Goal: Task Accomplishment & Management: Manage account settings

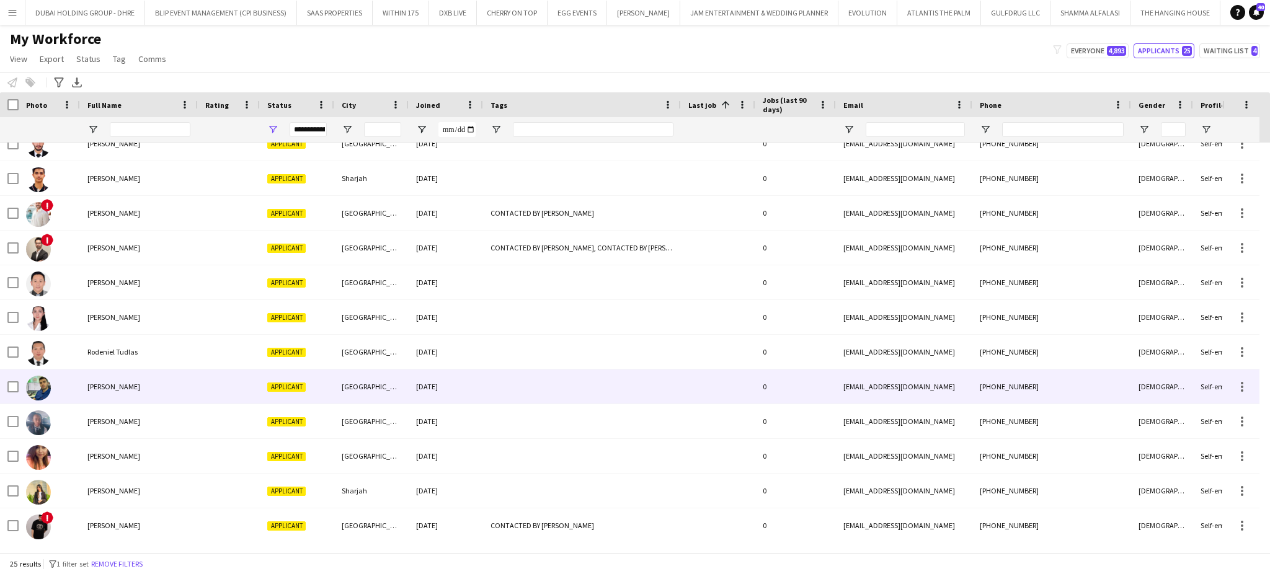
scroll to position [467, 0]
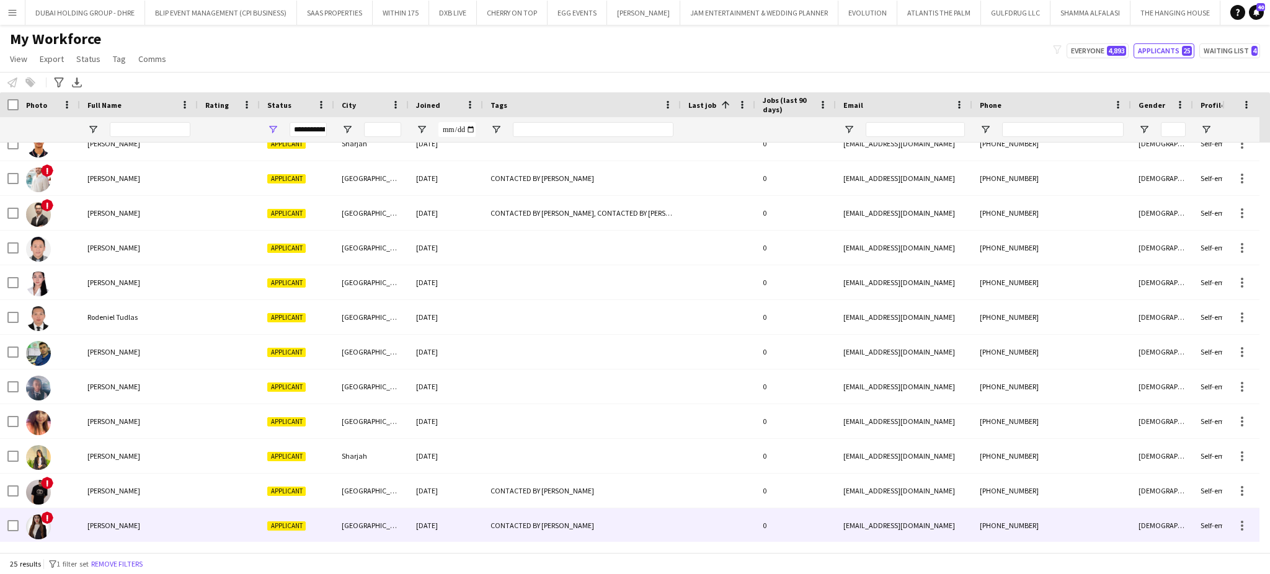
click at [102, 518] on div "Yousra Elaassli" at bounding box center [139, 525] width 118 height 34
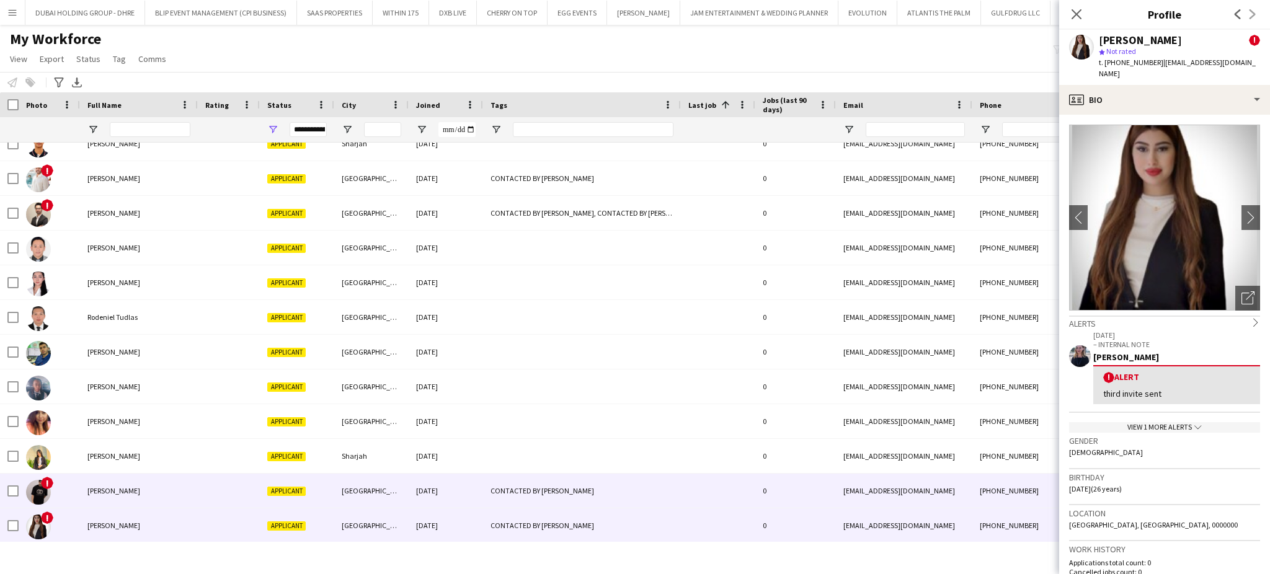
click at [111, 489] on span "Yasser Hakeem" at bounding box center [113, 490] width 53 height 9
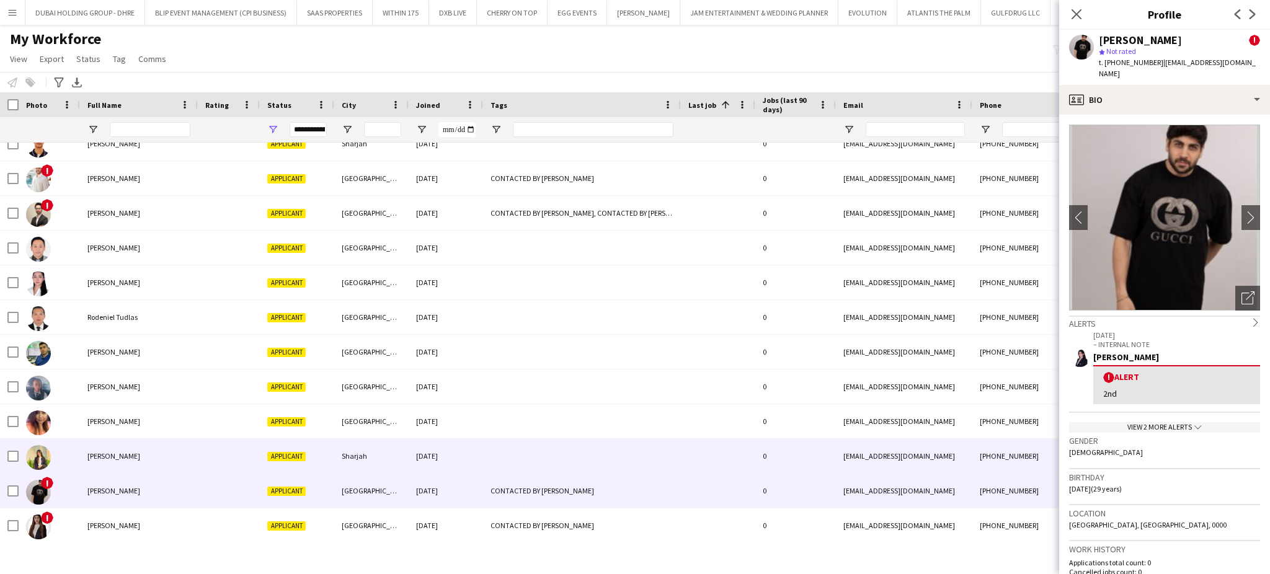
click at [112, 441] on div "Tanzila Rumane" at bounding box center [139, 456] width 118 height 34
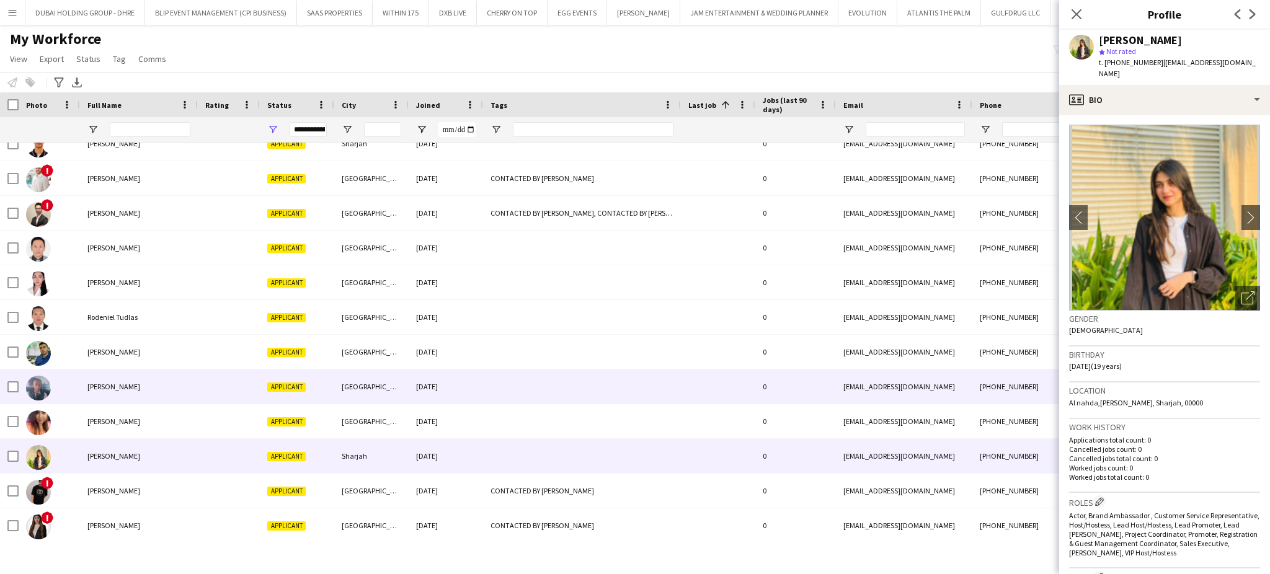
click at [104, 378] on div "Sharifah Nampeewo" at bounding box center [139, 386] width 118 height 34
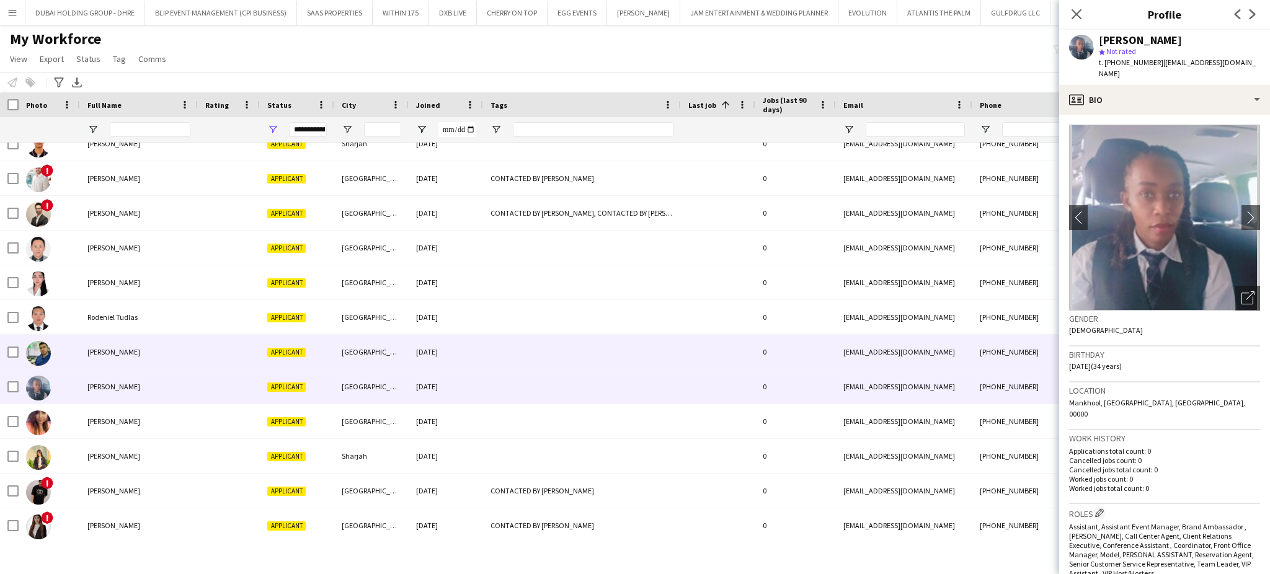
click at [104, 356] on span "Salim Kilani" at bounding box center [113, 351] width 53 height 9
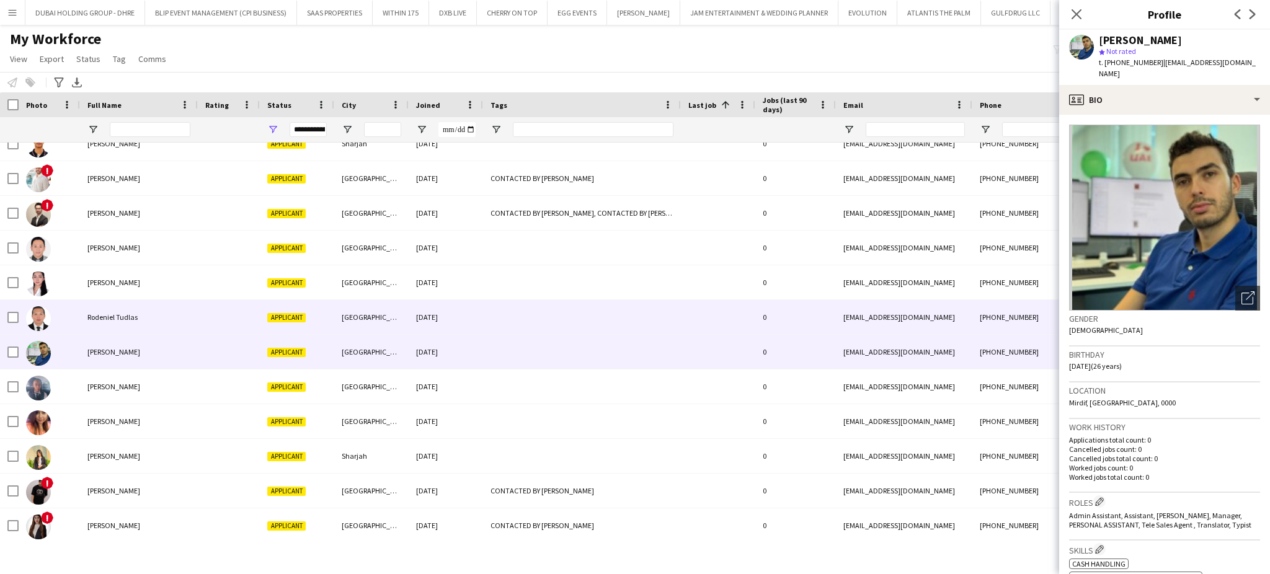
click at [106, 324] on div "Rodeniel Tudlas" at bounding box center [139, 317] width 118 height 34
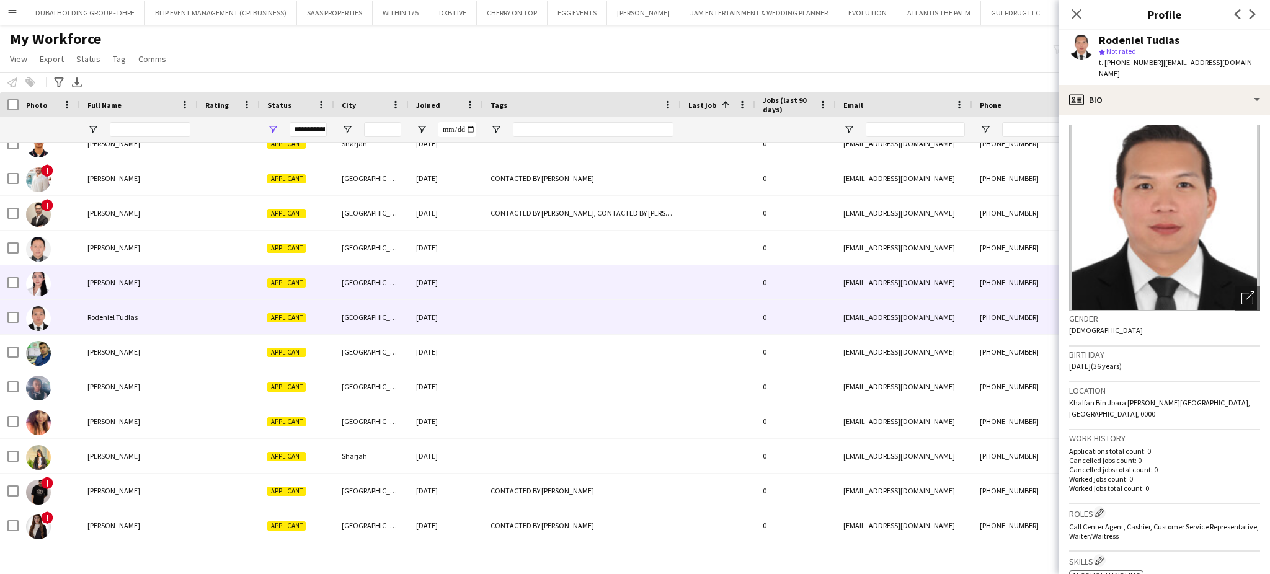
click at [118, 281] on span "Rahaf Hesham" at bounding box center [113, 282] width 53 height 9
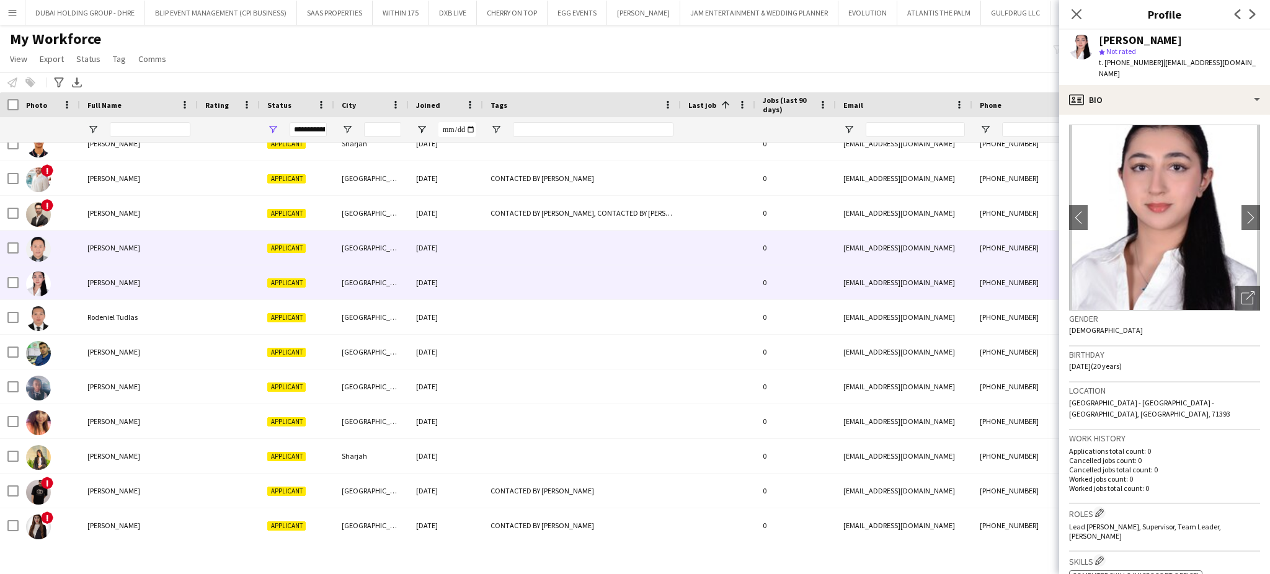
click at [126, 243] on div "Raffy Madeo" at bounding box center [139, 248] width 118 height 34
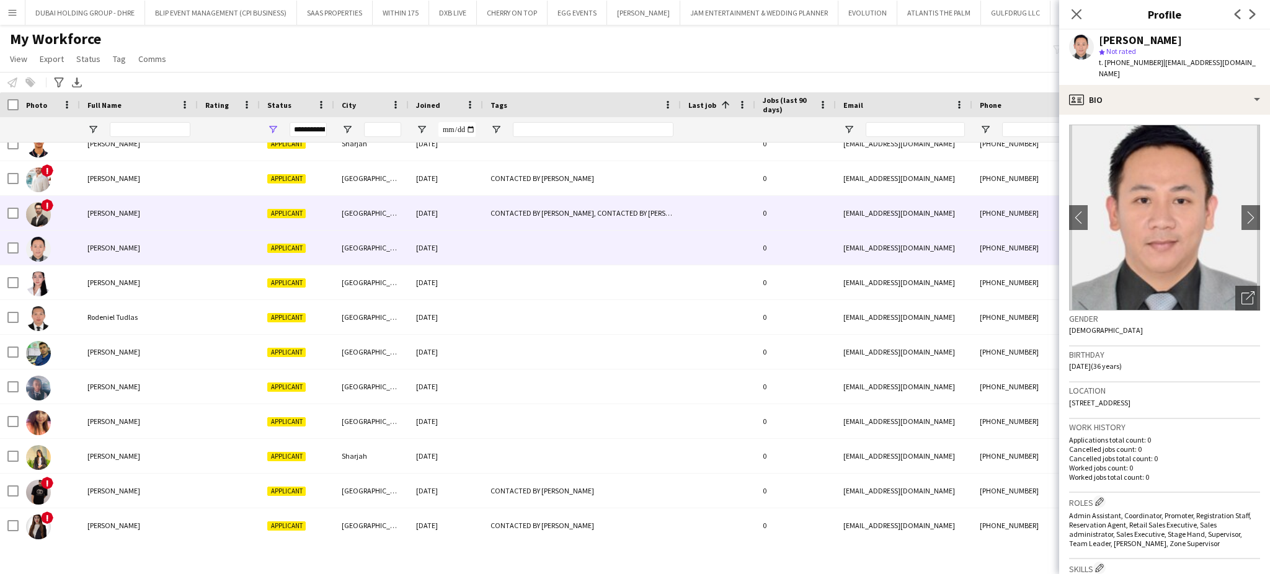
click at [116, 208] on span "Muhammad Waqas" at bounding box center [113, 212] width 53 height 9
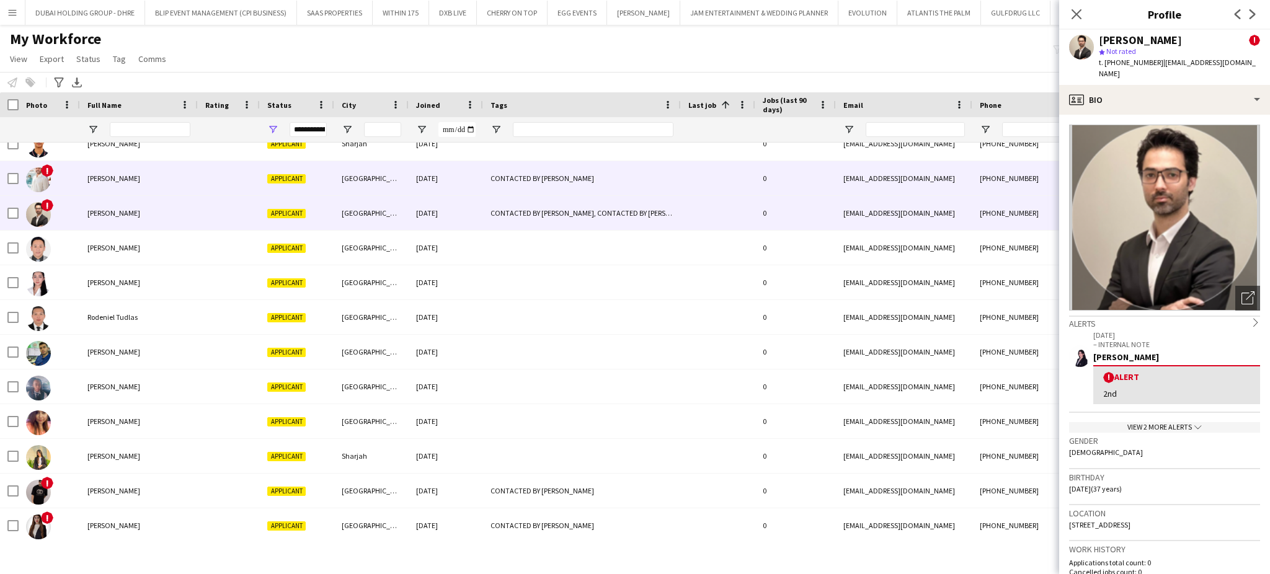
click at [120, 181] on span "Mostafa ElBaz" at bounding box center [113, 178] width 53 height 9
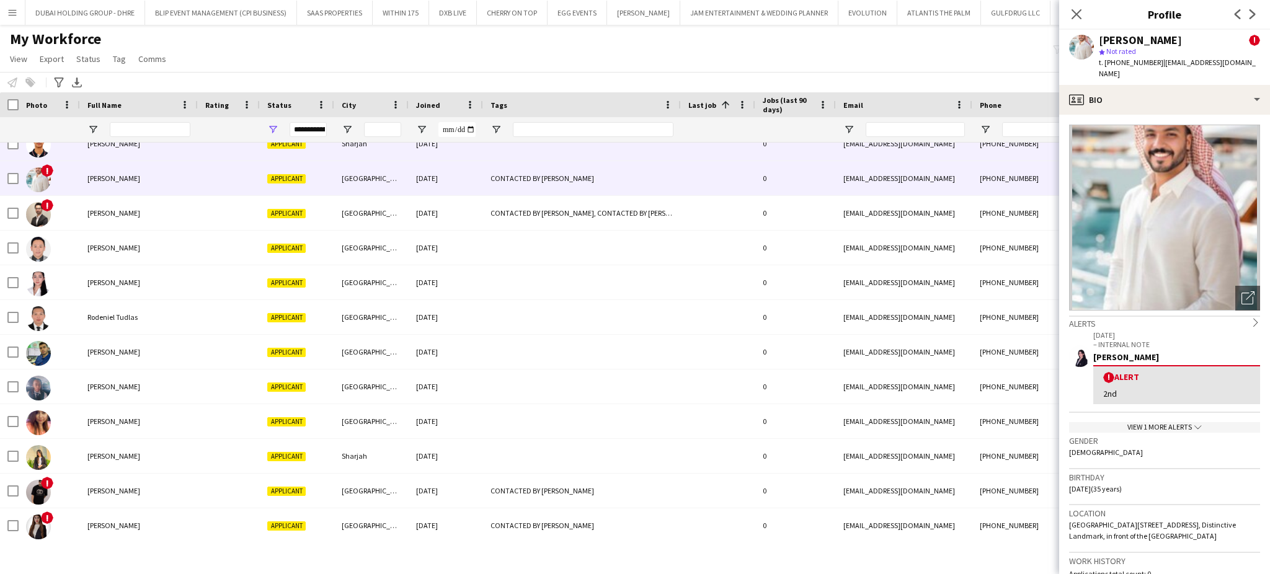
scroll to position [384, 0]
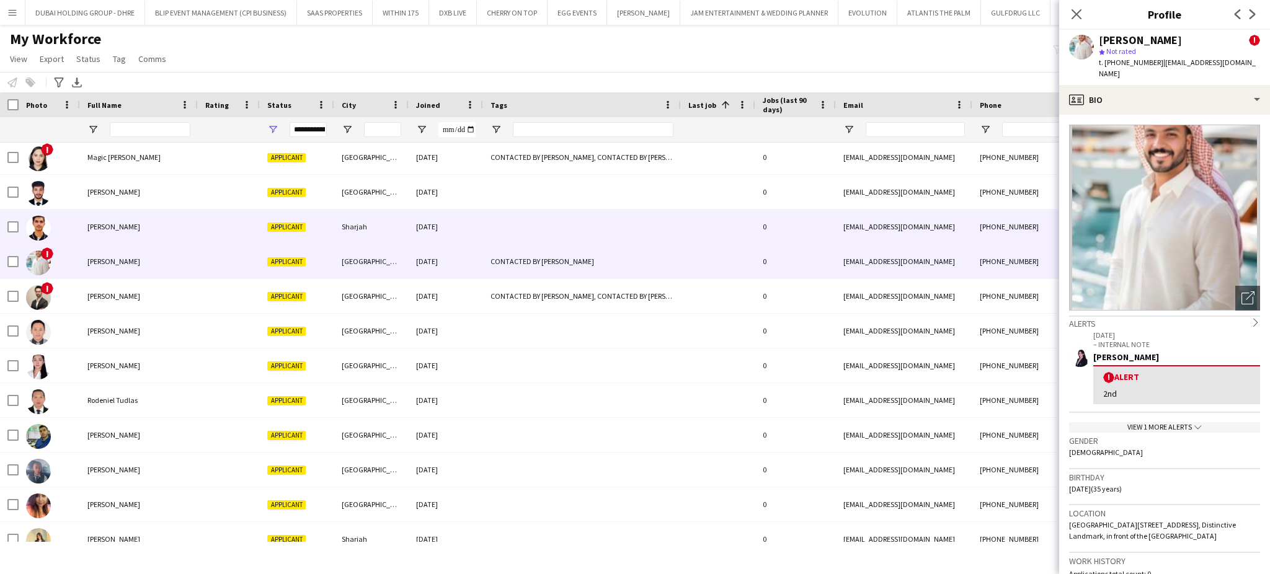
click at [125, 222] on span "Mohammad Nabil Khan" at bounding box center [113, 226] width 53 height 9
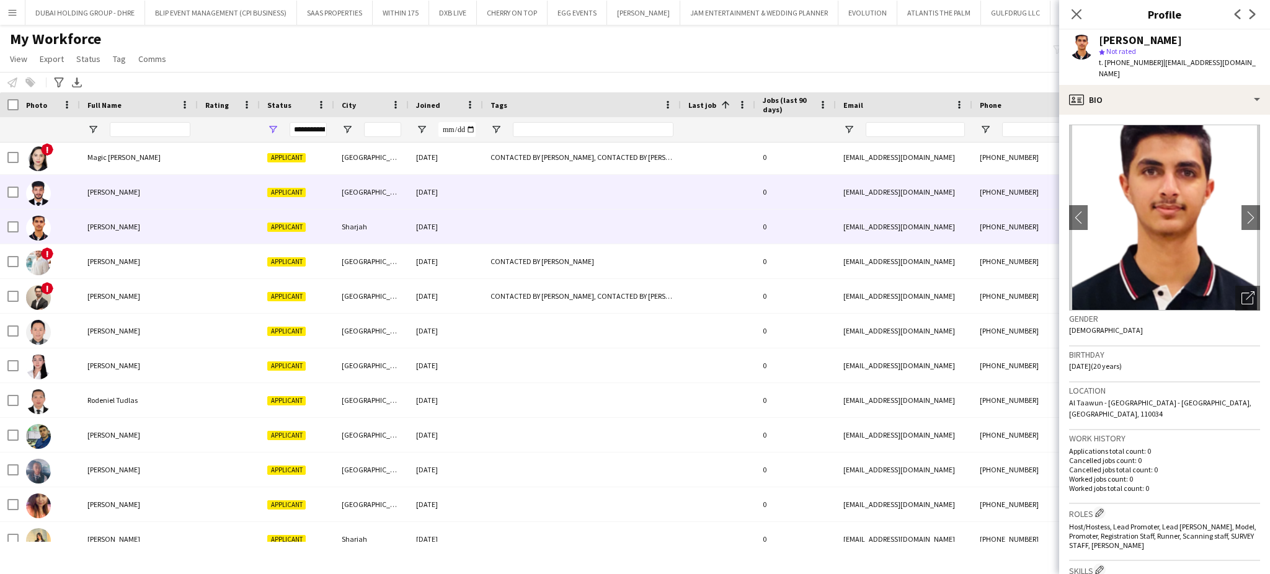
click at [131, 204] on div "Mohab Kader" at bounding box center [139, 192] width 118 height 34
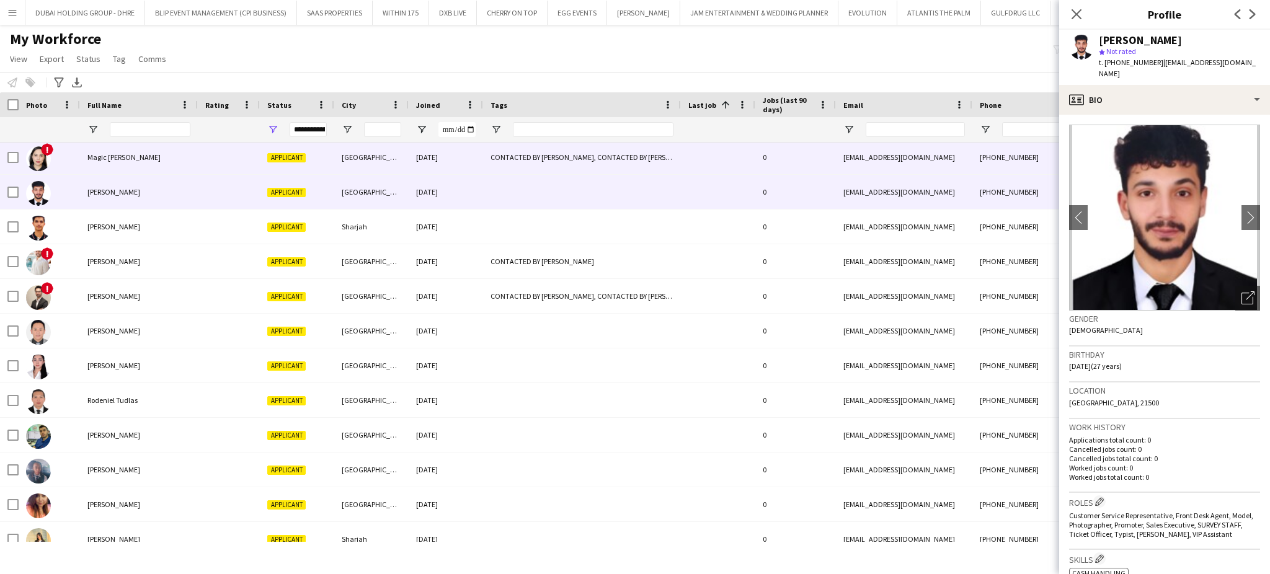
scroll to position [302, 0]
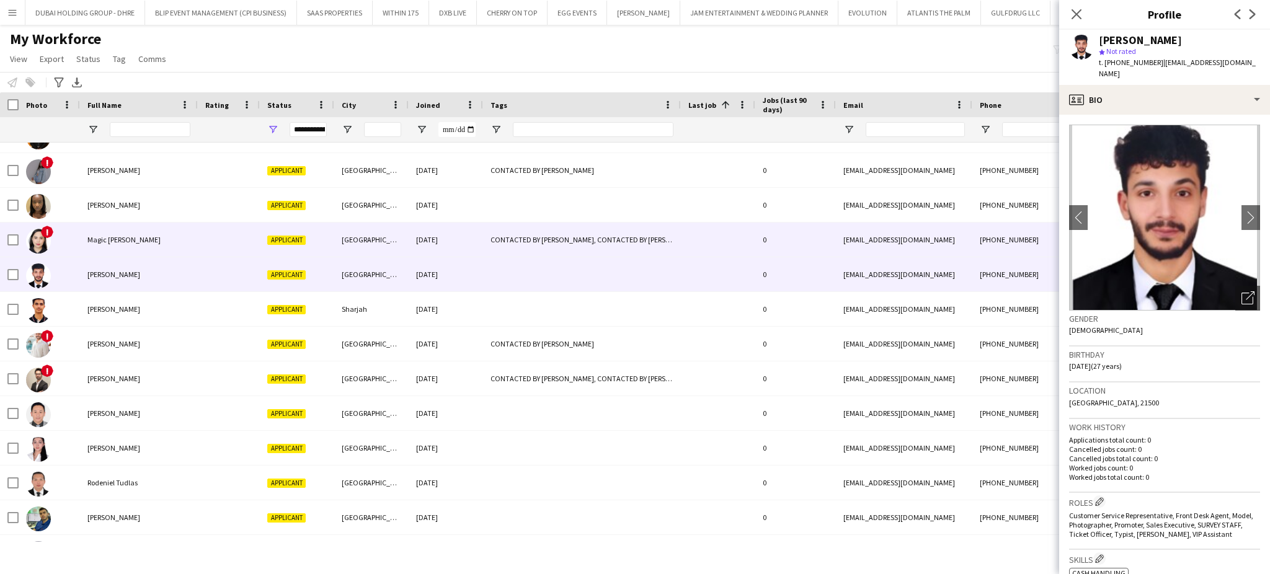
click at [125, 236] on span "Magic Lorraine Baylon" at bounding box center [123, 239] width 73 height 9
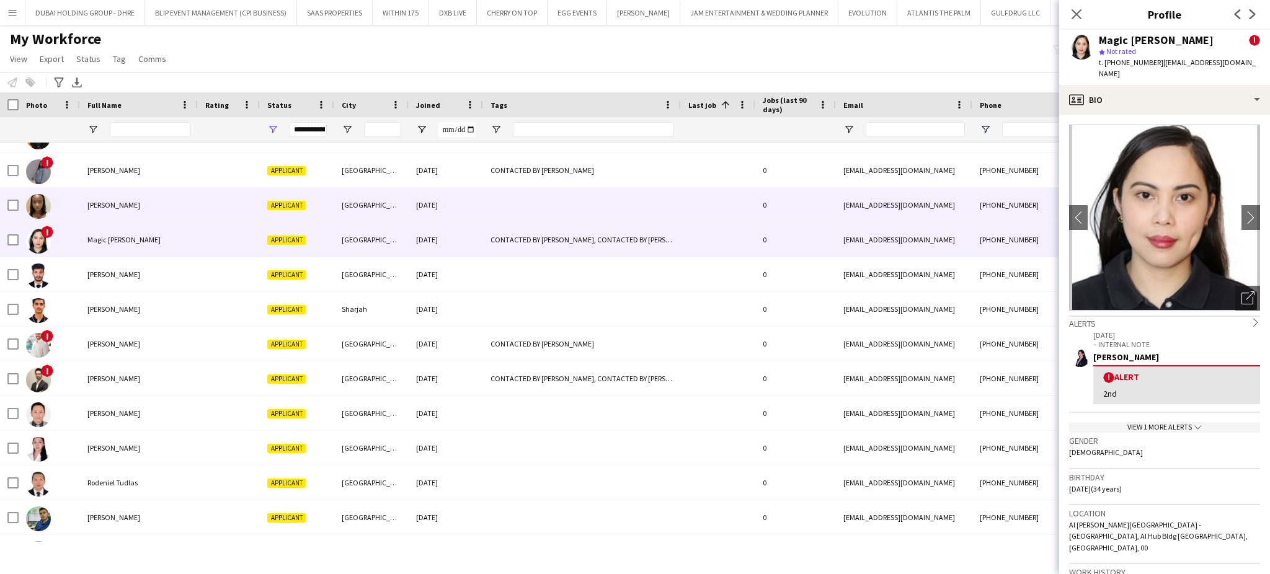
click at [125, 201] on span "Jade Buwule Nambale" at bounding box center [113, 204] width 53 height 9
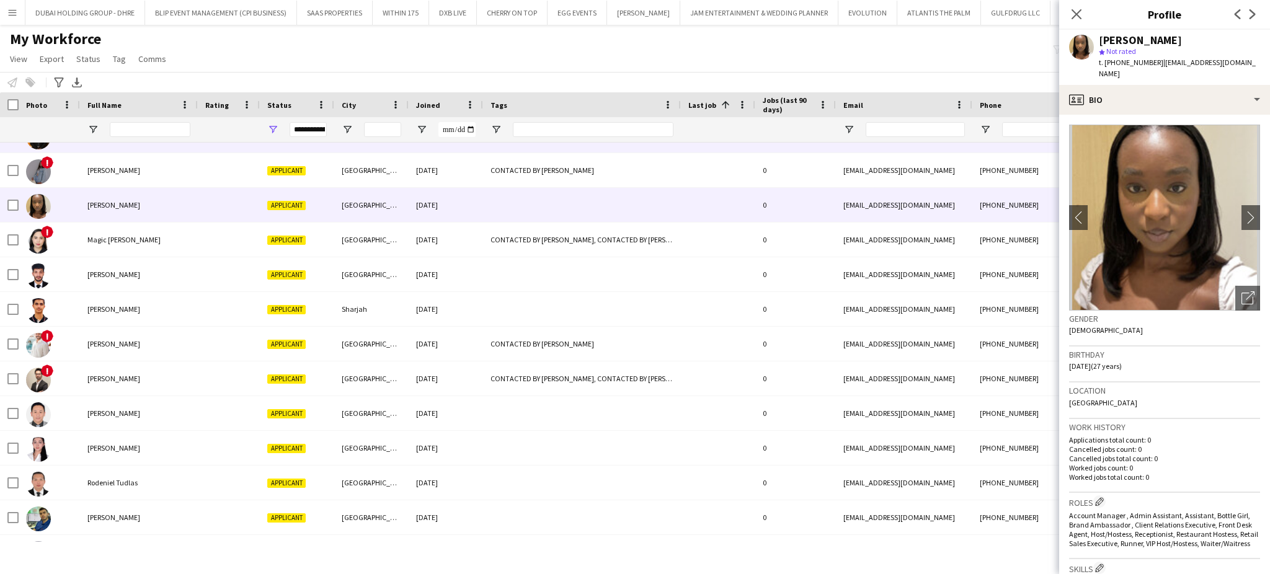
scroll to position [54, 0]
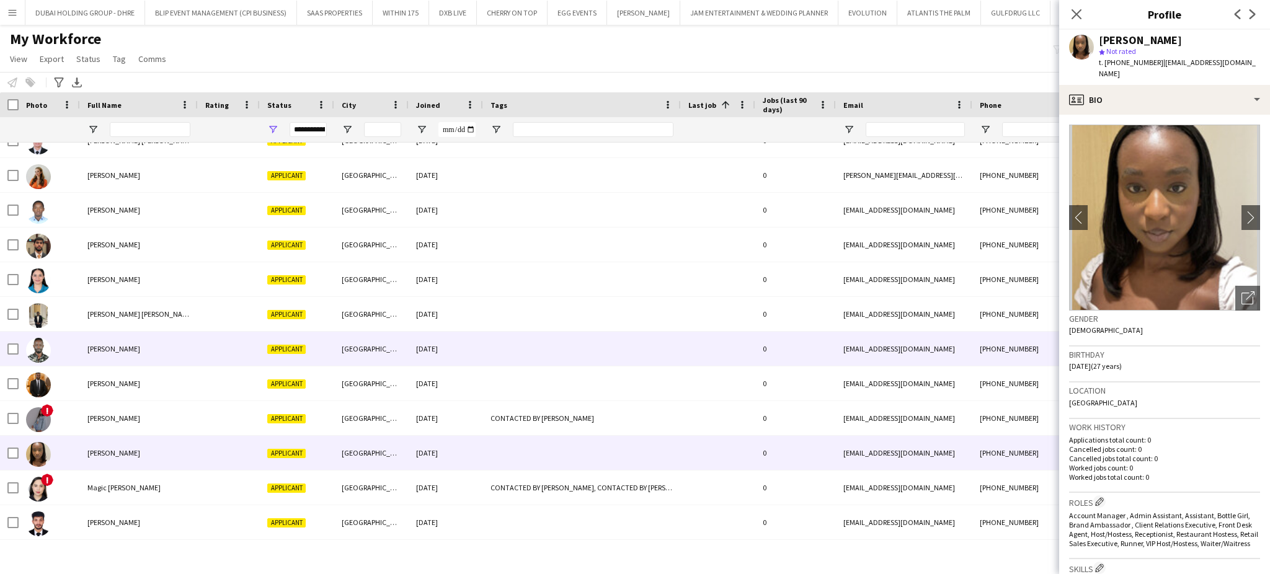
click at [105, 350] on span "Daniel Mungai" at bounding box center [113, 348] width 53 height 9
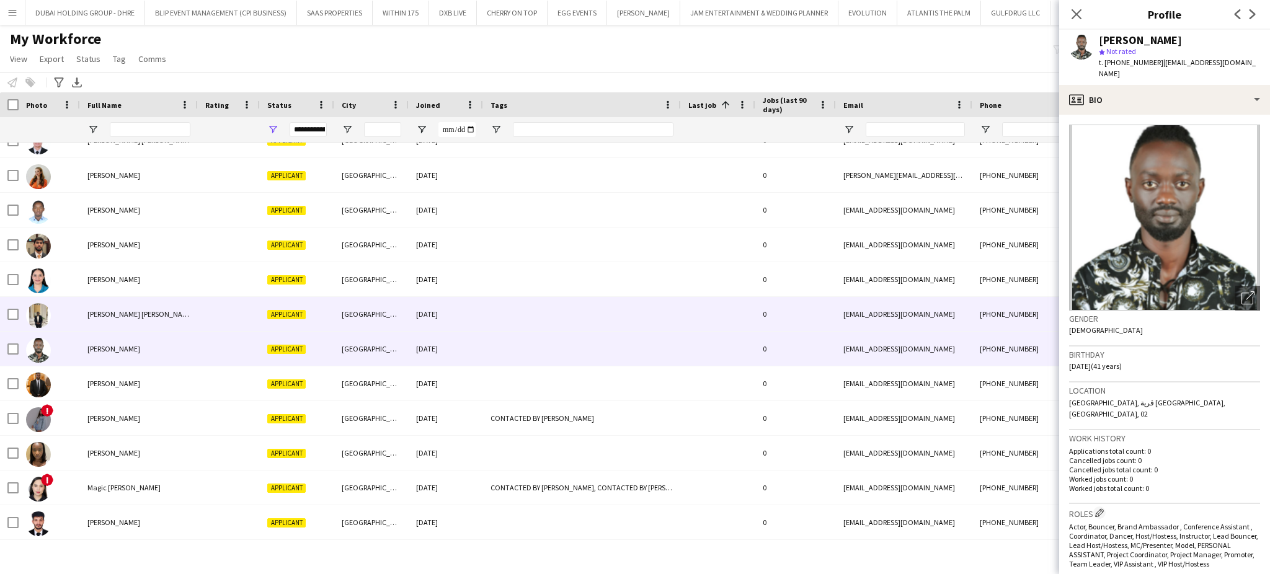
click at [117, 307] on div "Aymen Bahr Eldin" at bounding box center [139, 314] width 118 height 34
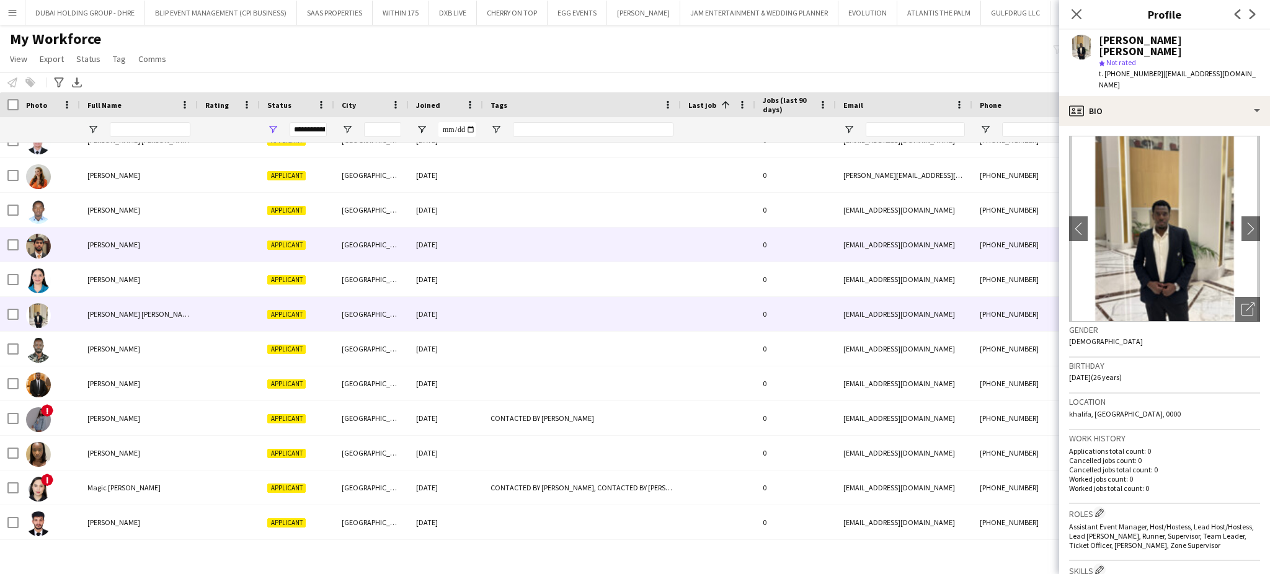
click at [108, 247] on span "Arham Adeel" at bounding box center [113, 244] width 53 height 9
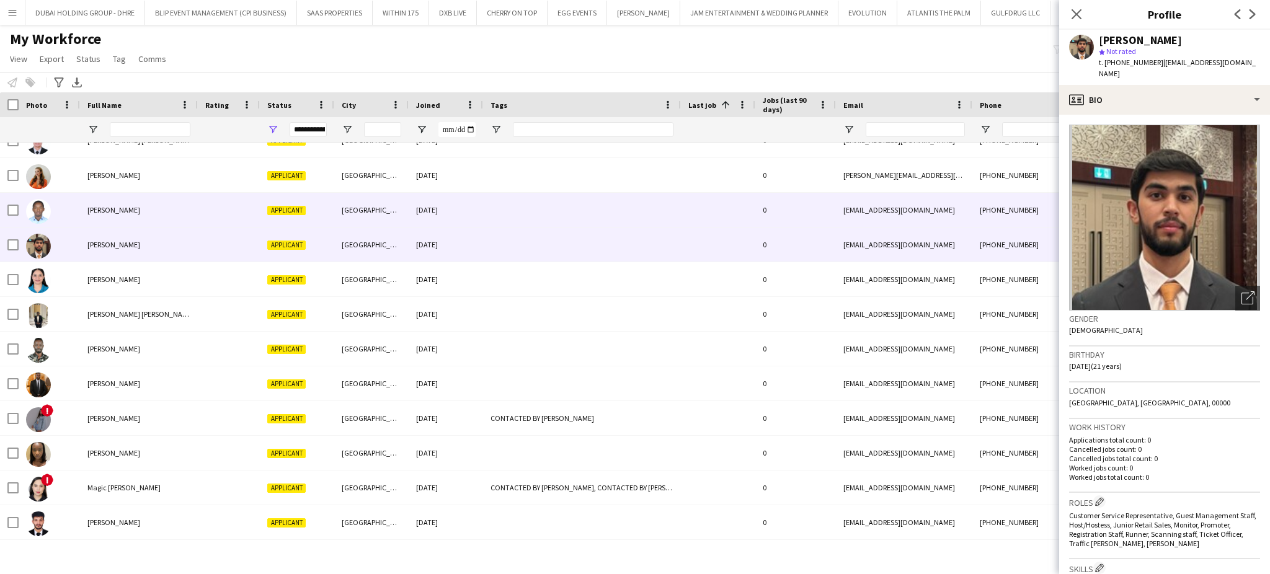
click at [123, 211] on span "Alexander Gitonga" at bounding box center [113, 209] width 53 height 9
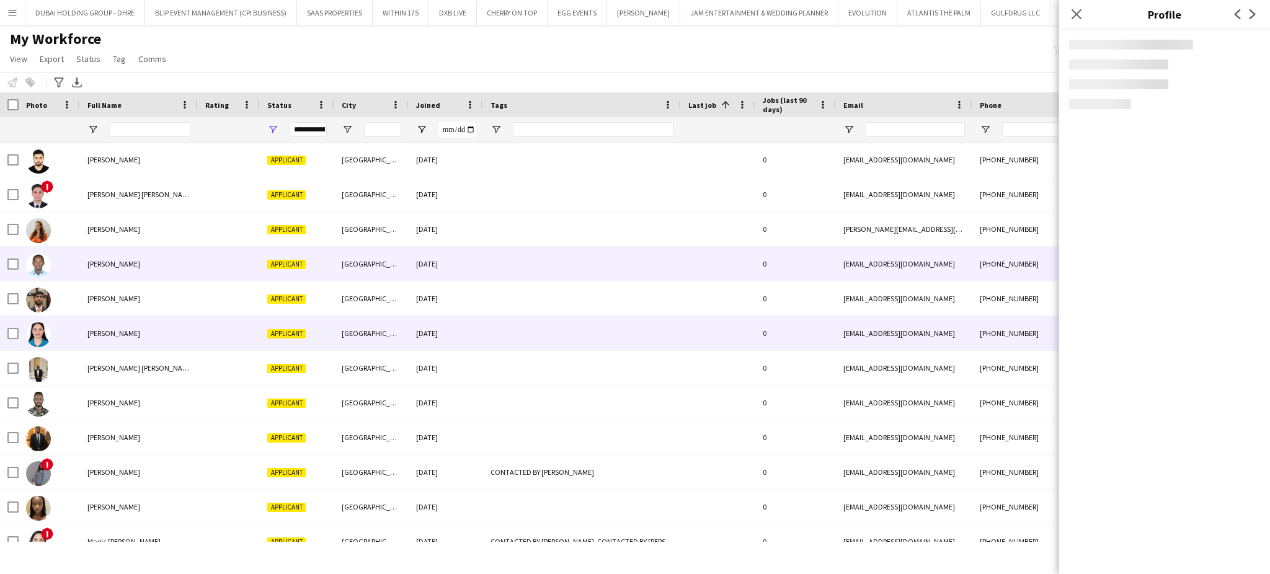
scroll to position [0, 0]
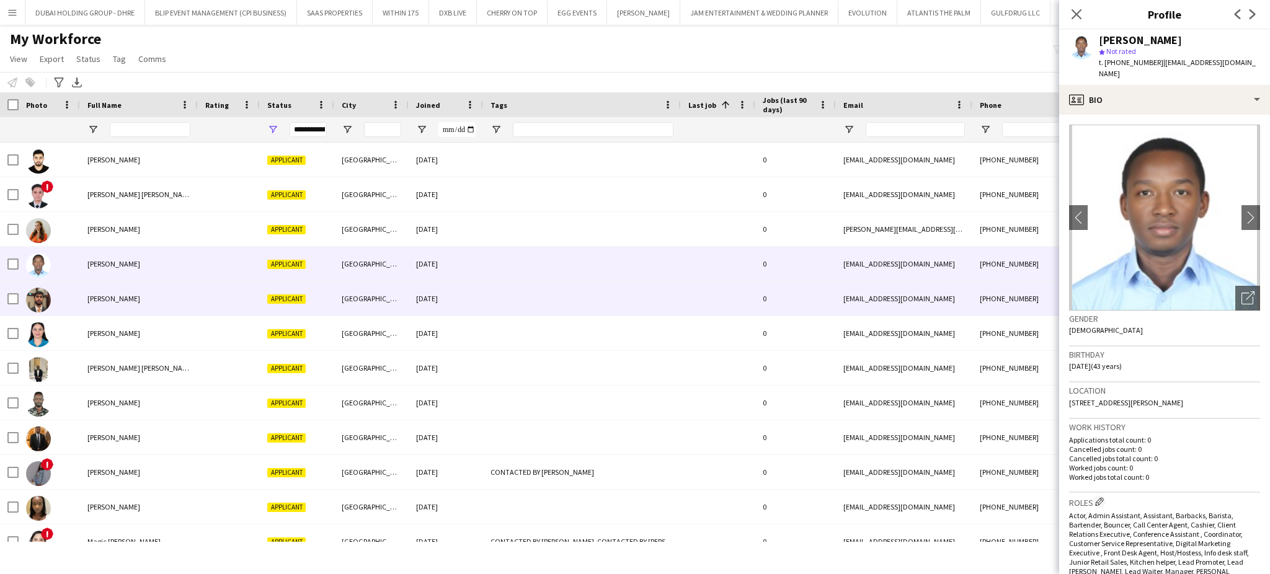
click at [105, 293] on div "Arham Adeel" at bounding box center [139, 298] width 118 height 34
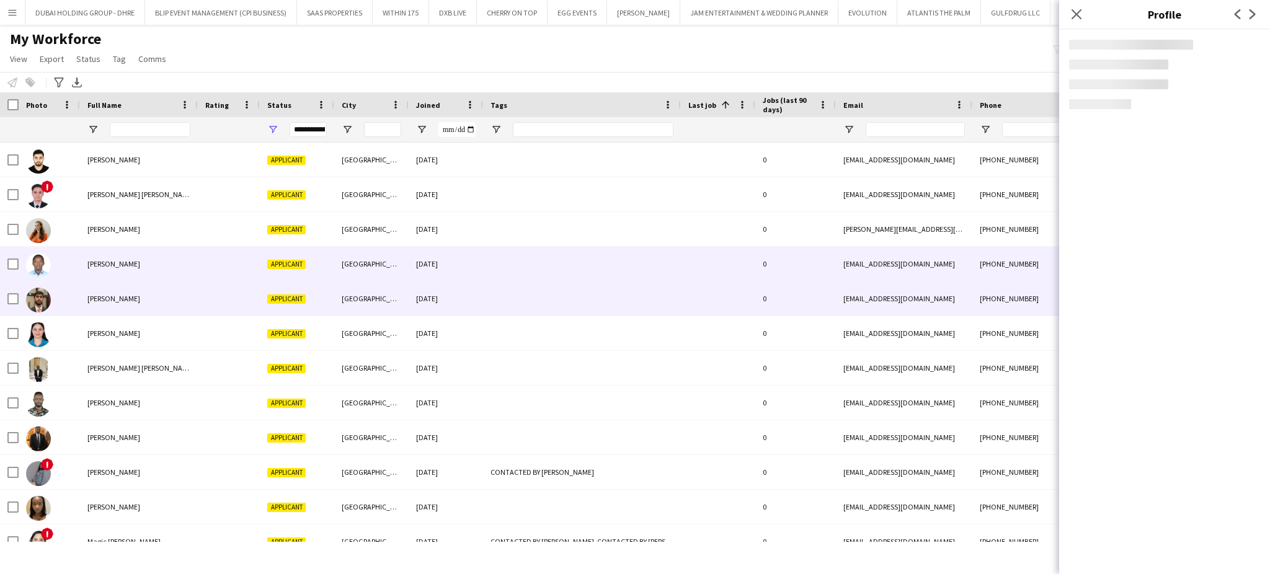
click at [106, 263] on span "Alexander Gitonga" at bounding box center [113, 263] width 53 height 9
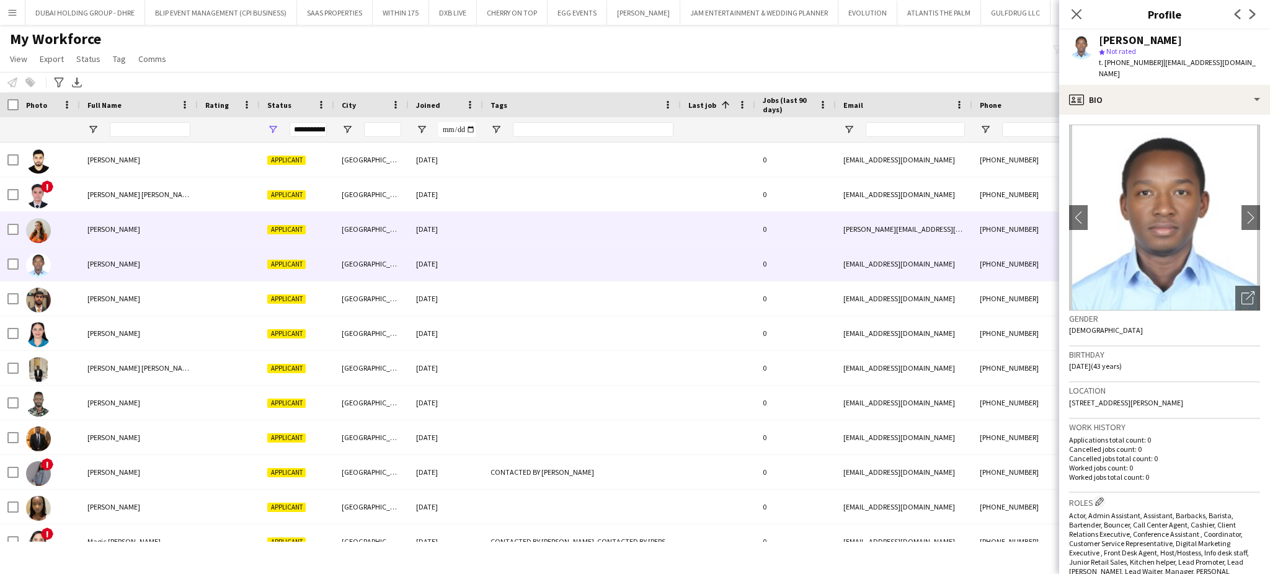
click at [117, 243] on div "Aleksandra Miritinova" at bounding box center [139, 229] width 118 height 34
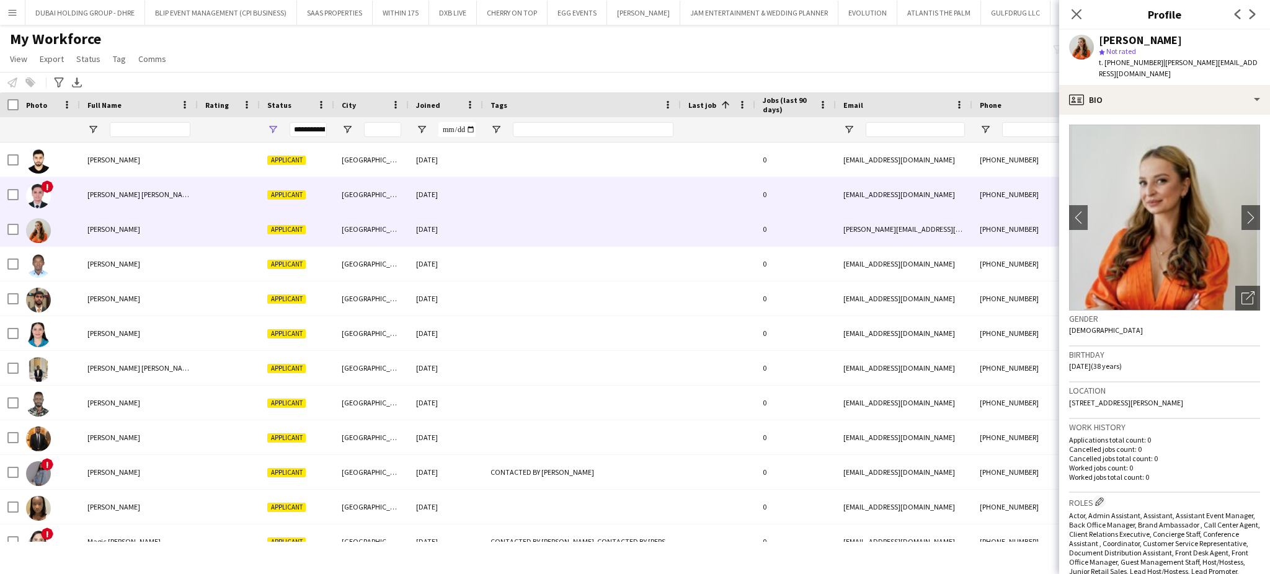
click at [135, 195] on span "Abedel Rahman Alloush" at bounding box center [140, 194] width 107 height 9
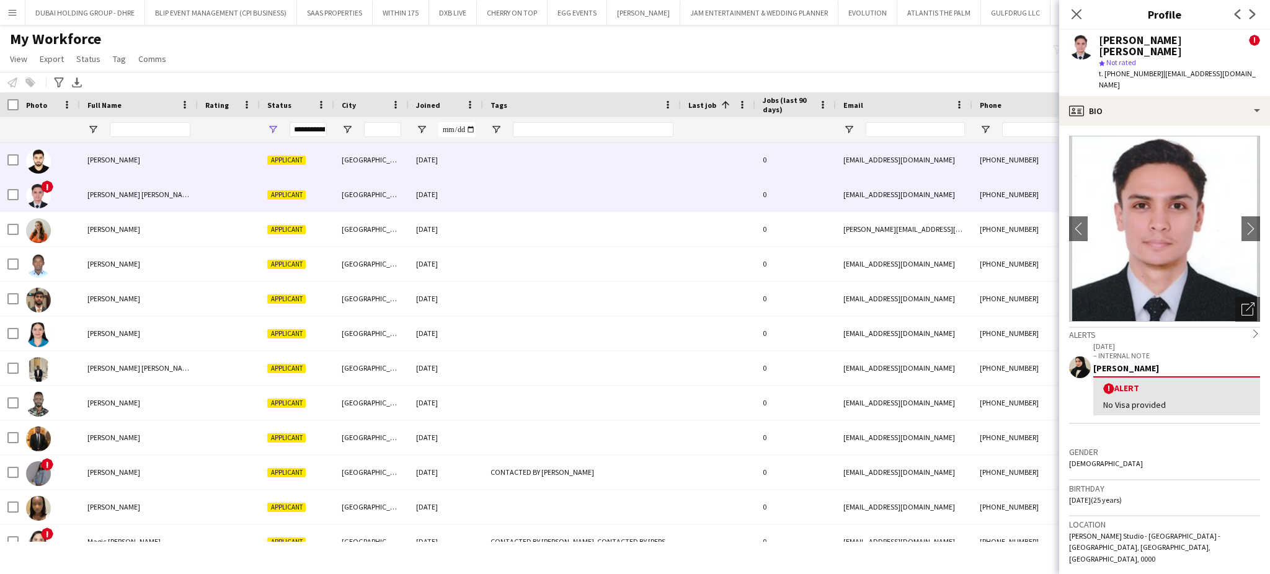
click at [121, 166] on div "Abdullah Anwaruddin" at bounding box center [139, 160] width 118 height 34
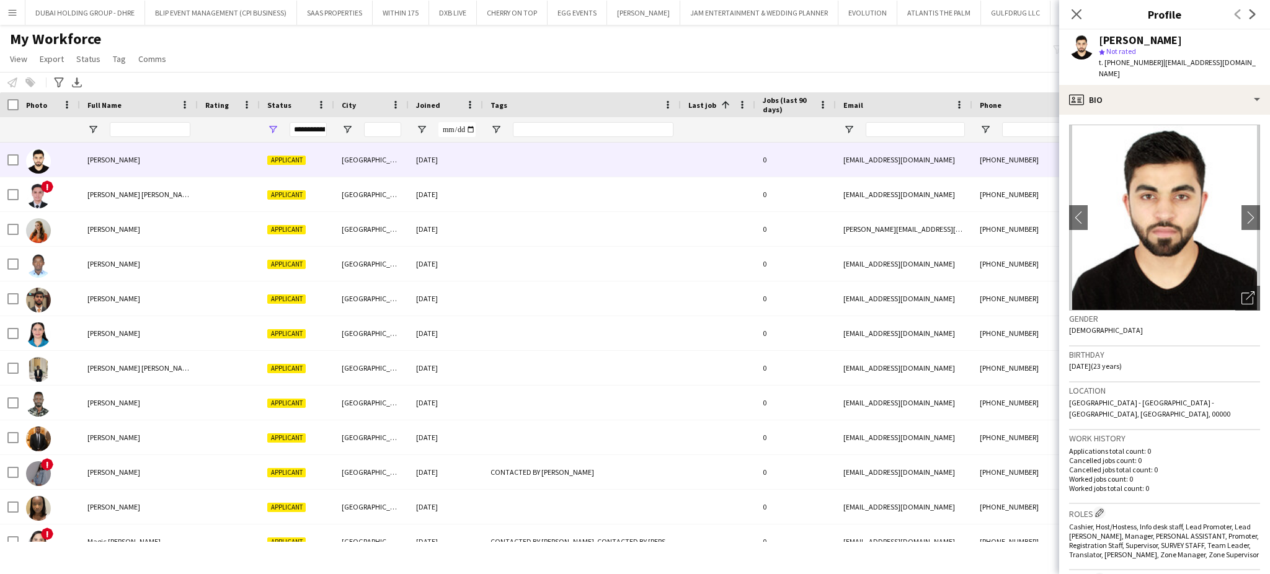
click at [566, 62] on div "My Workforce View Views Default view New view Update view Delete view Edit name…" at bounding box center [635, 51] width 1270 height 42
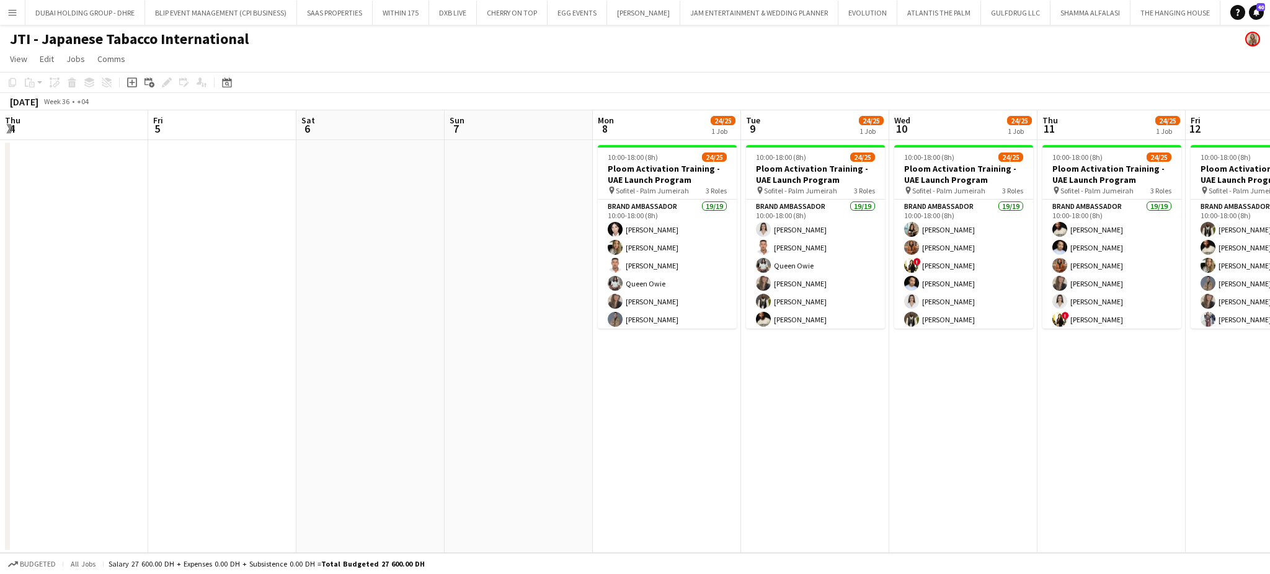
scroll to position [0, 310]
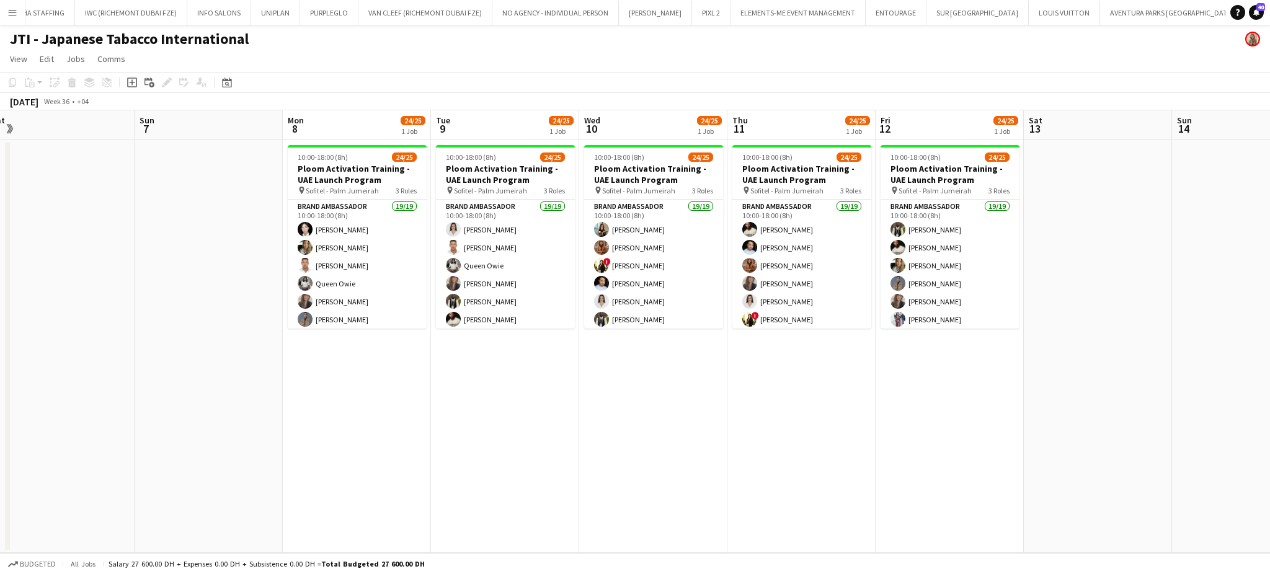
click at [2, 9] on button "Menu" at bounding box center [12, 12] width 25 height 25
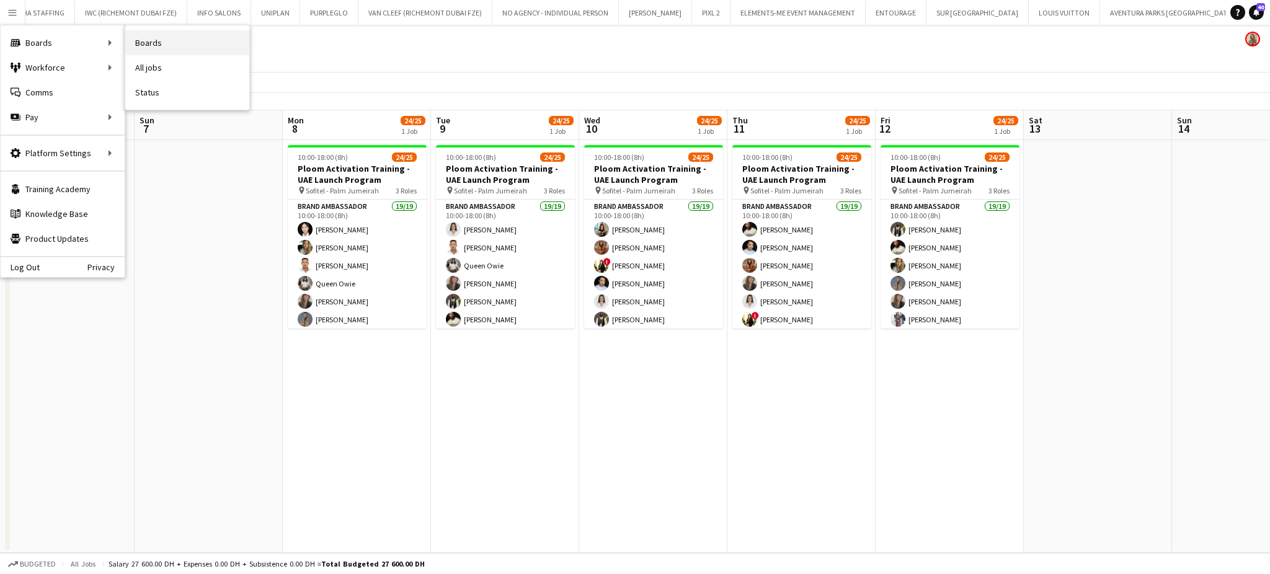
click at [151, 42] on link "Boards" at bounding box center [187, 42] width 124 height 25
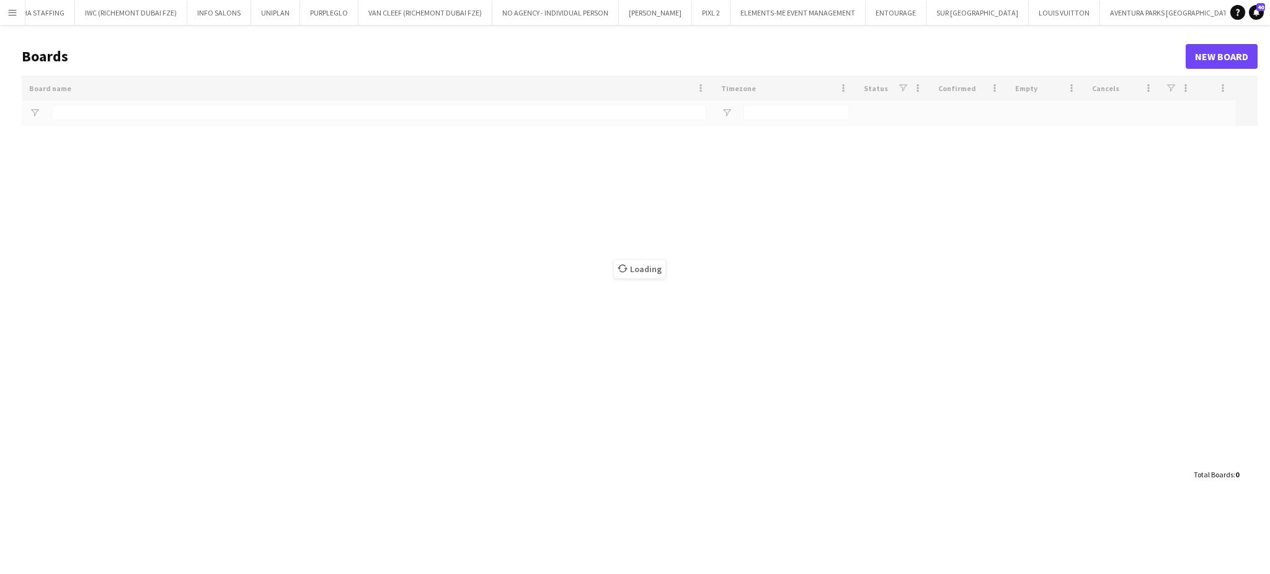
type input "*****"
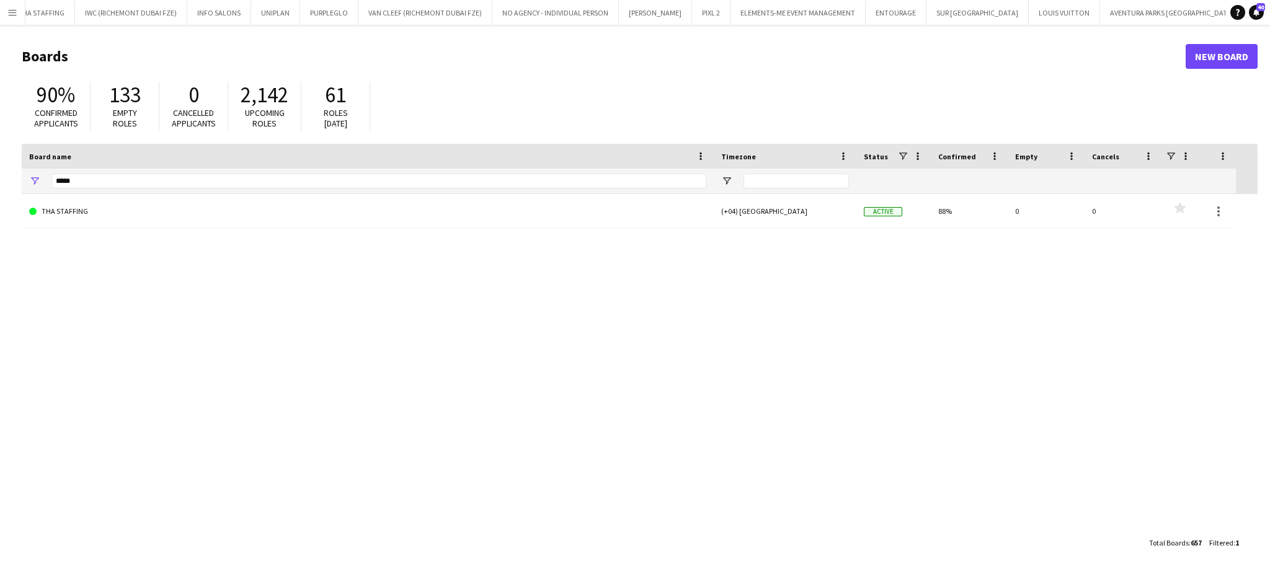
drag, startPoint x: 105, startPoint y: 189, endPoint x: 25, endPoint y: 188, distance: 79.4
click at [26, 188] on div "*****" at bounding box center [368, 181] width 692 height 25
drag, startPoint x: 81, startPoint y: 182, endPoint x: 1, endPoint y: 178, distance: 80.1
click at [1, 178] on main "Boards New Board 90% Confirmed applicants 133 Empty roles 0 Cancelled applicant…" at bounding box center [635, 299] width 1270 height 549
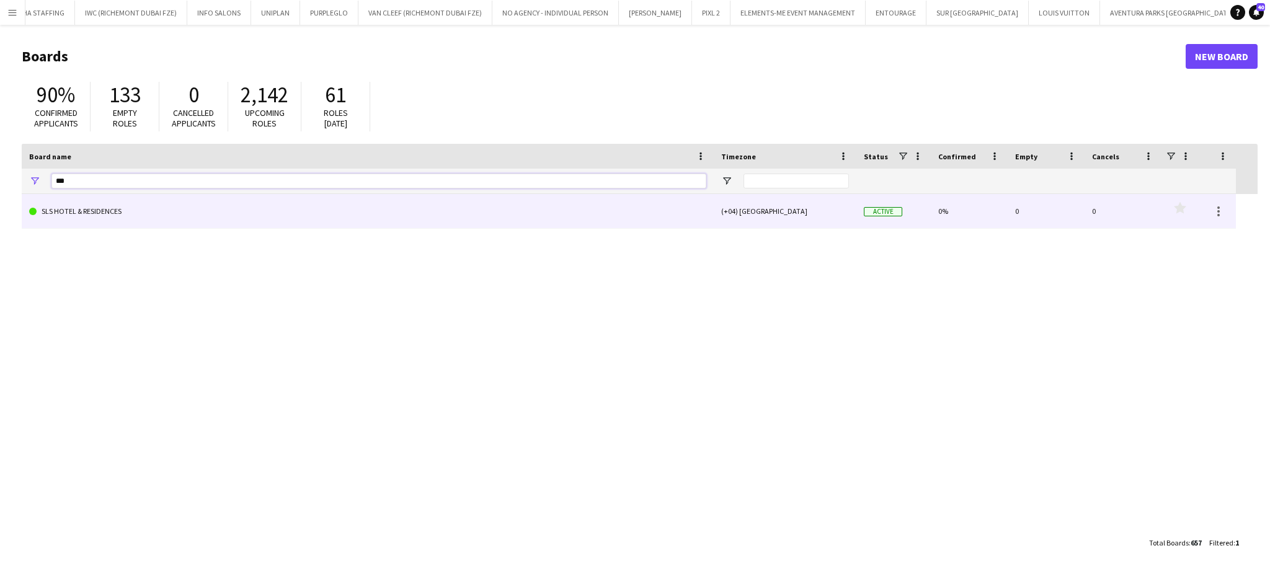
type input "***"
click at [65, 221] on link "SLS HOTEL & RESIDENCES" at bounding box center [367, 211] width 677 height 35
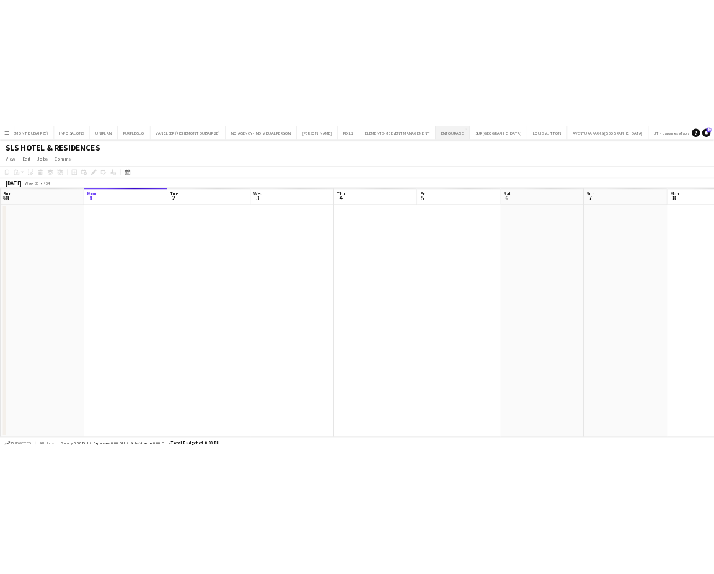
scroll to position [0, 1803]
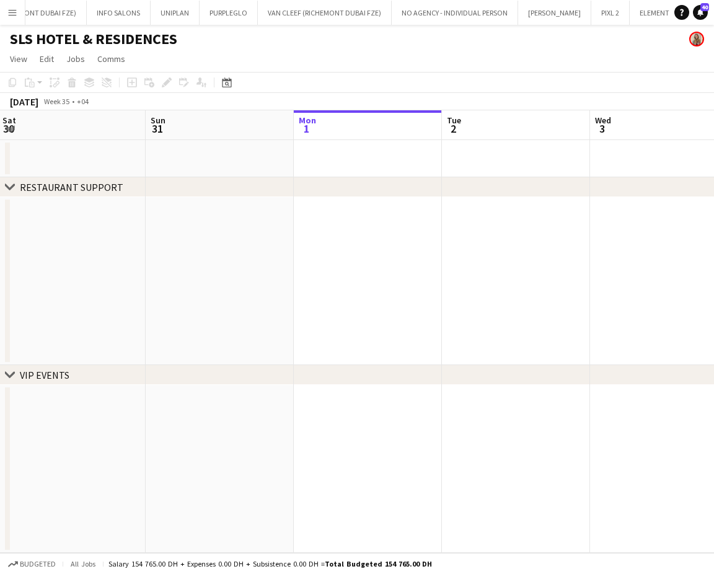
drag, startPoint x: 410, startPoint y: 218, endPoint x: 480, endPoint y: 219, distance: 70.1
click at [469, 218] on app-calendar-viewport "Thu 28 Fri 29 Sat 30 Sun 31 Mon 1 Tue 2 Wed 3 Thu 4 Fri 5 Sat 6" at bounding box center [357, 331] width 714 height 443
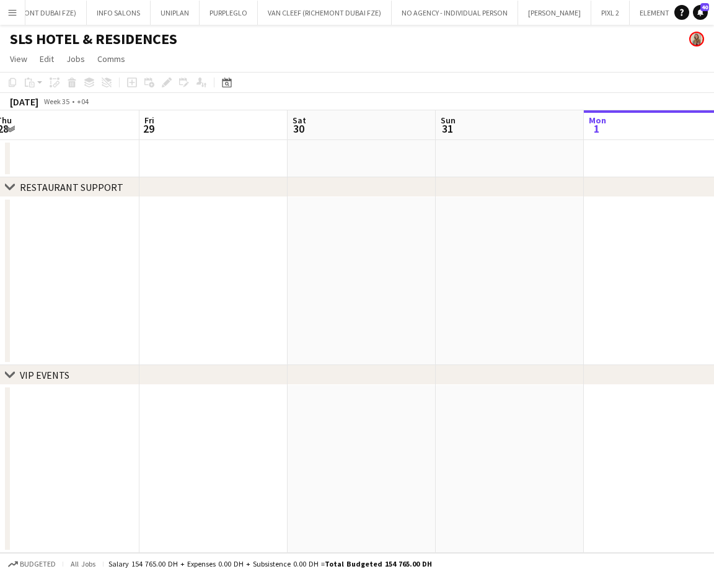
drag, startPoint x: 244, startPoint y: 264, endPoint x: 369, endPoint y: 272, distance: 125.5
click at [462, 259] on app-calendar-viewport "Tue 26 Wed 27 Thu 28 Fri 29 Sat 30 Sun 31 Mon 1 Tue 2 Wed 3 Thu 4" at bounding box center [357, 331] width 714 height 443
drag, startPoint x: 219, startPoint y: 273, endPoint x: 314, endPoint y: 270, distance: 95.5
click at [408, 265] on app-calendar-viewport "Mon 25 Tue 26 Wed 27 Thu 28 Fri 29 Sat 30 Sun 31 Mon 1 Tue 2 Wed 3" at bounding box center [357, 331] width 714 height 443
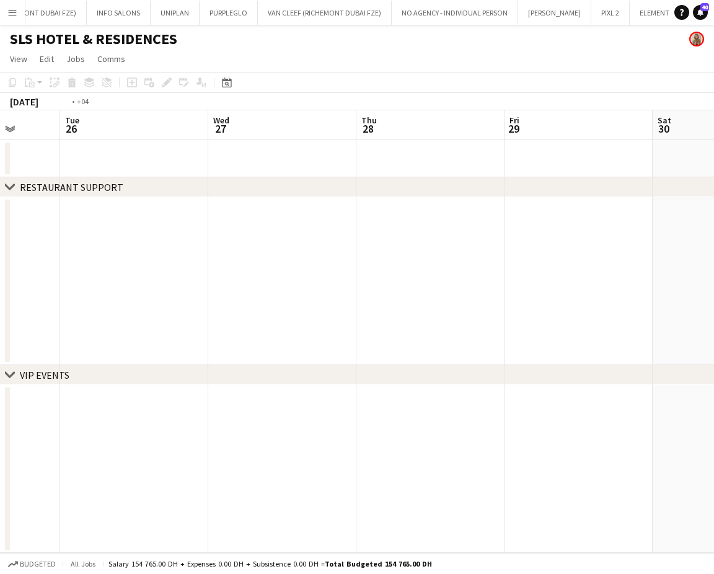
drag, startPoint x: 278, startPoint y: 254, endPoint x: 395, endPoint y: 255, distance: 117.2
click at [388, 253] on app-calendar-viewport "Sat 23 Sun 24 Mon 25 Tue 26 Wed 27 Thu 28 Fri 29 Sat 30 Sun 31 Mon 1" at bounding box center [357, 331] width 714 height 443
drag, startPoint x: 371, startPoint y: 257, endPoint x: 221, endPoint y: 267, distance: 151.0
click at [442, 261] on app-calendar-viewport "Wed 20 Thu 21 Fri 22 Sat 23 Sun 24 Mon 25 Tue 26 Wed 27 Thu 28 Fri 29" at bounding box center [357, 331] width 714 height 443
drag, startPoint x: 215, startPoint y: 267, endPoint x: 163, endPoint y: 287, distance: 55.1
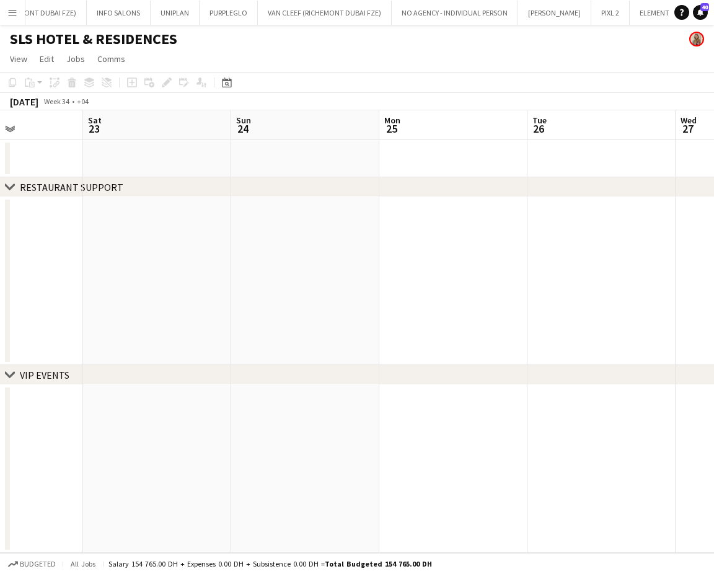
click at [355, 272] on app-calendar-viewport "Wed 20 Thu 21 Fri 22 Sat 23 Sun 24 Mon 25 Tue 26 Wed 27 Thu 28 Fri 29" at bounding box center [357, 331] width 714 height 443
click at [340, 286] on app-calendar-viewport "Tue 19 Wed 20 Thu 21 Fri 22 Sat 23 Sun 24 Mon 25 Tue 26 Wed 27 Thu 28" at bounding box center [357, 331] width 714 height 443
drag, startPoint x: 394, startPoint y: 280, endPoint x: 423, endPoint y: 282, distance: 29.2
click at [423, 282] on app-calendar-viewport "Mon 18 Tue 19 Wed 20 Thu 21 Fri 22 Sat 23 Sun 24 Mon 25 Tue 26 Wed 27" at bounding box center [357, 331] width 714 height 443
drag, startPoint x: 400, startPoint y: 284, endPoint x: 223, endPoint y: 288, distance: 177.4
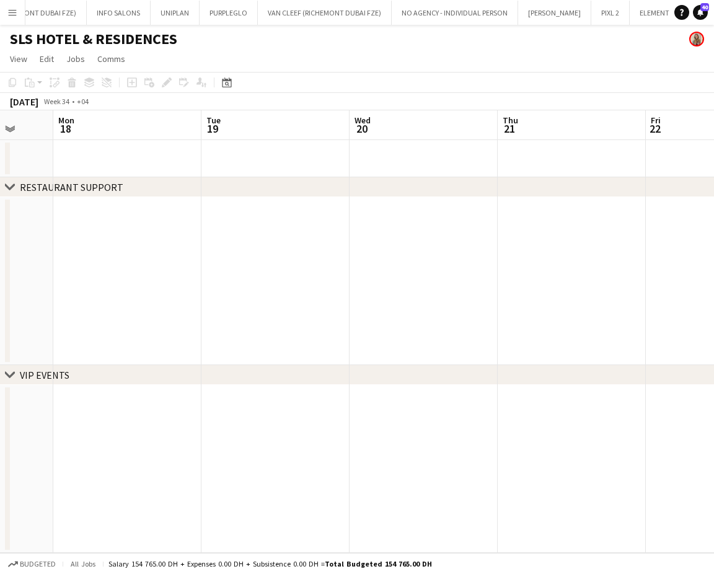
click at [430, 284] on app-calendar-viewport "Fri 15 Sat 16 Sun 17 Mon 18 Tue 19 Wed 20 Thu 21 Fri 22 Sat 23 Sun 24" at bounding box center [357, 331] width 714 height 443
drag, startPoint x: 223, startPoint y: 288, endPoint x: 513, endPoint y: 290, distance: 289.5
click at [513, 290] on app-calendar-viewport "Thu 14 Fri 15 Sat 16 Sun 17 Mon 18 Tue 19 Wed 20 Thu 21 Fri 22 Sat 23" at bounding box center [357, 331] width 714 height 443
drag, startPoint x: 234, startPoint y: 297, endPoint x: 481, endPoint y: 297, distance: 246.7
click at [484, 296] on app-calendar-viewport "Tue 12 Wed 13 Thu 14 Fri 15 Sat 16 Sun 17 Mon 18 Tue 19 Wed 20 Thu 21" at bounding box center [357, 331] width 714 height 443
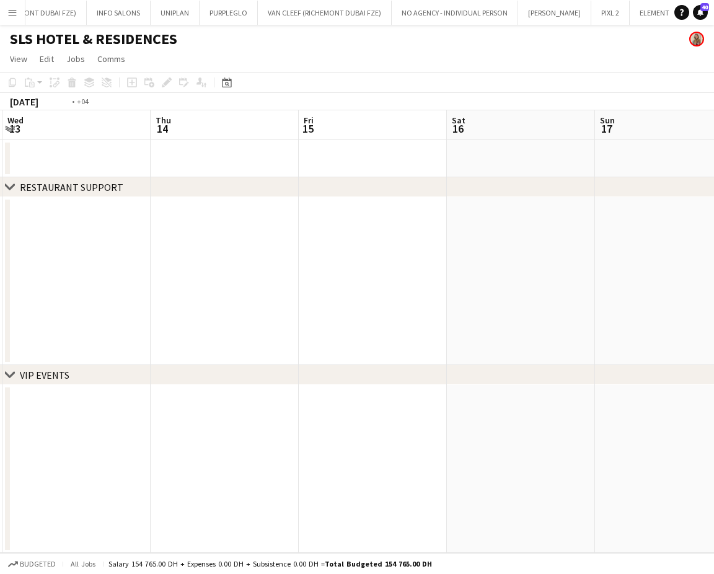
drag, startPoint x: 193, startPoint y: 298, endPoint x: 424, endPoint y: 300, distance: 231.2
click at [434, 298] on app-calendar-viewport "Mon 11 Tue 12 Wed 13 Thu 14 Fri 15 Sat 16 Sun 17 Mon 18 Tue 19 Wed 20" at bounding box center [357, 331] width 714 height 443
drag, startPoint x: 360, startPoint y: 281, endPoint x: 467, endPoint y: 278, distance: 107.9
click at [467, 277] on app-calendar-viewport "Sat 9 Sun 10 Mon 11 Tue 12 Wed 13 Thu 14 Fri 15 Sat 16 Sun 17 Mon 18" at bounding box center [357, 331] width 714 height 443
drag, startPoint x: 493, startPoint y: 294, endPoint x: 251, endPoint y: 296, distance: 241.8
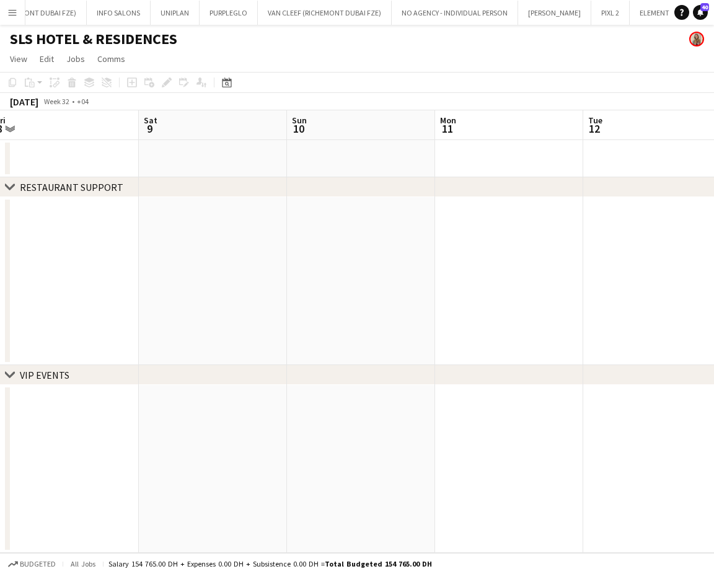
click at [507, 294] on app-calendar-viewport "Wed 6 Thu 7 Fri 8 Sat 9 Sun 10 Mon 11 Tue 12 Wed 13 Thu 14 Fri 15" at bounding box center [357, 331] width 714 height 443
drag, startPoint x: 400, startPoint y: 294, endPoint x: 439, endPoint y: 294, distance: 38.4
click at [439, 294] on app-calendar-viewport "Tue 5 Wed 6 Thu 7 Fri 8 Sat 9 Sun 10 Mon 11 Tue 12 Wed 13 Thu 14" at bounding box center [357, 331] width 714 height 443
drag, startPoint x: 237, startPoint y: 299, endPoint x: 418, endPoint y: 301, distance: 181.7
click at [440, 299] on app-calendar-viewport "Mon 4 Tue 5 Wed 6 Thu 7 Fri 8 Sat 9 Sun 10 Mon 11 Tue 12 Wed 13" at bounding box center [357, 331] width 714 height 443
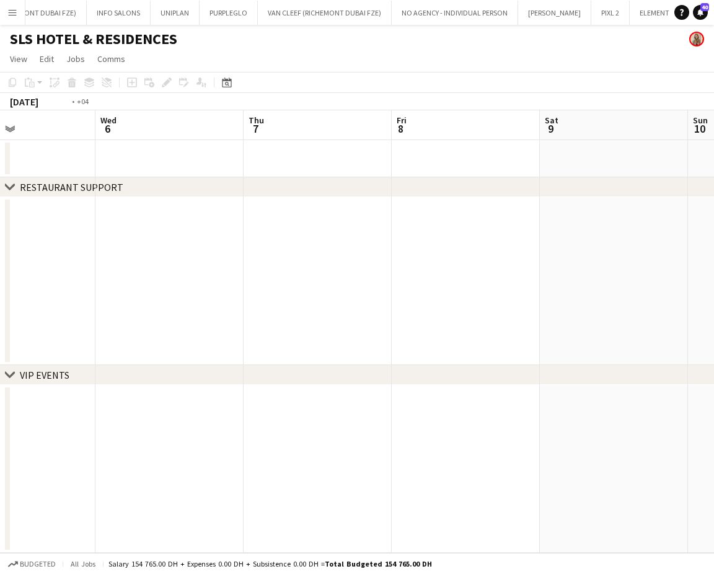
drag, startPoint x: 223, startPoint y: 298, endPoint x: 255, endPoint y: 300, distance: 32.3
click at [421, 298] on app-calendar-viewport "Sun 3 Mon 4 Tue 5 Wed 6 Thu 7 Fri 8 Sat 9 Sun 10 Mon 11 Tue 12" at bounding box center [357, 331] width 714 height 443
drag, startPoint x: 252, startPoint y: 299, endPoint x: 414, endPoint y: 286, distance: 162.3
click at [414, 286] on app-calendar-viewport "Sat 2 Sun 3 Mon 4 Tue 5 Wed 6 Thu 7 Fri 8 Sat 9 Sun 10 Mon 11" at bounding box center [357, 331] width 714 height 443
drag, startPoint x: 212, startPoint y: 287, endPoint x: 477, endPoint y: 286, distance: 264.7
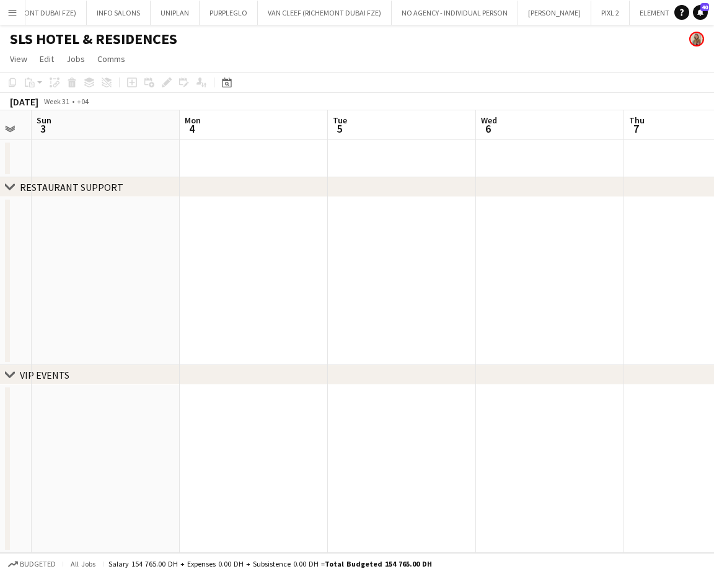
click at [474, 285] on app-calendar-viewport "Fri 1 Sat 2 Sun 3 Mon 4 Tue 5 Wed 6 Thu 7 Fri 8 Sat 9 Sun 10" at bounding box center [357, 331] width 714 height 443
drag, startPoint x: 280, startPoint y: 294, endPoint x: 412, endPoint y: 301, distance: 131.6
click at [464, 295] on app-calendar-viewport "Wed 30 Thu 31 Fri 1 Sat 2 Sun 3 Mon 4 Tue 5 Wed 6 Thu 7 Fri 8" at bounding box center [357, 331] width 714 height 443
drag, startPoint x: 293, startPoint y: 284, endPoint x: 390, endPoint y: 285, distance: 96.7
click at [390, 284] on app-calendar-viewport "Mon 28 Tue 29 Wed 30 Thu 31 Fri 1 Sat 2 Sun 3 Mon 4 Tue 5 Wed 6" at bounding box center [357, 331] width 714 height 443
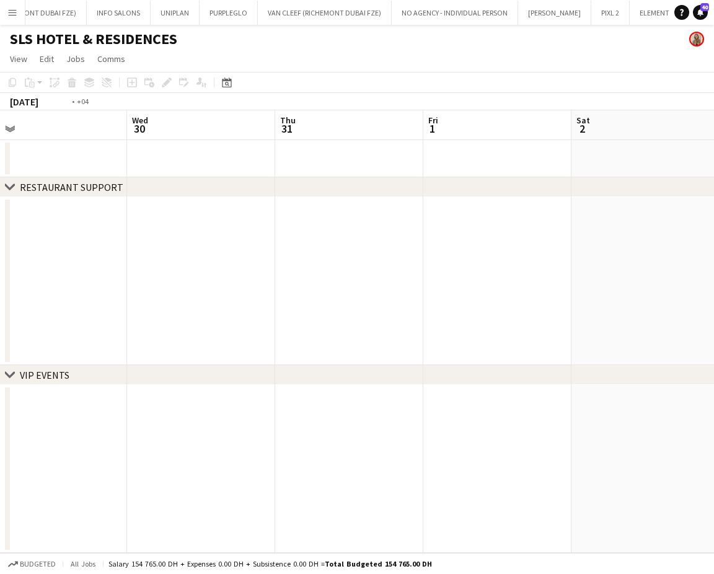
drag, startPoint x: 359, startPoint y: 282, endPoint x: 405, endPoint y: 281, distance: 46.5
click at [405, 281] on app-calendar-viewport "Sun 27 Mon 28 Tue 29 Wed 30 Thu 31 Fri 1 Sat 2 Sun 3 Mon 4 Tue 5" at bounding box center [357, 331] width 714 height 443
drag, startPoint x: 339, startPoint y: 289, endPoint x: 407, endPoint y: 288, distance: 68.2
click at [407, 286] on app-calendar-viewport "Fri 25 Sat 26 Sun 27 Mon 28 Tue 29 Wed 30 Thu 31 Fri 1 Sat 2 Sun 3" at bounding box center [357, 331] width 714 height 443
drag, startPoint x: 159, startPoint y: 291, endPoint x: 298, endPoint y: 306, distance: 139.6
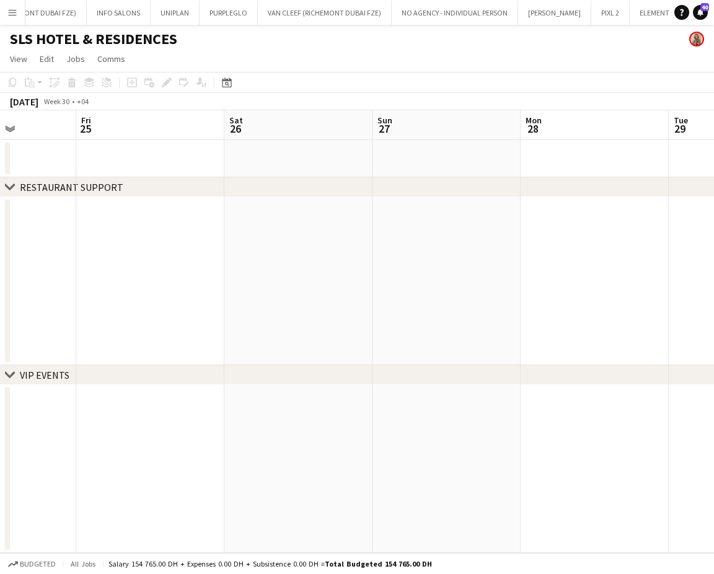
click at [355, 291] on app-calendar-viewport "Wed 23 Thu 24 Fri 25 Sat 26 Sun 27 Mon 28 Tue 29 Wed 30 Thu 31 Fri 1" at bounding box center [357, 331] width 714 height 443
drag, startPoint x: 294, startPoint y: 299, endPoint x: 306, endPoint y: 308, distance: 14.5
click at [425, 301] on app-calendar-viewport "Tue 22 Wed 23 Thu 24 Fri 25 Sat 26 Sun 27 Mon 28 Tue 29 Wed 30 Thu 31" at bounding box center [357, 331] width 714 height 443
drag, startPoint x: 201, startPoint y: 308, endPoint x: 272, endPoint y: 317, distance: 70.7
click at [415, 305] on app-calendar-viewport "Sun 20 Mon 21 Tue 22 Wed 23 Thu 24 Fri 25 Sat 26 Sun 27 Mon 28 Tue 29" at bounding box center [357, 331] width 714 height 443
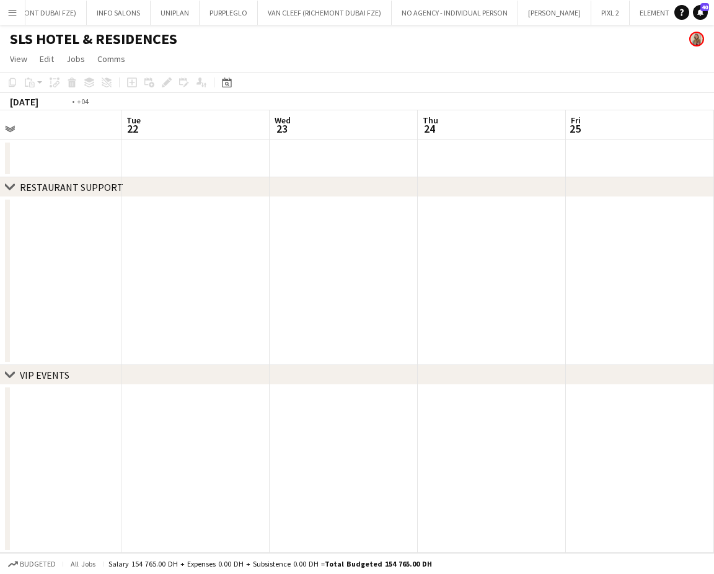
click at [456, 253] on app-calendar-viewport "Sat 19 Sun 20 Mon 21 Tue 22 Wed 23 Thu 24 Fri 25 Sat 26 Sun 27 Mon 28" at bounding box center [357, 331] width 714 height 443
click at [475, 231] on app-calendar-viewport "Thu 17 Fri 18 Sat 19 Sun 20 Mon 21 Tue 22 Wed 23 Thu 24 Fri 25 Sat 26" at bounding box center [357, 331] width 714 height 443
drag, startPoint x: 251, startPoint y: 244, endPoint x: 472, endPoint y: 257, distance: 221.0
click at [492, 243] on app-calendar-viewport "Mon 14 Tue 15 Wed 16 Thu 17 Fri 18 Sat 19 Sun 20 Mon 21 Tue 22 Wed 23" at bounding box center [357, 331] width 714 height 443
drag, startPoint x: 211, startPoint y: 262, endPoint x: 464, endPoint y: 278, distance: 252.8
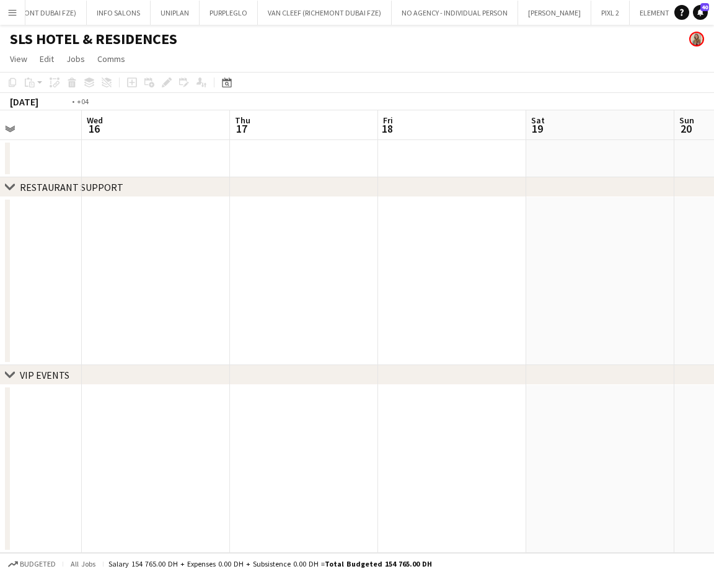
click at [489, 262] on app-calendar-viewport "Sun 13 Mon 14 Tue 15 Wed 16 Thu 17 Fri 18 Sat 19 Sun 20 Mon 21 Tue 22" at bounding box center [357, 331] width 714 height 443
drag, startPoint x: 272, startPoint y: 289, endPoint x: 453, endPoint y: 304, distance: 181.1
click at [481, 288] on app-calendar-viewport "Fri 11 Sat 12 Sun 13 Mon 14 Tue 15 Wed 16 Thu 17 Fri 18 Sat 19 Sun 20" at bounding box center [357, 331] width 714 height 443
drag
click at [449, 274] on app-calendar-viewport "Wed 9 Thu 10 Fri 11 Sat 12 Sun 13 Mon 14 Tue 15 Wed 16 Thu 17 Fri 18" at bounding box center [357, 331] width 714 height 443
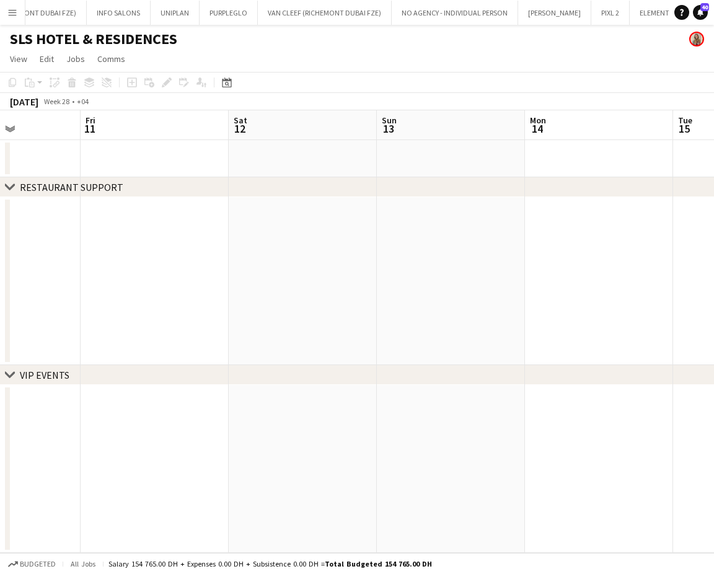
click at [500, 279] on app-calendar-viewport "Tue 8 Wed 9 Thu 10 Fri 11 Sat 12 Sun 13 Mon 14 Tue 15 Wed 16 Thu 17" at bounding box center [357, 331] width 714 height 443
click at [494, 281] on app-calendar-viewport "Fri 4 Sat 5 Sun 6 Mon 7 Tue 8 Wed 9 Thu 10 Fri 11 Sat 12 Sun 13" at bounding box center [357, 331] width 714 height 443
click at [451, 295] on app-calendar-viewport "Fri 4 Sat 5 Sun 6 Mon 7 Tue 8 Wed 9 Thu 10 Fri 11 Sat 12 Sun 13" at bounding box center [357, 331] width 714 height 443
click at [454, 300] on app-calendar-viewport "Thu 3 Fri 4 Sat 5 Sun 6 Mon 7 Tue 8 Wed 9 Thu 10 Fri 11 Sat 12" at bounding box center [357, 331] width 714 height 443
click at [536, 276] on app-calendar-viewport "Tue 1 Wed 2 Thu 3 Fri 4 Sat 5 Sun 6 Mon 7 Tue 8 Wed 9 Thu 10" at bounding box center [357, 331] width 714 height 443
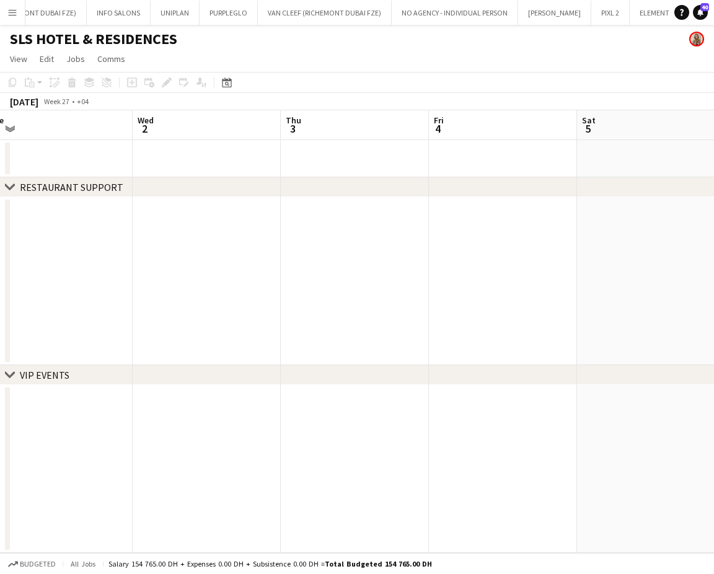
click at [389, 210] on app-calendar-viewport "Sun 29 Mon 30 Tue 1 Wed 2 Thu 3 Fri 4 Sat 5 Sun 6 Mon 7 Tue 8" at bounding box center [357, 331] width 714 height 443
click at [435, 245] on app-calendar-viewport "Sat 28 Sun 29 Mon 30 Tue 1 Wed 2 Thu 3 Fri 4 Sat 5 Sun 6 Mon 7" at bounding box center [357, 331] width 714 height 443
click at [430, 235] on app-calendar-viewport "Thu 26 Fri 27 Sat 28 Sun 29 Mon 30 Tue 1 Wed 2 Thu 3 Fri 4 Sat 5" at bounding box center [357, 331] width 714 height 443
click at [405, 232] on app-calendar-viewport "Tue 24 Wed 25 Thu 26 Fri 27 Sat 28 Sun 29 Mon 30 Tue 1 Wed 2 Thu 3" at bounding box center [357, 331] width 714 height 443
click at [387, 244] on app-calendar-viewport "Sun 22 Mon 23 Tue 24 Wed 25 Thu 26 Fri 27 Sat 28 Sun 29 Mon 30 Tue 1" at bounding box center [357, 331] width 714 height 443
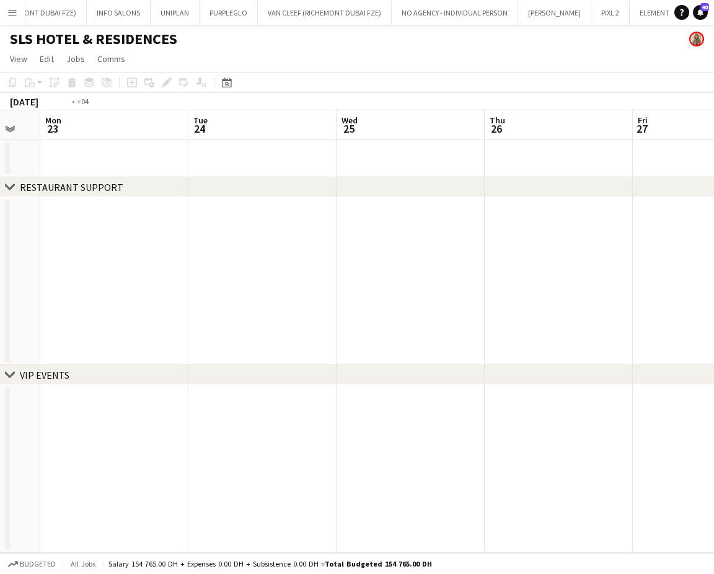
click at [404, 247] on app-calendar-viewport "Sat 21 Sun 22 Mon 23 Tue 24 Wed 25 Thu 26 Fri 27 Sat 28 Sun 29 Mon 30" at bounding box center [357, 331] width 714 height 443
click at [384, 258] on app-calendar-viewport "Fri 20 Sat 21 Sun 22 Mon 23 Tue 24 Wed 25 Thu 26 Fri 27 Sat 28 Sun 29" at bounding box center [357, 331] width 714 height 443
click at [399, 255] on app-calendar-viewport "Wed 18 Thu 19 Fri 20 Sat 21 Sun 22 Mon 23 Tue 24 Wed 25 Thu 26 Fri 27" at bounding box center [357, 331] width 714 height 443
click at [455, 259] on app-calendar-viewport "Mon 16 Tue 17 Wed 18 Thu 19 Fri 20 Sat 21 Sun 22 Mon 23 Tue 24 Wed 25" at bounding box center [357, 331] width 714 height 443
click at [385, 262] on app-calendar-viewport "Fri 13 Sat 14 Sun 15 Mon 16 Tue 17 Wed 18 Thu 19 Fri 20 Sat 21 Sun 22" at bounding box center [357, 331] width 714 height 443
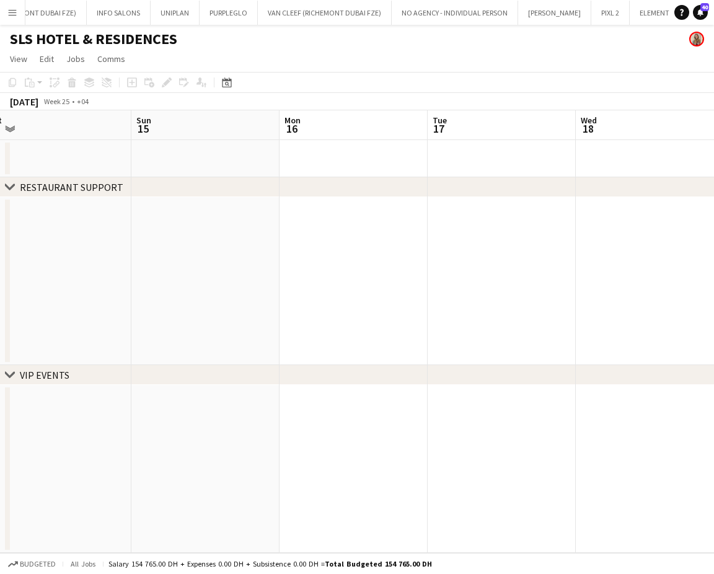
click at [453, 261] on app-calendar-viewport "Thu 12 Fri 13 Sat 14 Sun 15 Mon 16 Tue 17 Wed 18 Thu 19 Fri 20 Sat 21" at bounding box center [357, 331] width 714 height 443
click at [441, 244] on app-calendar-viewport "Wed 11 Thu 12 Fri 13 Sat 14 Sun 15 Mon 16 Tue 17 Wed 18 Thu 19 Fri 20" at bounding box center [357, 331] width 714 height 443
click at [424, 259] on app-calendar-viewport "Mon 9 Tue 10 Wed 11 Thu 12 Fri 13 Sat 14 Sun 15 Mon 16 Tue 17 Wed 18" at bounding box center [357, 331] width 714 height 443
click at [425, 207] on app-calendar-viewport "Sun 8 Mon 9 Tue 10 Wed 11 Thu 12 Fri 13 Sat 14 Sun 15 Mon 16 Tue 17" at bounding box center [357, 331] width 714 height 443
click at [387, 216] on app-calendar-viewport "Fri 6 Sat 7 Sun 8 Mon 9 Tue 10 Wed 11 Thu 12 Fri 13 Sat 14 Sun 15" at bounding box center [357, 331] width 714 height 443
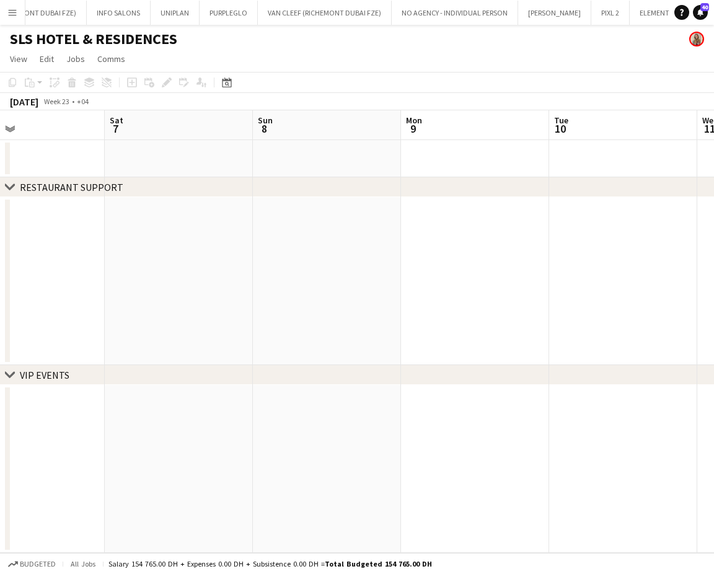
click at [417, 242] on app-calendar-viewport "Wed 4 Thu 5 Fri 6 Sat 7 Sun 8 Mon 9 Tue 10 Wed 11 Thu 12 Fri 13" at bounding box center [357, 331] width 714 height 443
click at [392, 232] on app-calendar-viewport "Mon 2 Tue 3 Wed 4 Thu 5 Fri 6 Sat 7 Sun 8 Mon 9 Tue 10 Wed 11" at bounding box center [357, 331] width 714 height 443
click at [364, 247] on app-calendar-viewport "Sun 1 Mon 2 Tue 3 Wed 4 Thu 5 Fri 6 Sat 7 Sun 8 Mon 9 Tue 10" at bounding box center [357, 331] width 714 height 443
click at [418, 244] on app-calendar-viewport "Fri 30 Sat 31 Sun 1 Mon 2 Tue 3 Wed 4 Thu 5 Fri 6 Sat 7 Sun 8" at bounding box center [357, 331] width 714 height 443
click at [522, 236] on app-calendar-viewport "Wed 28 Thu 29 Fri 30 Sat 31 Sun 1 Mon 2 Tue 3 Wed 4 Thu 5 Fri 6" at bounding box center [357, 331] width 714 height 443
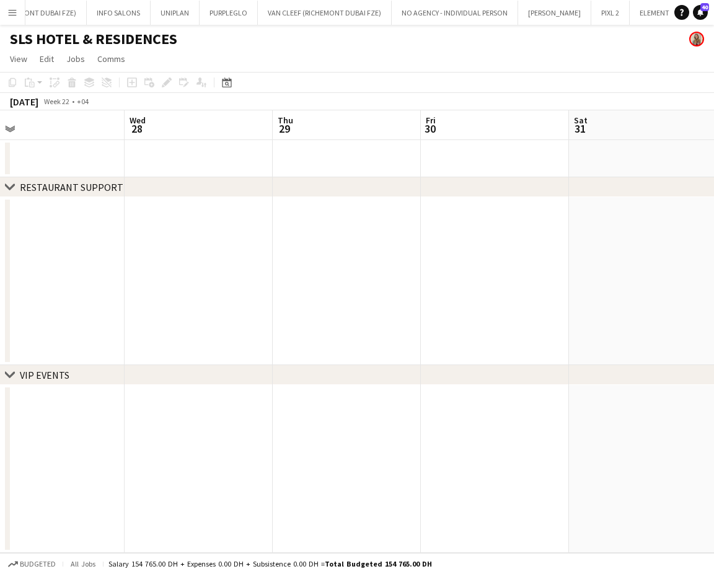
click at [510, 234] on app-calendar-viewport "Sun 25 Mon 26 Tue 27 Wed 28 Thu 29 Fri 30 Sat 31 Sun 1 Mon 2 Tue 3" at bounding box center [357, 331] width 714 height 443
click at [574, 250] on app-calendar-viewport "Sun 25 Mon 26 Tue 27 Wed 28 Thu 29 Fri 30 Sat 31 Sun 1 Mon 2 Tue 3" at bounding box center [357, 331] width 714 height 443
click at [527, 252] on app-calendar-viewport "Sat 24 Sun 25 Mon 26 Tue 27 Wed 28 Thu 29 Fri 30 Sat 31 Sun 1 Mon 2" at bounding box center [357, 331] width 714 height 443
click at [617, 286] on app-calendar-viewport "Tue 20 Wed 21 Thu 22 Fri 23 Sat 24 Sun 25 Mon 26 Tue 27 Wed 28 Thu 29" at bounding box center [357, 331] width 714 height 443
click at [623, 286] on app-calendar-viewport "Tue 20 Wed 21 Thu 22 Fri 23 Sat 24 Sun 25 Mon 26 Tue 27 Wed 28 Thu 29" at bounding box center [357, 331] width 714 height 443
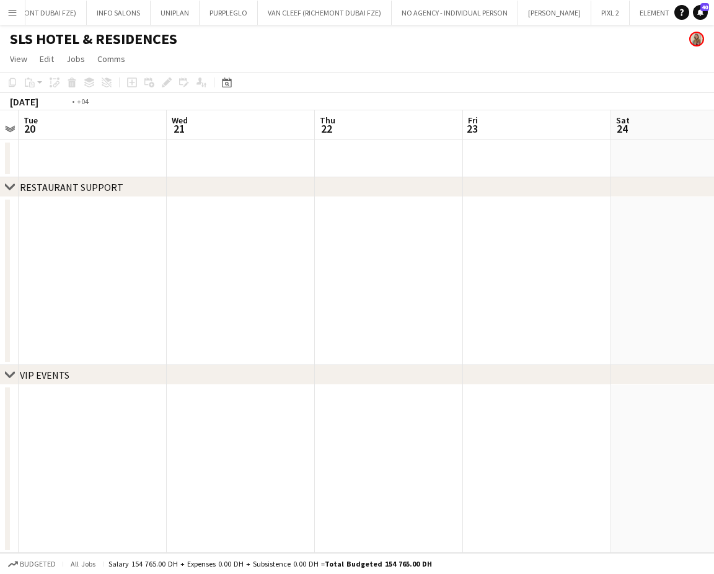
click at [680, 296] on app-calendar-viewport "Sun 18 Mon 19 Tue 20 Wed 21 Thu 22 Fri 23 Sat 24 Sun 25 Mon 26 Tue 27" at bounding box center [357, 331] width 714 height 443
click at [609, 298] on app-calendar-viewport "Fri 16 Sat 17 Sun 18 Mon 19 Tue 20 Wed 21 Thu 22 Fri 23 Sat 24 Sun 25" at bounding box center [357, 331] width 714 height 443
click at [714, 314] on html "Menu Boards Boards Boards All jobs Status Workforce Workforce My Workforce Recr…" at bounding box center [357, 287] width 714 height 574
click at [683, 325] on app-calendar-viewport "Tue 13 Wed 14 Thu 15 Fri 16 Sat 17 Sun 18 Mon 19 Tue 20 Wed 21 Thu 22" at bounding box center [357, 331] width 714 height 443
click at [682, 316] on app-calendar-viewport "Mon 12 Tue 13 Wed 14 Thu 15 Fri 16 Sat 17 Sun 18 Mon 19 Tue 20 Wed 21" at bounding box center [357, 331] width 714 height 443
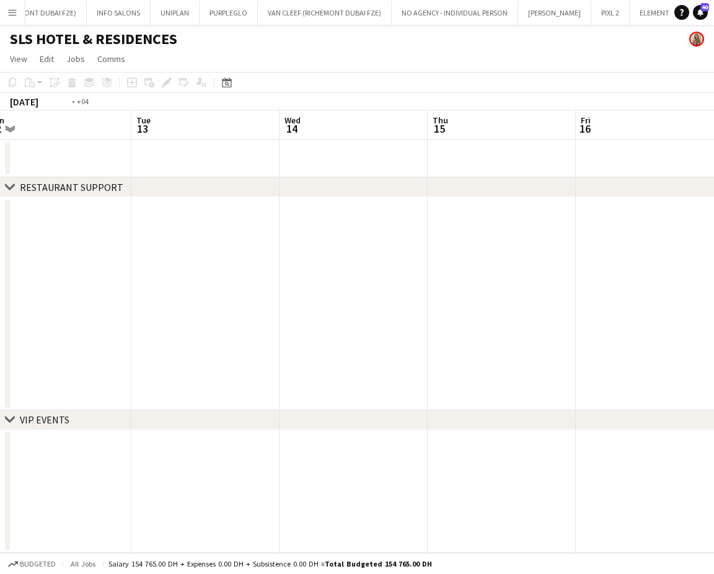
click at [624, 298] on app-calendar-viewport "Sat 10 Sun 11 1/1 1 Job Mon 12 Tue 13 Wed 14 Thu 15 Fri 16 Sat 17 Sun 18 Mon 19…" at bounding box center [357, 331] width 714 height 443
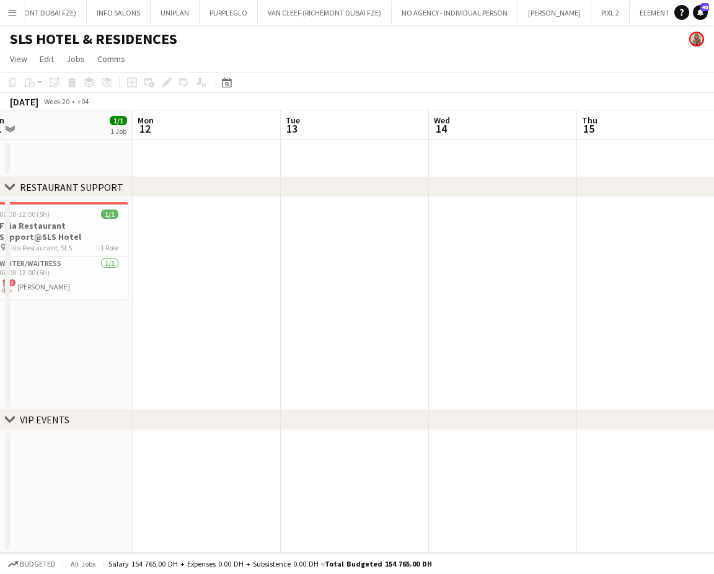
click at [633, 294] on app-calendar-viewport "Fri 9 Sat 10 1/1 1 Job Sun 11 1/1 1 Job Mon 12 Tue 13 Wed 14 Thu 15 Fri 16 Sat …" at bounding box center [357, 331] width 714 height 443
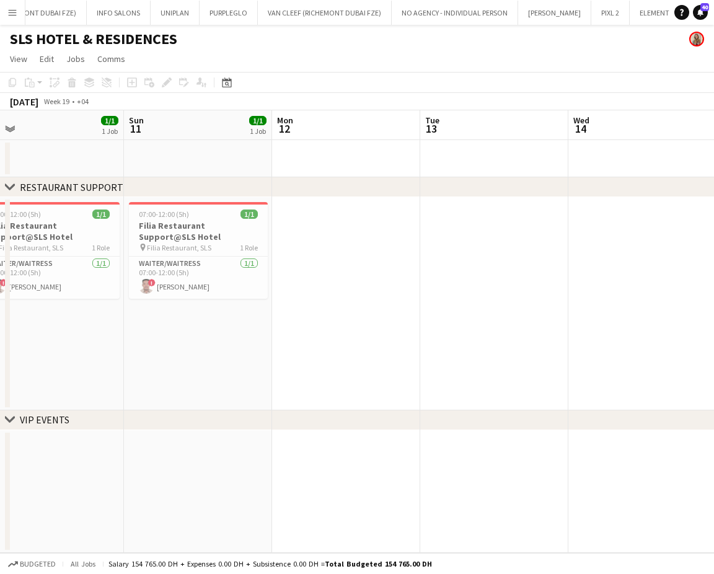
click at [568, 316] on app-calendar-viewport "Thu 8 Fri 9 1/1 1 Job Sat 10 1/1 1 Job Sun 11 1/1 1 Job Mon 12 Tue 13 Wed 14 Th…" at bounding box center [357, 331] width 714 height 443
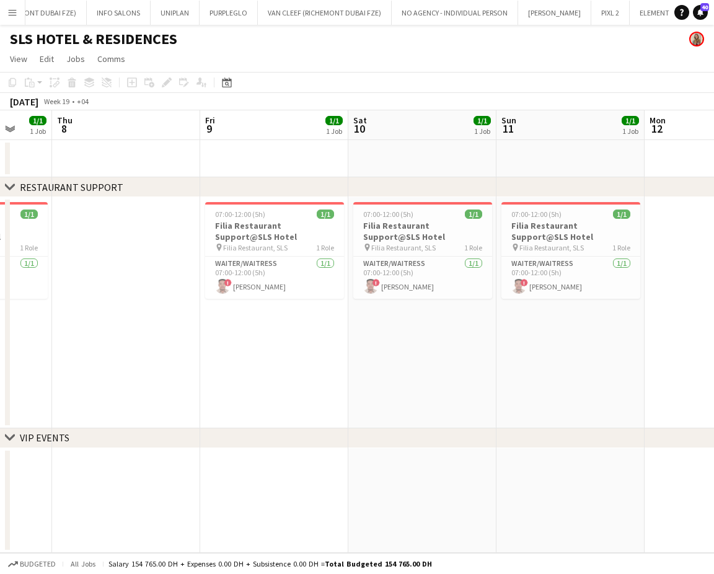
scroll to position [0, 251]
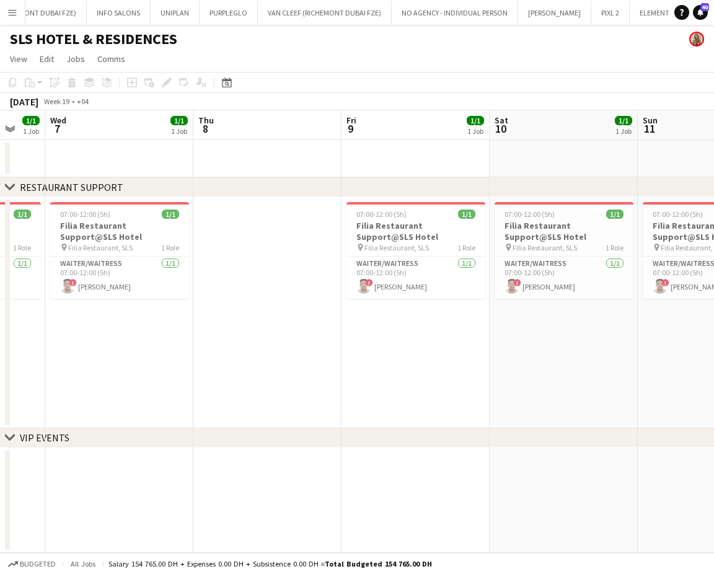
click at [533, 334] on app-calendar-viewport "Mon 5 3/3 1 Job Tue 6 1/1 1 Job Wed 7 1/1 1 Job Thu 8 Fri 9 1/1 1 Job Sat 10 1/…" at bounding box center [357, 331] width 714 height 443
click at [663, 336] on app-calendar-viewport "Mon 5 3/3 1 Job Tue 6 1/1 1 Job Wed 7 1/1 1 Job Thu 8 Fri 9 1/1 1 Job Sat 10 1/…" at bounding box center [357, 331] width 714 height 443
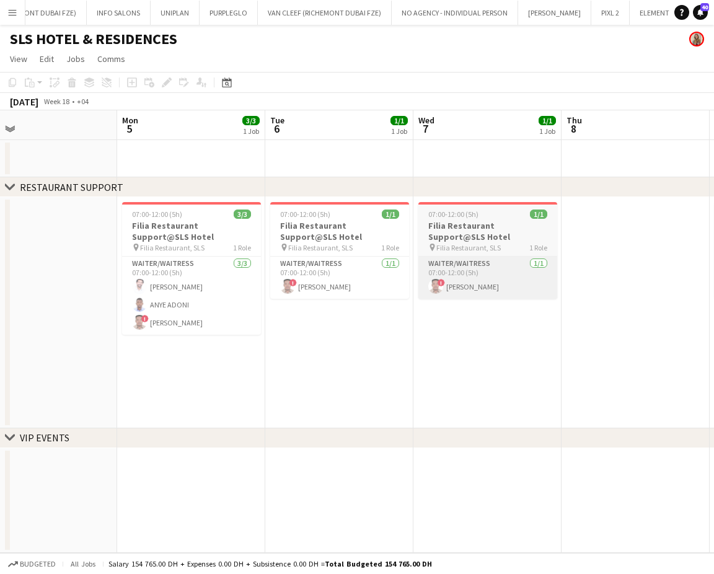
click at [644, 294] on app-calendar-viewport "Fri 2 3/3 1 Job Sat 3 3/3 1 Job Sun 4 Mon 5 3/3 1 Job Tue 6 1/1 1 Job Wed 7 1/1…" at bounding box center [357, 331] width 714 height 443
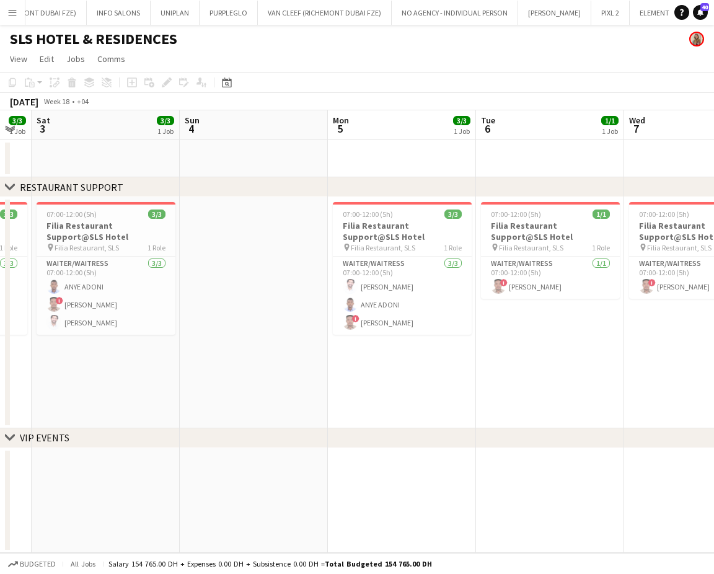
click at [616, 269] on app-calendar-viewport "Thu 1 3/3 1 Job Fri 2 3/3 1 Job Sat 3 3/3 1 Job Sun 4 Mon 5 3/3 1 Job Tue 6 1/1…" at bounding box center [357, 331] width 714 height 443
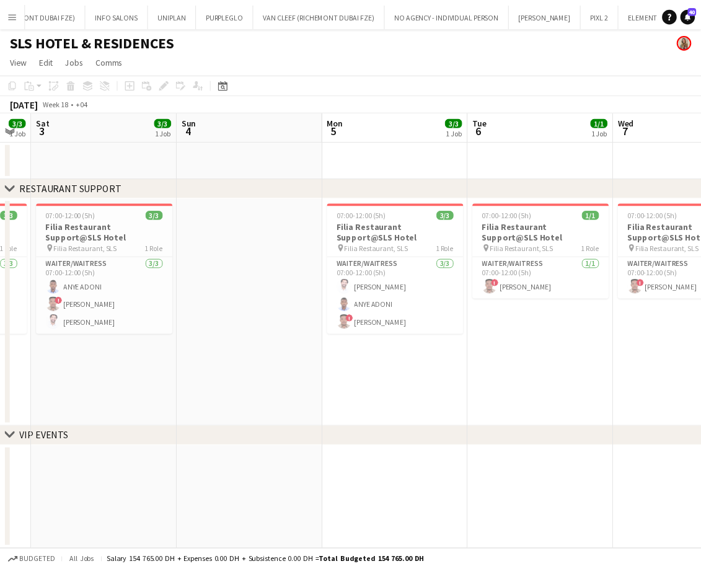
scroll to position [0, 273]
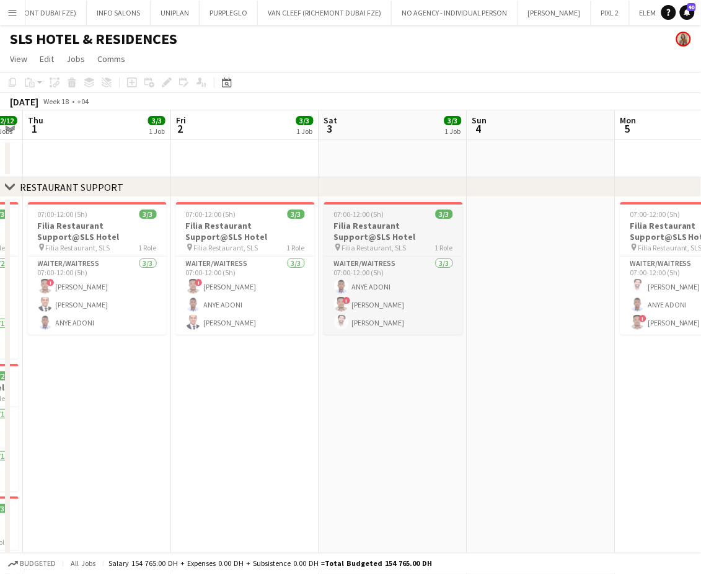
click at [389, 228] on h3 "Filia Restaurant Support@SLS Hotel" at bounding box center [393, 231] width 139 height 22
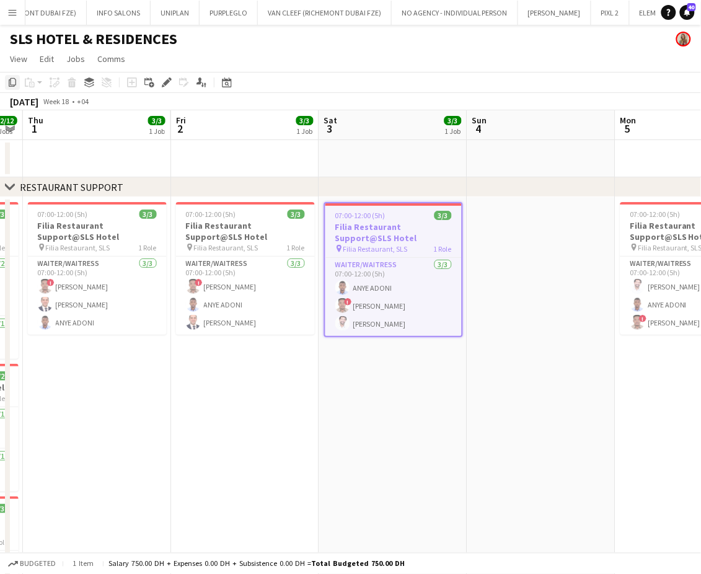
click at [12, 79] on icon "Copy" at bounding box center [12, 82] width 10 height 10
click at [247, 290] on app-card-role "Waiter/Waitress 3/3 07:00-12:00 (5h) ! Tchinda Roslin ANYE ADONI Ramy Habib" at bounding box center [245, 296] width 139 height 78
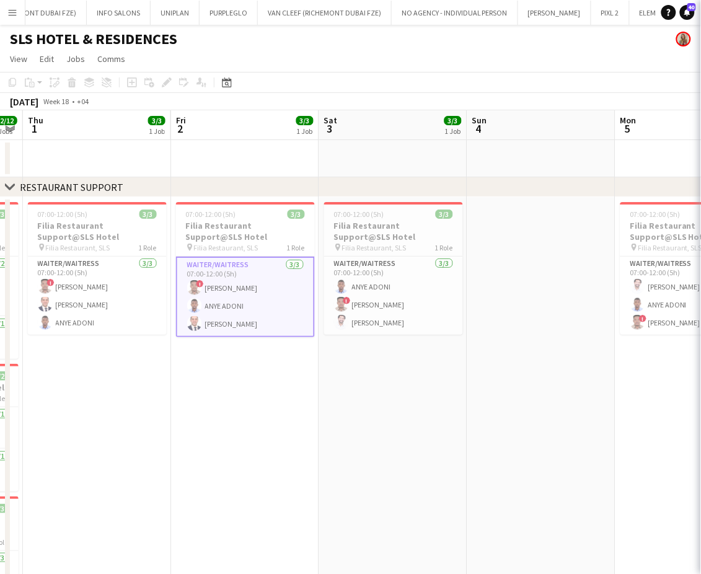
scroll to position [0, 275]
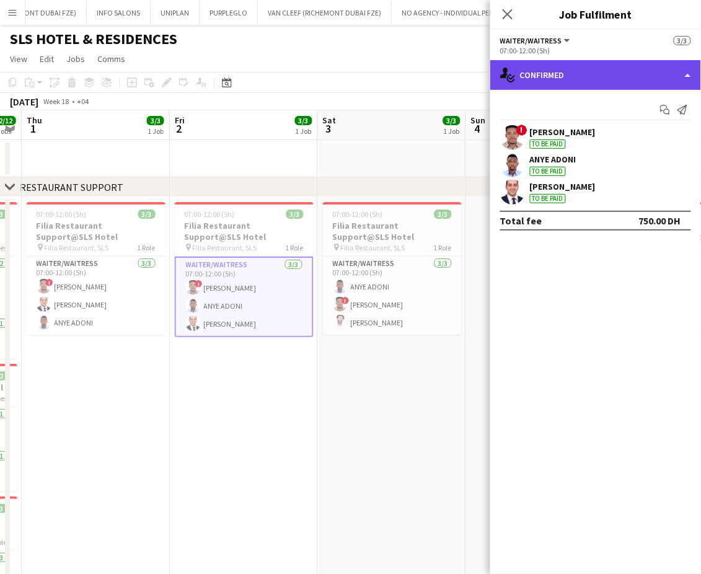
click at [670, 64] on div "single-neutral-actions-check-2 Confirmed" at bounding box center [595, 75] width 211 height 30
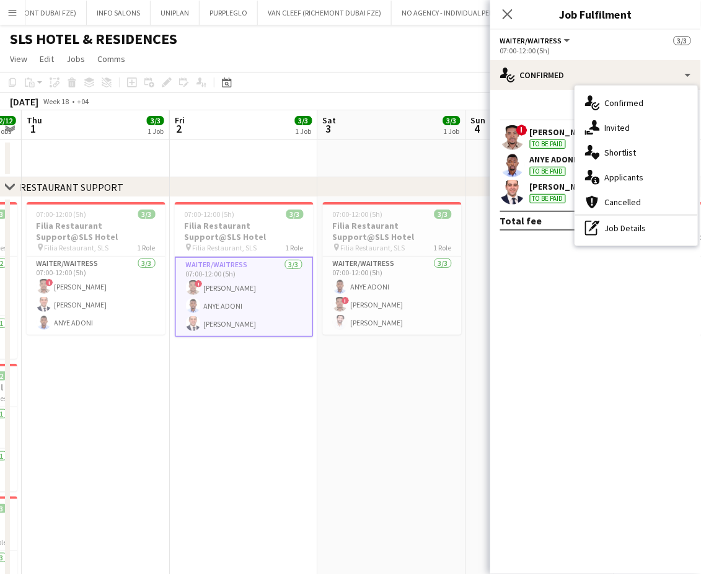
click at [387, 445] on app-date-cell "07:00-12:00 (5h) 3/3 Filia Restaurant Support@SLS Hotel pin Filia Restaurant, S…" at bounding box center [392, 523] width 148 height 652
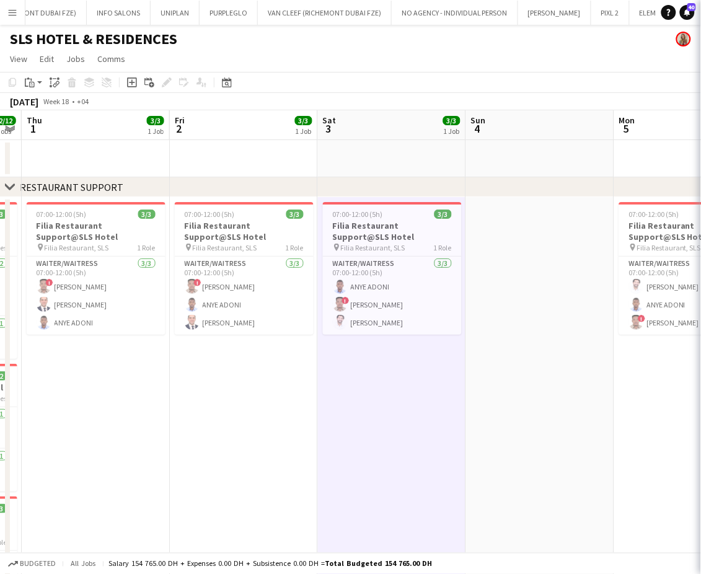
scroll to position [0, 275]
click at [241, 204] on div at bounding box center [243, 203] width 139 height 2
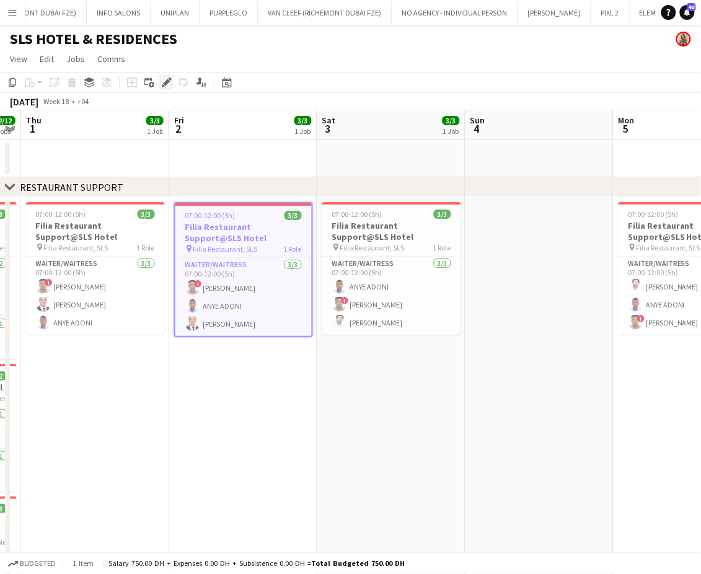
click at [166, 86] on icon "Edit" at bounding box center [167, 82] width 10 height 10
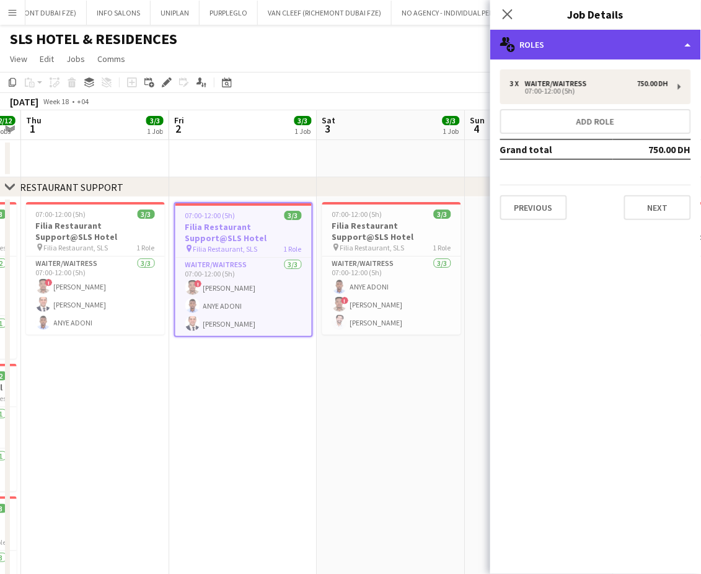
click at [677, 31] on div "multiple-users-add Roles" at bounding box center [595, 45] width 211 height 30
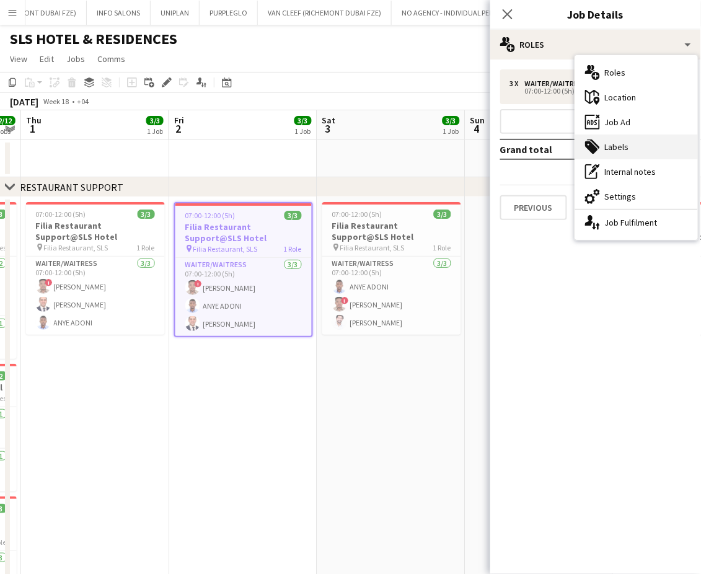
click at [628, 153] on div "tags-double Labels" at bounding box center [636, 147] width 123 height 25
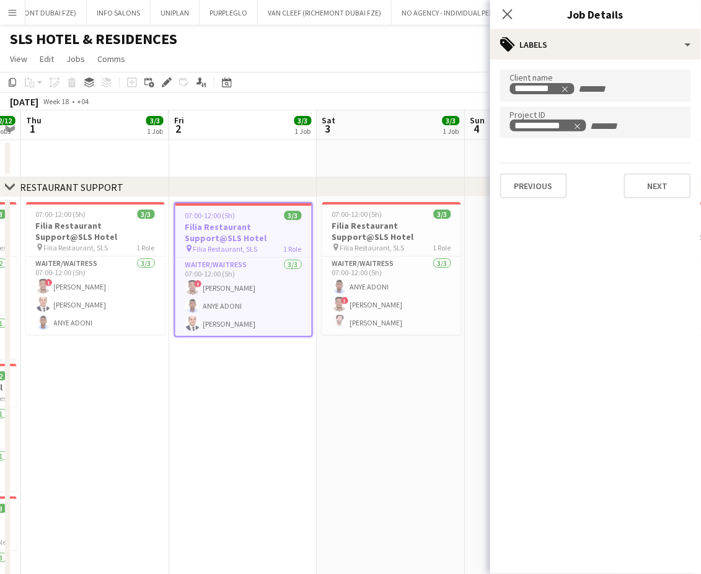
click at [395, 413] on app-date-cell "07:00-12:00 (5h) 3/3 Filia Restaurant Support@SLS Hotel pin Filia Restaurant, S…" at bounding box center [391, 523] width 148 height 652
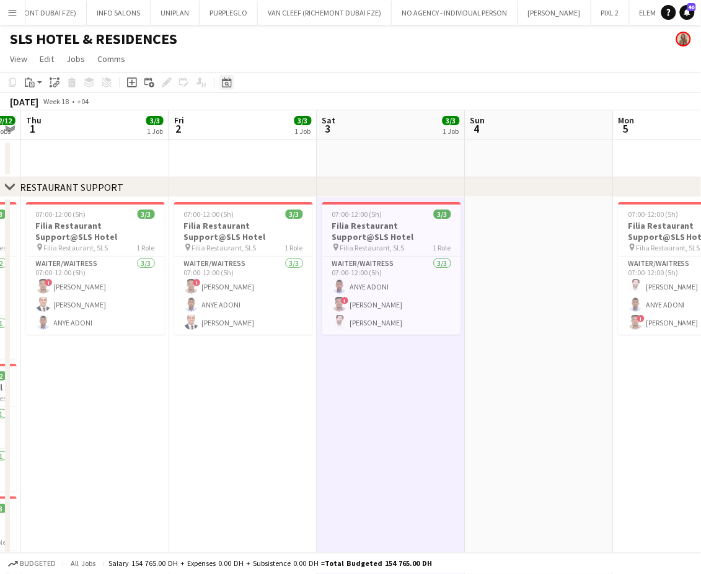
click at [225, 84] on icon at bounding box center [227, 84] width 4 height 4
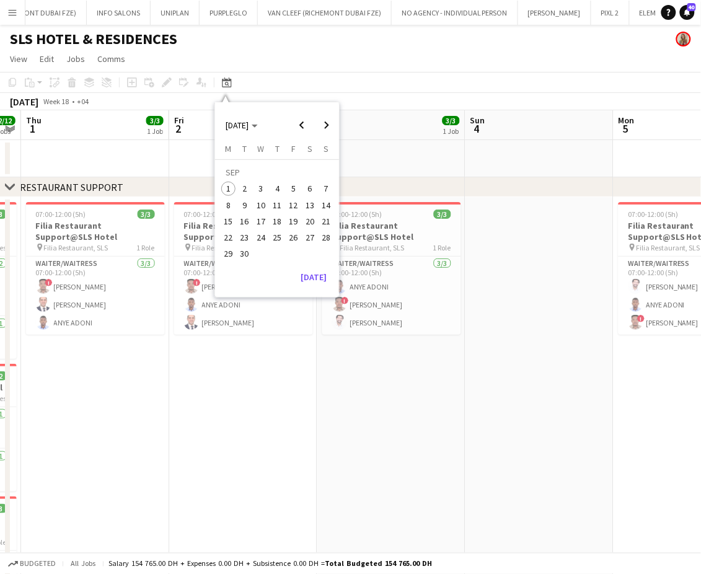
click at [242, 192] on span "2" at bounding box center [244, 189] width 15 height 15
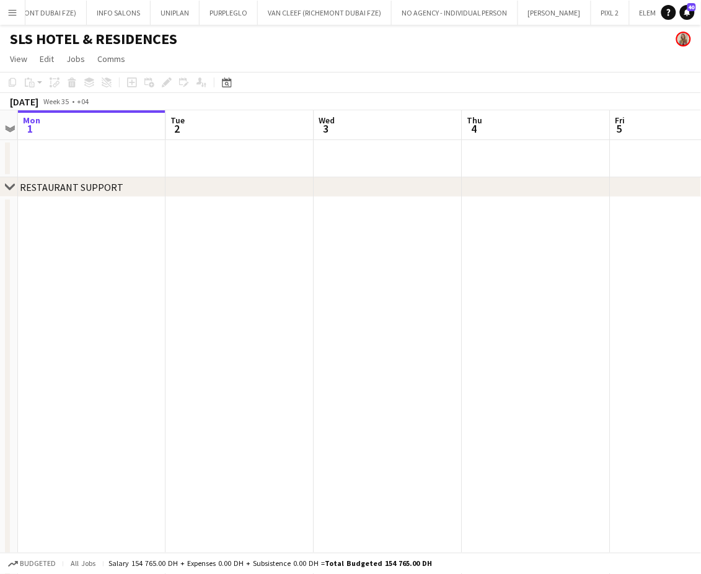
click at [270, 237] on app-date-cell at bounding box center [240, 523] width 148 height 652
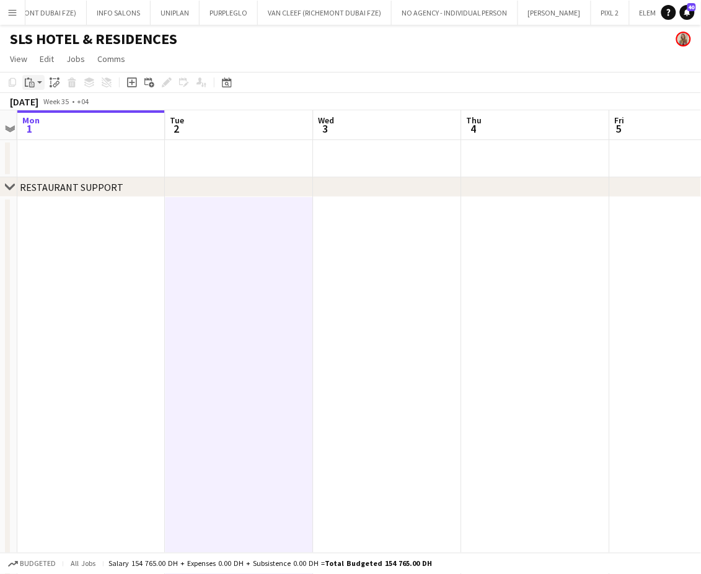
click at [26, 87] on div "Paste" at bounding box center [29, 82] width 15 height 15
click at [46, 110] on link "Paste Ctrl+V" at bounding box center [91, 105] width 117 height 11
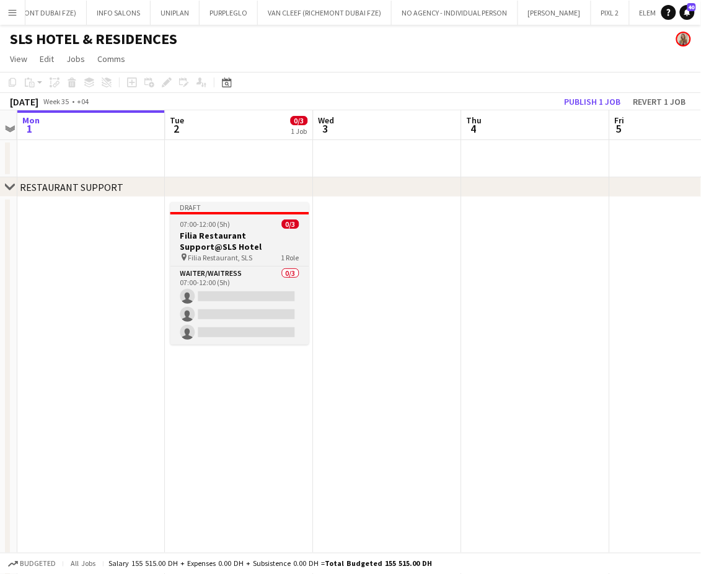
click at [204, 236] on h3 "Filia Restaurant Support@SLS Hotel" at bounding box center [239, 241] width 139 height 22
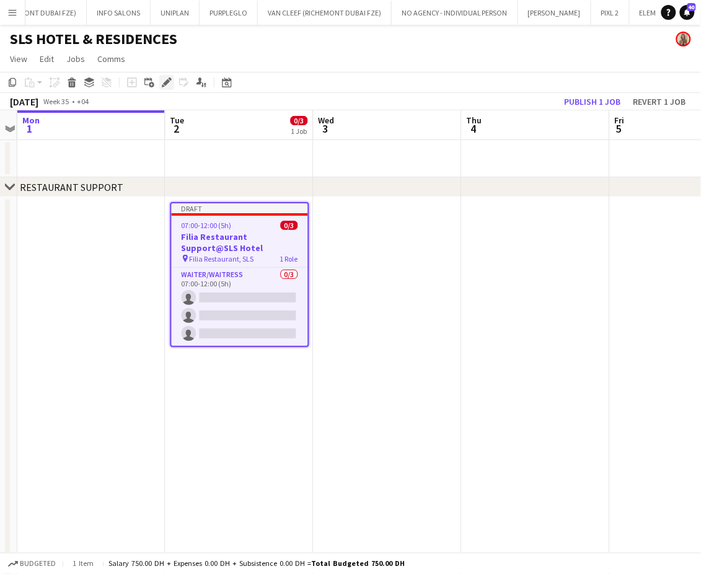
click at [165, 85] on icon at bounding box center [166, 82] width 7 height 7
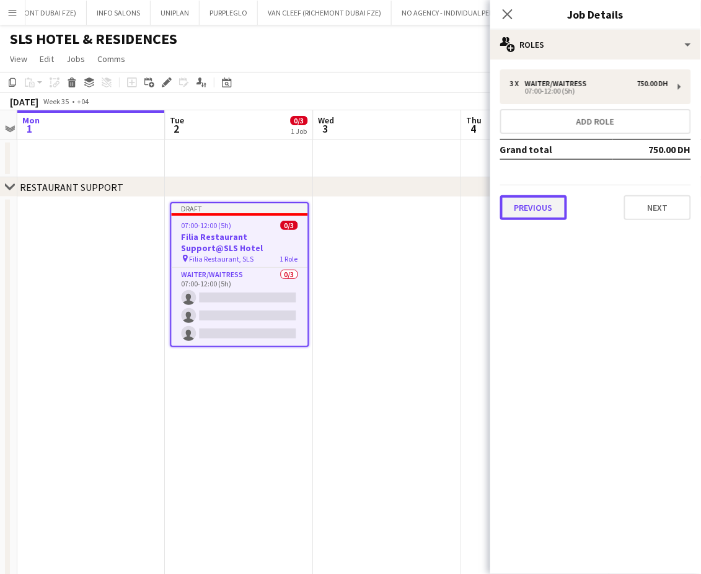
click at [518, 205] on button "Previous" at bounding box center [533, 207] width 67 height 25
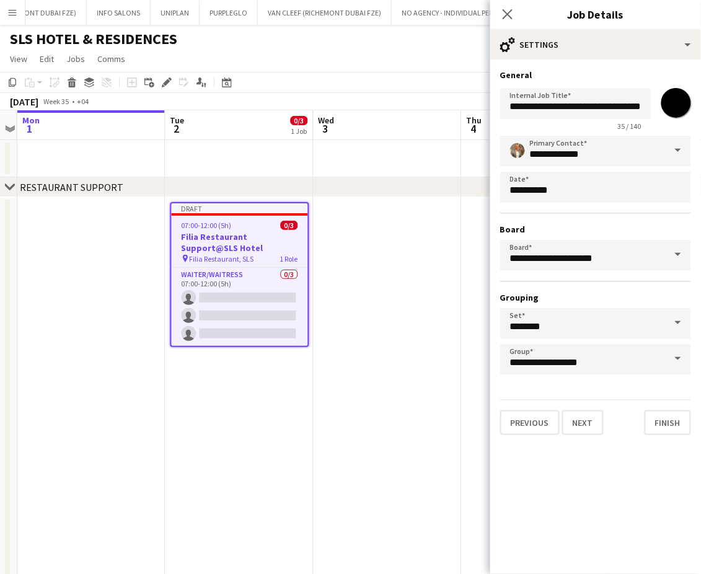
click at [675, 148] on span at bounding box center [678, 151] width 26 height 30
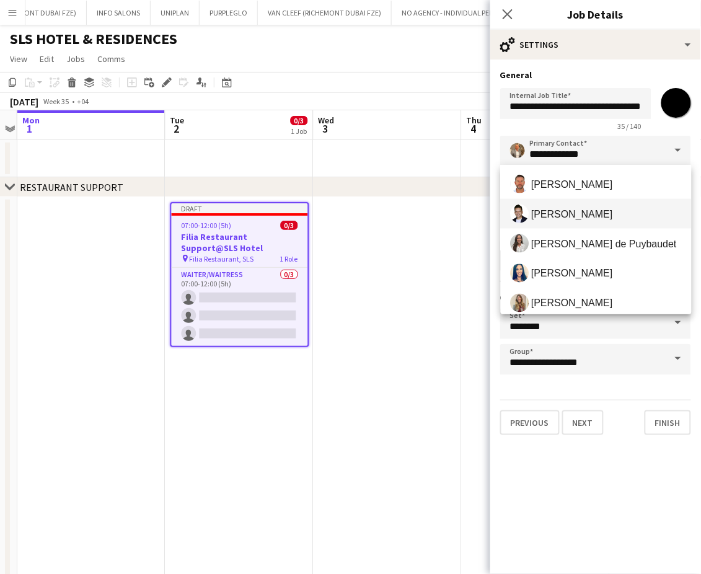
scroll to position [413, 0]
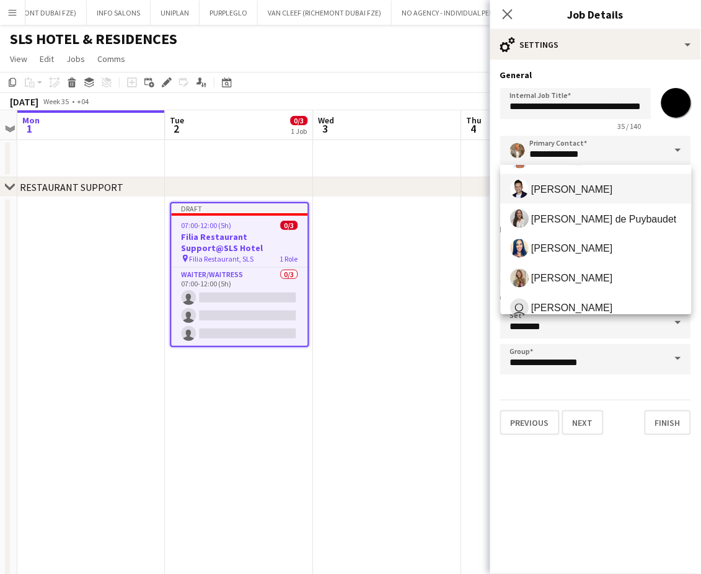
click at [567, 273] on span "Viviane Melatti" at bounding box center [573, 279] width 82 height 12
type input "**********"
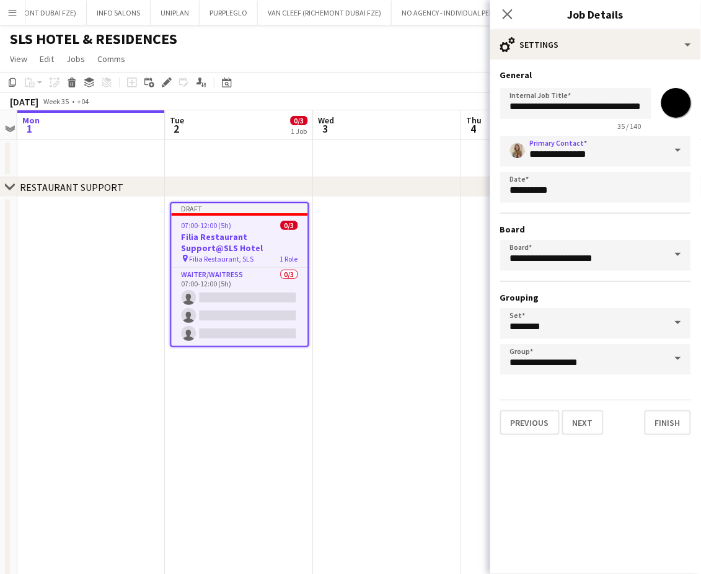
click at [677, 102] on input "*******" at bounding box center [676, 103] width 45 height 45
type input "*******"
click at [638, 100] on input "**********" at bounding box center [575, 103] width 151 height 31
click at [564, 108] on input "**********" at bounding box center [575, 103] width 151 height 30
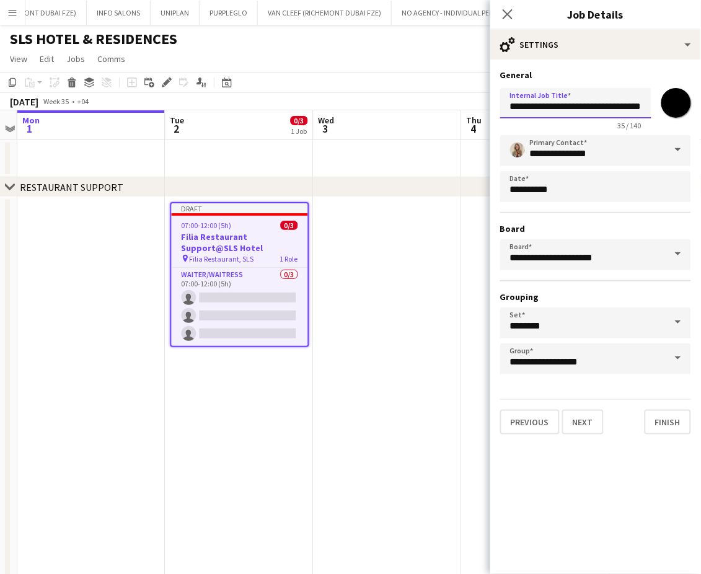
scroll to position [0, 0]
drag, startPoint x: 556, startPoint y: 106, endPoint x: 431, endPoint y: 109, distance: 125.3
click at [431, 109] on body "Menu Boards Boards Boards All jobs Status Workforce Workforce My Workforce Recr…" at bounding box center [350, 463] width 701 height 927
click at [583, 107] on input "**********" at bounding box center [575, 103] width 151 height 30
type input "**********"
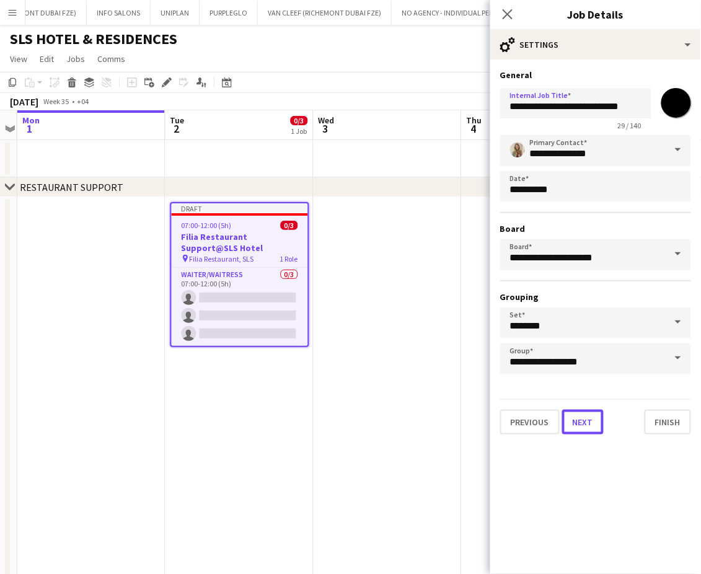
click at [586, 417] on button "Next" at bounding box center [583, 422] width 42 height 25
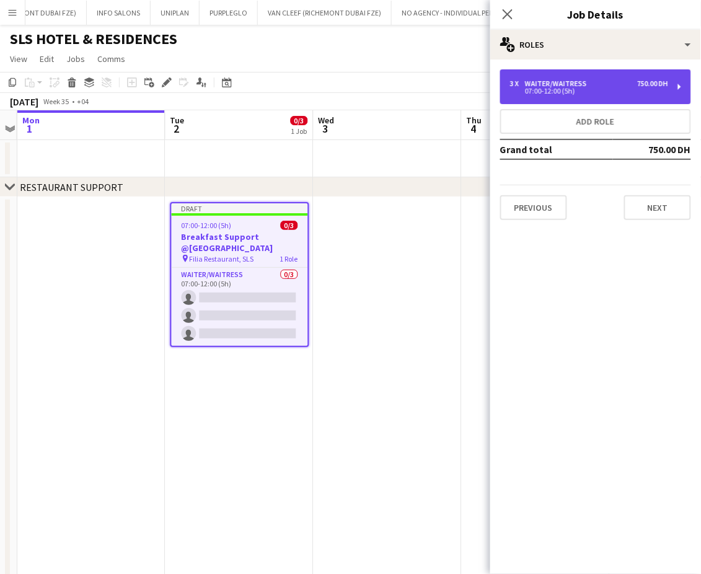
click at [546, 90] on div "07:00-12:00 (5h)" at bounding box center [589, 91] width 158 height 6
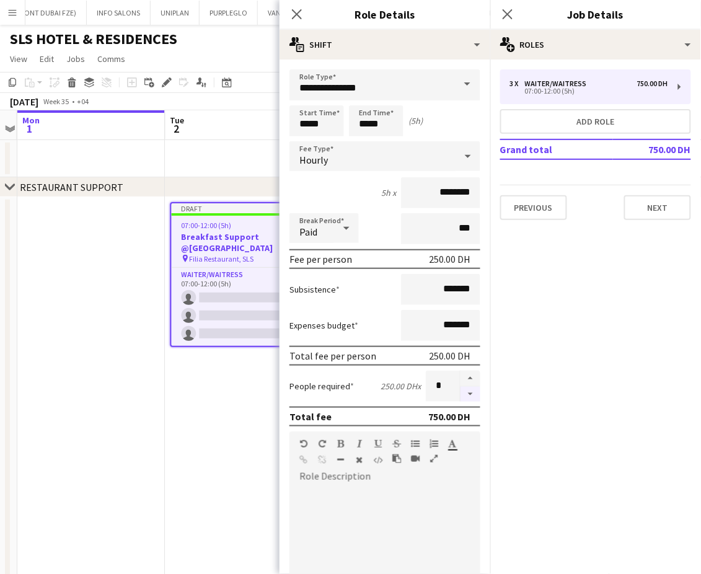
click at [461, 394] on button "button" at bounding box center [471, 394] width 20 height 15
type input "*"
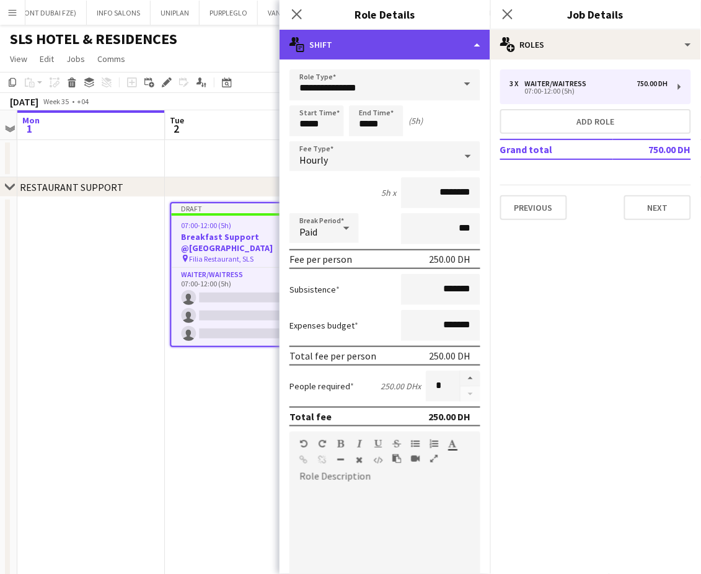
click at [435, 40] on div "multiple-actions-text Shift" at bounding box center [385, 45] width 211 height 30
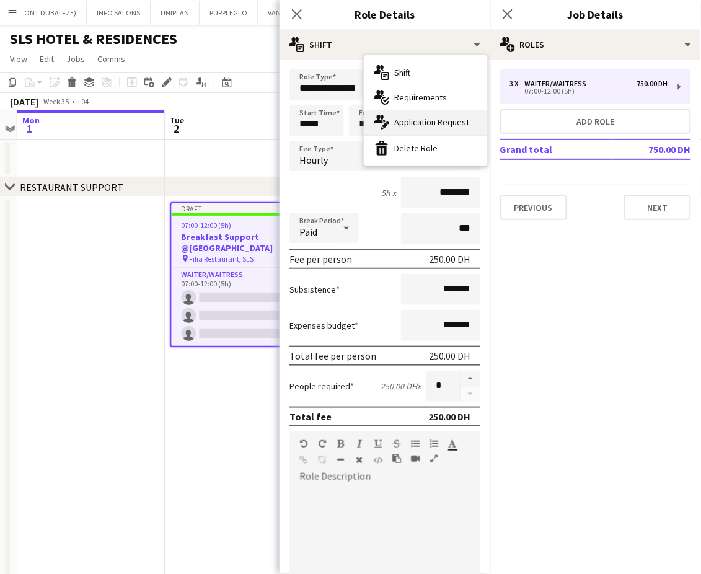
click at [407, 118] on div "multiple-actions-edit-1 Application Request" at bounding box center [426, 122] width 123 height 25
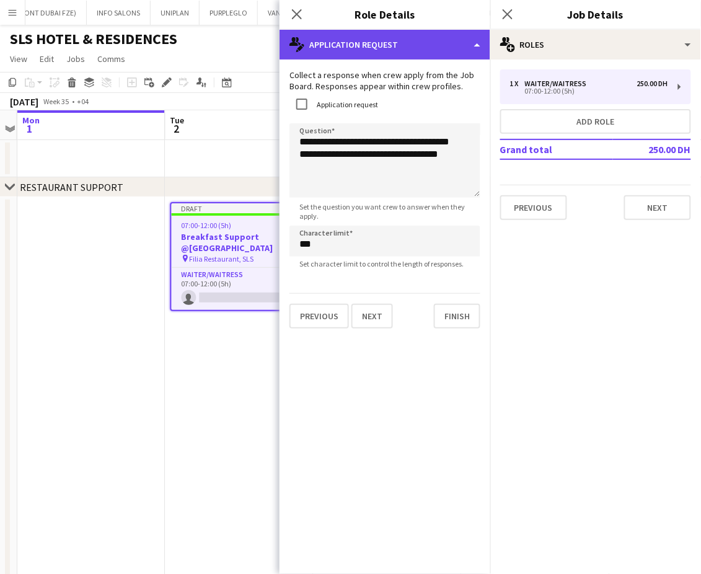
click at [459, 43] on div "multiple-actions-edit-1 Application Request" at bounding box center [385, 45] width 211 height 30
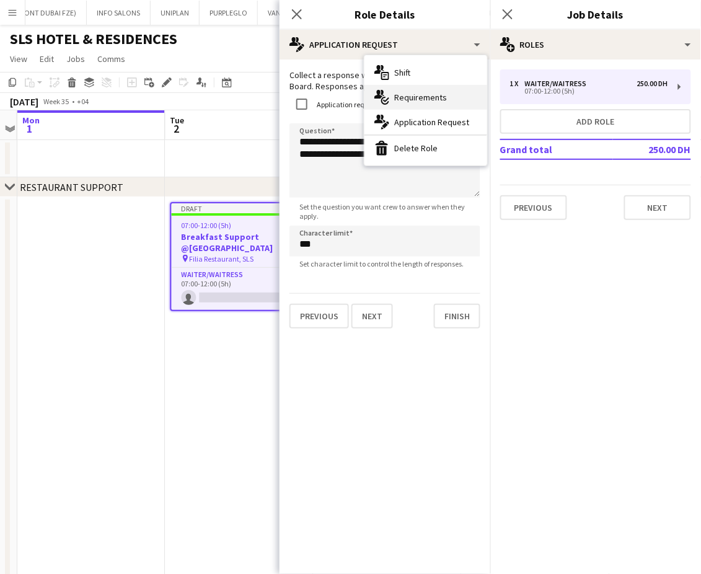
click at [423, 103] on div "multiple-actions-check-2 Requirements" at bounding box center [426, 97] width 123 height 25
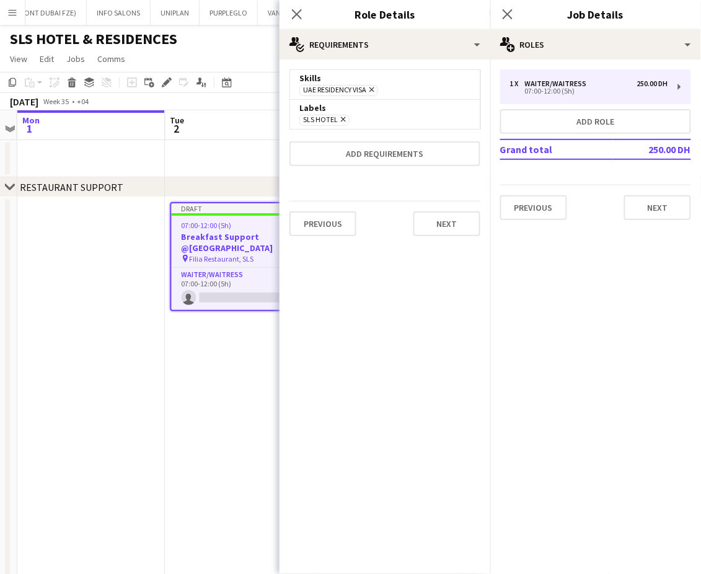
click at [374, 87] on icon "Remove" at bounding box center [370, 90] width 8 height 8
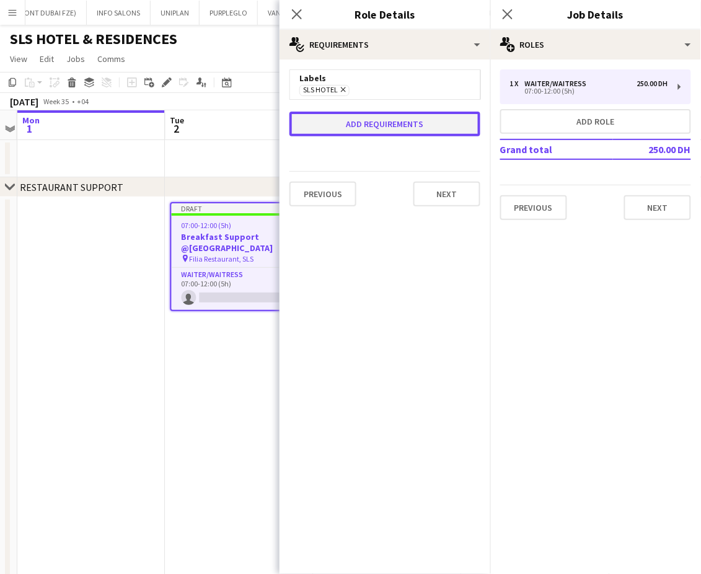
click at [374, 125] on button "Add requirements" at bounding box center [385, 124] width 191 height 25
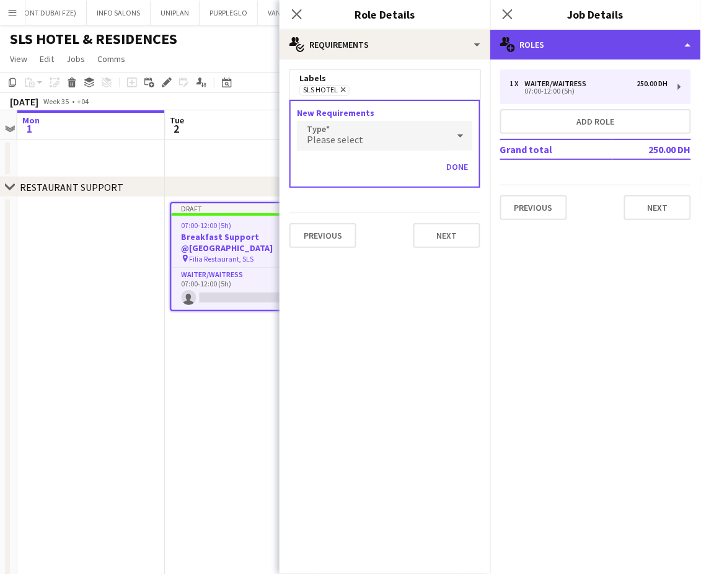
click at [667, 33] on div "multiple-users-add Roles" at bounding box center [595, 45] width 211 height 30
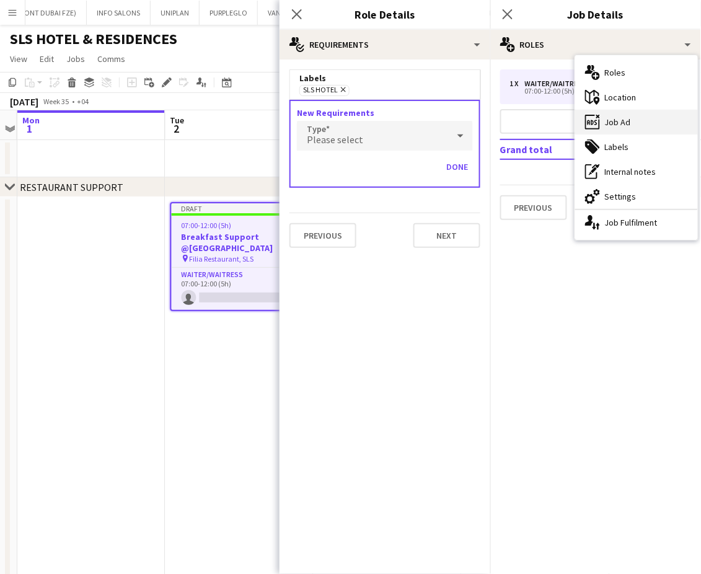
click at [637, 119] on div "ads-window Job Ad" at bounding box center [636, 122] width 123 height 25
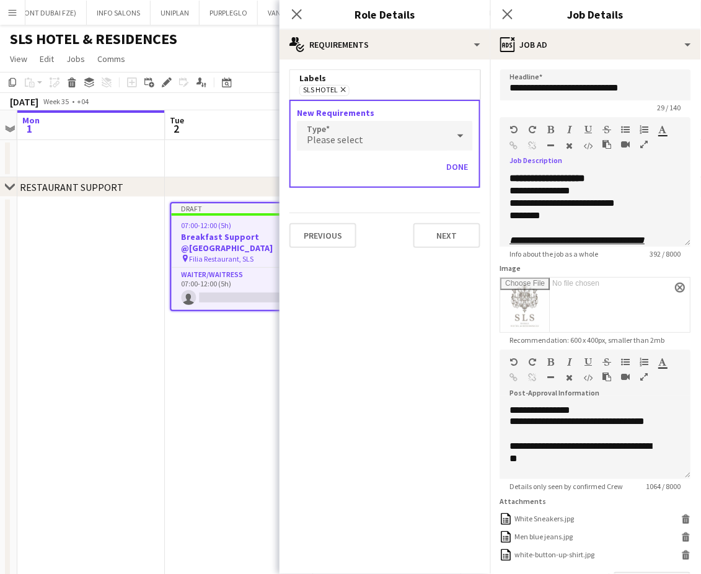
click at [645, 143] on icon "button" at bounding box center [644, 144] width 7 height 9
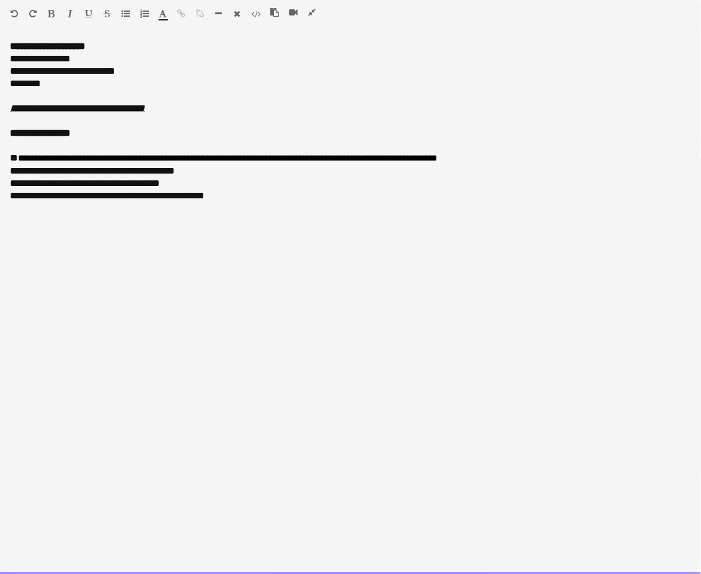
click at [30, 70] on div "**********" at bounding box center [351, 71] width 682 height 12
click at [71, 55] on div "**********" at bounding box center [351, 59] width 682 height 12
drag, startPoint x: 410, startPoint y: 356, endPoint x: 397, endPoint y: 343, distance: 18.0
click at [397, 344] on div "**********" at bounding box center [350, 307] width 701 height 534
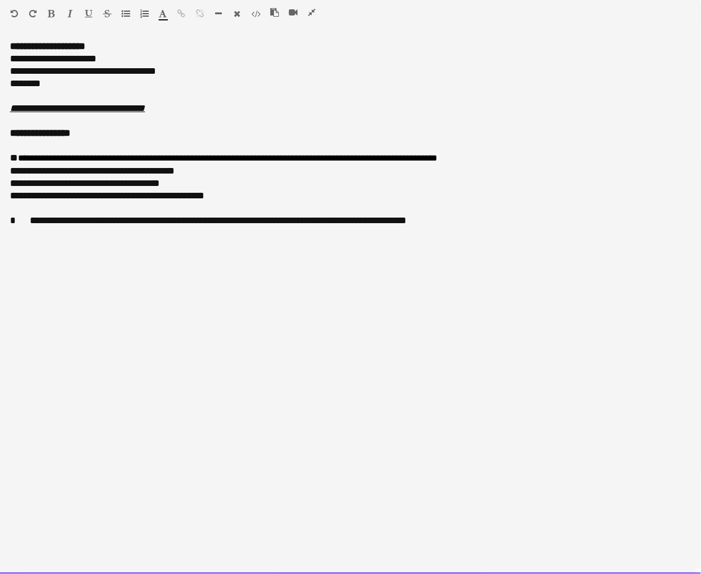
click at [141, 215] on div "**********" at bounding box center [351, 221] width 682 height 12
drag, startPoint x: 81, startPoint y: 219, endPoint x: -4, endPoint y: 217, distance: 85.6
click at [56, 12] on div at bounding box center [84, 16] width 74 height 15
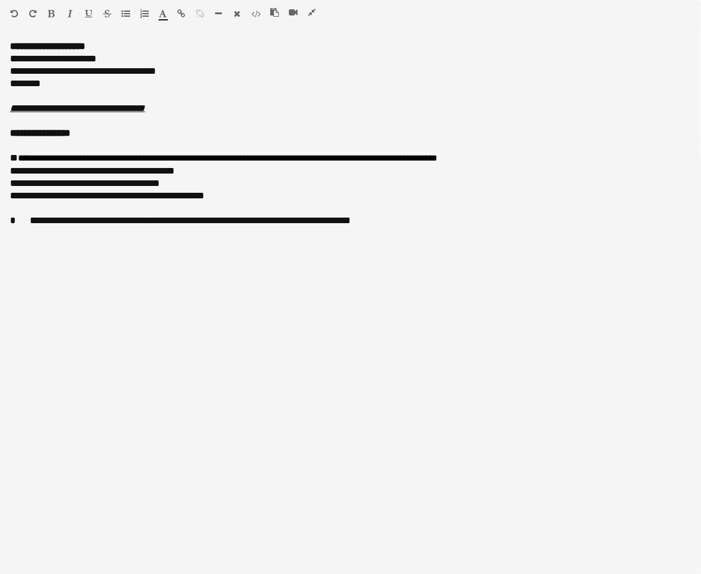
click at [48, 13] on icon "button" at bounding box center [51, 13] width 7 height 9
click at [82, 270] on div "**********" at bounding box center [350, 307] width 701 height 534
drag, startPoint x: 27, startPoint y: 216, endPoint x: -4, endPoint y: 216, distance: 31.0
click at [311, 13] on icon "button" at bounding box center [311, 12] width 7 height 9
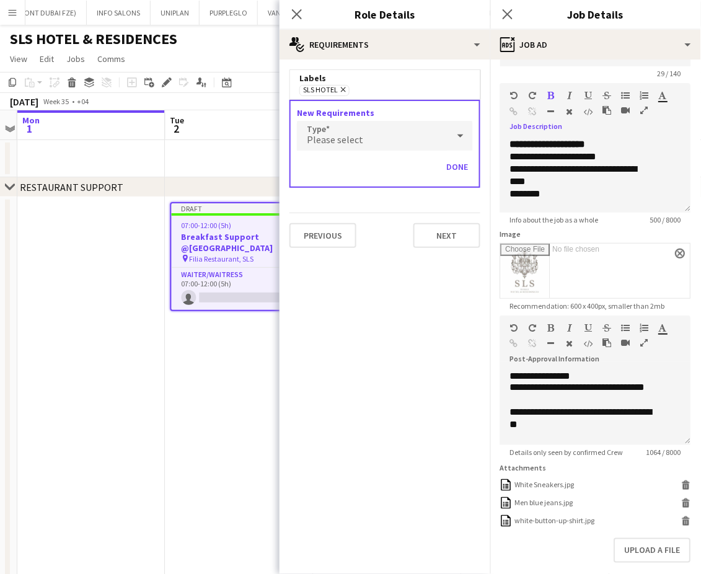
scroll to position [82, 0]
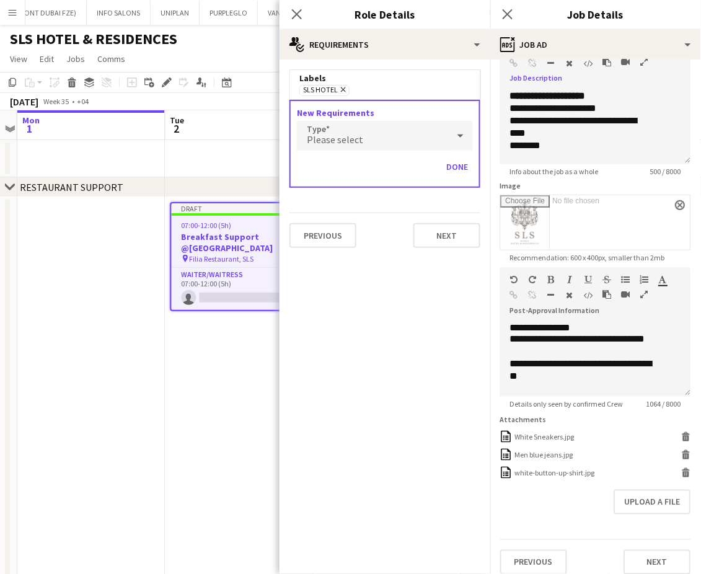
click at [645, 294] on icon "button" at bounding box center [644, 294] width 7 height 9
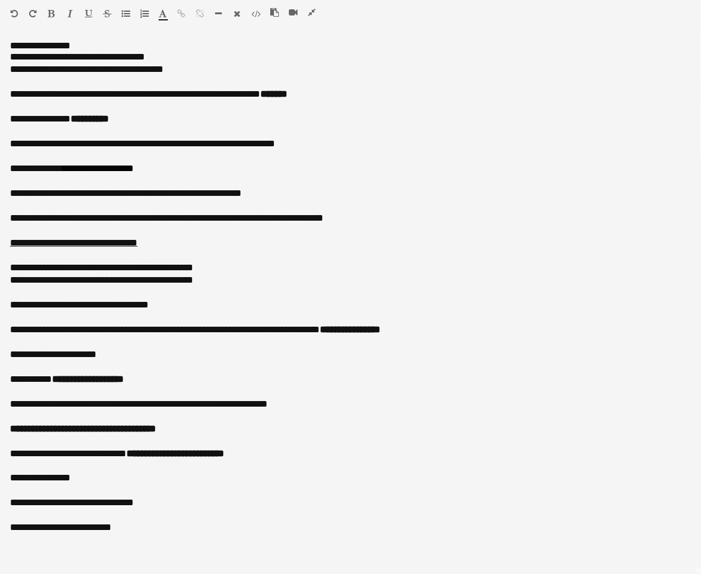
scroll to position [165, 0]
drag, startPoint x: 233, startPoint y: 285, endPoint x: 70, endPoint y: 264, distance: 164.4
click at [70, 264] on div "**********" at bounding box center [350, 293] width 681 height 484
paste div
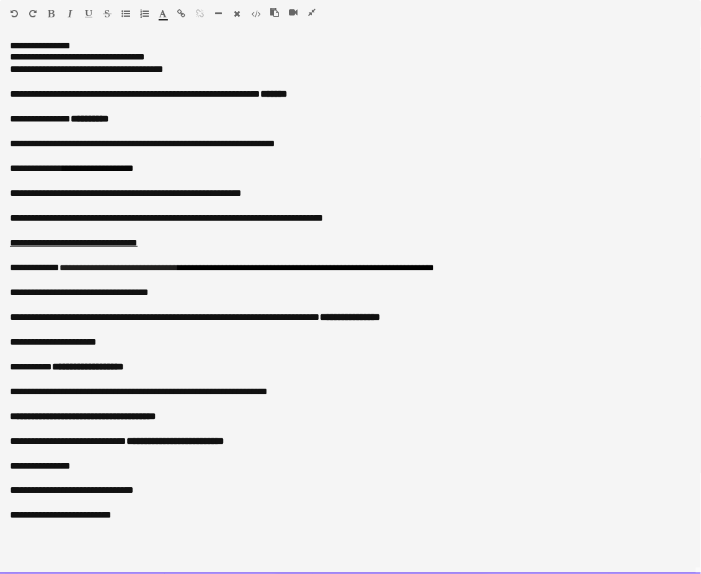
drag, startPoint x: 190, startPoint y: 267, endPoint x: 64, endPoint y: 271, distance: 125.3
click at [64, 271] on div "**********" at bounding box center [350, 268] width 681 height 12
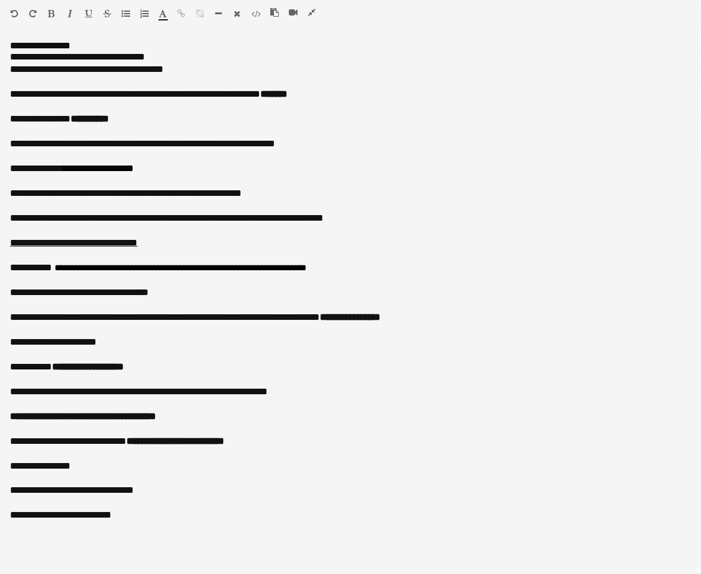
click at [311, 9] on icon "button" at bounding box center [311, 12] width 7 height 9
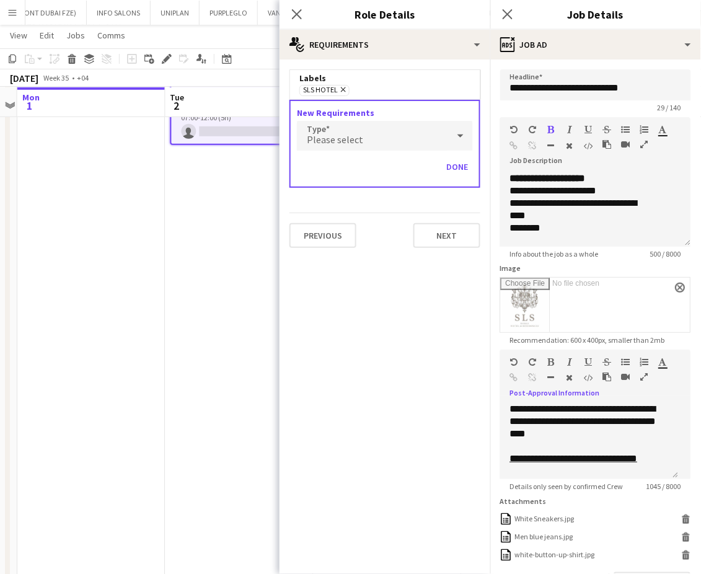
scroll to position [82, 0]
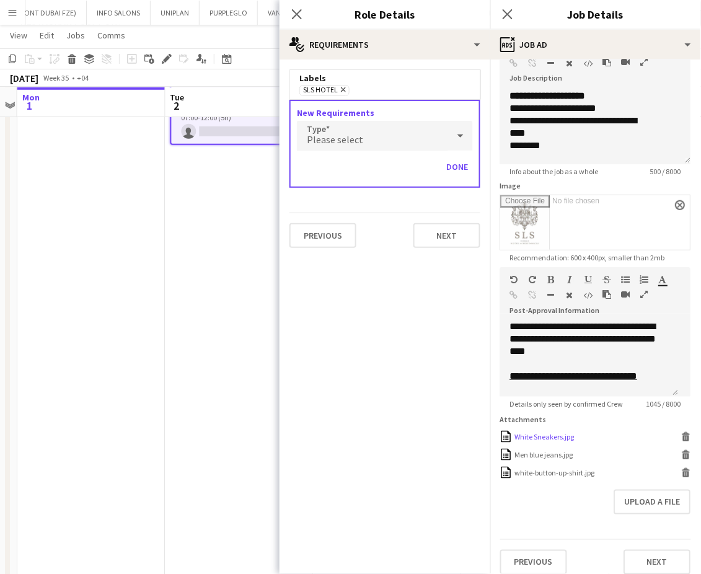
click at [684, 441] on icon at bounding box center [687, 438] width 6 height 6
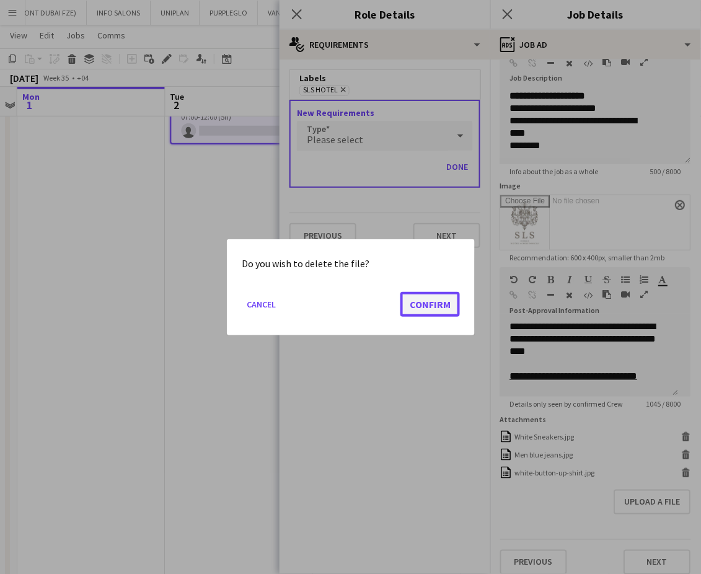
click at [422, 304] on button "Confirm" at bounding box center [430, 303] width 60 height 25
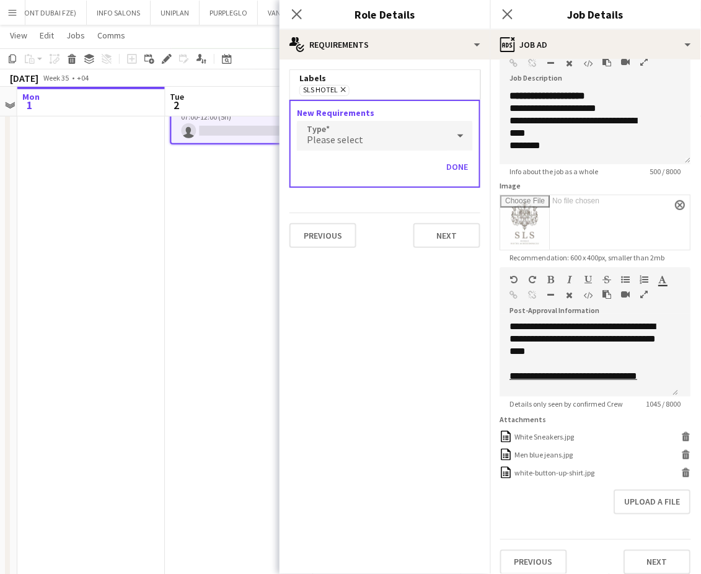
scroll to position [80, 0]
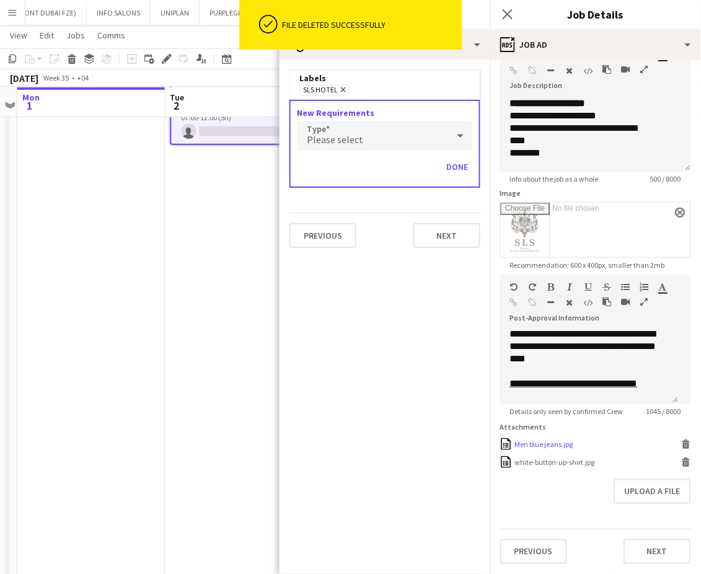
click at [682, 448] on icon "Delete" at bounding box center [686, 444] width 9 height 9
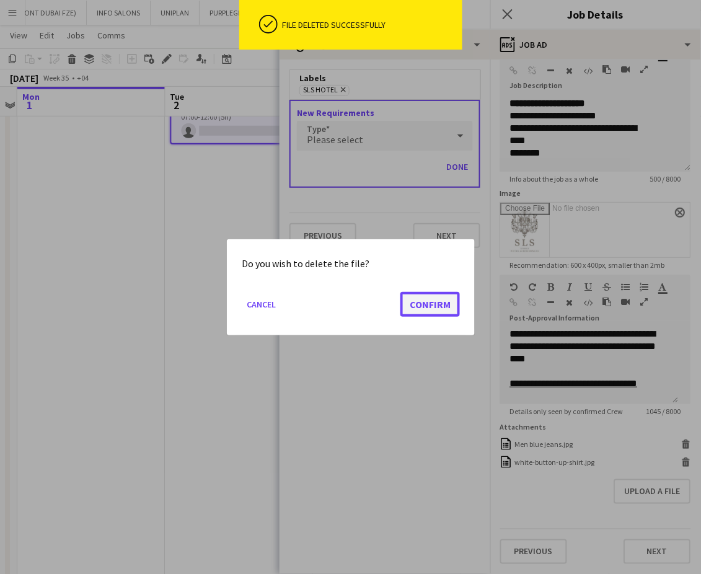
click at [431, 304] on button "Confirm" at bounding box center [430, 303] width 60 height 25
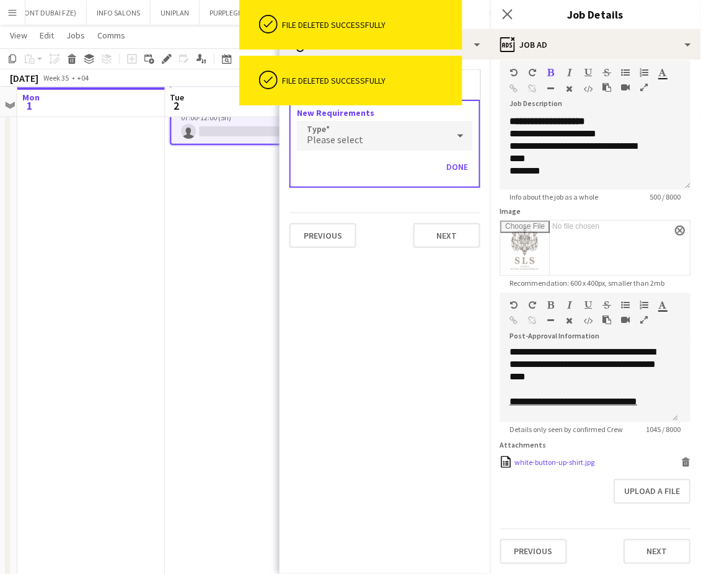
click at [684, 464] on icon at bounding box center [687, 464] width 6 height 6
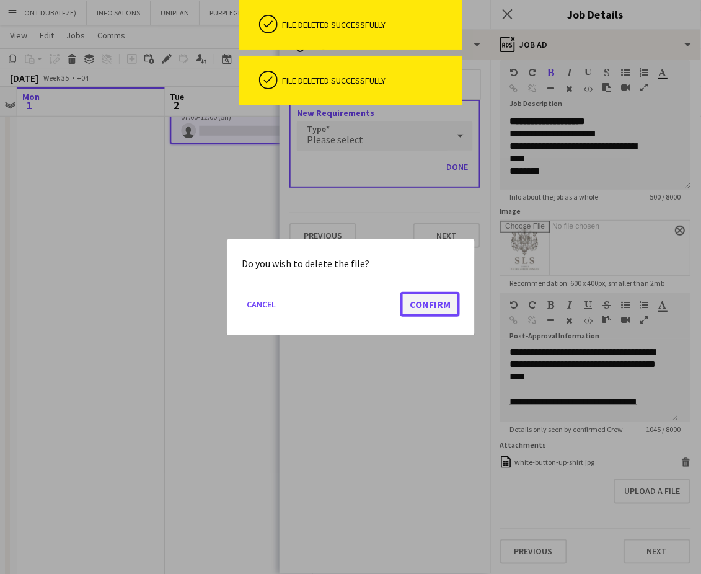
click at [432, 307] on button "Confirm" at bounding box center [430, 303] width 60 height 25
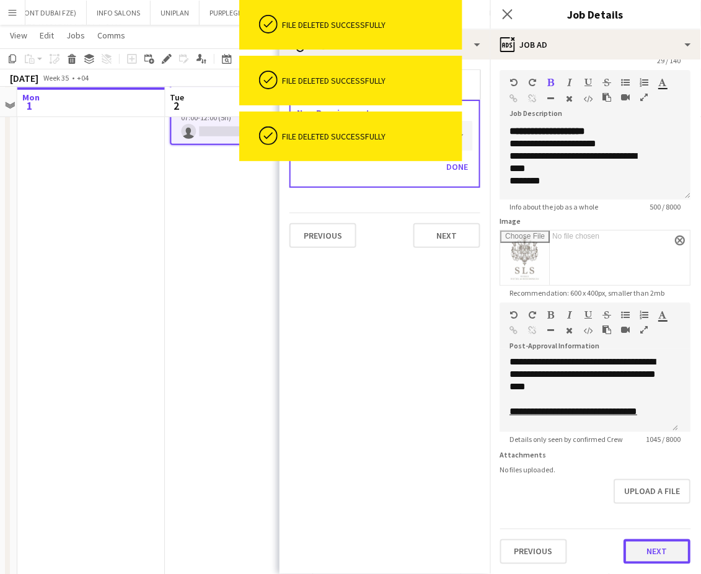
click at [642, 555] on button "Next" at bounding box center [657, 551] width 67 height 25
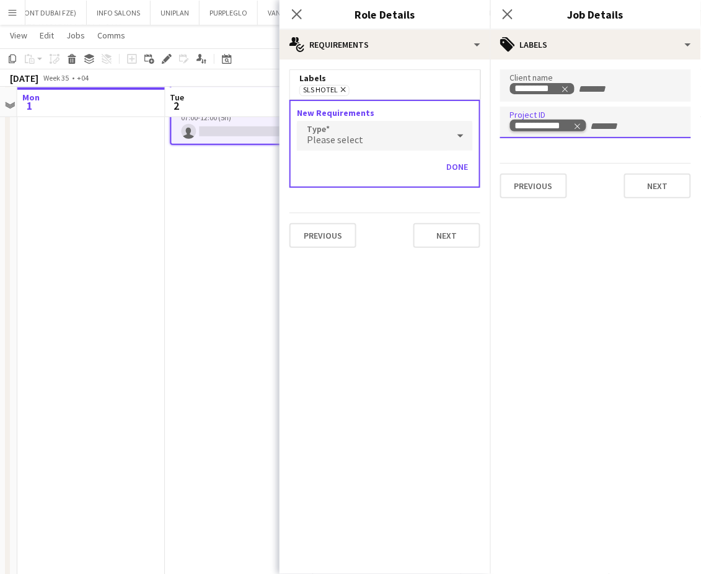
click at [580, 123] on icon "Remove tag" at bounding box center [578, 126] width 6 height 6
click at [547, 131] on div at bounding box center [595, 123] width 191 height 32
paste input "**********"
type input "**********"
click at [557, 183] on button "Previous" at bounding box center [533, 186] width 67 height 25
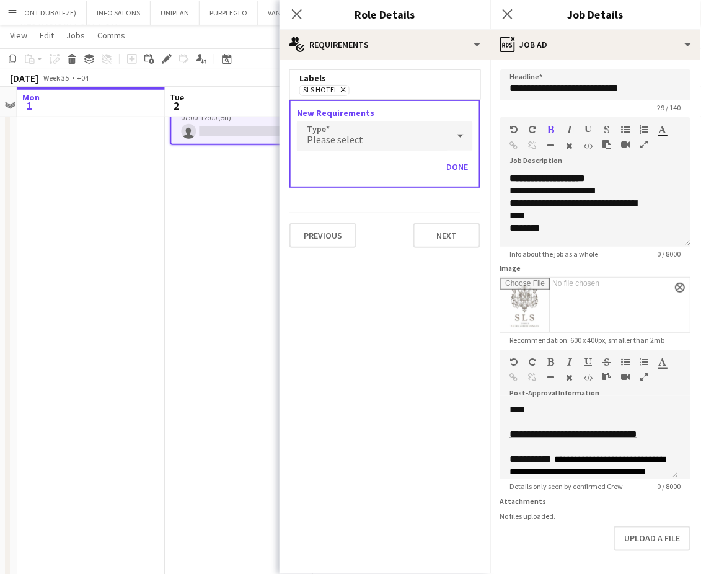
scroll to position [272, 0]
click at [172, 302] on app-date-cell "Draft 07:00-12:00 (5h) 0/1 Breakfast Support @SLS Hotel pin Filia Restaurant, S…" at bounding box center [240, 357] width 148 height 652
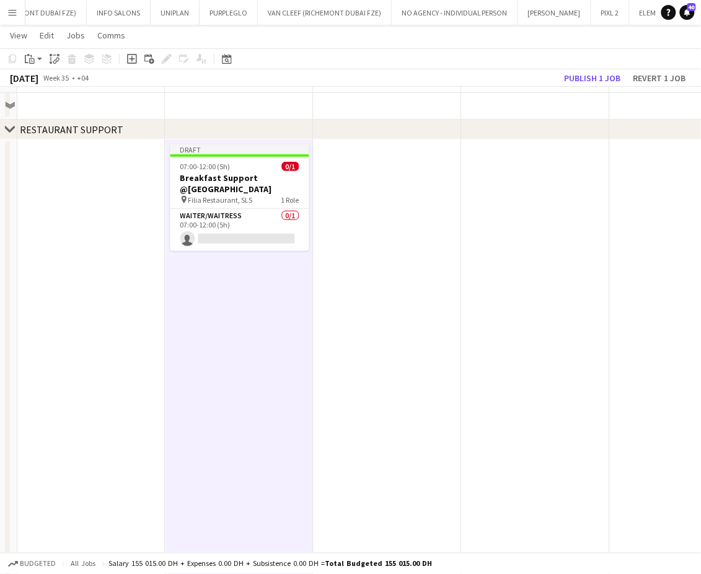
scroll to position [0, 0]
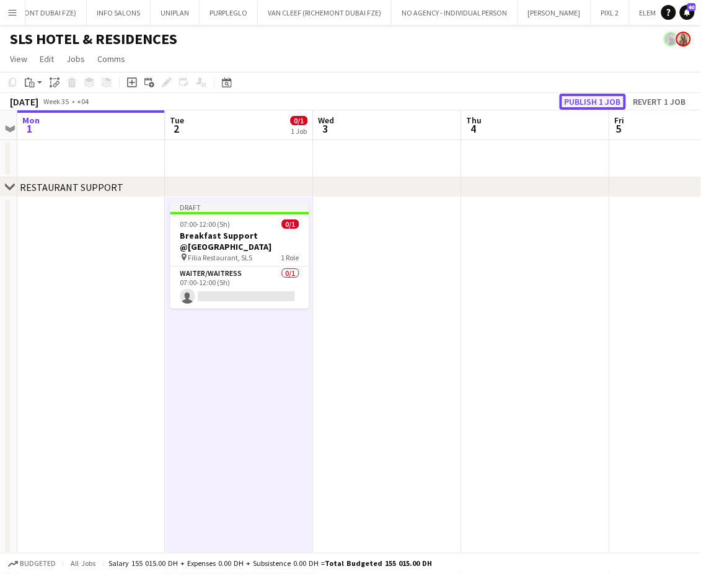
click at [587, 102] on button "Publish 1 job" at bounding box center [593, 102] width 66 height 16
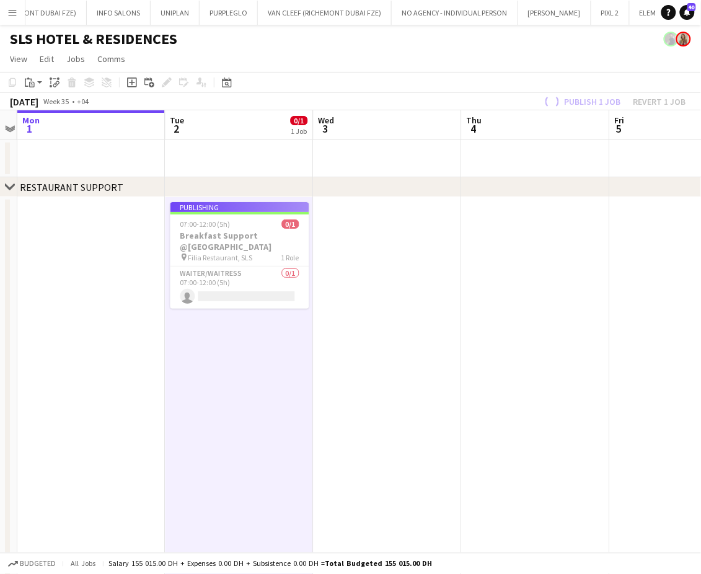
click at [526, 425] on app-date-cell at bounding box center [536, 523] width 148 height 652
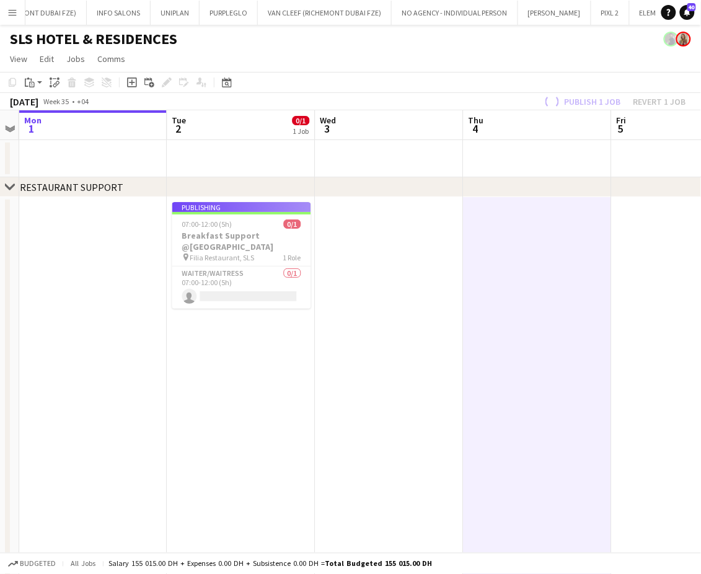
click at [431, 304] on app-date-cell at bounding box center [390, 523] width 148 height 652
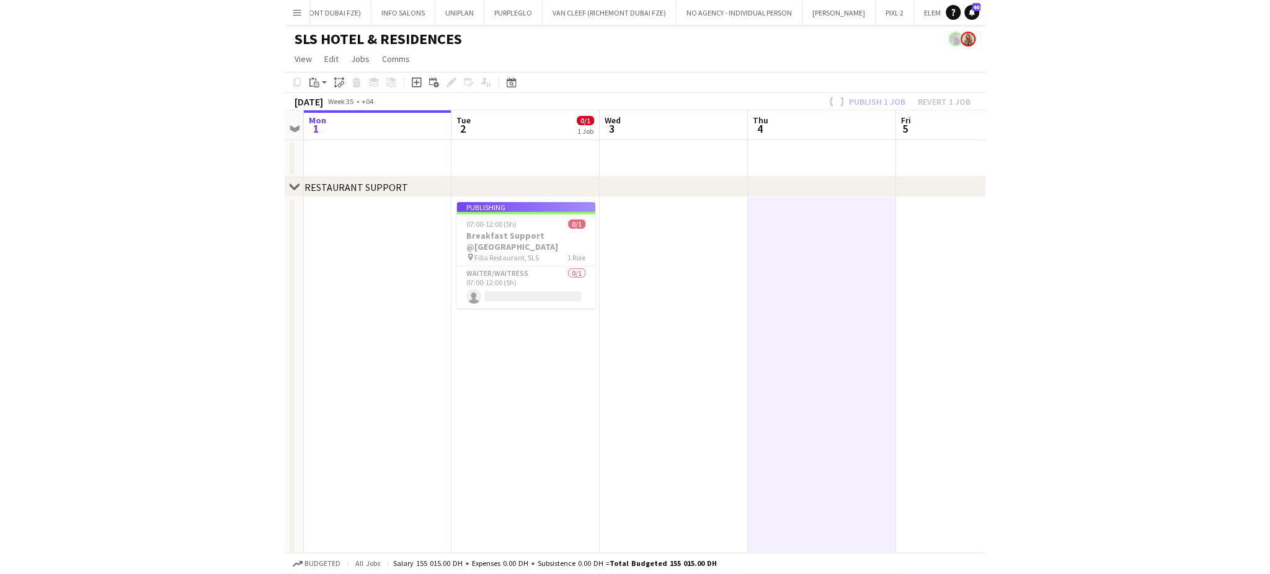
scroll to position [0, 427]
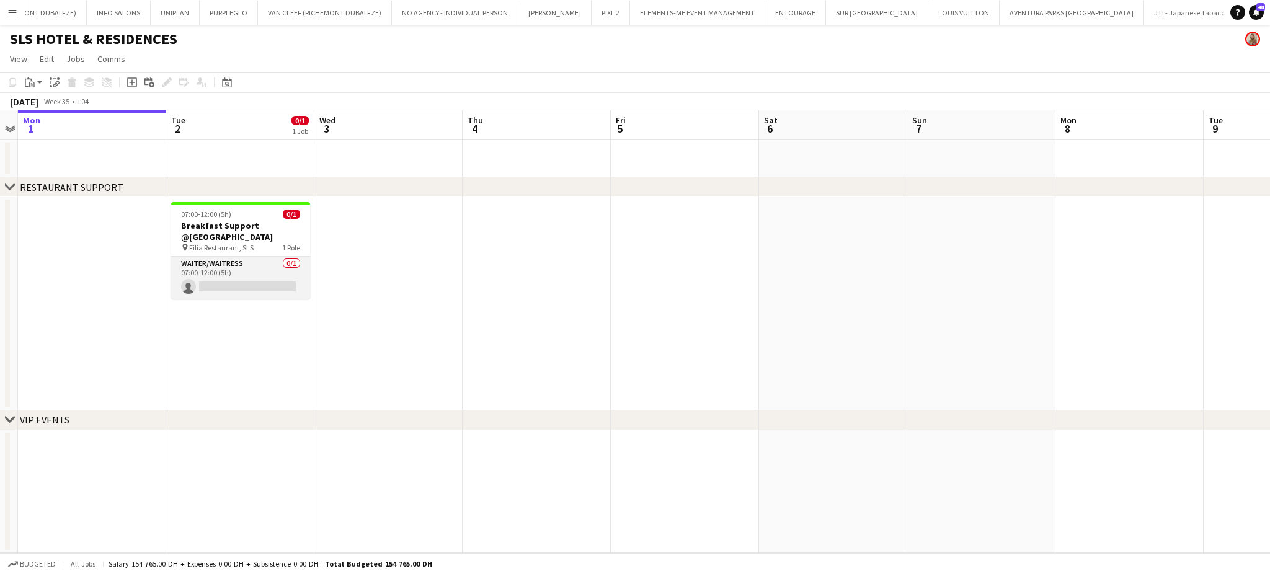
click at [270, 267] on app-card-role "Waiter/Waitress 0/1 07:00-12:00 (5h) single-neutral-actions" at bounding box center [240, 278] width 139 height 42
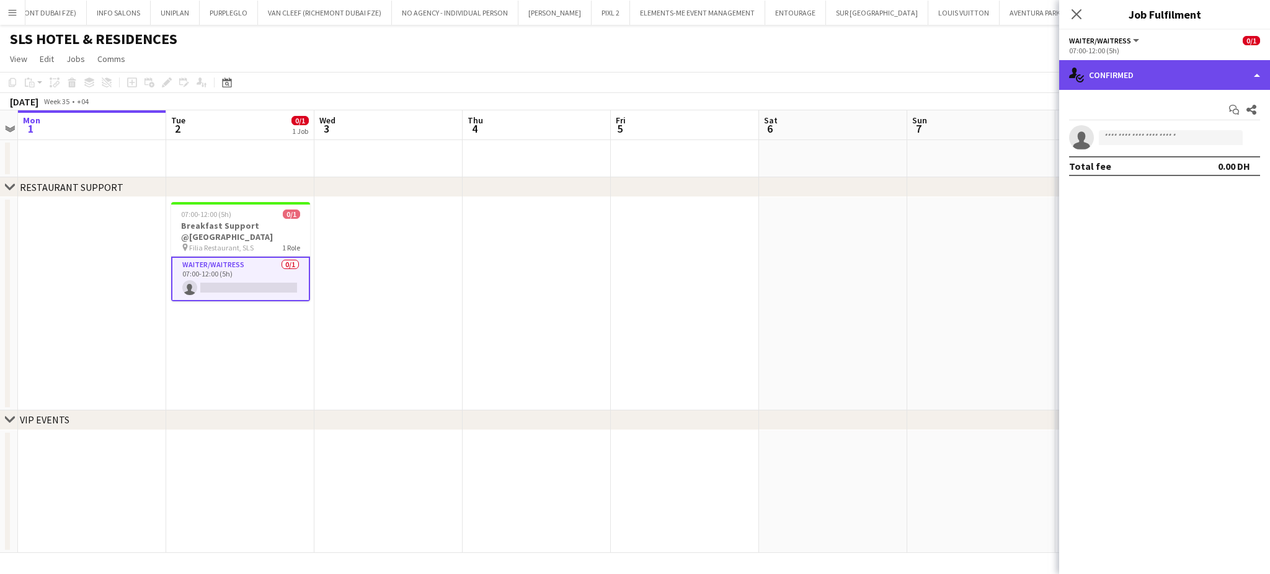
click at [1232, 61] on div "single-neutral-actions-check-2 Confirmed" at bounding box center [1164, 75] width 211 height 30
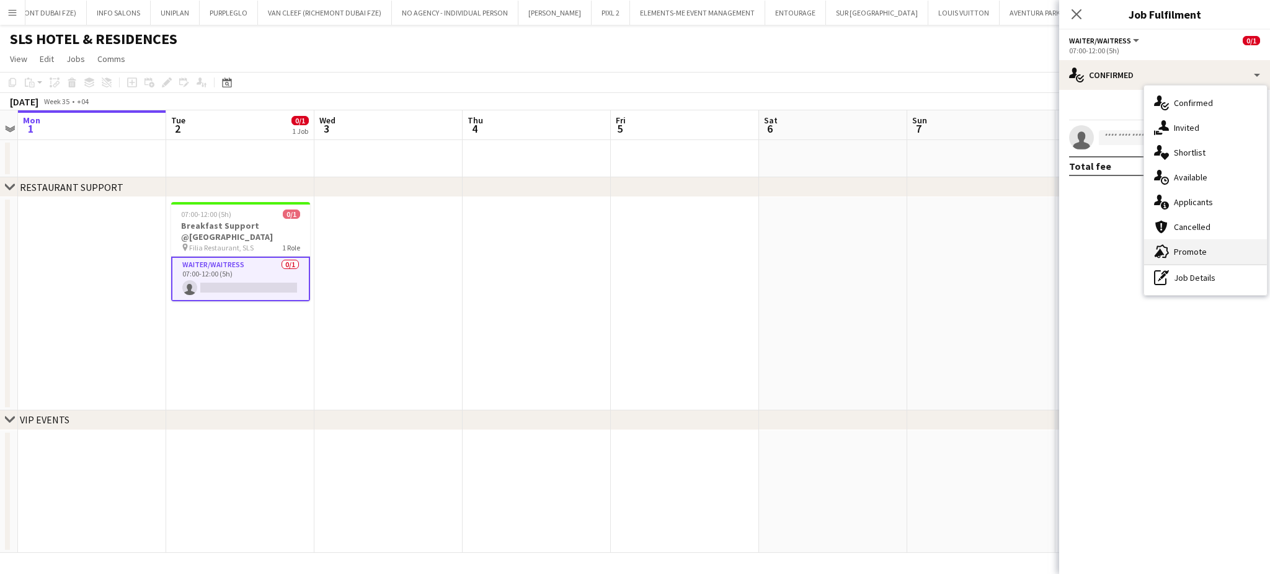
click at [1179, 254] on div "advertising-megaphone Promote" at bounding box center [1205, 251] width 123 height 25
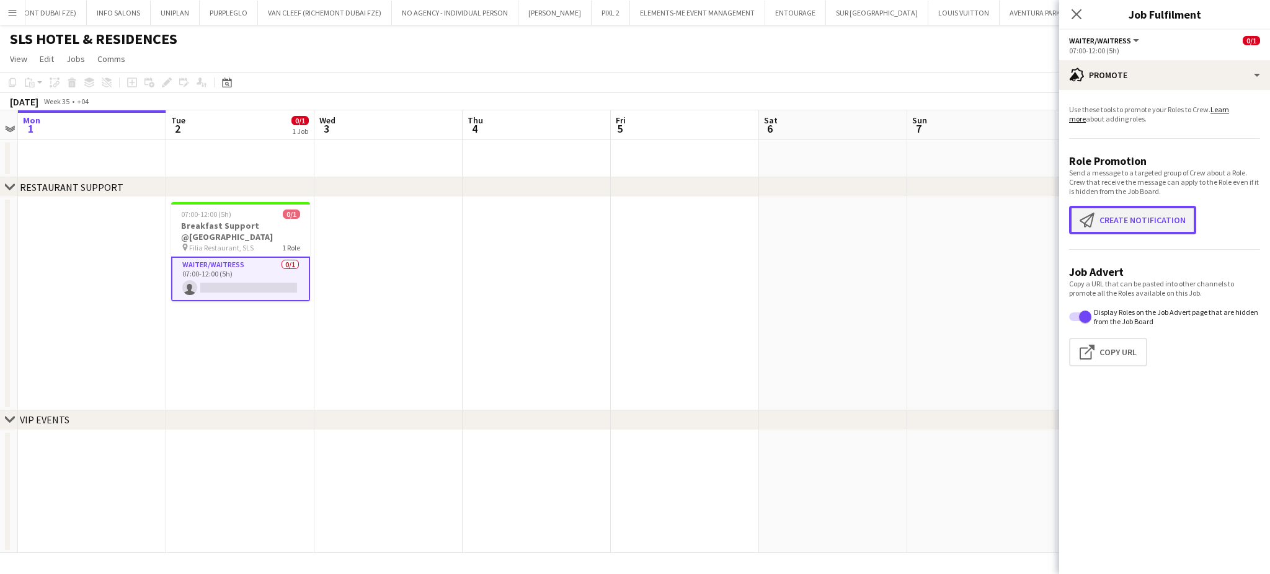
click at [1113, 216] on button "Create notification Create notification" at bounding box center [1132, 220] width 127 height 29
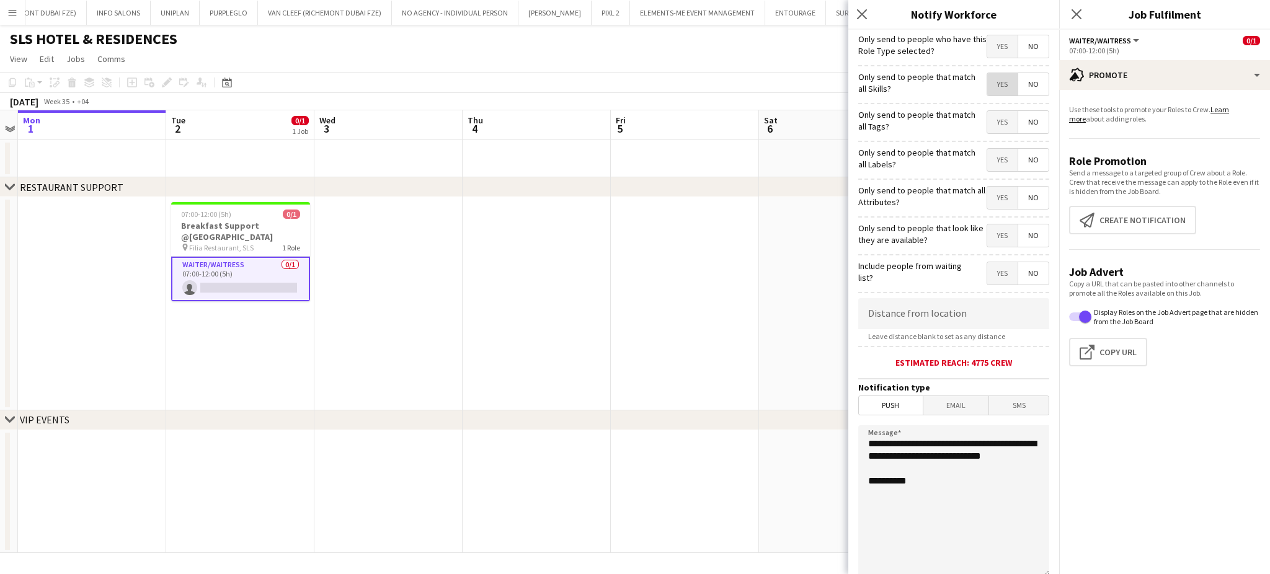
click at [987, 77] on span "Yes" at bounding box center [1002, 84] width 30 height 22
click at [989, 120] on span "Yes" at bounding box center [1002, 122] width 30 height 22
click at [987, 153] on span "Yes" at bounding box center [1002, 160] width 30 height 22
click at [987, 192] on span "Yes" at bounding box center [1002, 198] width 30 height 22
click at [988, 231] on span "Yes" at bounding box center [1002, 235] width 30 height 22
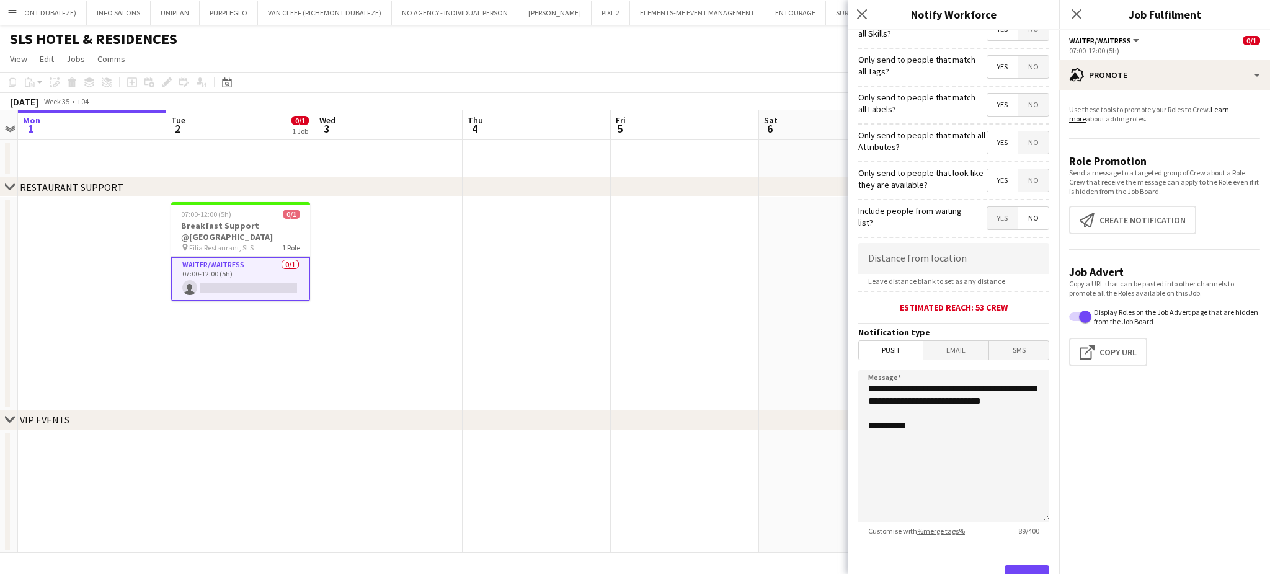
scroll to position [82, 0]
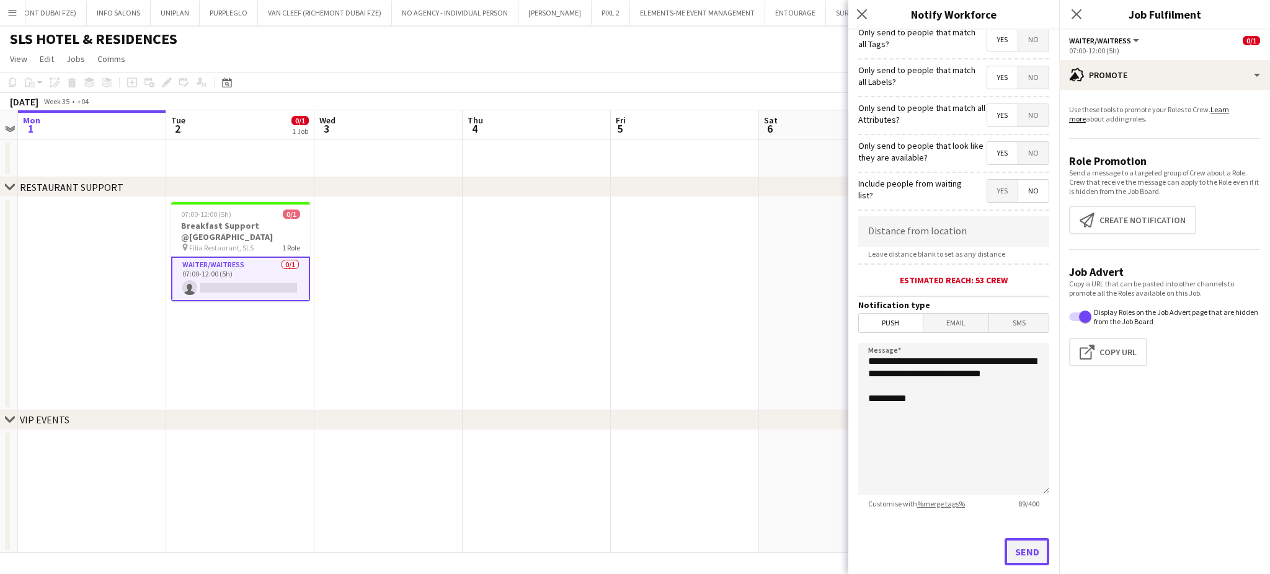
click at [1017, 544] on button "Send" at bounding box center [1026, 551] width 45 height 27
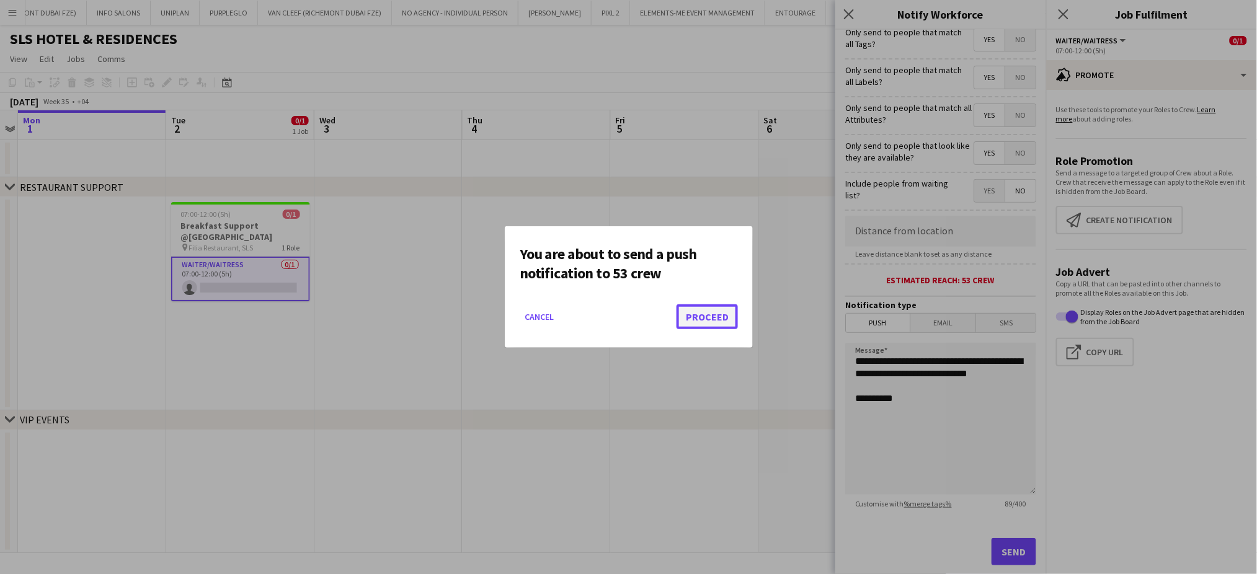
click at [693, 314] on button "Proceed" at bounding box center [706, 316] width 61 height 25
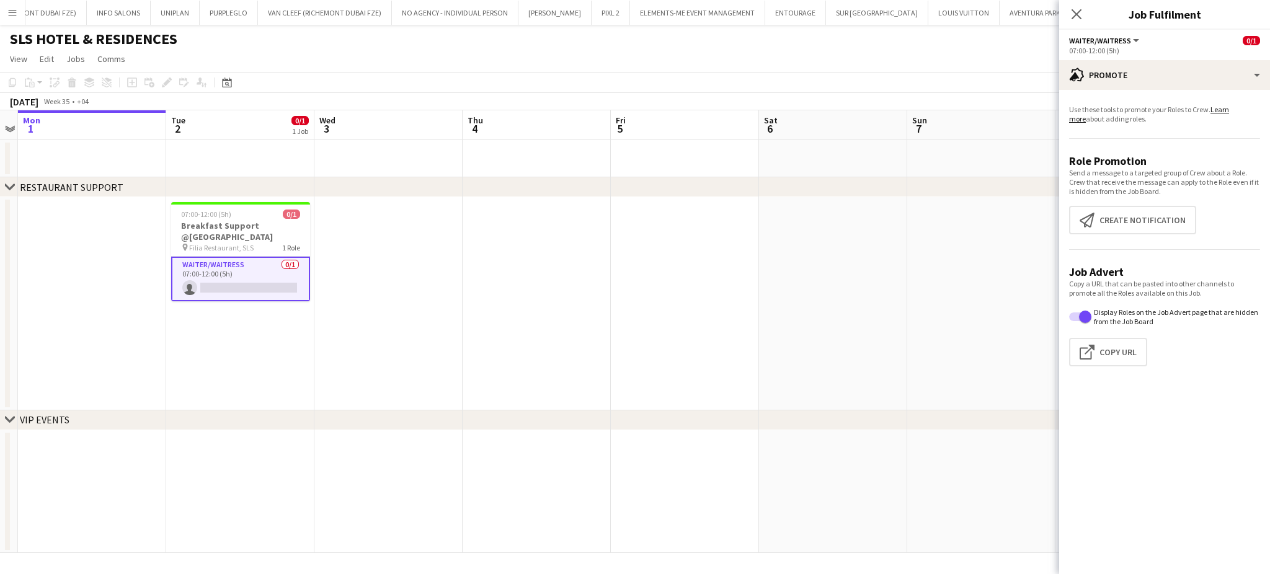
click at [348, 283] on app-date-cell at bounding box center [388, 303] width 148 height 213
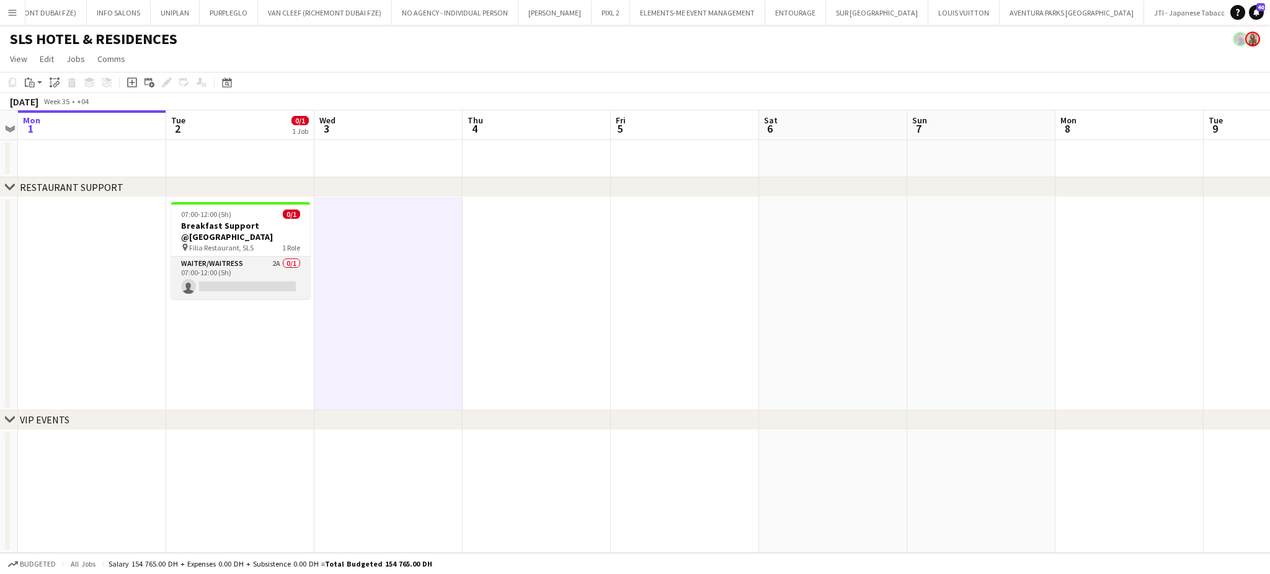
click at [241, 268] on app-card-role "Waiter/Waitress 2A 0/1 07:00-12:00 (5h) single-neutral-actions" at bounding box center [240, 278] width 139 height 42
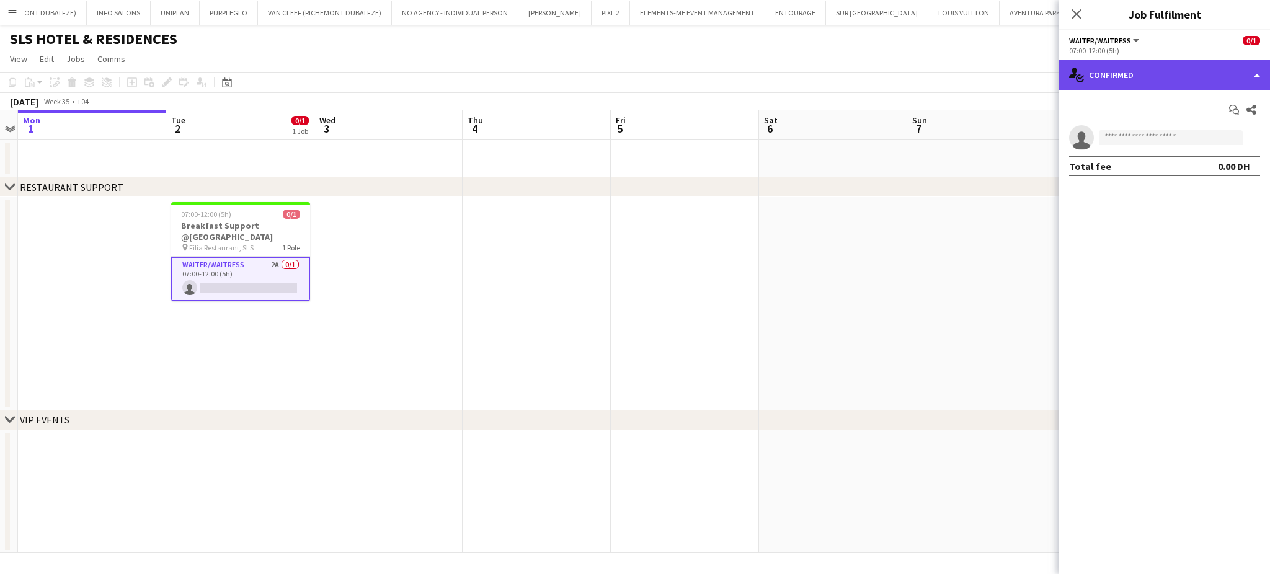
click at [1237, 75] on div "single-neutral-actions-check-2 Confirmed" at bounding box center [1164, 75] width 211 height 30
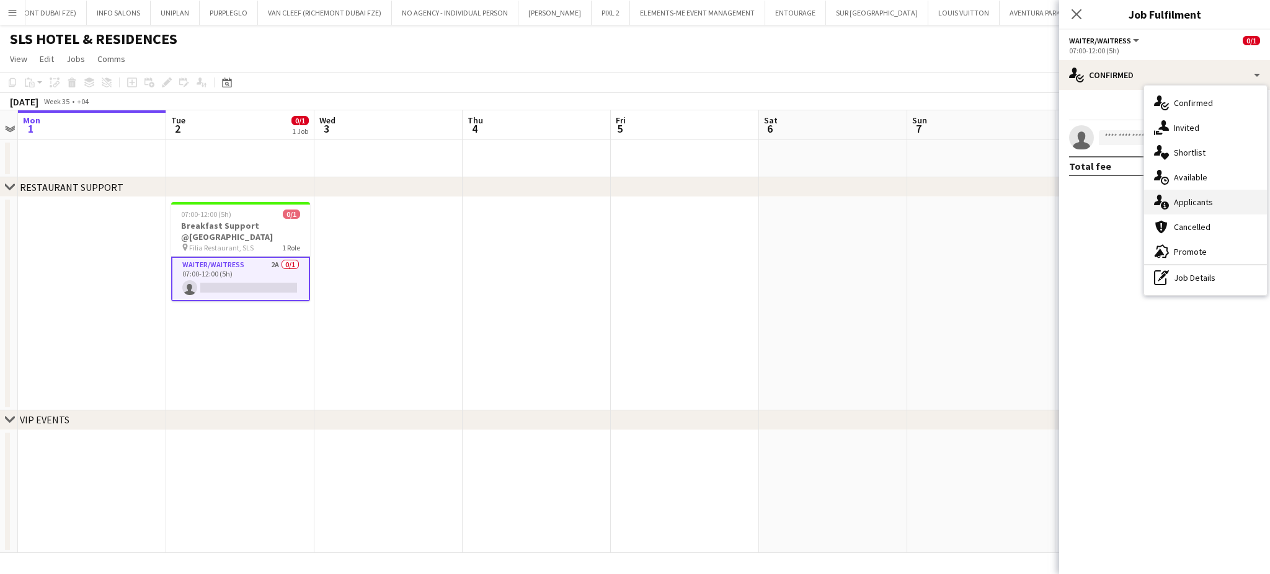
click at [1201, 201] on div "single-neutral-actions-information Applicants" at bounding box center [1205, 202] width 123 height 25
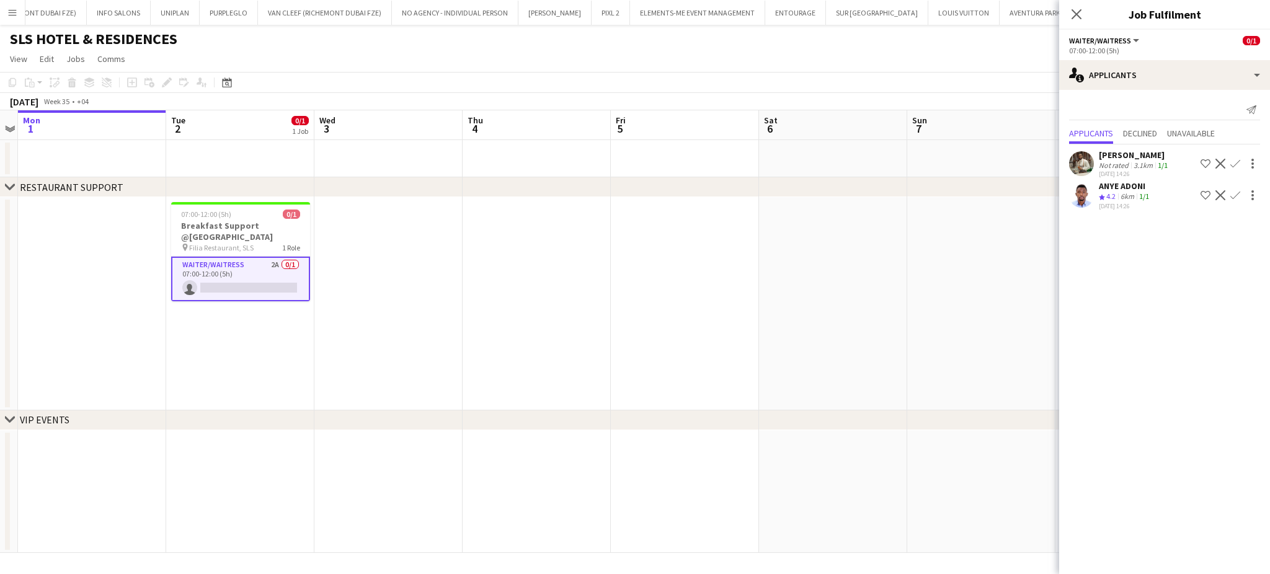
click at [1119, 159] on div "Nitah Esibe Smith" at bounding box center [1134, 154] width 71 height 11
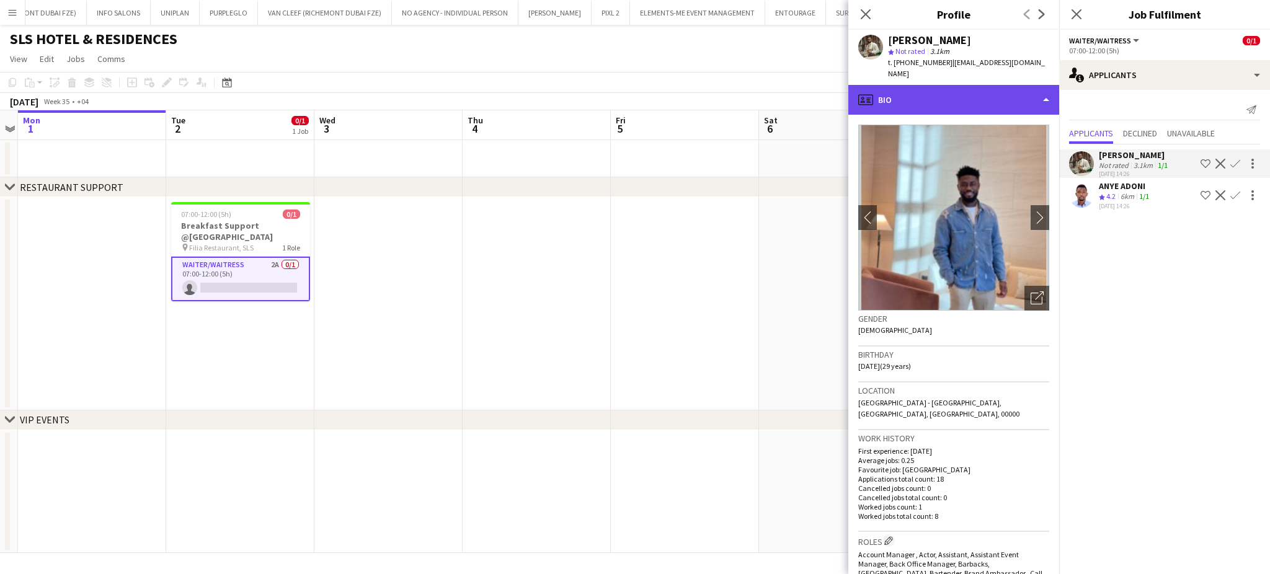
click at [1017, 85] on div "profile Bio" at bounding box center [953, 100] width 211 height 30
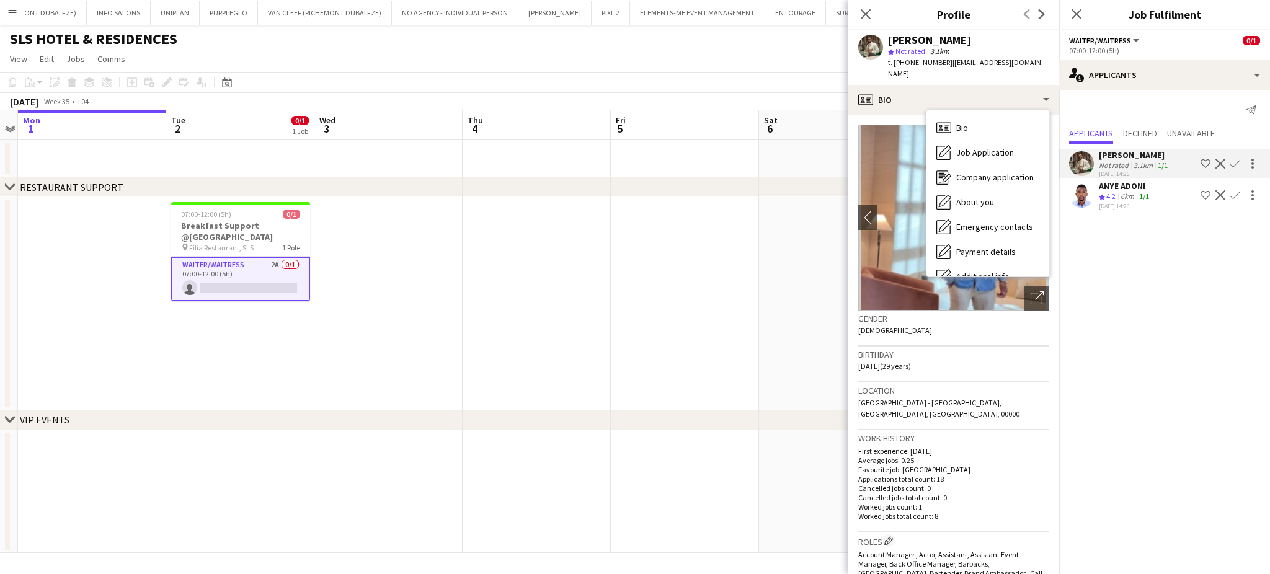
click at [997, 323] on div "Gender Male" at bounding box center [953, 329] width 191 height 36
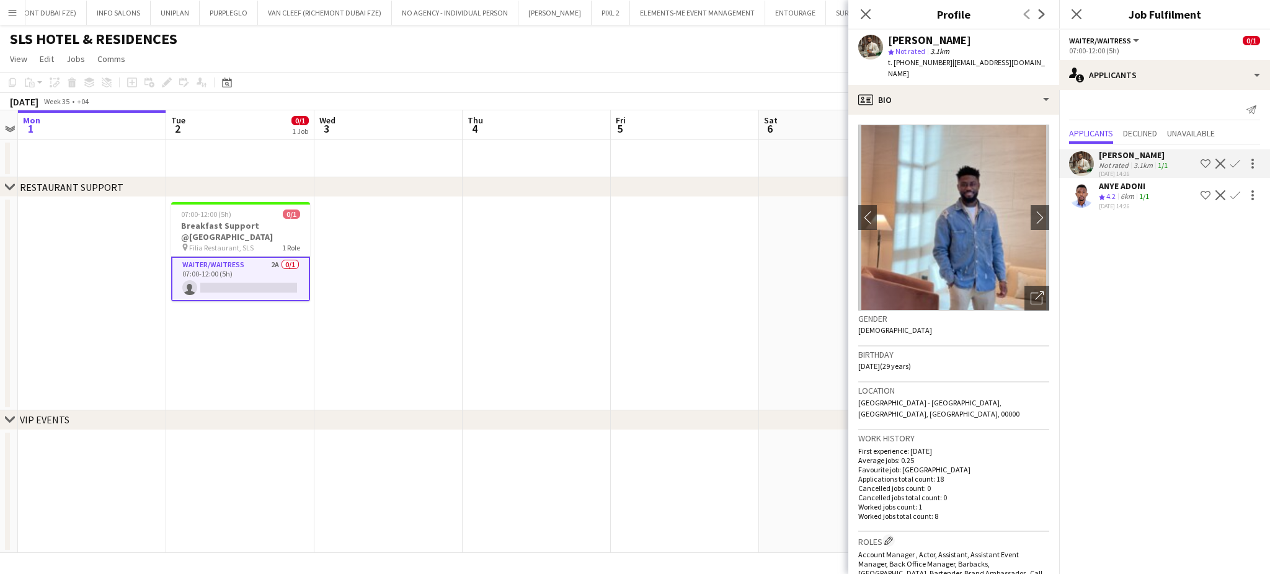
click at [1043, 291] on app-crew-profile-bio "chevron-left chevron-right Open photos pop-in Gender Male Birthday 16-04-1996 (…" at bounding box center [953, 344] width 211 height 459
click at [1030, 291] on icon "Open photos pop-in" at bounding box center [1036, 297] width 13 height 13
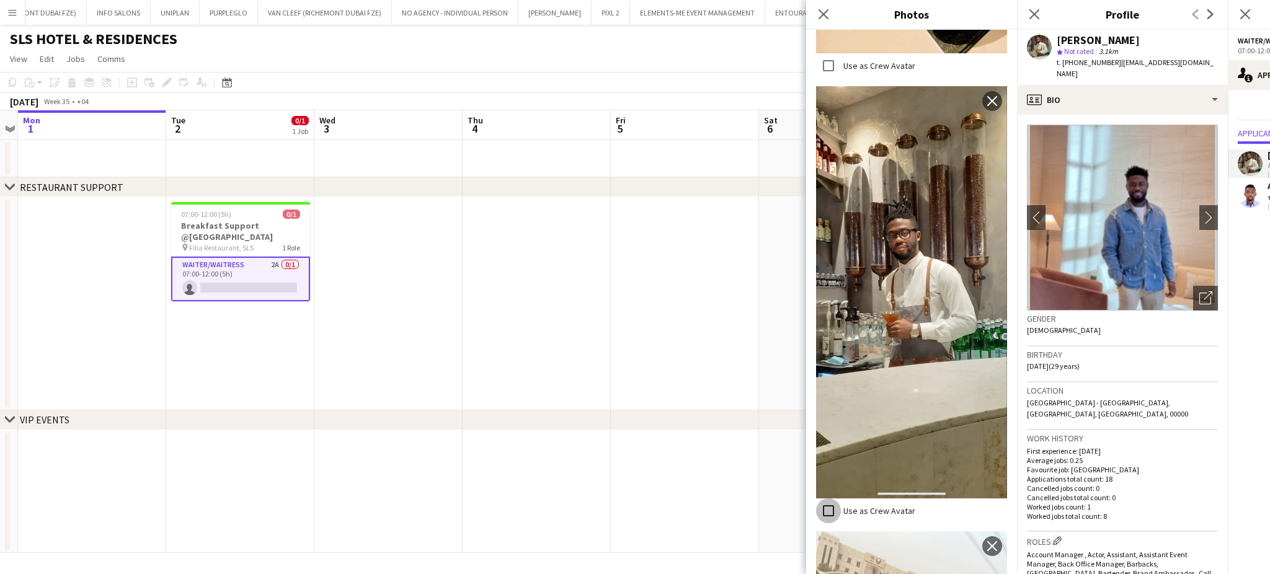
scroll to position [4912, 0]
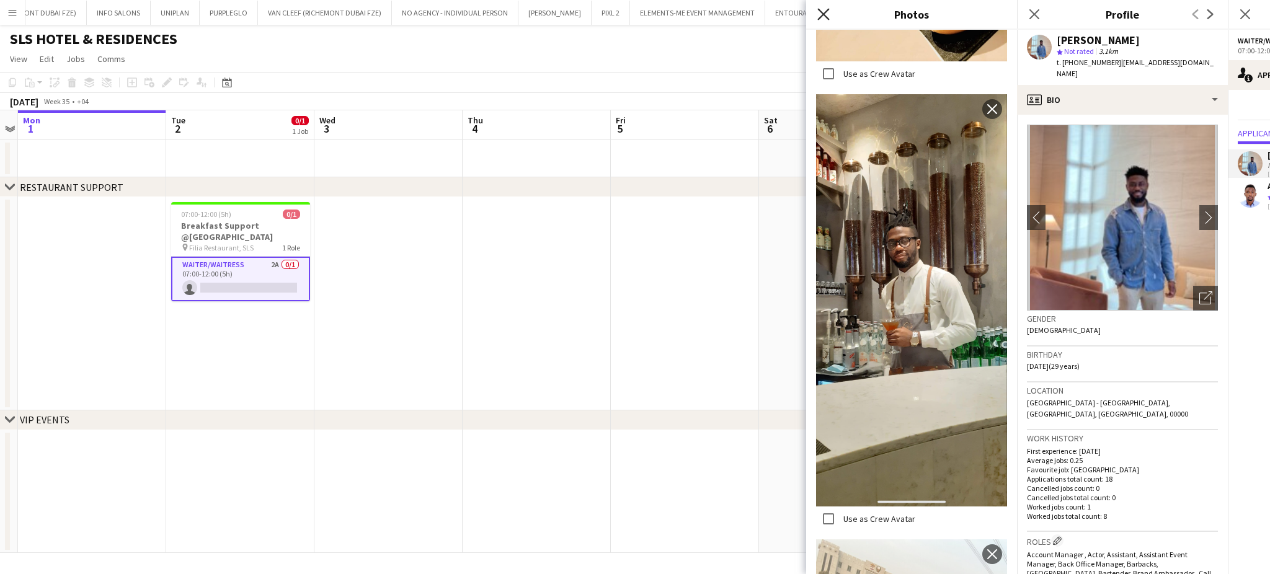
click at [826, 16] on icon "Close pop-in" at bounding box center [823, 14] width 12 height 12
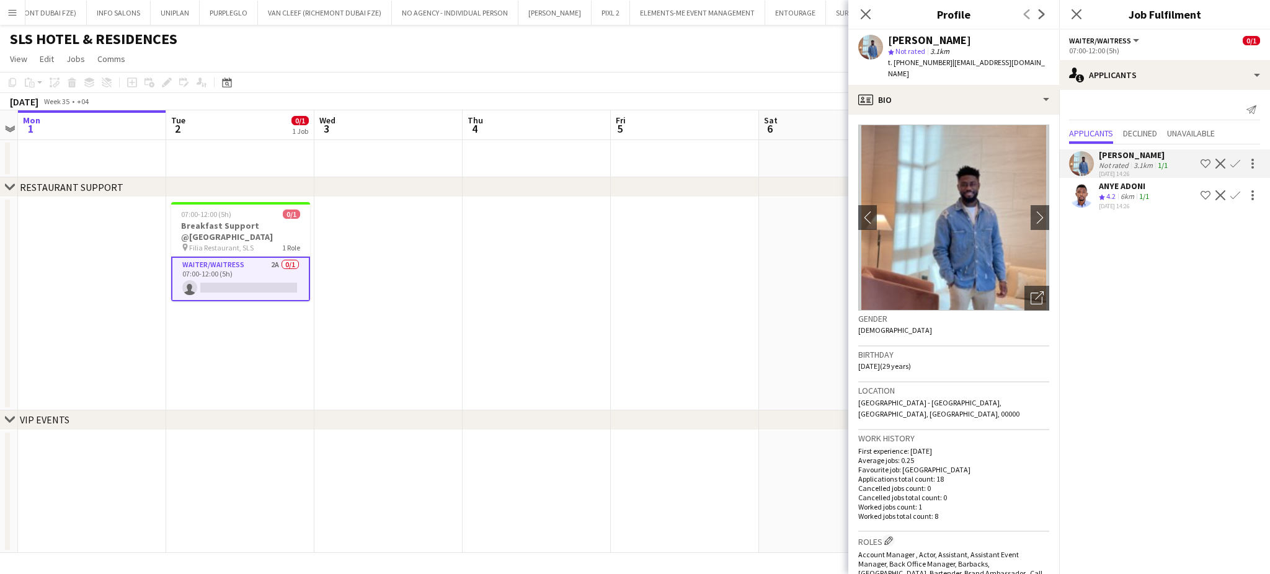
click at [1092, 199] on app-user-avatar at bounding box center [1081, 195] width 25 height 25
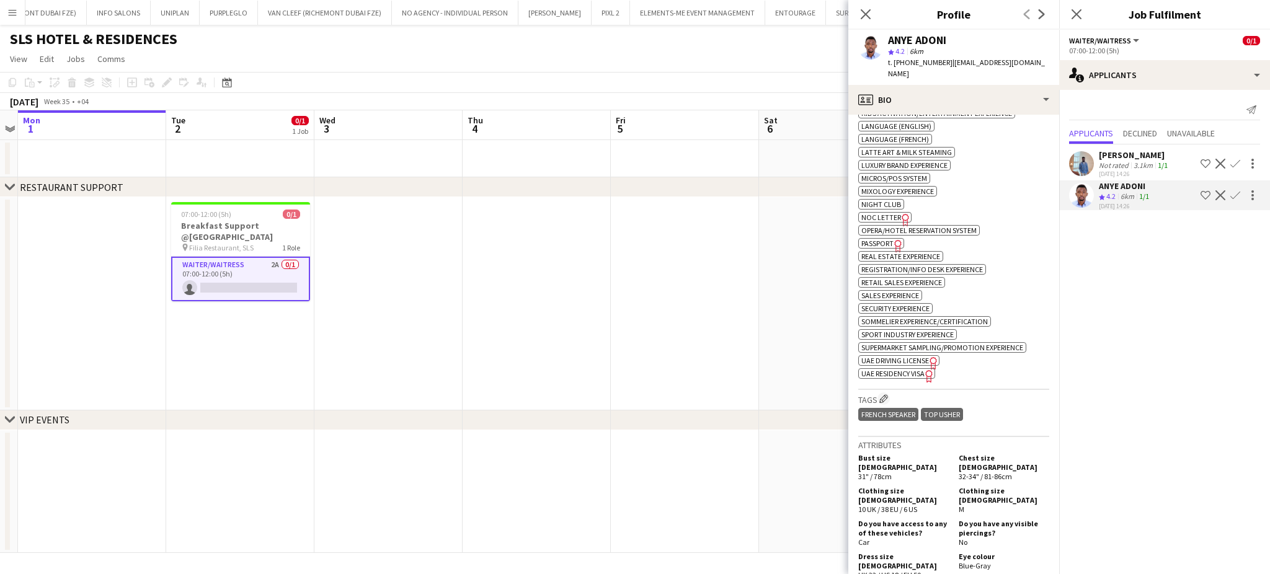
scroll to position [1157, 0]
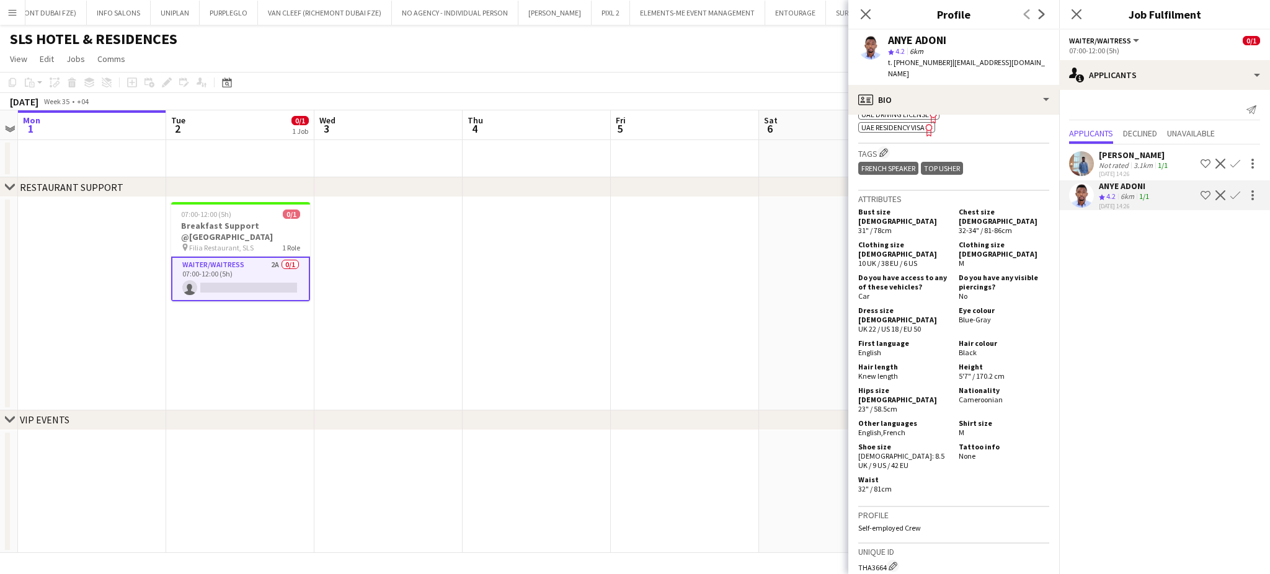
click at [1135, 162] on div "3.1km" at bounding box center [1143, 165] width 24 height 9
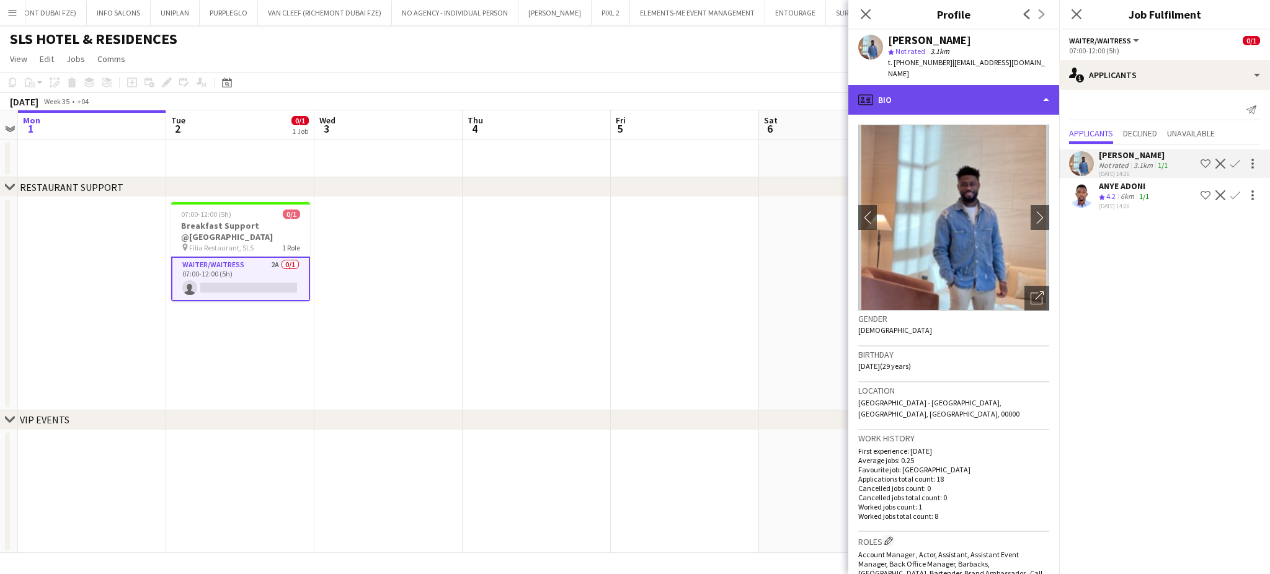
drag, startPoint x: 1015, startPoint y: 73, endPoint x: 1016, endPoint y: 86, distance: 12.4
click at [1017, 85] on div "profile Bio" at bounding box center [953, 100] width 211 height 30
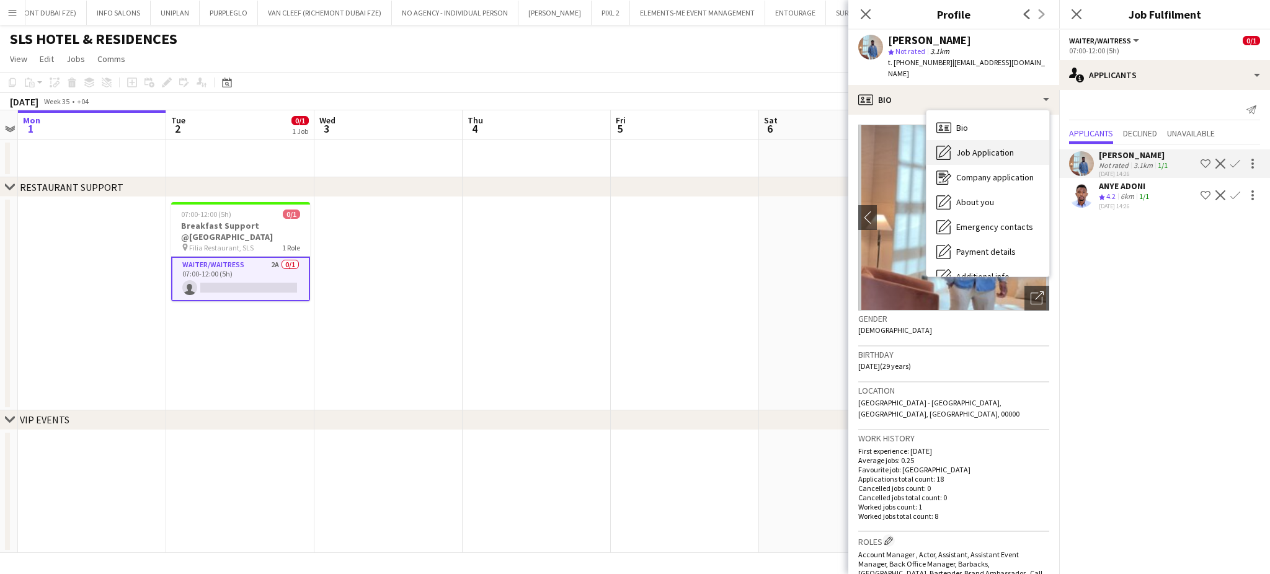
click at [993, 140] on div "Job Application Job Application" at bounding box center [987, 152] width 123 height 25
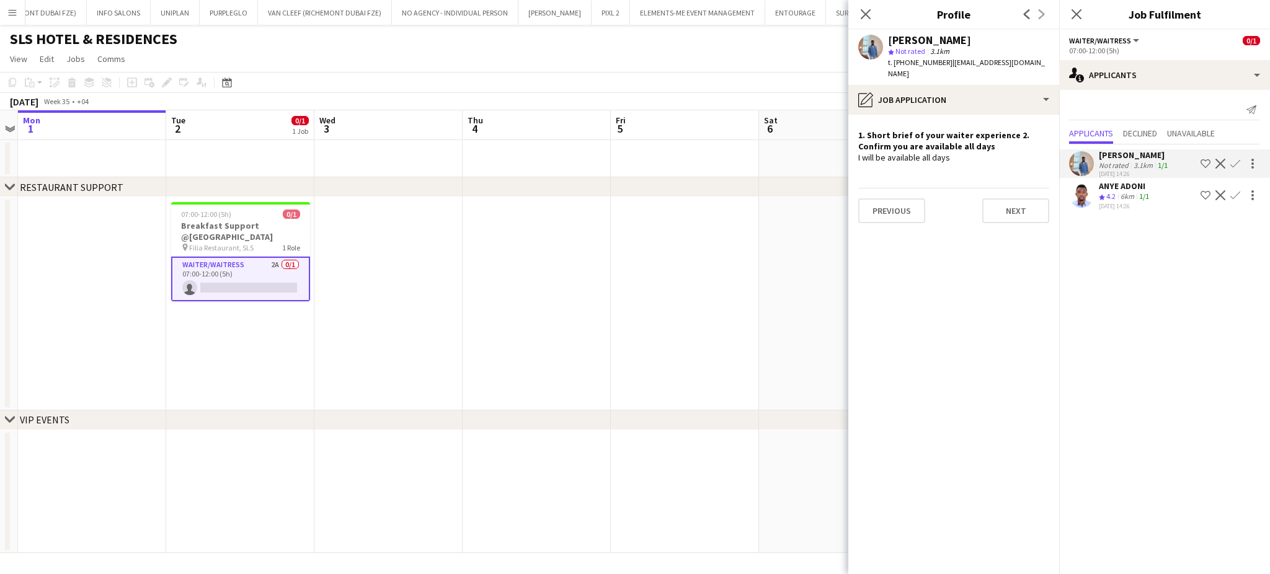
click at [1096, 192] on div "ANYE ADONI Crew rating 4.2 6km 1/1 01-09-2025 14:26 Shortlist crew Decline Conf…" at bounding box center [1164, 195] width 211 height 30
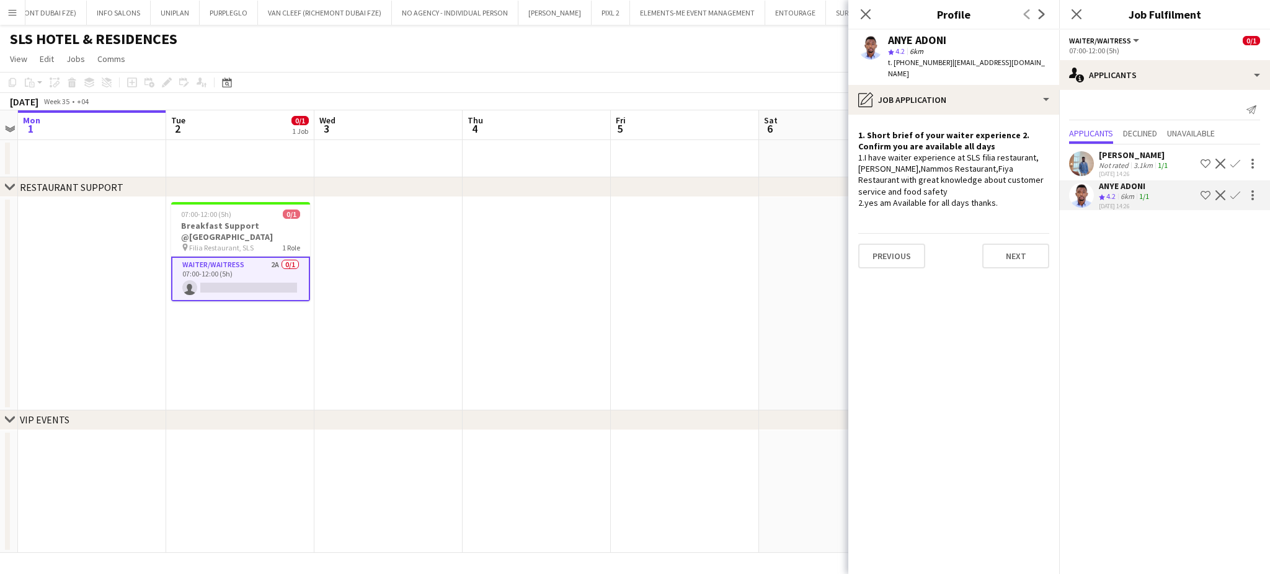
click at [621, 278] on app-date-cell at bounding box center [685, 303] width 148 height 213
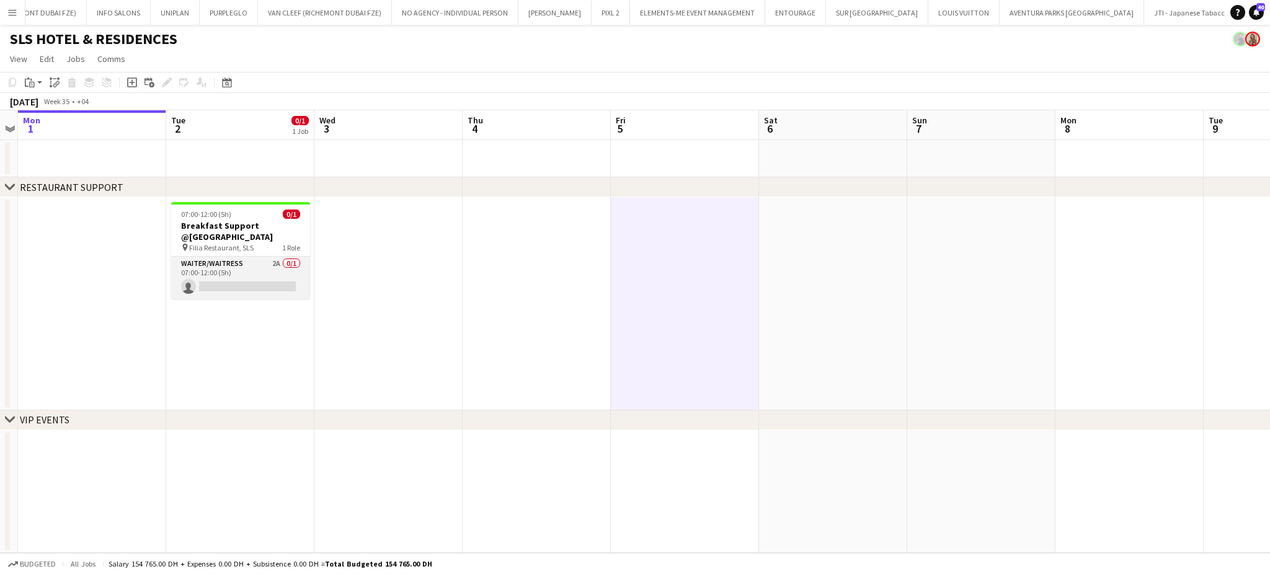
drag, startPoint x: 206, startPoint y: 254, endPoint x: 219, endPoint y: 253, distance: 12.5
click at [206, 257] on app-card-role "Waiter/Waitress 2A 0/1 07:00-12:00 (5h) single-neutral-actions" at bounding box center [240, 278] width 139 height 42
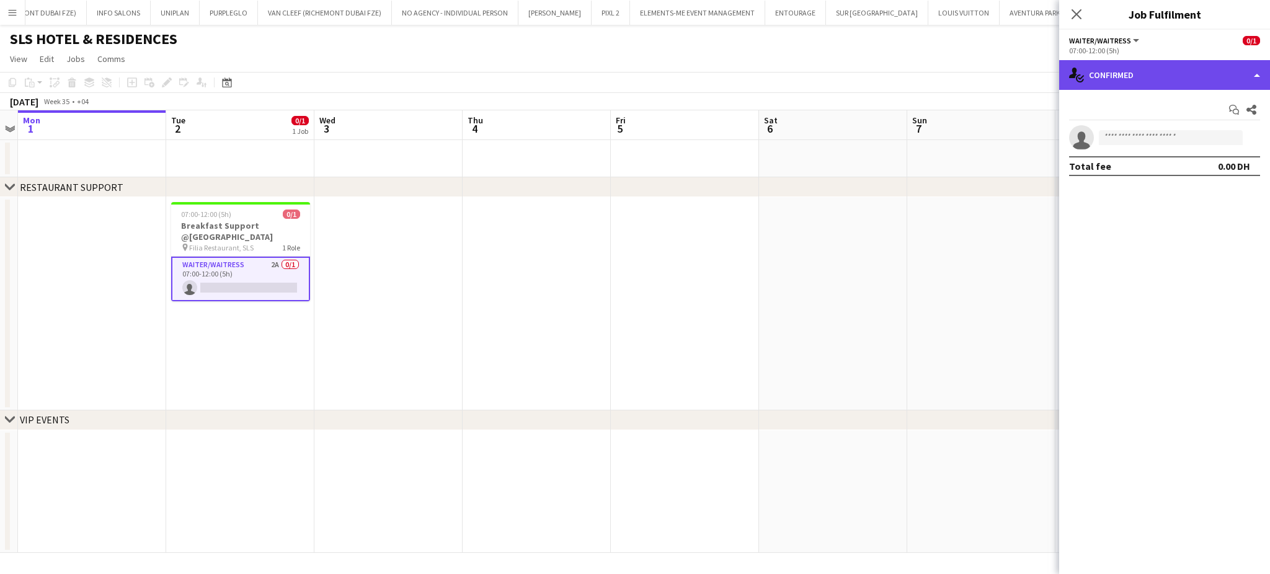
click at [1227, 73] on div "single-neutral-actions-check-2 Confirmed" at bounding box center [1164, 75] width 211 height 30
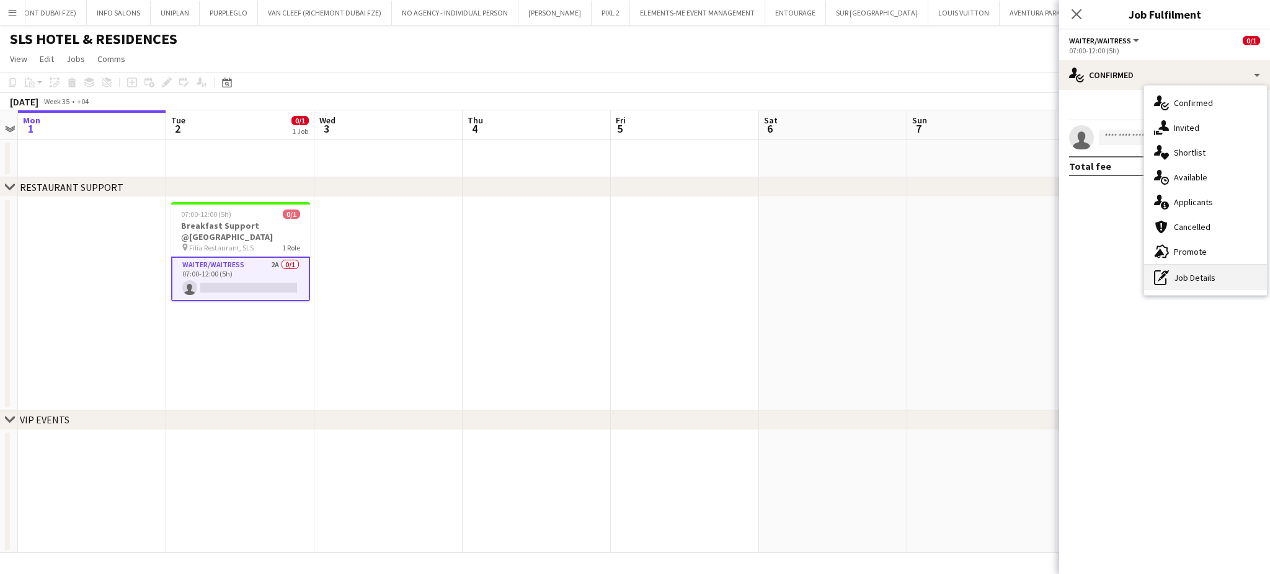
click at [1189, 272] on div "pen-write Job Details" at bounding box center [1205, 277] width 123 height 25
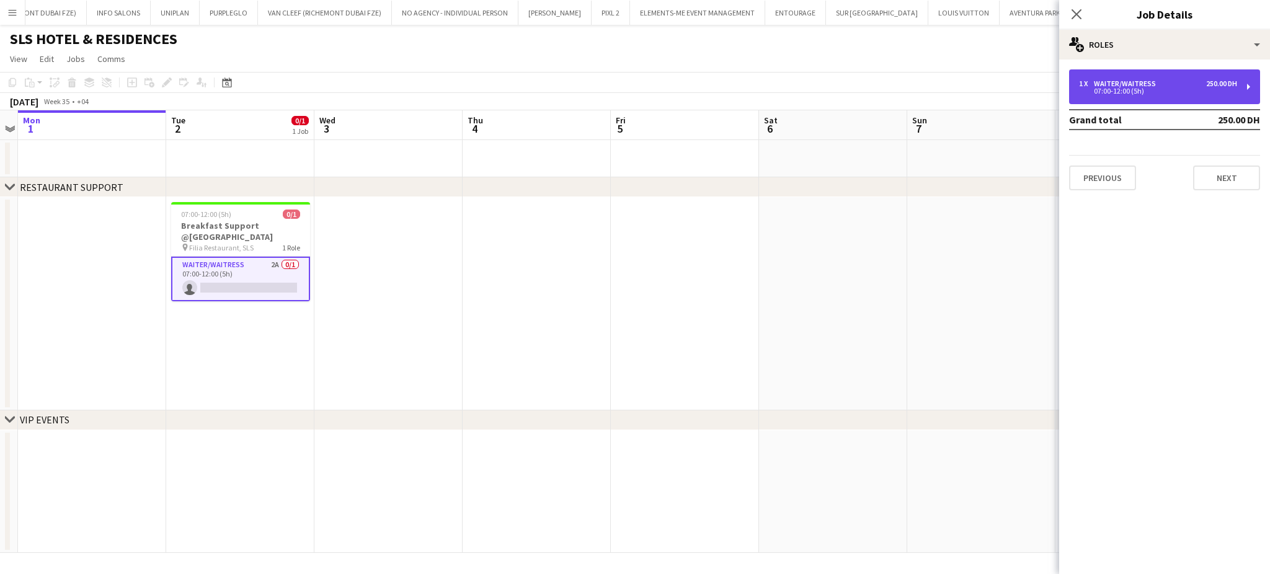
click at [1156, 89] on div "07:00-12:00 (5h)" at bounding box center [1158, 91] width 158 height 6
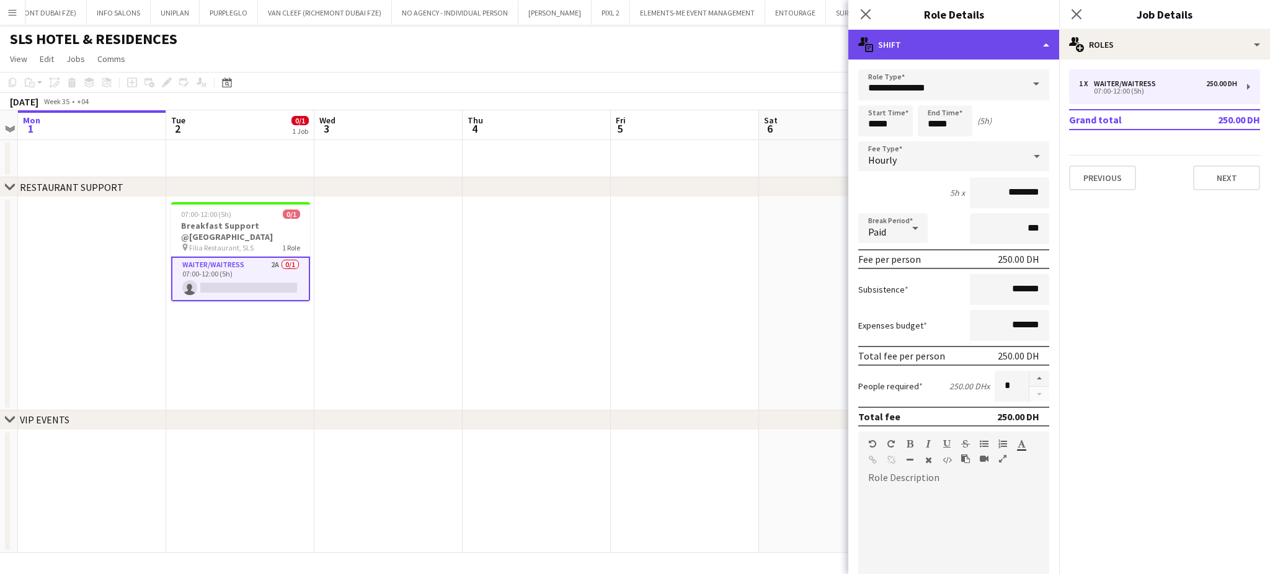
click at [1022, 43] on div "multiple-actions-text Shift" at bounding box center [953, 45] width 211 height 30
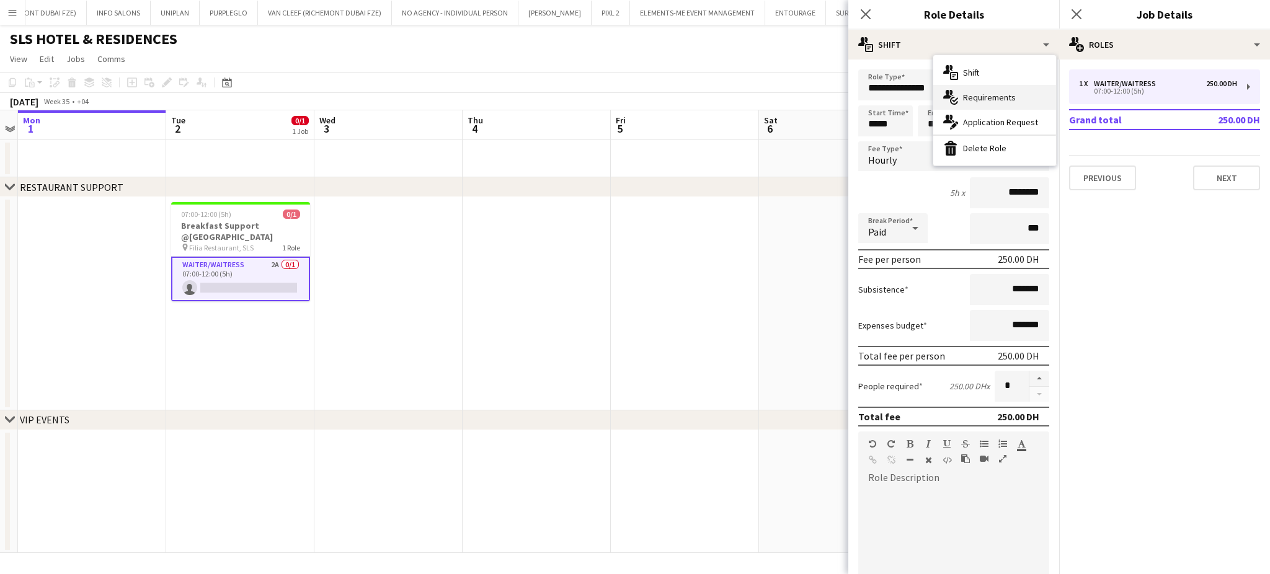
click at [971, 91] on div "multiple-actions-check-2 Requirements" at bounding box center [994, 97] width 123 height 25
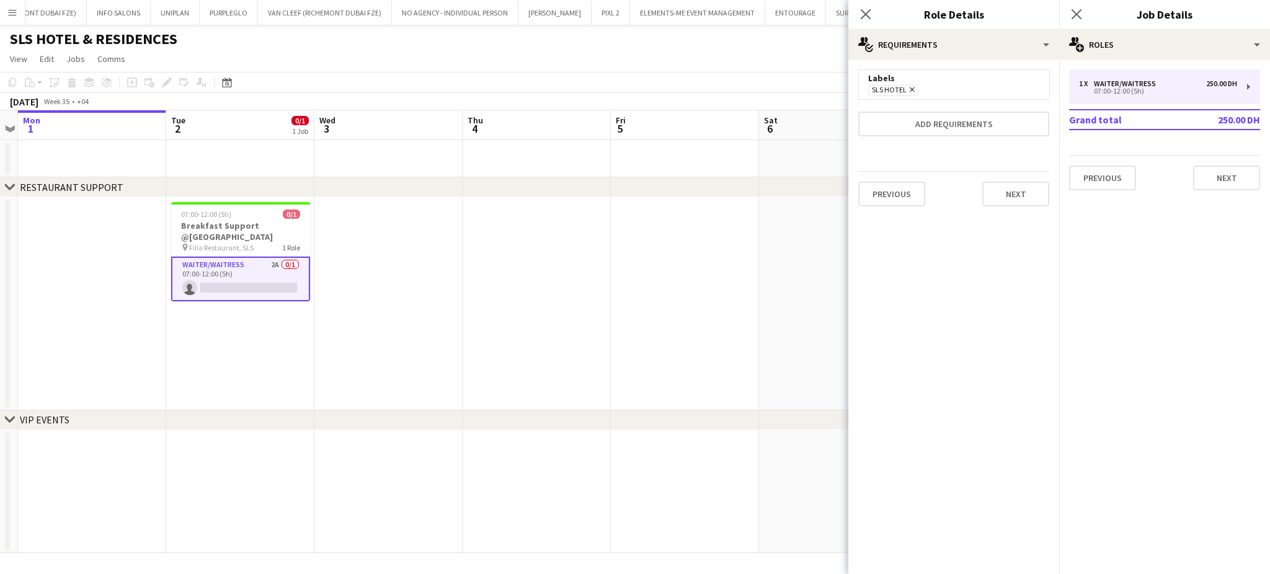
click at [909, 89] on icon "Remove" at bounding box center [910, 90] width 8 height 8
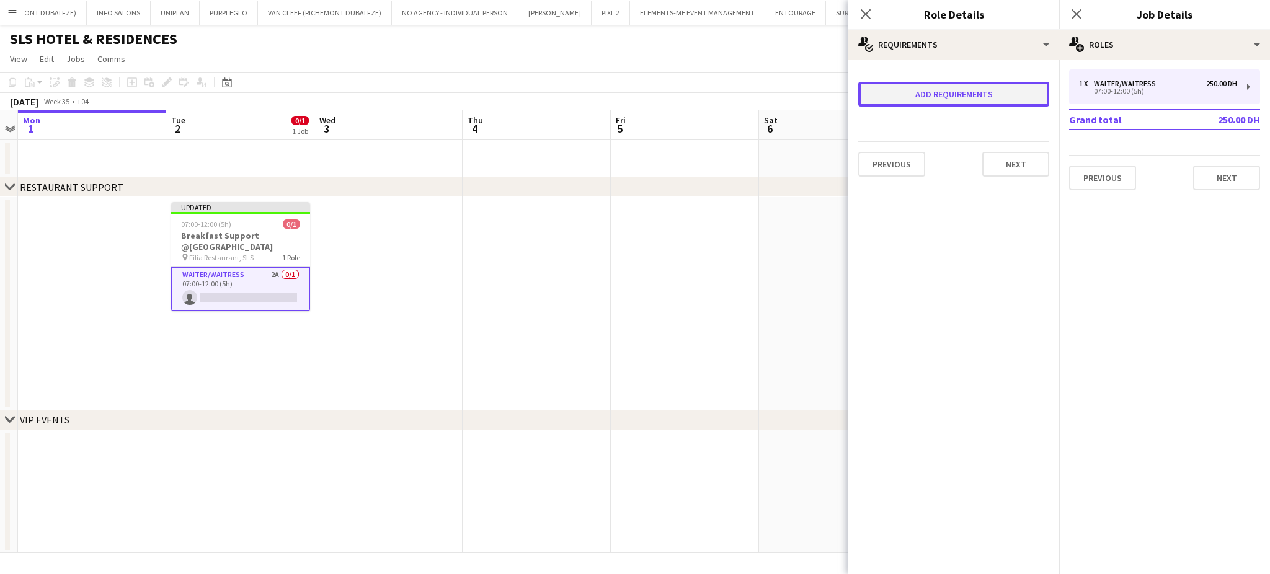
click at [924, 89] on button "Add requirements" at bounding box center [953, 94] width 191 height 25
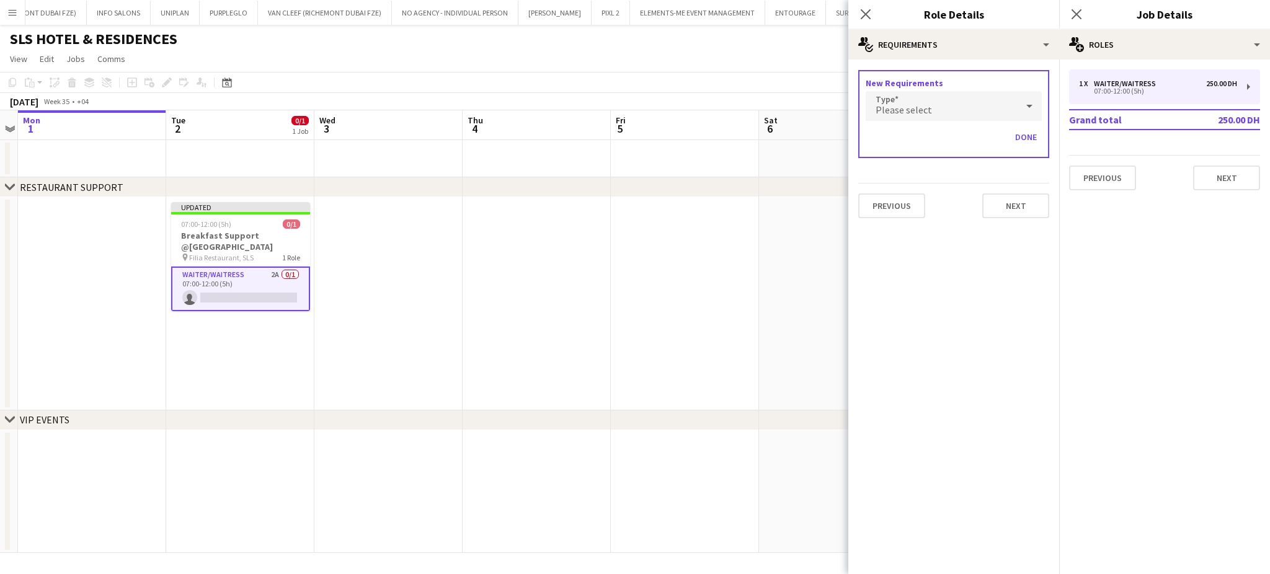
click at [929, 108] on div "Please select" at bounding box center [940, 106] width 151 height 30
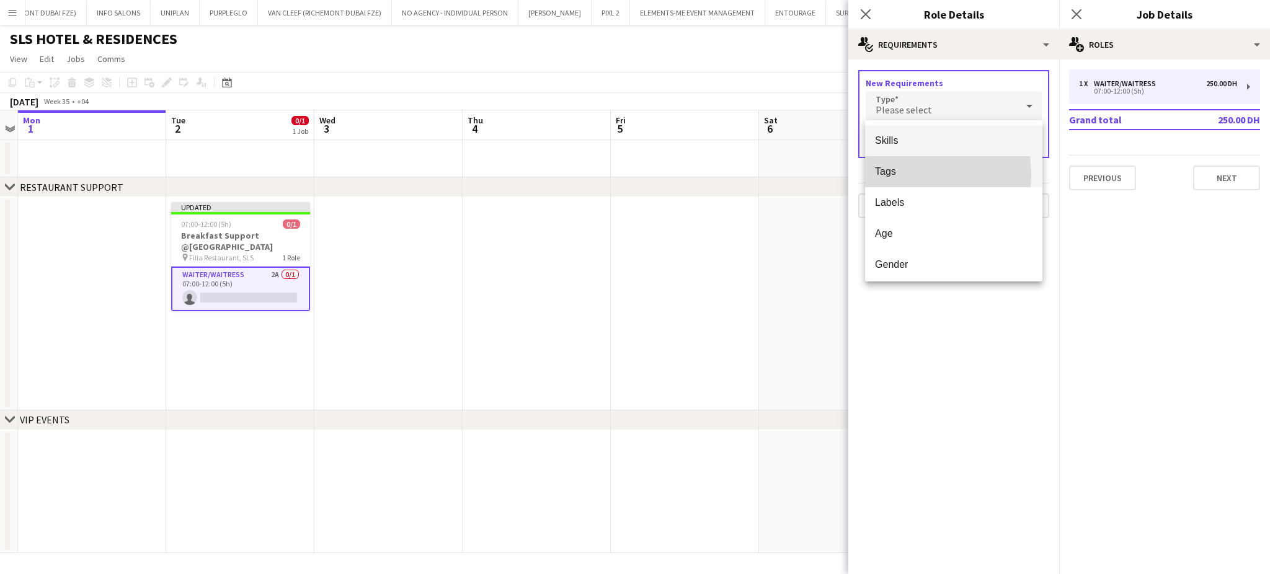
drag, startPoint x: 906, startPoint y: 174, endPoint x: 909, endPoint y: 157, distance: 16.9
click at [905, 174] on span "Tags" at bounding box center [953, 172] width 157 height 12
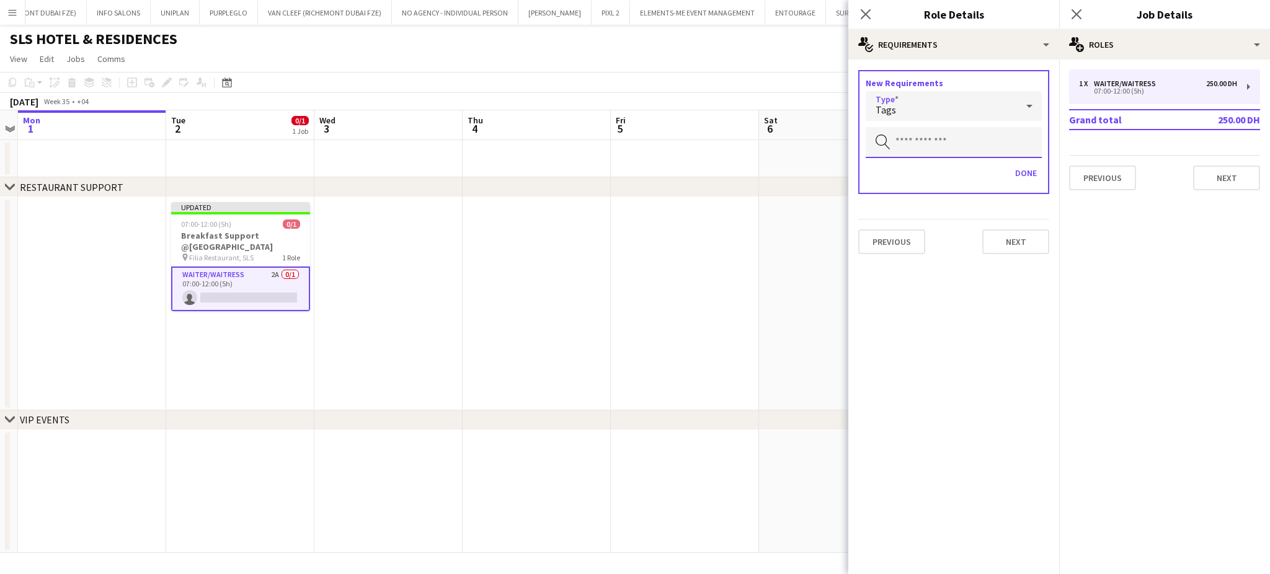
click at [917, 154] on input "text" at bounding box center [953, 142] width 176 height 31
type input "*****"
click at [919, 188] on mat-option "TOP WAITER" at bounding box center [953, 176] width 177 height 30
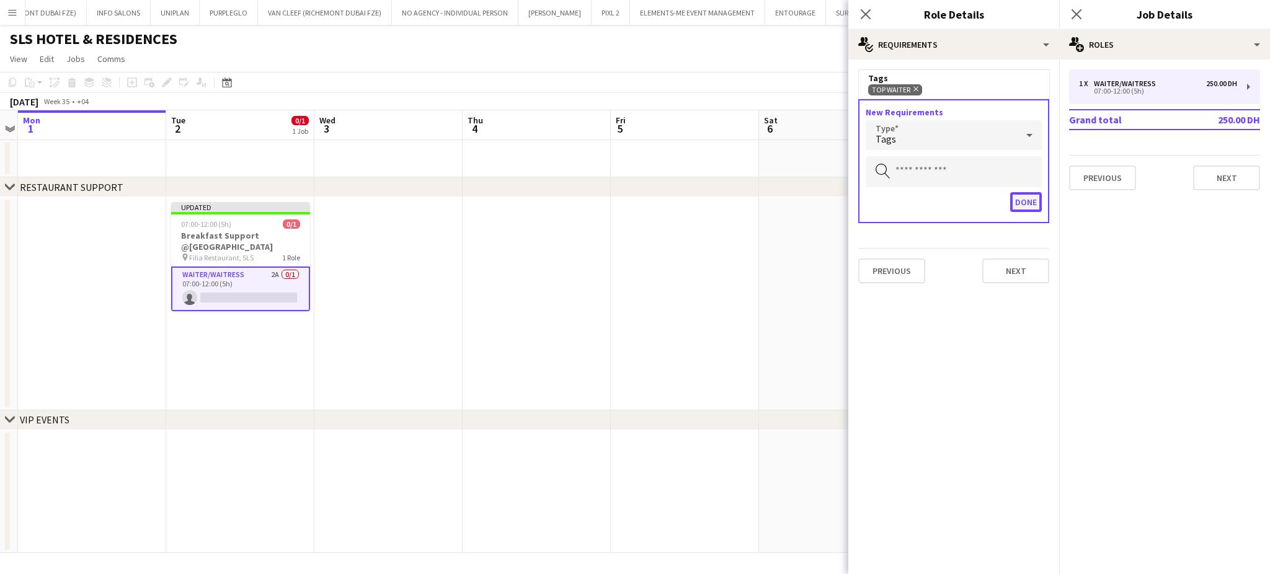
click at [1014, 199] on button "Done" at bounding box center [1026, 202] width 32 height 20
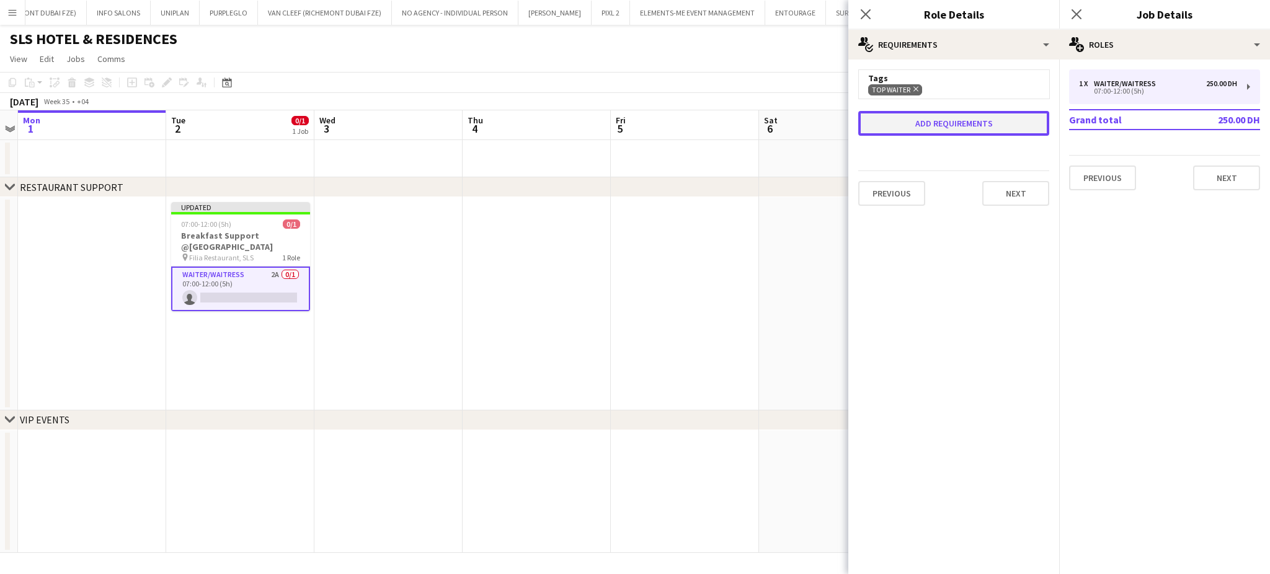
click at [931, 115] on button "Add requirements" at bounding box center [953, 123] width 191 height 25
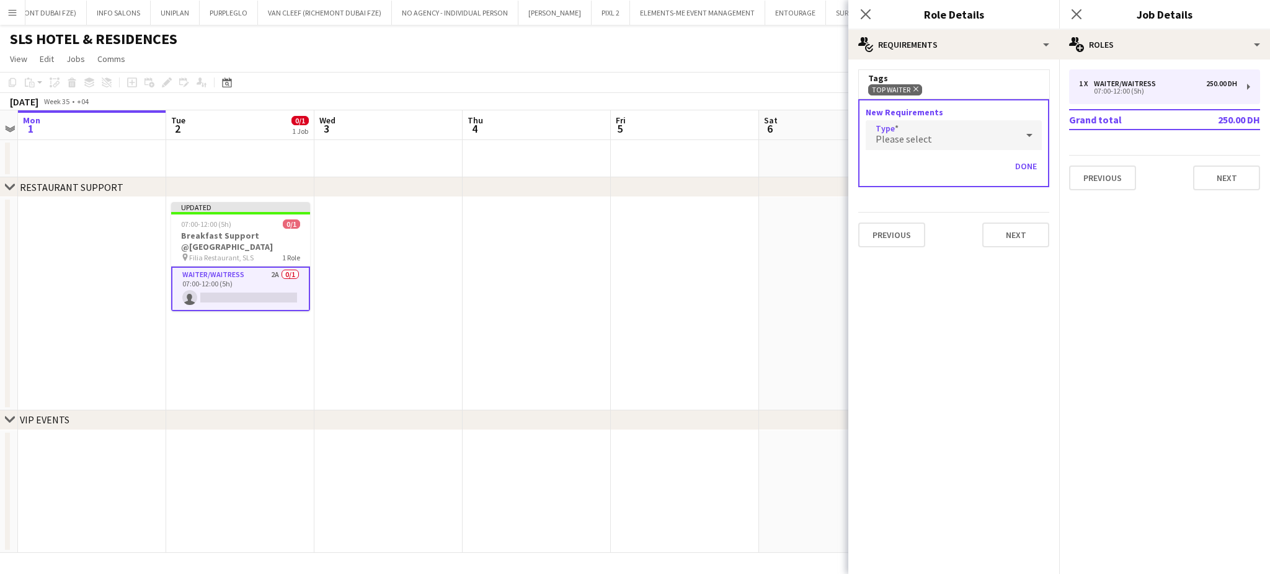
click at [921, 133] on span "Please select" at bounding box center [903, 139] width 56 height 12
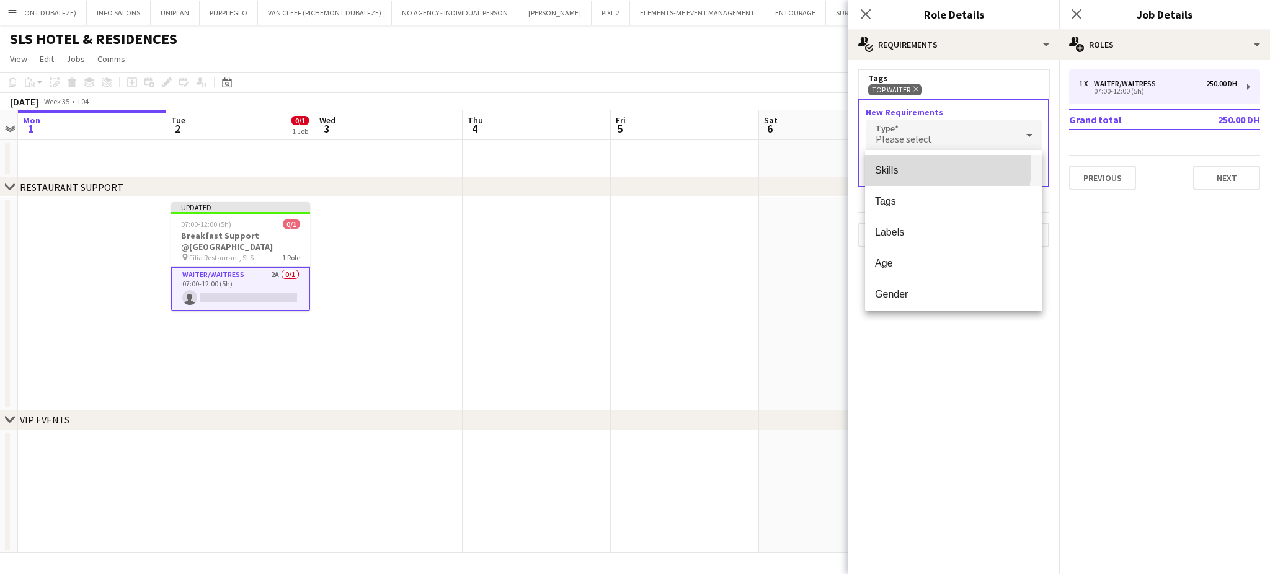
click at [890, 166] on span "Skills" at bounding box center [953, 170] width 157 height 12
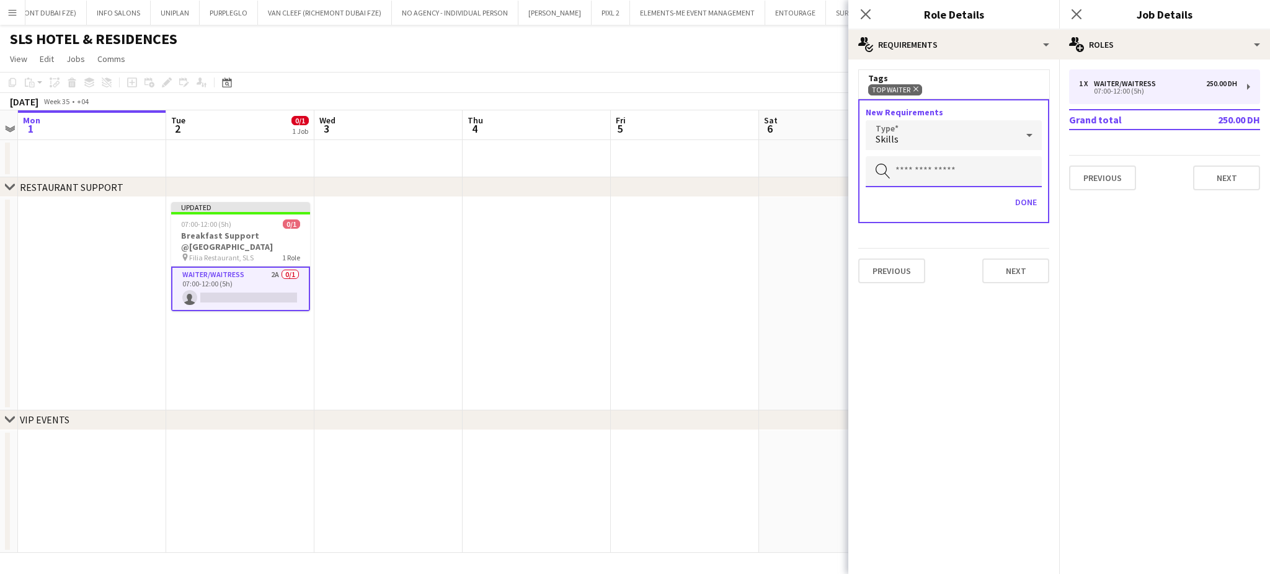
click at [926, 172] on input "text" at bounding box center [953, 171] width 176 height 31
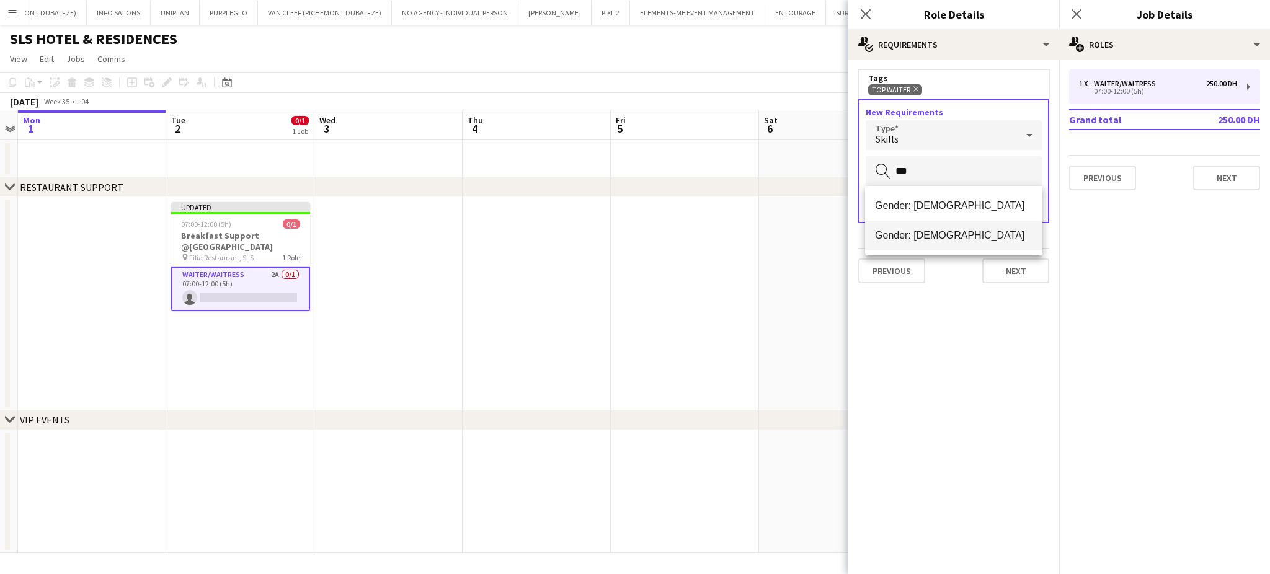
type input "***"
click at [921, 238] on span "Gender: Male" at bounding box center [953, 235] width 157 height 12
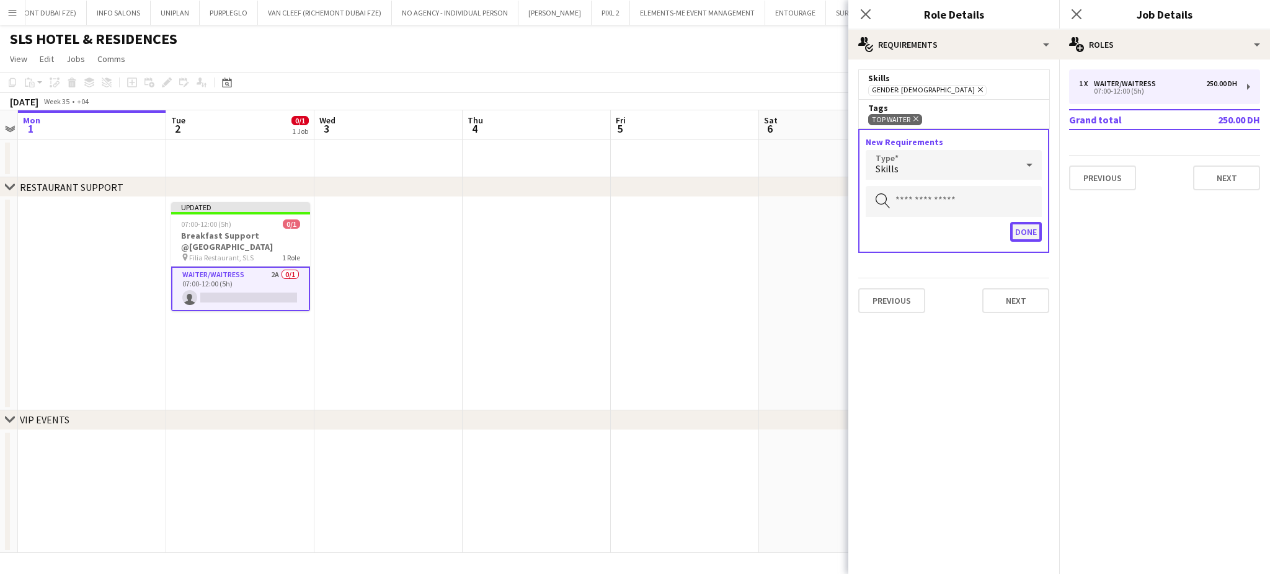
click at [1019, 227] on button "Done" at bounding box center [1026, 232] width 32 height 20
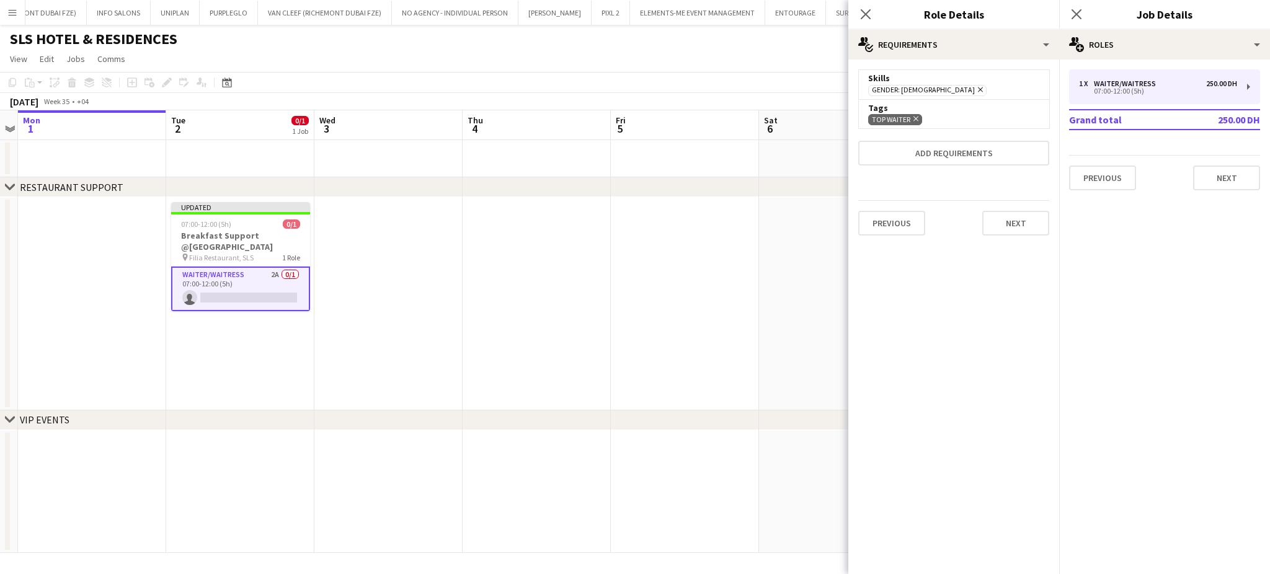
click at [705, 241] on app-date-cell at bounding box center [685, 303] width 148 height 213
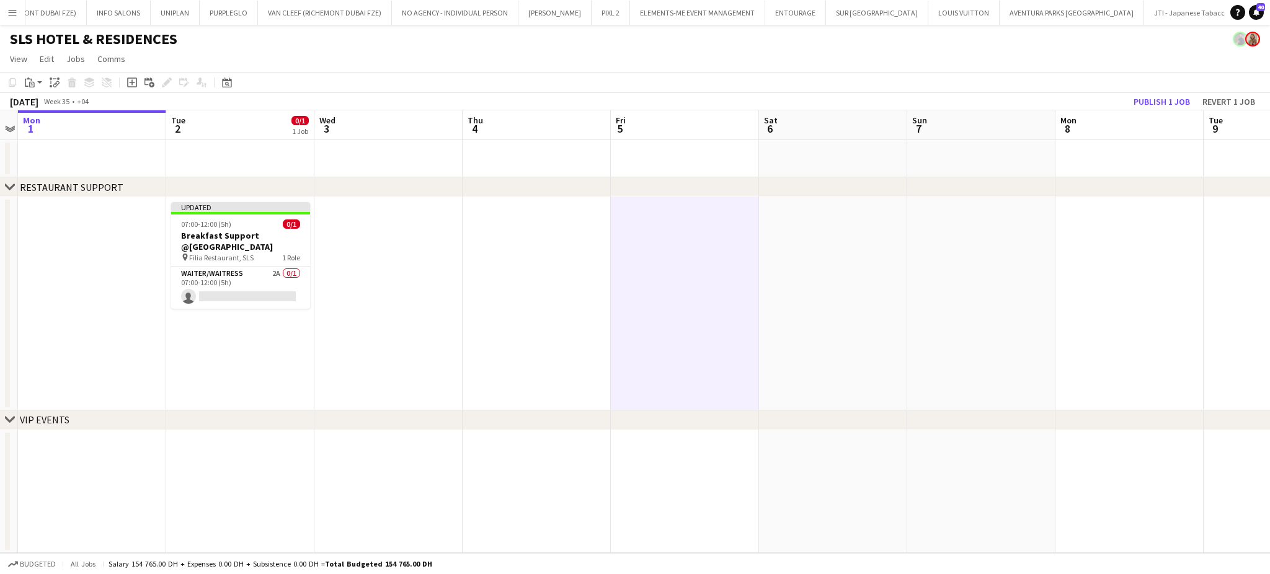
click at [1152, 92] on app-toolbar "Copy Paste Paste Ctrl+V Paste with crew Ctrl+Shift+V Paste linked Job Delete Gr…" at bounding box center [635, 82] width 1270 height 21
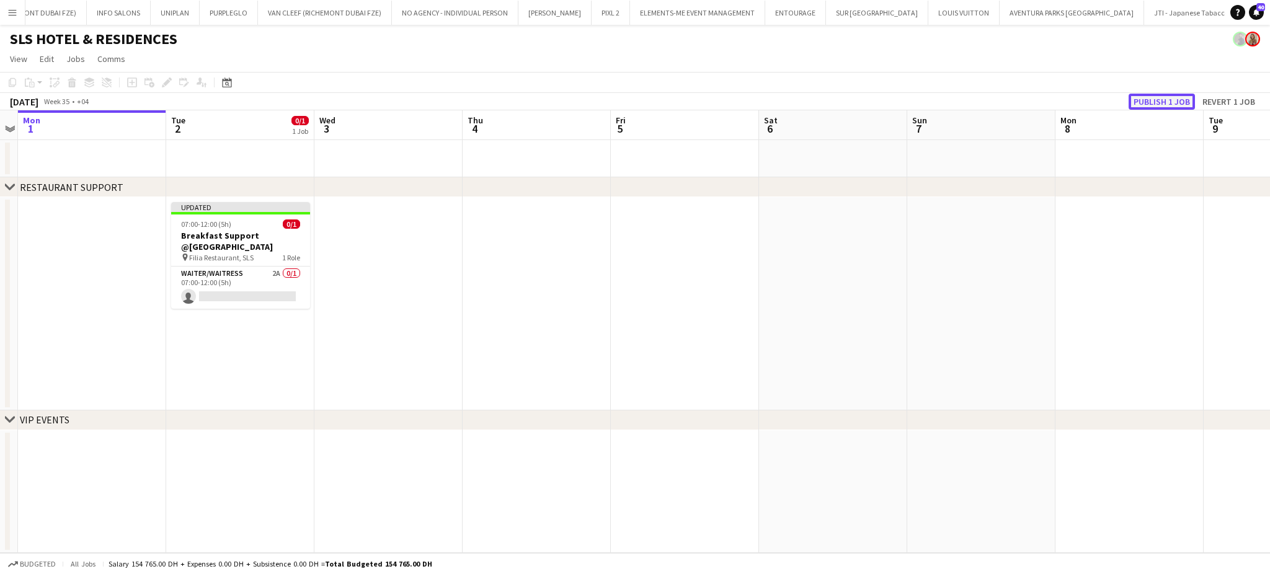
click at [1144, 100] on button "Publish 1 job" at bounding box center [1161, 102] width 66 height 16
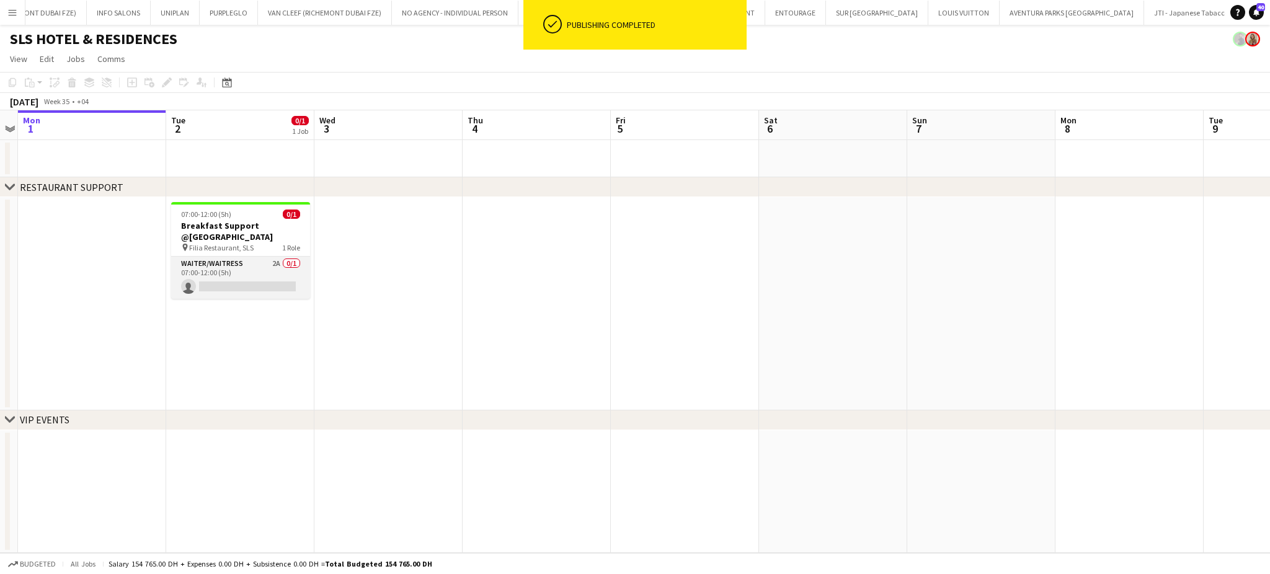
click at [275, 258] on app-card-role "Waiter/Waitress 2A 0/1 07:00-12:00 (5h) single-neutral-actions" at bounding box center [240, 278] width 139 height 42
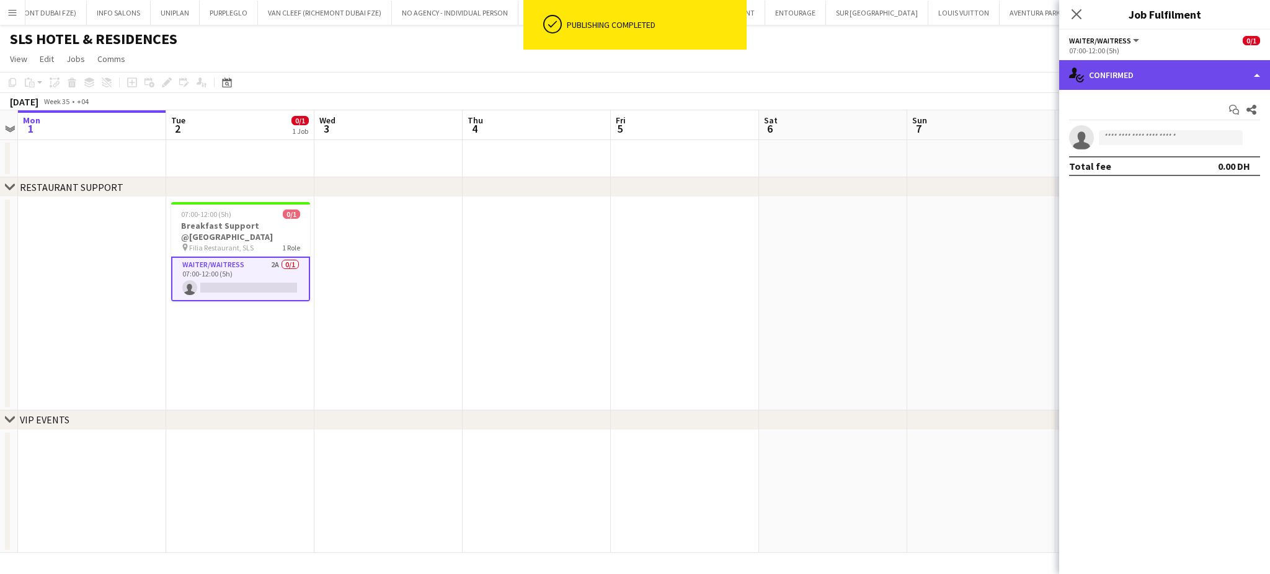
click at [1234, 73] on div "single-neutral-actions-check-2 Confirmed" at bounding box center [1164, 75] width 211 height 30
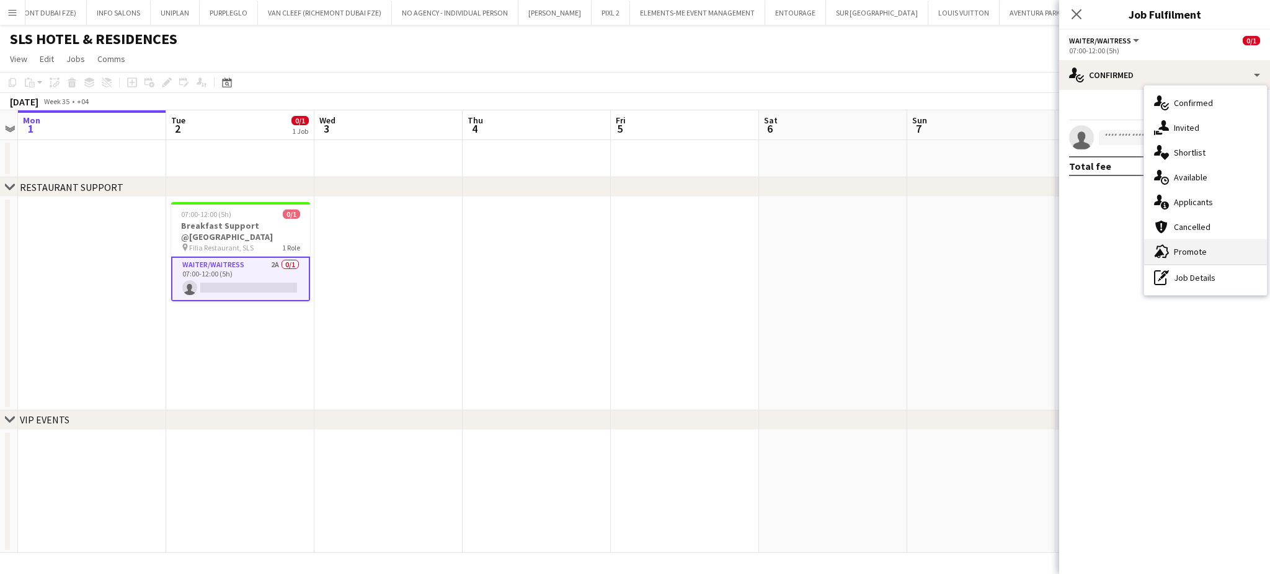
click at [1209, 245] on div "advertising-megaphone Promote" at bounding box center [1205, 251] width 123 height 25
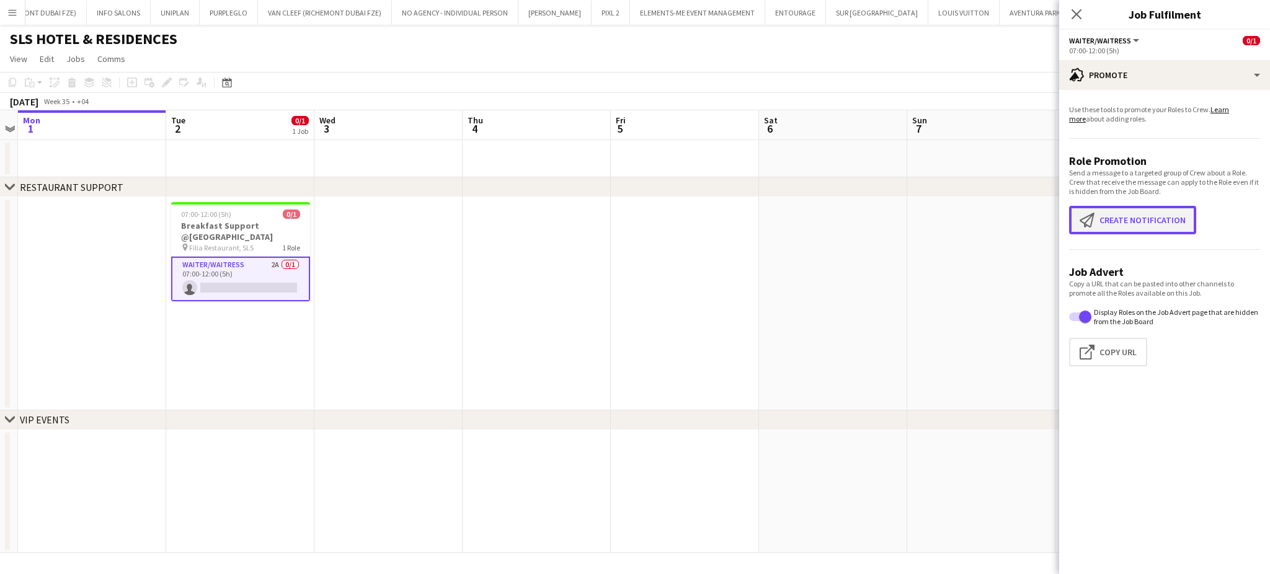
click at [1116, 217] on button "Create notification Create notification" at bounding box center [1132, 220] width 127 height 29
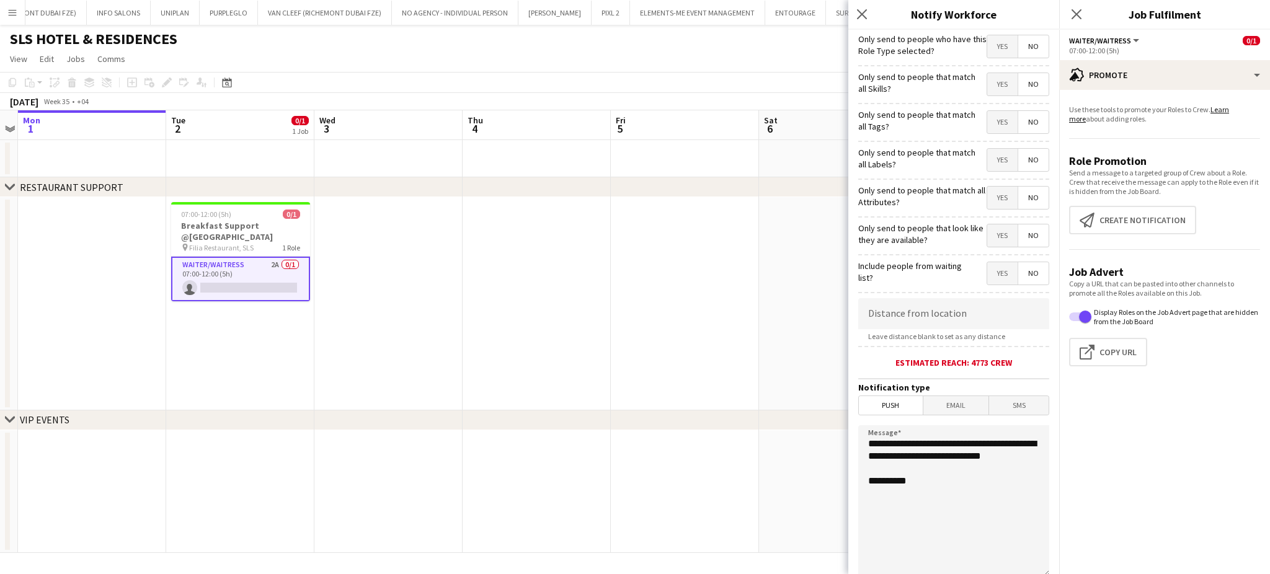
click at [988, 87] on span "Yes" at bounding box center [1002, 84] width 30 height 22
click at [987, 118] on span "Yes" at bounding box center [1002, 122] width 30 height 22
click at [987, 160] on span "Yes" at bounding box center [1002, 160] width 30 height 22
click at [988, 195] on span "Yes" at bounding box center [1002, 198] width 30 height 22
click at [989, 237] on span "Yes" at bounding box center [1002, 235] width 30 height 22
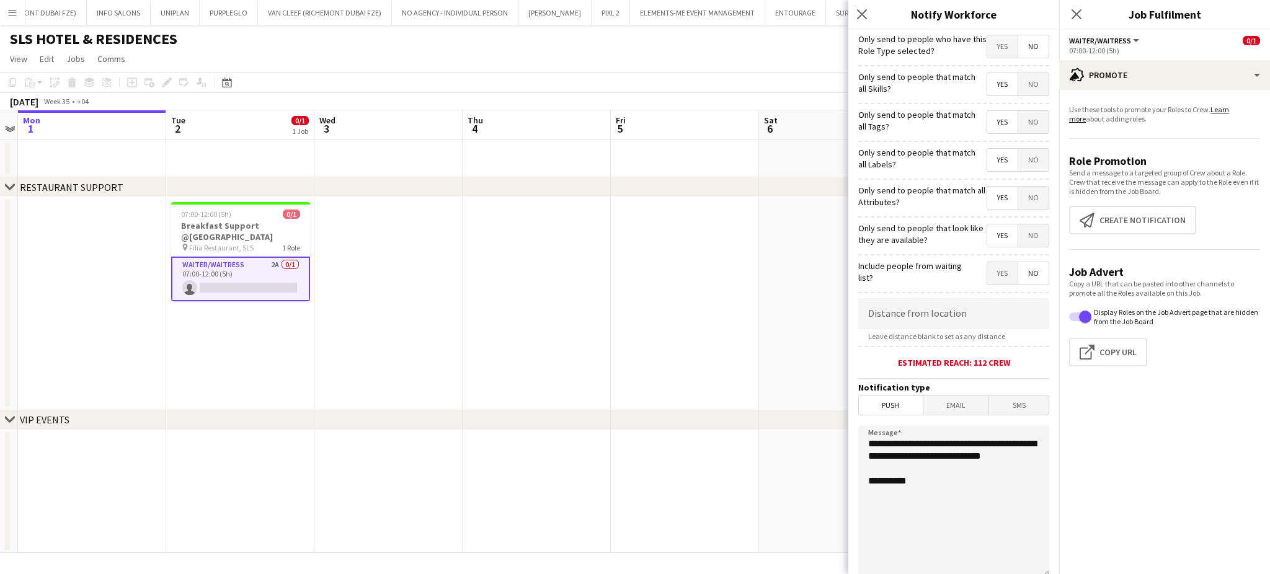
click at [861, 433] on textarea "**********" at bounding box center [953, 501] width 191 height 152
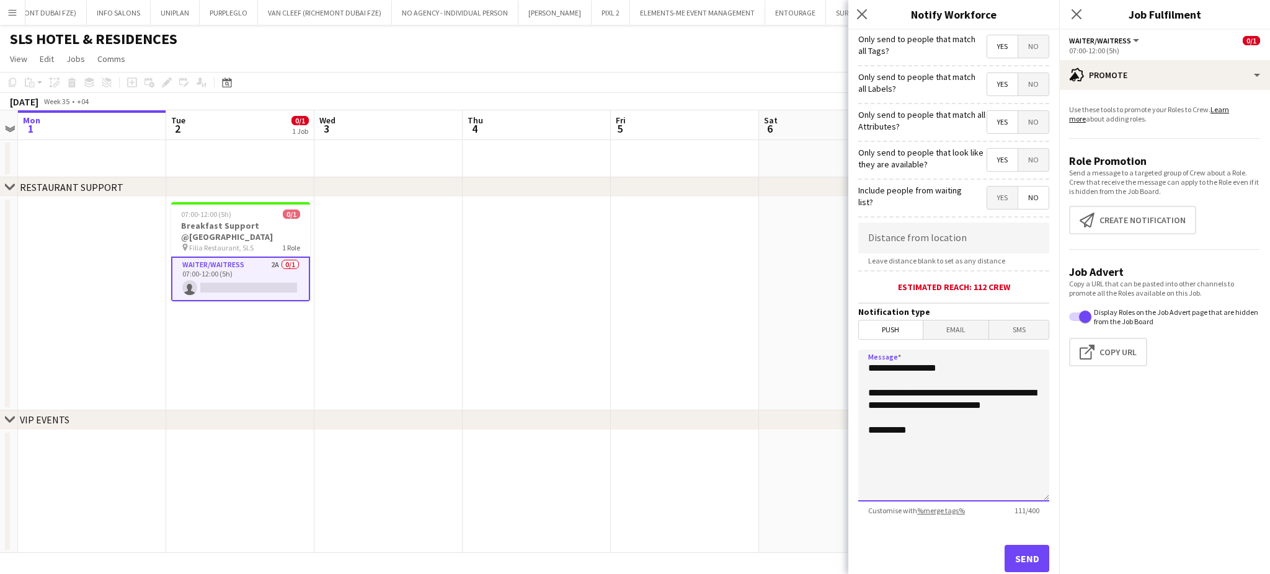
scroll to position [103, 0]
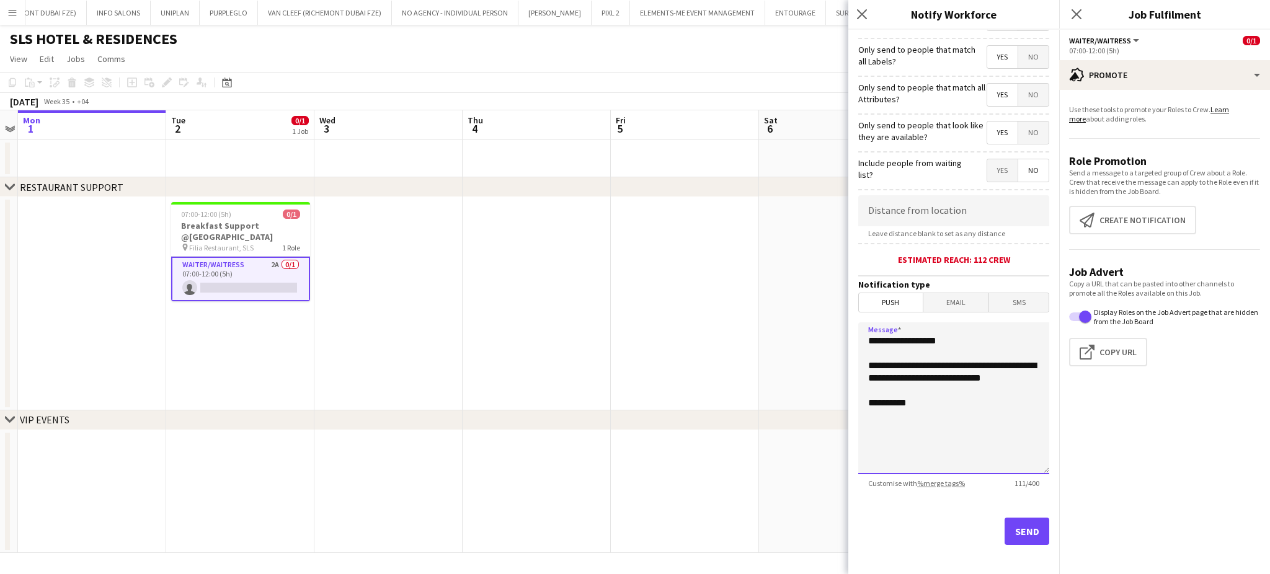
type textarea "**********"
click at [1012, 527] on button "Send" at bounding box center [1026, 531] width 45 height 27
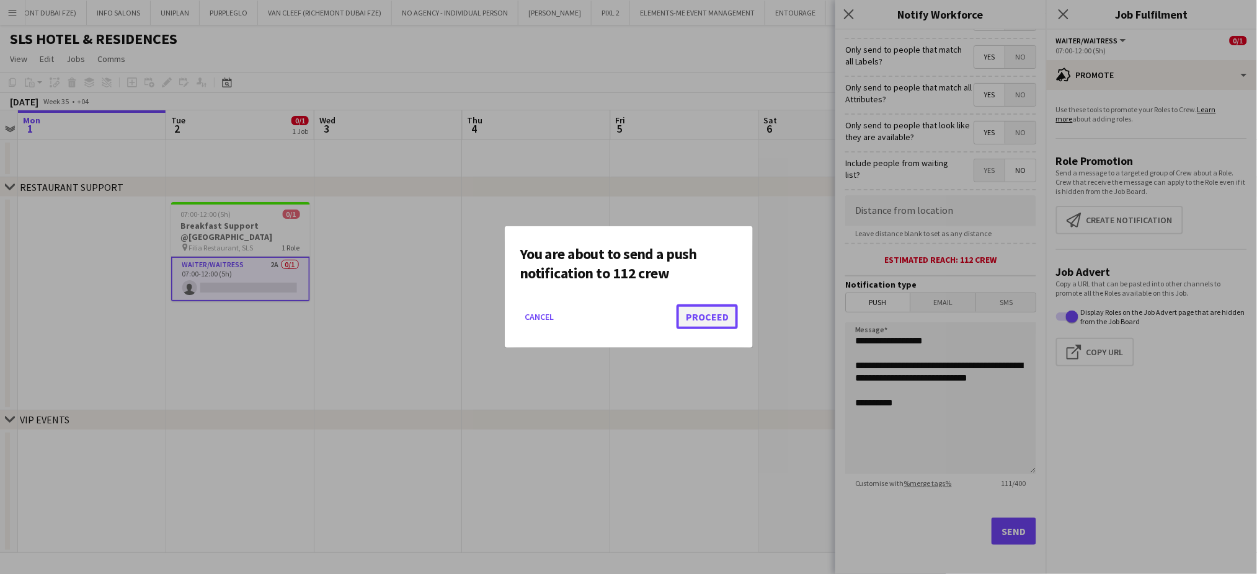
click at [702, 314] on button "Proceed" at bounding box center [706, 316] width 61 height 25
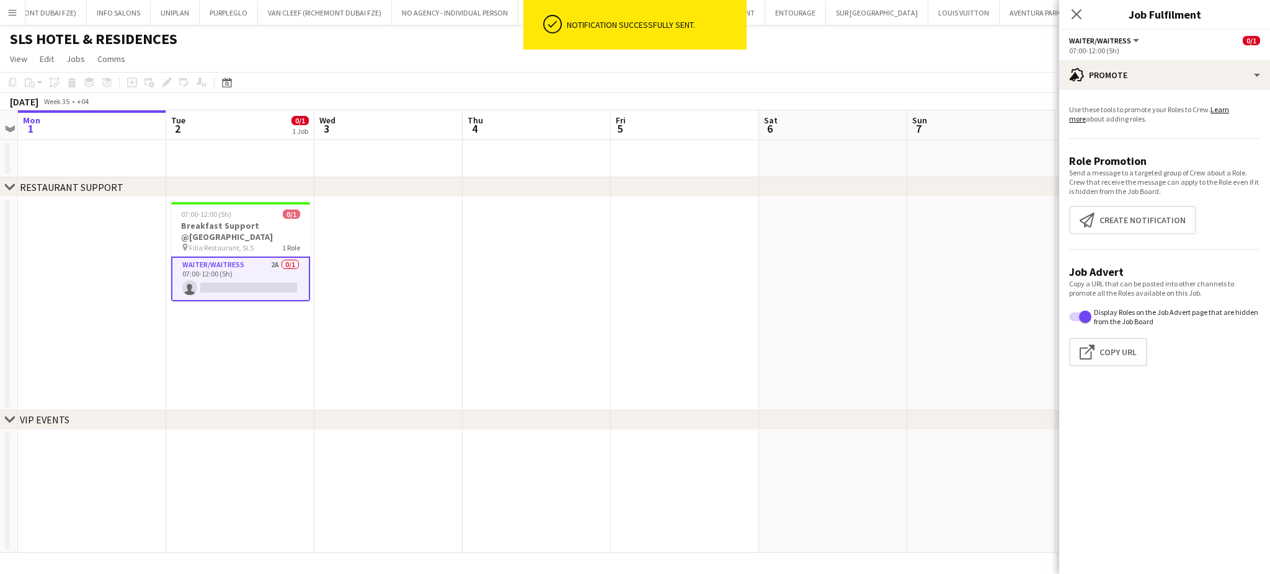
click at [657, 308] on app-date-cell at bounding box center [685, 303] width 148 height 213
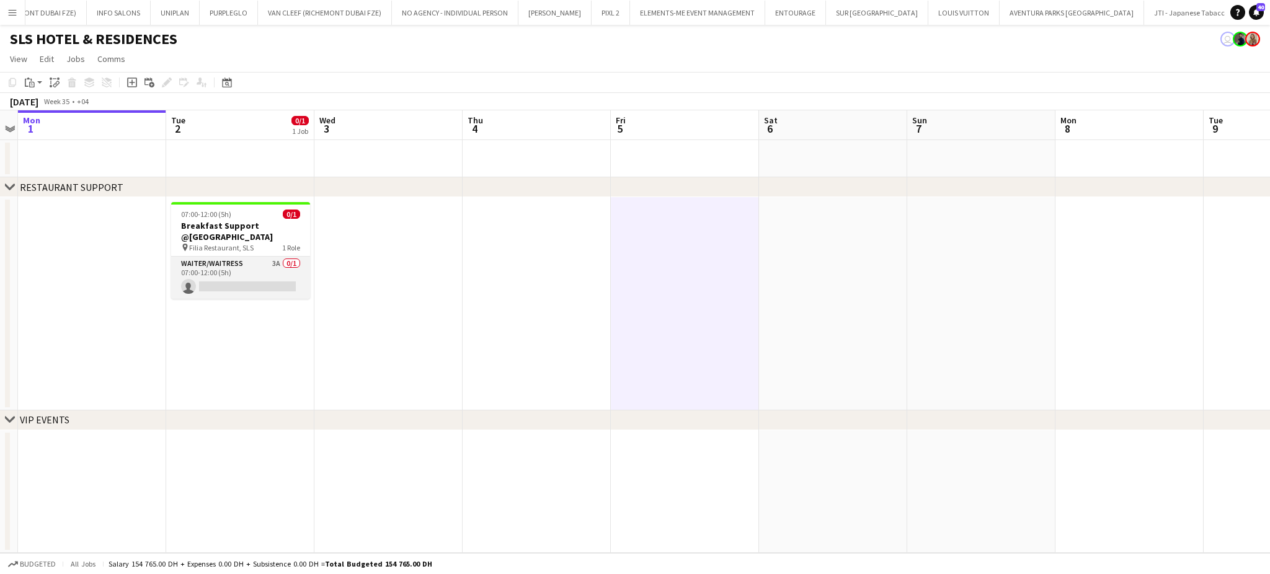
click at [261, 257] on app-card-role "Waiter/Waitress 3A 0/1 07:00-12:00 (5h) single-neutral-actions" at bounding box center [240, 278] width 139 height 42
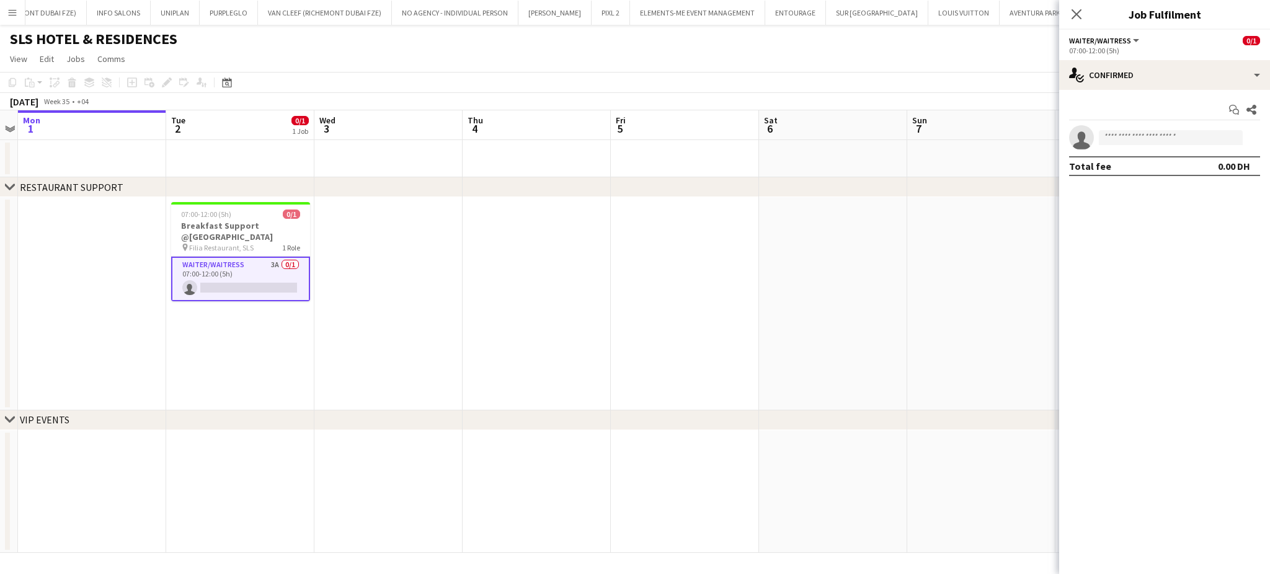
click at [834, 330] on app-date-cell at bounding box center [833, 303] width 148 height 213
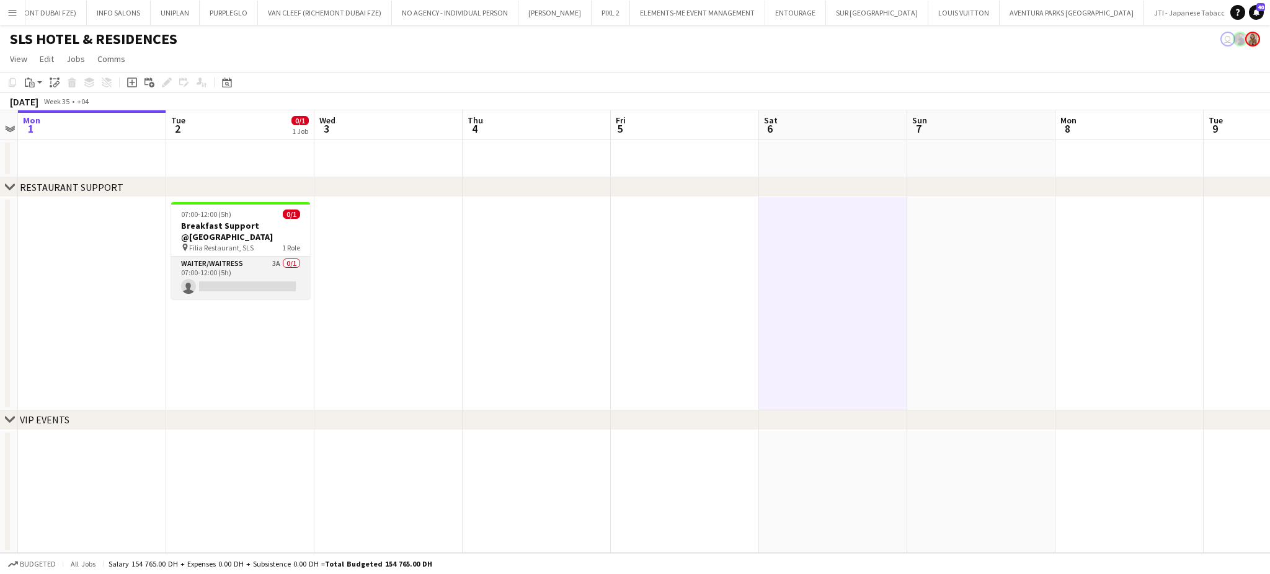
click at [273, 263] on app-card-role "Waiter/Waitress 3A 0/1 07:00-12:00 (5h) single-neutral-actions" at bounding box center [240, 278] width 139 height 42
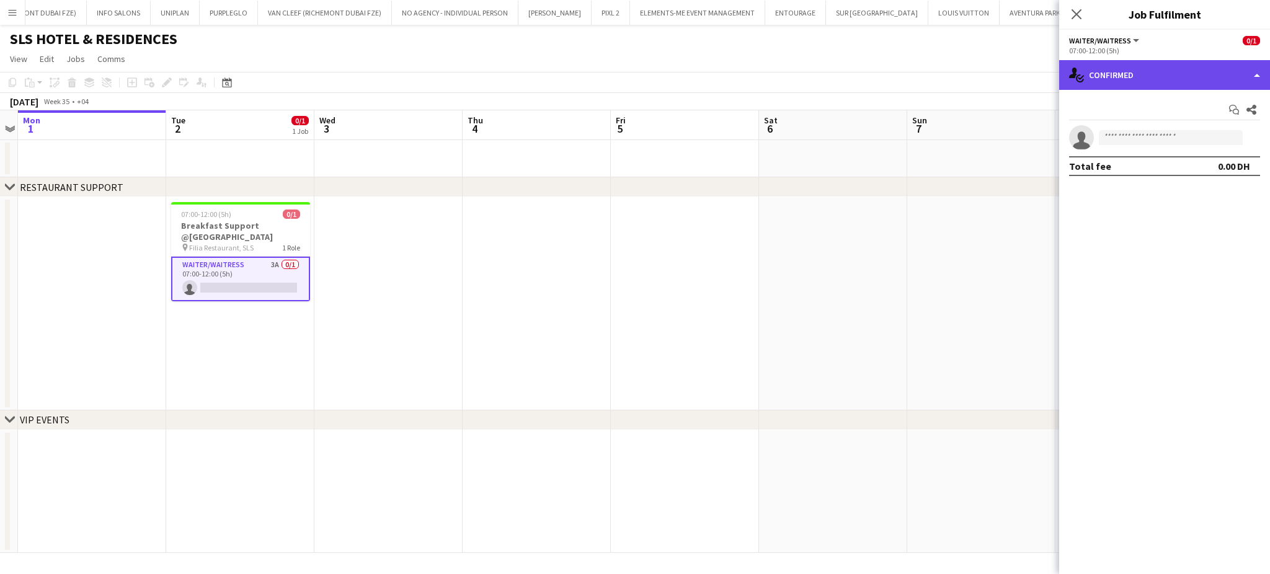
click at [1262, 62] on div "single-neutral-actions-check-2 Confirmed" at bounding box center [1164, 75] width 211 height 30
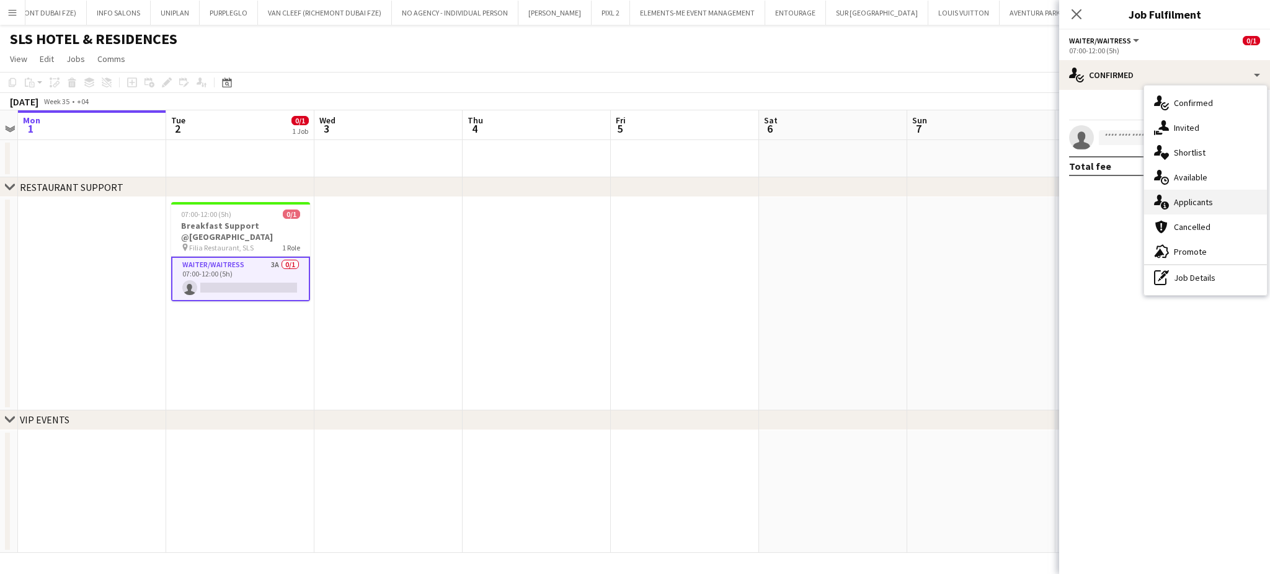
click at [1199, 196] on div "single-neutral-actions-information Applicants" at bounding box center [1205, 202] width 123 height 25
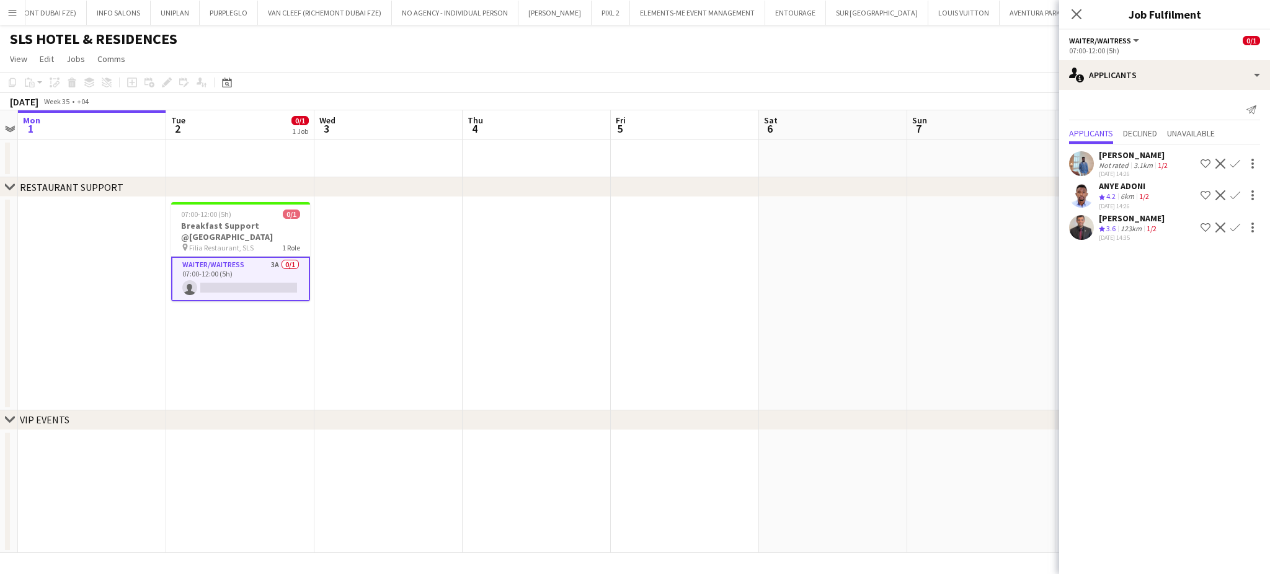
click at [1113, 224] on span "3.6" at bounding box center [1110, 228] width 9 height 9
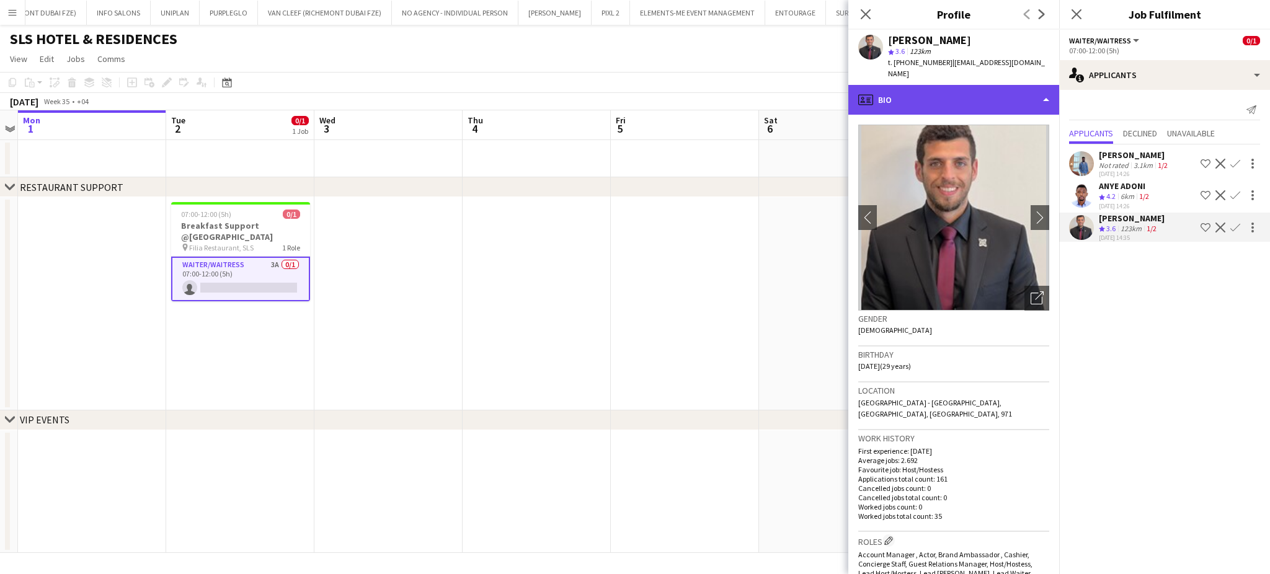
click at [1004, 85] on div "profile Bio" at bounding box center [953, 100] width 211 height 30
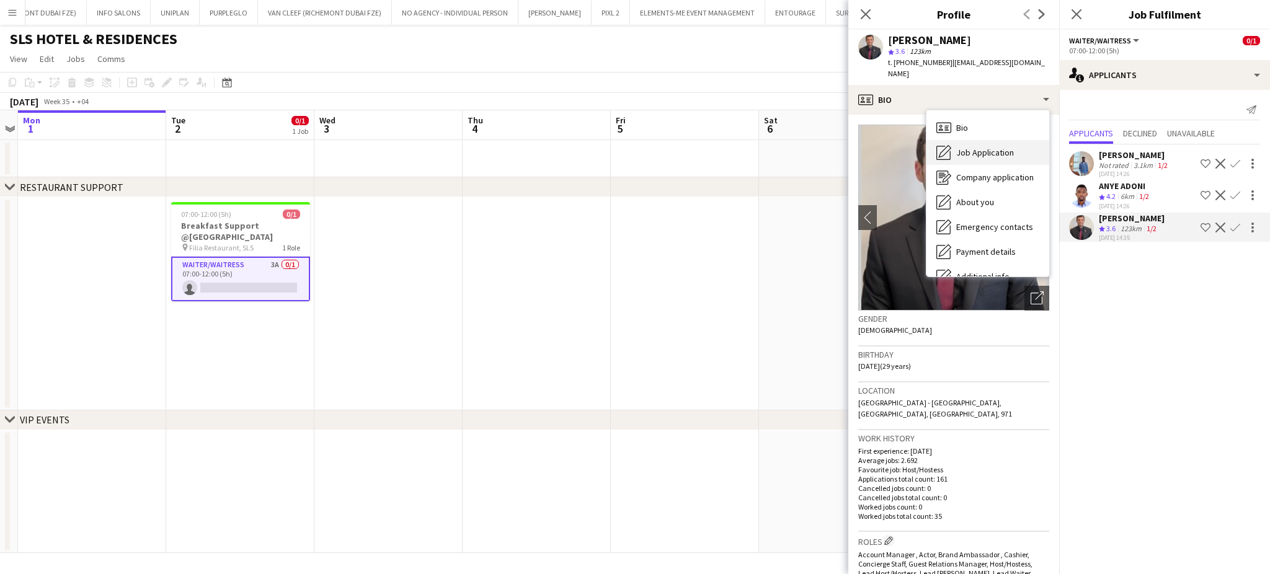
click at [978, 147] on span "Job Application" at bounding box center [985, 152] width 58 height 11
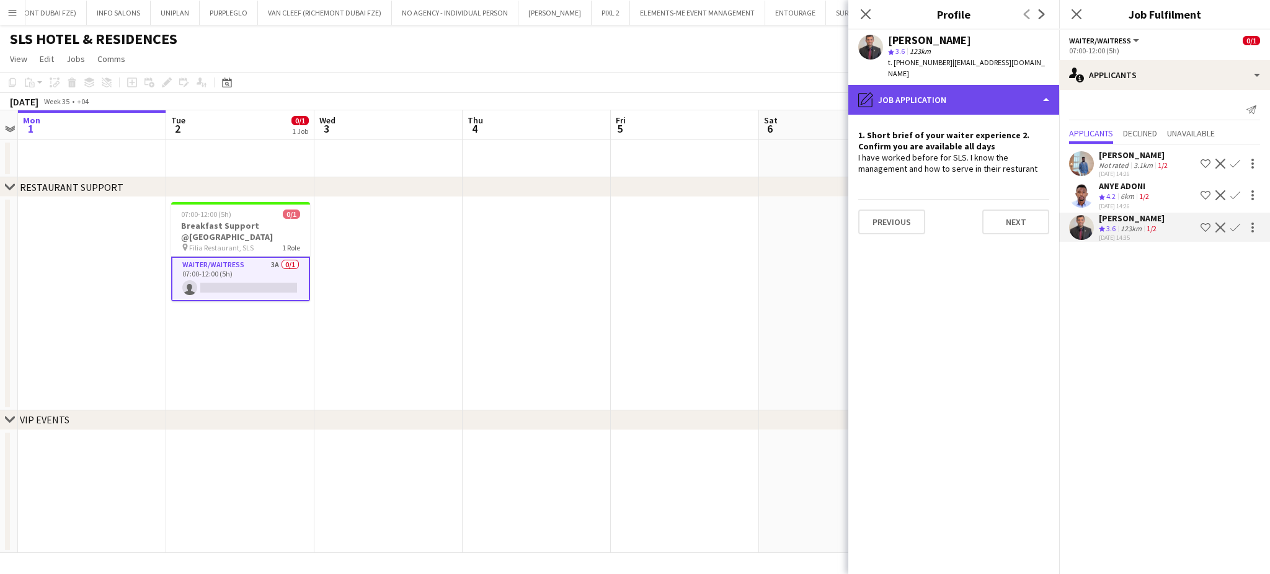
click at [1035, 94] on div "pencil4 Job Application" at bounding box center [953, 100] width 211 height 30
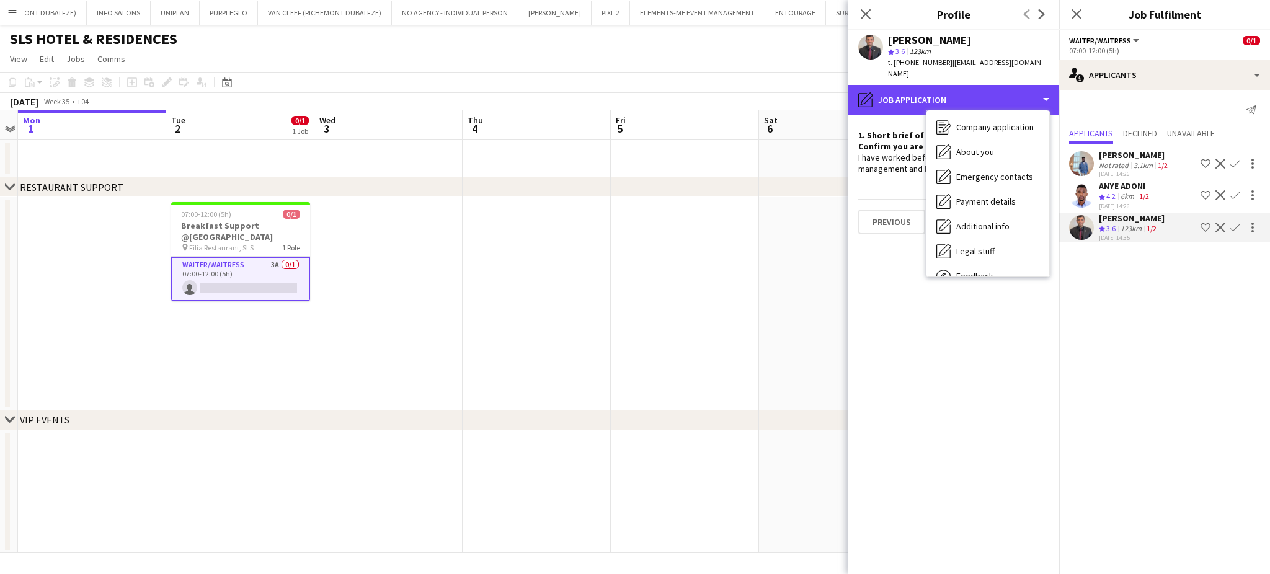
scroll to position [91, 0]
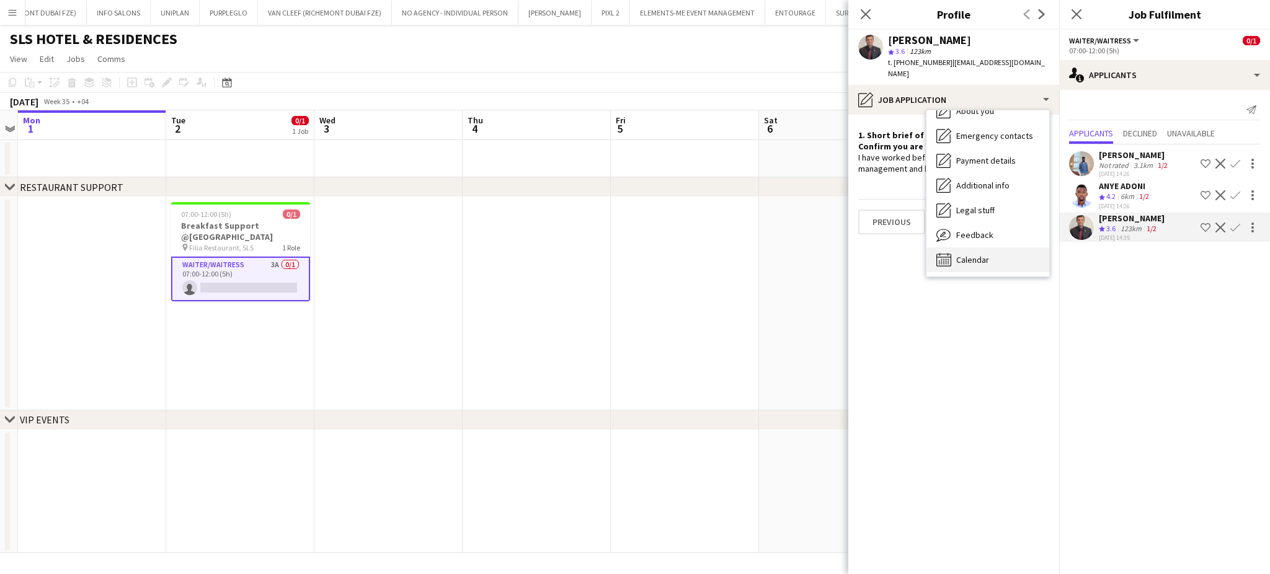
click at [971, 254] on span "Calendar" at bounding box center [972, 259] width 33 height 11
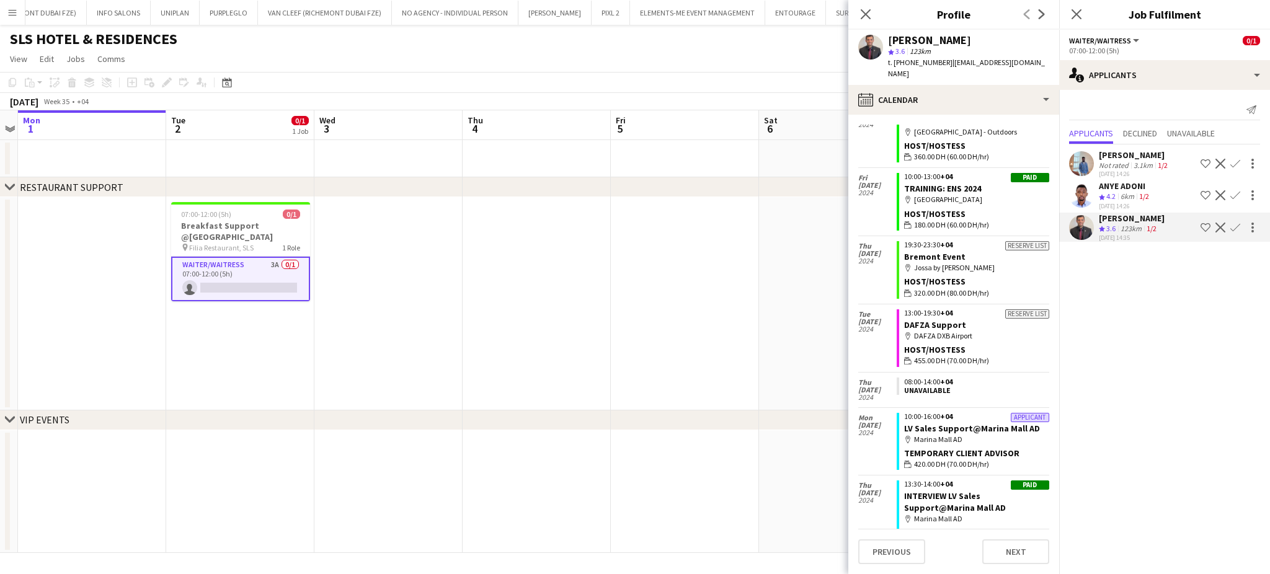
scroll to position [8177, 0]
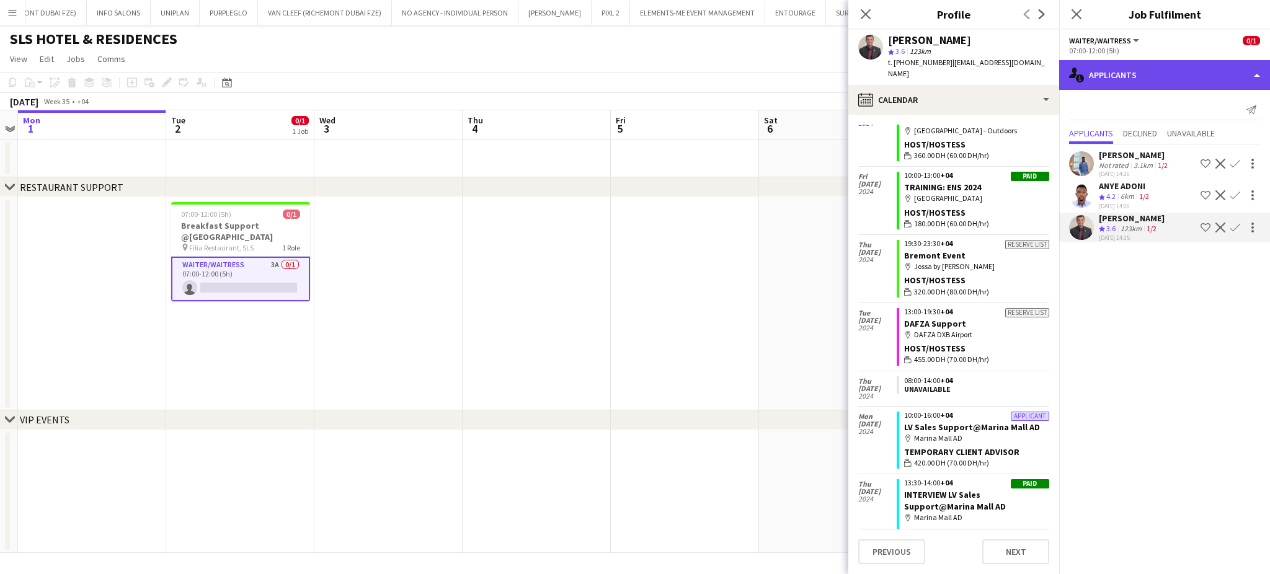
click at [1227, 78] on div "single-neutral-actions-information Applicants" at bounding box center [1164, 75] width 211 height 30
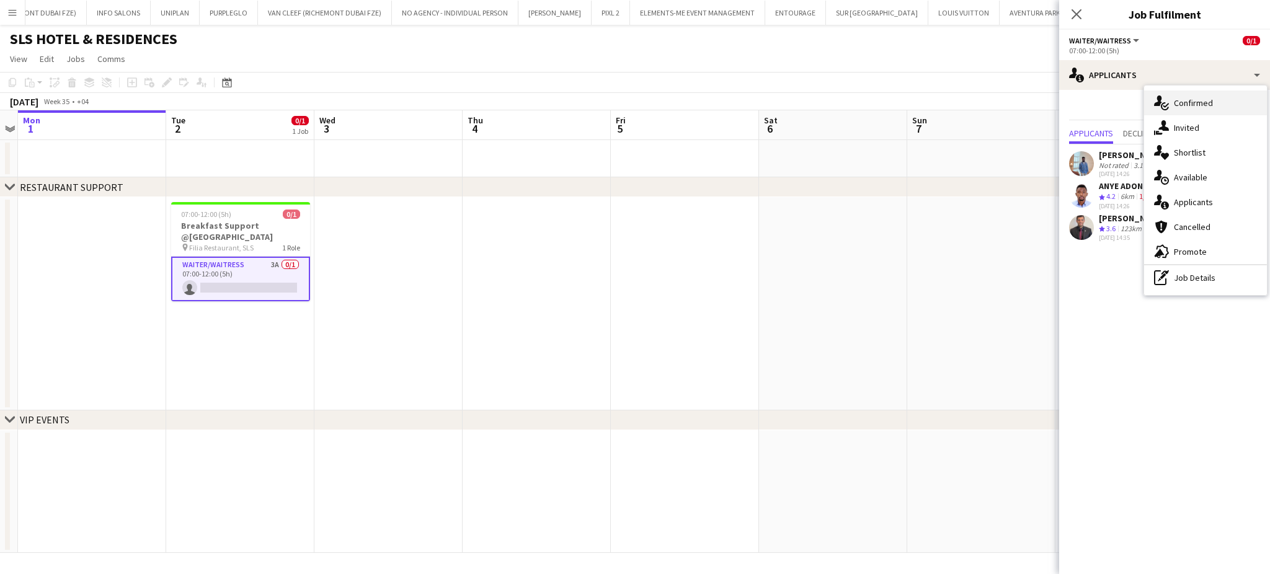
click at [1190, 103] on div "single-neutral-actions-check-2 Confirmed" at bounding box center [1205, 103] width 123 height 25
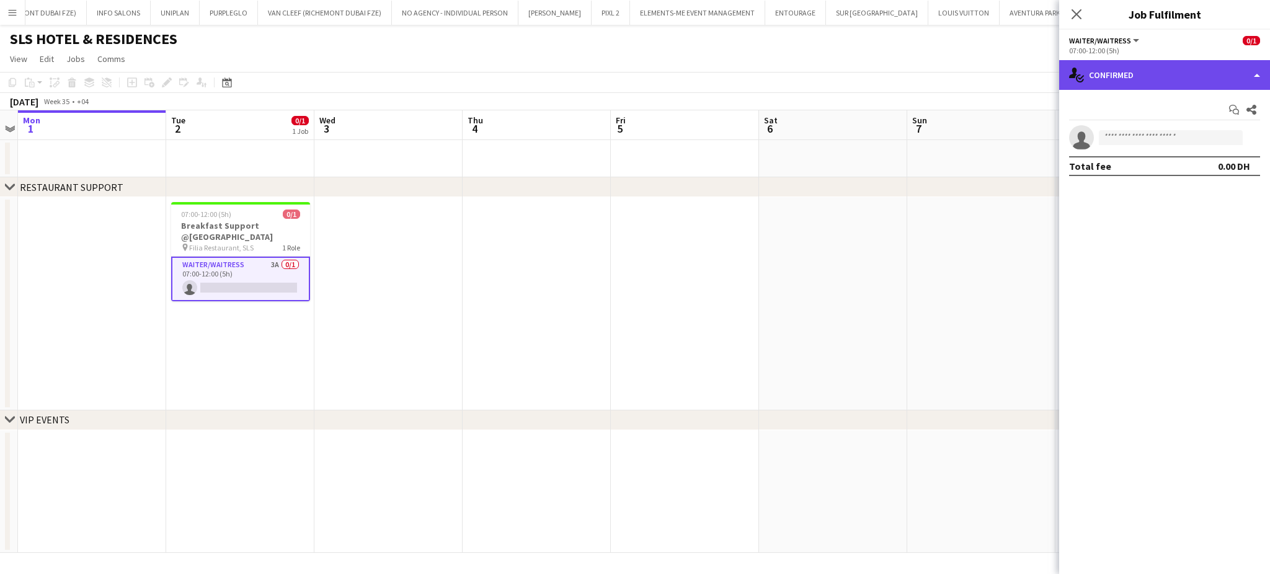
click at [1212, 86] on div "single-neutral-actions-check-2 Confirmed" at bounding box center [1164, 75] width 211 height 30
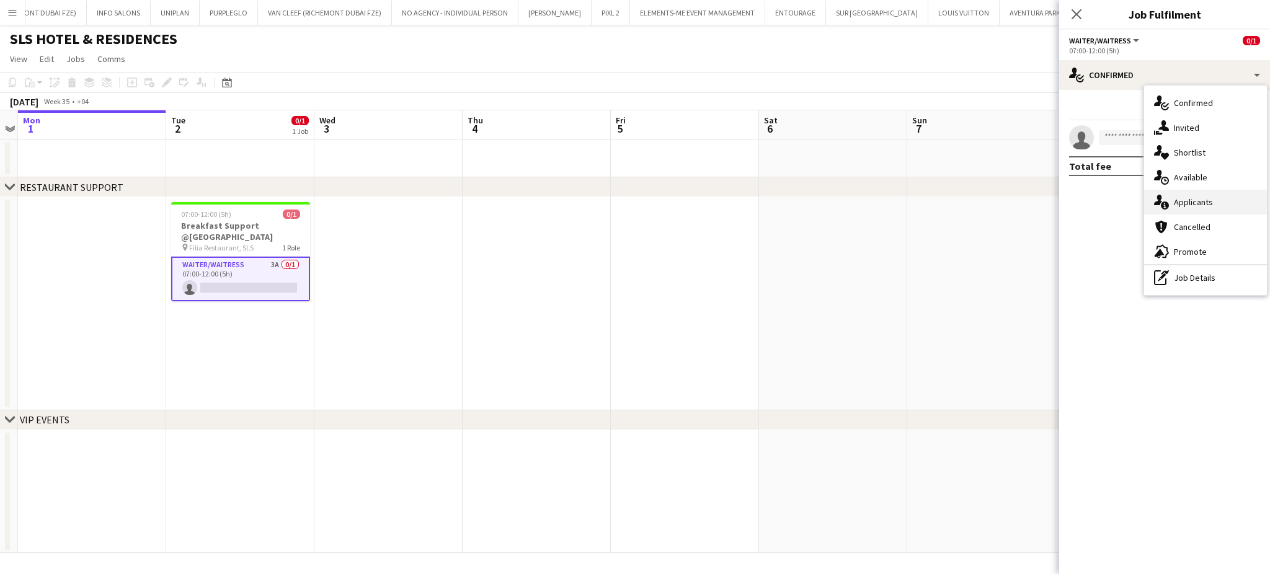
click at [1201, 203] on div "single-neutral-actions-information Applicants" at bounding box center [1205, 202] width 123 height 25
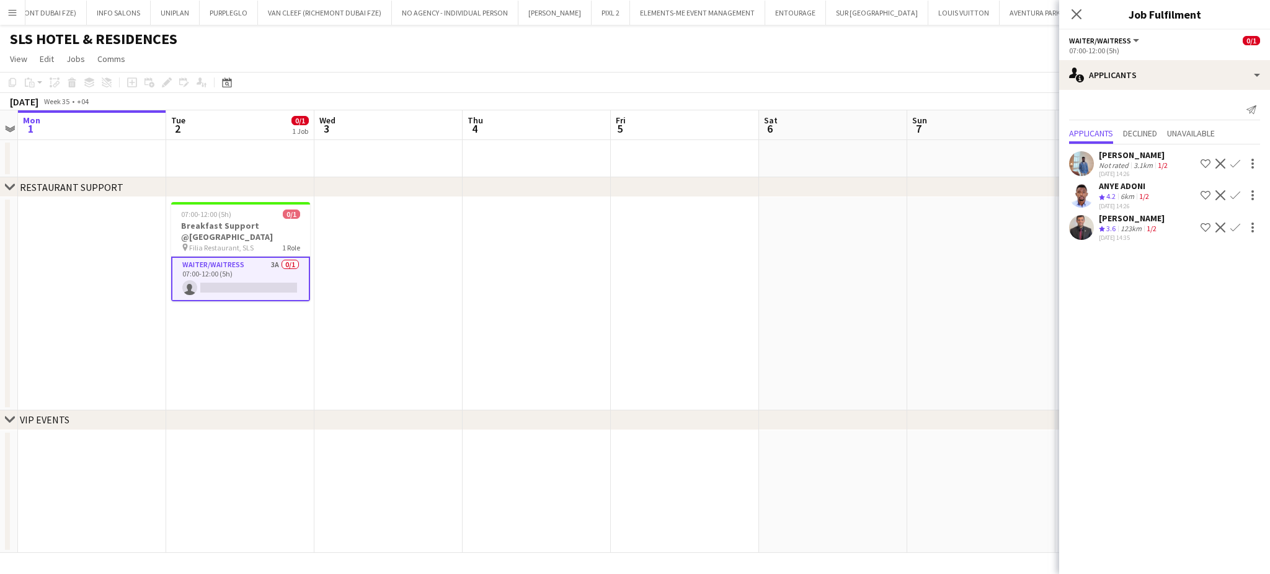
click at [1115, 154] on div "Nitah Esibe Smith" at bounding box center [1134, 154] width 71 height 11
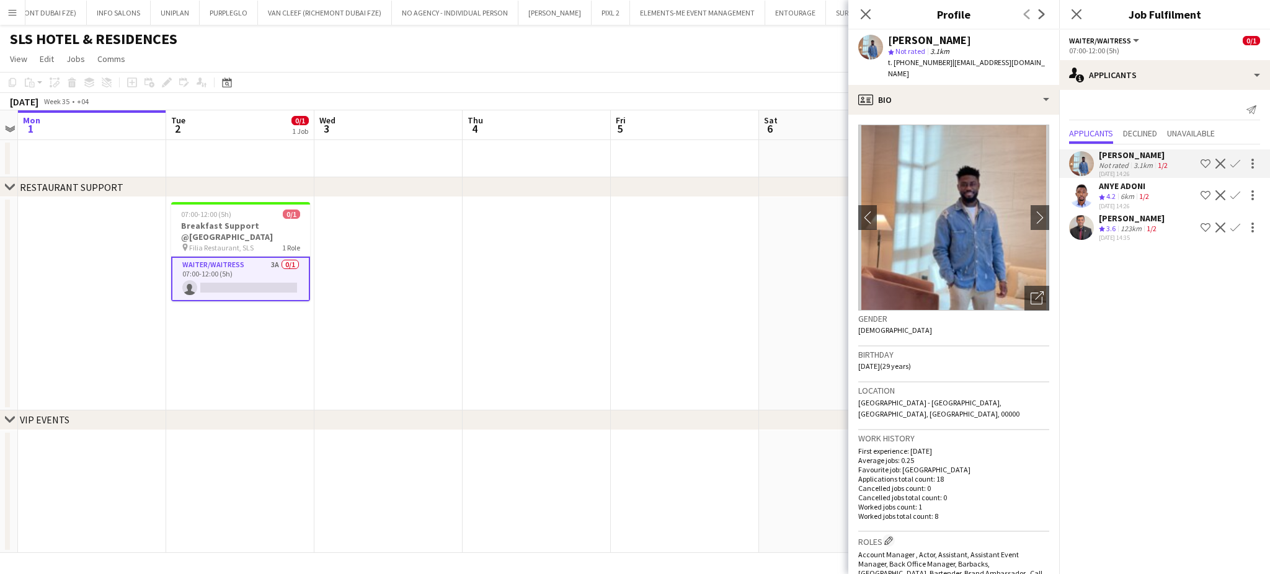
click at [1205, 166] on app-icon "Shortlist crew" at bounding box center [1205, 164] width 10 height 10
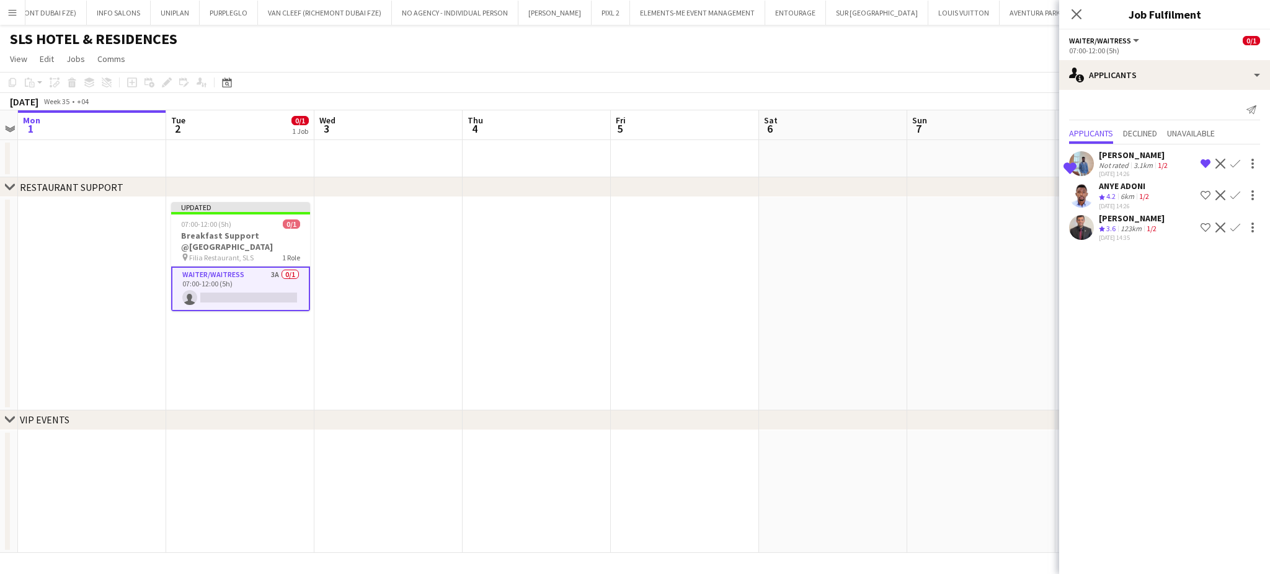
click at [1208, 195] on app-icon "Shortlist crew" at bounding box center [1205, 195] width 10 height 10
click at [1107, 218] on div "Ahmed Kufash" at bounding box center [1132, 218] width 66 height 11
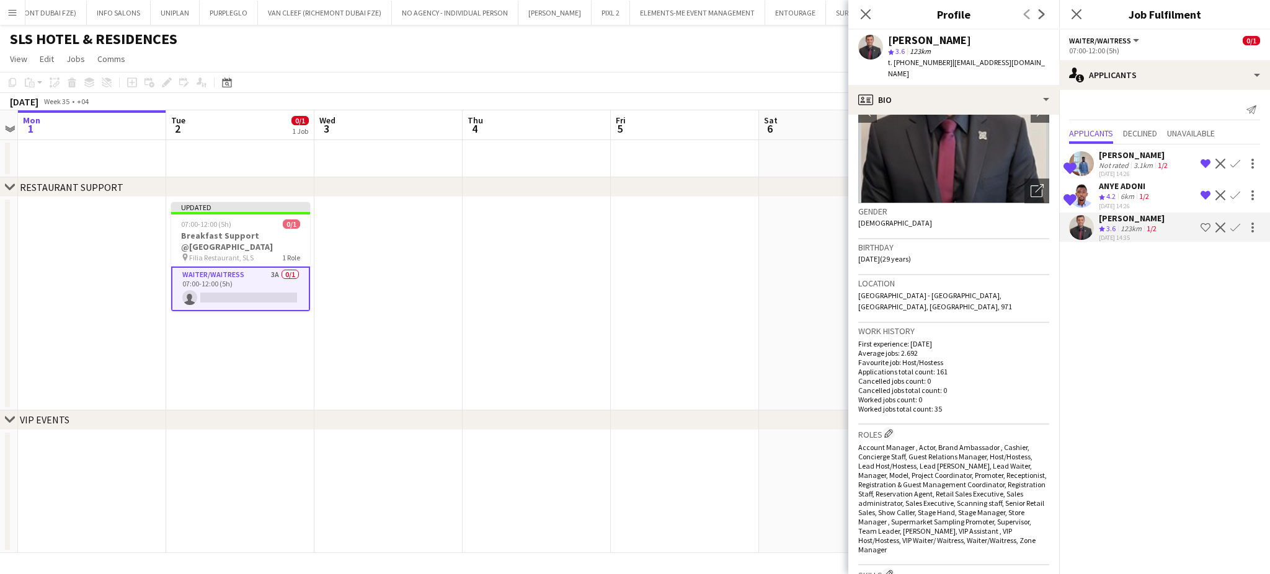
scroll to position [165, 0]
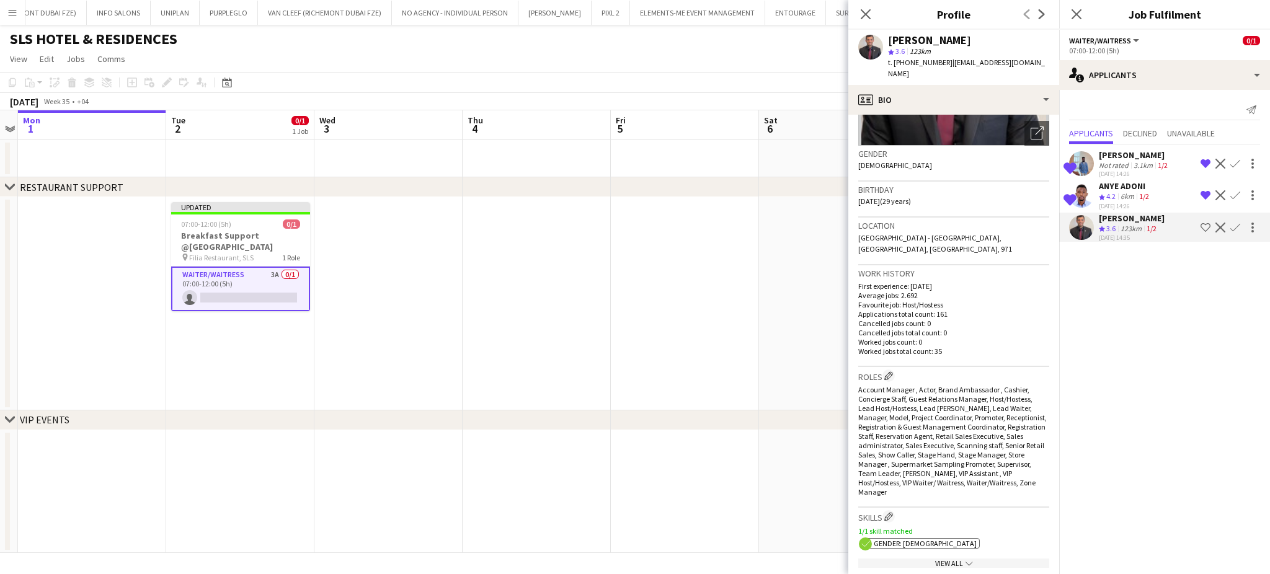
click at [1128, 193] on div "6km" at bounding box center [1127, 197] width 19 height 11
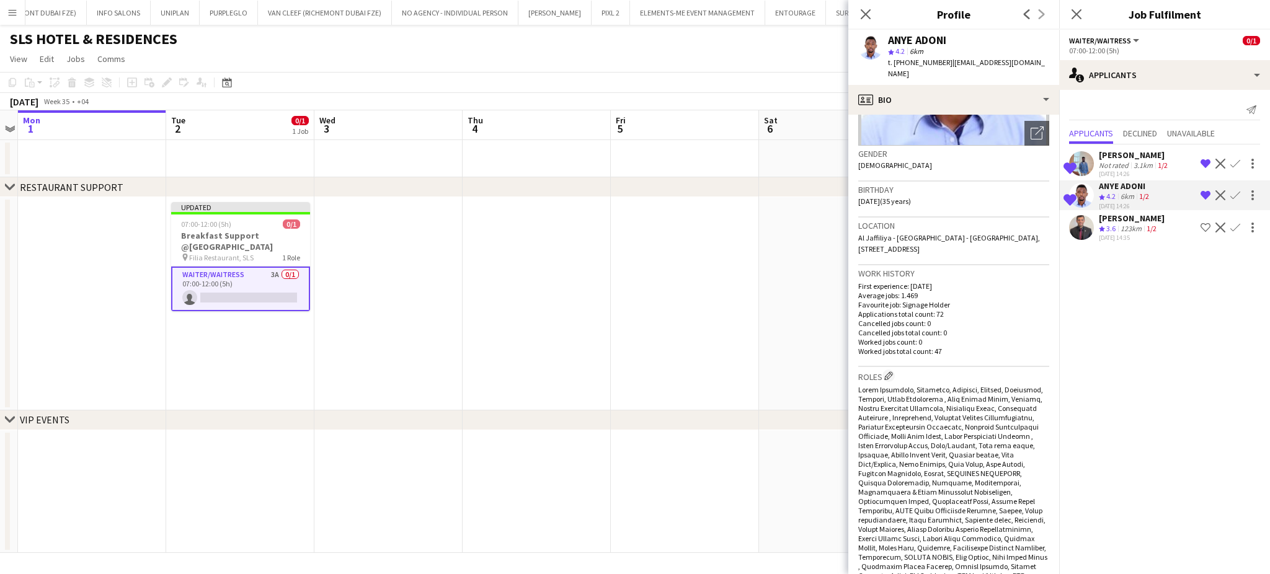
click at [1126, 161] on div "Not rated" at bounding box center [1115, 165] width 32 height 9
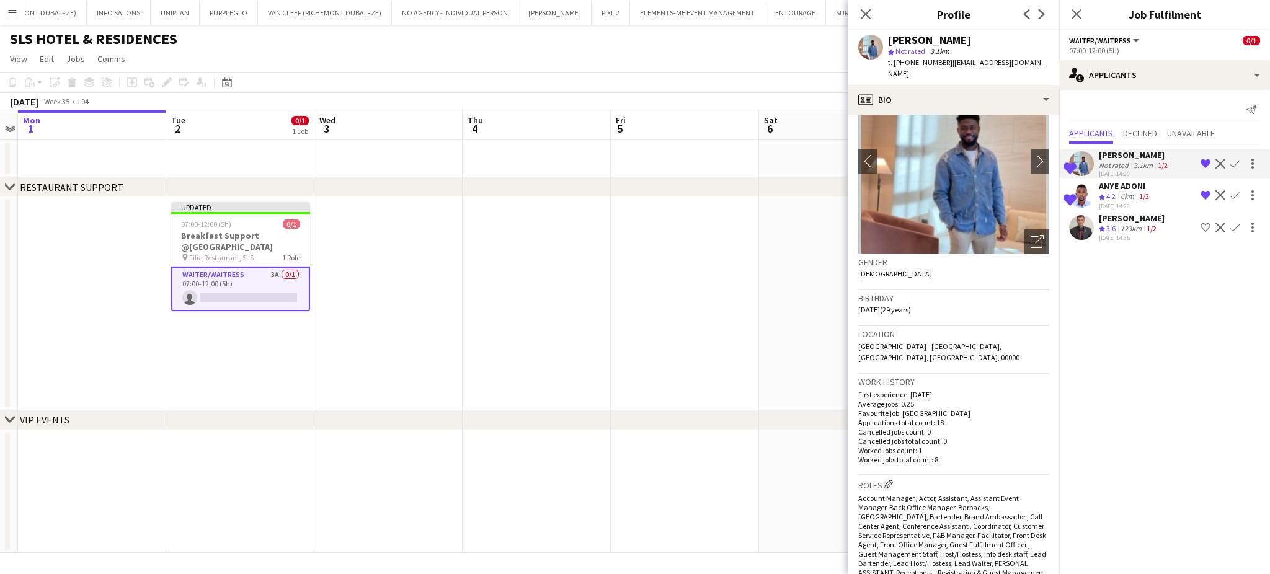
scroll to position [82, 0]
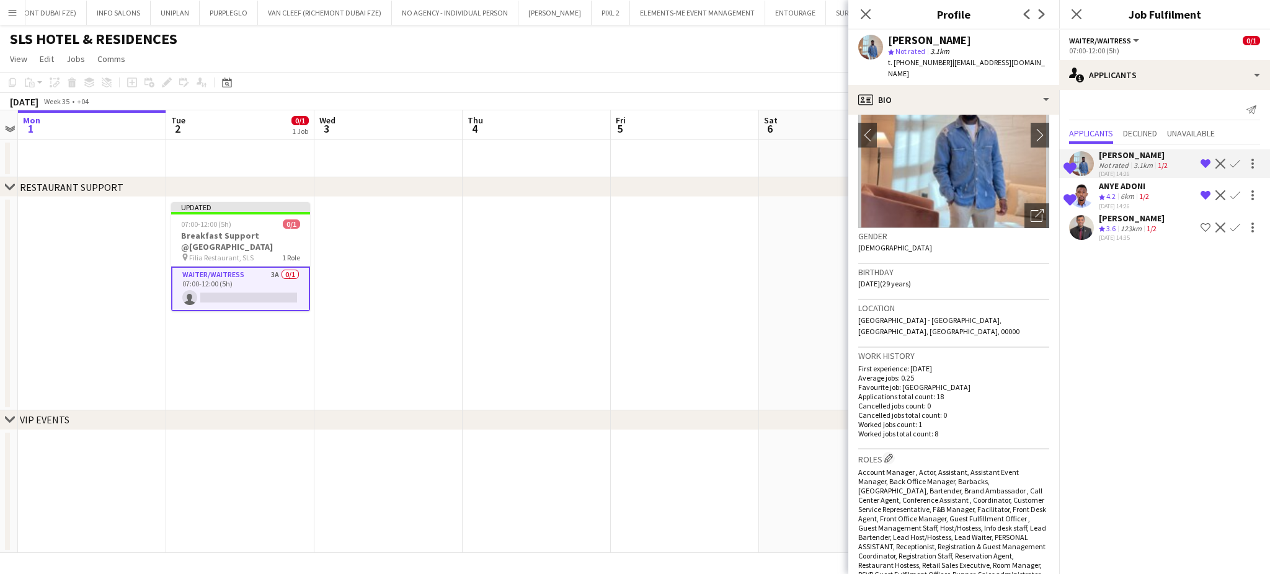
click at [717, 284] on app-date-cell at bounding box center [685, 303] width 148 height 213
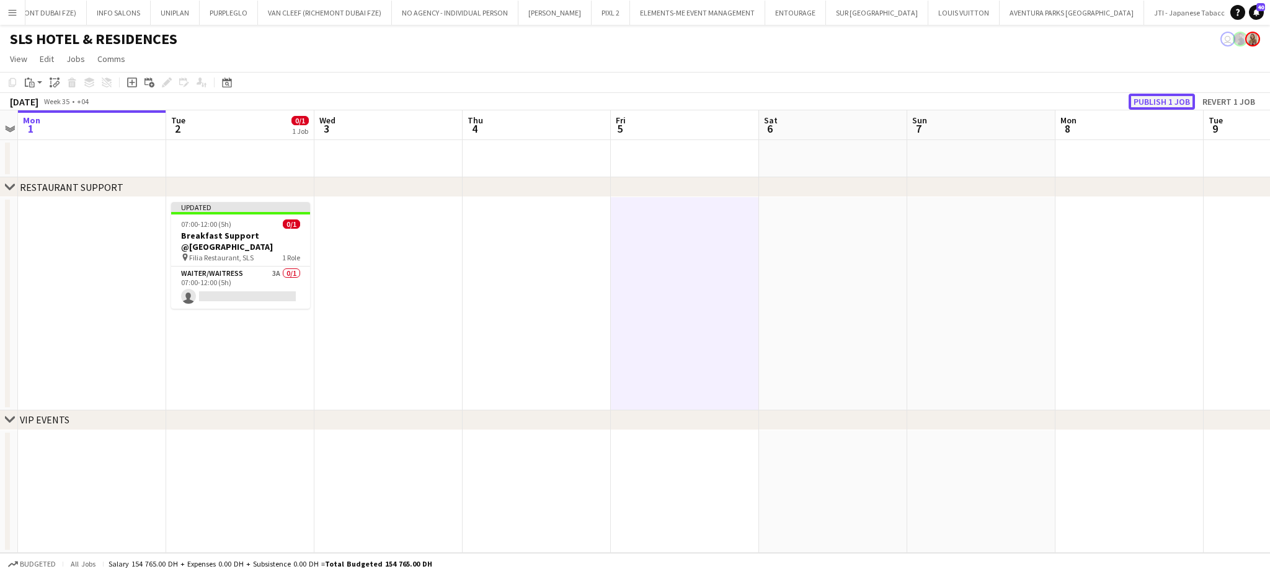
click at [1152, 97] on button "Publish 1 job" at bounding box center [1161, 102] width 66 height 16
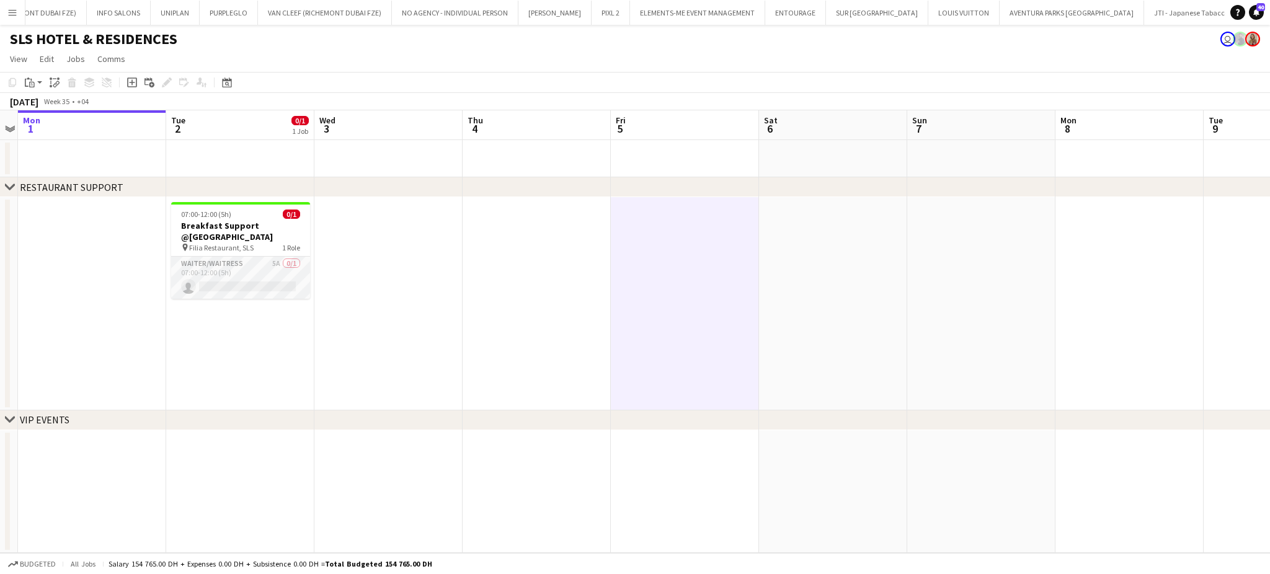
click at [265, 257] on app-card-role "Waiter/Waitress 5A 0/1 07:00-12:00 (5h) single-neutral-actions" at bounding box center [240, 278] width 139 height 42
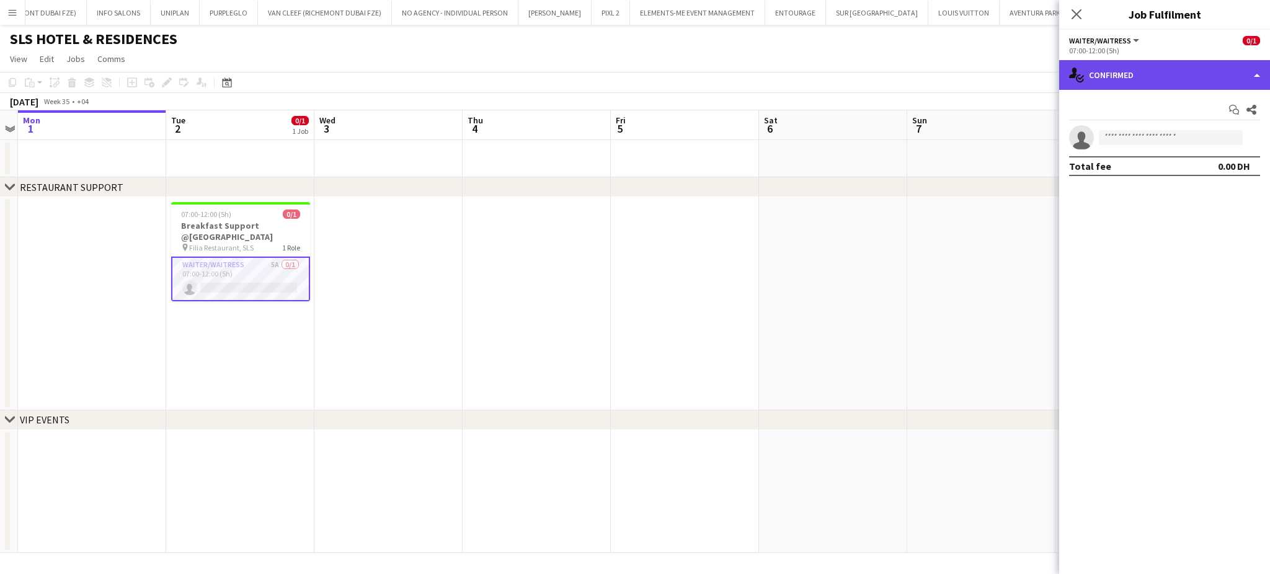
click at [1252, 69] on div "single-neutral-actions-check-2 Confirmed" at bounding box center [1164, 75] width 211 height 30
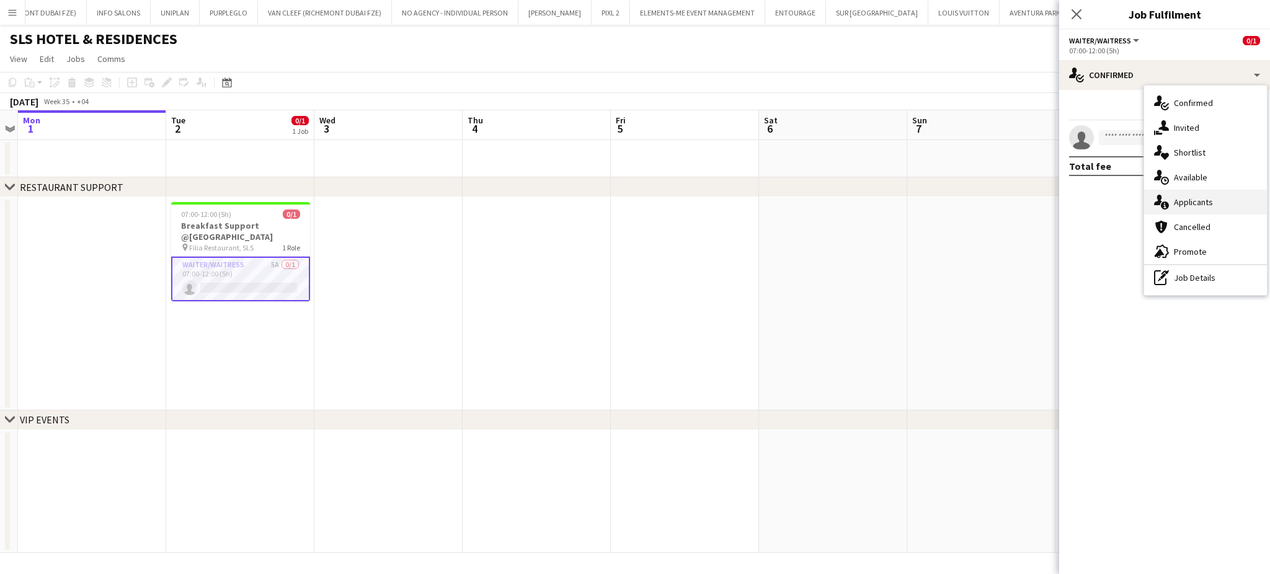
click at [1200, 206] on div "single-neutral-actions-information Applicants" at bounding box center [1205, 202] width 123 height 25
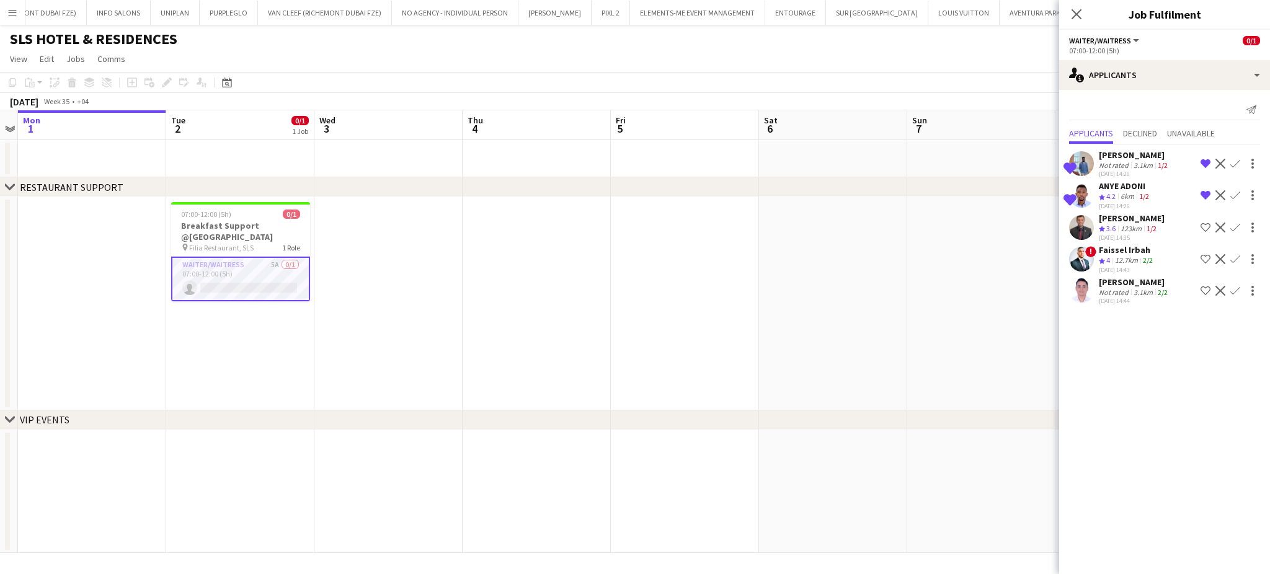
click at [1117, 255] on div "12.7km" at bounding box center [1126, 260] width 28 height 11
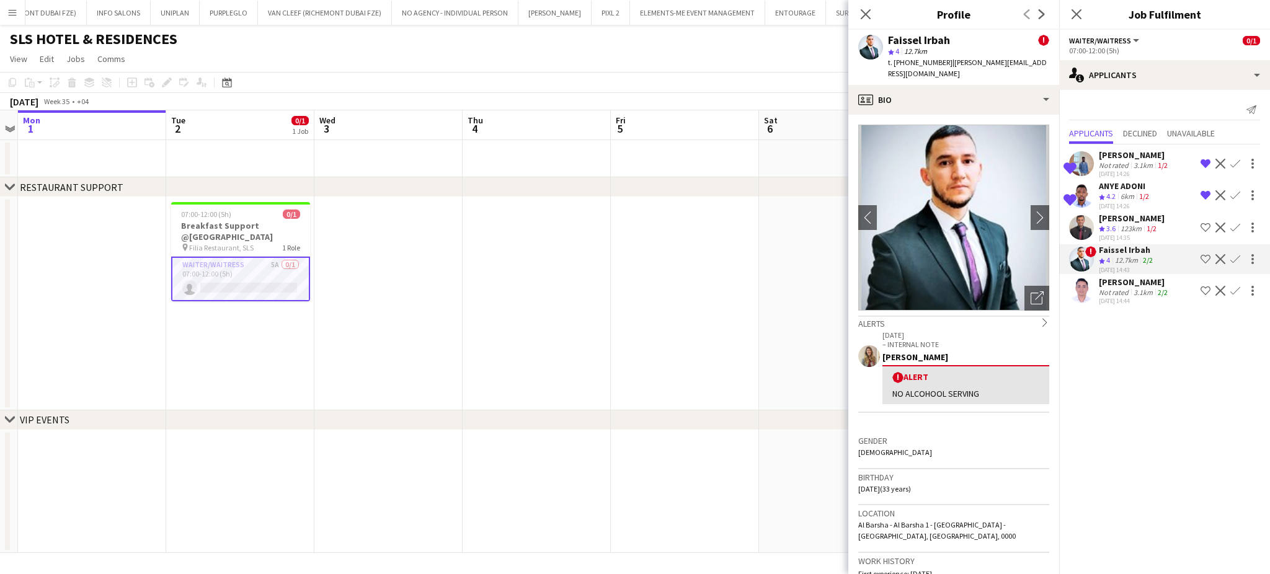
click at [1114, 154] on div "Nitah Esibe Smith" at bounding box center [1134, 154] width 71 height 11
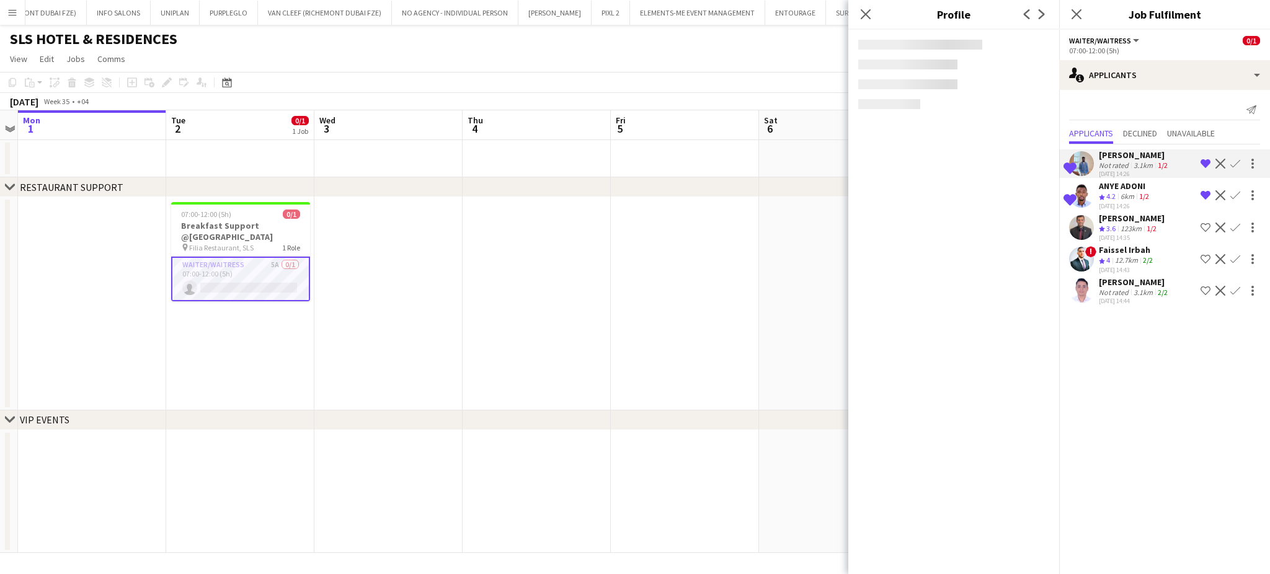
click at [1113, 183] on div "ANYE ADONI" at bounding box center [1125, 185] width 53 height 11
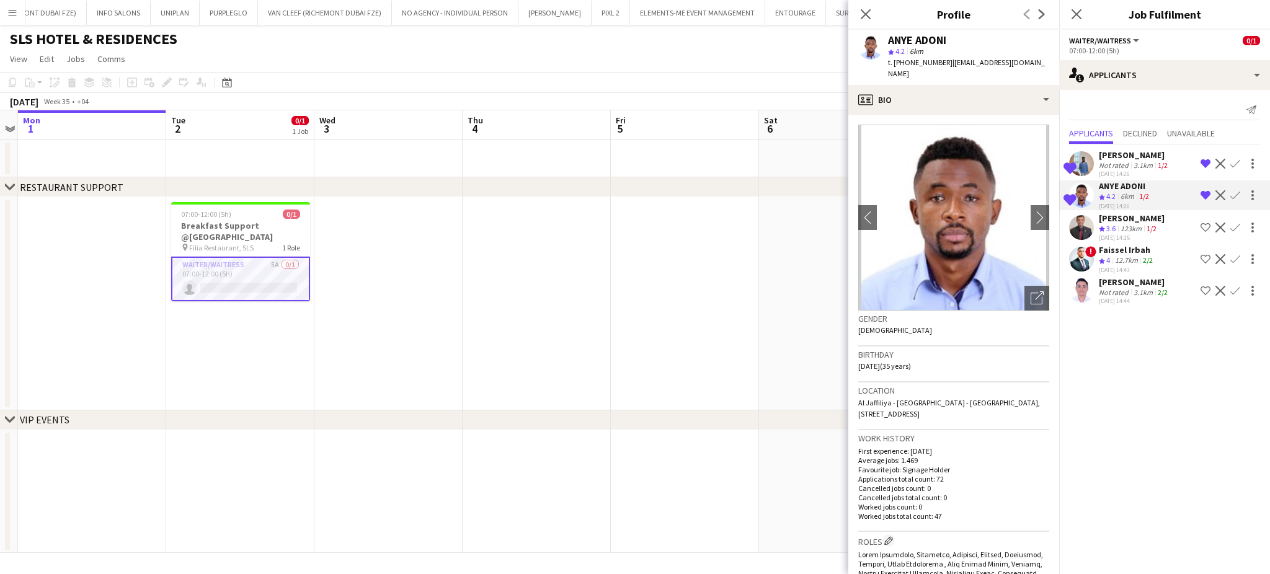
click at [1104, 254] on div "Faissel Irbah" at bounding box center [1127, 249] width 56 height 11
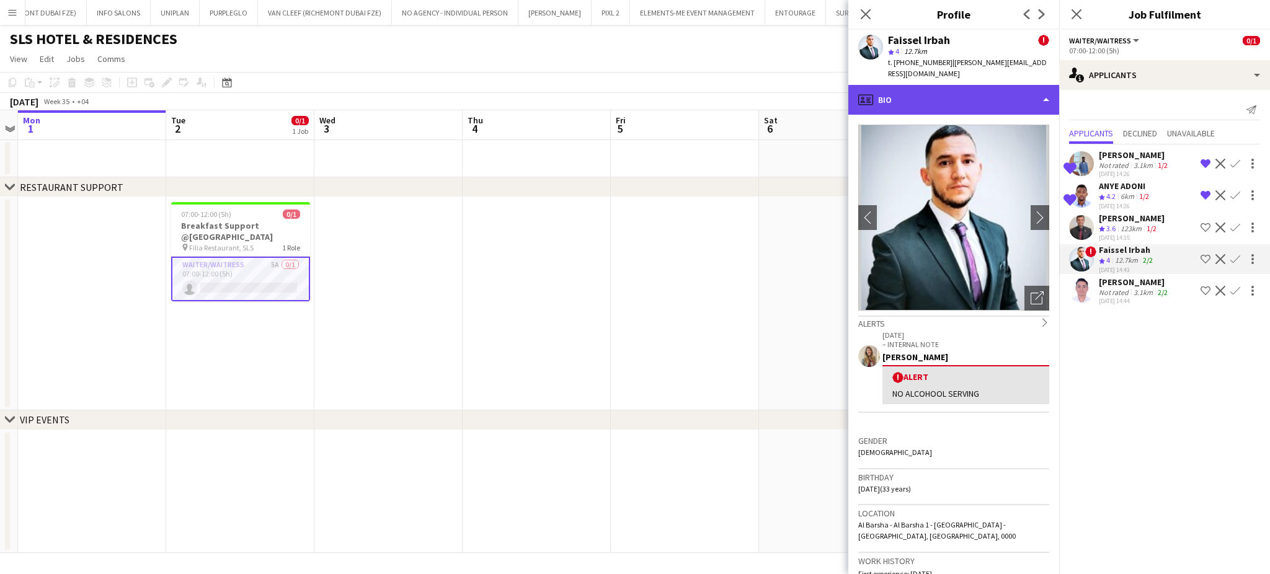
click at [989, 85] on div "profile Bio" at bounding box center [953, 100] width 211 height 30
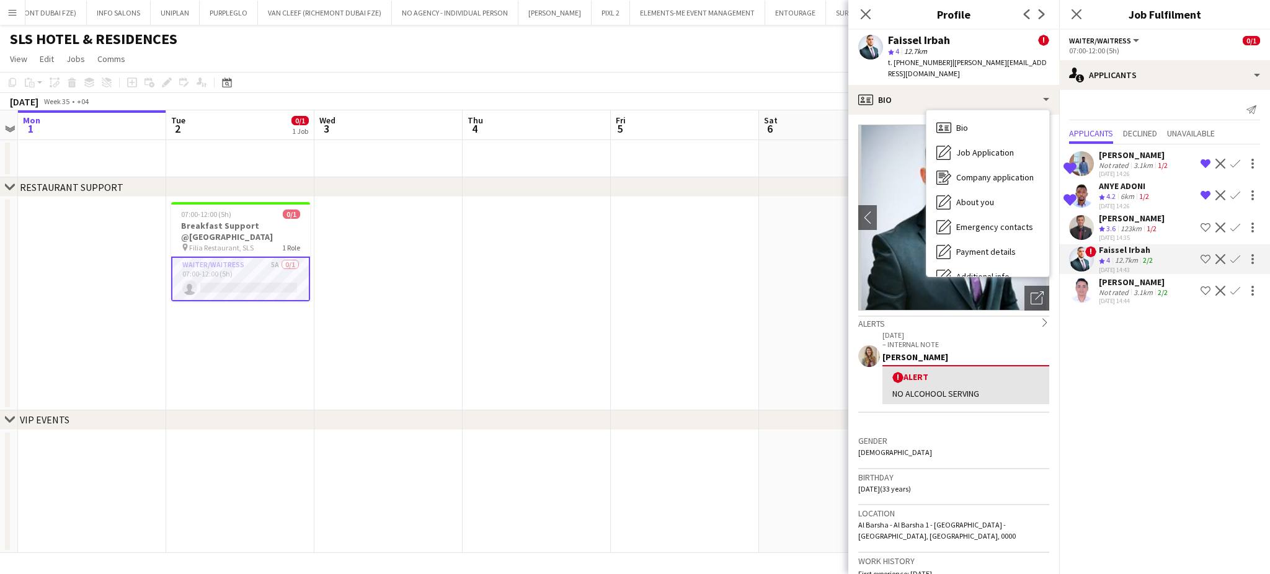
click at [1130, 153] on div "Nitah Esibe Smith" at bounding box center [1134, 154] width 71 height 11
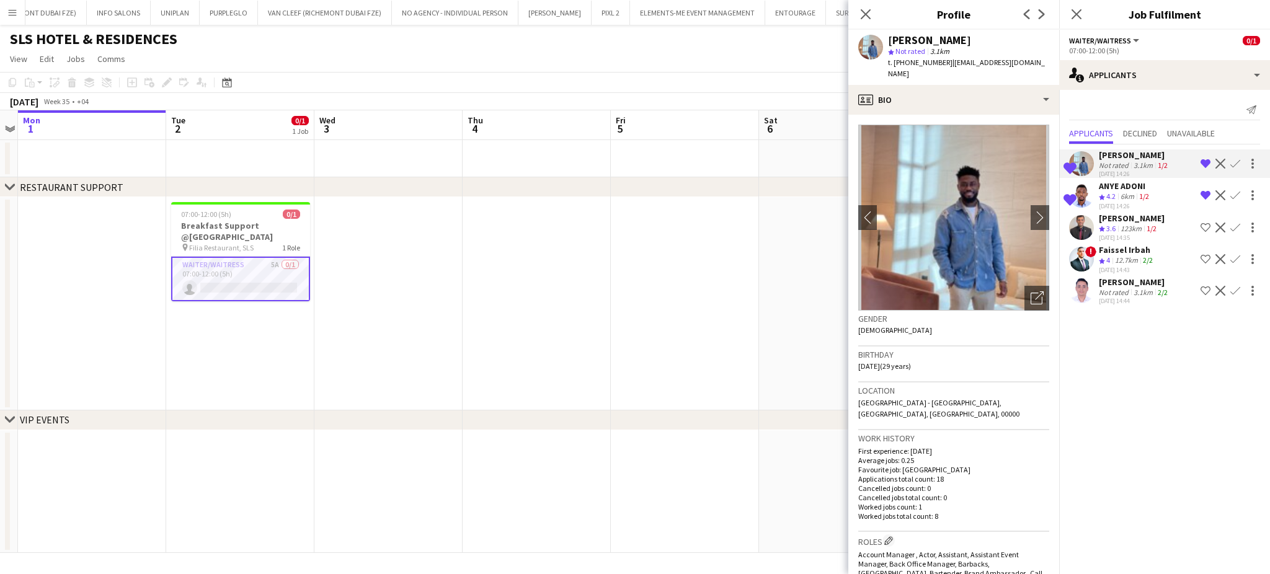
drag, startPoint x: 1109, startPoint y: 281, endPoint x: 1118, endPoint y: 292, distance: 13.7
click at [1108, 281] on div "Deepender Singh" at bounding box center [1134, 281] width 71 height 11
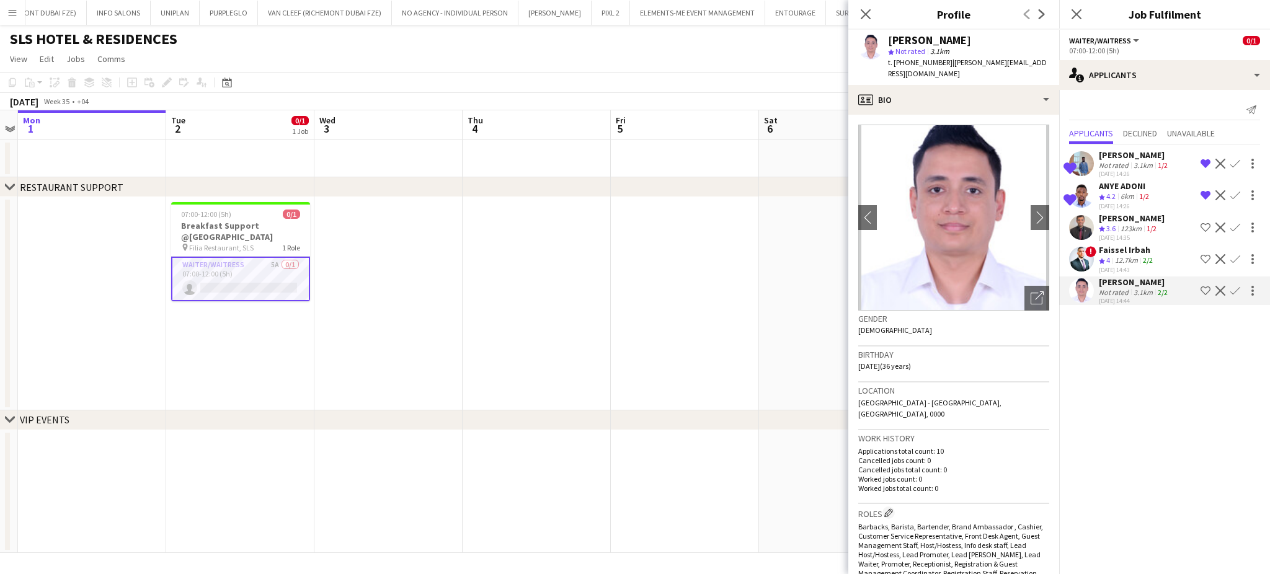
click at [1090, 256] on span "!" at bounding box center [1090, 251] width 11 height 11
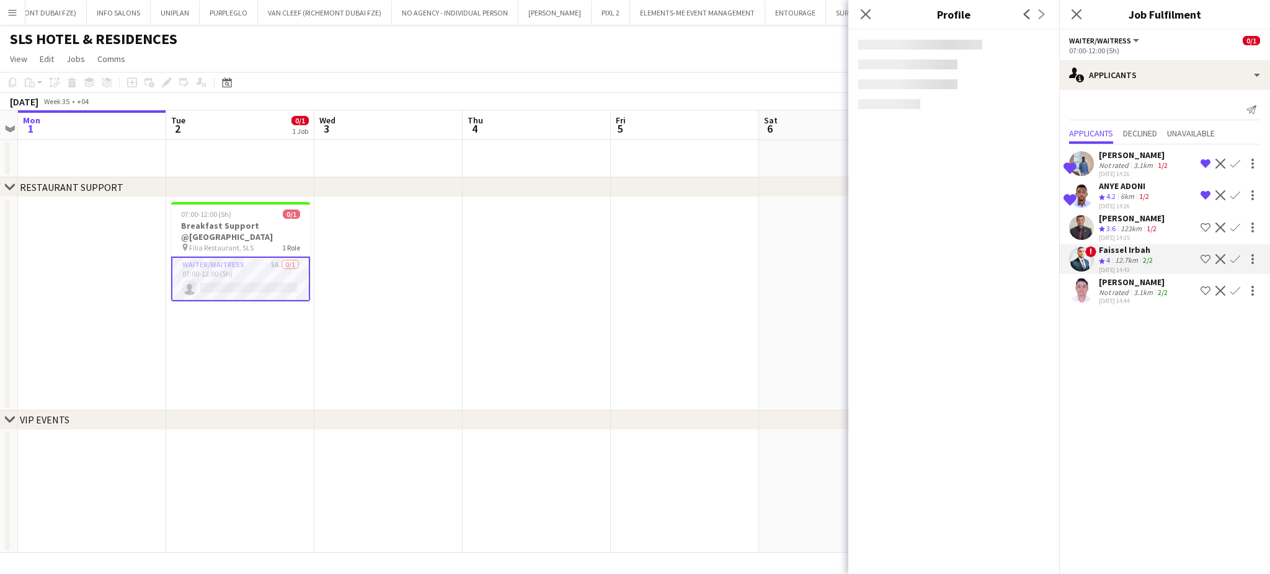
click at [1123, 299] on div "01-09-2025 14:44" at bounding box center [1134, 301] width 71 height 8
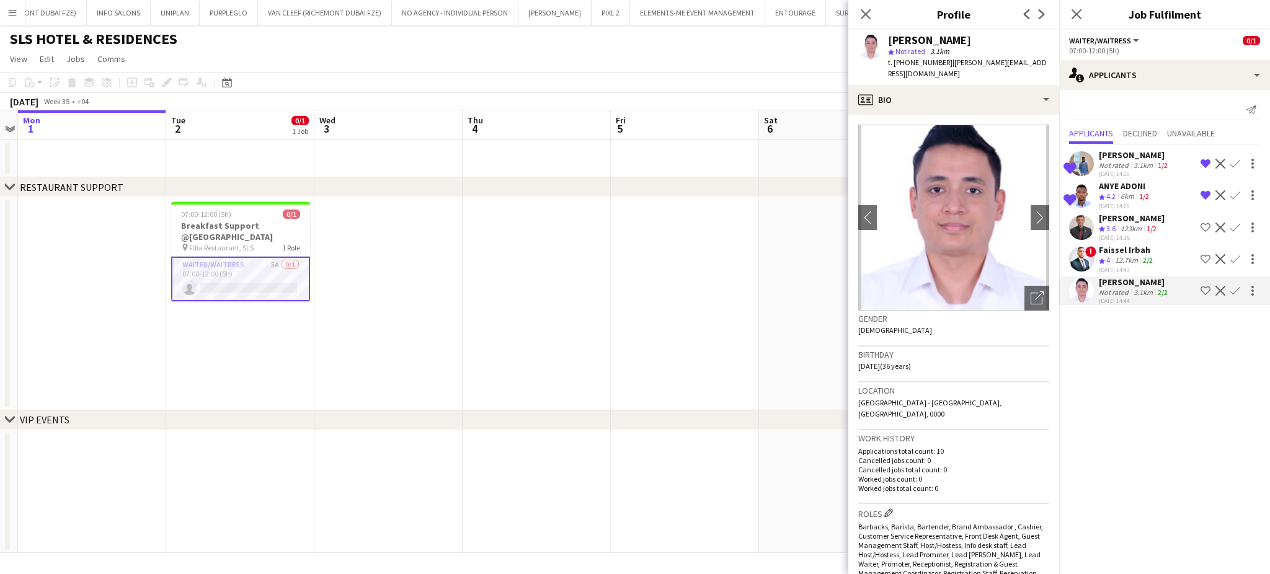
click at [1112, 245] on div "Faissel Irbah" at bounding box center [1127, 249] width 56 height 11
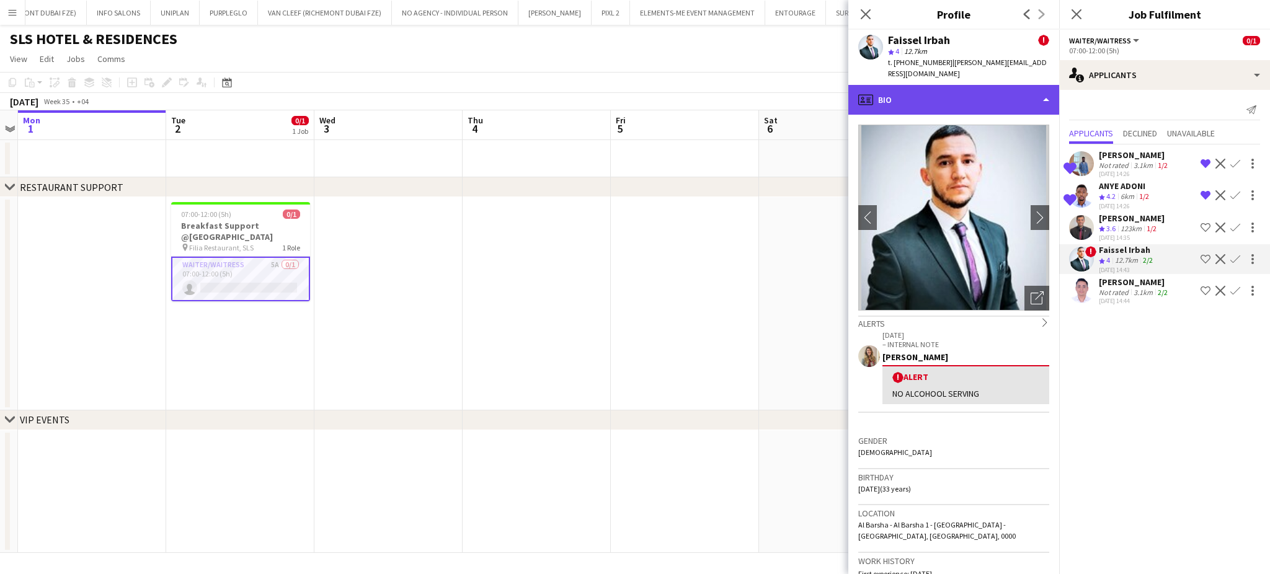
click at [1027, 88] on div "profile Bio" at bounding box center [953, 100] width 211 height 30
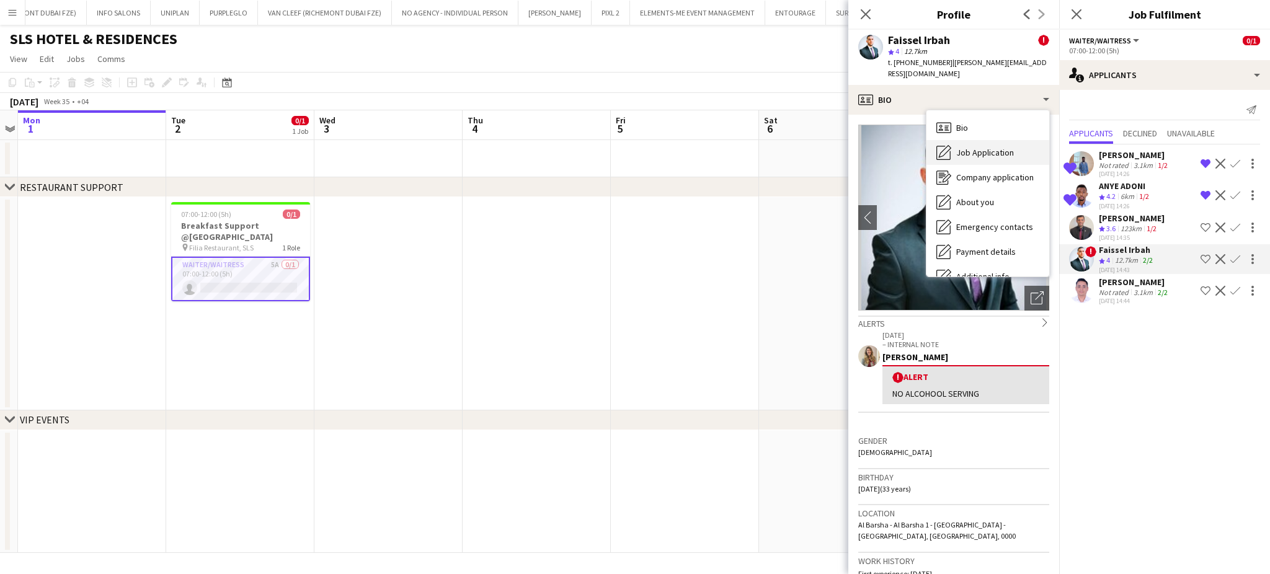
click at [1003, 147] on span "Job Application" at bounding box center [985, 152] width 58 height 11
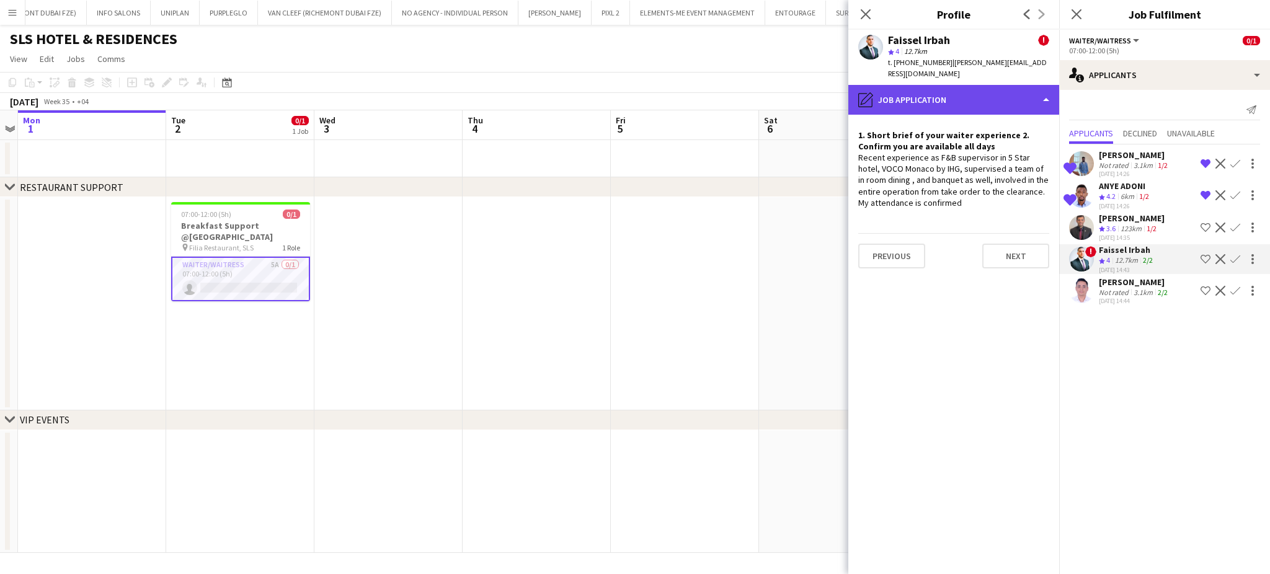
drag, startPoint x: 996, startPoint y: 86, endPoint x: 997, endPoint y: 93, distance: 7.5
click at [997, 85] on div "pencil4 Job Application" at bounding box center [953, 100] width 211 height 30
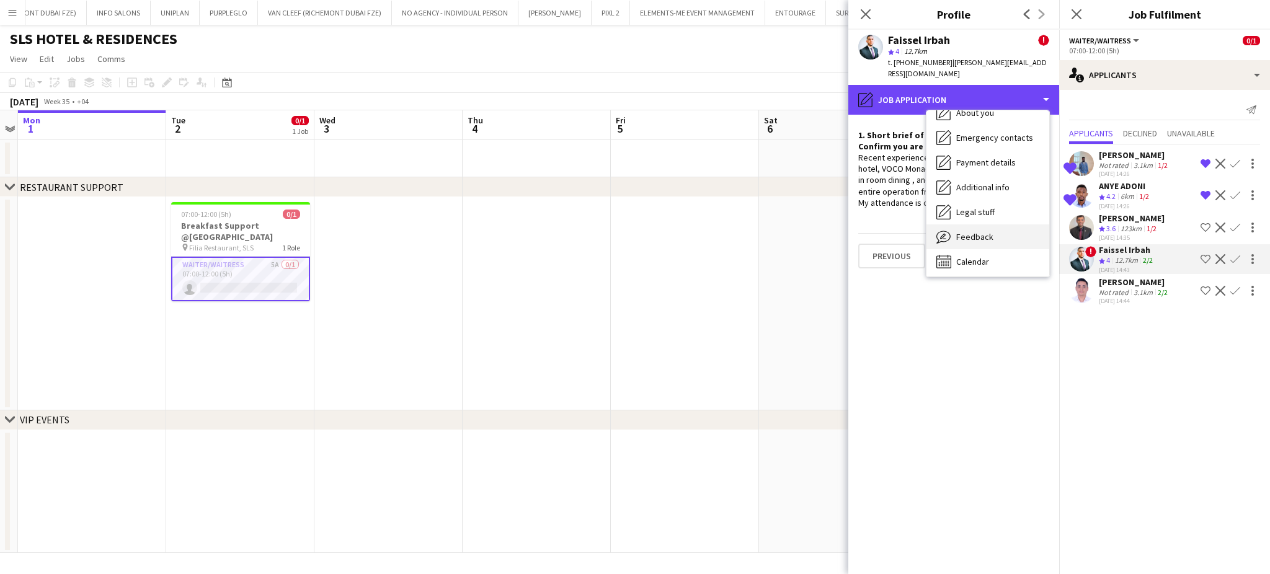
scroll to position [91, 0]
click at [1146, 288] on div "3.1km" at bounding box center [1143, 292] width 24 height 9
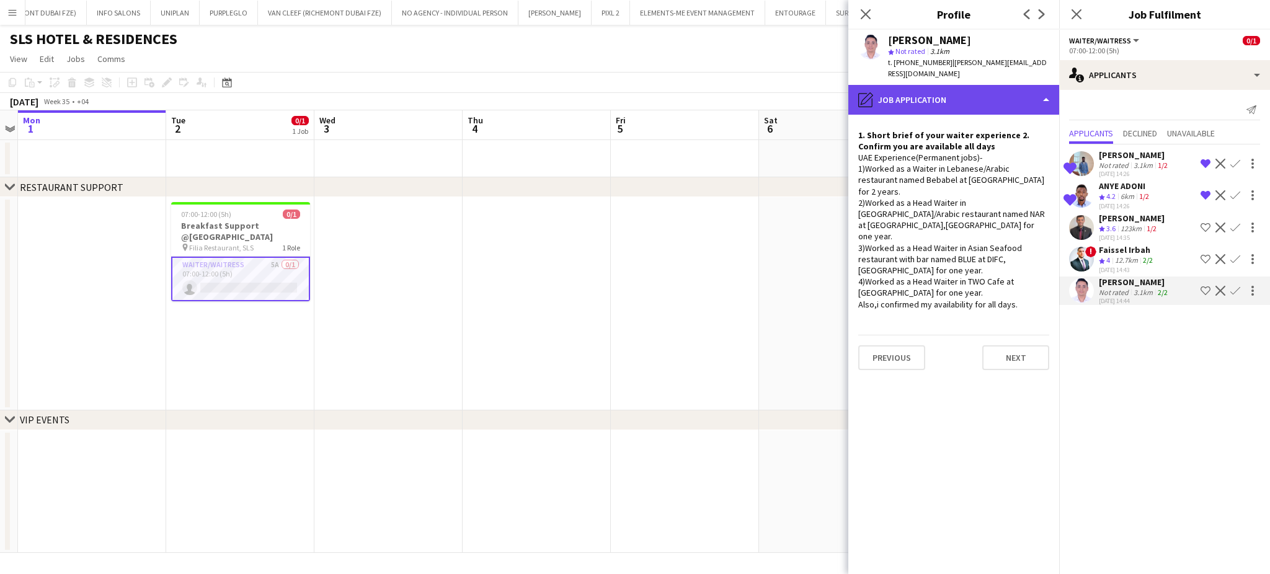
click at [947, 86] on div "pencil4 Job Application" at bounding box center [953, 100] width 211 height 30
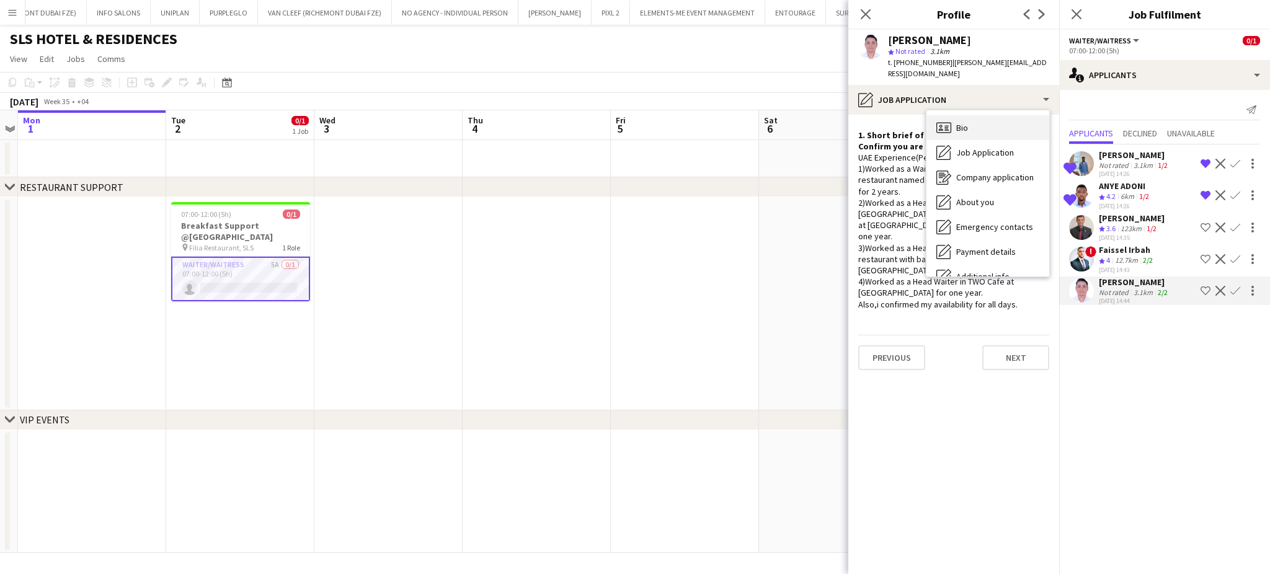
click at [956, 122] on span "Bio" at bounding box center [962, 127] width 12 height 11
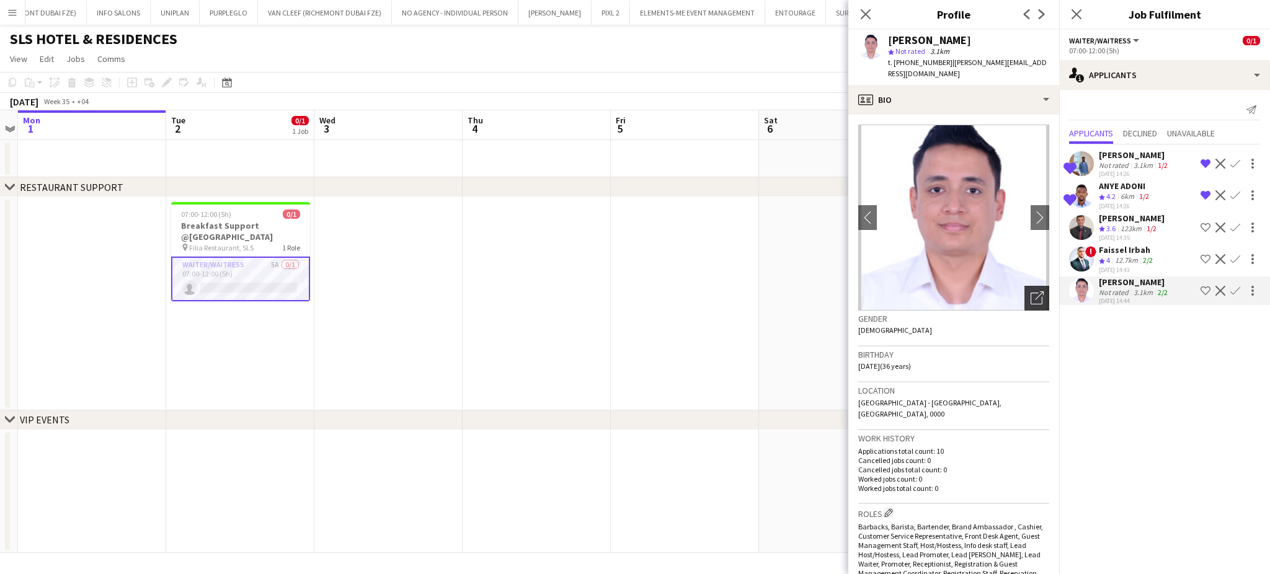
click at [1033, 291] on div "Open photos pop-in" at bounding box center [1036, 298] width 25 height 25
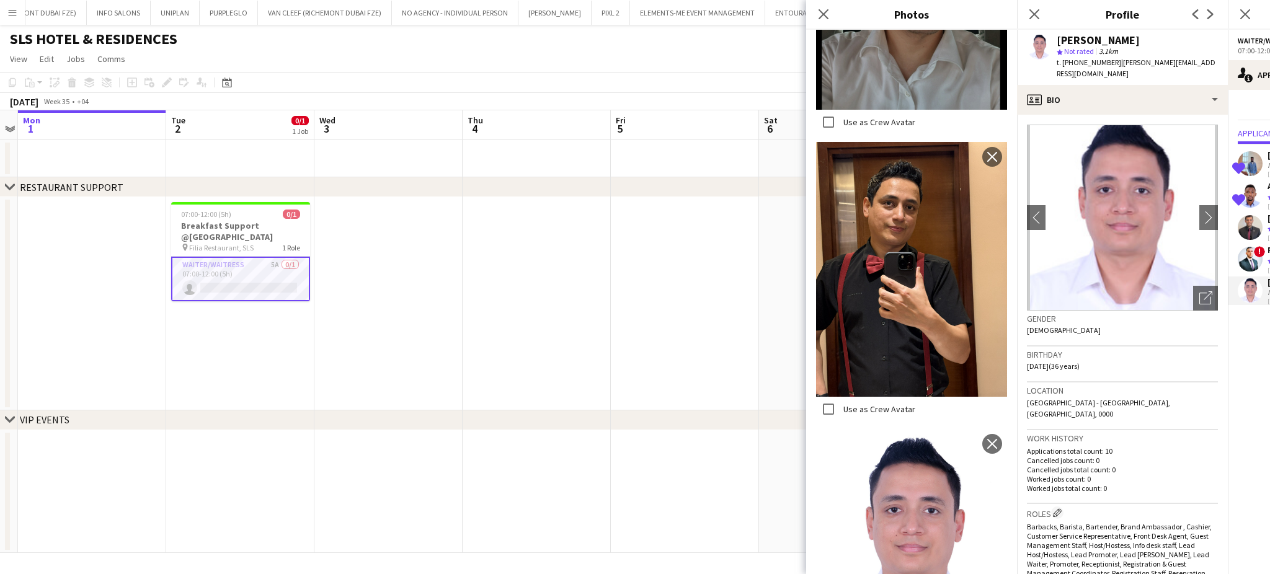
scroll to position [1074, 0]
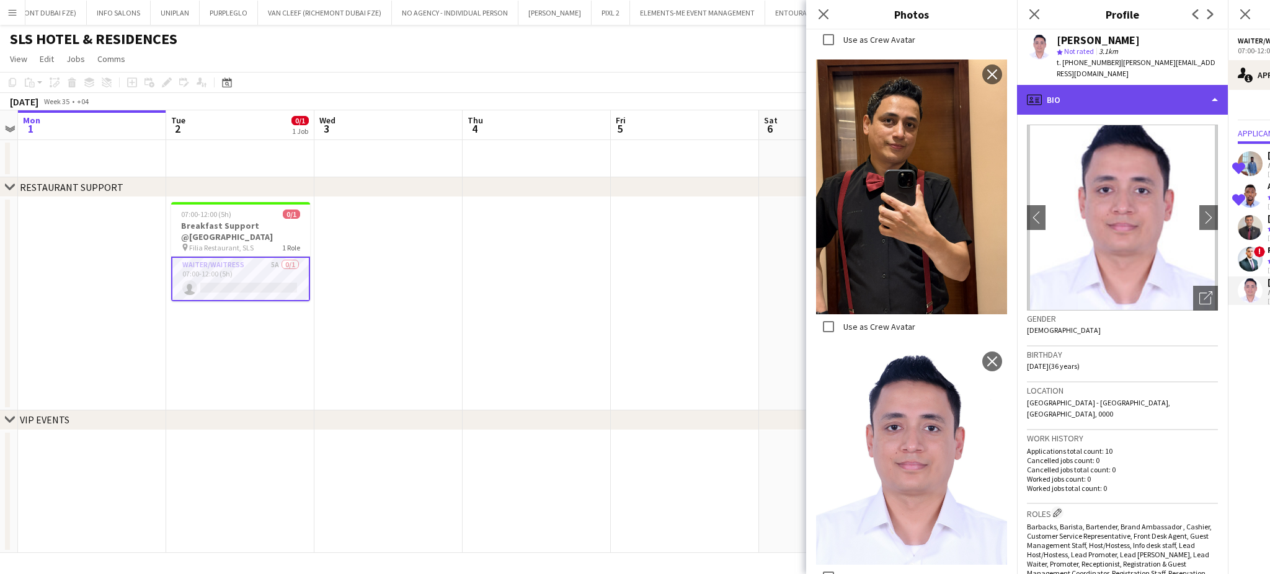
click at [1155, 89] on div "profile Bio" at bounding box center [1122, 100] width 211 height 30
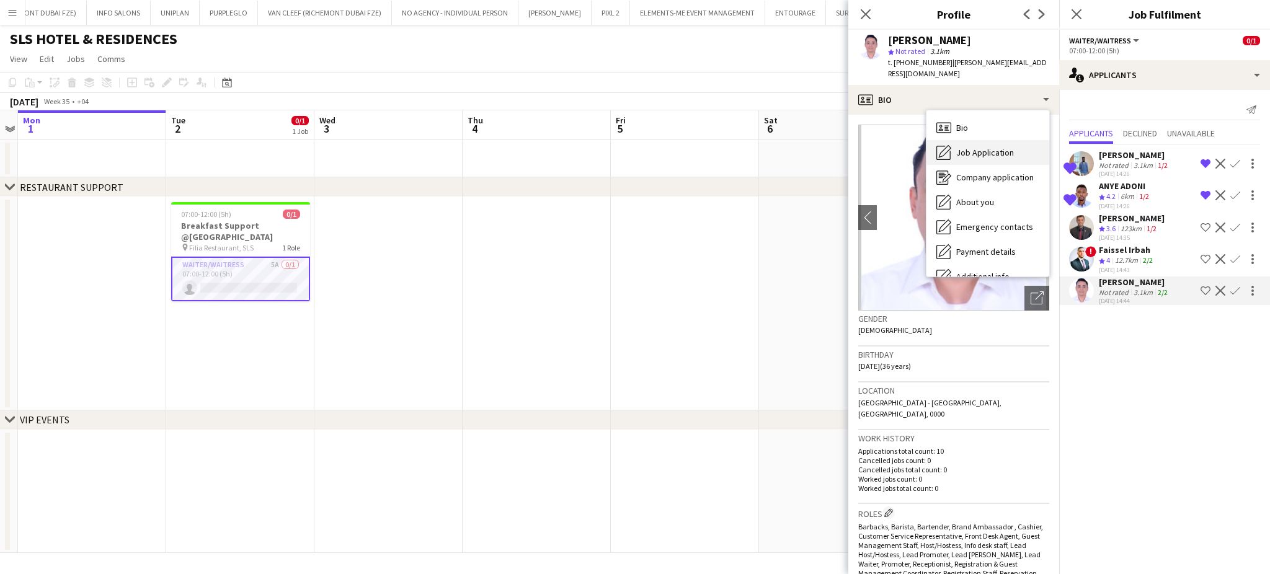
click at [966, 150] on div "Job Application Job Application" at bounding box center [987, 152] width 123 height 25
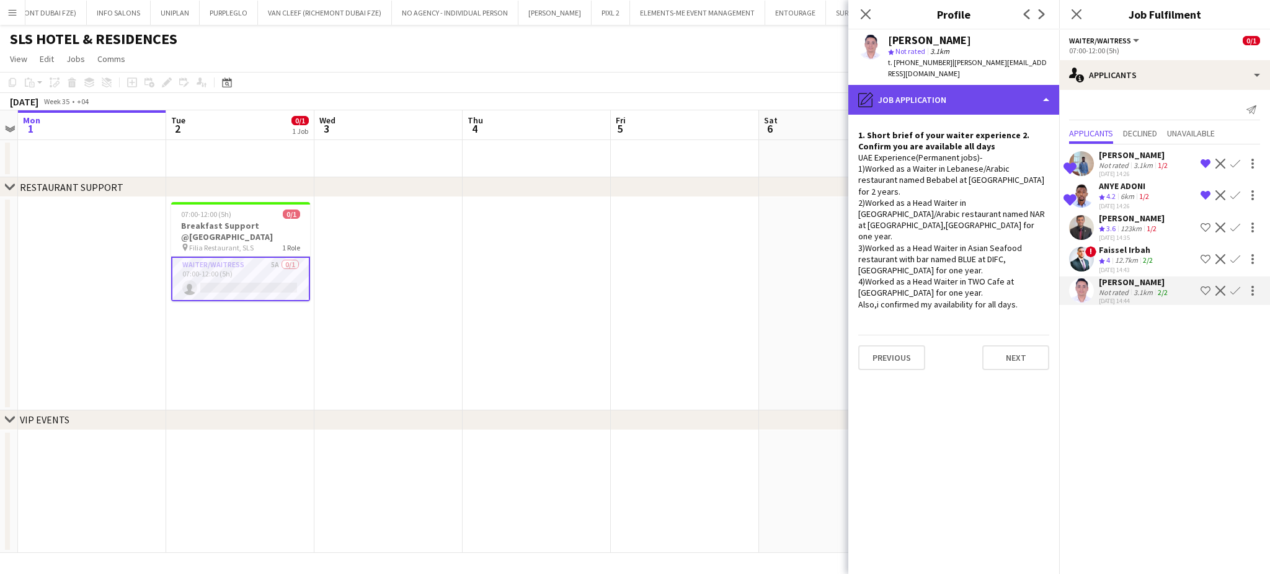
click at [1007, 85] on div "pencil4 Job Application" at bounding box center [953, 100] width 211 height 30
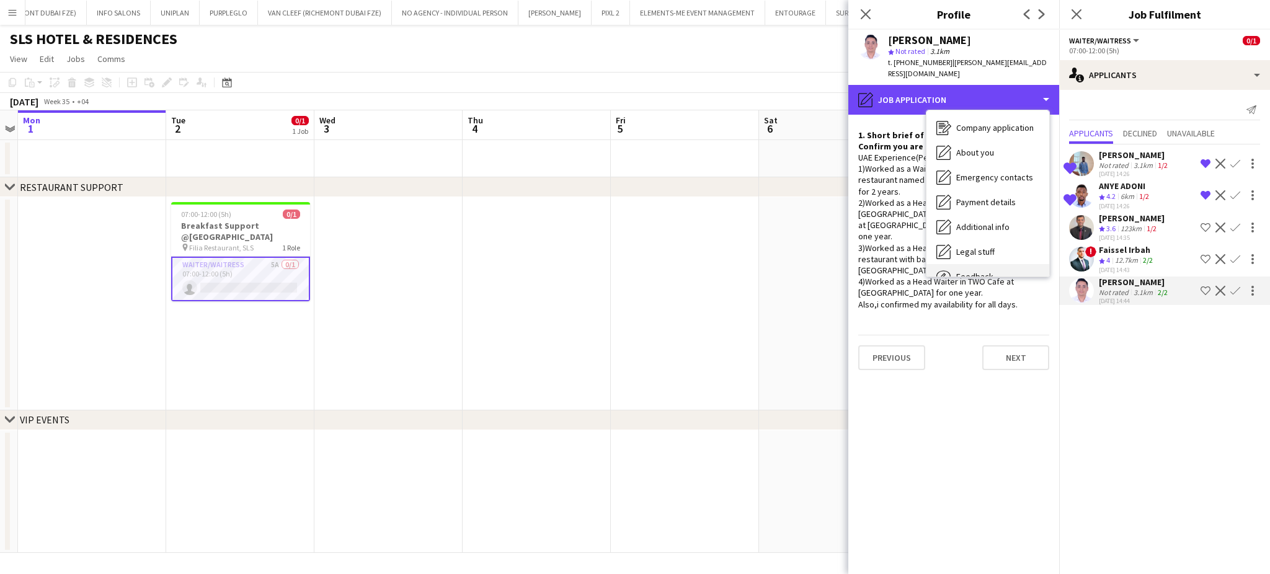
scroll to position [91, 0]
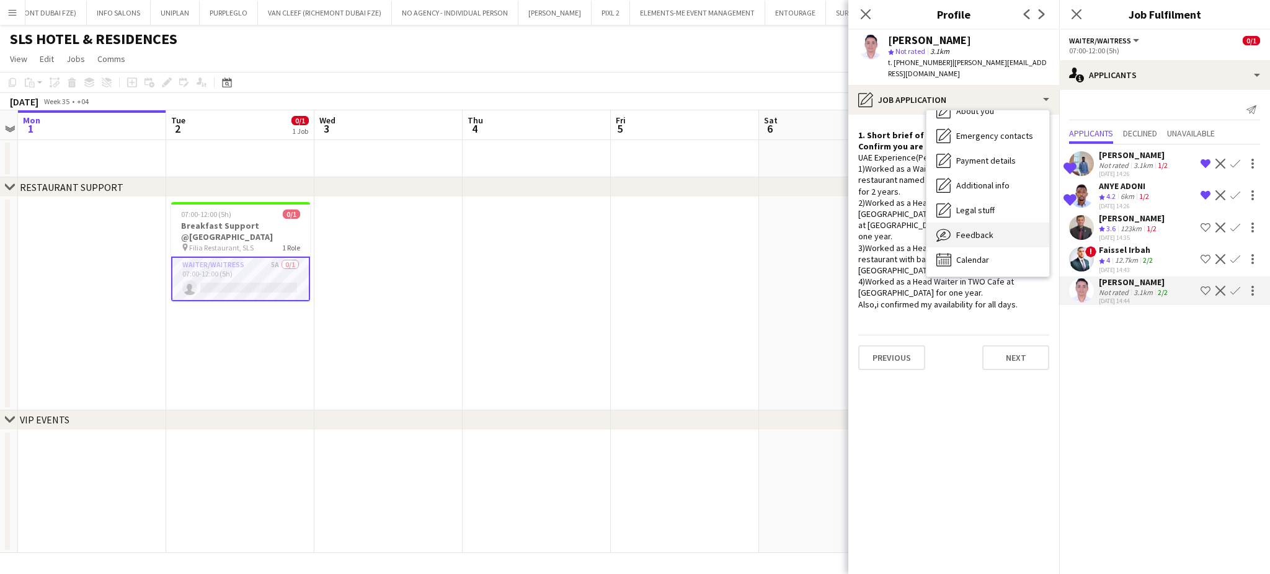
click at [989, 229] on span "Feedback" at bounding box center [974, 234] width 37 height 11
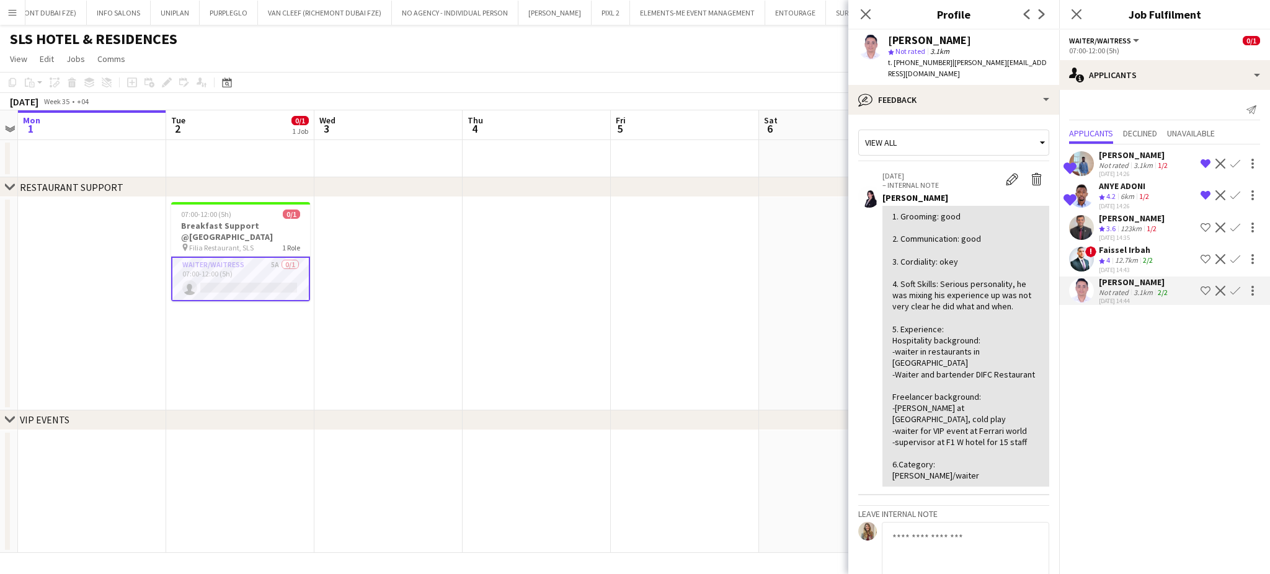
click at [1211, 288] on button "Shortlist crew" at bounding box center [1205, 290] width 15 height 15
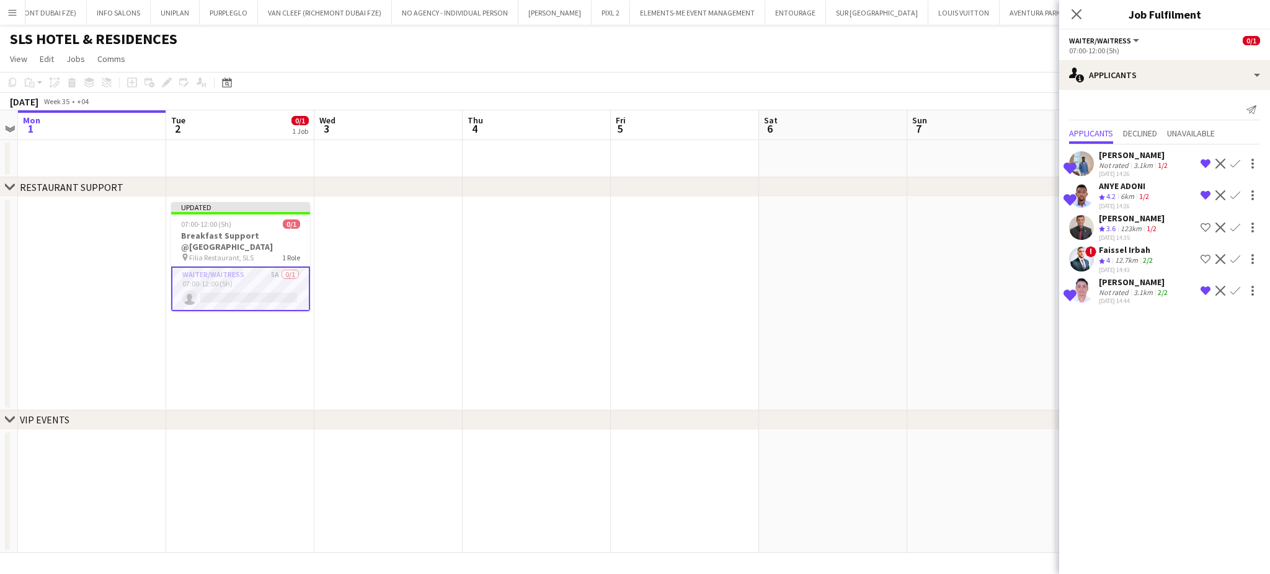
click at [1138, 259] on div "12.7km" at bounding box center [1126, 260] width 28 height 11
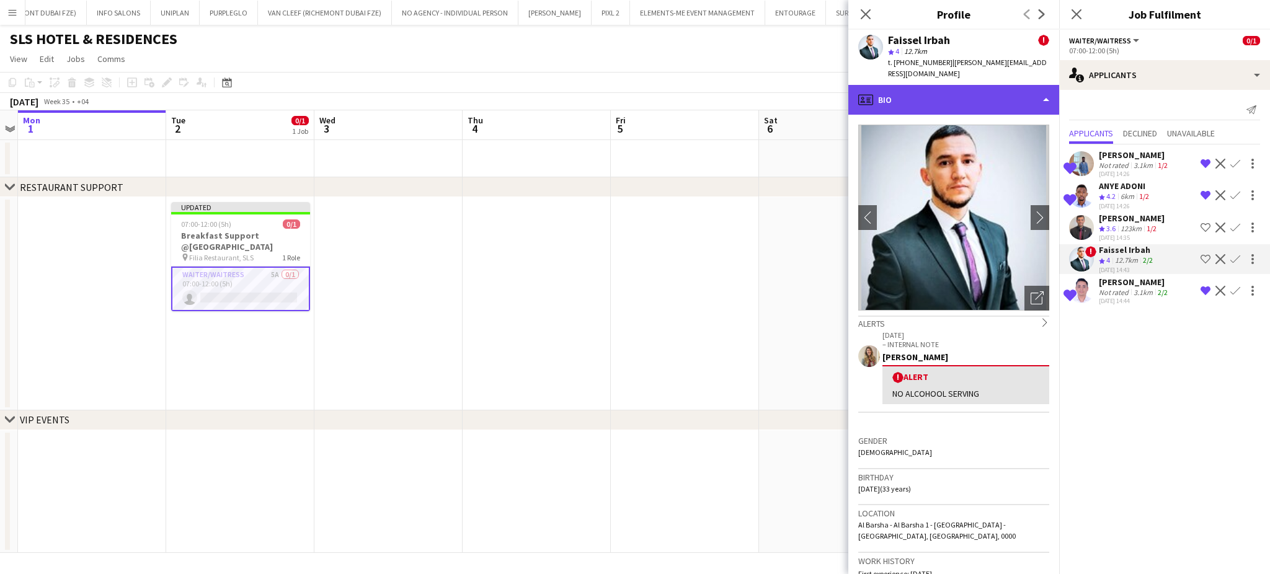
click at [975, 85] on div "profile Bio" at bounding box center [953, 100] width 211 height 30
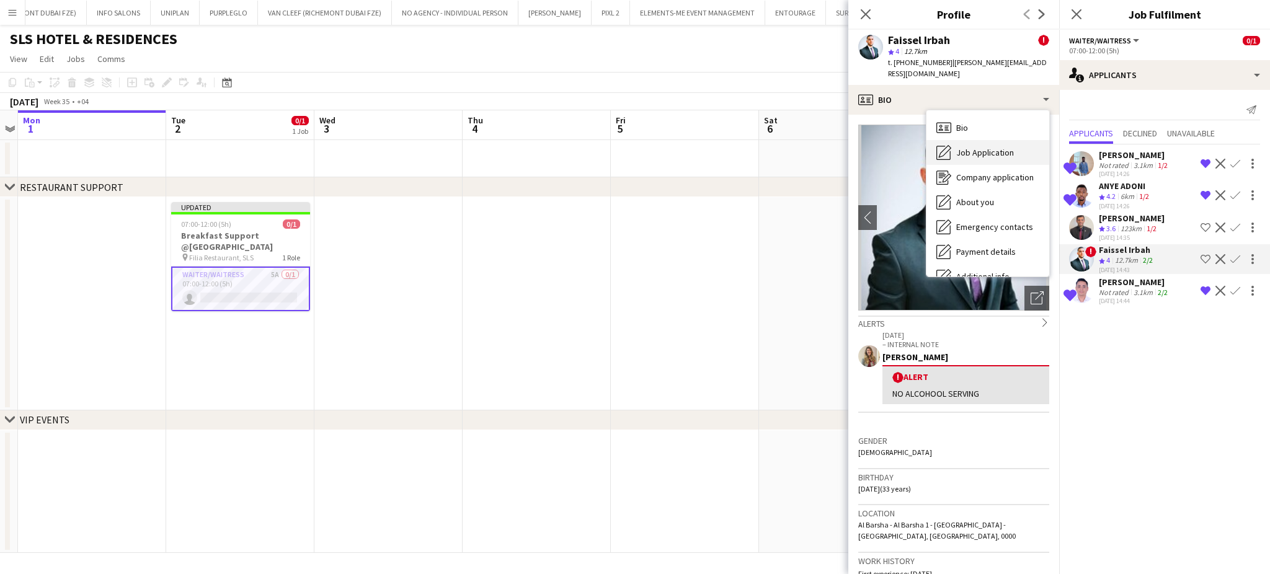
click at [983, 147] on div "Job Application Job Application" at bounding box center [987, 152] width 123 height 25
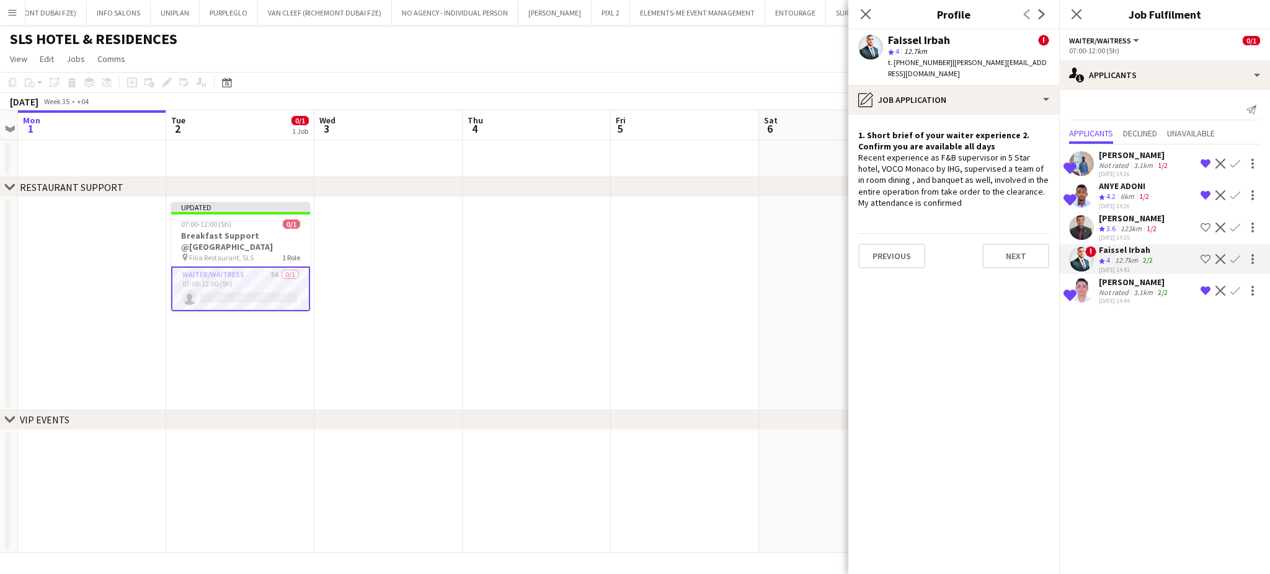
click at [1202, 256] on app-icon "Shortlist crew" at bounding box center [1205, 259] width 10 height 10
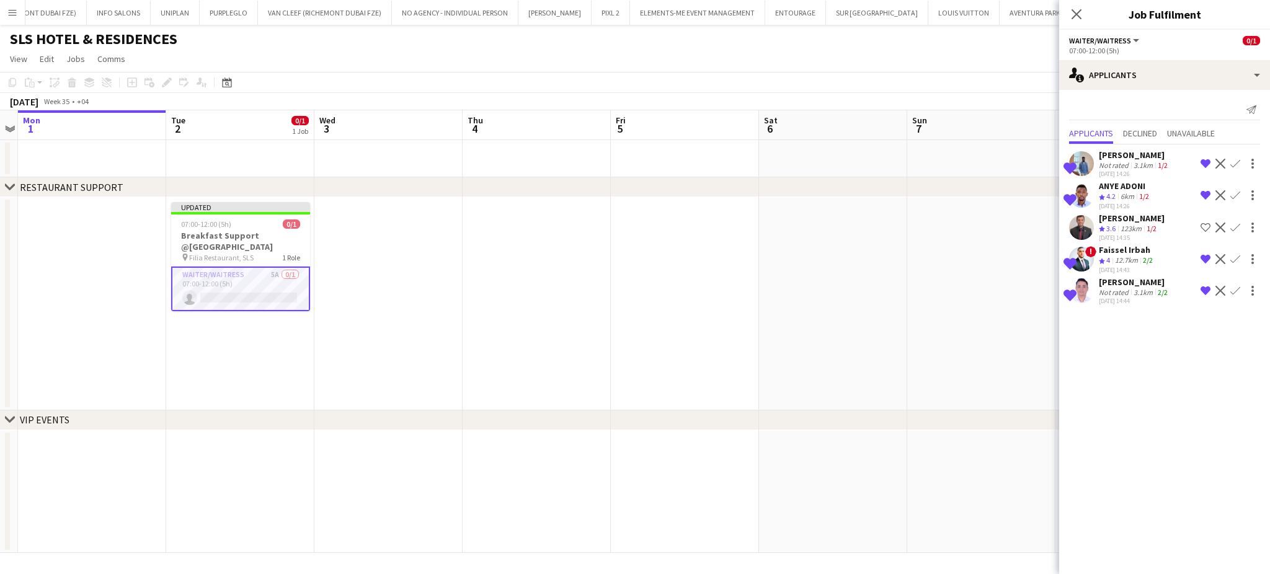
click at [547, 252] on app-date-cell at bounding box center [536, 303] width 148 height 213
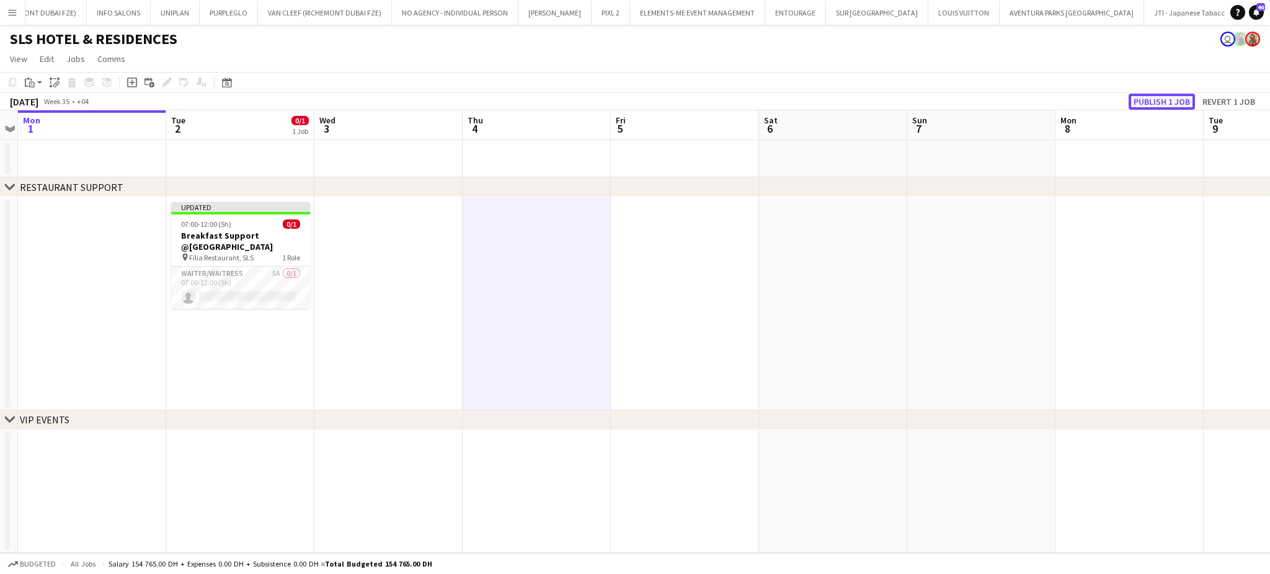
click at [1144, 102] on button "Publish 1 job" at bounding box center [1161, 102] width 66 height 16
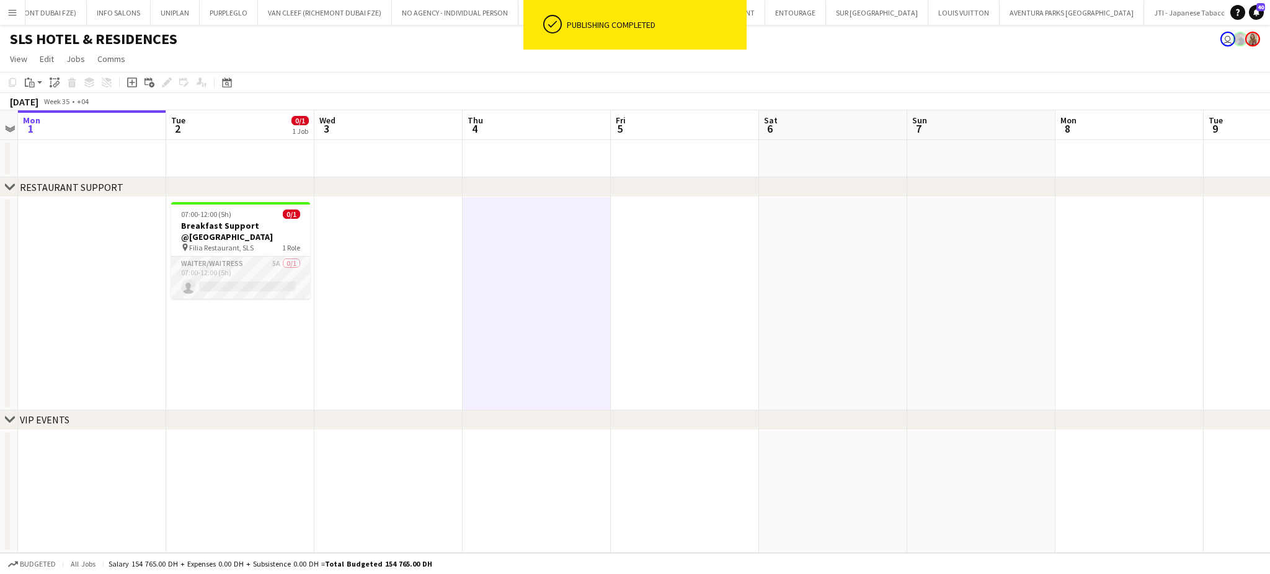
click at [207, 272] on app-card-role "Waiter/Waitress 5A 0/1 07:00-12:00 (5h) single-neutral-actions" at bounding box center [240, 278] width 139 height 42
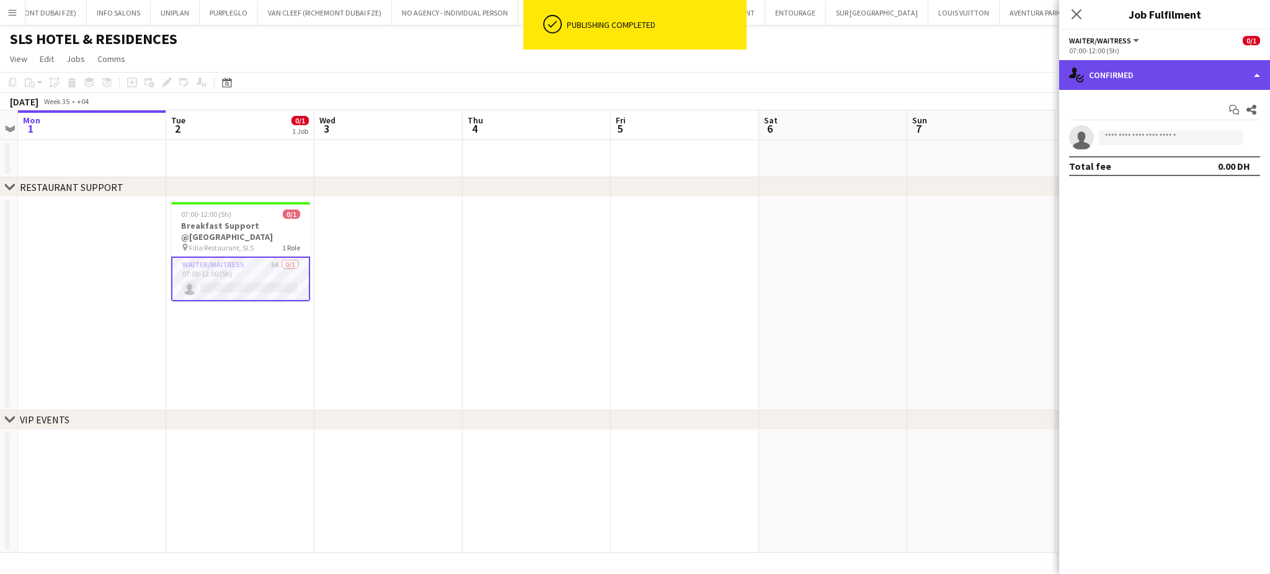
click at [1260, 69] on div "single-neutral-actions-check-2 Confirmed" at bounding box center [1164, 75] width 211 height 30
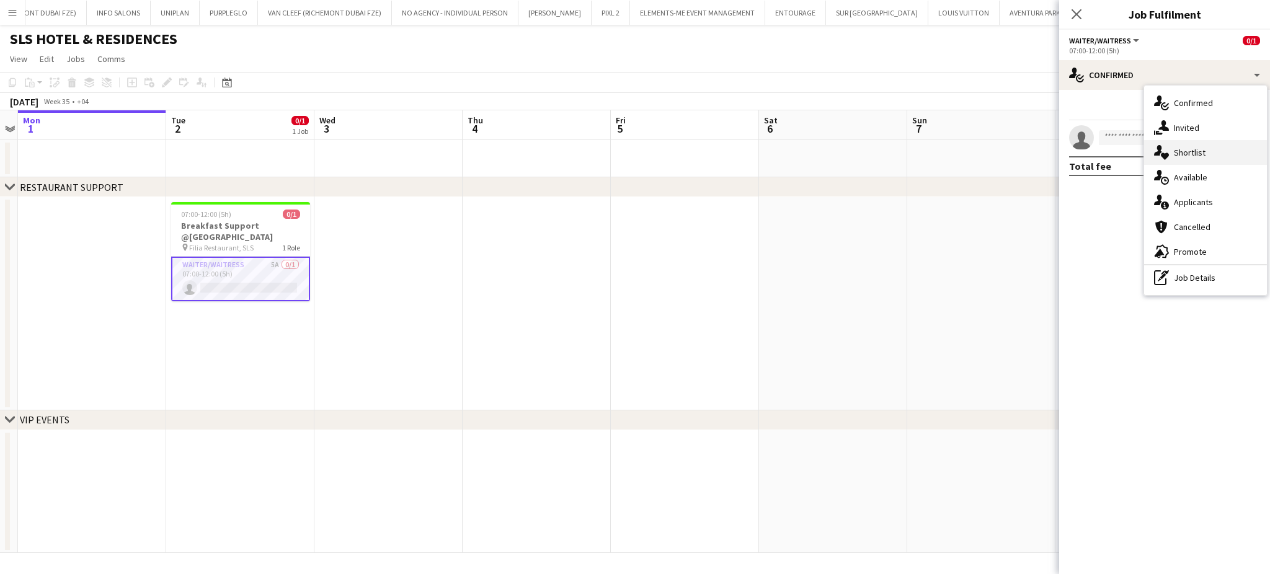
click at [1195, 148] on div "single-neutral-actions-heart Shortlist" at bounding box center [1205, 152] width 123 height 25
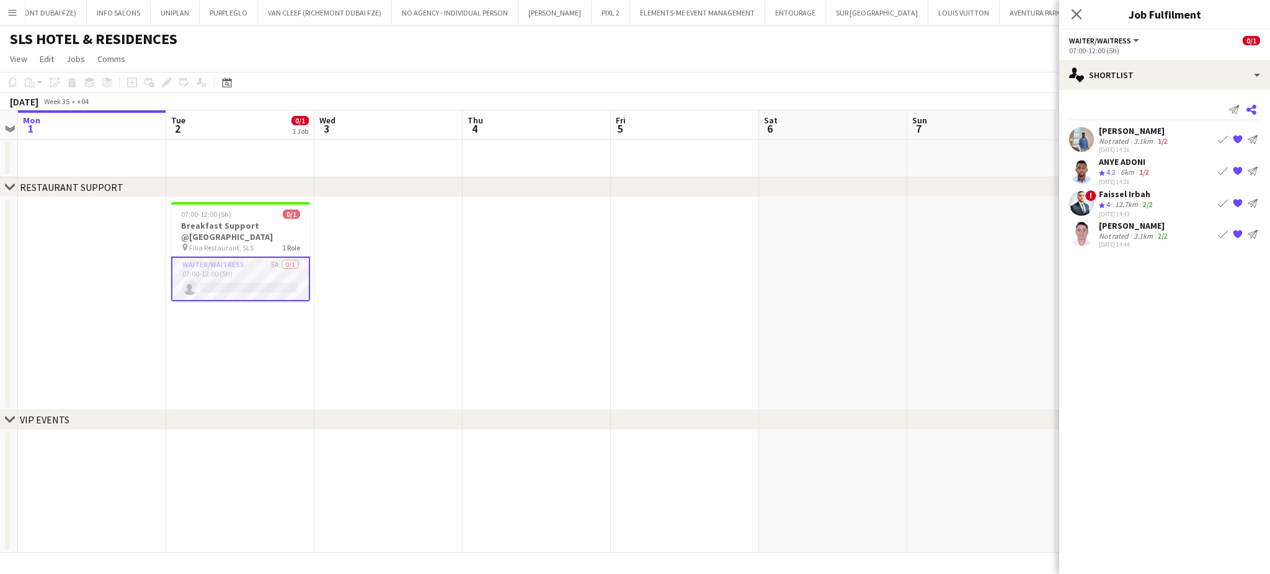
click at [1252, 112] on icon at bounding box center [1251, 110] width 10 height 10
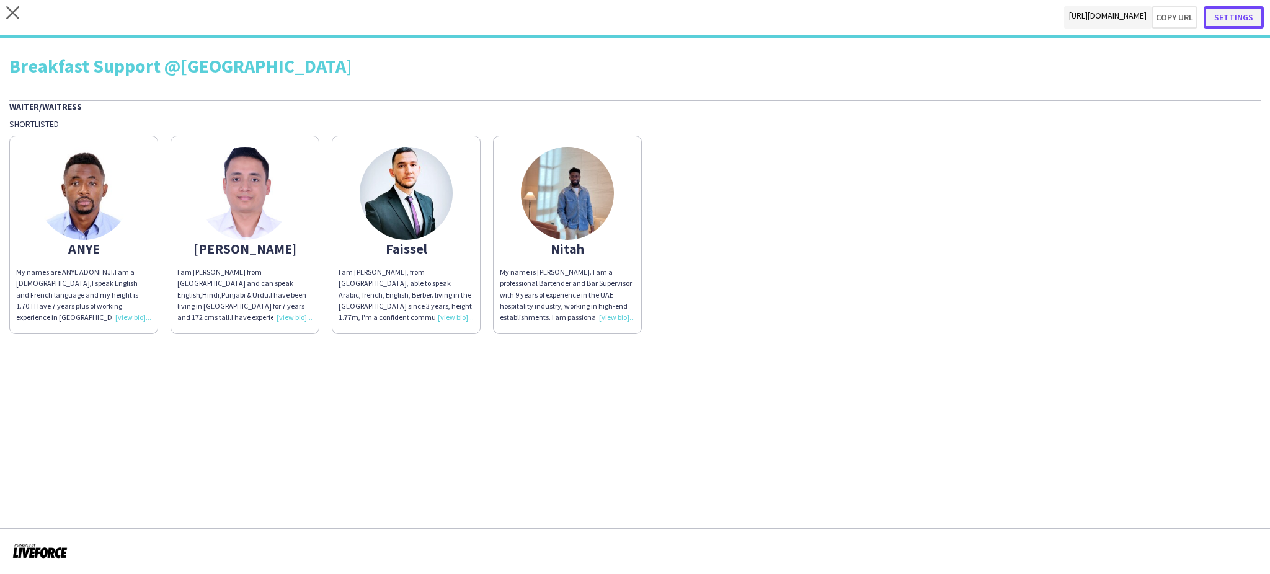
click at [1244, 10] on button "Settings" at bounding box center [1233, 17] width 60 height 22
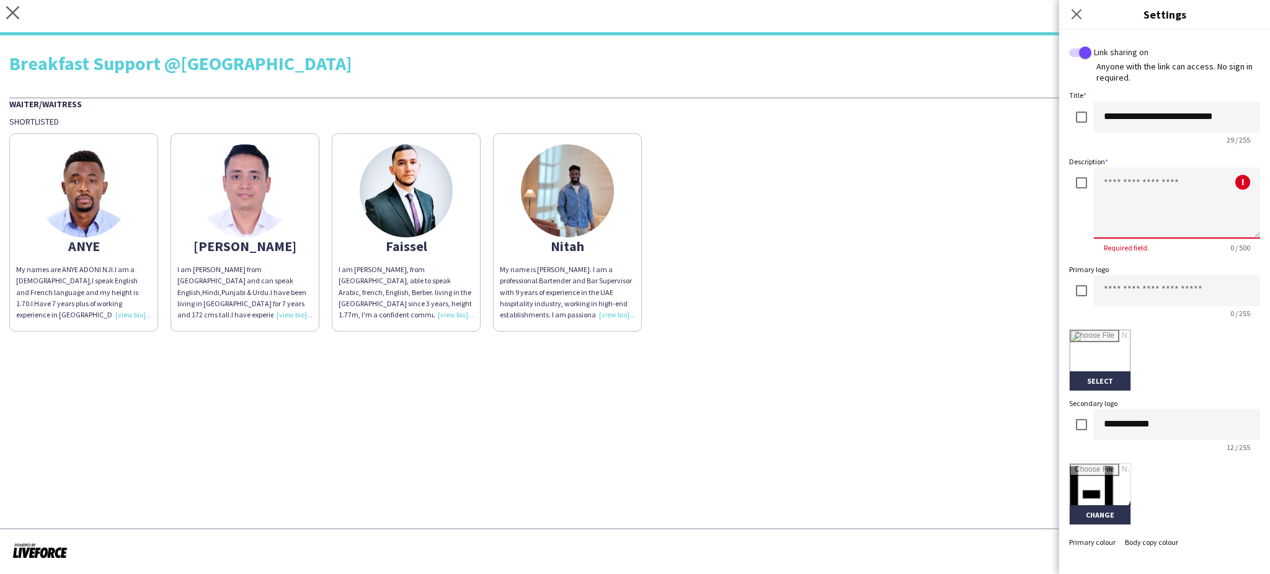
click at [1102, 175] on textarea at bounding box center [1177, 202] width 166 height 71
type textarea "**********"
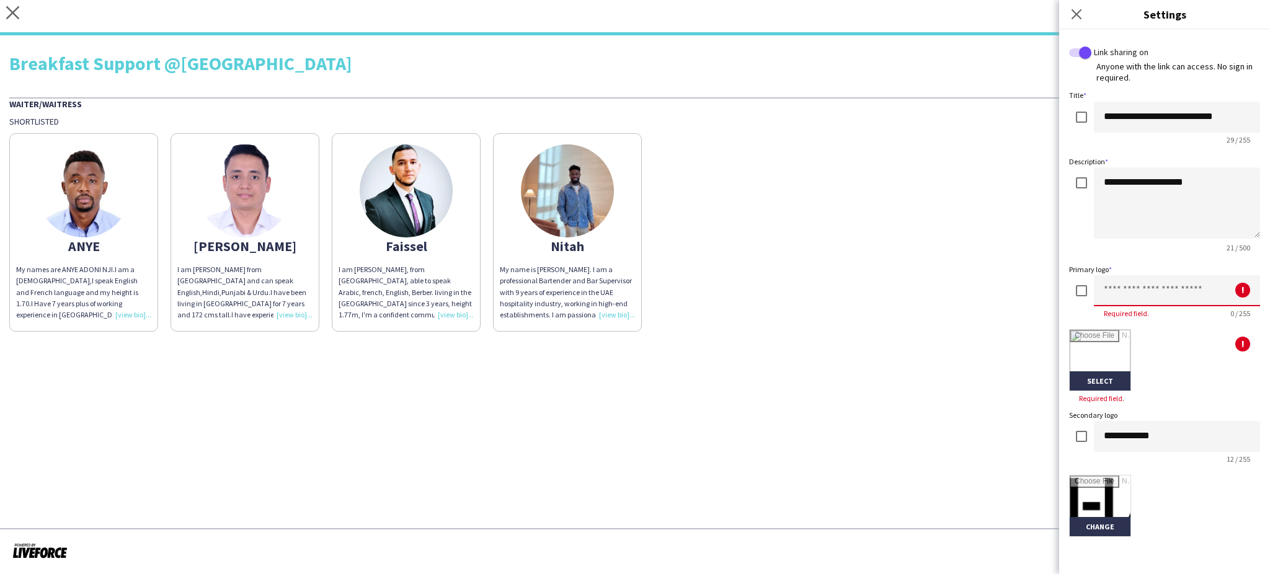
click at [1128, 288] on input at bounding box center [1177, 290] width 166 height 31
type input "*********"
click at [1090, 355] on input "file" at bounding box center [1099, 360] width 61 height 61
type input "**********"
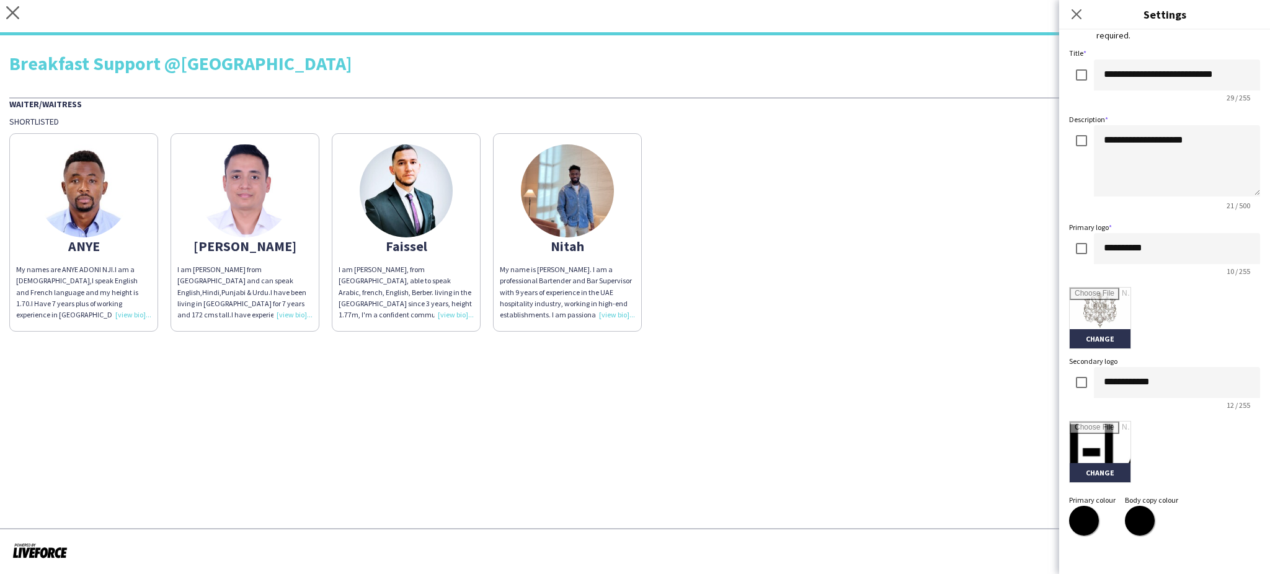
scroll to position [82, 0]
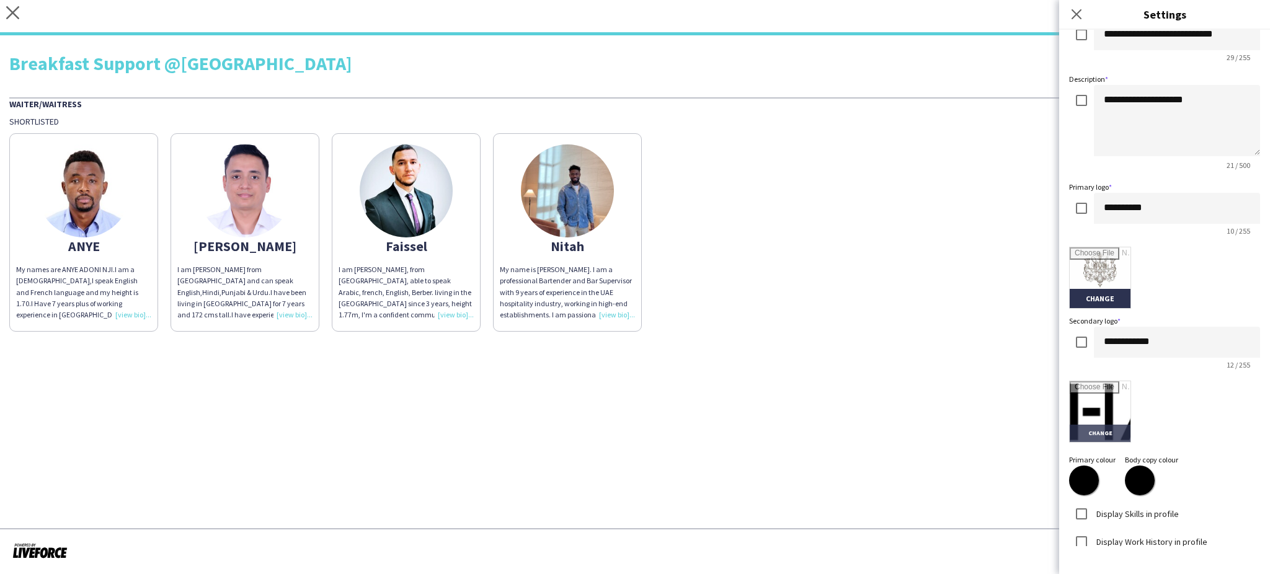
click at [1119, 406] on input "file" at bounding box center [1099, 411] width 61 height 61
type input "**********"
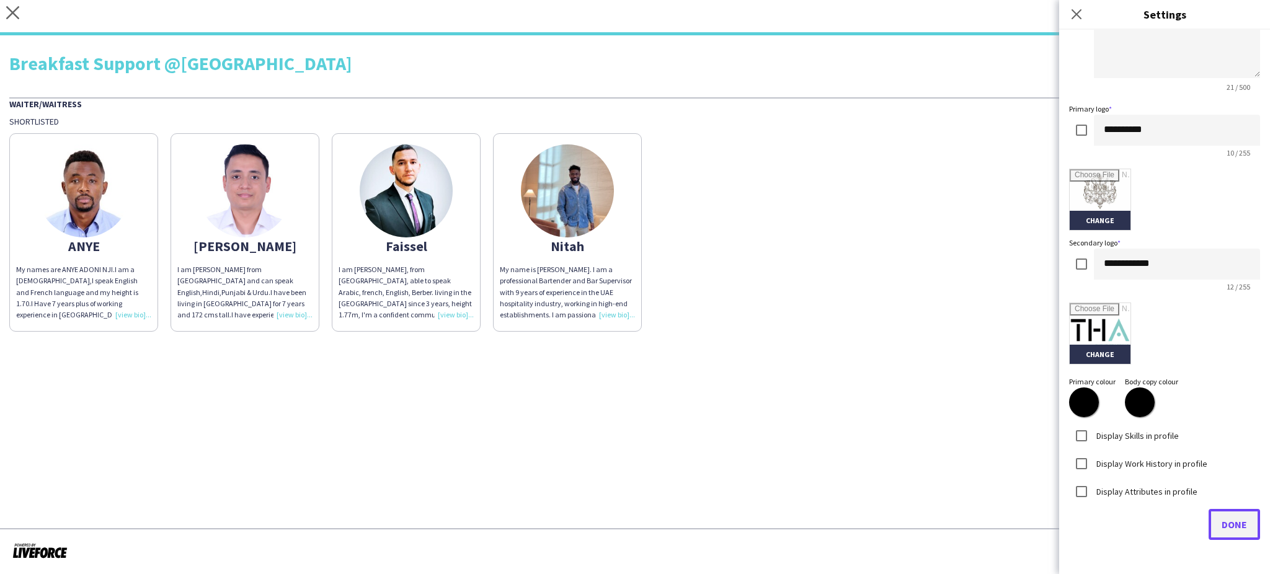
click at [1221, 522] on span "Done" at bounding box center [1233, 524] width 25 height 12
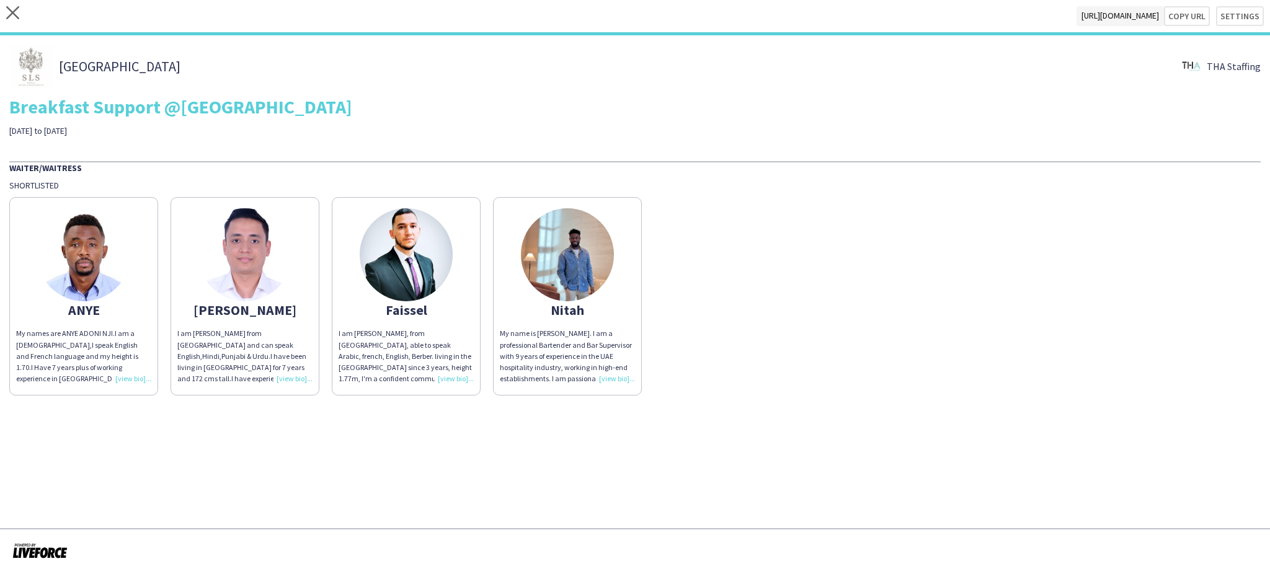
click at [251, 191] on div "ANYE My names are ANYE ADONI NJI.I am a Cameroonian,I speak English and French …" at bounding box center [634, 293] width 1251 height 205
click at [266, 267] on img at bounding box center [244, 254] width 93 height 93
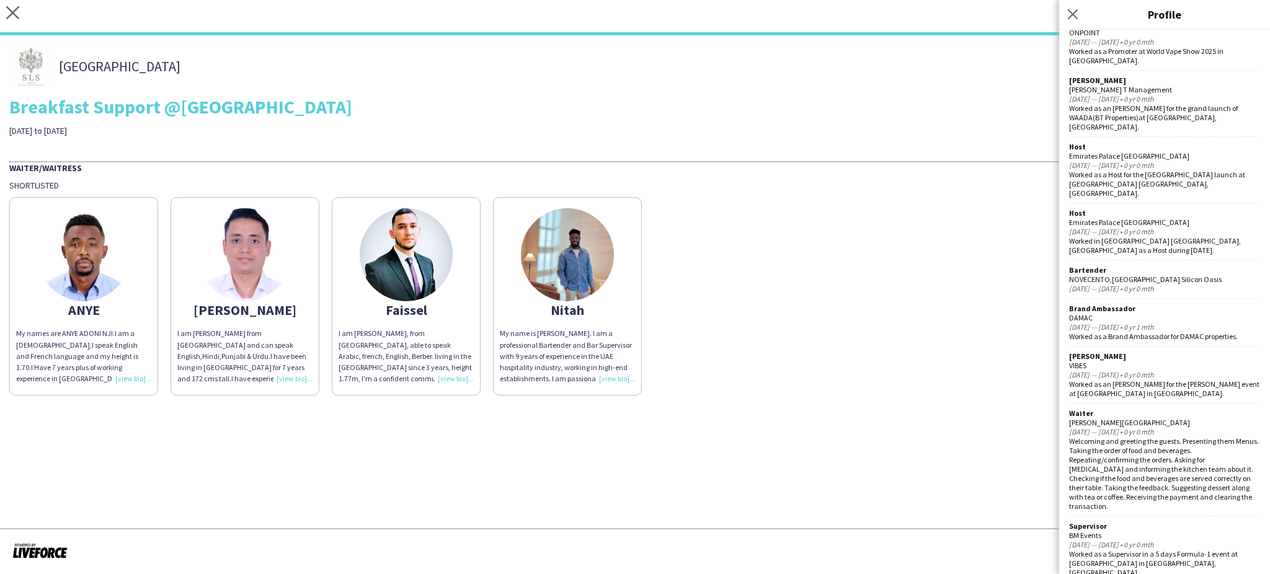
scroll to position [661, 0]
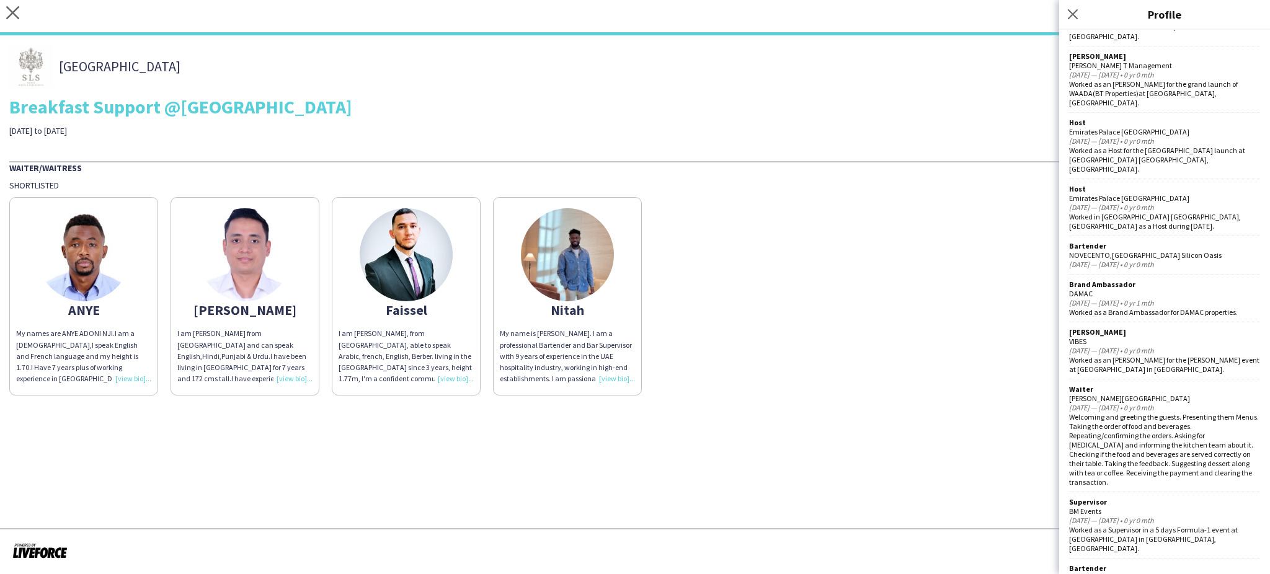
click at [254, 238] on img at bounding box center [244, 254] width 93 height 93
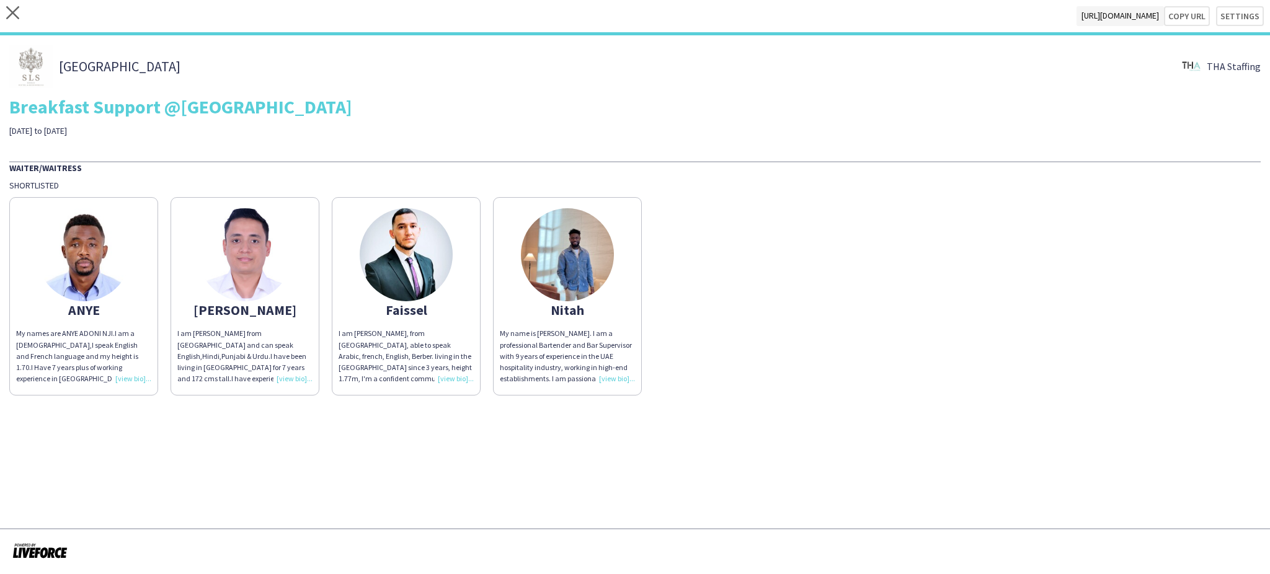
click at [262, 273] on img at bounding box center [244, 254] width 93 height 93
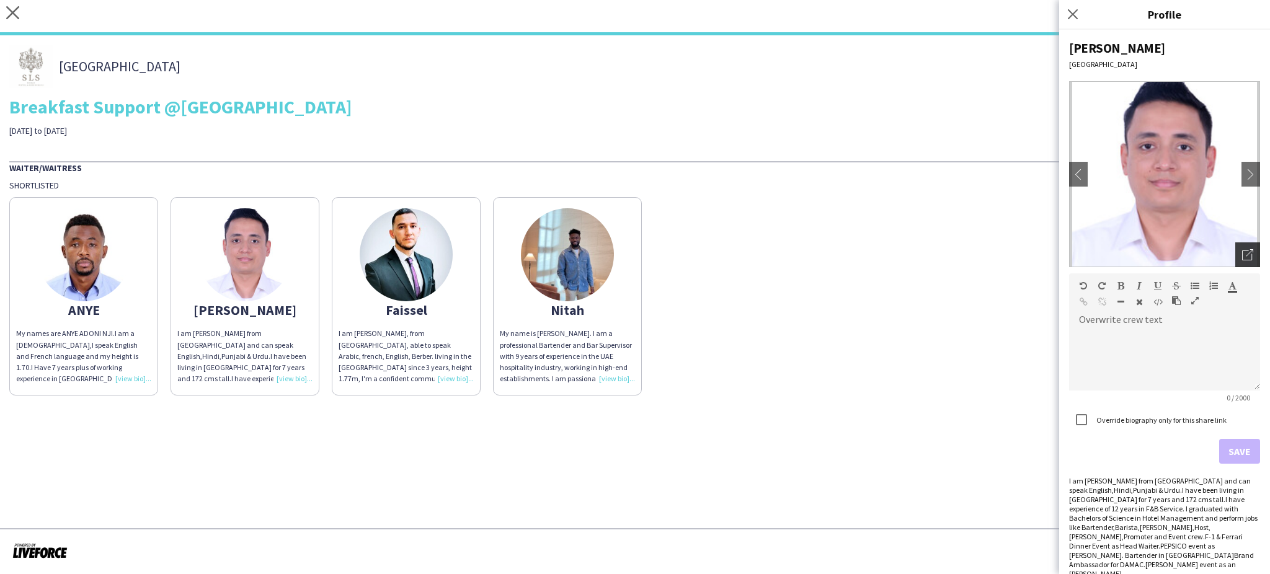
click at [1242, 253] on icon "Open photos pop-in" at bounding box center [1247, 254] width 11 height 11
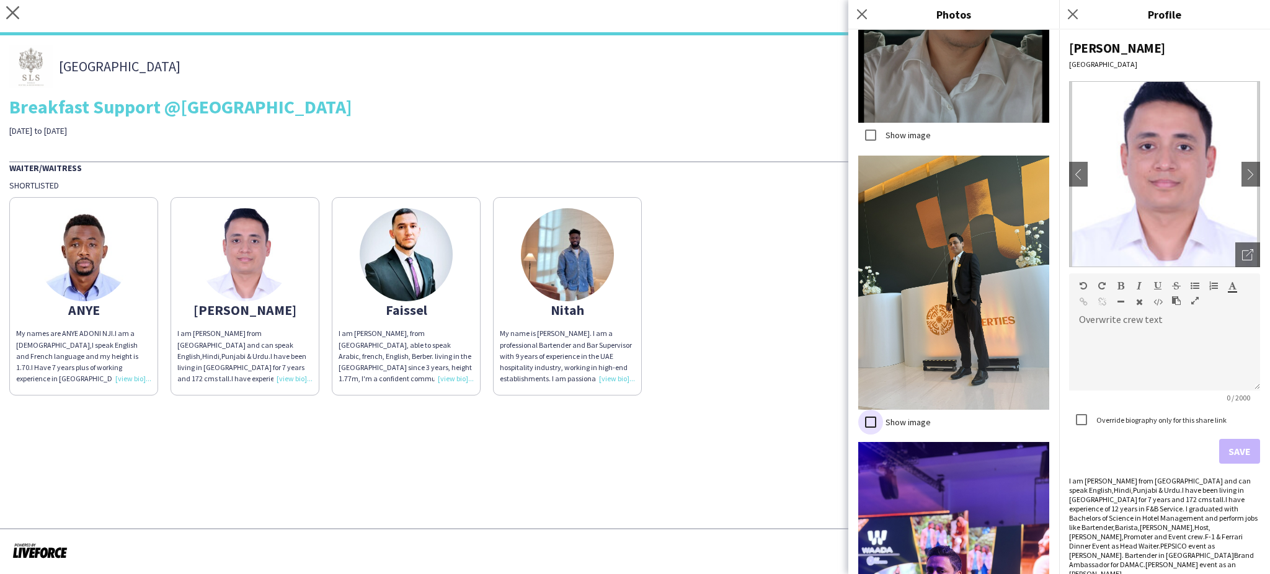
scroll to position [1382, 0]
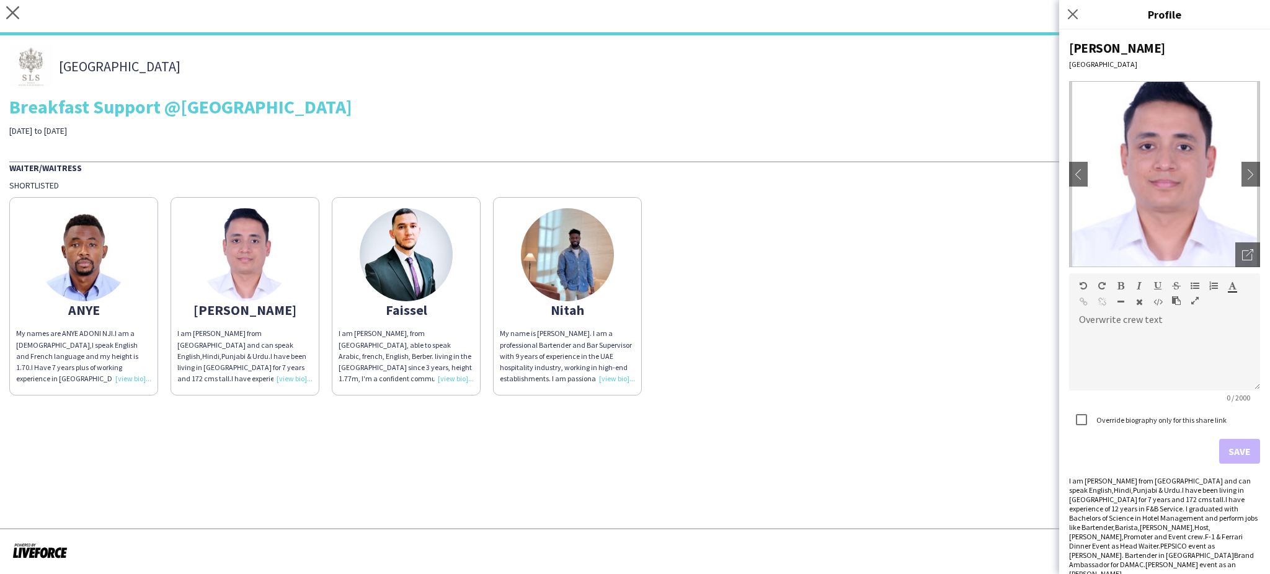
click at [398, 256] on img at bounding box center [406, 254] width 93 height 93
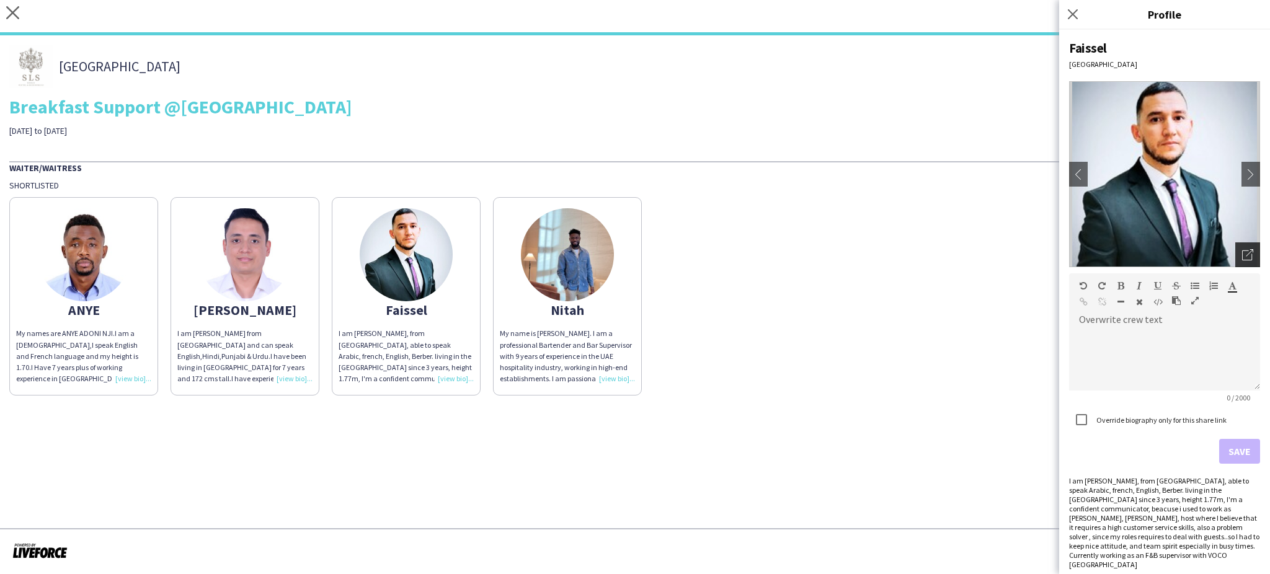
click at [1242, 251] on icon "Open photos pop-in" at bounding box center [1247, 254] width 11 height 11
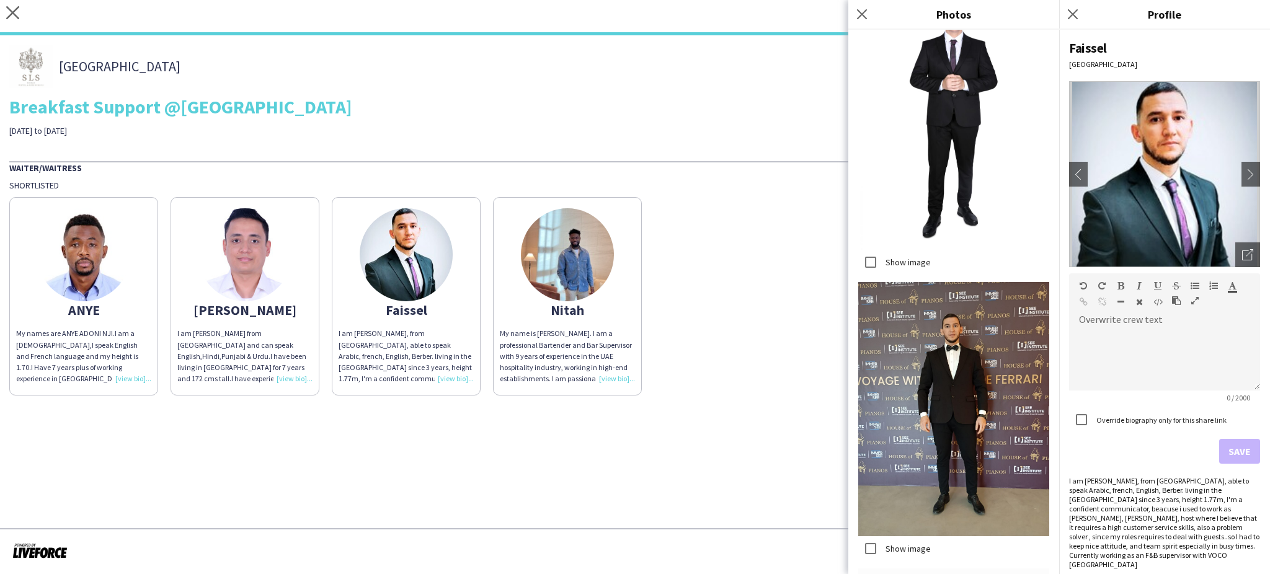
scroll to position [588, 0]
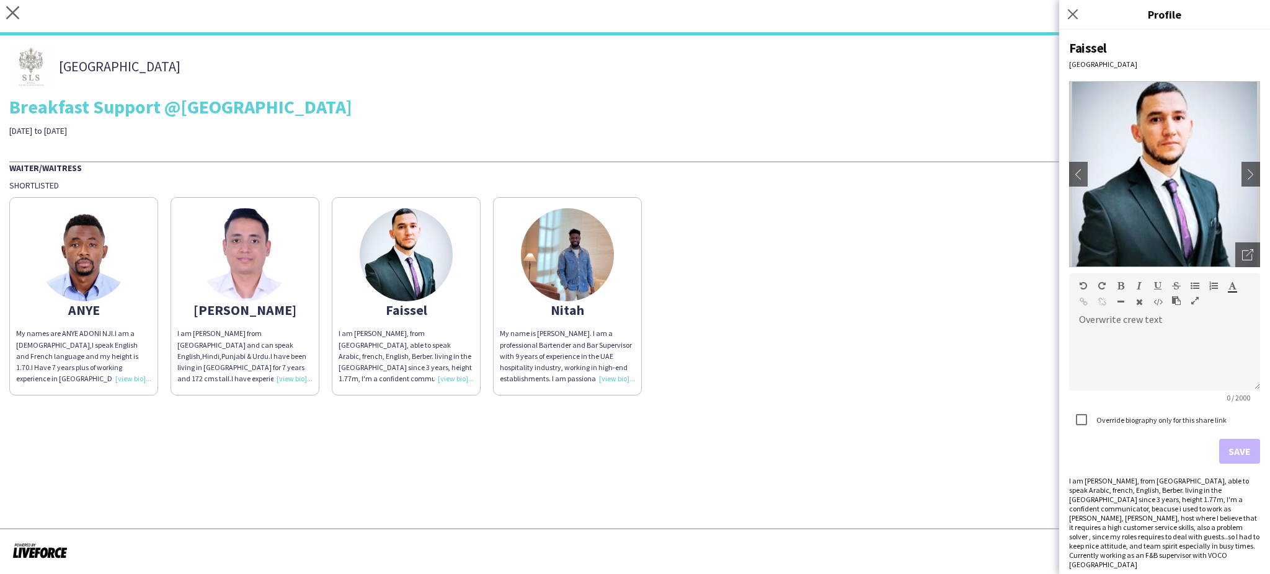
click at [572, 249] on img at bounding box center [567, 254] width 93 height 93
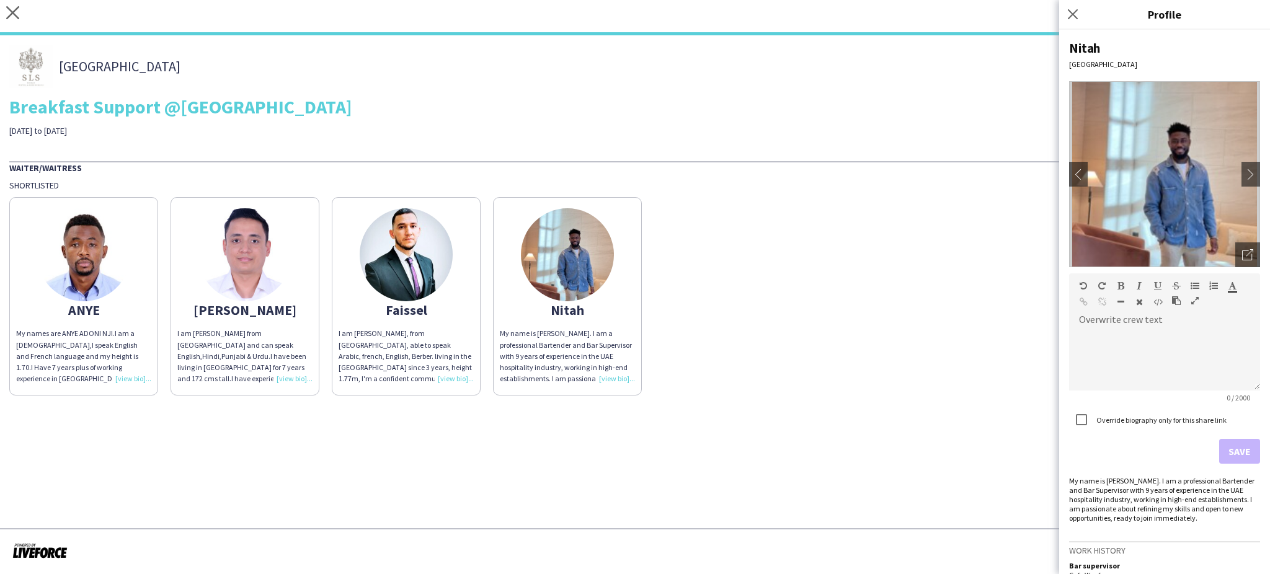
click at [1221, 255] on img at bounding box center [1164, 174] width 191 height 186
click at [1218, 266] on img at bounding box center [1164, 174] width 191 height 186
click at [1242, 253] on icon "Open photos pop-in" at bounding box center [1247, 254] width 11 height 11
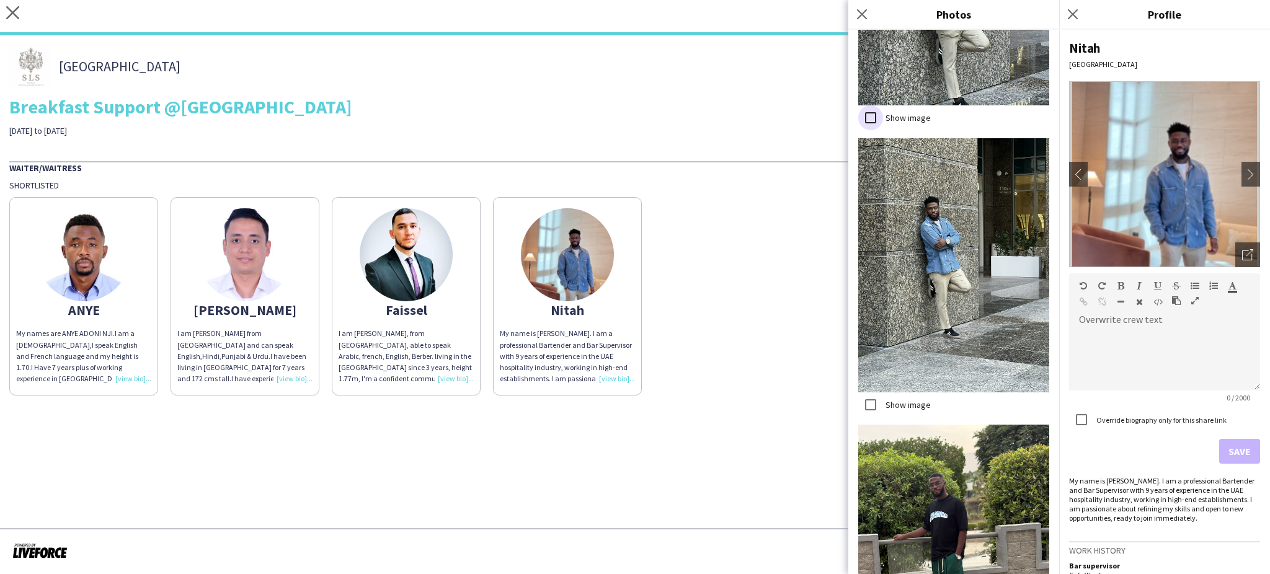
scroll to position [4694, 0]
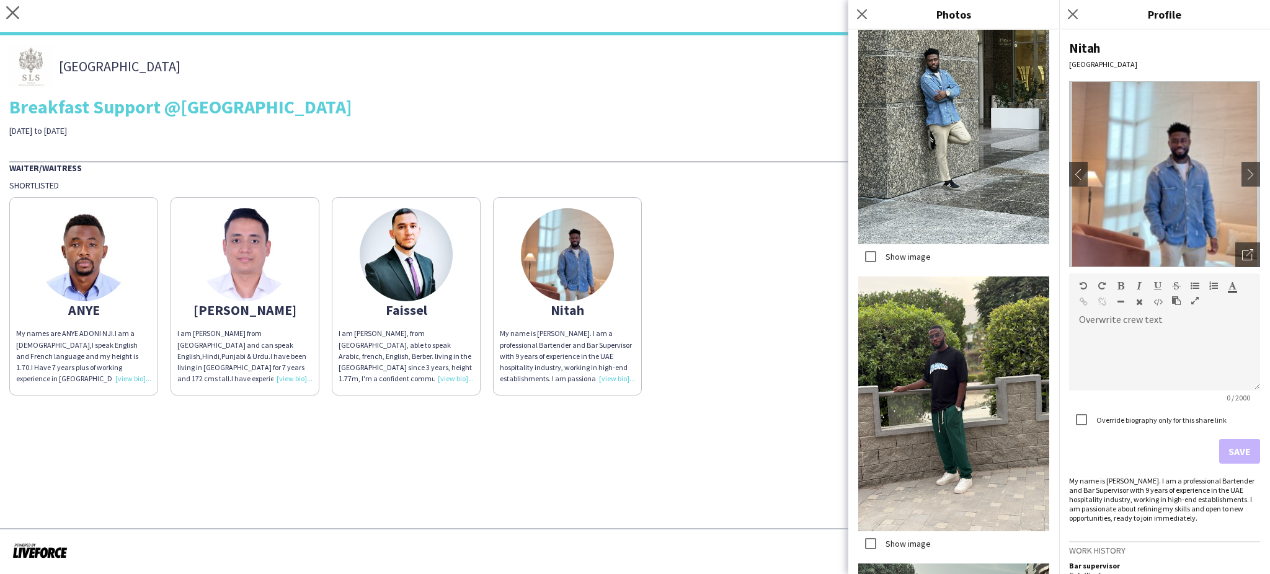
drag, startPoint x: 1012, startPoint y: 561, endPoint x: 1005, endPoint y: 554, distance: 10.1
click at [784, 356] on div "ANYE My names are ANYE ADONI NJI.I am a Cameroonian,I speak English and French …" at bounding box center [634, 293] width 1251 height 205
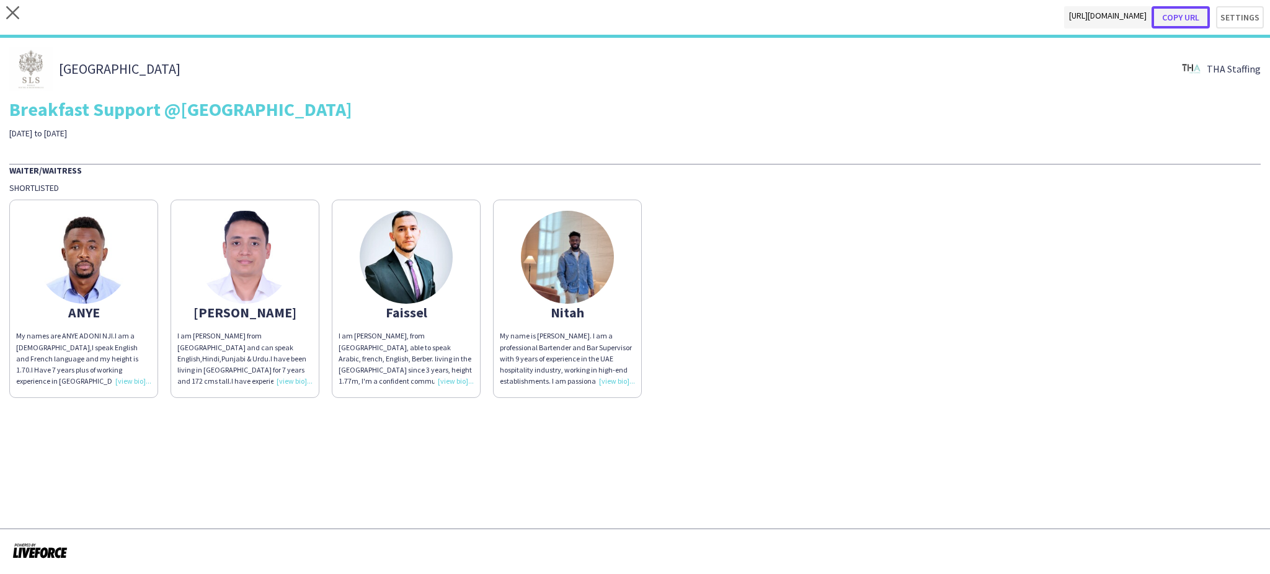
click at [1179, 13] on button "Copy url" at bounding box center [1180, 17] width 58 height 22
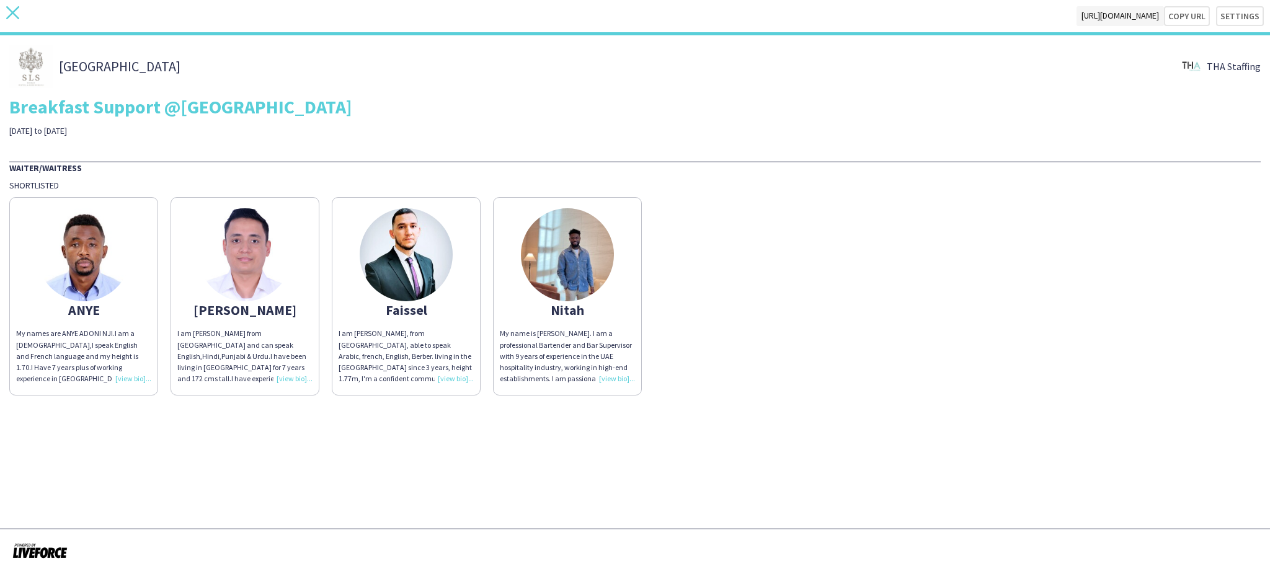
click at [7, 13] on icon "close" at bounding box center [12, 12] width 13 height 13
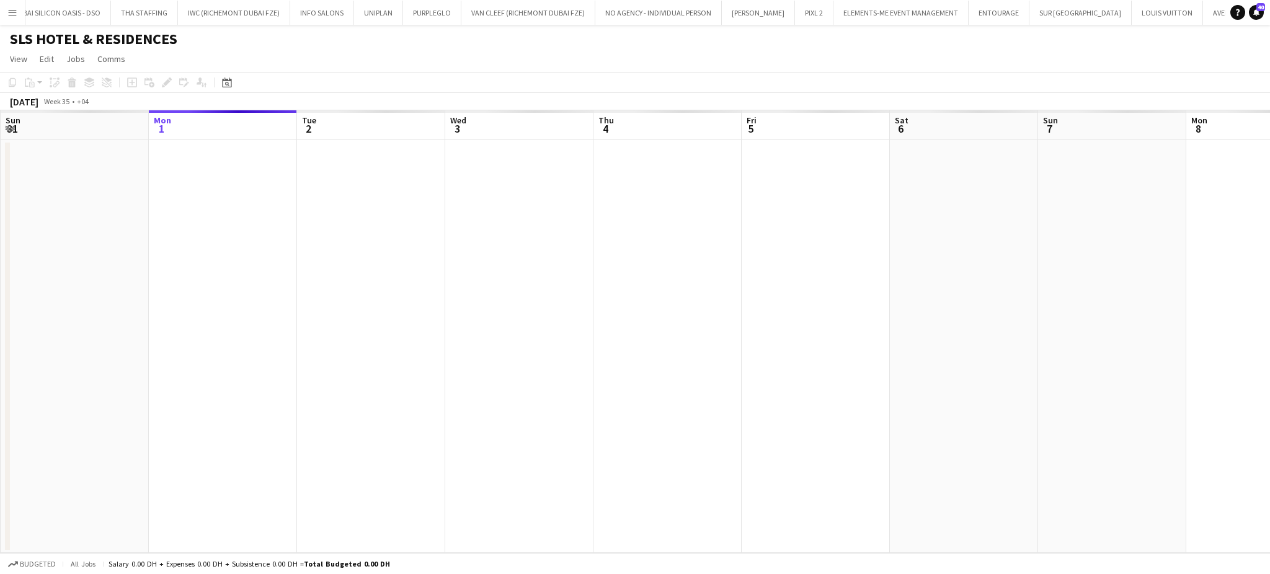
scroll to position [0, 1803]
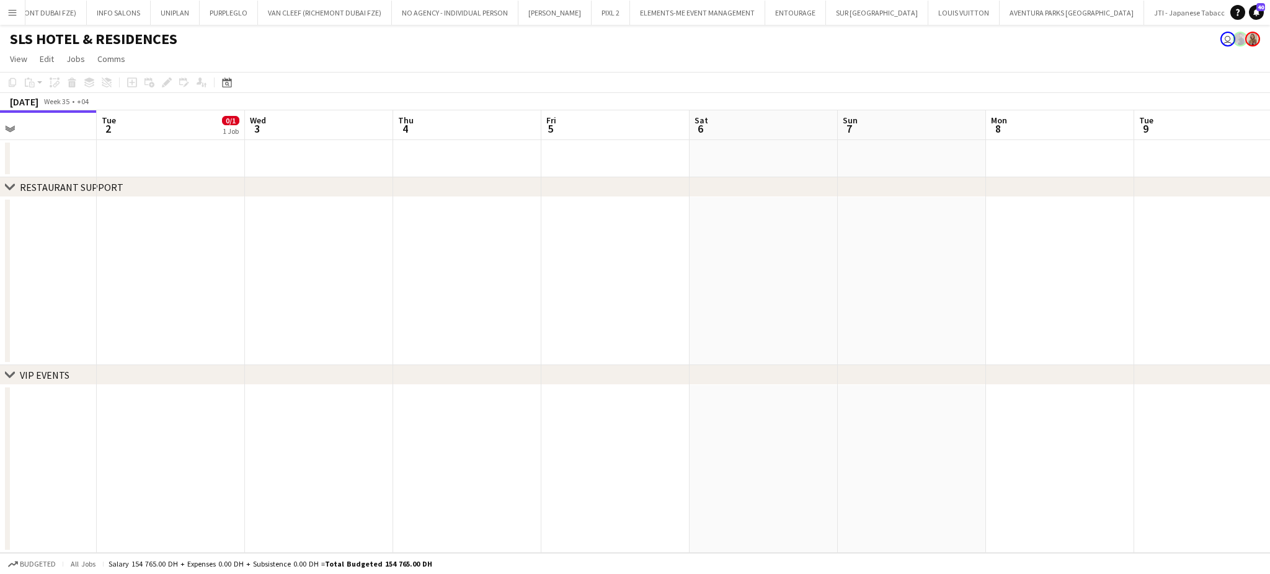
click at [245, 238] on app-calendar-viewport "Fri 29 Sat 30 Sun 31 Mon 1 Tue 2 0/1 1 Job Wed 3 Thu 4 Fri 5 Sat 6 Sun 7 Mon 8 …" at bounding box center [635, 331] width 1270 height 443
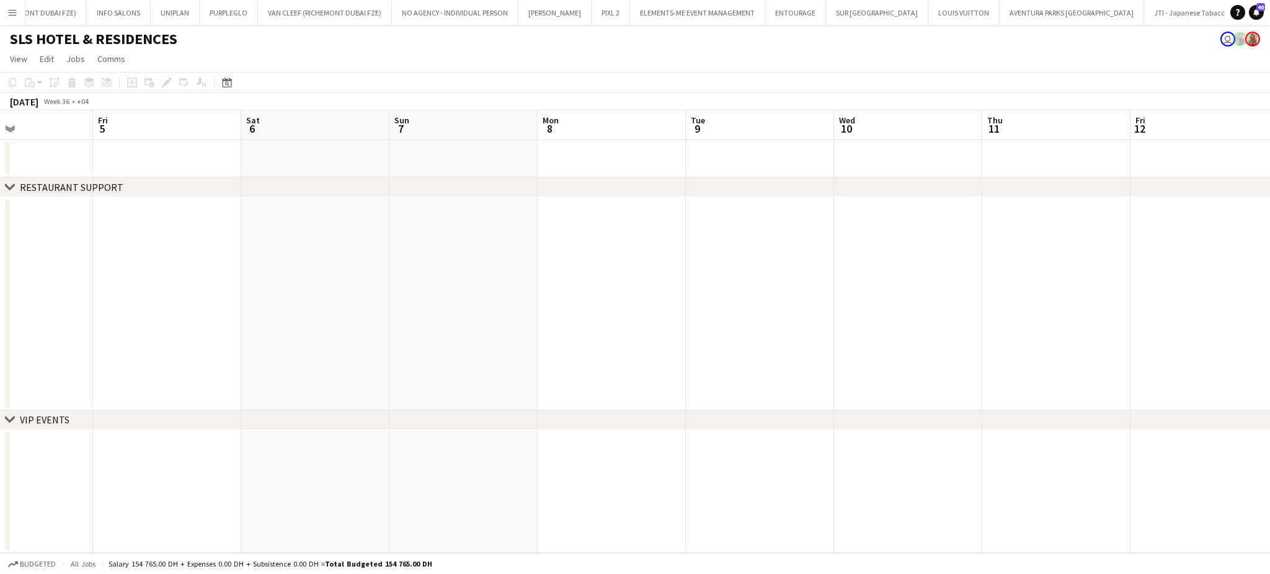
drag, startPoint x: 754, startPoint y: 256, endPoint x: 1104, endPoint y: 332, distance: 357.9
click at [1103, 322] on app-calendar-viewport "Tue 2 0/1 1 Job Wed 3 Thu 4 Fri 5 Sat 6 Sun 7 Mon 8 Tue 9 Wed 10 Thu 11 Fri 12 …" at bounding box center [635, 331] width 1270 height 443
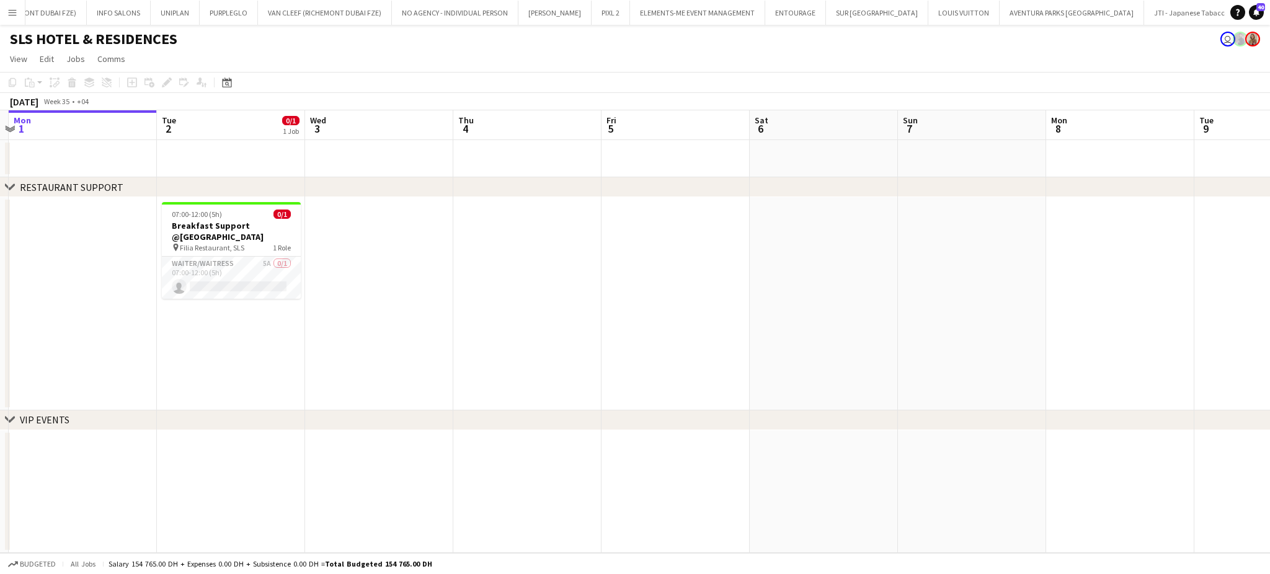
drag, startPoint x: 340, startPoint y: 350, endPoint x: 483, endPoint y: 319, distance: 146.7
click at [462, 326] on app-calendar-viewport "Sat 30 Sun 31 Mon 1 Tue 2 0/1 1 Job Wed 3 Thu 4 Fri 5 Sat 6 Sun 7 Mon 8 Tue 9 W…" at bounding box center [635, 331] width 1270 height 443
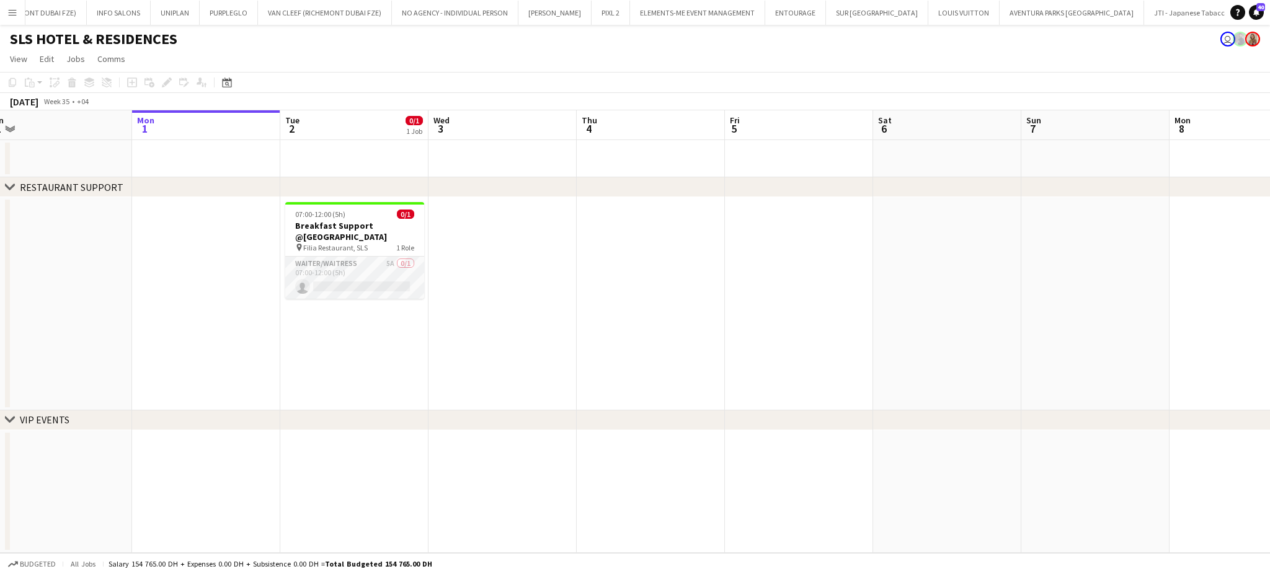
click at [349, 265] on app-card-role "Waiter/Waitress 5A 0/1 07:00-12:00 (5h) single-neutral-actions" at bounding box center [354, 278] width 139 height 42
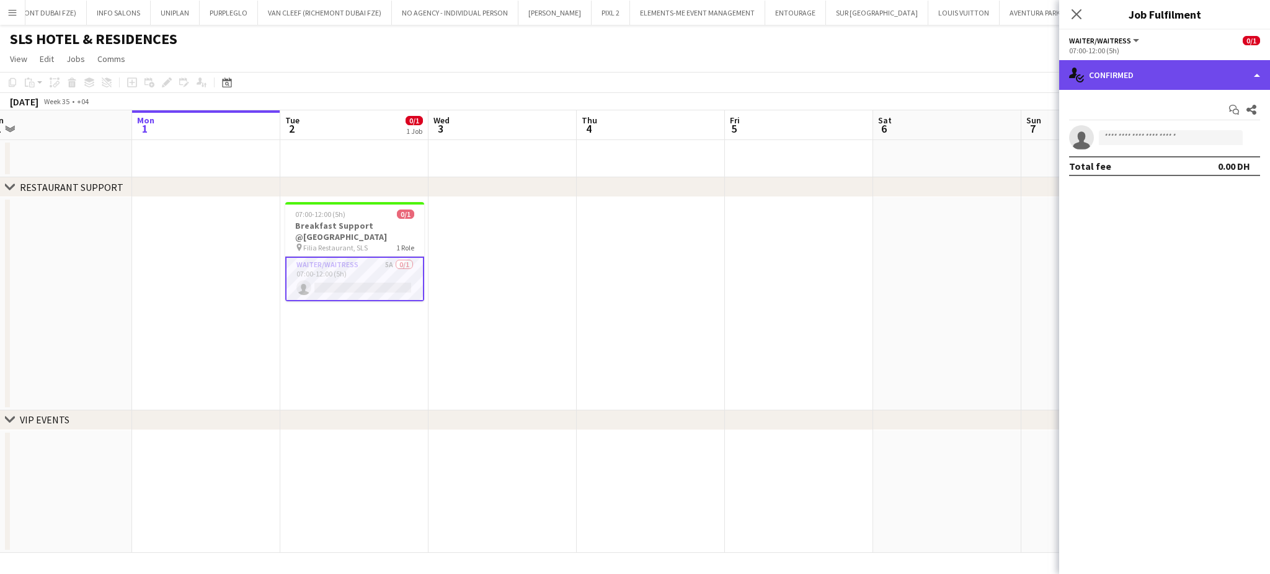
click at [1244, 69] on div "single-neutral-actions-check-2 Confirmed" at bounding box center [1164, 75] width 211 height 30
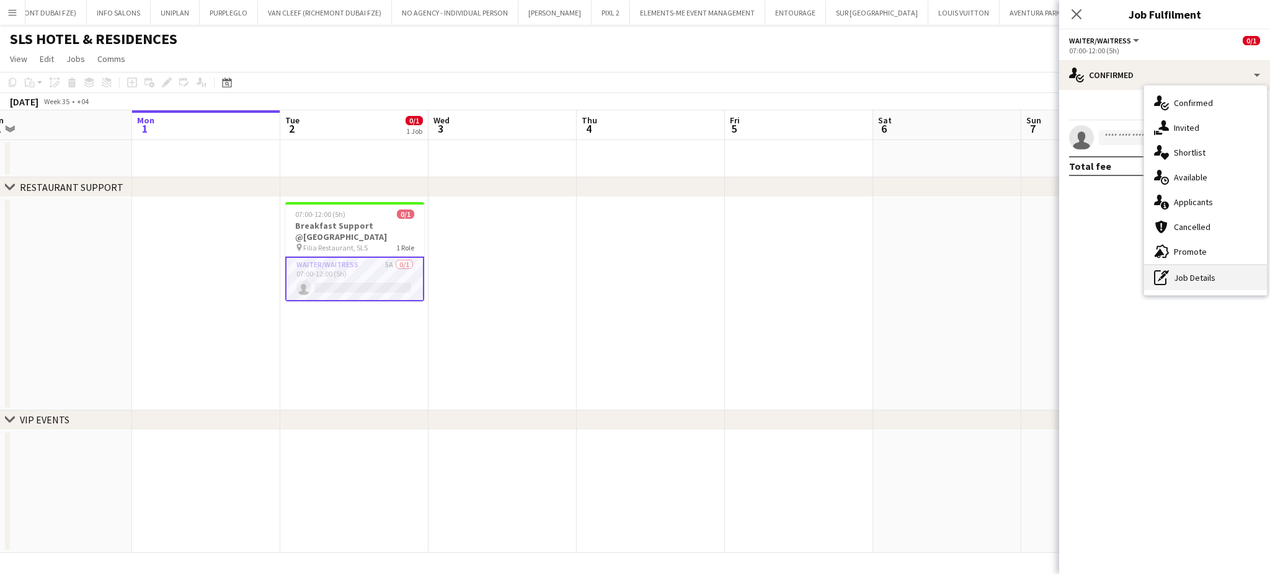
click at [1207, 280] on div "pen-write Job Details" at bounding box center [1205, 277] width 123 height 25
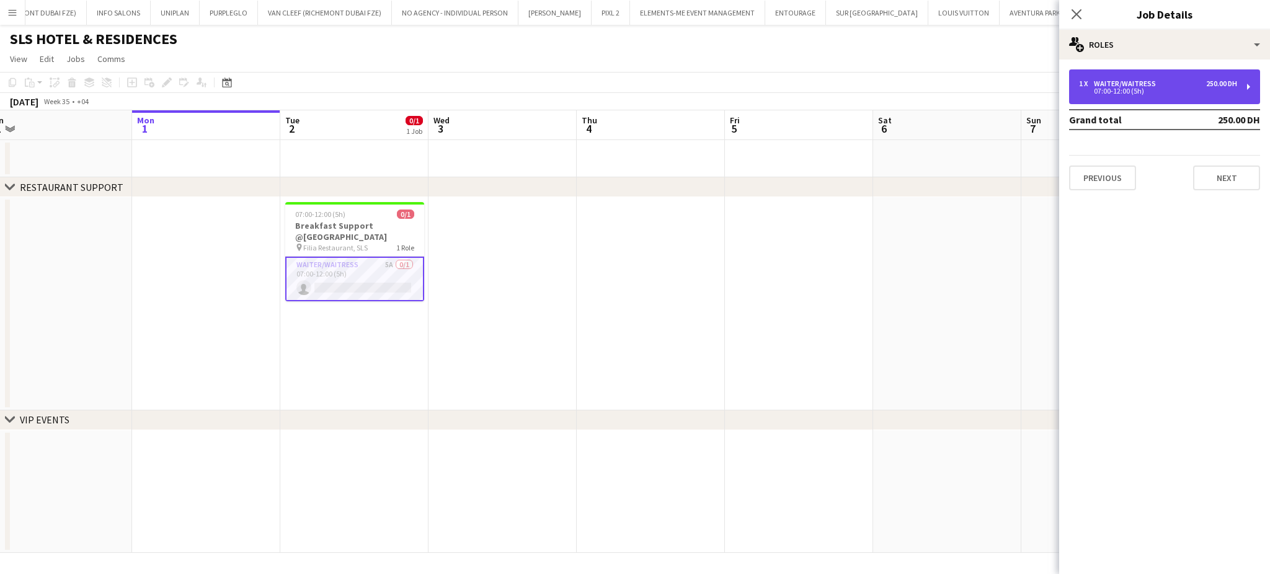
click at [1103, 82] on div "Waiter/Waitress" at bounding box center [1127, 83] width 67 height 9
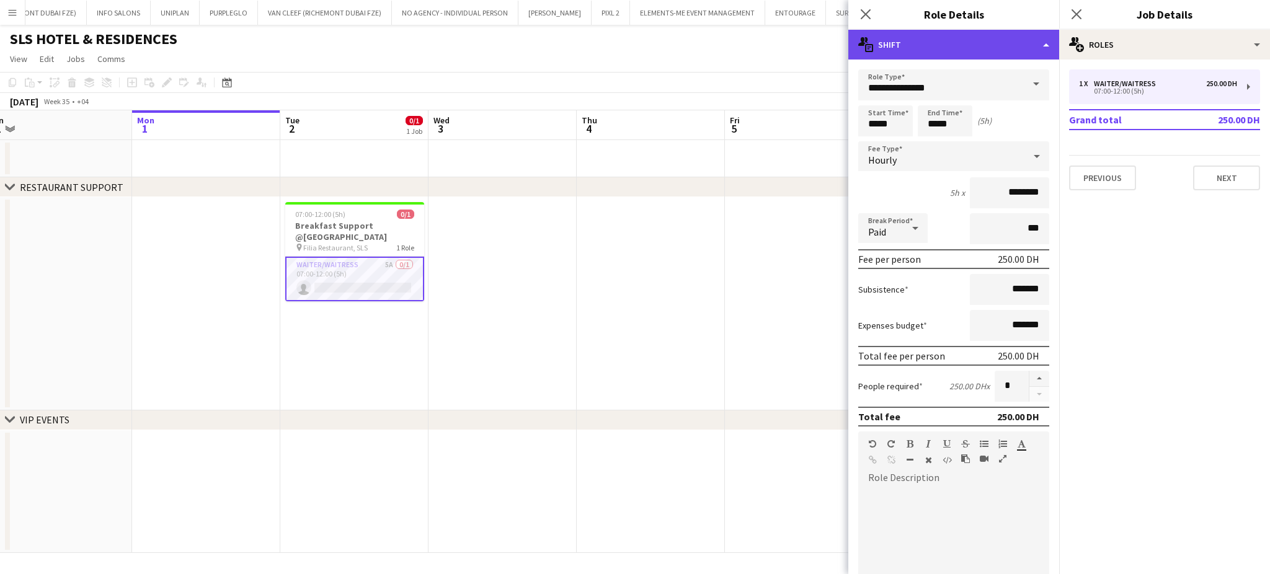
click at [1019, 38] on div "multiple-actions-text Shift" at bounding box center [953, 45] width 211 height 30
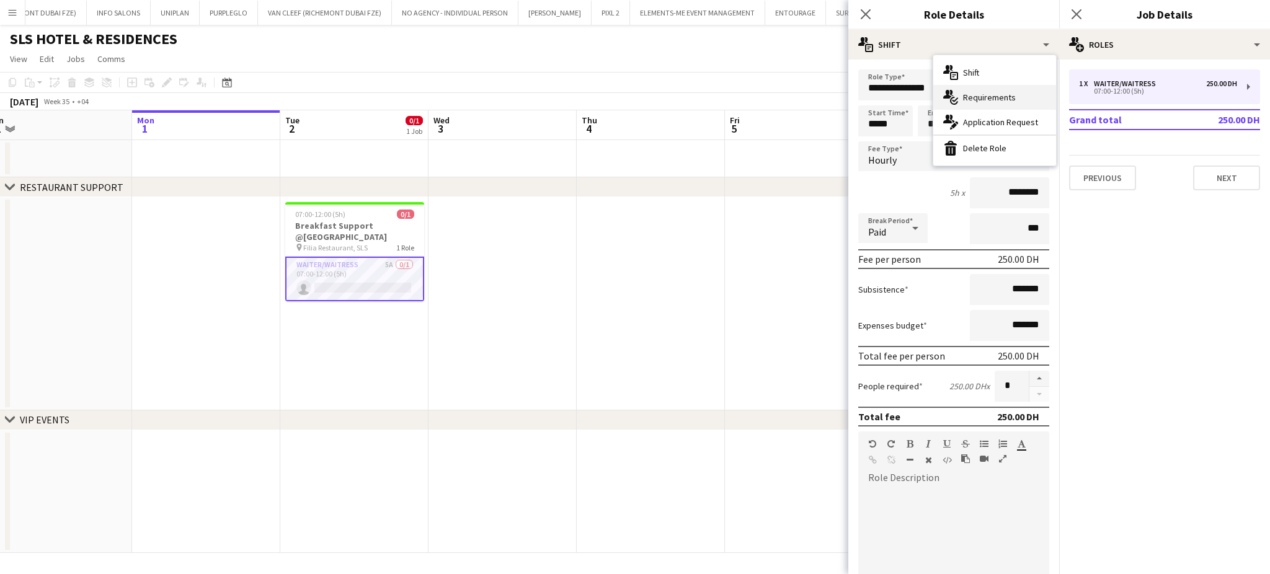
click at [986, 94] on div "multiple-actions-check-2 Requirements" at bounding box center [994, 97] width 123 height 25
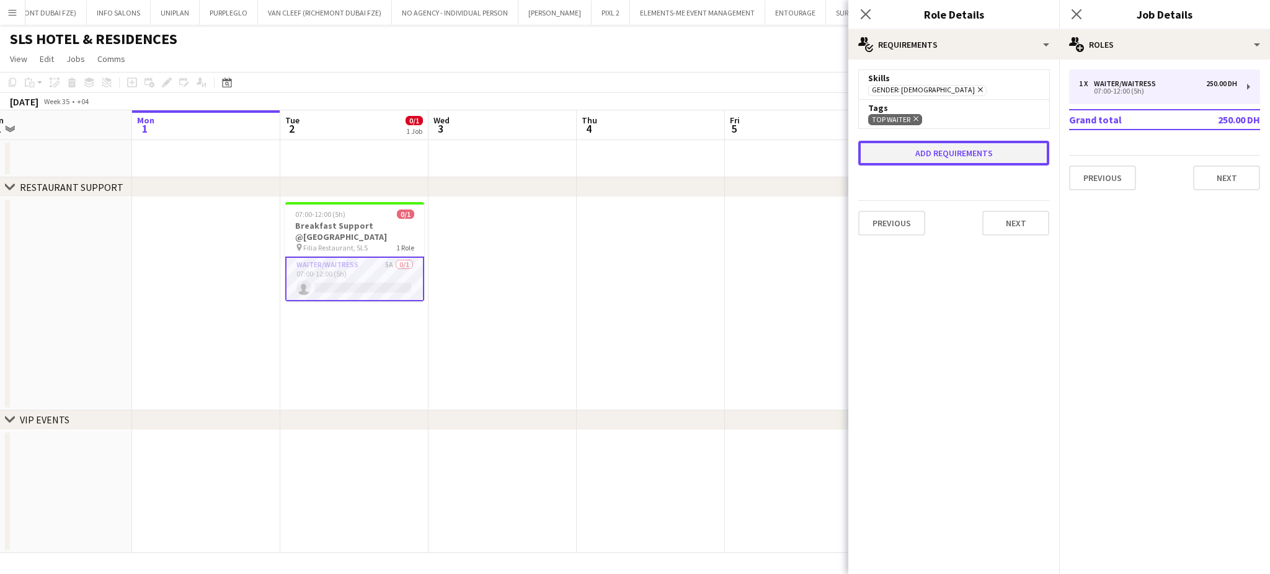
click at [929, 156] on button "Add requirements" at bounding box center [953, 153] width 191 height 25
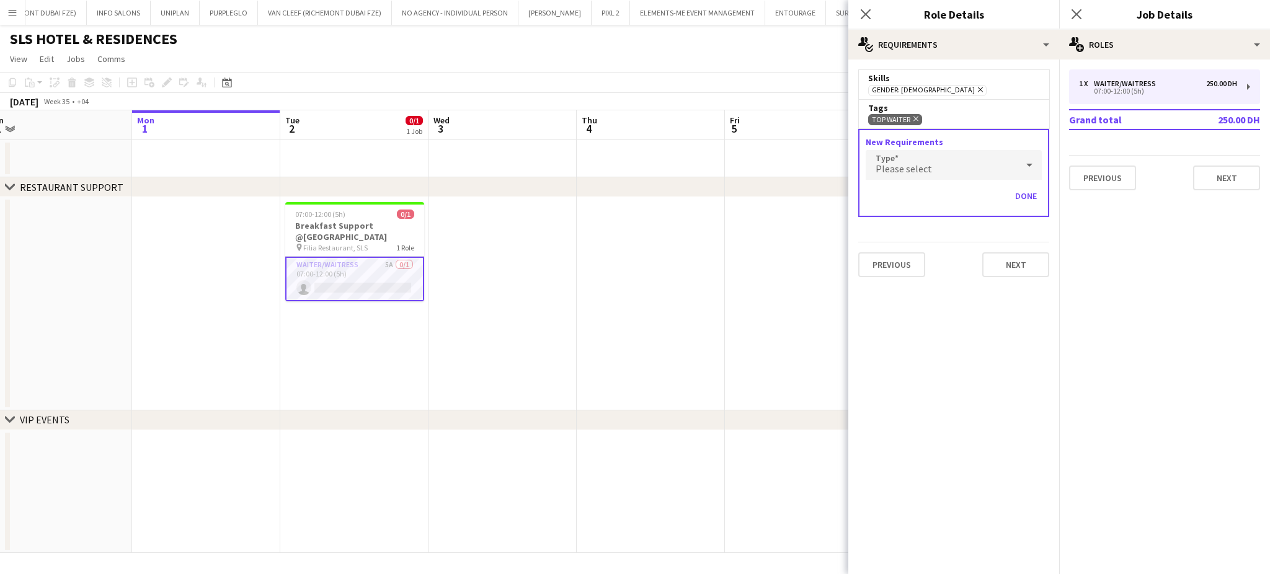
click at [933, 168] on div "Please select" at bounding box center [940, 165] width 151 height 30
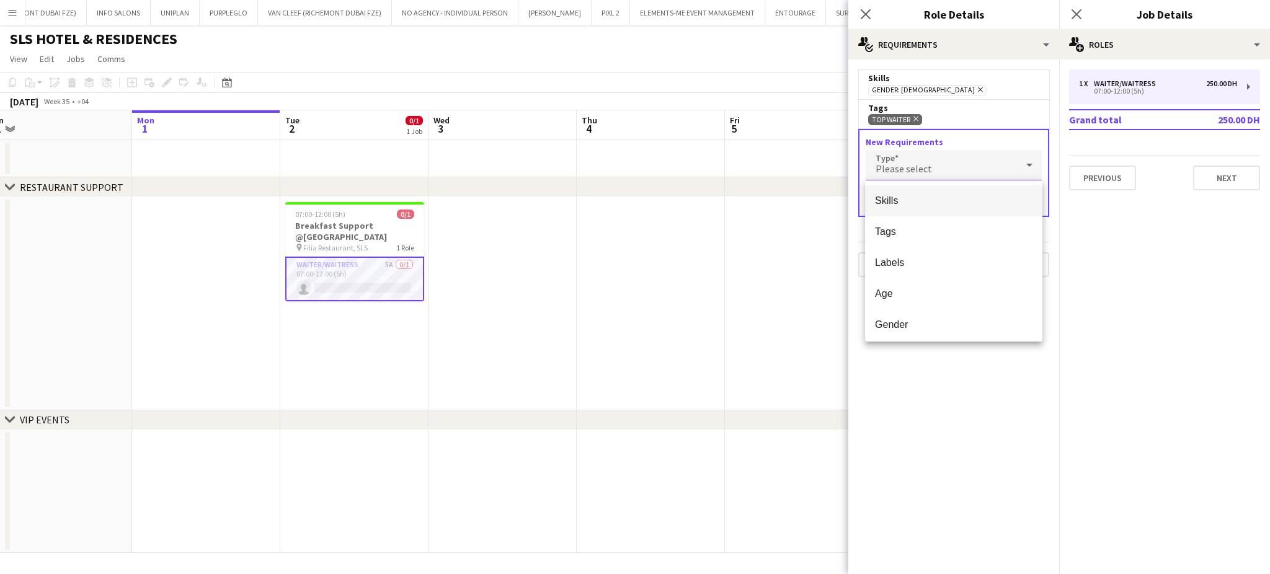
click at [917, 169] on div at bounding box center [635, 287] width 1270 height 574
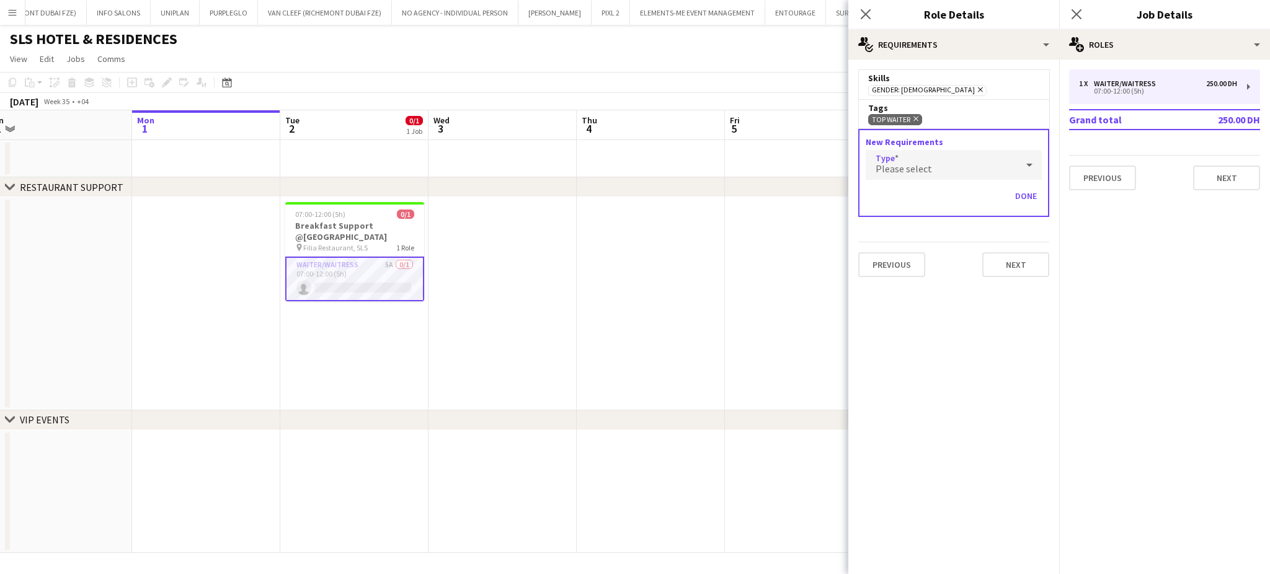
click at [928, 164] on div "Please select" at bounding box center [940, 165] width 151 height 30
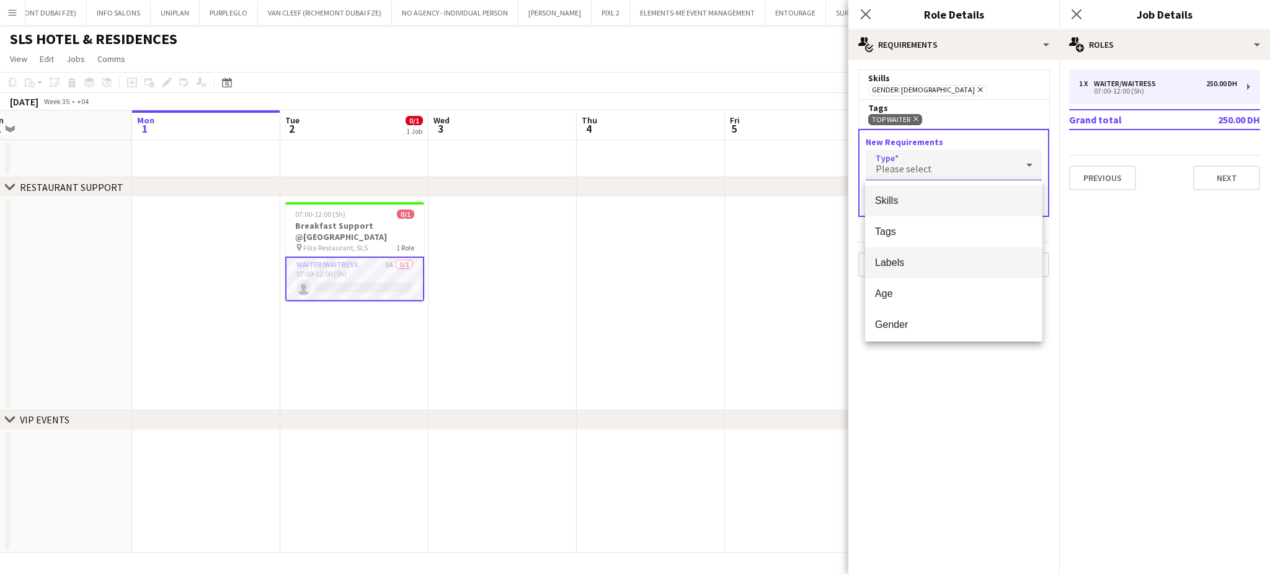
drag, startPoint x: 913, startPoint y: 262, endPoint x: 924, endPoint y: 245, distance: 19.6
click at [911, 262] on span "Labels" at bounding box center [953, 263] width 157 height 12
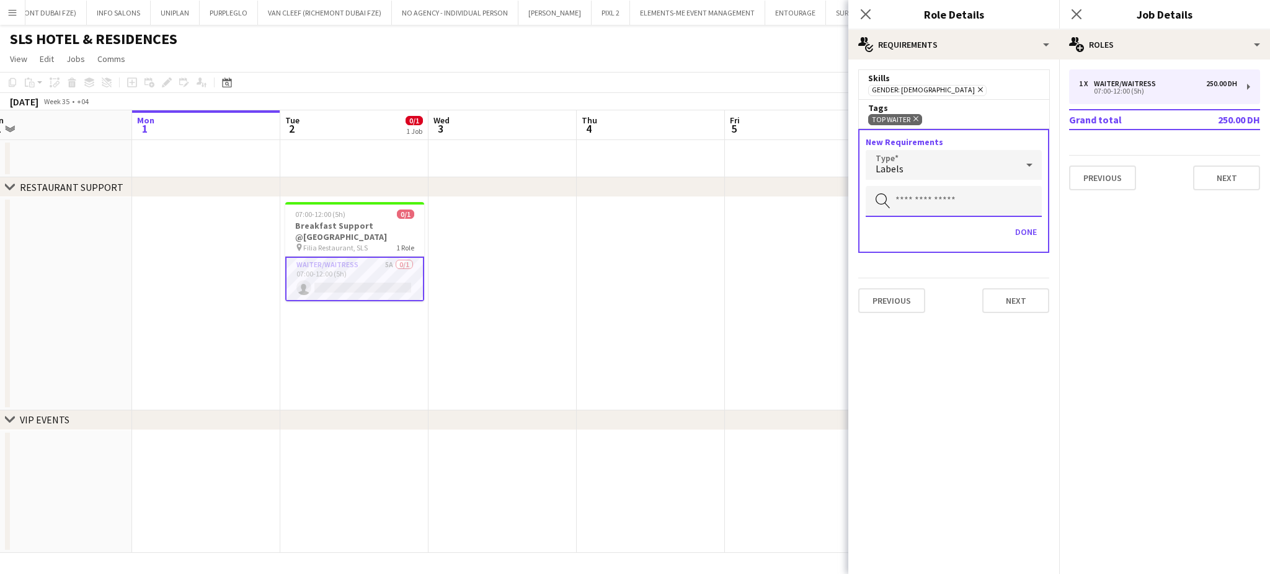
click at [934, 203] on input "text" at bounding box center [953, 201] width 176 height 31
type input "***"
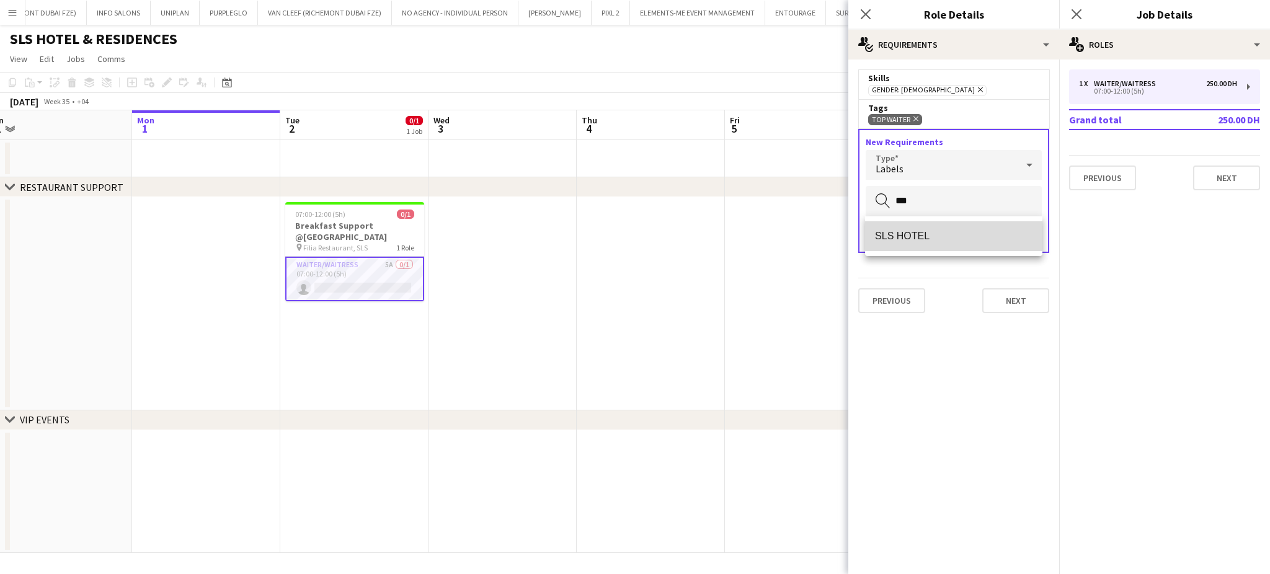
click at [936, 228] on mat-option "SLS HOTEL" at bounding box center [953, 236] width 177 height 30
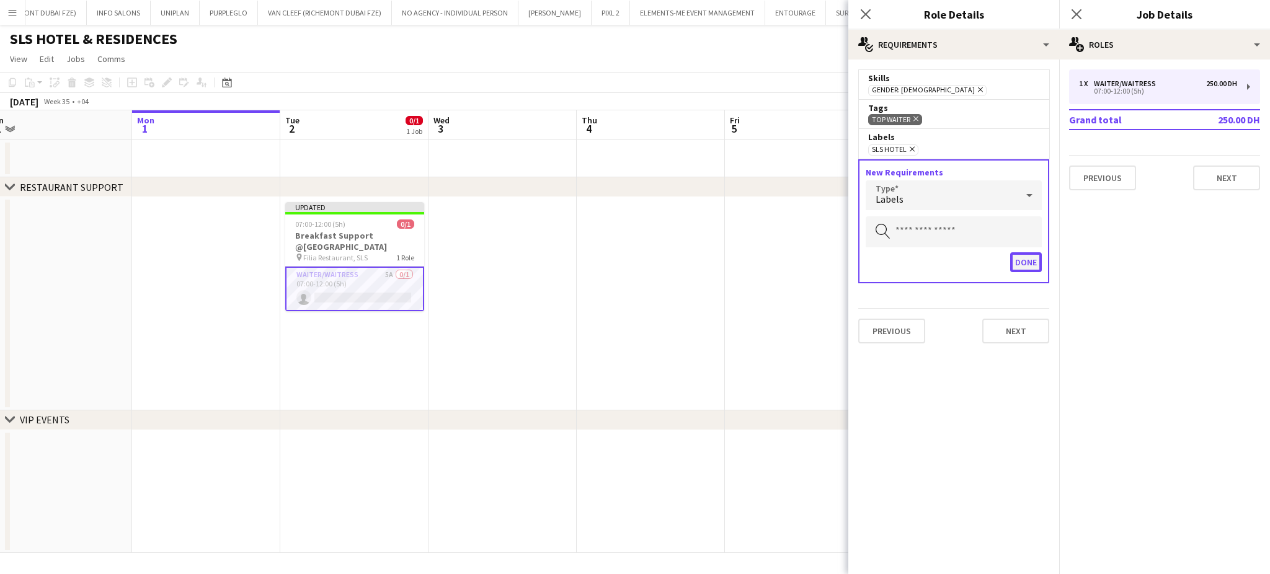
click at [1034, 255] on button "Done" at bounding box center [1026, 262] width 32 height 20
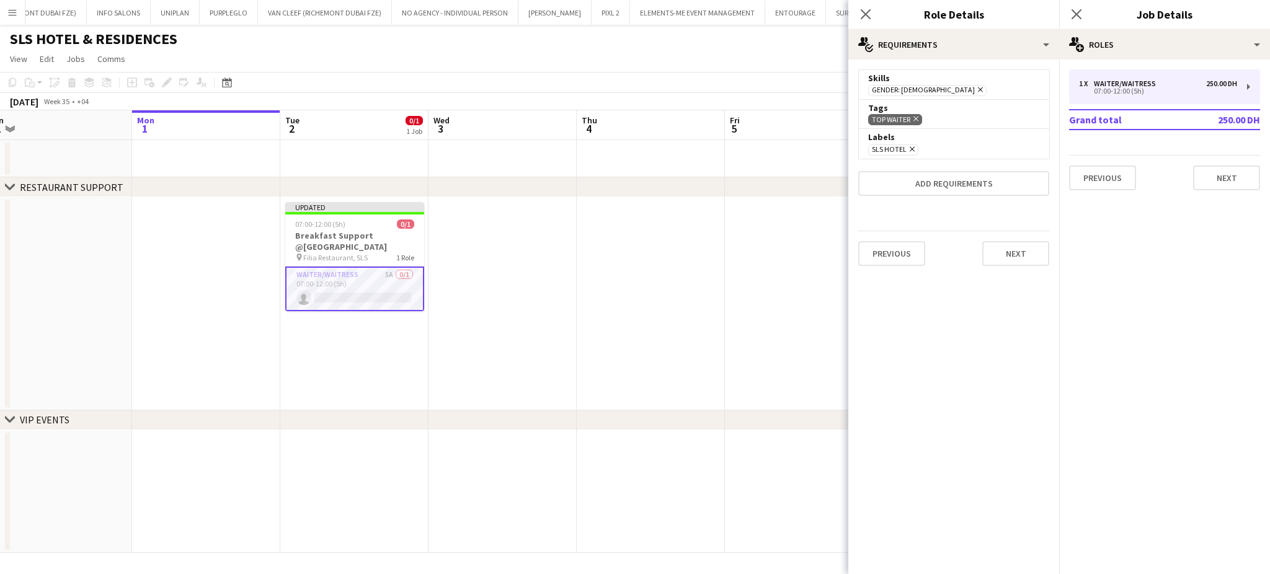
drag, startPoint x: 665, startPoint y: 273, endPoint x: 688, endPoint y: 245, distance: 37.0
click at [665, 268] on app-date-cell at bounding box center [651, 303] width 148 height 213
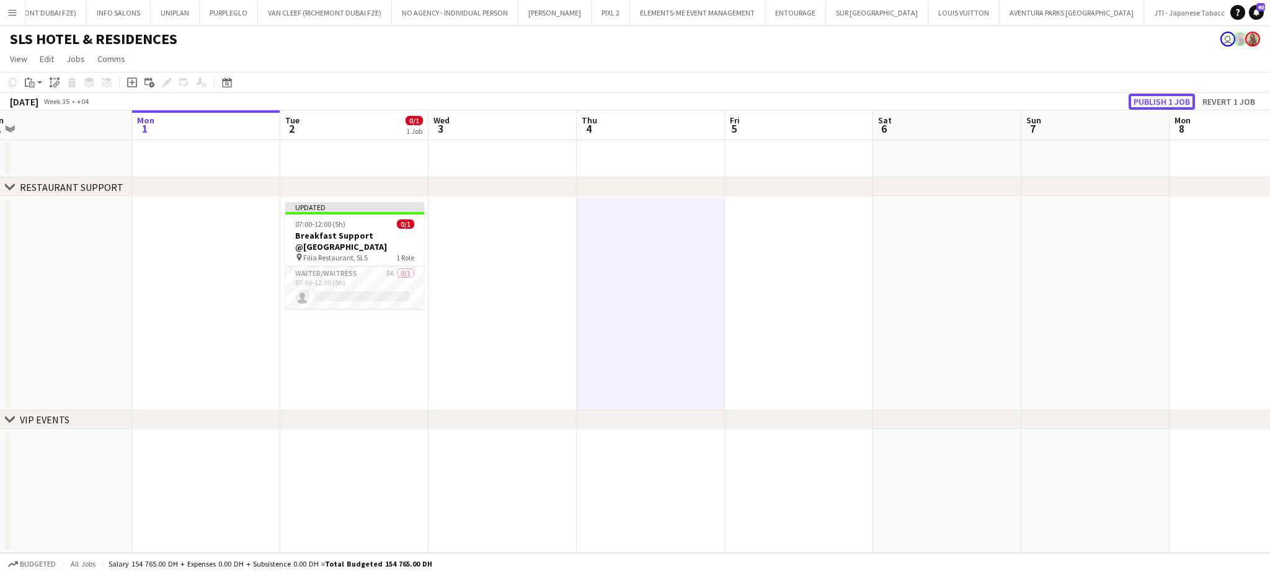
click at [1149, 98] on button "Publish 1 job" at bounding box center [1161, 102] width 66 height 16
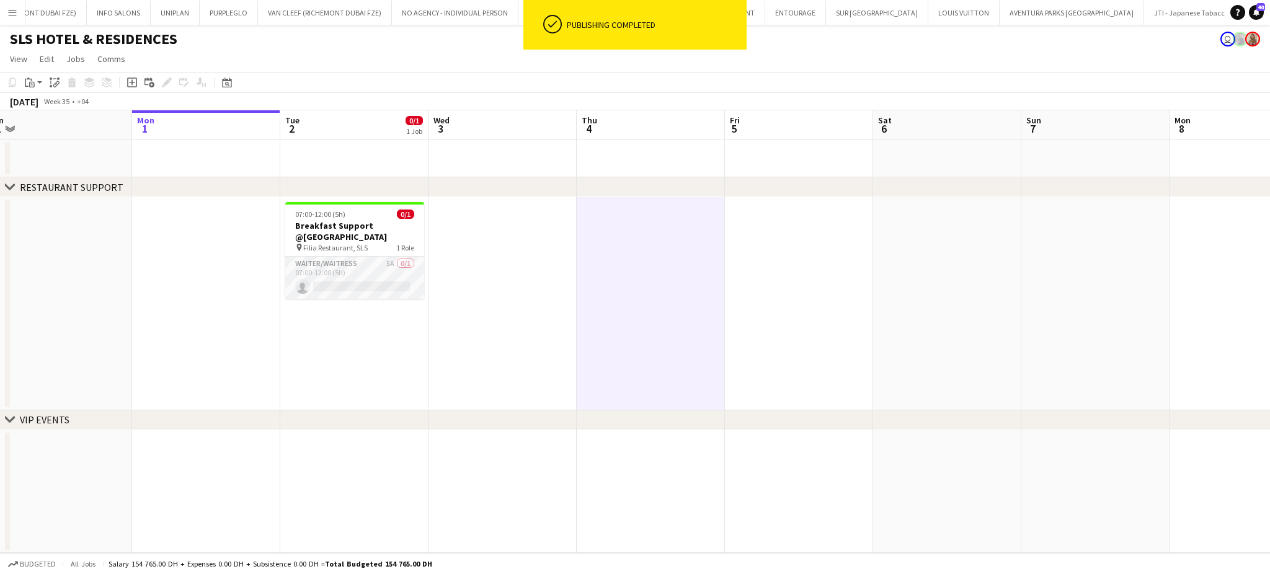
click at [381, 259] on app-card-role "Waiter/Waitress 5A 0/1 07:00-12:00 (5h) single-neutral-actions" at bounding box center [354, 278] width 139 height 42
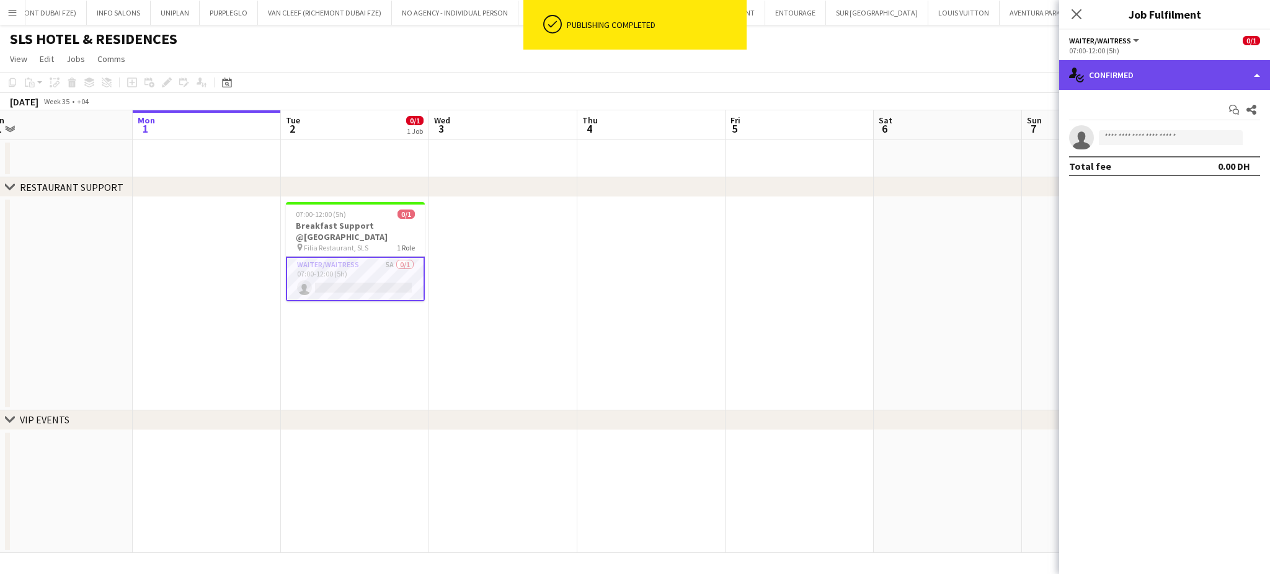
drag, startPoint x: 1225, startPoint y: 68, endPoint x: 1236, endPoint y: 81, distance: 17.1
click at [1226, 68] on div "single-neutral-actions-check-2 Confirmed" at bounding box center [1164, 75] width 211 height 30
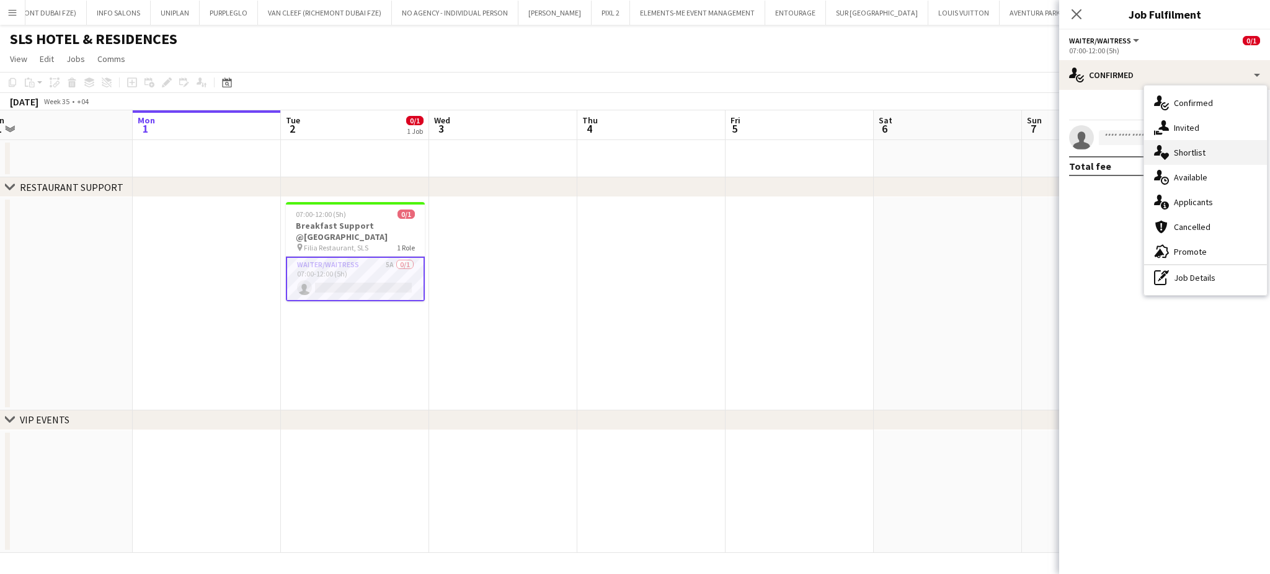
click at [1216, 152] on div "single-neutral-actions-heart Shortlist" at bounding box center [1205, 152] width 123 height 25
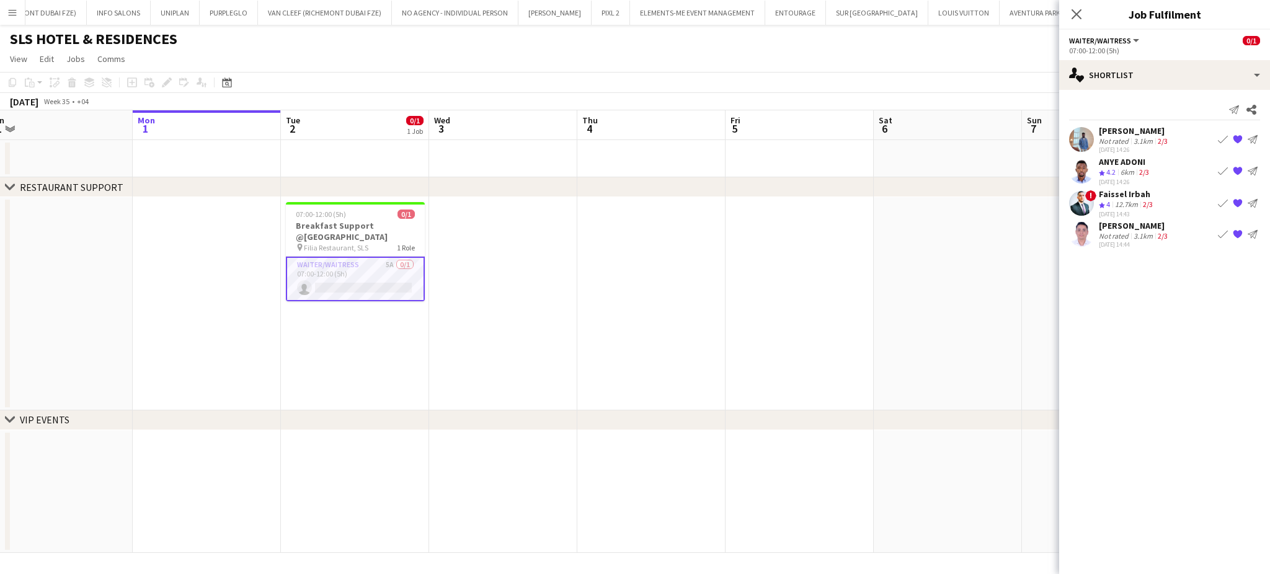
click at [382, 261] on app-card-role "Waiter/Waitress 5A 0/1 07:00-12:00 (5h) single-neutral-actions" at bounding box center [355, 279] width 139 height 45
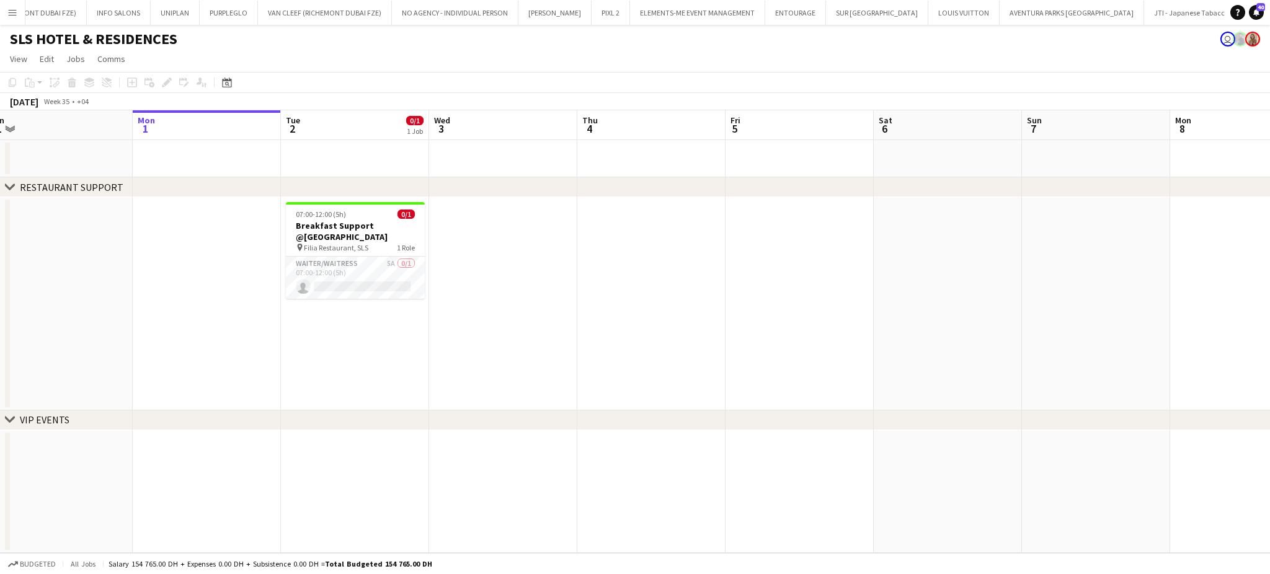
click at [529, 239] on app-date-cell at bounding box center [503, 303] width 148 height 213
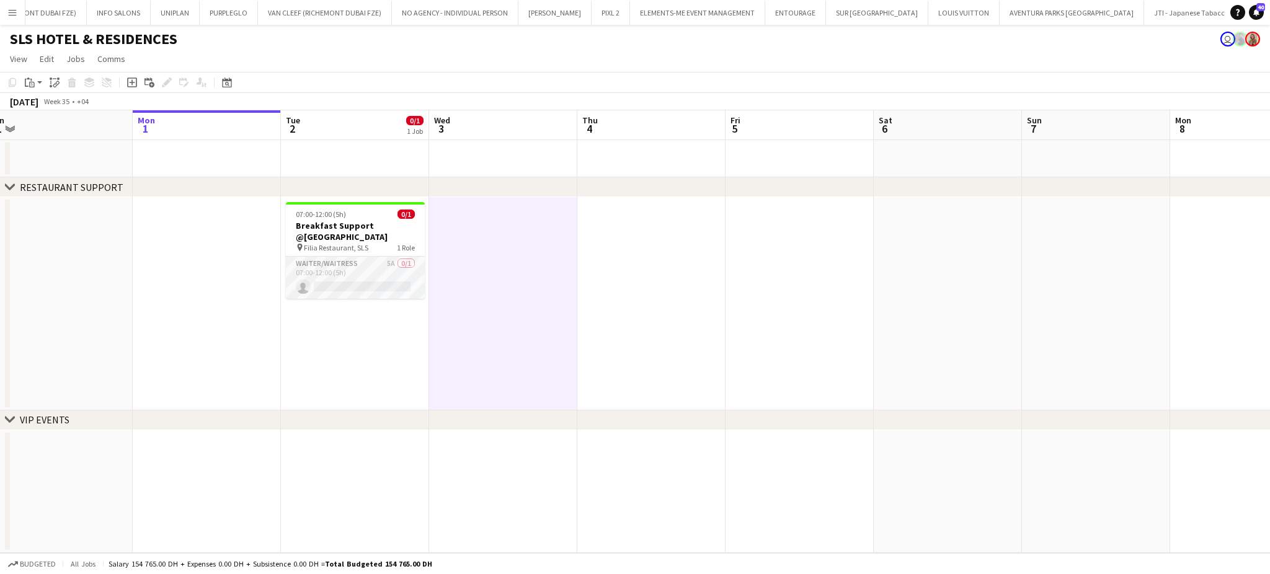
click at [382, 272] on app-card-role "Waiter/Waitress 5A 0/1 07:00-12:00 (5h) single-neutral-actions" at bounding box center [355, 278] width 139 height 42
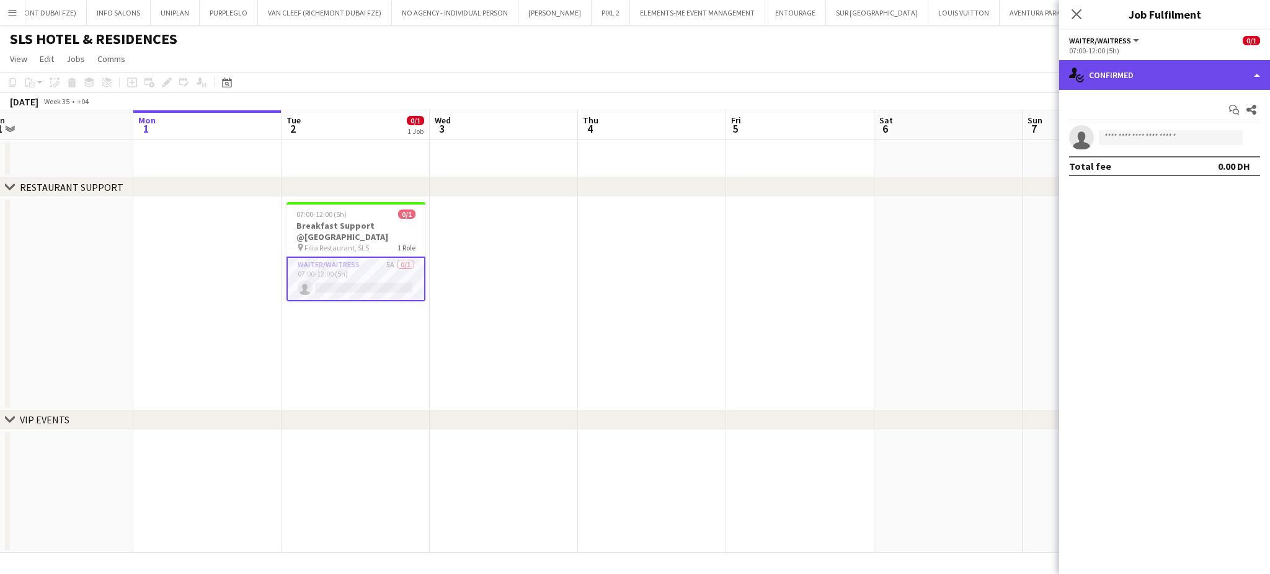
click at [1232, 74] on div "single-neutral-actions-check-2 Confirmed" at bounding box center [1164, 75] width 211 height 30
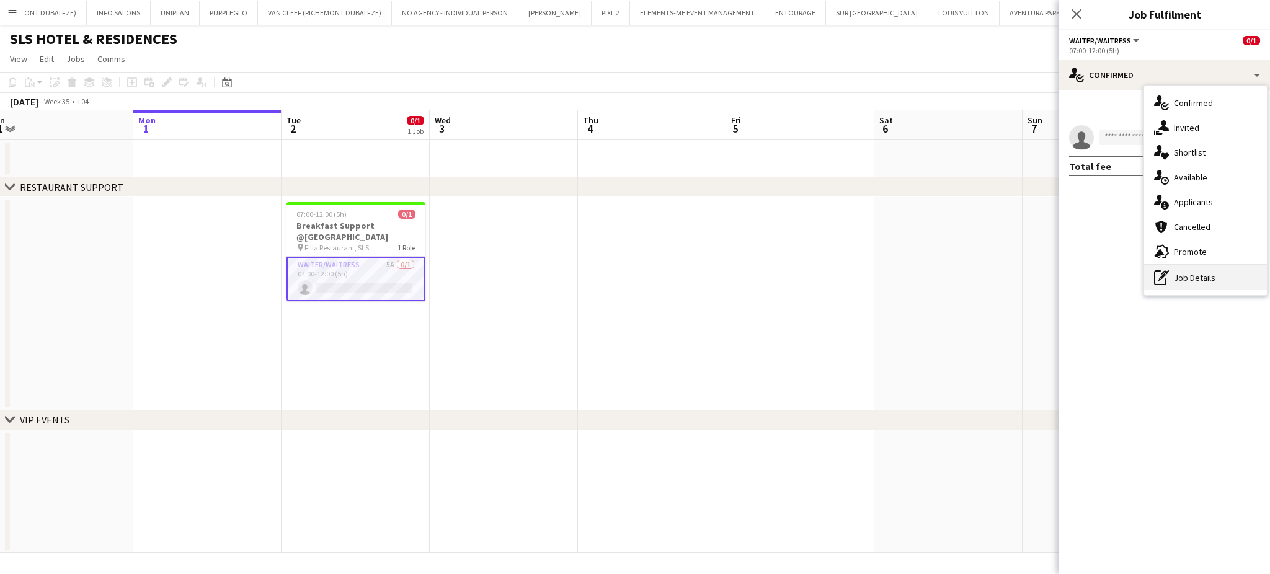
click at [1189, 273] on div "pen-write Job Details" at bounding box center [1205, 277] width 123 height 25
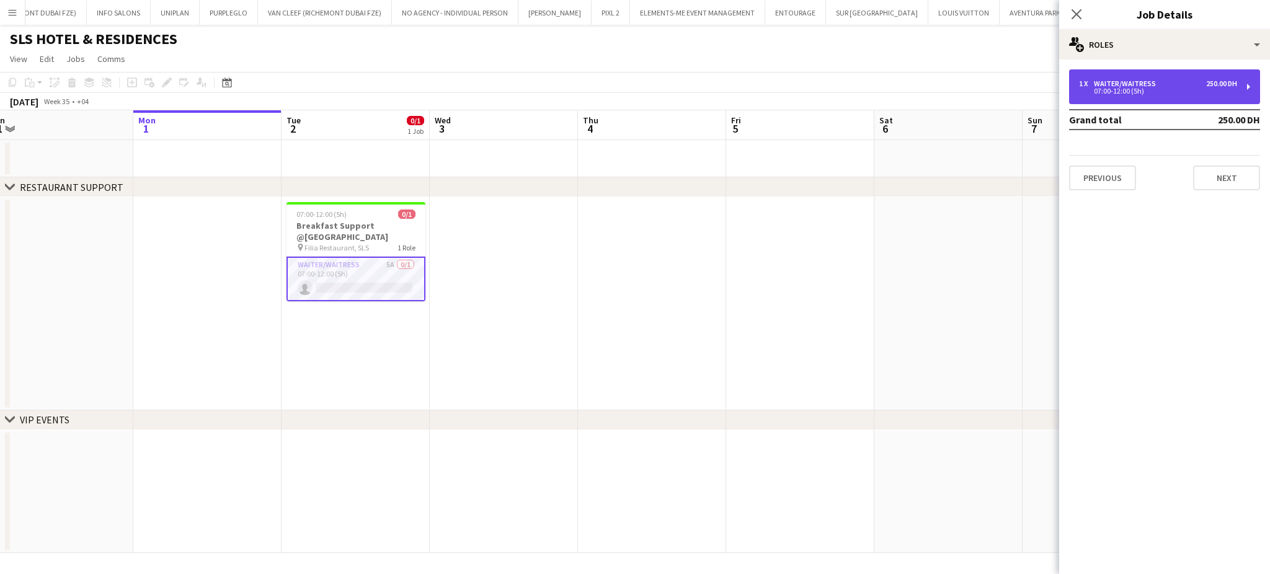
click at [1151, 94] on div "07:00-12:00 (5h)" at bounding box center [1158, 91] width 158 height 6
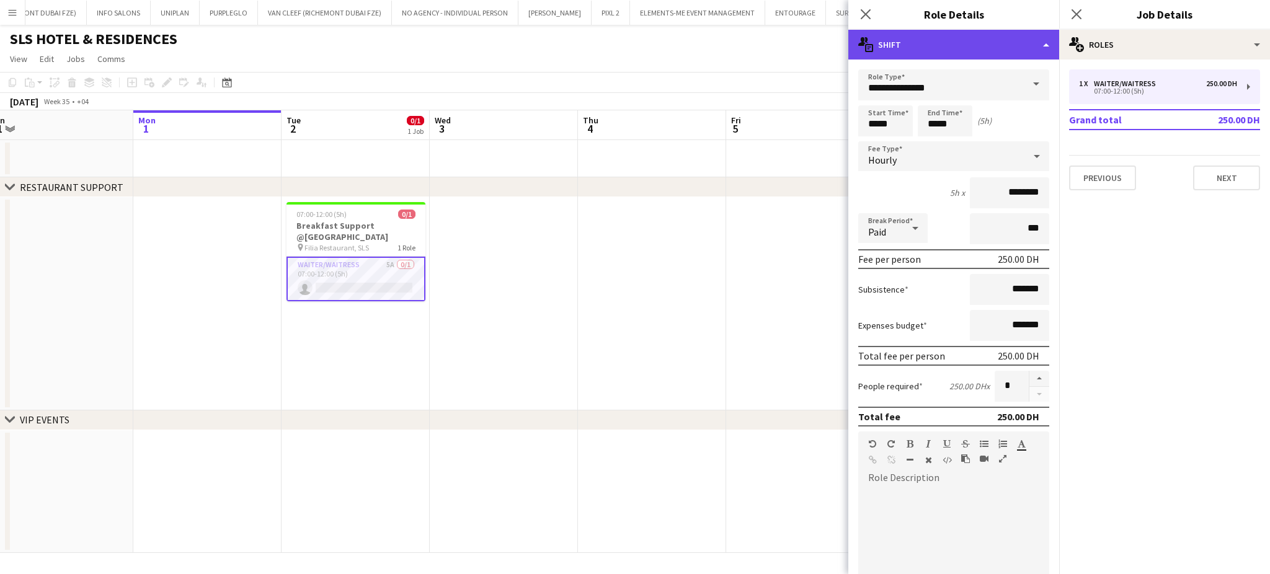
click at [1035, 39] on div "multiple-actions-text Shift" at bounding box center [953, 45] width 211 height 30
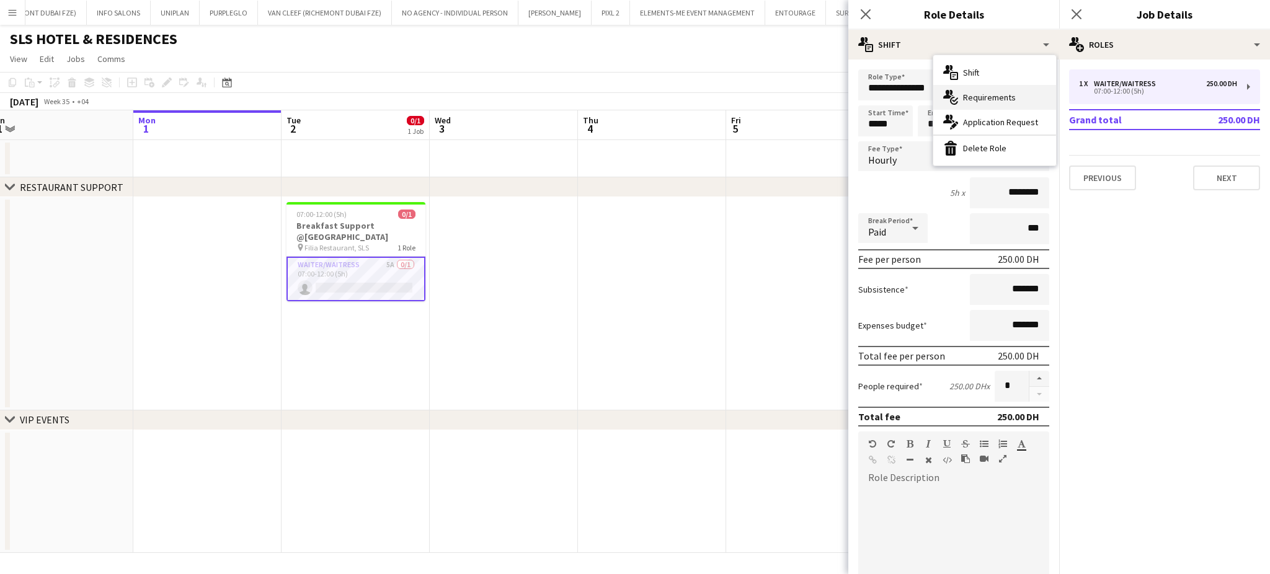
click at [965, 100] on div "multiple-actions-check-2 Requirements" at bounding box center [994, 97] width 123 height 25
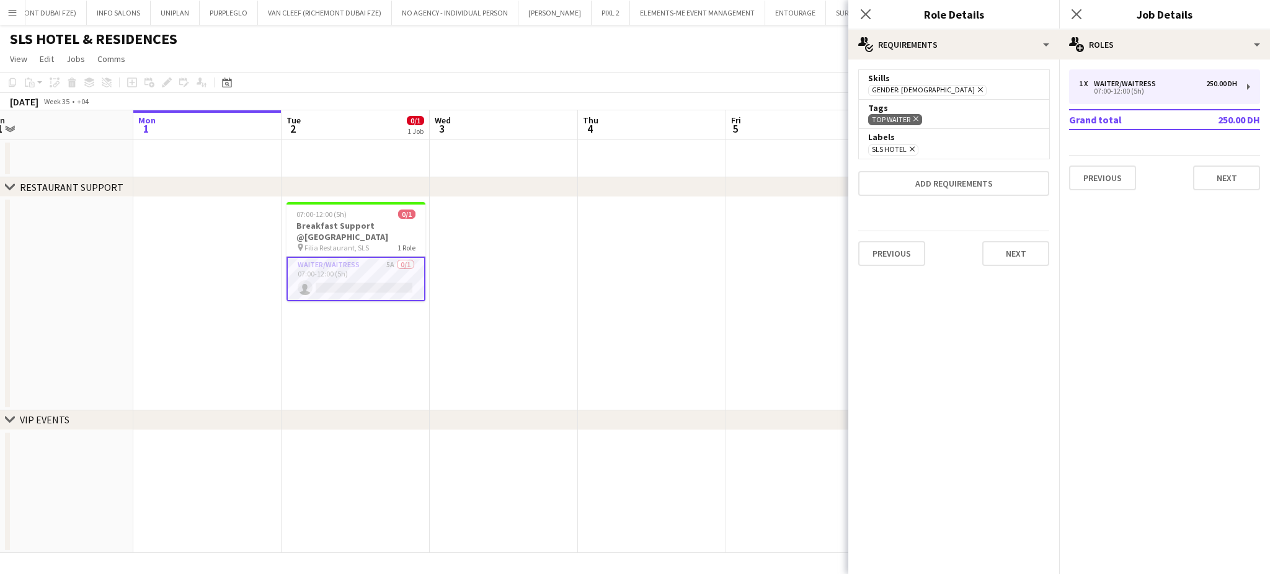
click at [913, 115] on icon "Remove" at bounding box center [914, 119] width 8 height 8
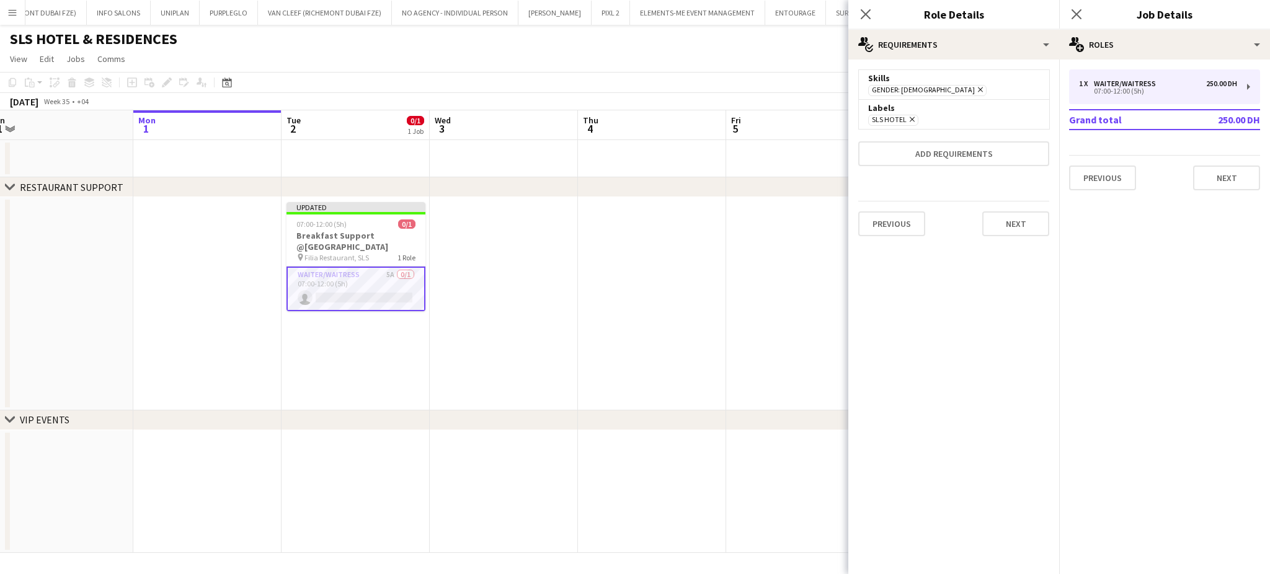
click at [765, 262] on app-date-cell at bounding box center [800, 303] width 148 height 213
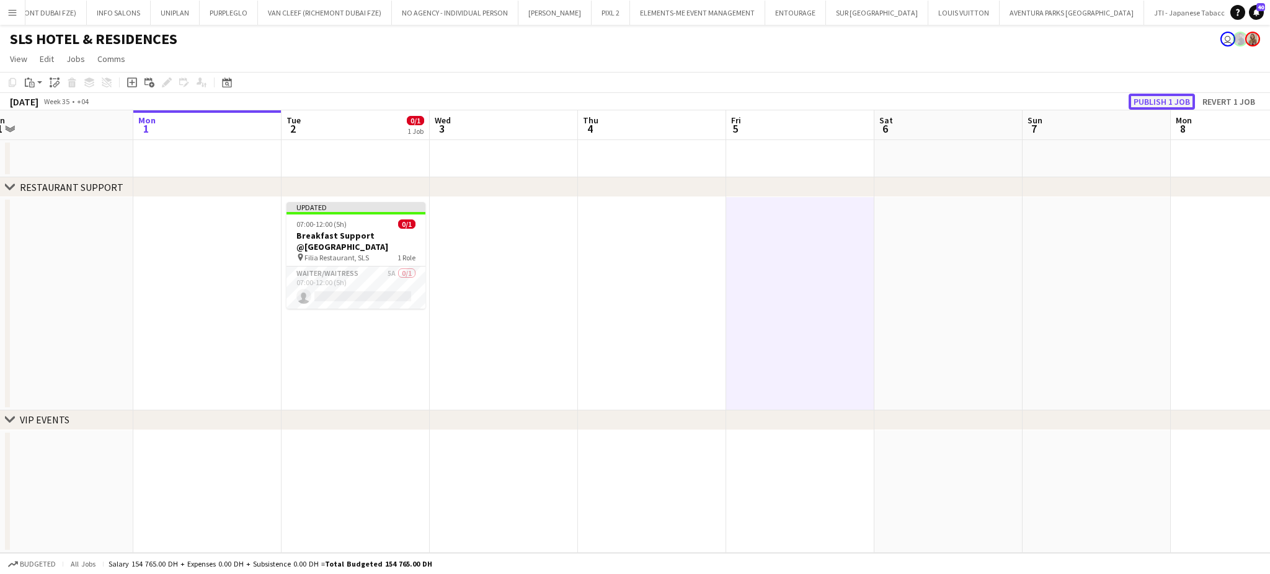
click at [1159, 100] on button "Publish 1 job" at bounding box center [1161, 102] width 66 height 16
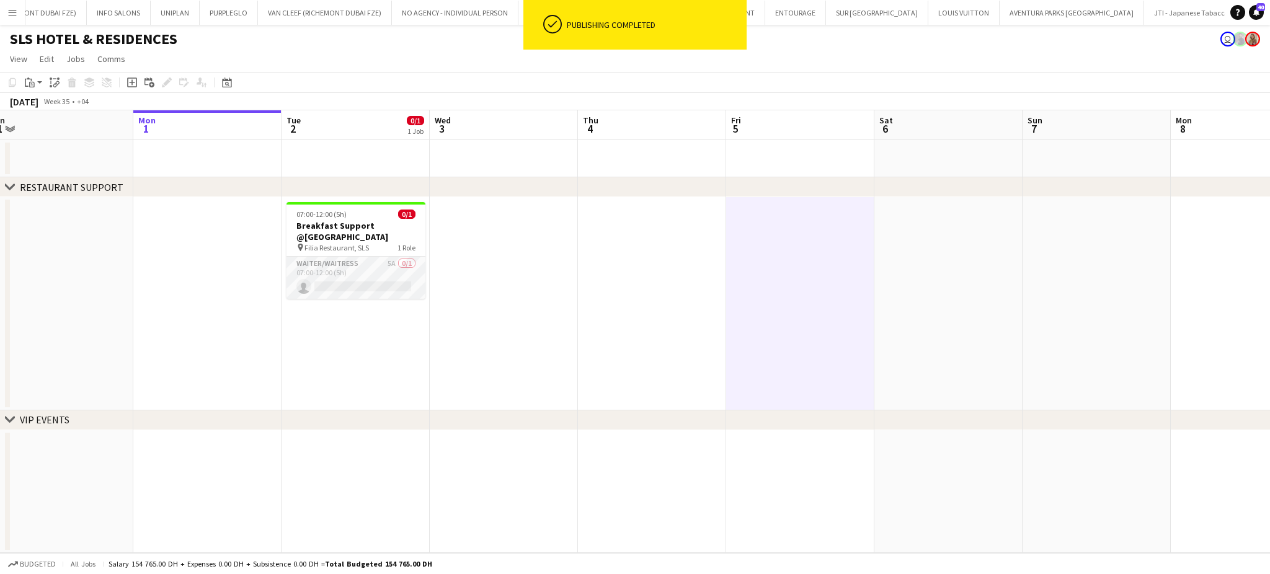
click at [383, 259] on app-card-role "Waiter/Waitress 5A 0/1 07:00-12:00 (5h) single-neutral-actions" at bounding box center [355, 278] width 139 height 42
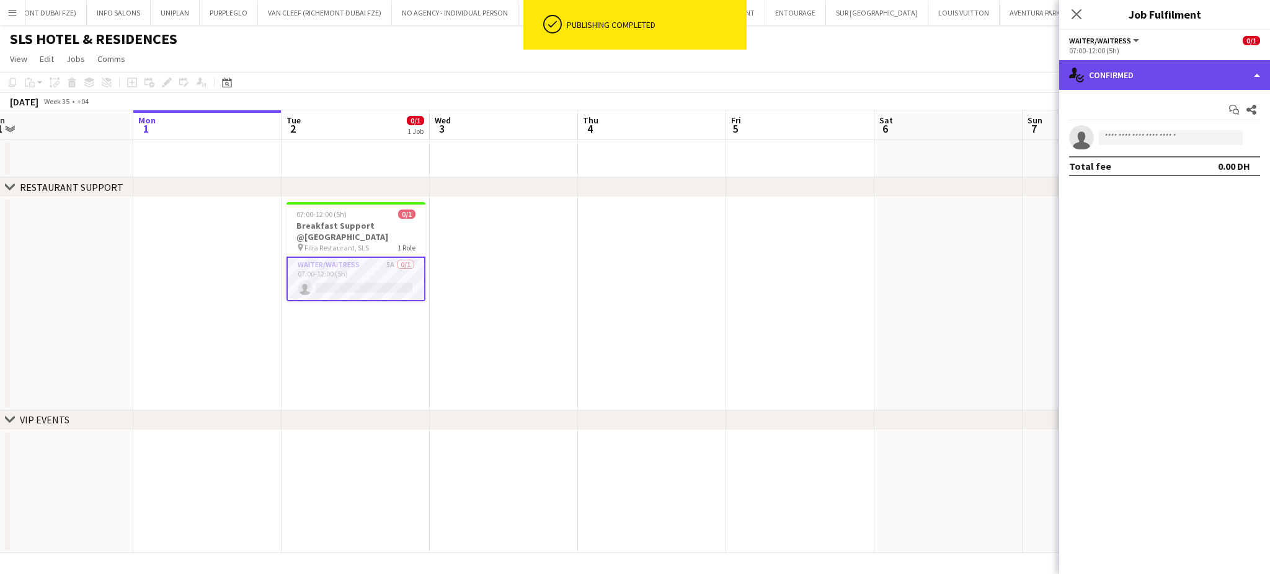
click at [1252, 75] on div "single-neutral-actions-check-2 Confirmed" at bounding box center [1164, 75] width 211 height 30
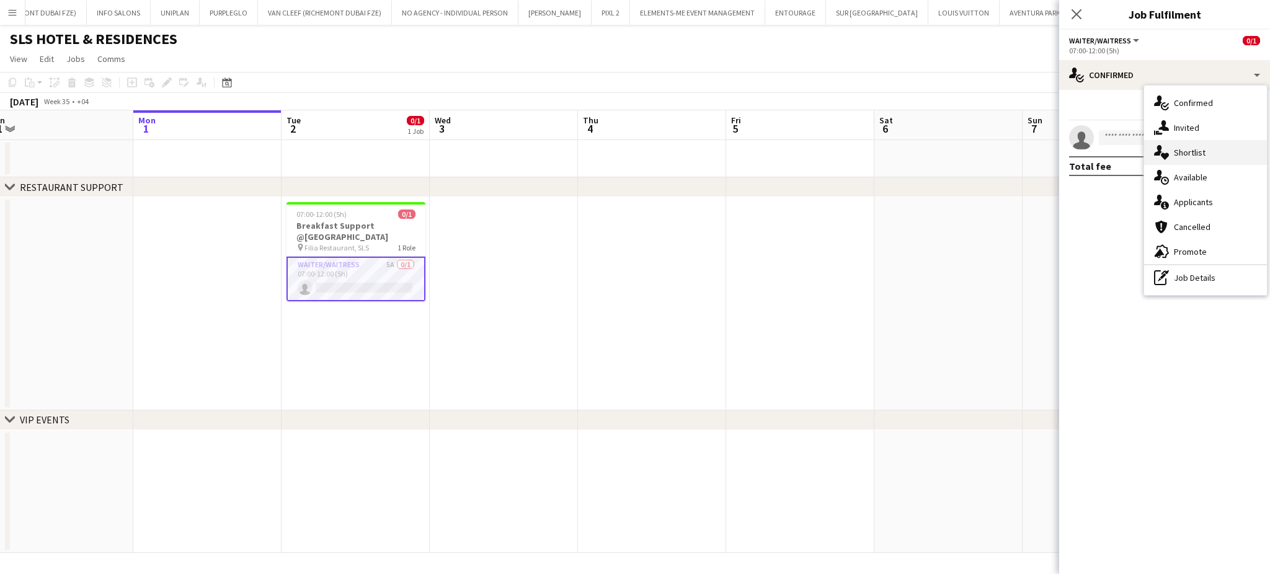
click at [1221, 151] on div "single-neutral-actions-heart Shortlist" at bounding box center [1205, 152] width 123 height 25
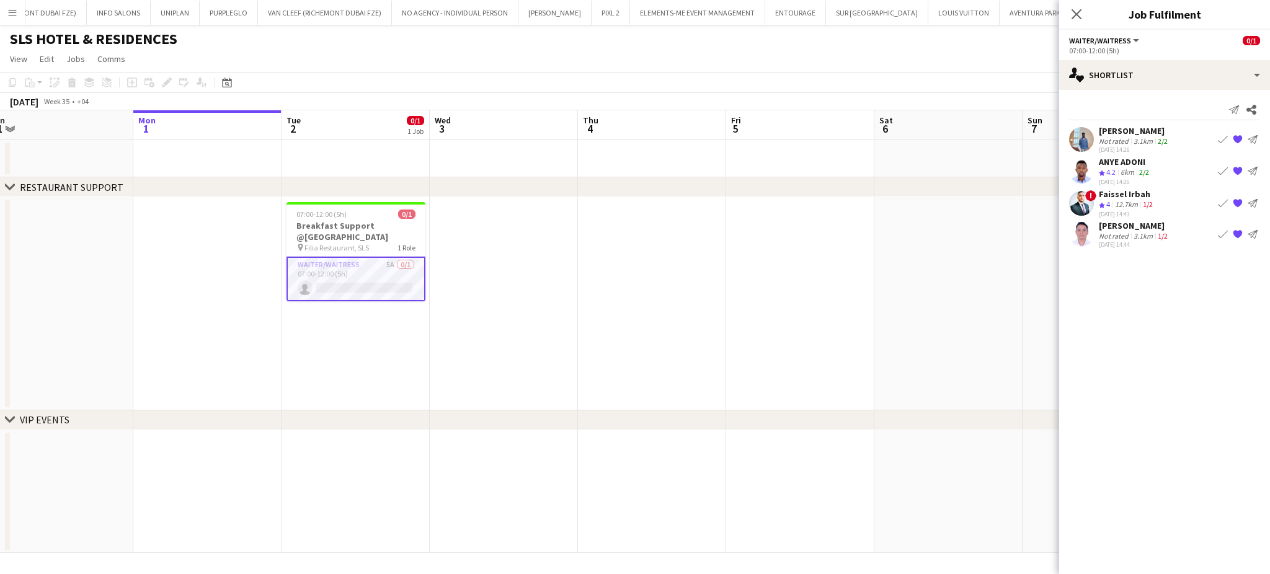
click at [949, 252] on app-date-cell at bounding box center [948, 303] width 148 height 213
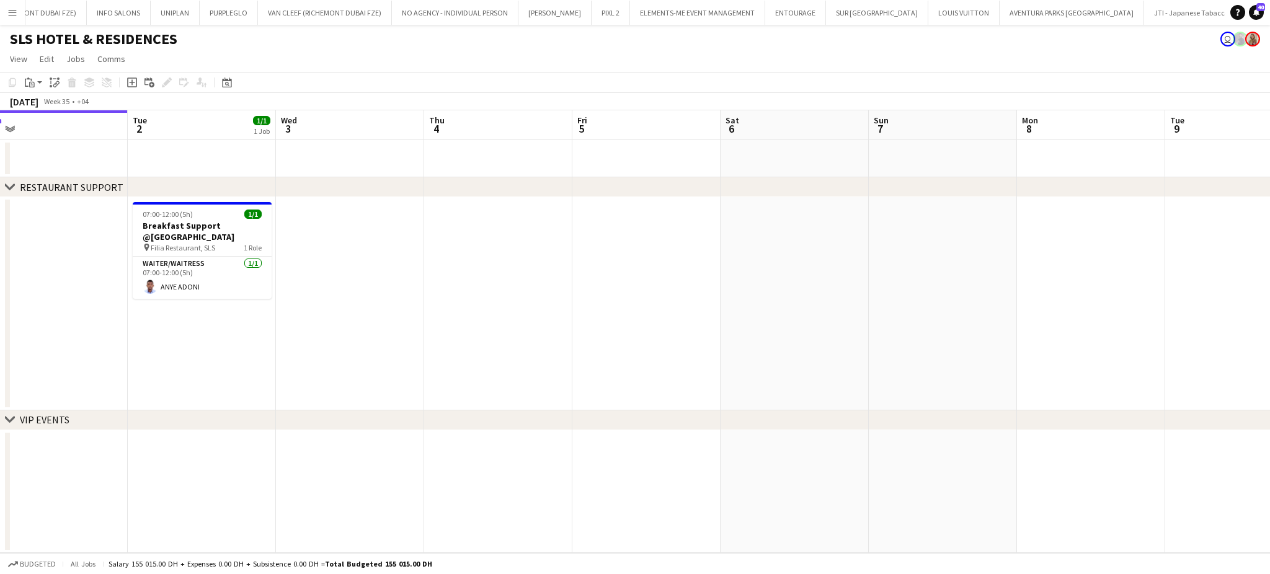
drag, startPoint x: 613, startPoint y: 352, endPoint x: 433, endPoint y: 325, distance: 181.1
click at [433, 325] on app-calendar-viewport "Fri 29 Sat 30 Sun 31 Mon 1 Tue 2 1/1 1 Job Wed 3 Thu 4 Fri 5 Sat 6 Sun 7 Mon 8 …" at bounding box center [635, 331] width 1270 height 443
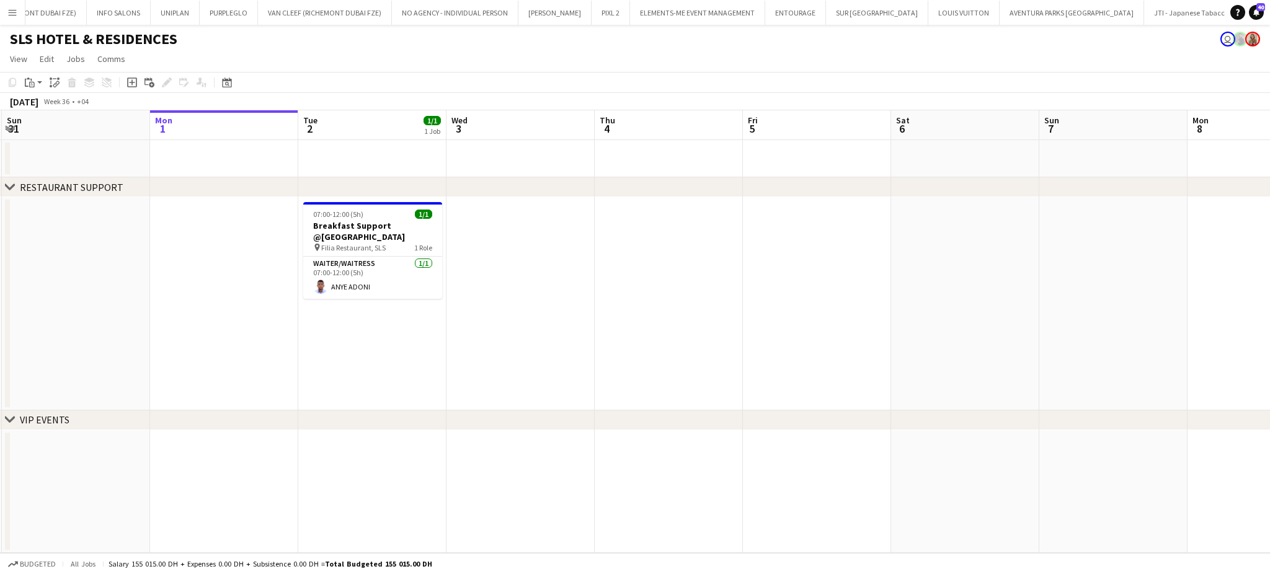
drag, startPoint x: 272, startPoint y: 323, endPoint x: 512, endPoint y: 334, distance: 240.8
click at [512, 334] on app-calendar-viewport "Fri 29 Sat 30 Sun 31 Mon 1 Tue 2 1/1 1 Job Wed 3 Thu 4 Fri 5 Sat 6 Sun 7 Mon 8 …" at bounding box center [635, 331] width 1270 height 443
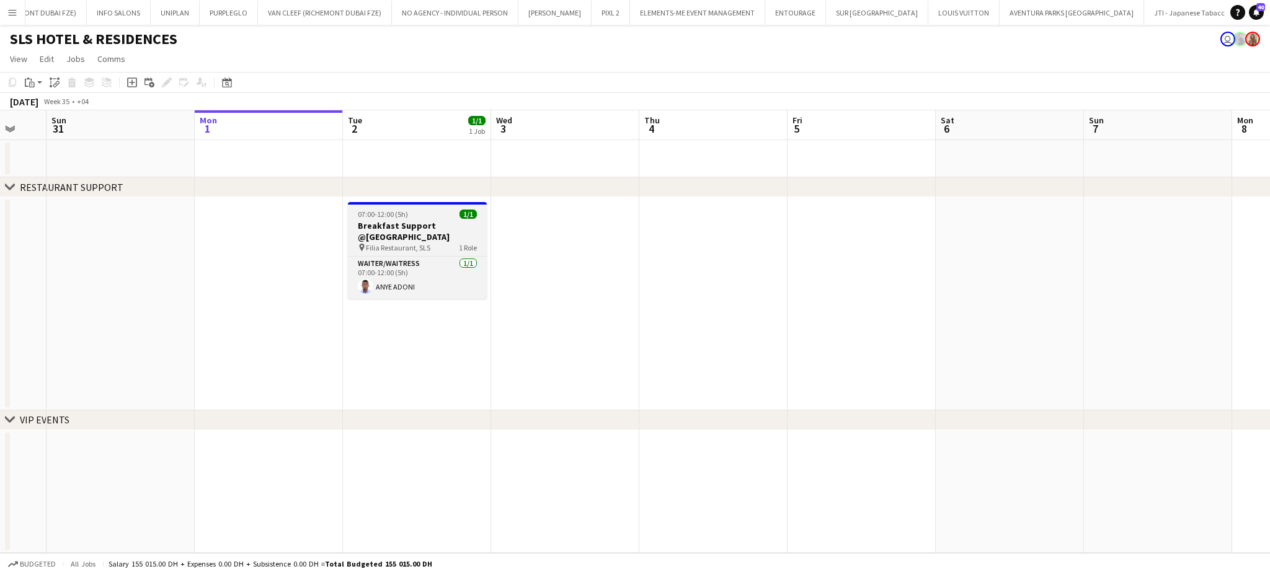
click at [414, 223] on h3 "Breakfast Support @SLS Hotel" at bounding box center [417, 231] width 139 height 22
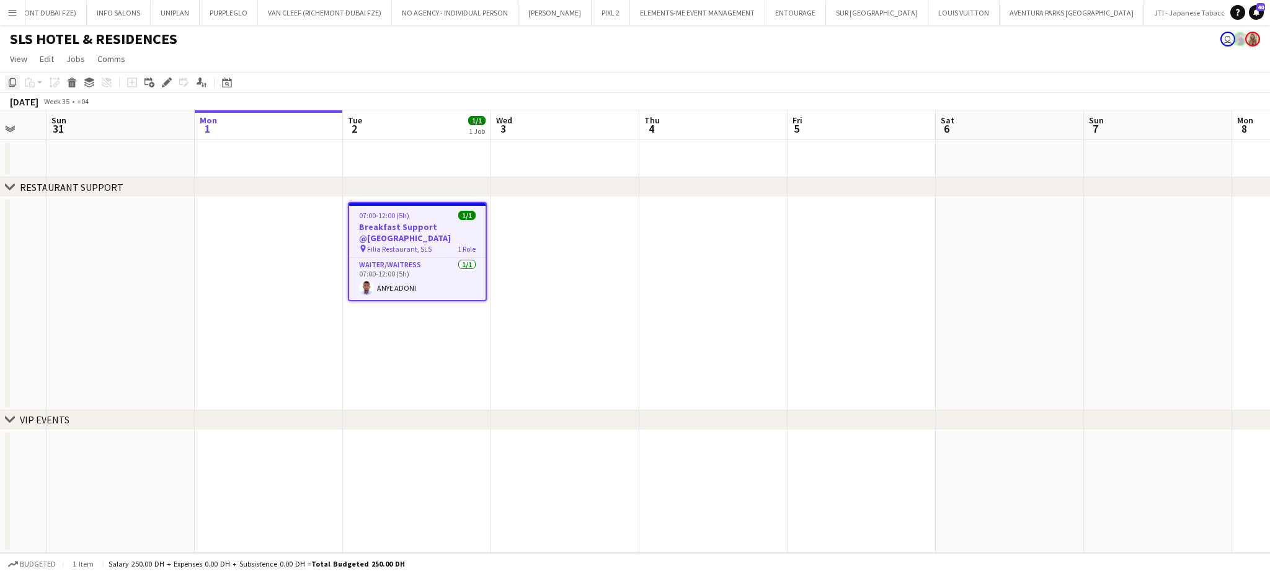
click at [14, 80] on icon "Copy" at bounding box center [12, 82] width 10 height 10
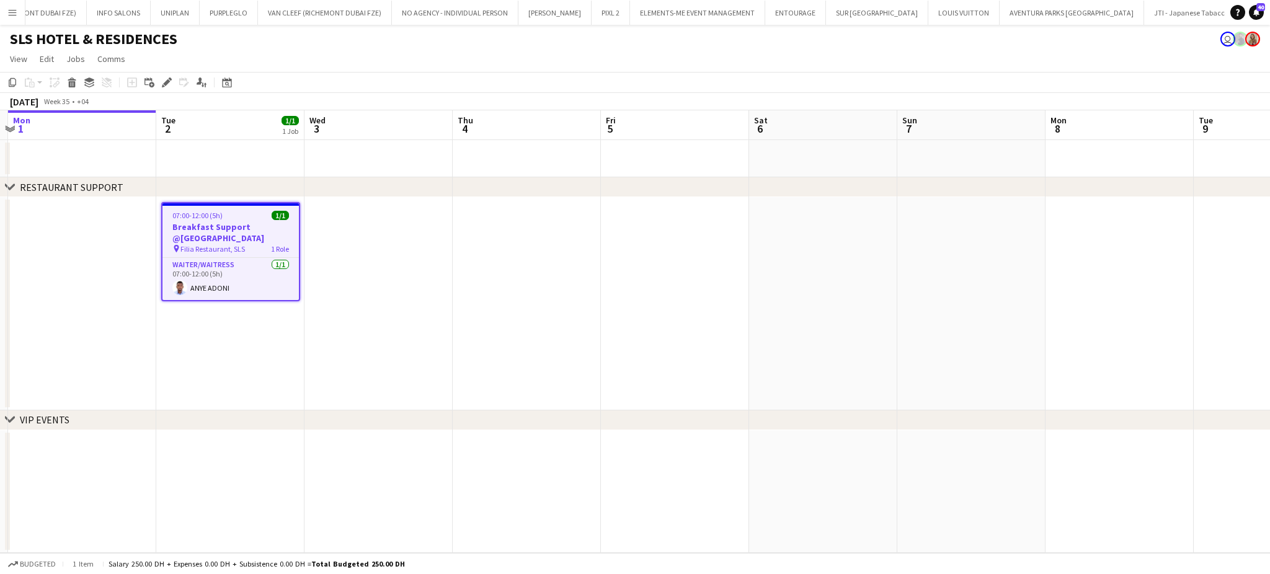
drag, startPoint x: 735, startPoint y: 241, endPoint x: 588, endPoint y: 231, distance: 147.2
click at [588, 231] on app-calendar-viewport "Fri 29 Sat 30 Sun 31 Mon 1 Tue 2 1/1 1 Job Wed 3 Thu 4 Fri 5 Sat 6 Sun 7 Mon 8 …" at bounding box center [635, 331] width 1270 height 443
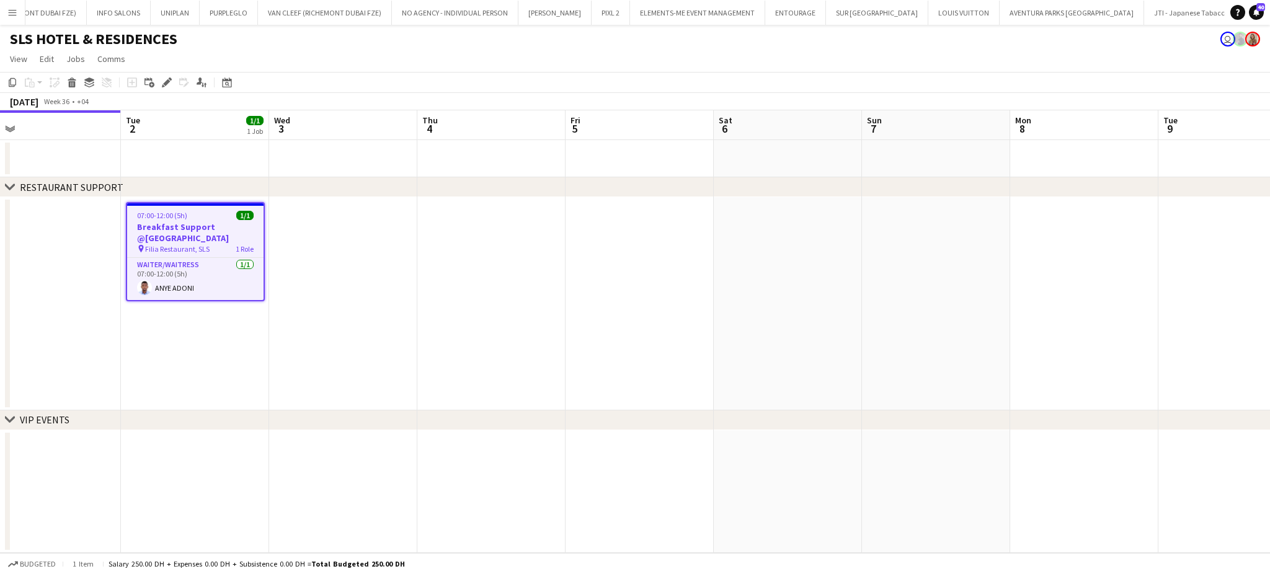
scroll to position [0, 474]
click at [355, 235] on app-date-cell at bounding box center [341, 303] width 148 height 213
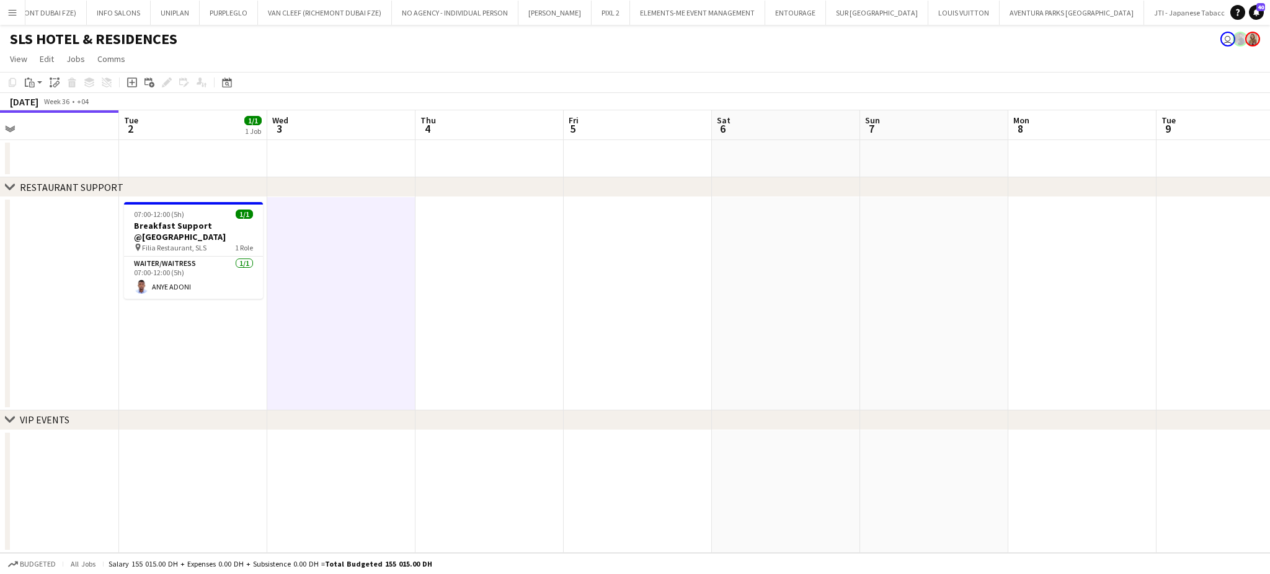
click at [549, 233] on app-date-cell at bounding box center [489, 303] width 148 height 213
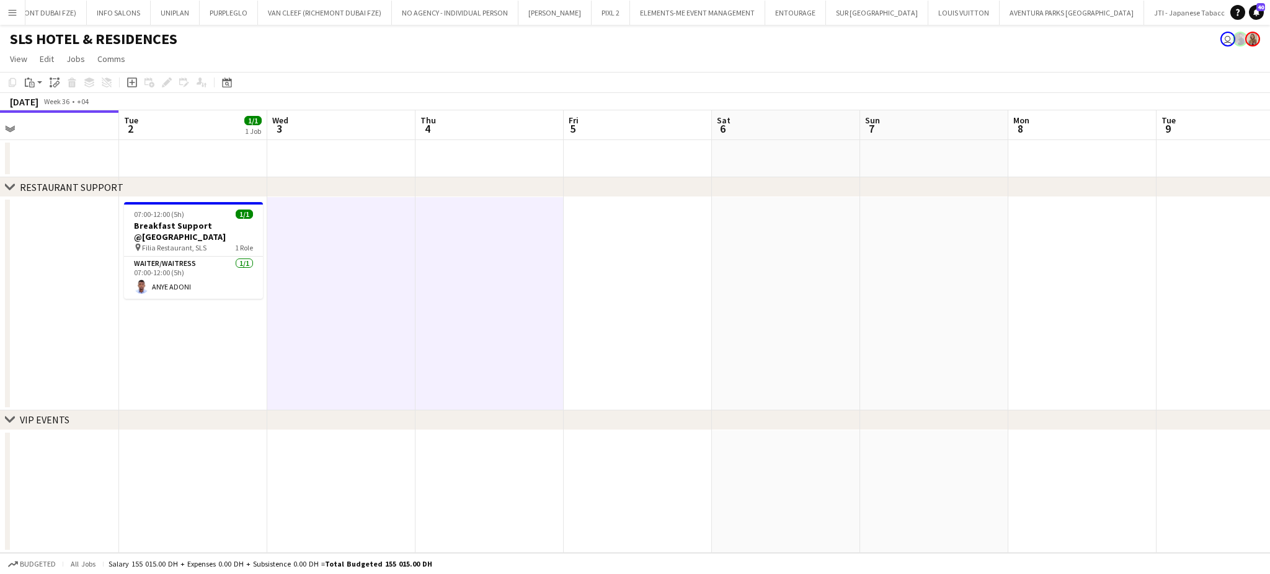
click at [657, 244] on app-date-cell at bounding box center [638, 303] width 148 height 213
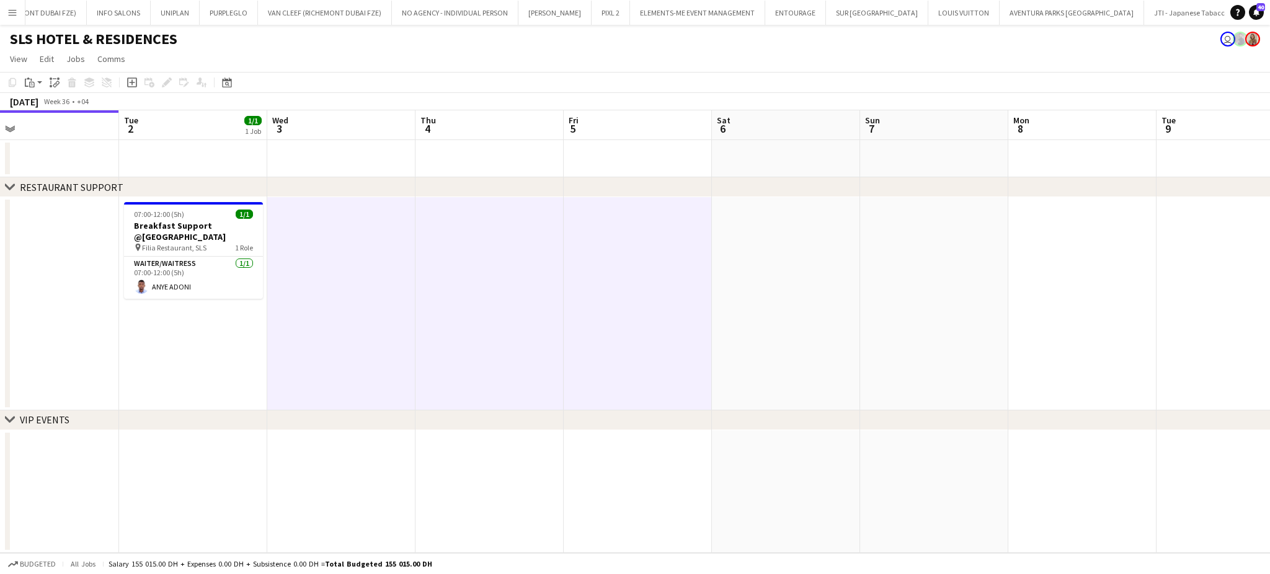
click at [804, 241] on app-date-cell at bounding box center [786, 303] width 148 height 213
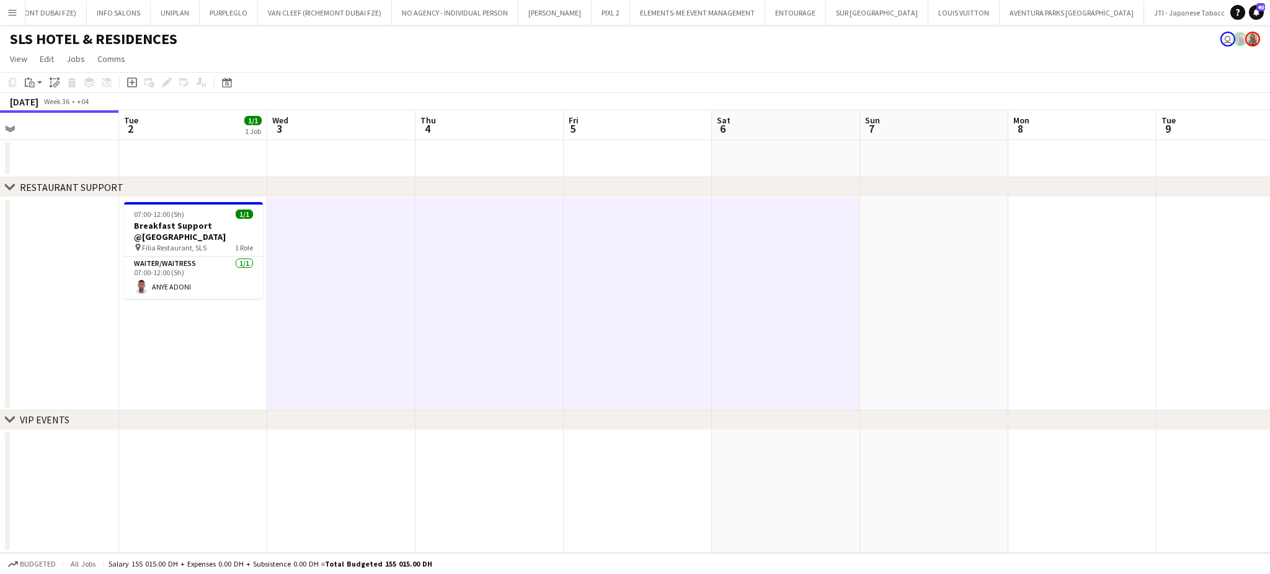
click at [934, 219] on app-date-cell at bounding box center [934, 303] width 148 height 213
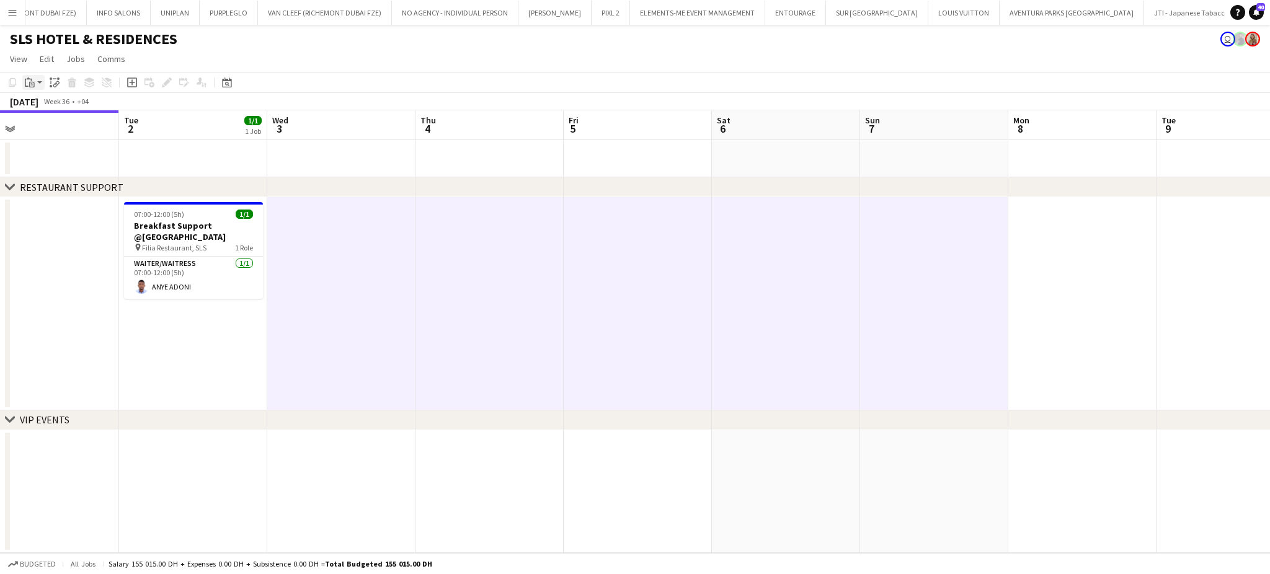
click at [31, 84] on icon at bounding box center [32, 83] width 2 height 1
click at [48, 125] on link "Paste with crew Ctrl+Shift+V" at bounding box center [91, 127] width 117 height 11
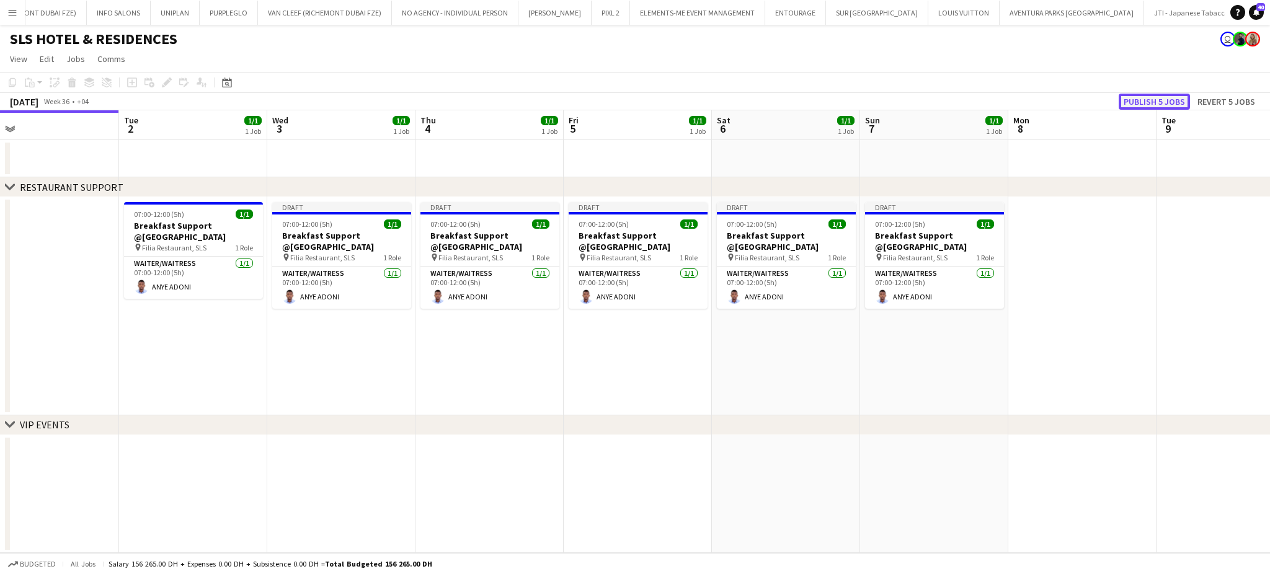
click at [1157, 97] on button "Publish 5 jobs" at bounding box center [1153, 102] width 71 height 16
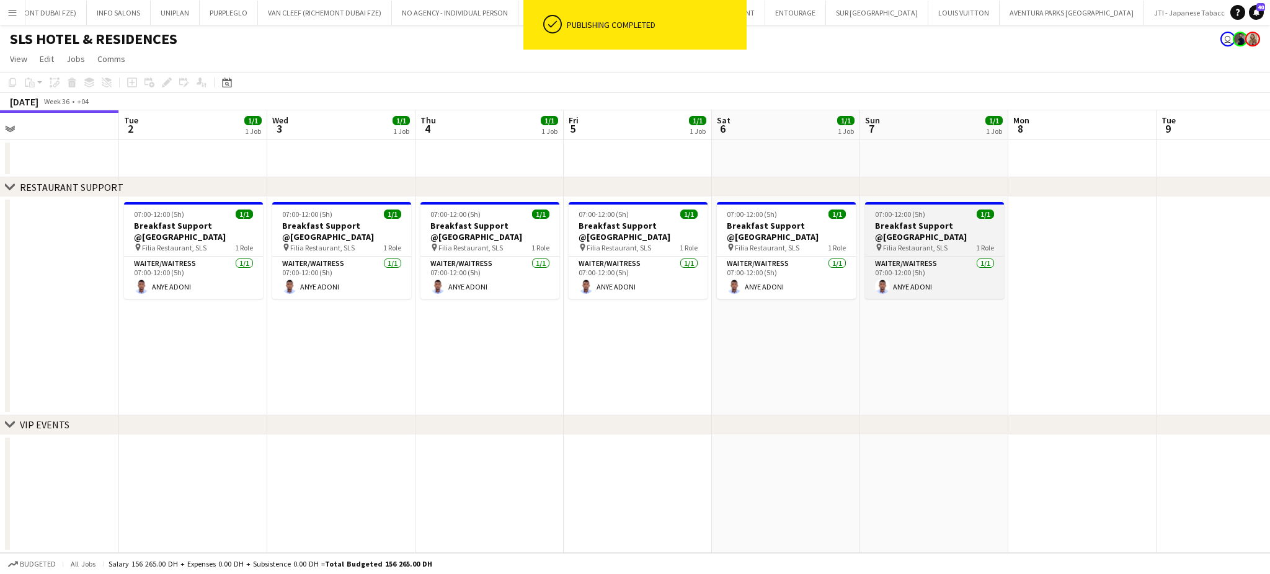
click at [923, 243] on span "Filia Restaurant, SLS" at bounding box center [915, 247] width 64 height 9
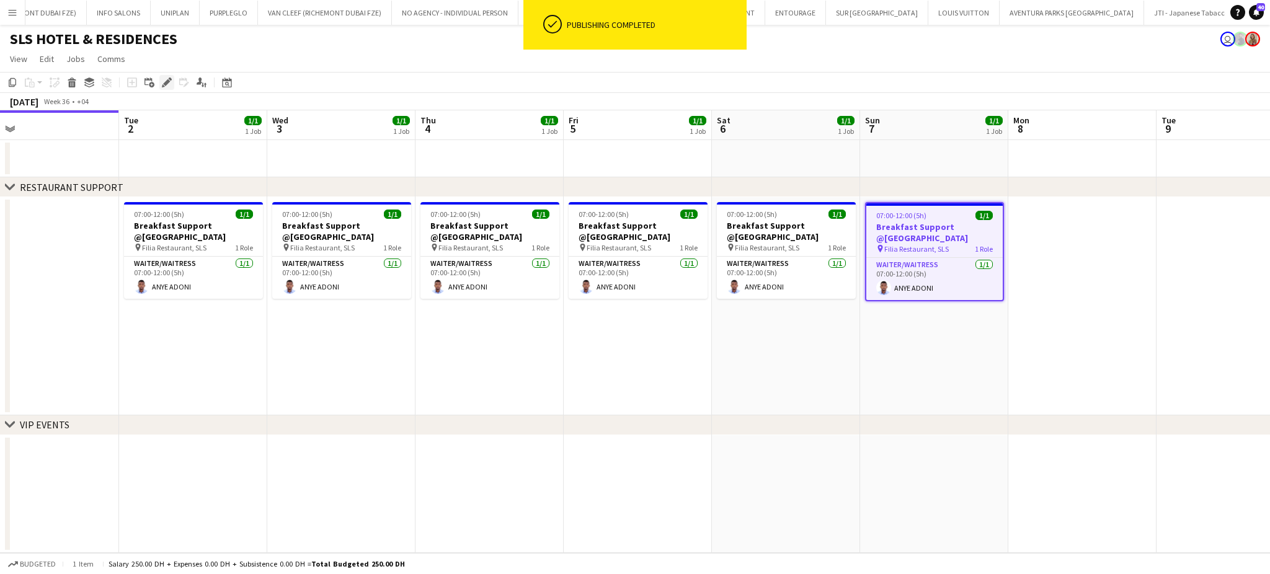
click at [164, 81] on icon "Edit" at bounding box center [167, 82] width 10 height 10
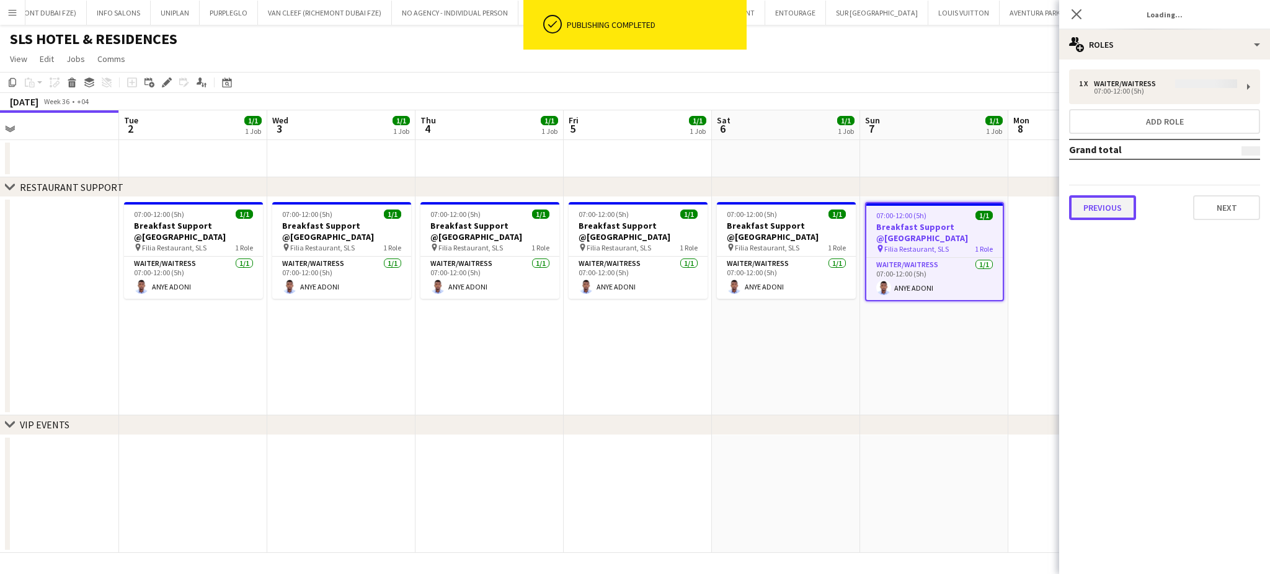
click at [1119, 211] on button "Previous" at bounding box center [1102, 207] width 67 height 25
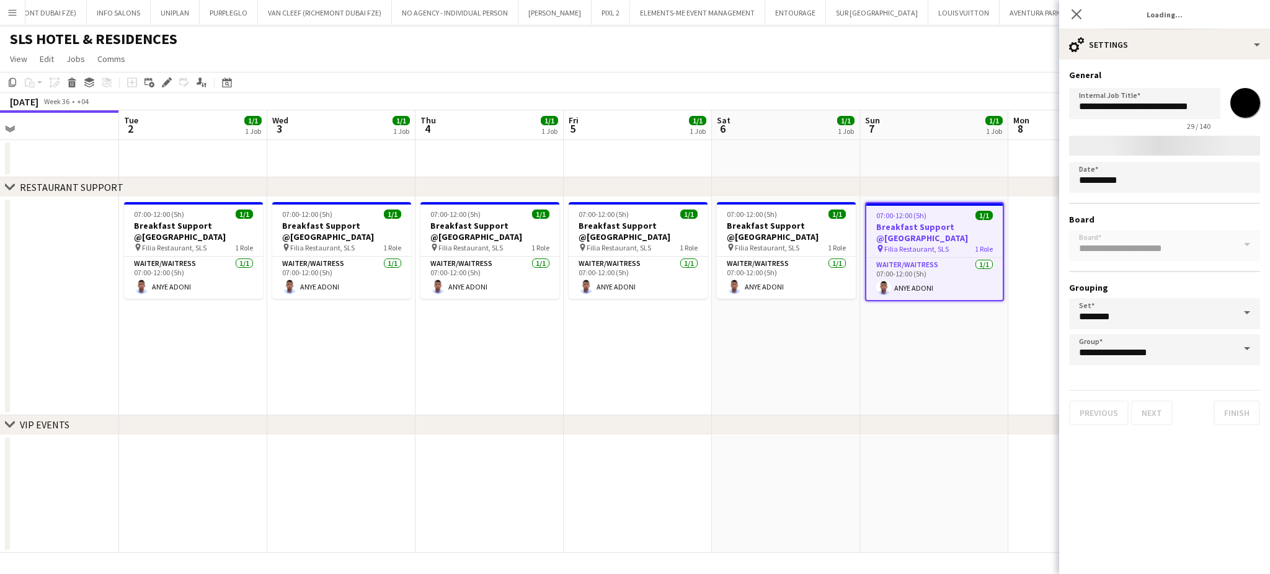
click at [955, 327] on app-date-cell "07:00-12:00 (5h) 1/1 Breakfast Support @SLS Hotel pin Filia Restaurant, SLS 1 R…" at bounding box center [934, 306] width 148 height 218
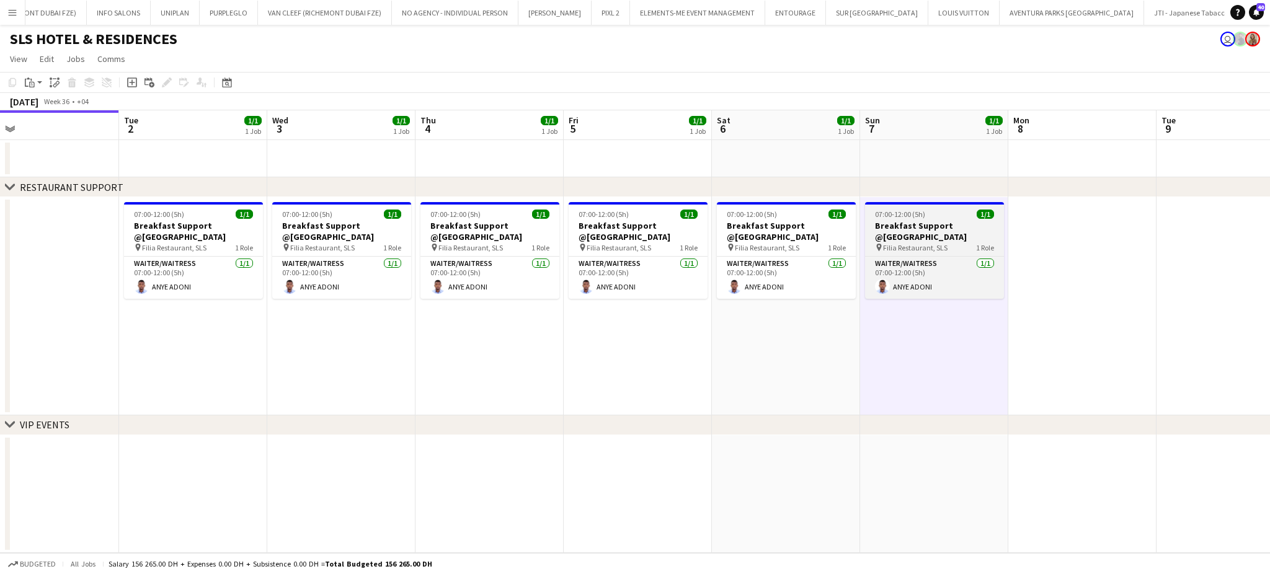
click at [970, 216] on div "07:00-12:00 (5h) 1/1" at bounding box center [934, 214] width 139 height 9
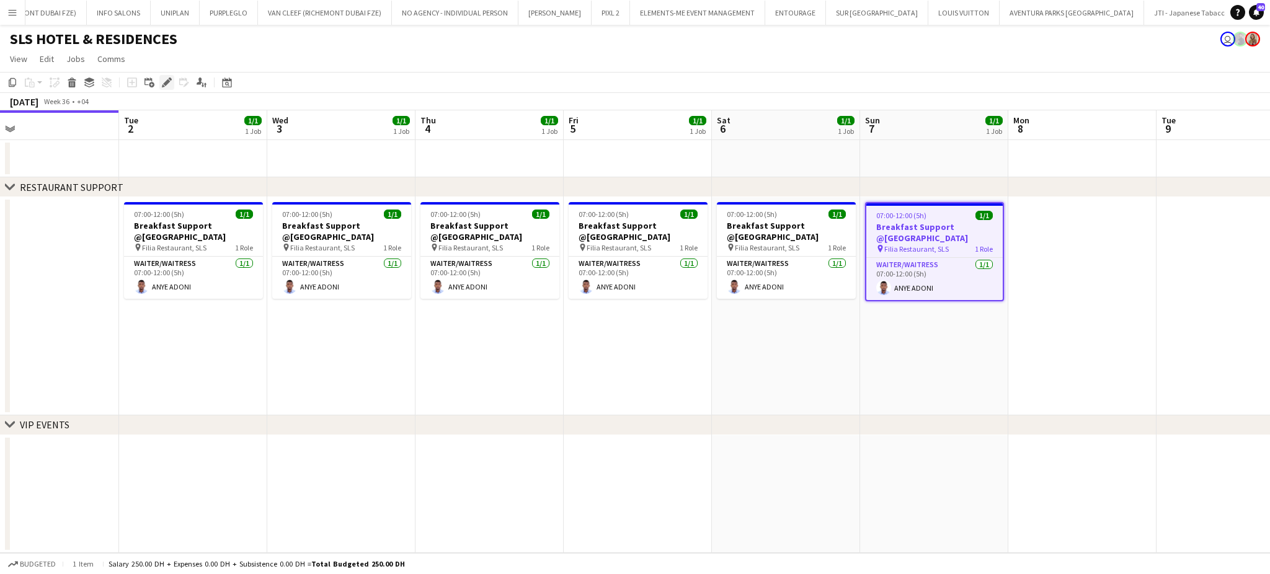
click at [170, 82] on icon "Edit" at bounding box center [167, 82] width 10 height 10
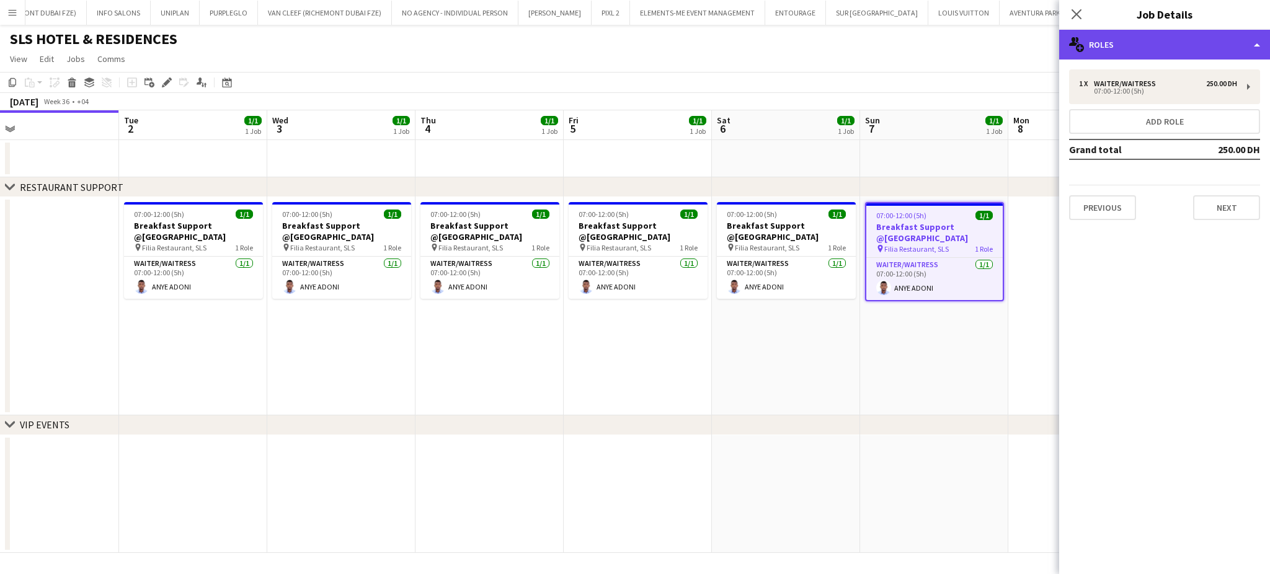
click at [1244, 43] on div "multiple-users-add Roles" at bounding box center [1164, 45] width 211 height 30
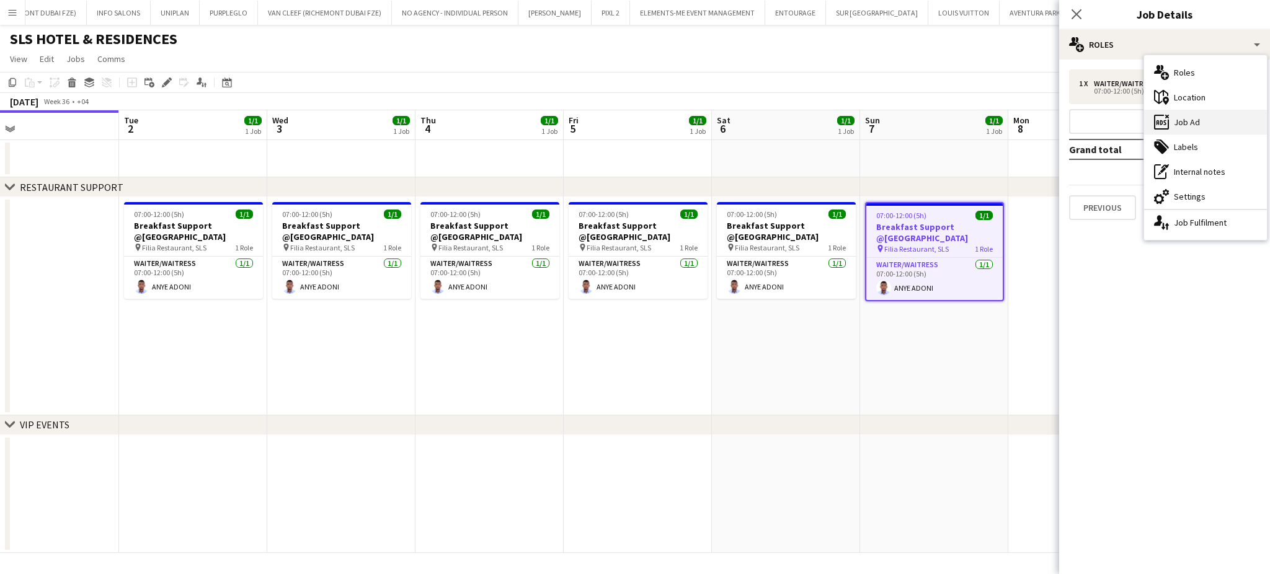
click at [1196, 120] on div "ads-window Job Ad" at bounding box center [1205, 122] width 123 height 25
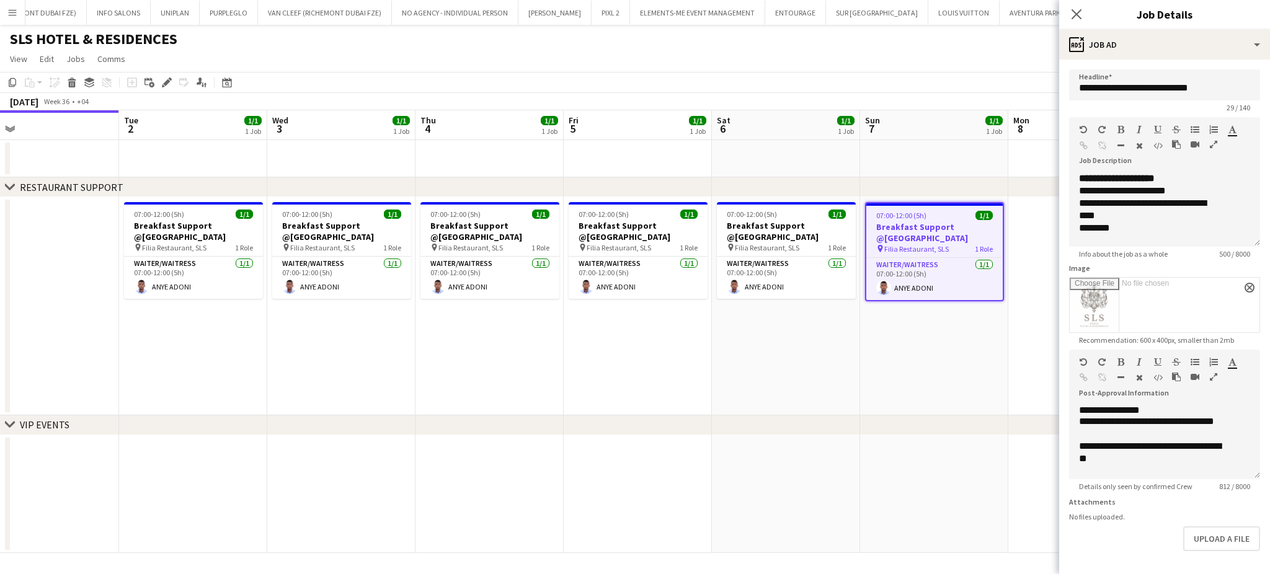
click at [960, 336] on app-date-cell "07:00-12:00 (5h) 1/1 Breakfast Support @SLS Hotel pin Filia Restaurant, SLS 1 R…" at bounding box center [934, 306] width 148 height 218
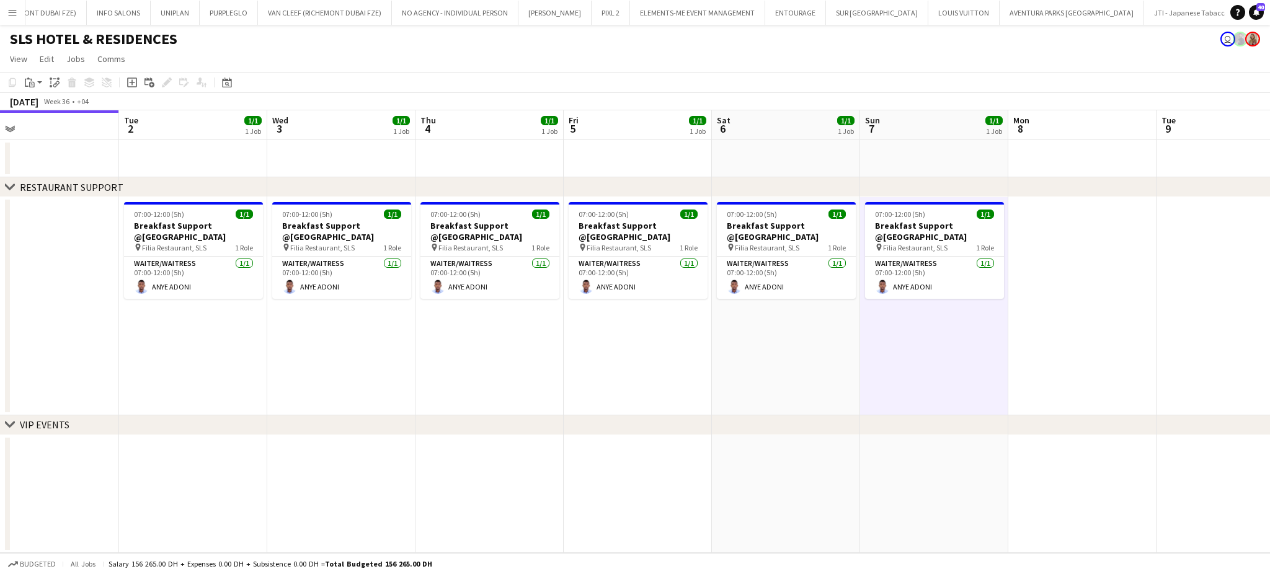
click at [160, 343] on app-date-cell "07:00-12:00 (5h) 1/1 Breakfast Support @SLS Hotel pin Filia Restaurant, SLS 1 R…" at bounding box center [193, 306] width 148 height 218
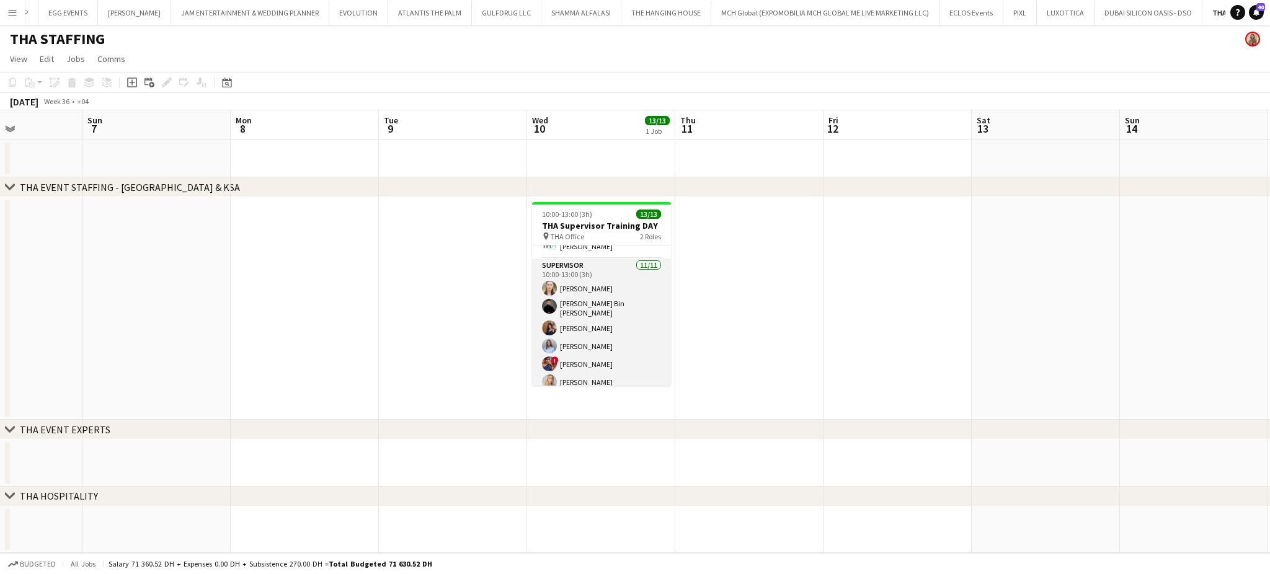
scroll to position [142, 0]
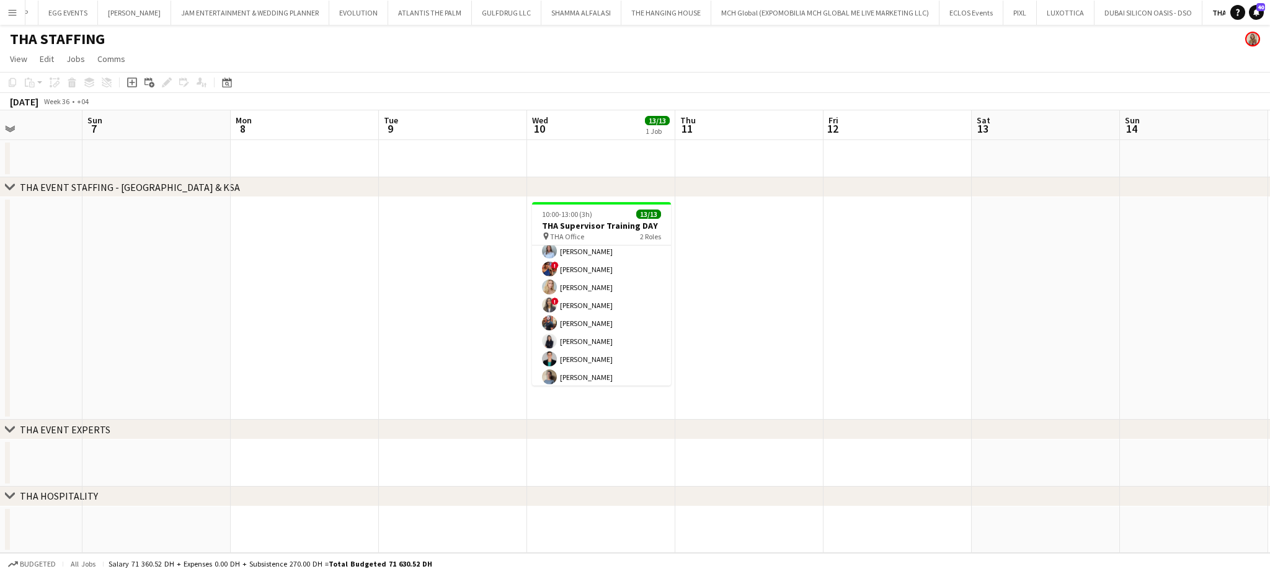
click at [4, 7] on button "Menu" at bounding box center [12, 12] width 25 height 25
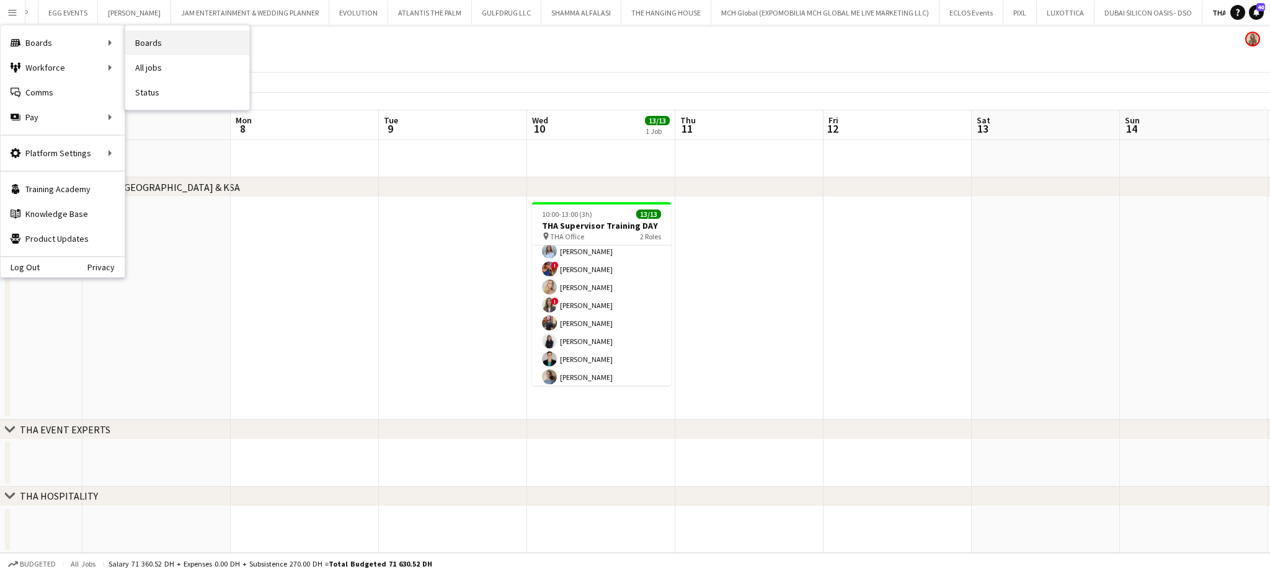
click at [145, 44] on link "Boards" at bounding box center [187, 42] width 124 height 25
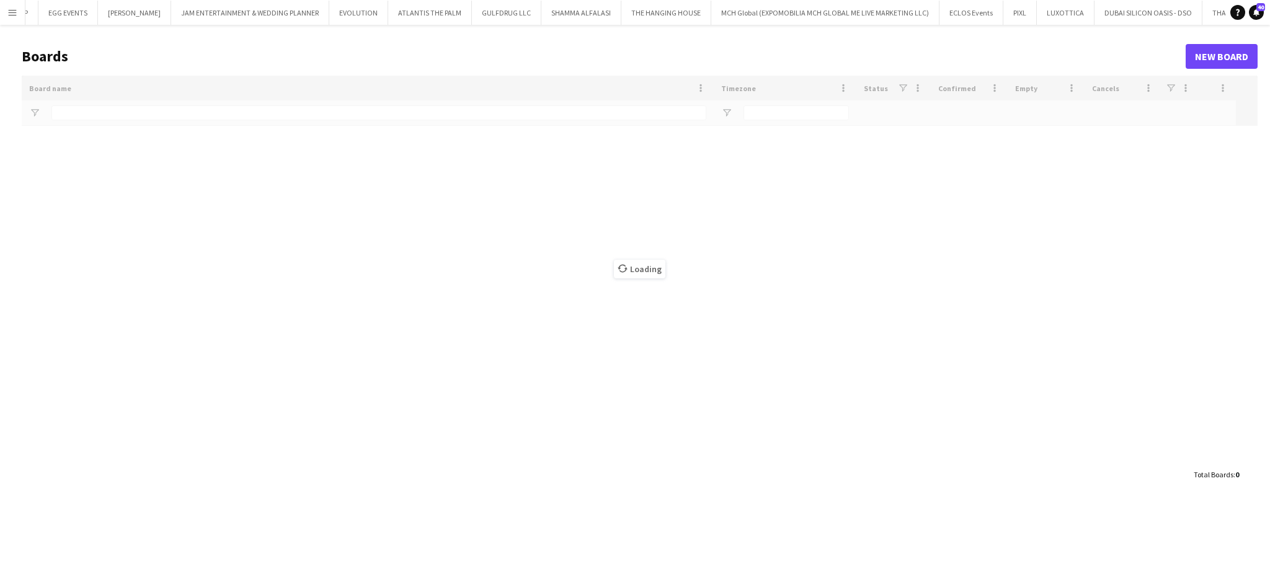
type input "***"
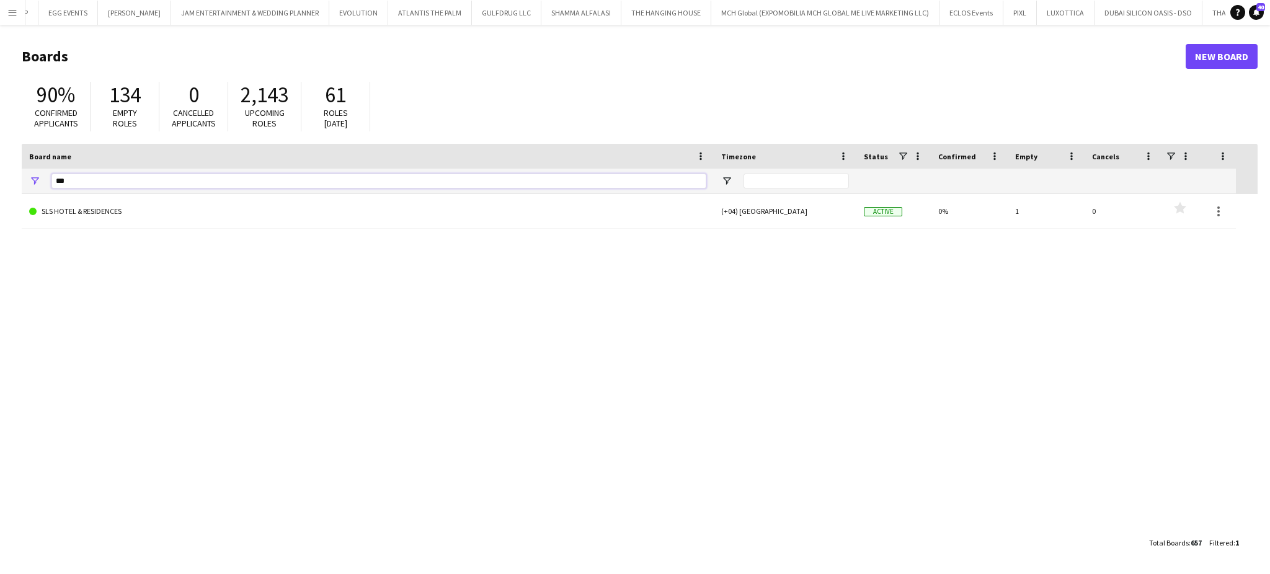
drag, startPoint x: 75, startPoint y: 181, endPoint x: 0, endPoint y: 184, distance: 75.1
click at [0, 184] on main "Boards New Board 90% Confirmed applicants 134 Empty roles 0 Cancelled applicant…" at bounding box center [635, 299] width 1270 height 549
type input "****"
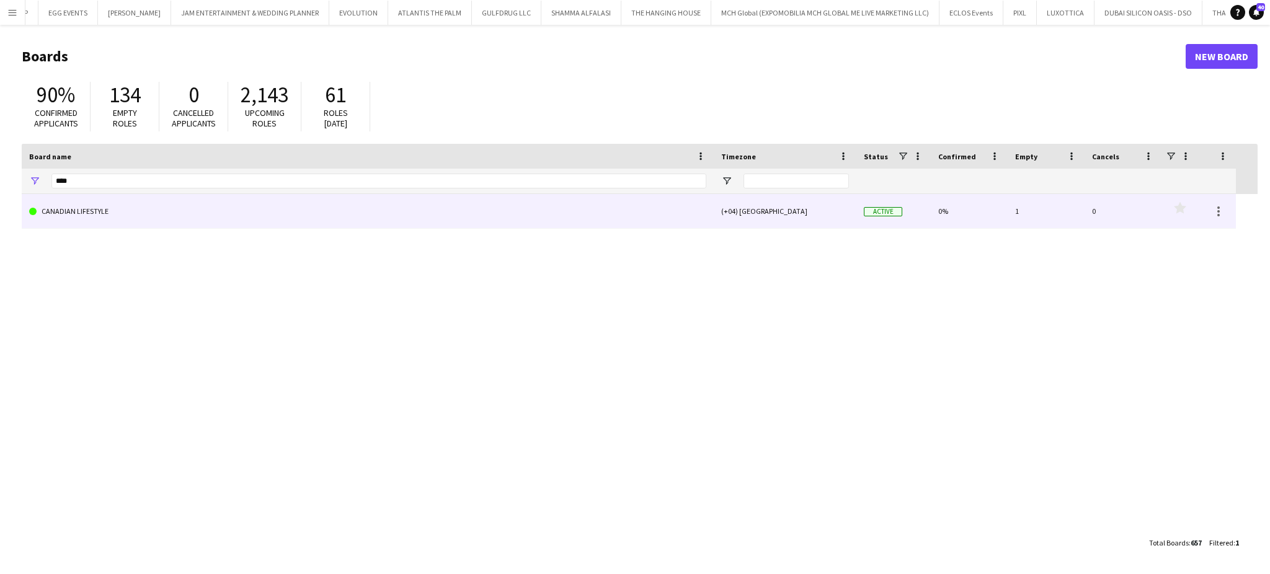
click at [91, 212] on link "CANADIAN LIFESTYLE" at bounding box center [367, 211] width 677 height 35
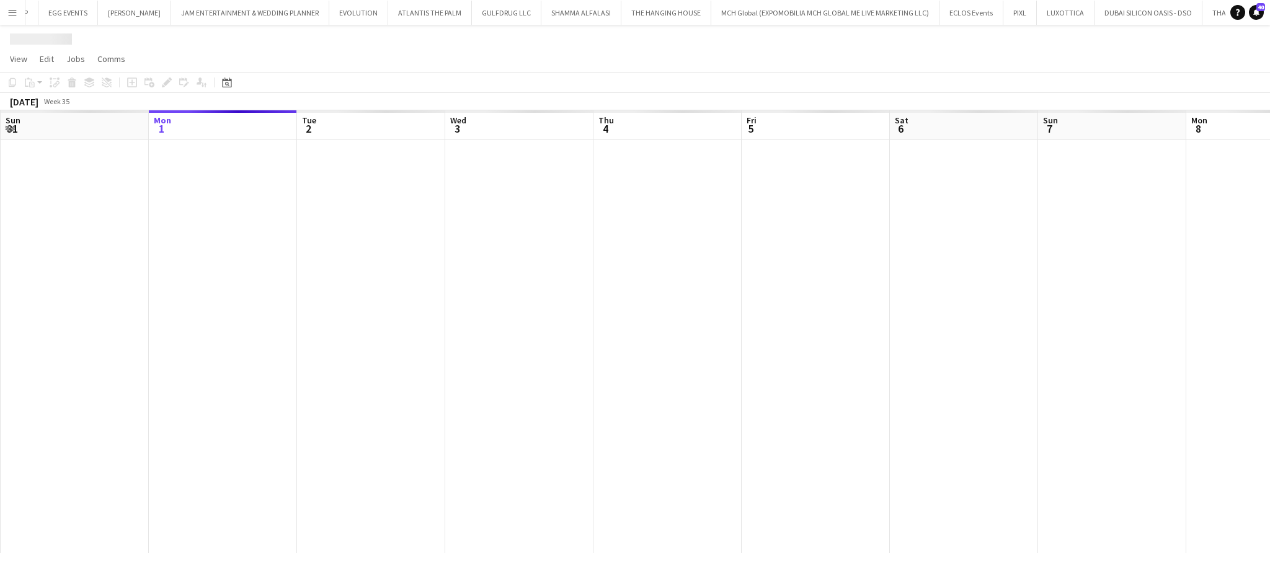
scroll to position [0, 2278]
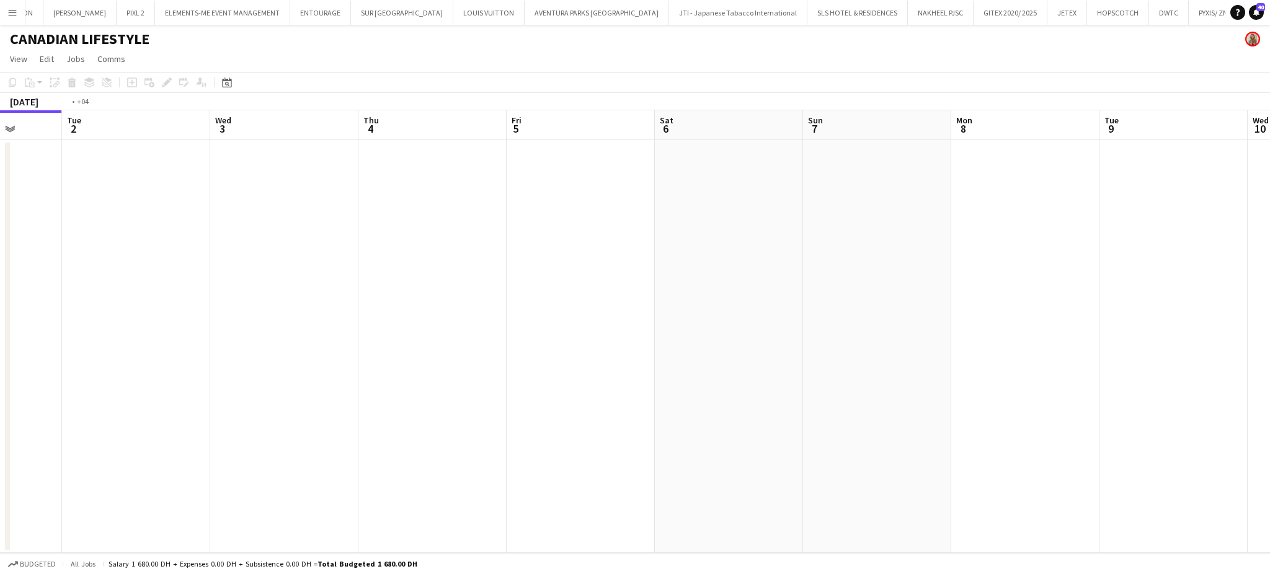
drag, startPoint x: 1035, startPoint y: 333, endPoint x: 509, endPoint y: 309, distance: 526.3
click at [505, 315] on app-calendar-viewport "Fri 29 Sat 30 Sun 31 Mon 1 Tue 2 Wed 3 Thu 4 Fri 5 Sat 6 Sun 7 Mon 8 Tue 9 Wed …" at bounding box center [635, 331] width 1270 height 443
drag, startPoint x: 1100, startPoint y: 304, endPoint x: 622, endPoint y: 259, distance: 480.2
click at [629, 262] on app-calendar-viewport "Sun 31 Mon 1 Tue 2 Wed 3 Thu 4 Fri 5 Sat 6 Sun 7 Mon 8 Tue 9 Wed 10 Thu 11 Fri …" at bounding box center [635, 331] width 1270 height 443
drag, startPoint x: 1026, startPoint y: 289, endPoint x: 659, endPoint y: 285, distance: 367.0
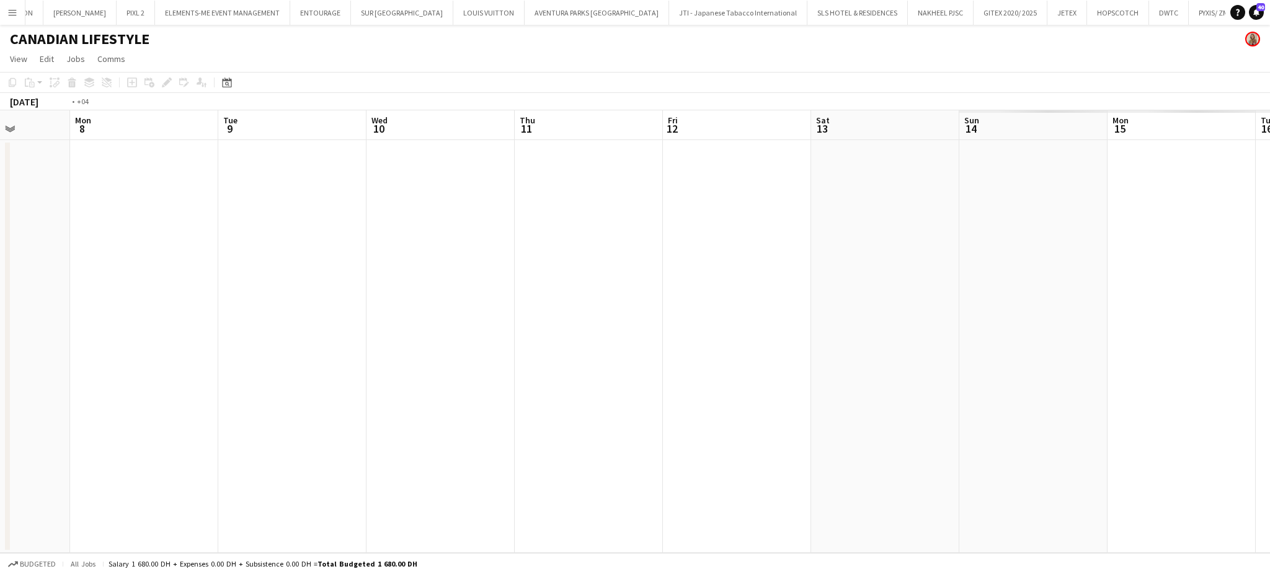
click at [665, 286] on app-calendar-viewport "Thu 4 Fri 5 Sat 6 Sun 7 Mon 8 Tue 9 Wed 10 Thu 11 Fri 12 Sat 13 Sun 14 Mon 15 T…" at bounding box center [635, 331] width 1270 height 443
drag, startPoint x: 955, startPoint y: 335, endPoint x: 1089, endPoint y: 283, distance: 143.1
click at [701, 303] on app-calendar-viewport "Tue 9 Wed 10 Thu 11 Fri 12 Sat 13 Sun 14 Mon 15 Tue 16 Wed 17 Thu 18 Fri 19 Sat…" at bounding box center [635, 331] width 1270 height 443
drag, startPoint x: 1095, startPoint y: 307, endPoint x: 1187, endPoint y: 282, distance: 95.0
click at [683, 278] on app-calendar-viewport "Thu 11 Fri 12 Sat 13 Sun 14 Mon 15 Tue 16 Wed 17 Thu 18 Fri 19 Sat 20 Sun 21 Mo…" at bounding box center [635, 331] width 1270 height 443
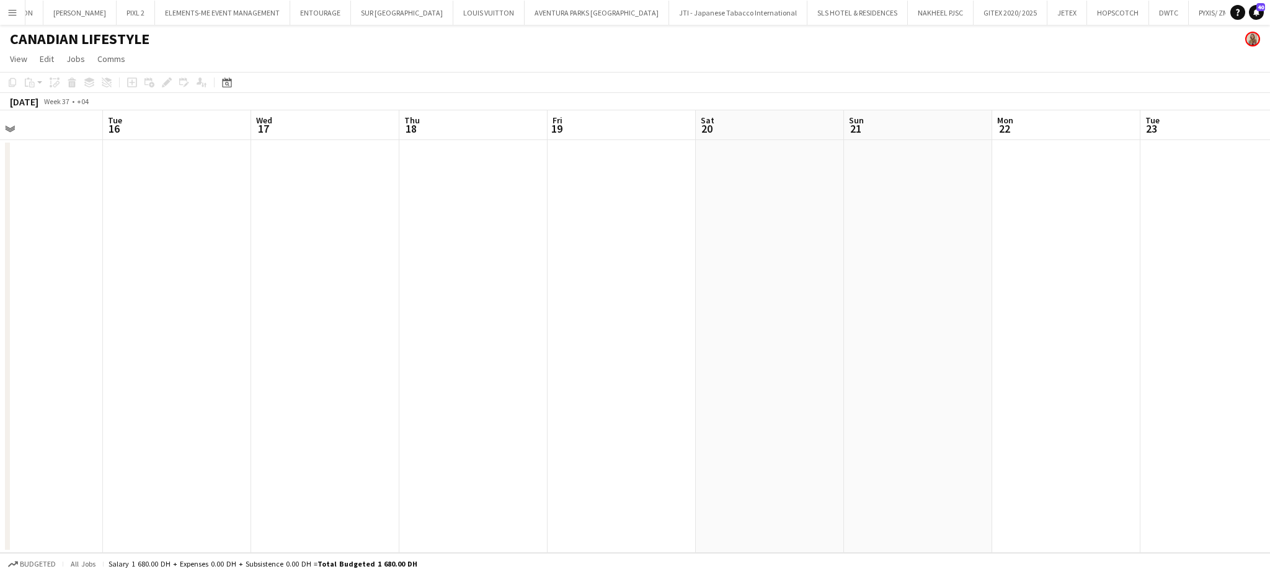
click at [611, 169] on app-calendar-viewport "Sat 13 Sun 14 Mon 15 Tue 16 Wed 17 Thu 18 Fri 19 Sat 20 Sun 21 Mon 22 Tue 23 We…" at bounding box center [635, 331] width 1270 height 443
click at [554, 167] on app-calendar-viewport "Thu 18 Fri 19 Sat 20 Sun 21 Mon 22 Tue 23 Wed 24 Thu 25 Fri 26 Sat 27 Sun 28 Mo…" at bounding box center [635, 331] width 1270 height 443
drag, startPoint x: 498, startPoint y: 162, endPoint x: 471, endPoint y: 157, distance: 27.1
click at [471, 157] on app-calendar-viewport "Wed 24 Thu 25 Fri 26 Sat 27 Sun 28 Mon 29 Tue 30 Wed 1 Thu 2 Fri 3 Sat 4 Sun 5 …" at bounding box center [635, 331] width 1270 height 443
drag, startPoint x: 860, startPoint y: 218, endPoint x: 443, endPoint y: 180, distance: 419.0
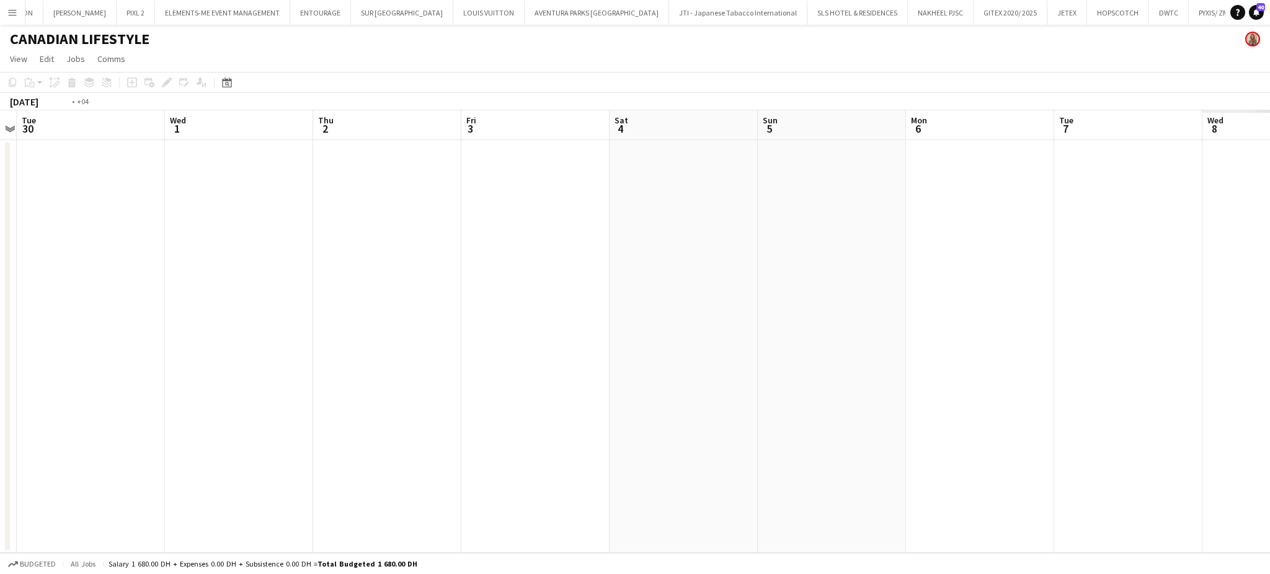
click at [458, 179] on app-calendar-viewport "Fri 26 Sat 27 Sun 28 Mon 29 Tue 30 Wed 1 Thu 2 Fri 3 Sat 4 Sun 5 Mon 6 Tue 7 We…" at bounding box center [635, 331] width 1270 height 443
drag, startPoint x: 560, startPoint y: 218, endPoint x: 299, endPoint y: 180, distance: 263.8
click at [300, 182] on app-calendar-viewport "Sun 28 Mon 29 Tue 30 Wed 1 Thu 2 Fri 3 Sat 4 Sun 5 Mon 6 Tue 7 Wed 8 Thu 9 Fri …" at bounding box center [635, 331] width 1270 height 443
drag, startPoint x: 679, startPoint y: 237, endPoint x: 472, endPoint y: 271, distance: 209.1
click at [273, 237] on app-calendar-viewport "Sun 5 Mon 6 Tue 7 Wed 8 Thu 9 Fri 10 Sat 11 Sun 12 Mon 13 Tue 14 Wed 15 Thu 16 …" at bounding box center [635, 331] width 1270 height 443
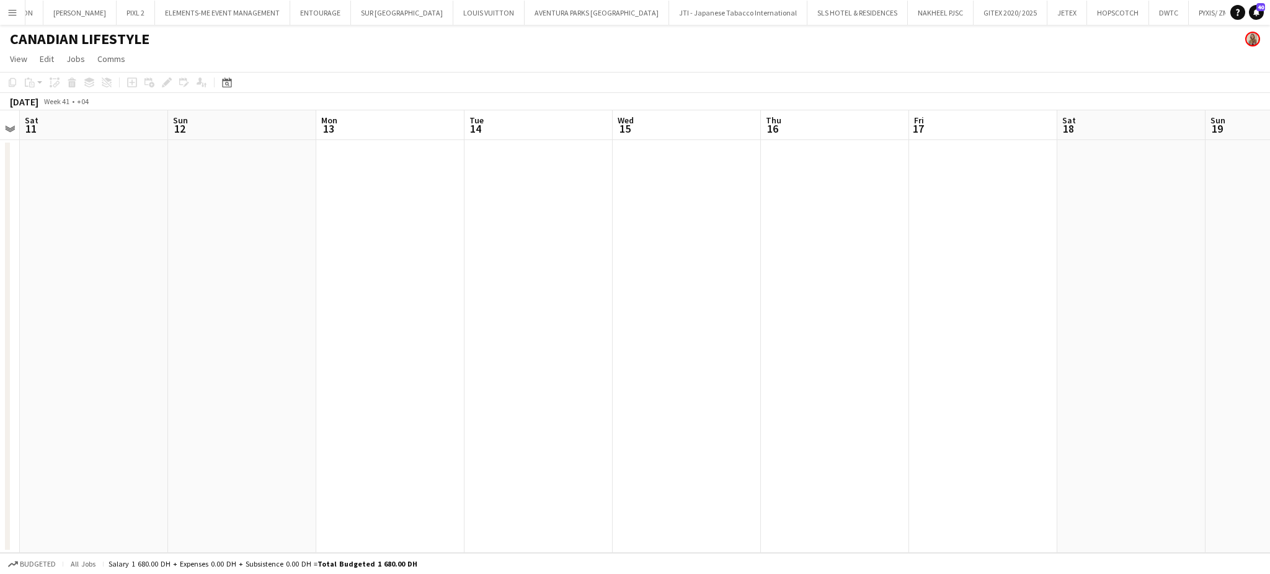
drag, startPoint x: 618, startPoint y: 322, endPoint x: 246, endPoint y: 322, distance: 372.0
click at [239, 326] on app-calendar-viewport "Wed 8 Thu 9 Fri 10 Sat 11 Sun 12 Mon 13 Tue 14 Wed 15 Thu 16 Fri 17 Sat 18 Sun …" at bounding box center [635, 331] width 1270 height 443
drag, startPoint x: 823, startPoint y: 327, endPoint x: 259, endPoint y: 322, distance: 564.2
click at [259, 323] on app-calendar-viewport "Wed 15 Thu 16 Fri 17 Sat 18 Sun 19 Mon 20 Tue 21 Wed 22 Thu 23 Fri 24 Sat 25 Su…" at bounding box center [635, 331] width 1270 height 443
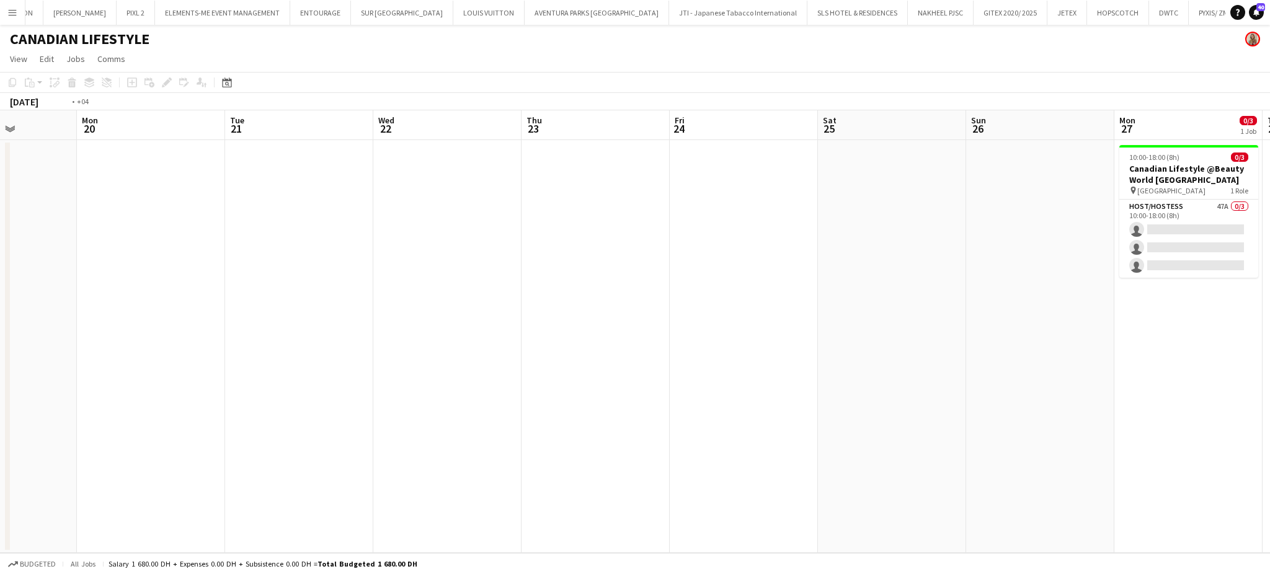
drag, startPoint x: 853, startPoint y: 330, endPoint x: 201, endPoint y: 259, distance: 656.1
click at [201, 259] on app-calendar-viewport "Thu 16 Fri 17 Sat 18 Sun 19 Mon 20 Tue 21 Wed 22 Thu 23 Fri 24 Sat 25 Sun 26 Mo…" at bounding box center [635, 331] width 1270 height 443
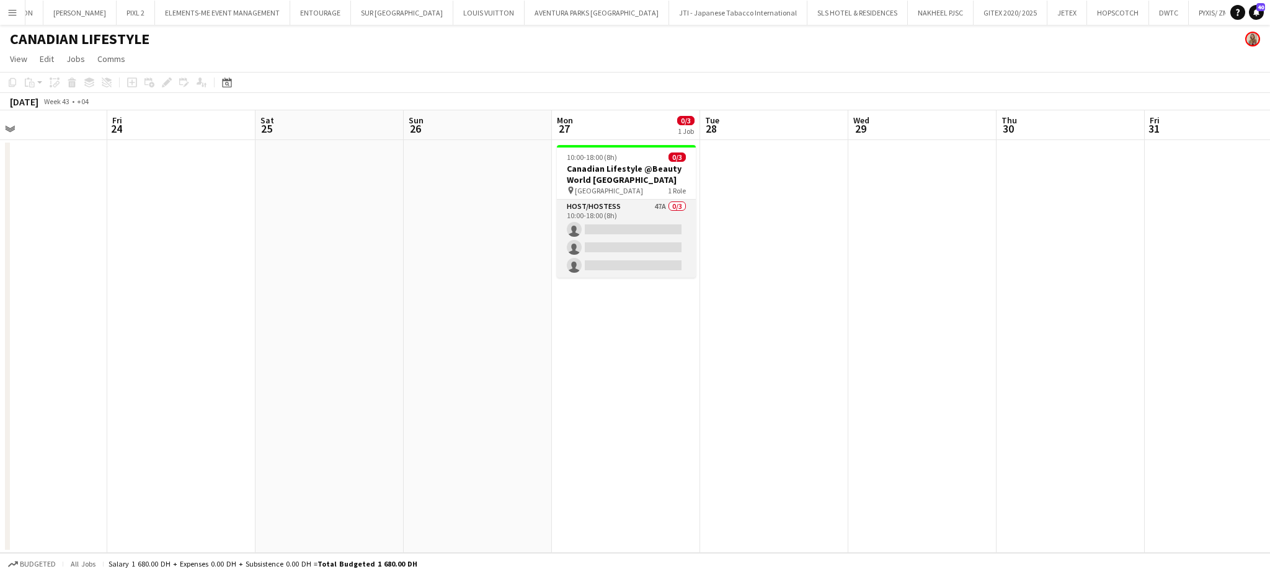
click at [649, 229] on app-card-role "Host/Hostess 47A 0/3 10:00-18:00 (8h) single-neutral-actions single-neutral-act…" at bounding box center [626, 239] width 139 height 78
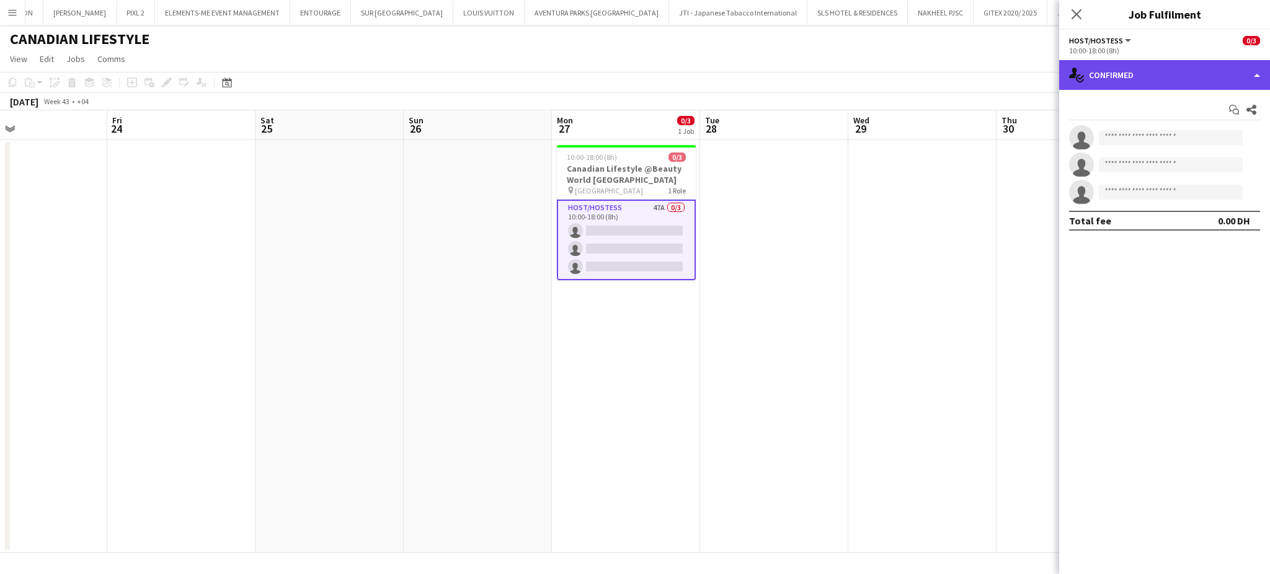
click at [1228, 76] on div "single-neutral-actions-check-2 Confirmed" at bounding box center [1164, 75] width 211 height 30
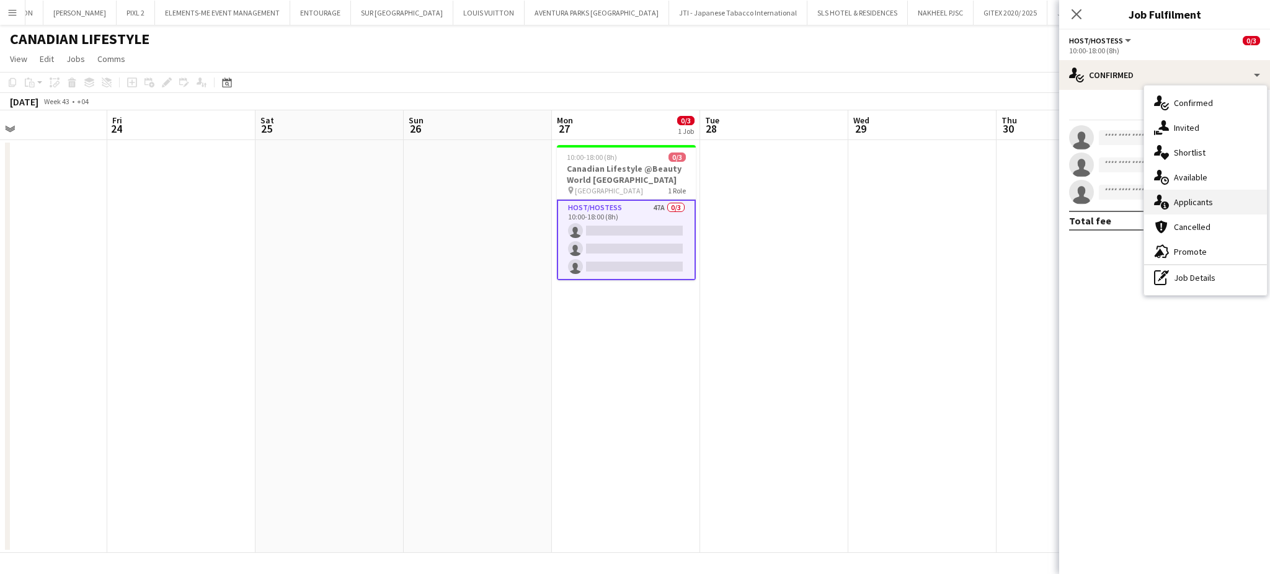
click at [1221, 204] on div "single-neutral-actions-information Applicants" at bounding box center [1205, 202] width 123 height 25
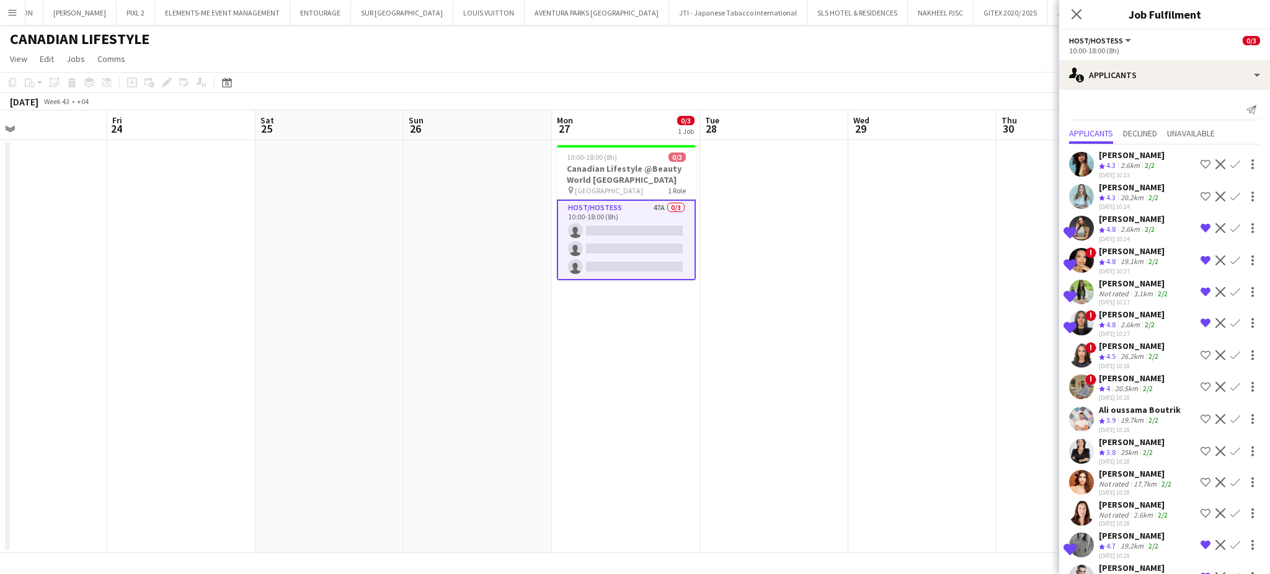
click at [1200, 226] on app-icon "Remove crew from shortlist" at bounding box center [1205, 228] width 10 height 10
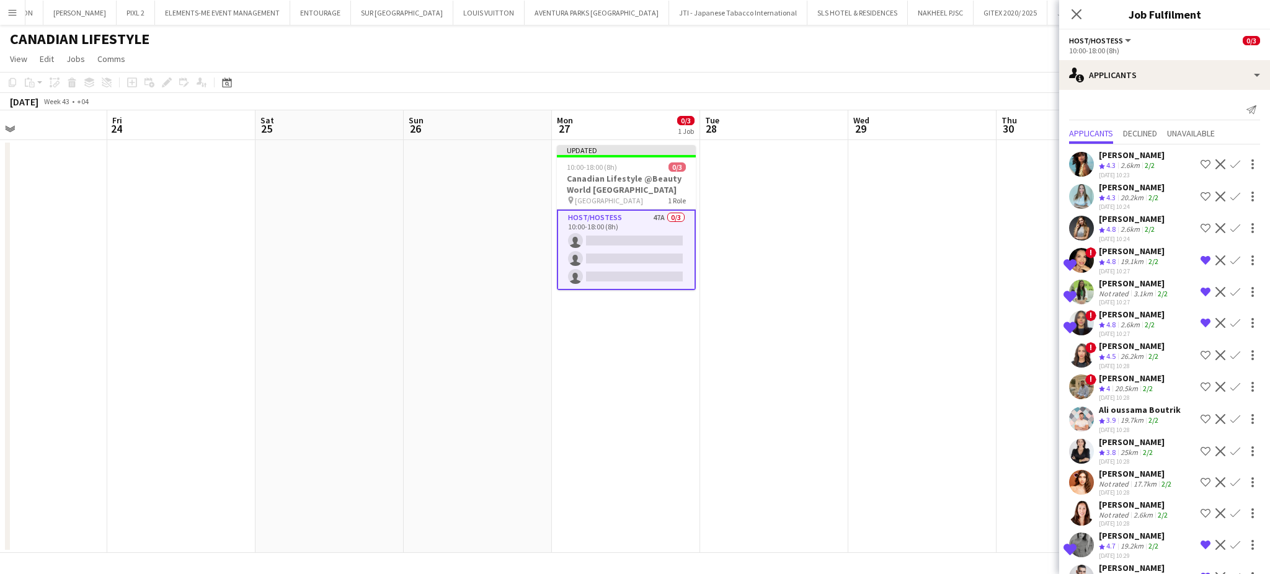
click at [1200, 194] on app-icon "Shortlist crew" at bounding box center [1205, 197] width 10 height 10
click at [1200, 319] on app-icon "Remove crew from shortlist" at bounding box center [1205, 323] width 10 height 10
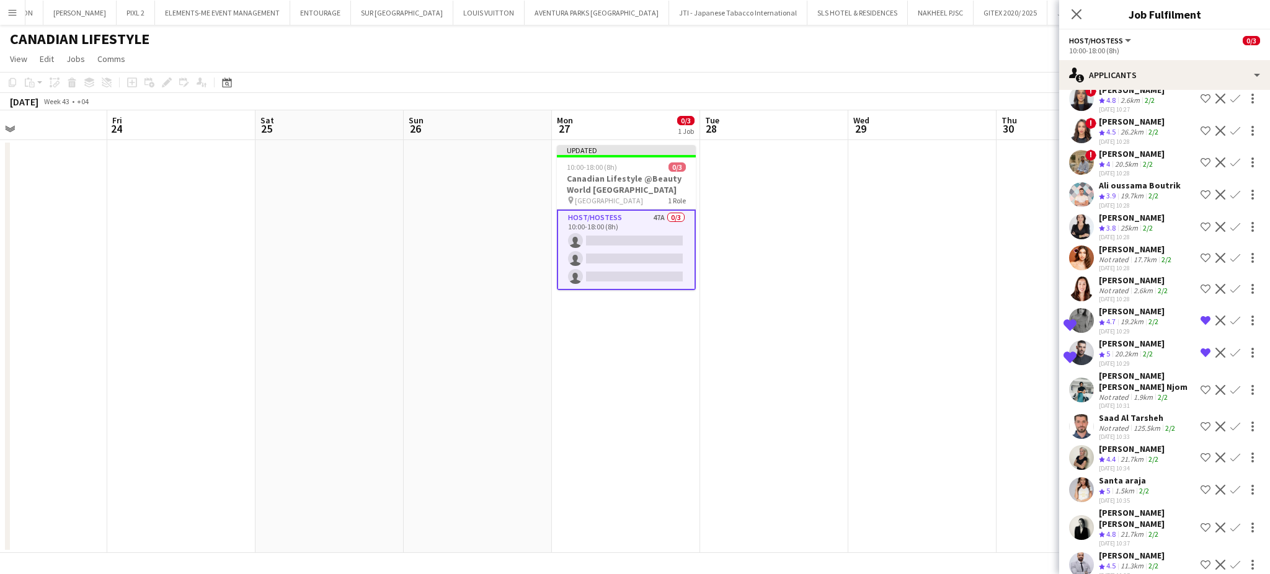
scroll to position [248, 0]
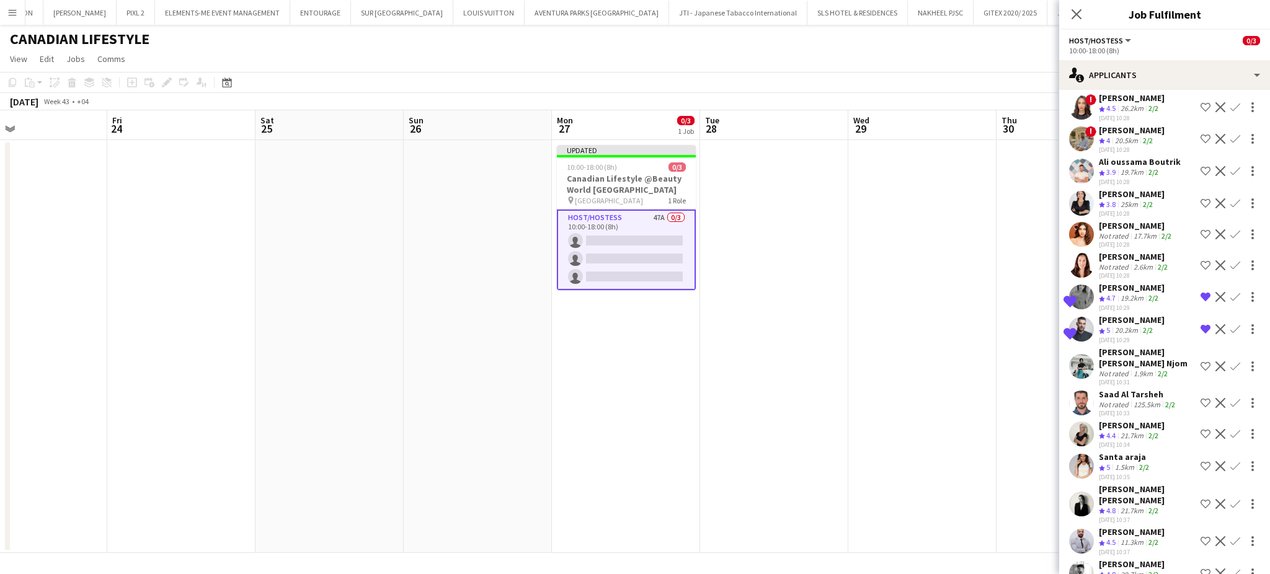
click at [1200, 461] on app-icon "Shortlist crew" at bounding box center [1205, 466] width 10 height 10
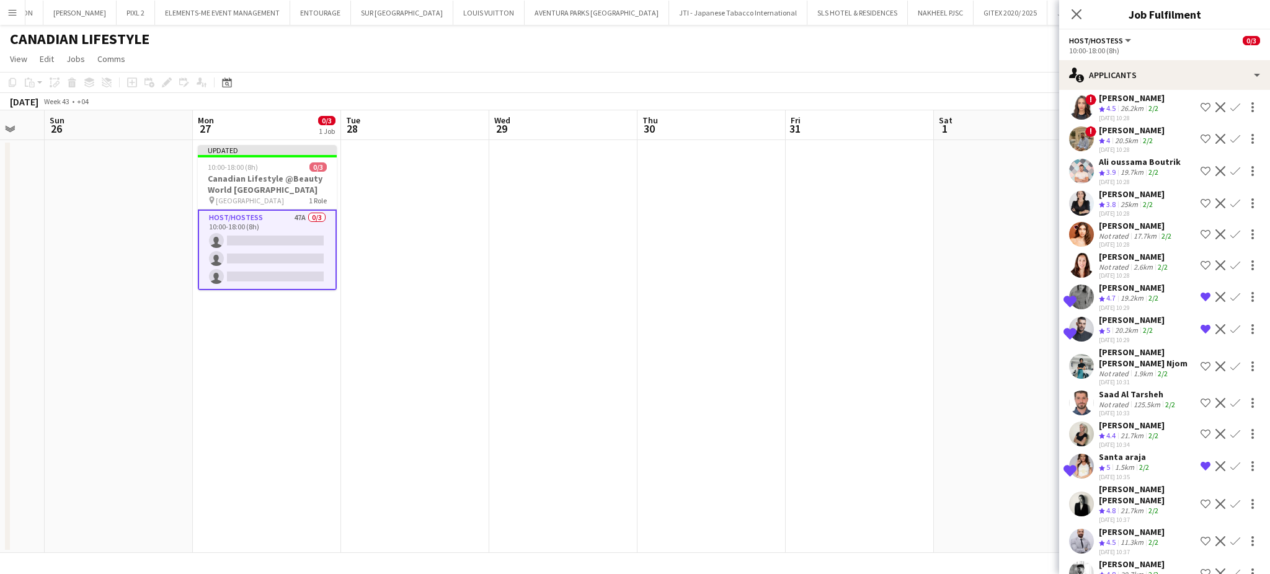
scroll to position [0, 452]
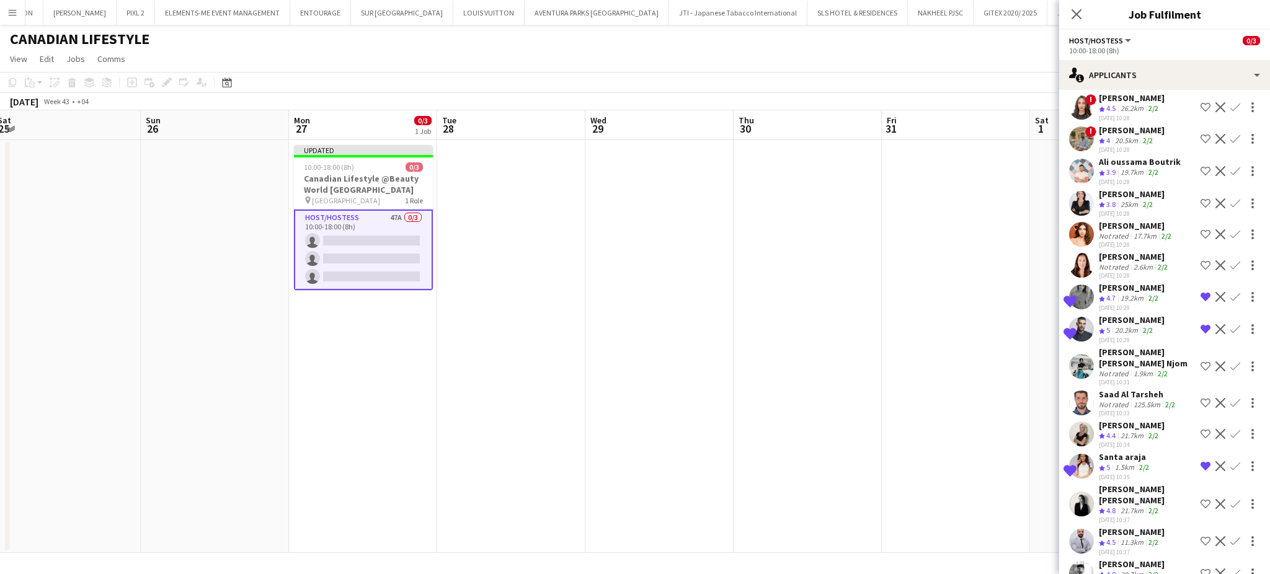
drag, startPoint x: 354, startPoint y: 268, endPoint x: 327, endPoint y: 268, distance: 26.7
click at [327, 268] on app-calendar-viewport "Wed 22 Thu 23 Fri 24 Sat 25 Sun 26 Mon 27 0/3 1 Job Tue 28 Wed 29 Thu 30 Fri 31…" at bounding box center [635, 331] width 1270 height 443
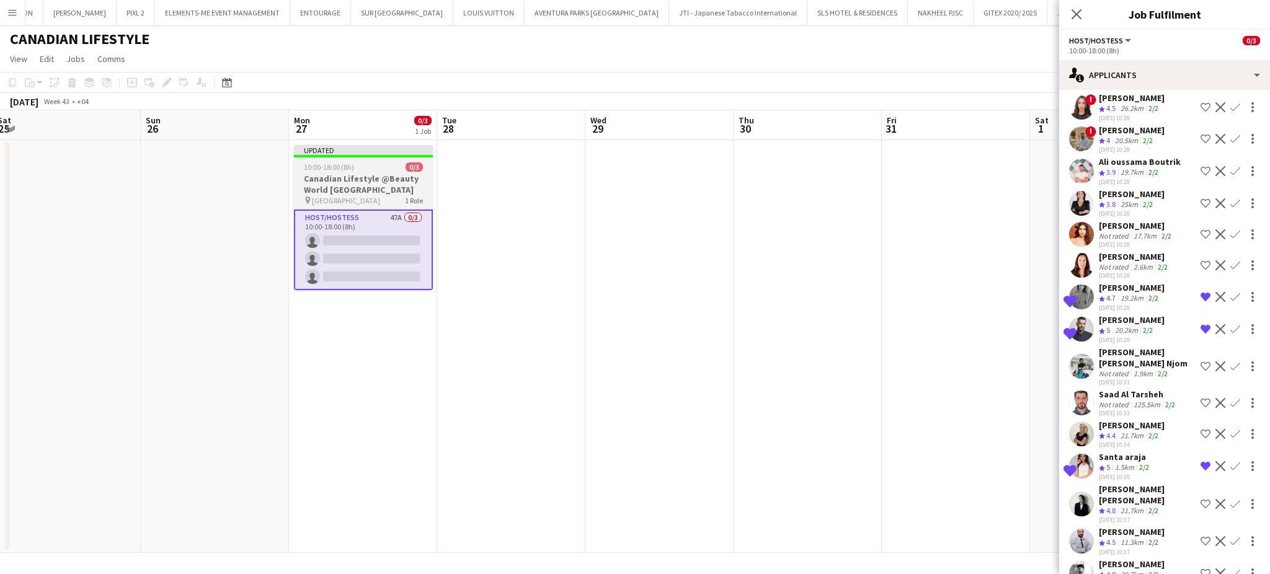
click at [360, 184] on h3 "Canadian Lifestyle @Beauty World Middle East" at bounding box center [363, 184] width 139 height 22
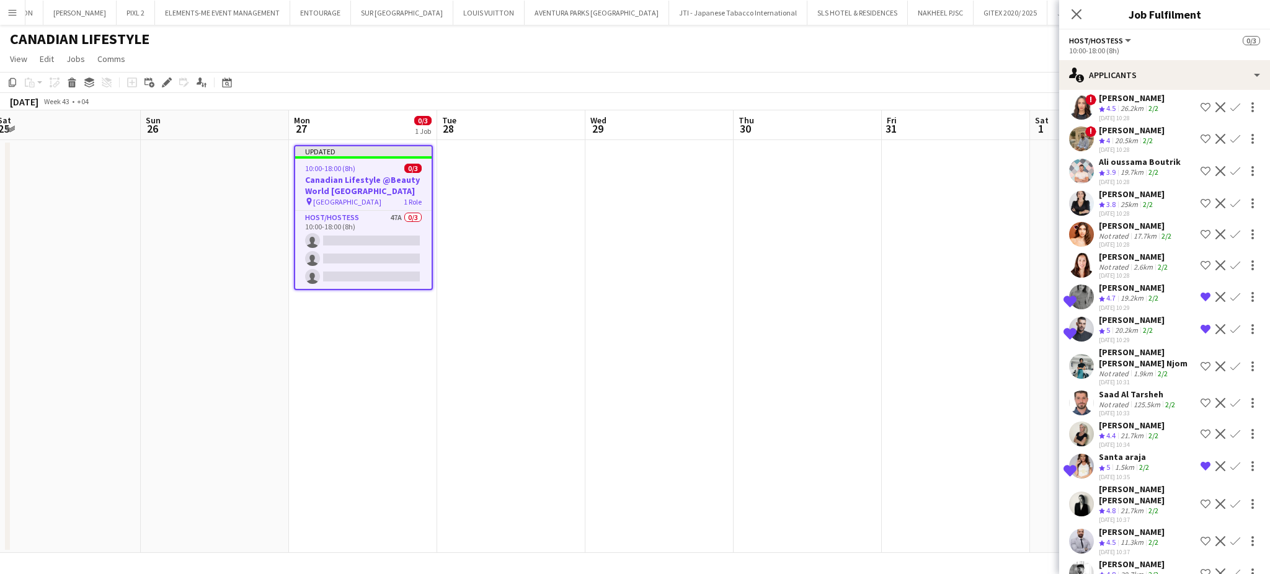
click at [658, 250] on app-date-cell at bounding box center [659, 346] width 148 height 413
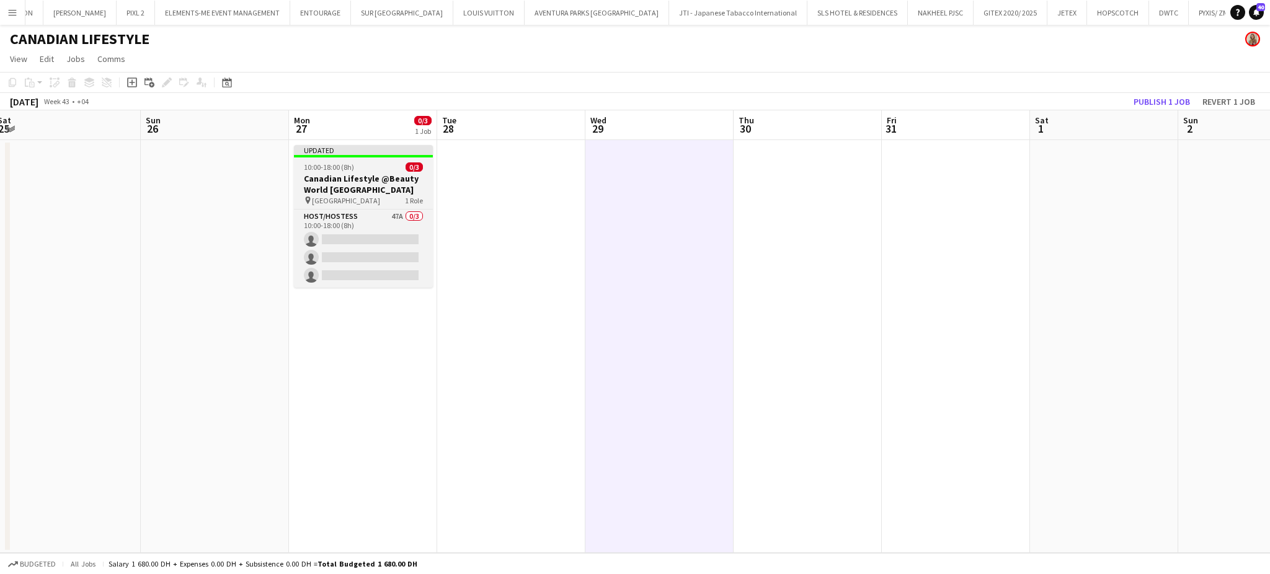
click at [344, 171] on span "10:00-18:00 (8h)" at bounding box center [329, 166] width 50 height 9
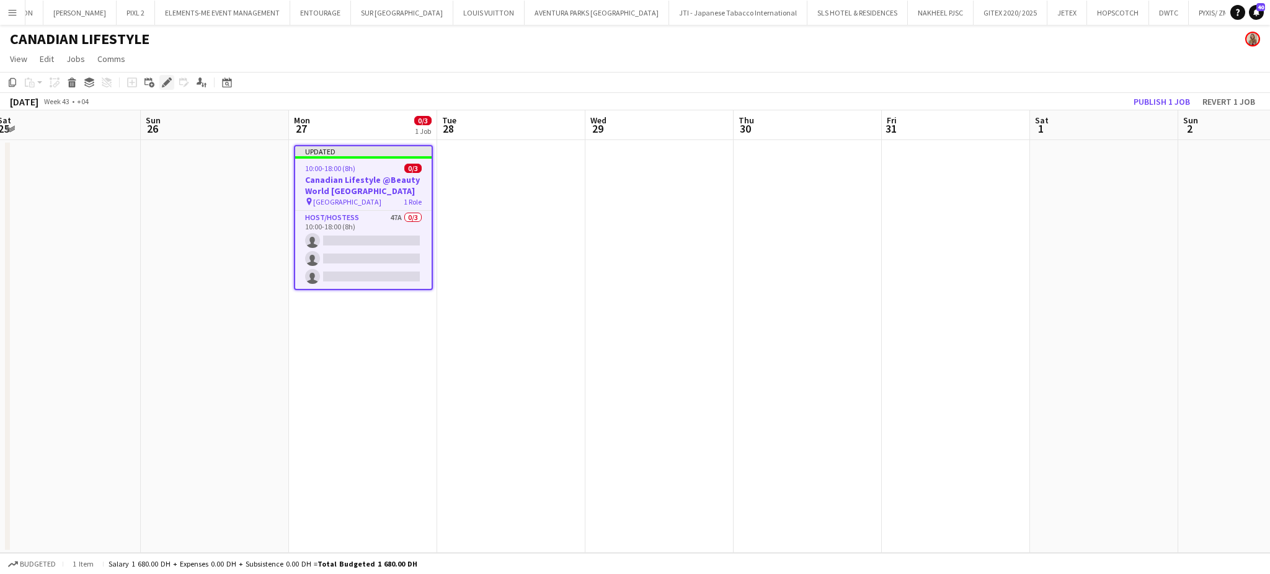
click at [159, 82] on div "Edit" at bounding box center [166, 82] width 15 height 15
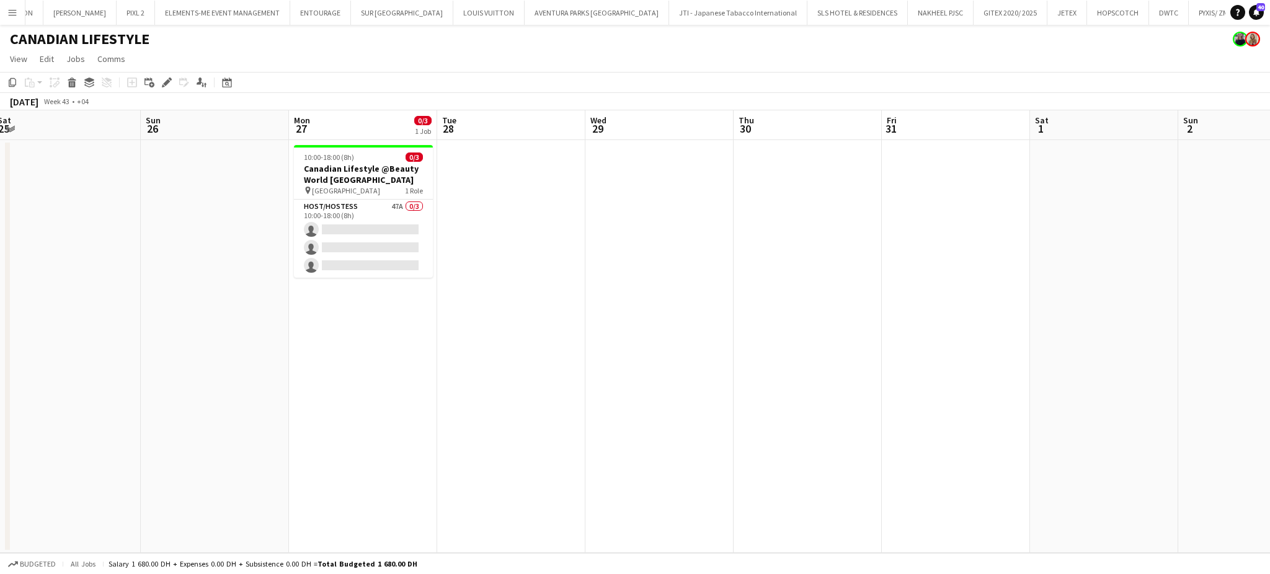
click at [476, 295] on app-date-cell at bounding box center [511, 346] width 148 height 413
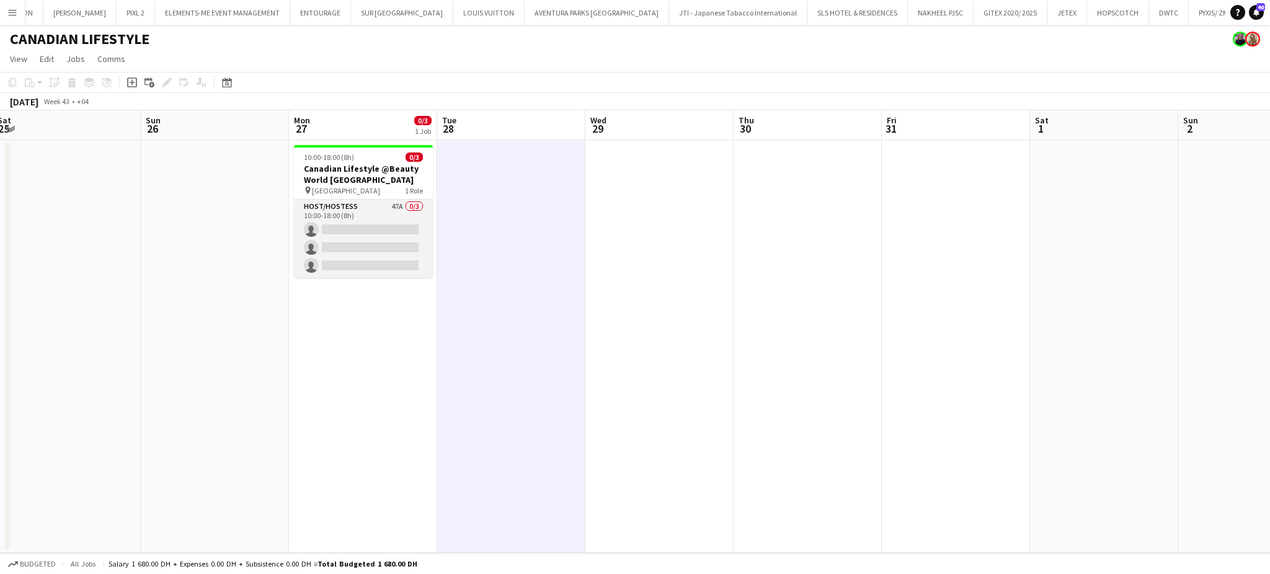
click at [359, 228] on app-card-role "Host/Hostess 47A 0/3 10:00-18:00 (8h) single-neutral-actions single-neutral-act…" at bounding box center [363, 239] width 139 height 78
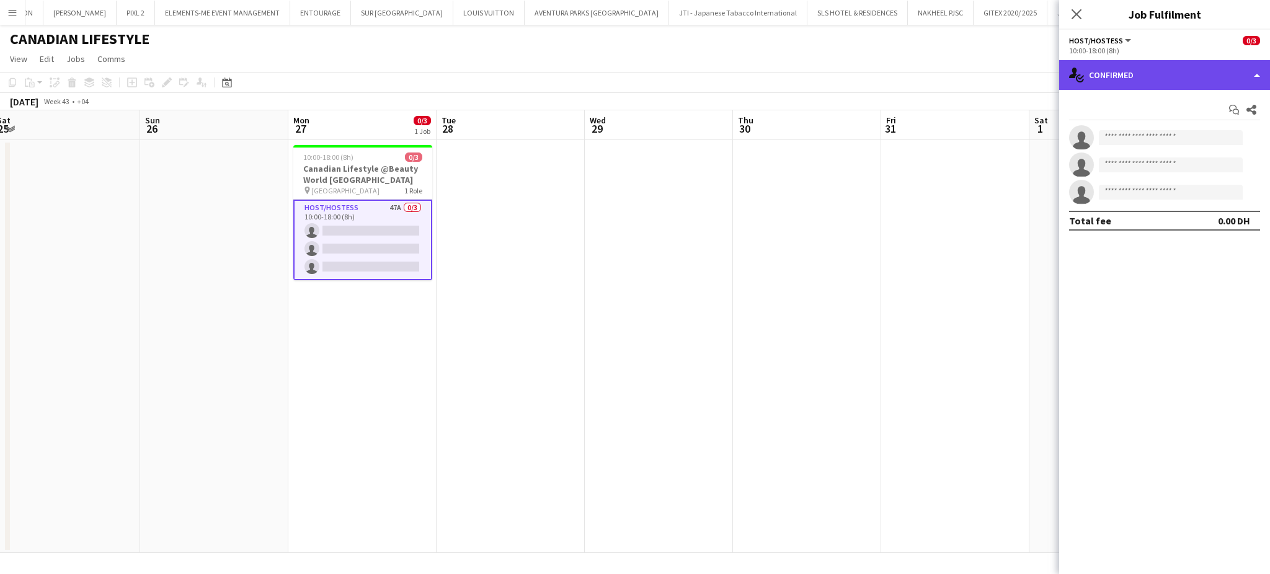
click at [1233, 69] on div "single-neutral-actions-check-2 Confirmed" at bounding box center [1164, 75] width 211 height 30
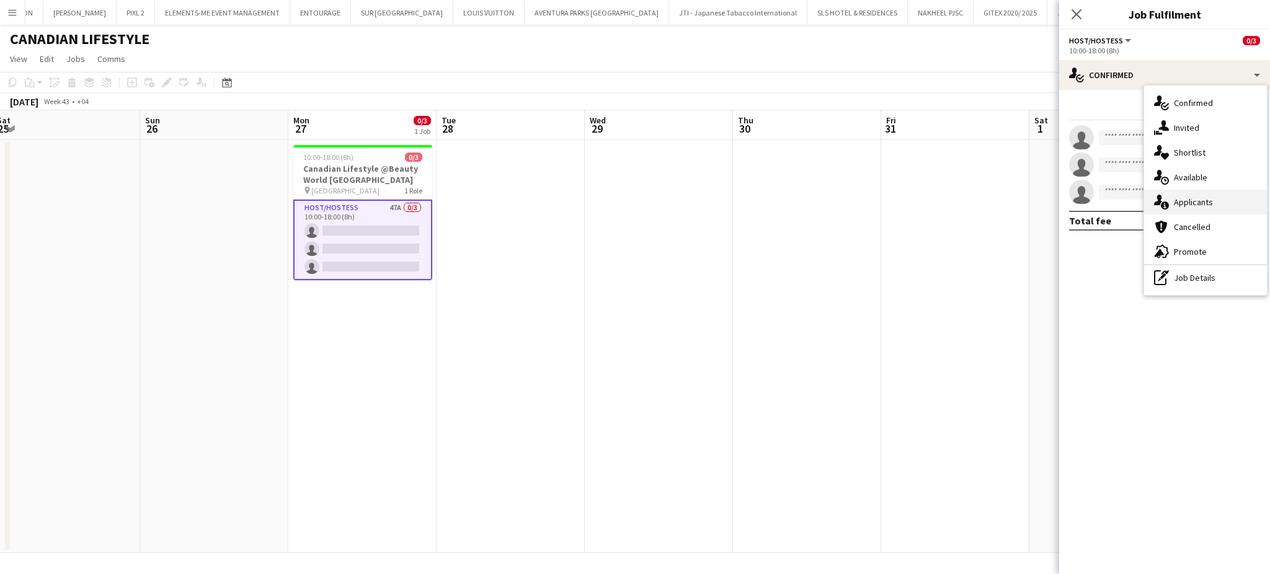
click at [1214, 203] on div "single-neutral-actions-information Applicants" at bounding box center [1205, 202] width 123 height 25
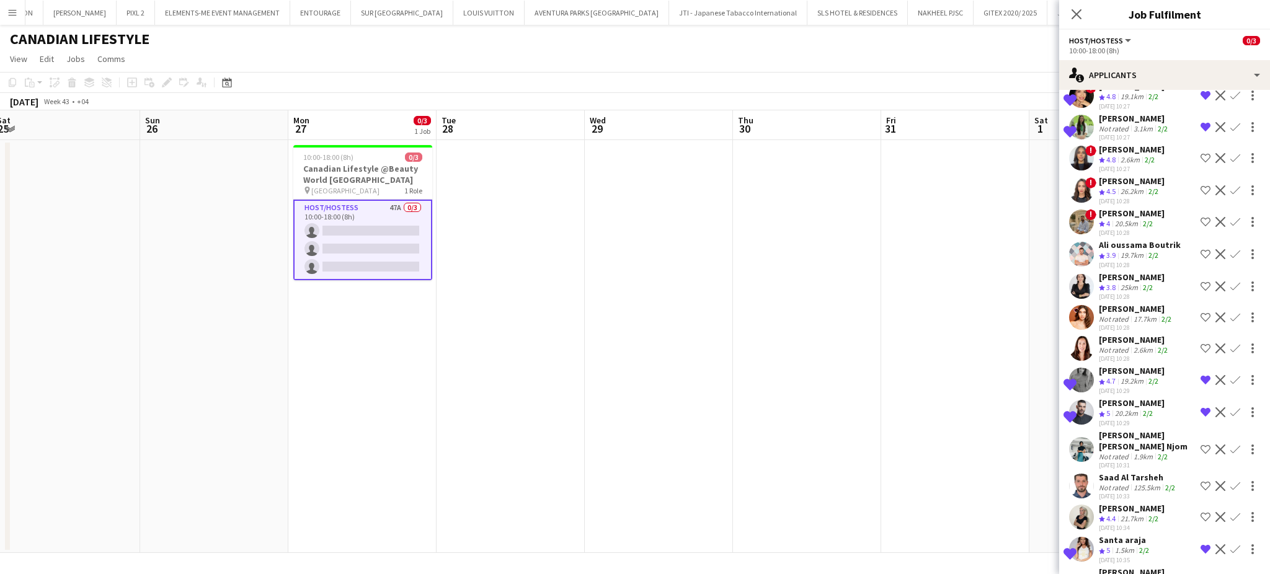
scroll to position [248, 0]
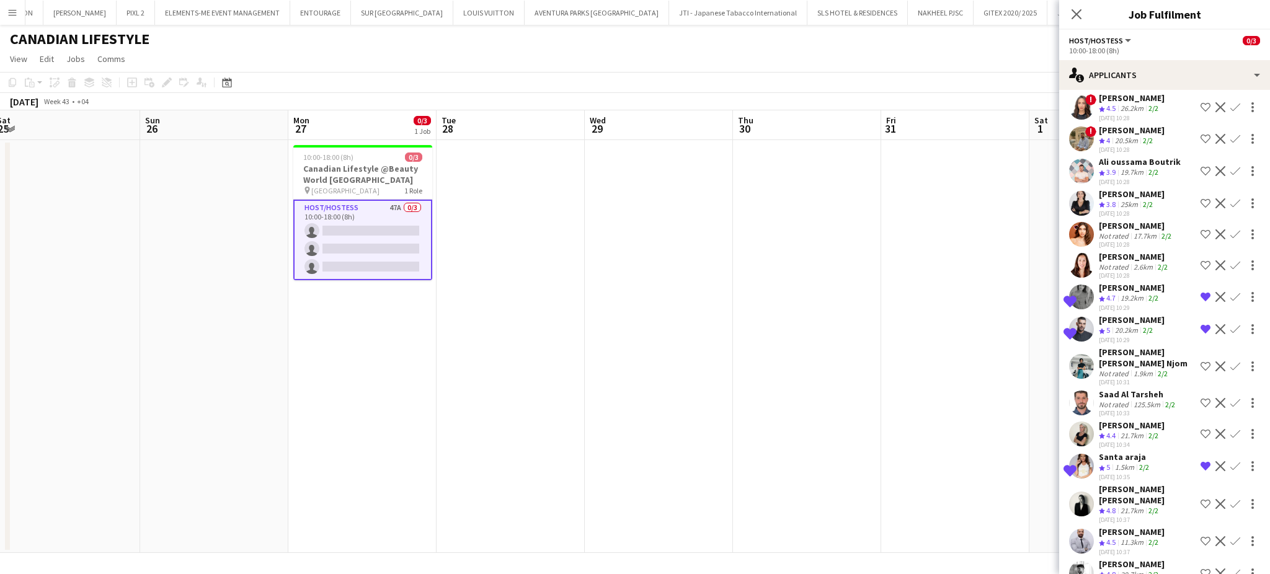
click at [1200, 327] on app-icon "Remove crew from shortlist" at bounding box center [1205, 329] width 10 height 10
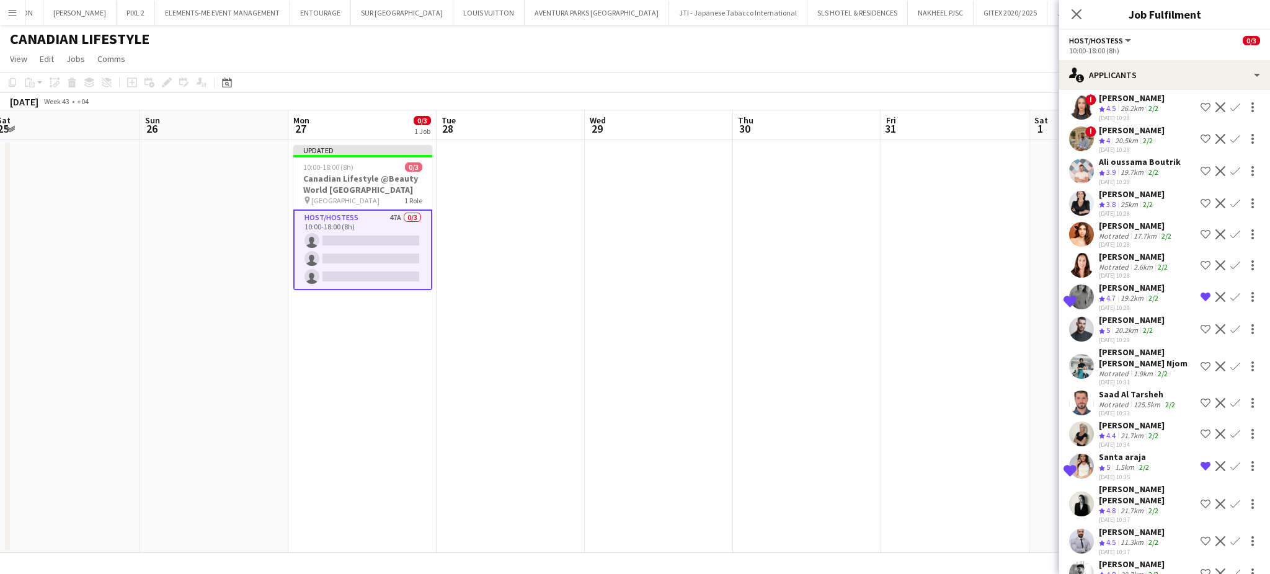
scroll to position [330, 0]
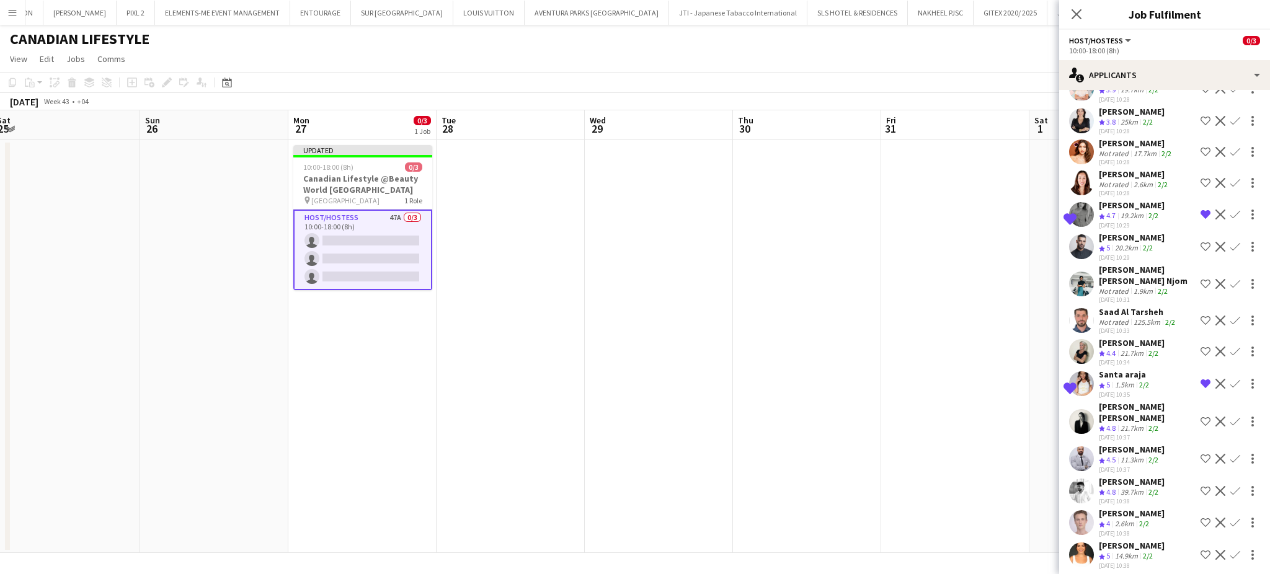
click at [1200, 316] on app-icon "Shortlist crew" at bounding box center [1205, 321] width 10 height 10
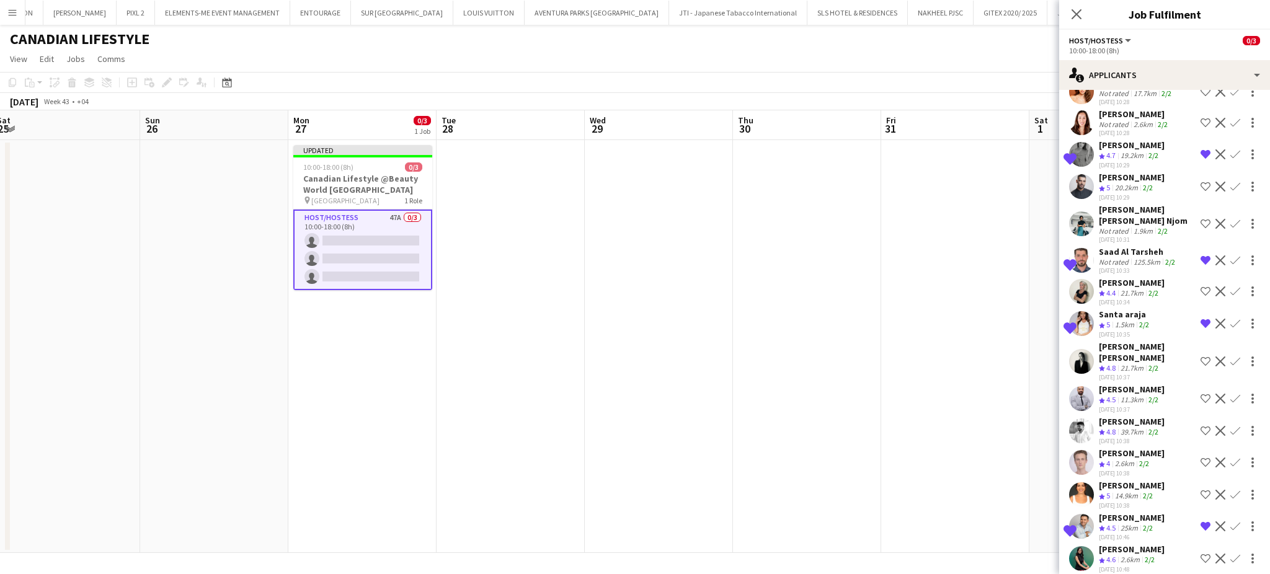
scroll to position [413, 0]
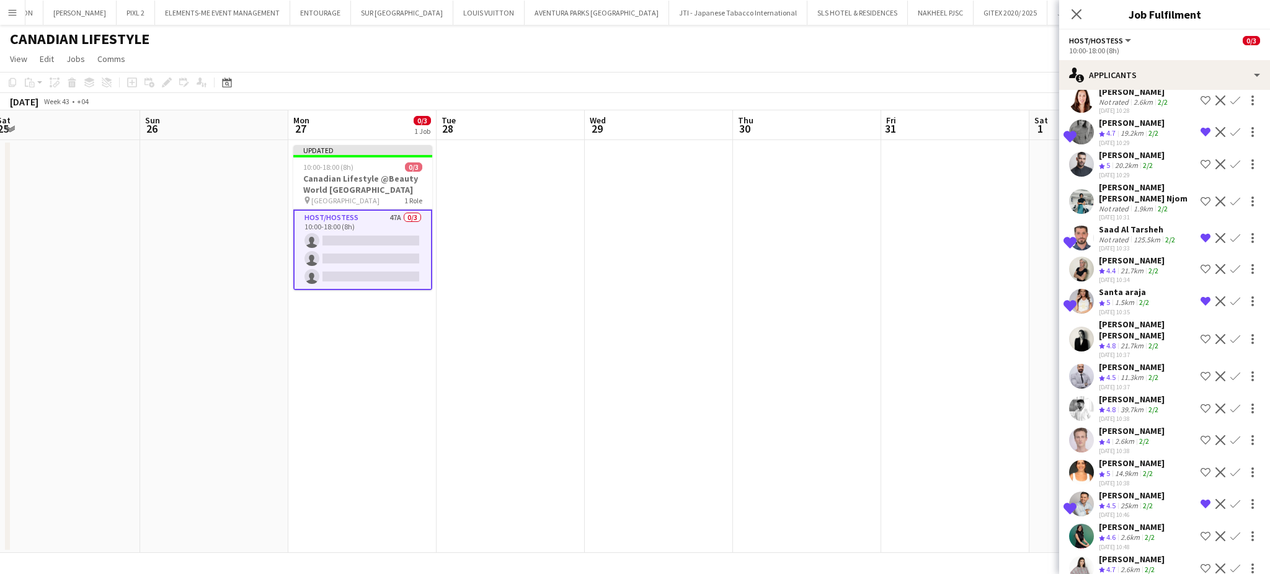
click at [1200, 404] on app-icon "Shortlist crew" at bounding box center [1205, 409] width 10 height 10
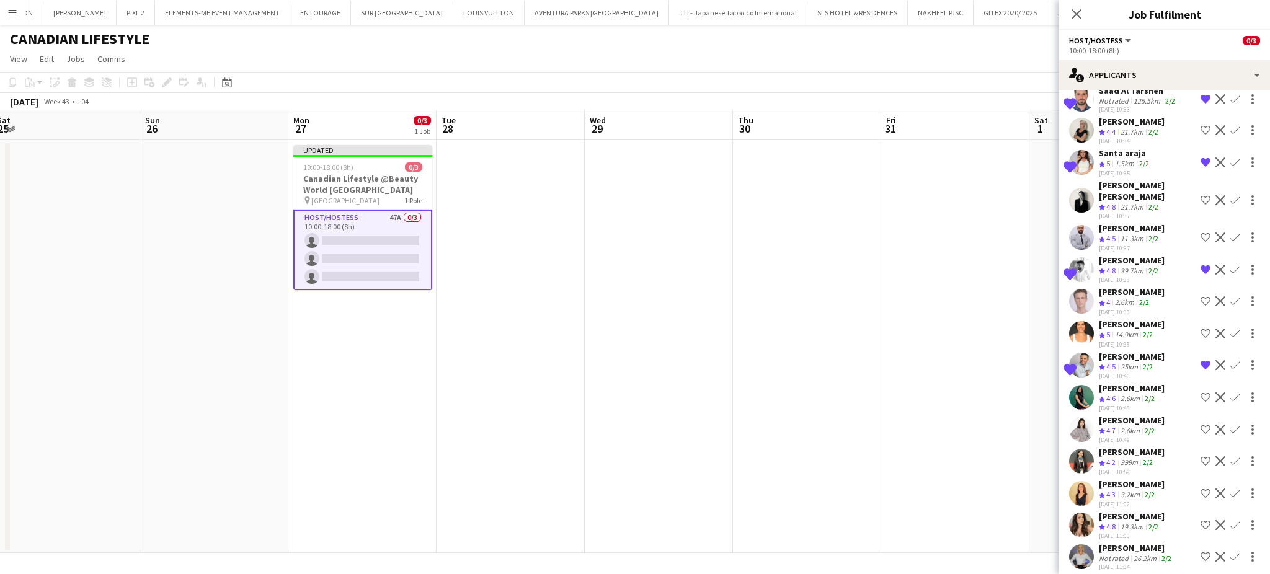
scroll to position [578, 0]
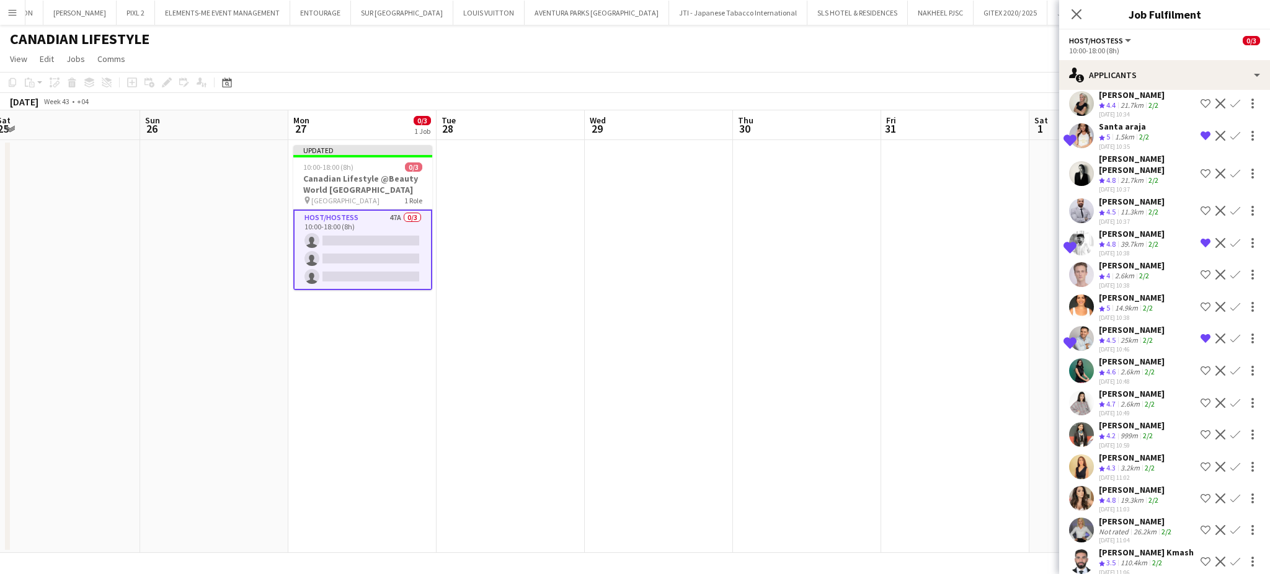
click at [1200, 366] on app-icon "Shortlist crew" at bounding box center [1205, 371] width 10 height 10
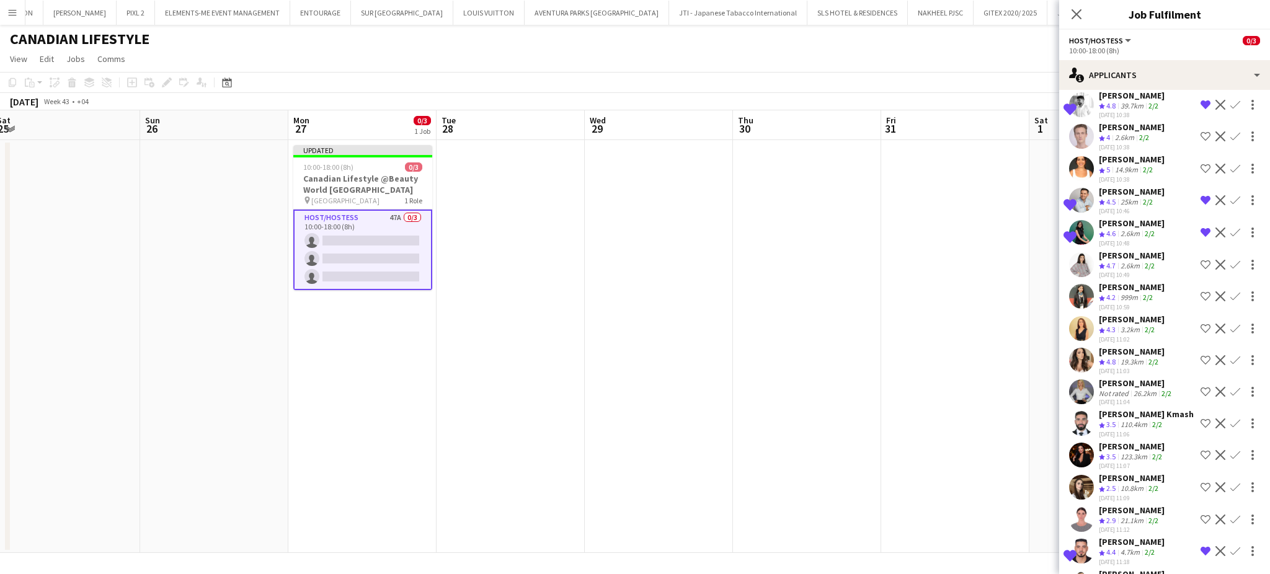
scroll to position [744, 0]
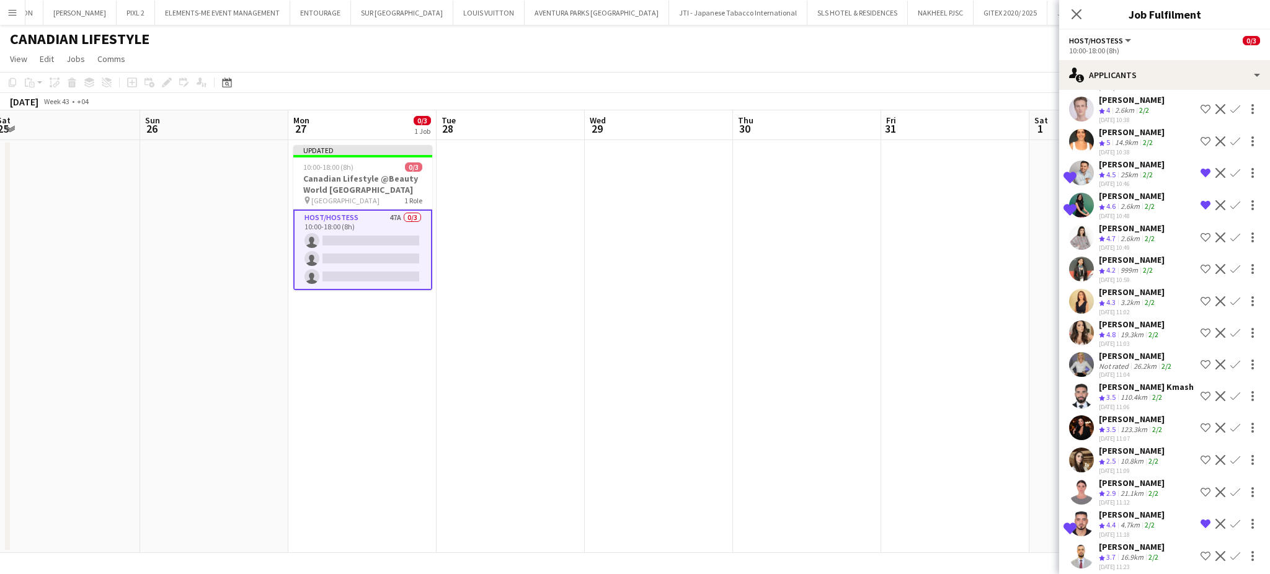
click at [1200, 328] on app-icon "Shortlist crew" at bounding box center [1205, 333] width 10 height 10
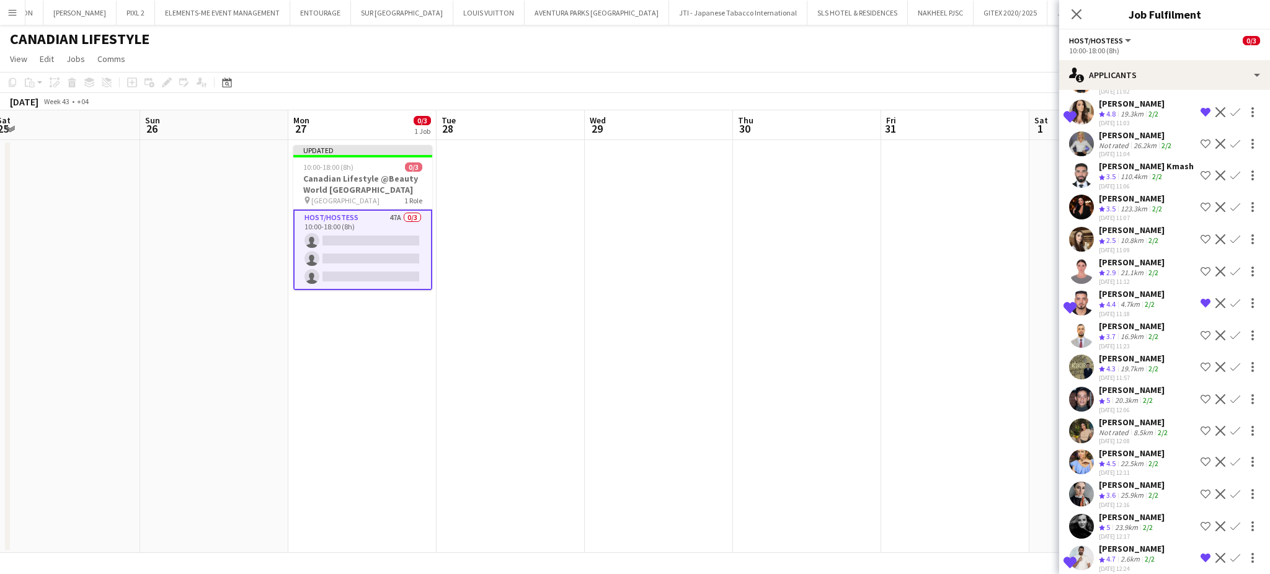
scroll to position [992, 0]
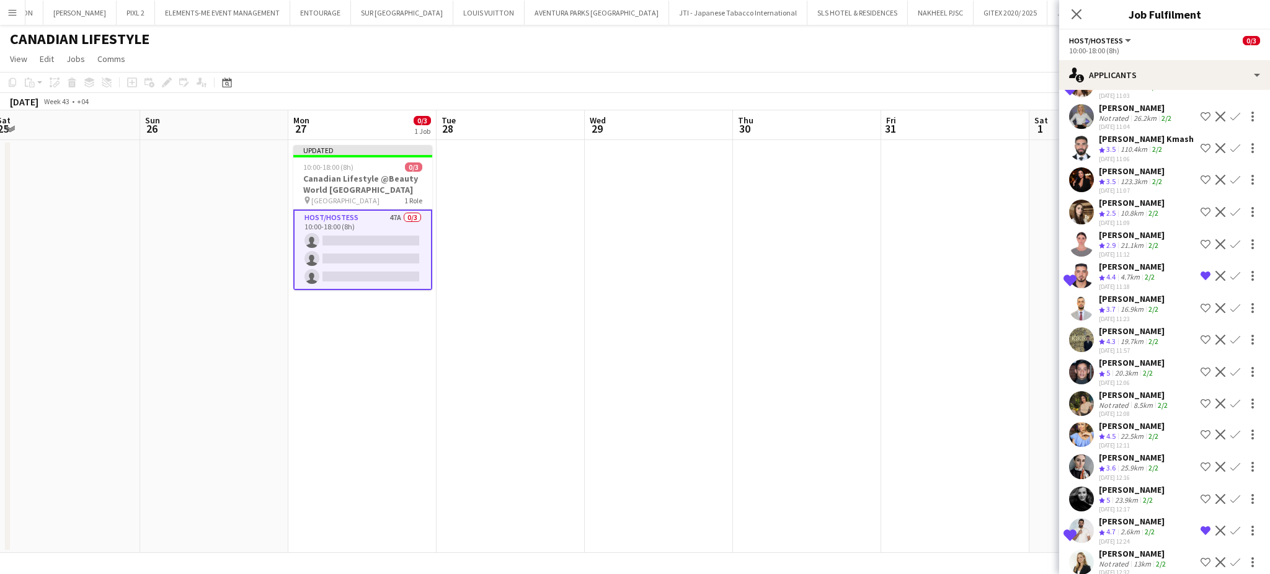
click at [1200, 367] on app-icon "Shortlist crew" at bounding box center [1205, 372] width 10 height 10
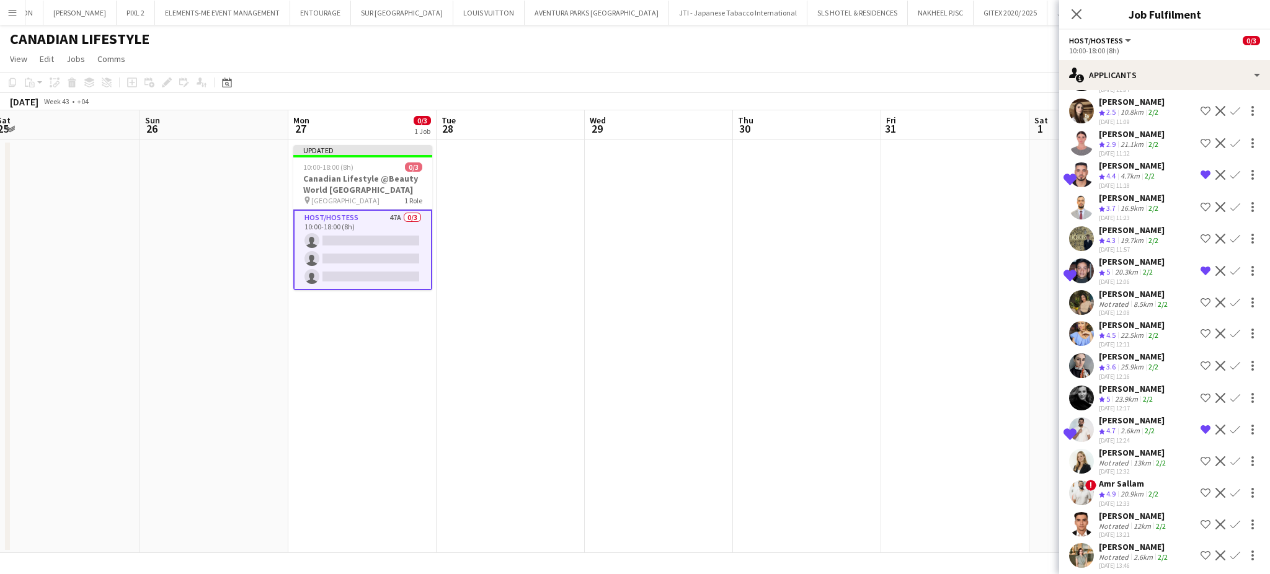
scroll to position [1105, 0]
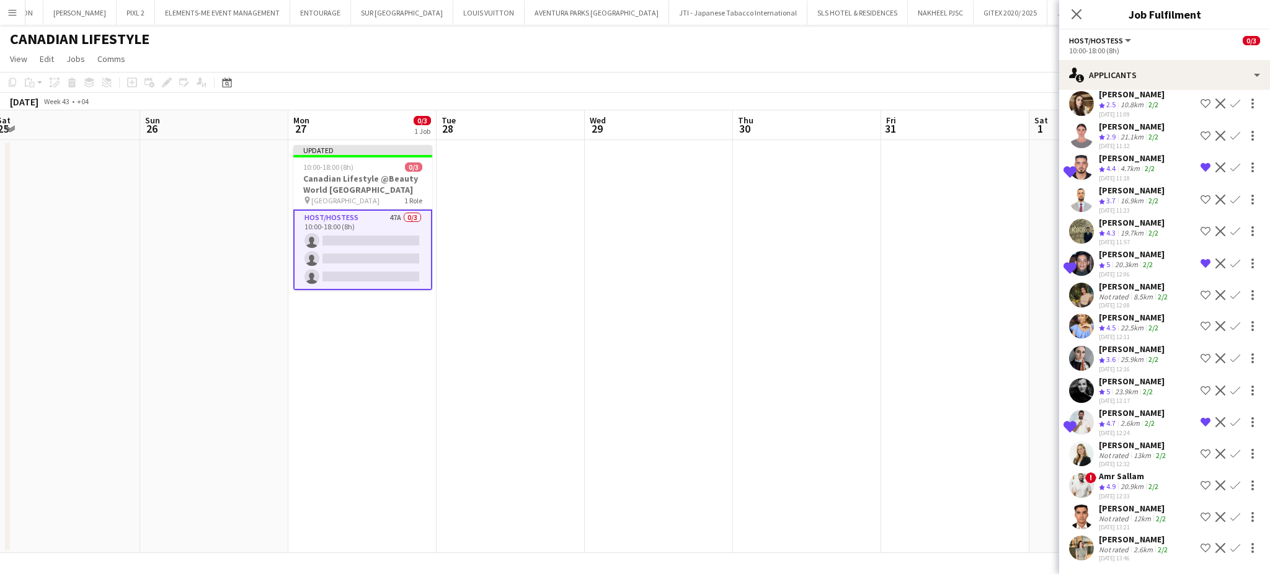
click at [1123, 447] on div "Lorna Gambarotto" at bounding box center [1133, 445] width 69 height 11
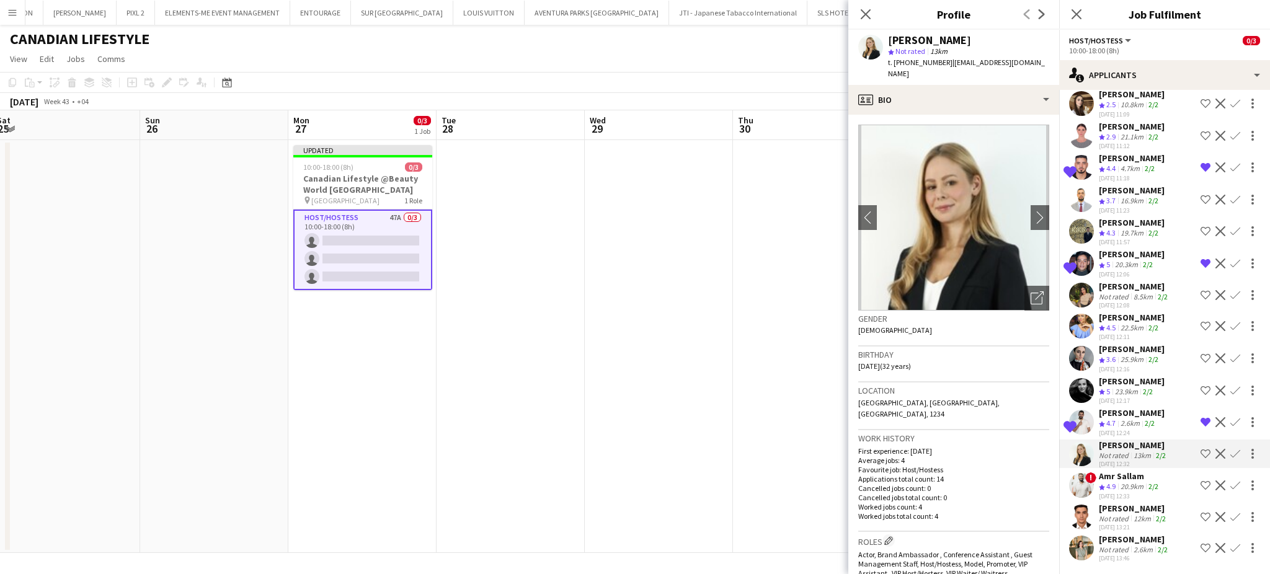
click at [1200, 483] on app-icon "Shortlist crew" at bounding box center [1205, 485] width 10 height 10
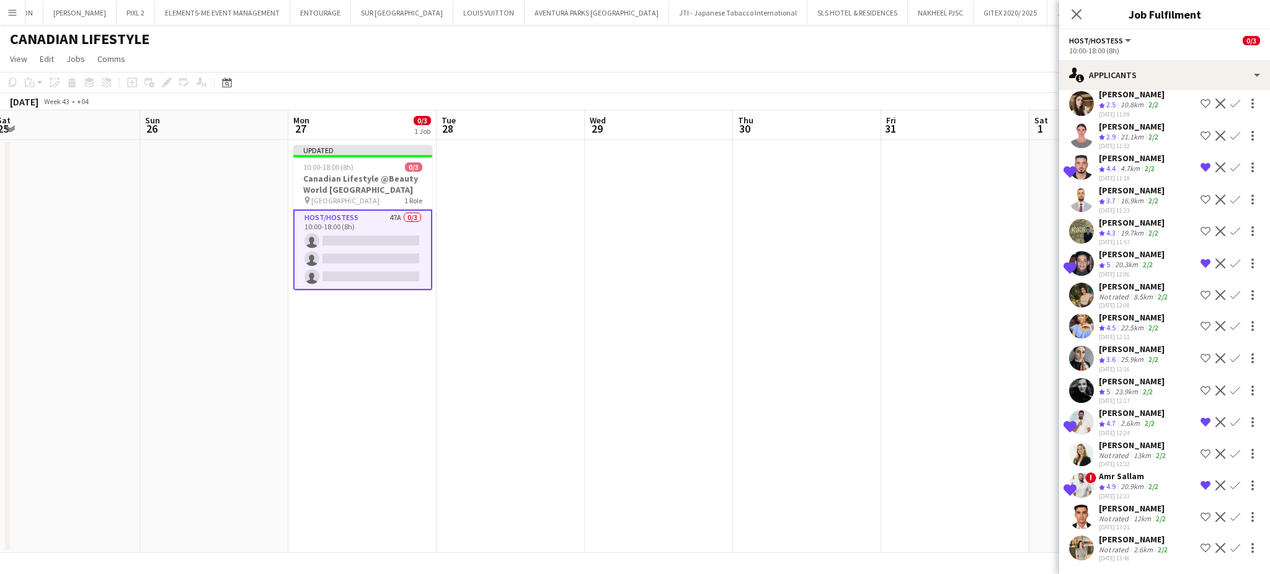
click at [1200, 449] on app-icon "Shortlist crew" at bounding box center [1205, 454] width 10 height 10
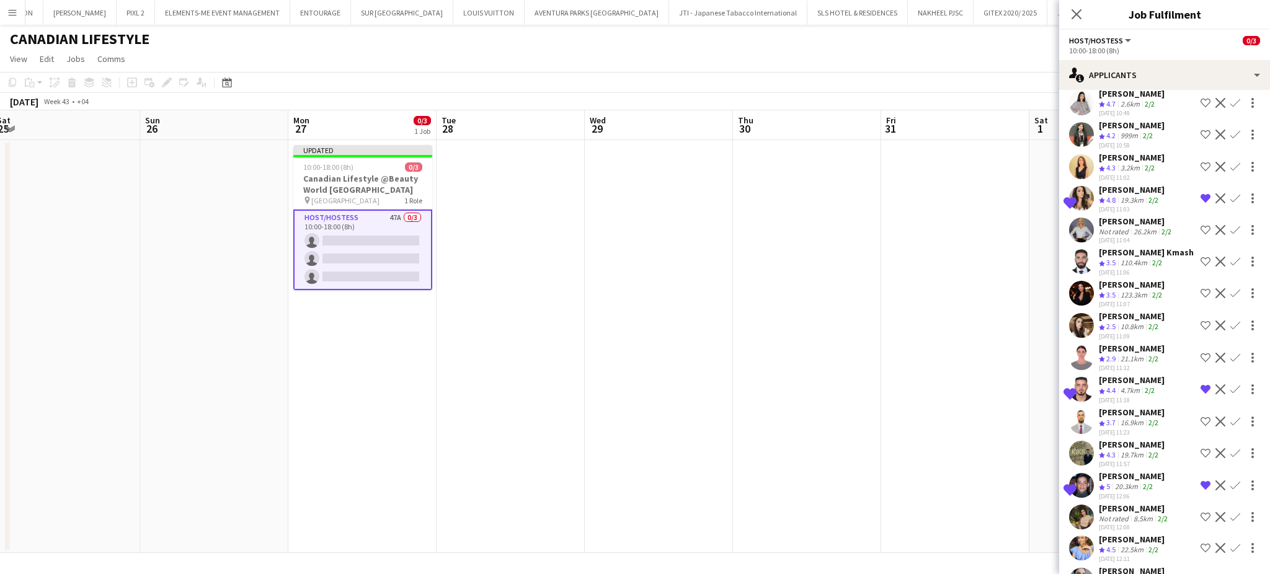
scroll to position [857, 0]
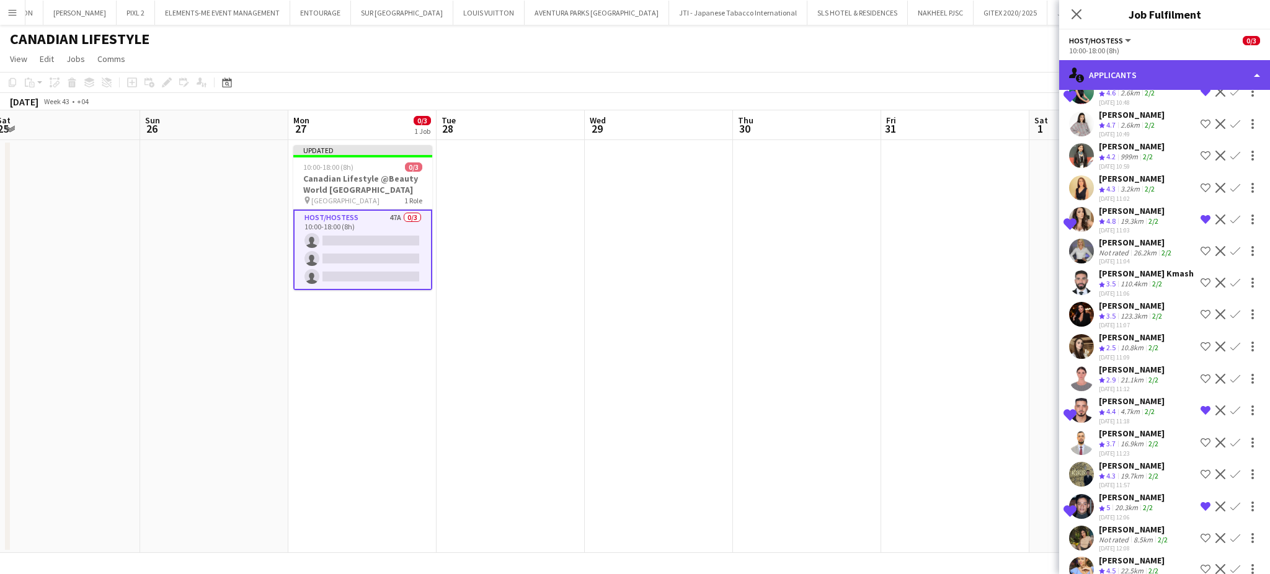
click at [1232, 68] on div "single-neutral-actions-information Applicants" at bounding box center [1164, 75] width 211 height 30
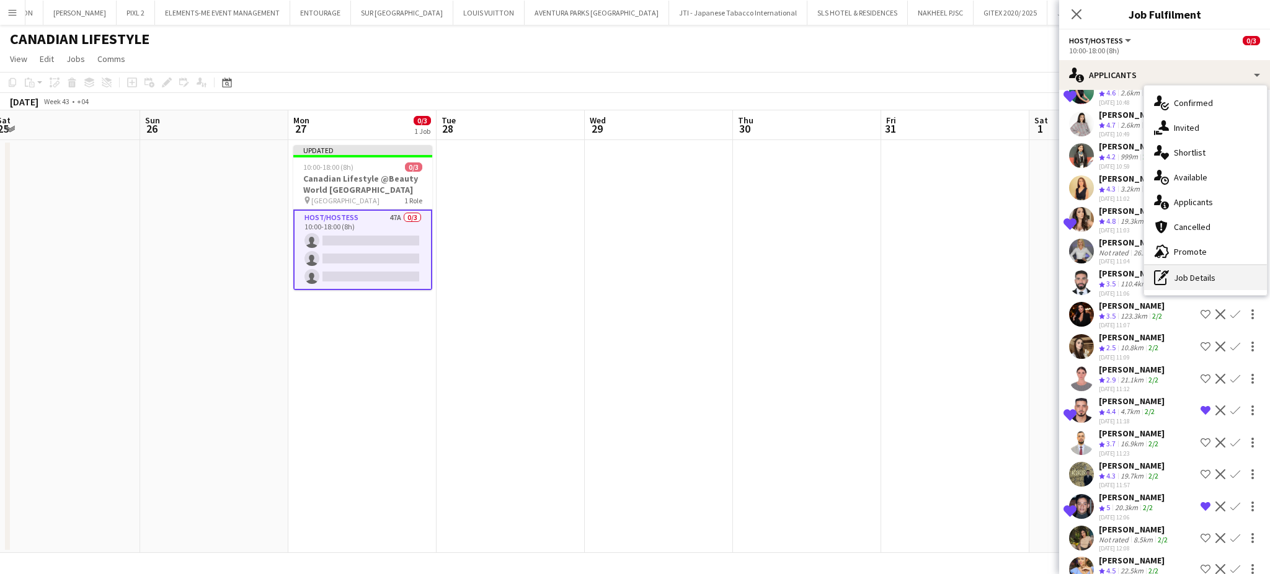
click at [1201, 272] on div "pen-write Job Details" at bounding box center [1205, 277] width 123 height 25
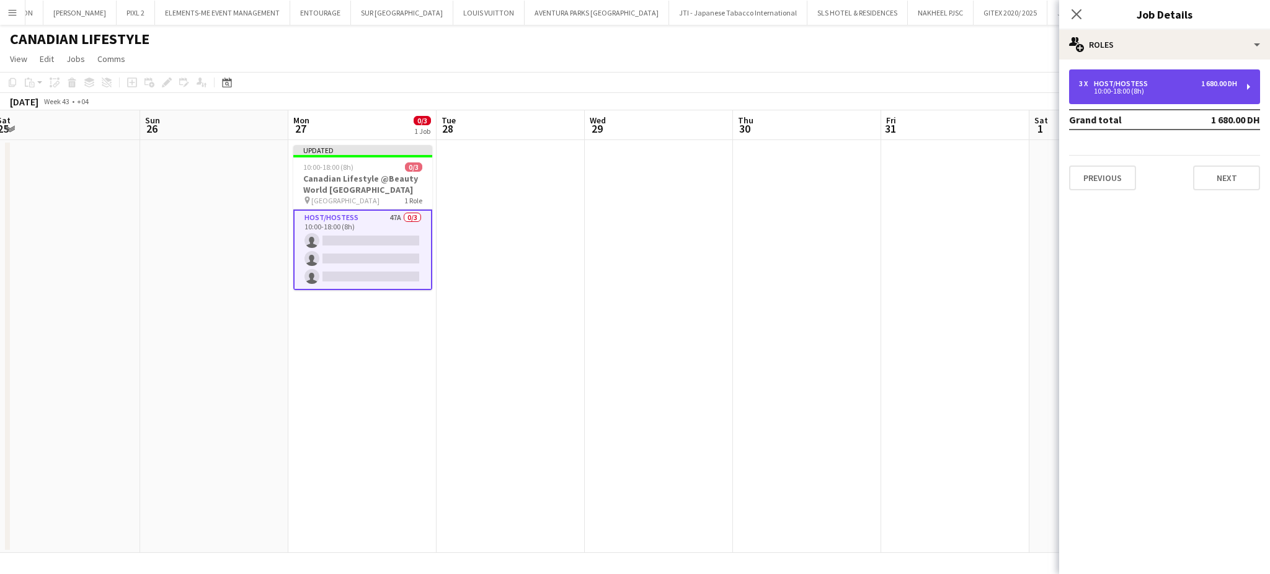
click at [1112, 85] on div "Host/Hostess" at bounding box center [1123, 83] width 59 height 9
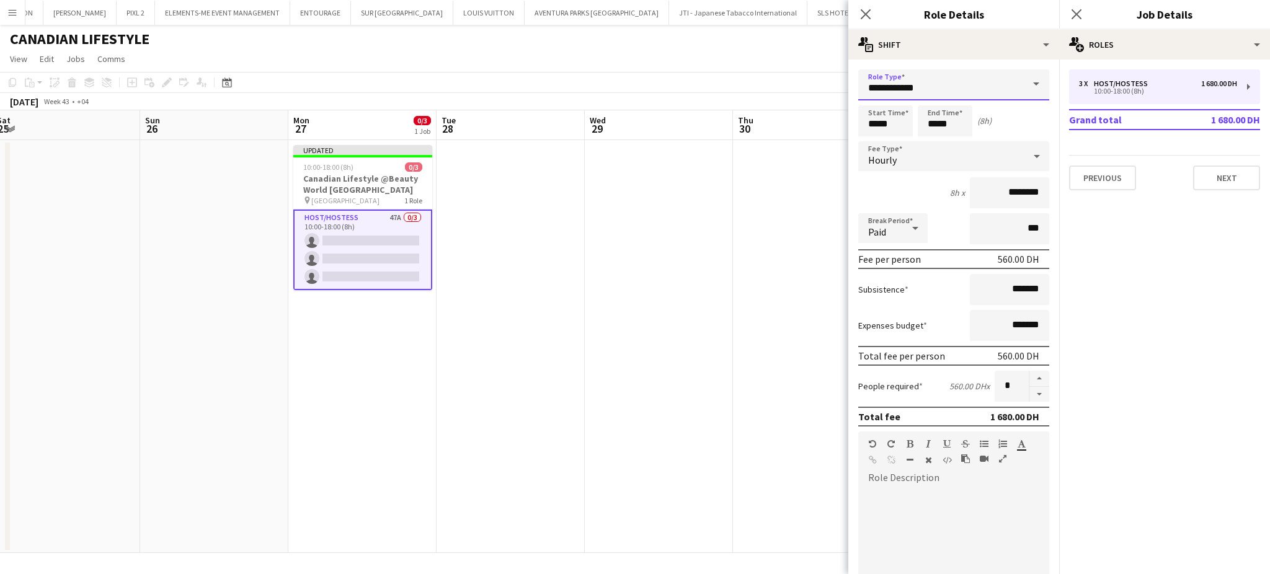
drag, startPoint x: 931, startPoint y: 87, endPoint x: 809, endPoint y: 86, distance: 122.1
click at [809, 87] on body "Menu Boards Boards Boards All jobs Status Workforce Workforce My Workforce Recr…" at bounding box center [635, 287] width 1270 height 574
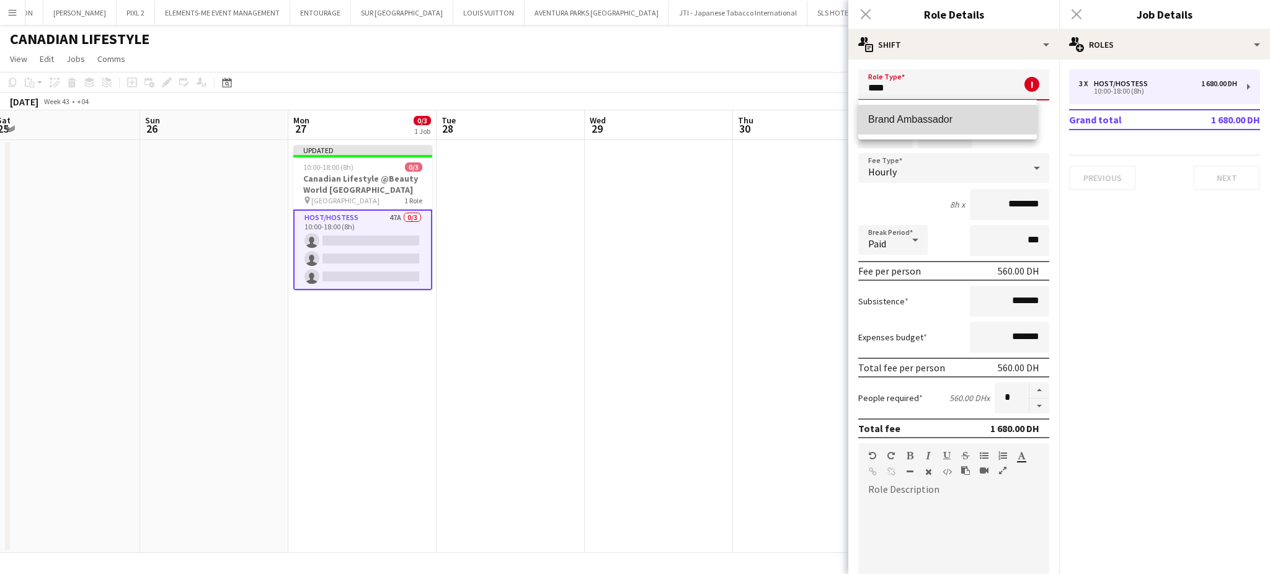
click at [932, 120] on span "Brand Ambassador" at bounding box center [947, 119] width 159 height 12
type input "**********"
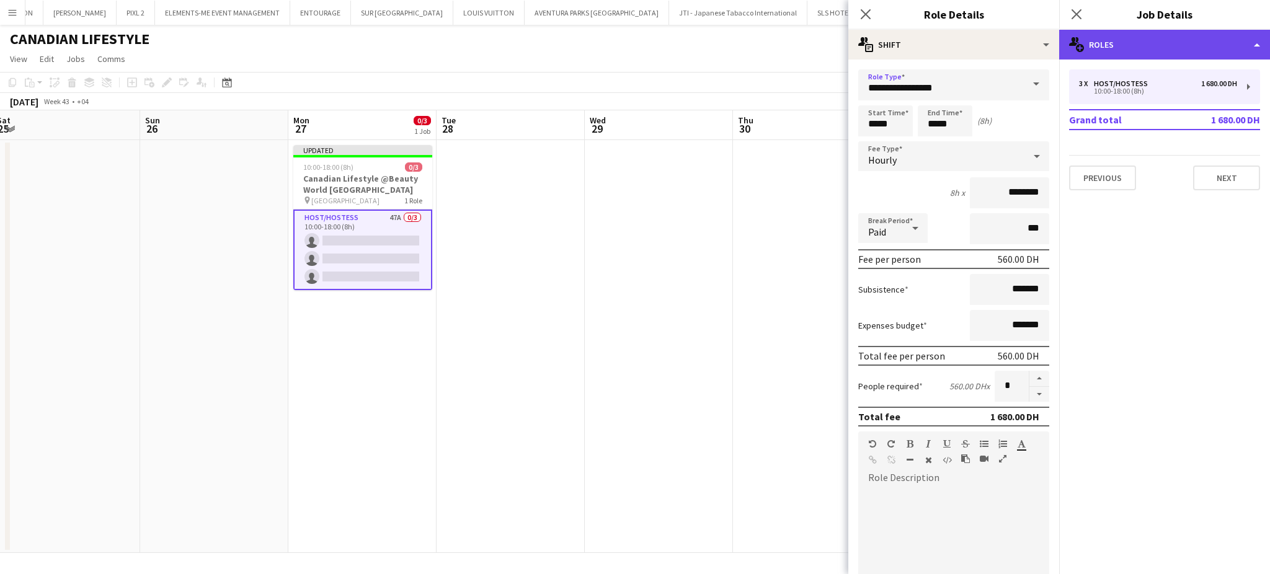
click at [1254, 40] on div "multiple-users-add Roles" at bounding box center [1164, 45] width 211 height 30
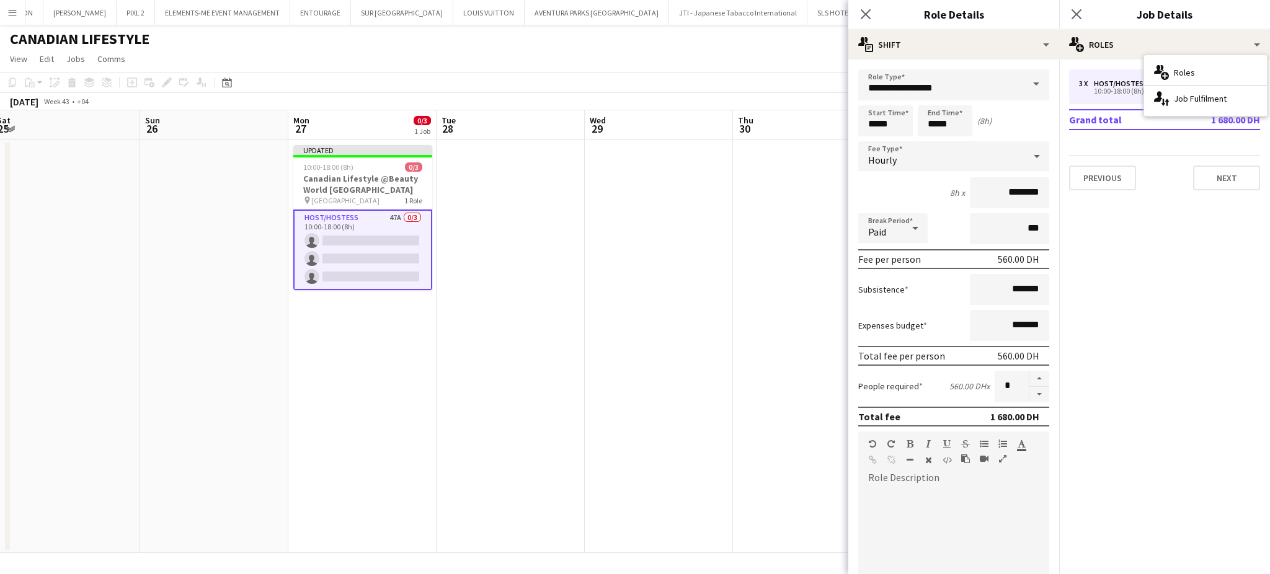
click at [744, 237] on app-date-cell at bounding box center [807, 346] width 148 height 413
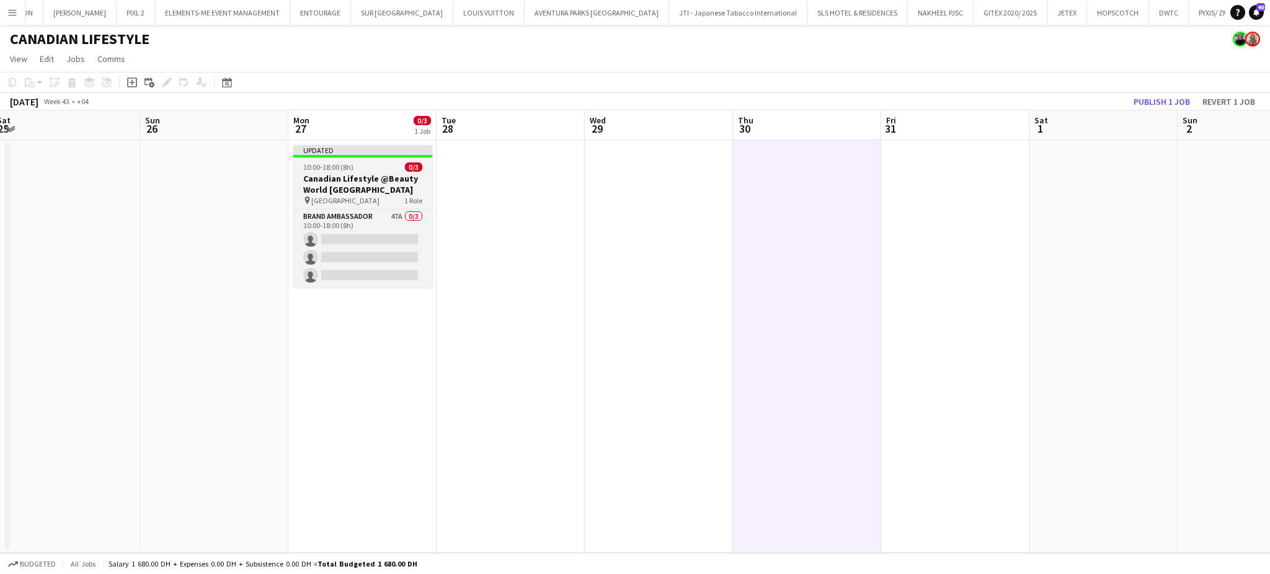
click at [373, 177] on h3 "Canadian Lifestyle @Beauty World [GEOGRAPHIC_DATA]" at bounding box center [362, 184] width 139 height 22
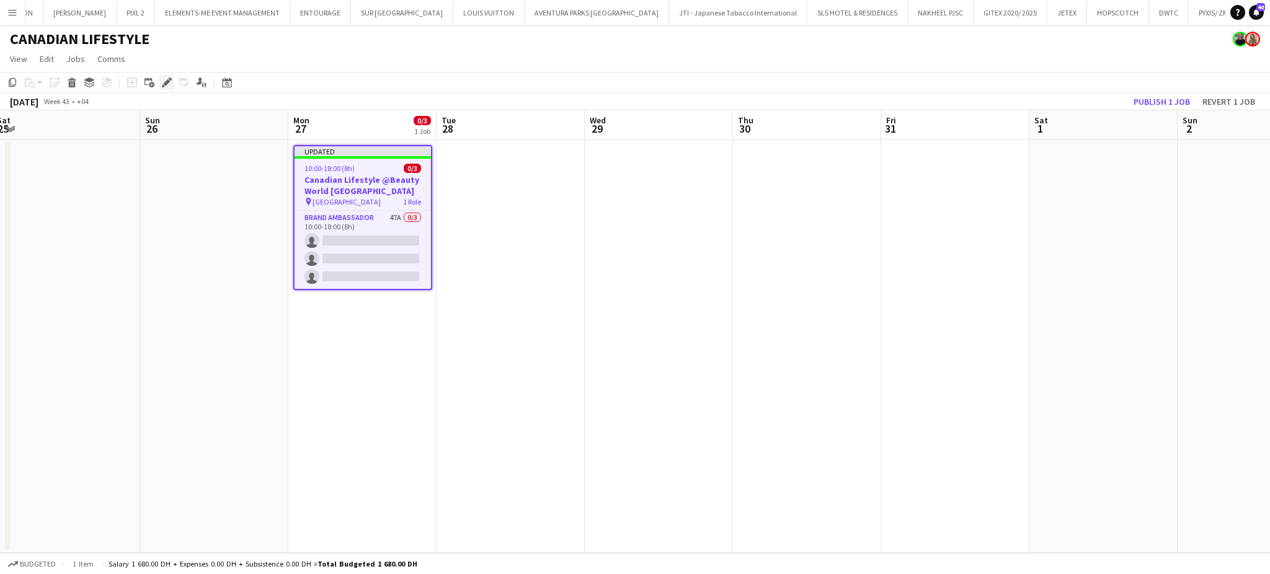
click at [170, 77] on icon "Edit" at bounding box center [167, 82] width 10 height 10
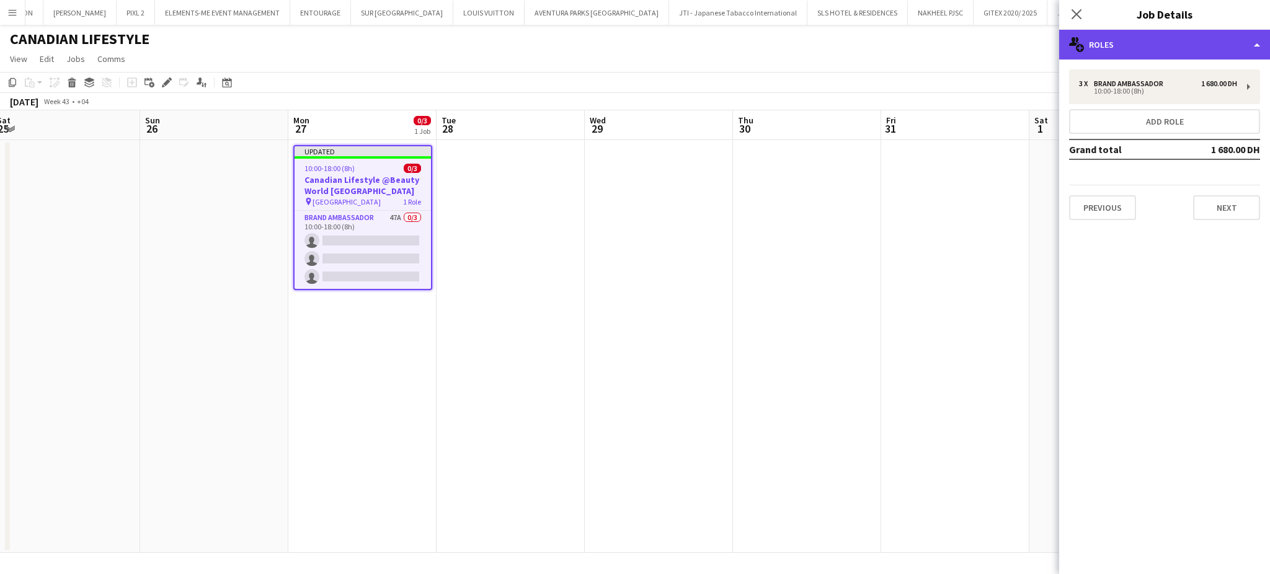
click at [1221, 39] on div "multiple-users-add Roles" at bounding box center [1164, 45] width 211 height 30
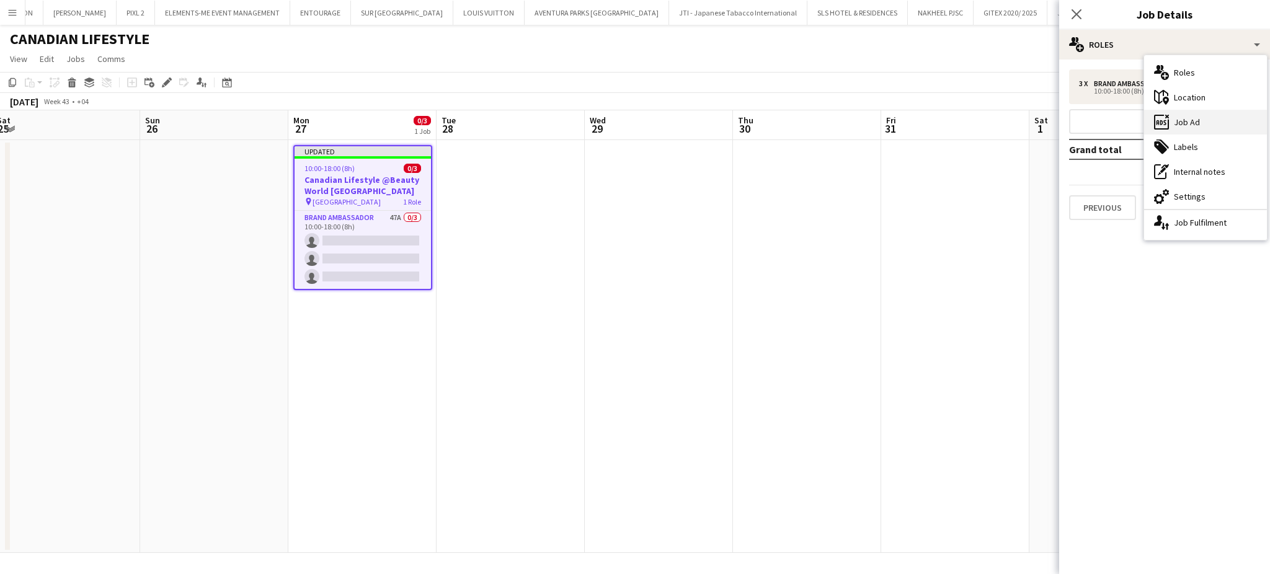
click at [1206, 125] on div "ads-window Job Ad" at bounding box center [1205, 122] width 123 height 25
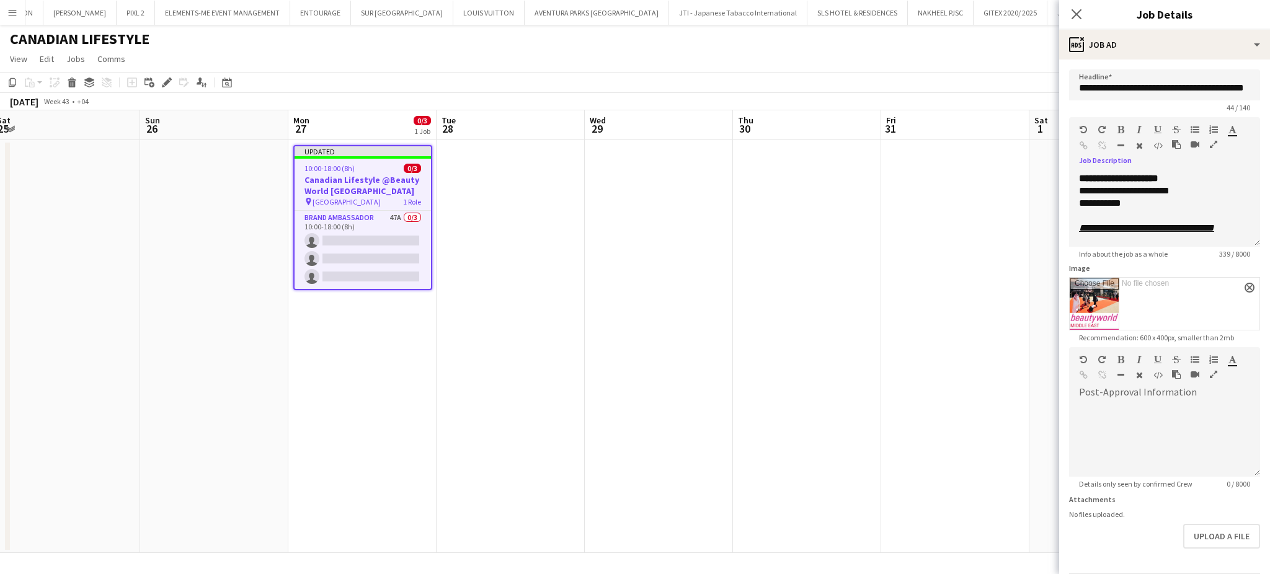
click at [1209, 139] on button "button" at bounding box center [1213, 144] width 9 height 10
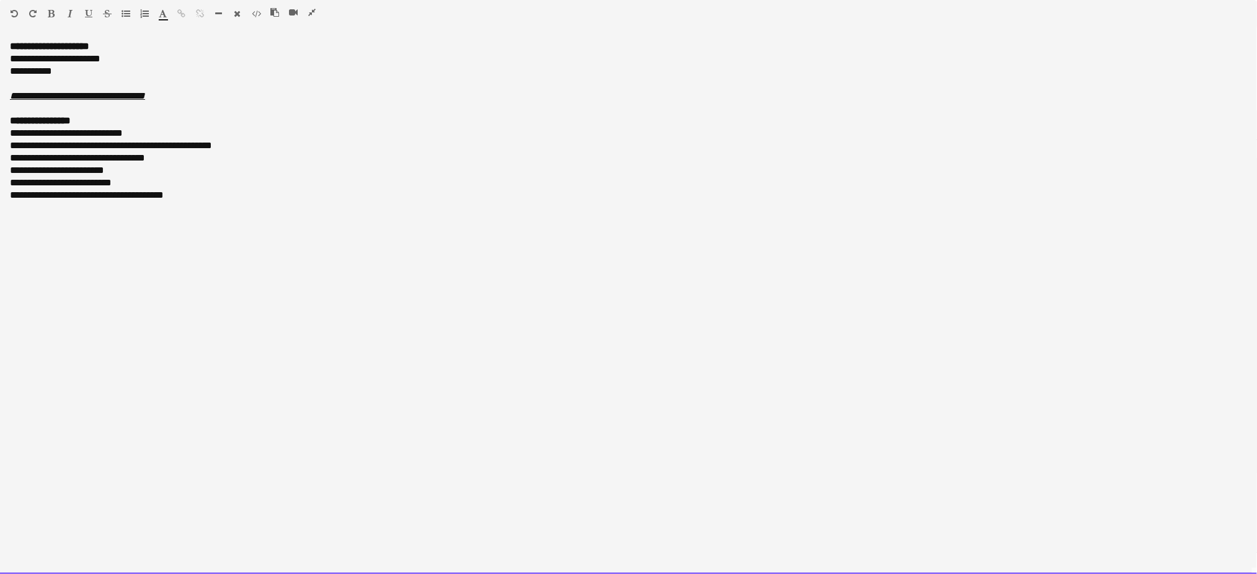
click at [63, 167] on span "**********" at bounding box center [57, 170] width 94 height 9
click at [114, 166] on span "**********" at bounding box center [85, 170] width 150 height 9
click at [197, 177] on div "**********" at bounding box center [628, 183] width 1237 height 12
drag, startPoint x: 208, startPoint y: 158, endPoint x: 150, endPoint y: 177, distance: 61.4
click at [11, 166] on div "**********" at bounding box center [628, 307] width 1257 height 534
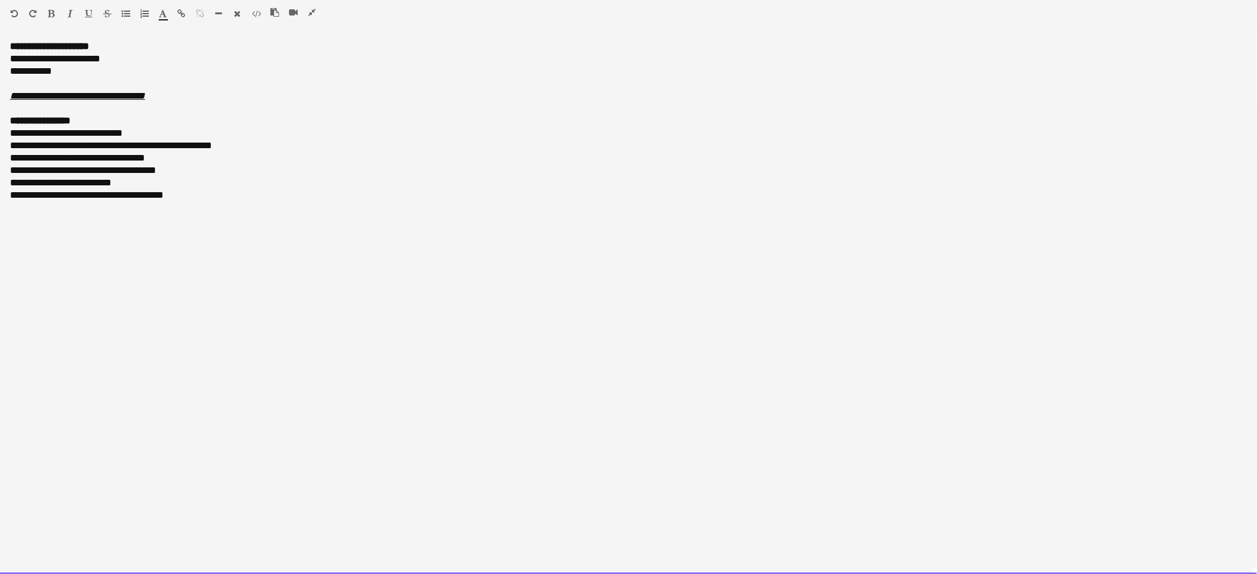
drag, startPoint x: 192, startPoint y: 166, endPoint x: 0, endPoint y: 164, distance: 192.2
click at [0, 164] on div "**********" at bounding box center [628, 307] width 1257 height 534
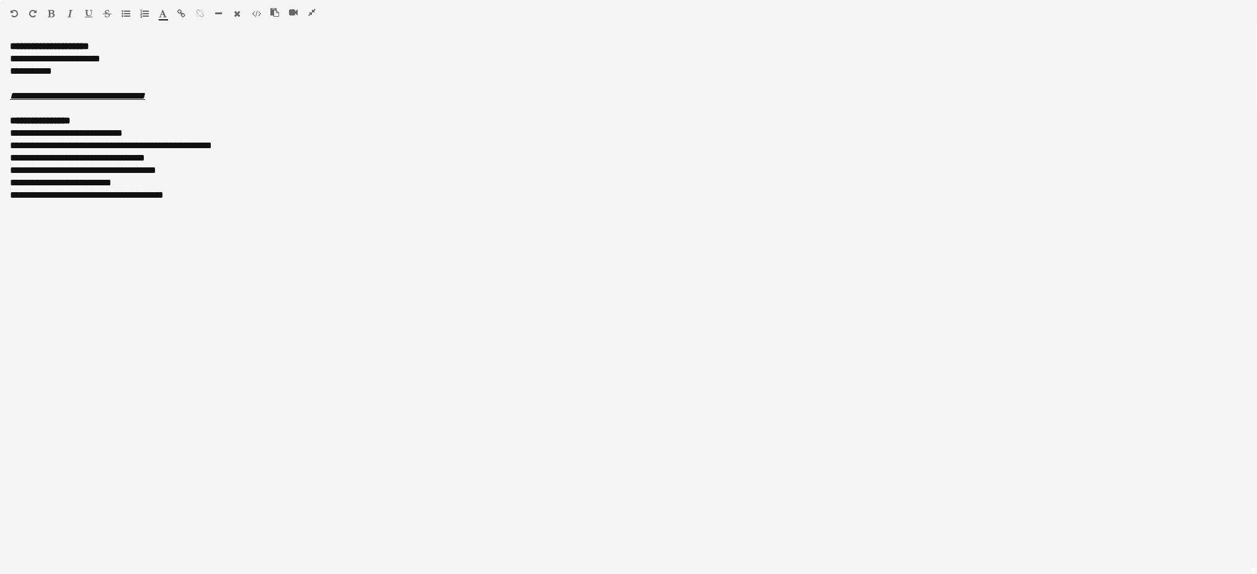
click at [50, 9] on icon "button" at bounding box center [51, 13] width 7 height 9
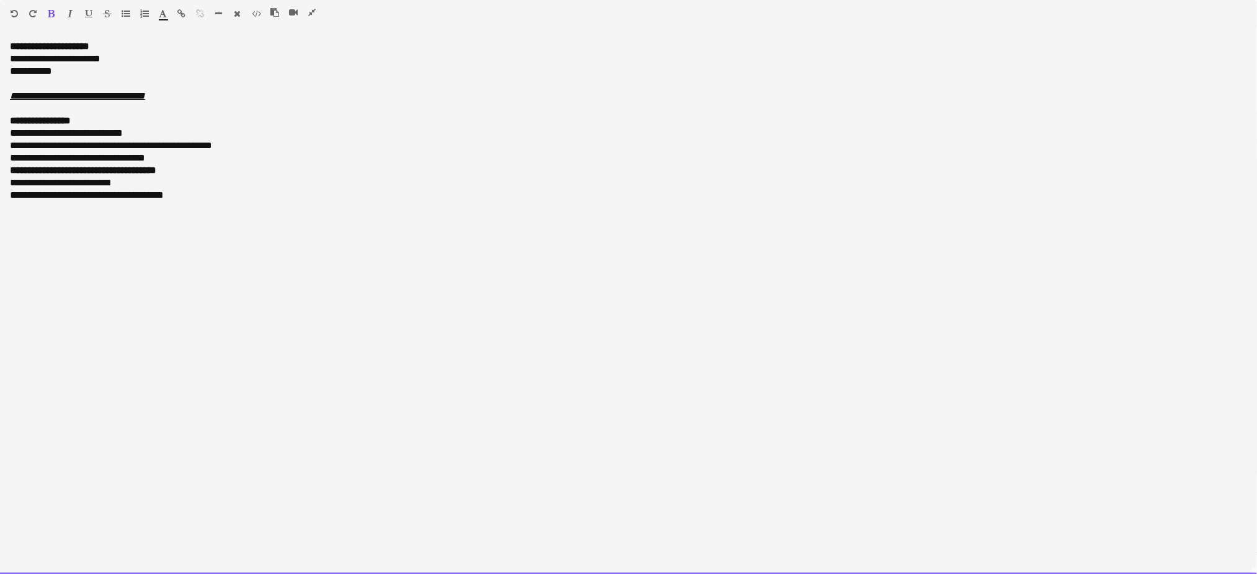
click at [428, 174] on div "**********" at bounding box center [628, 170] width 1237 height 12
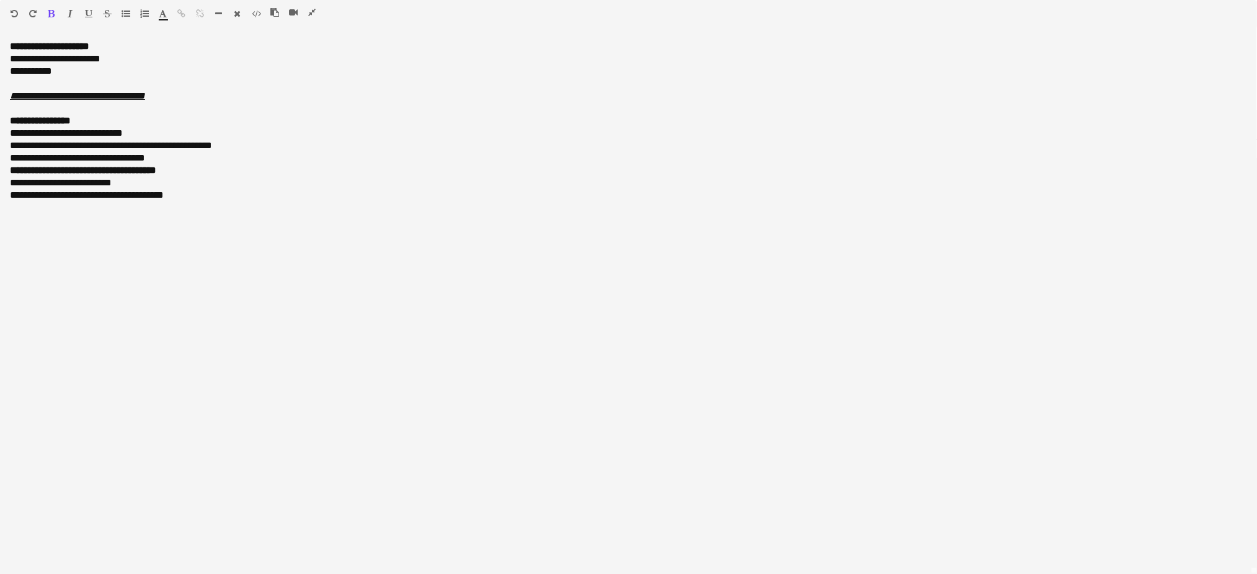
click at [308, 13] on icon "button" at bounding box center [311, 12] width 7 height 9
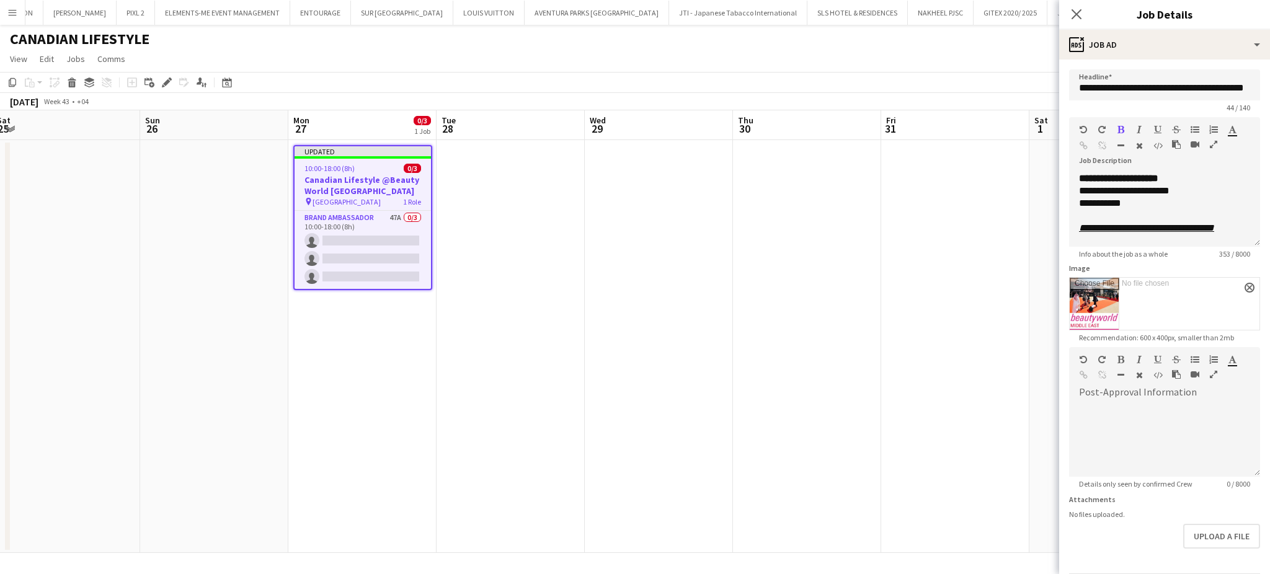
click at [803, 384] on app-date-cell at bounding box center [807, 346] width 148 height 413
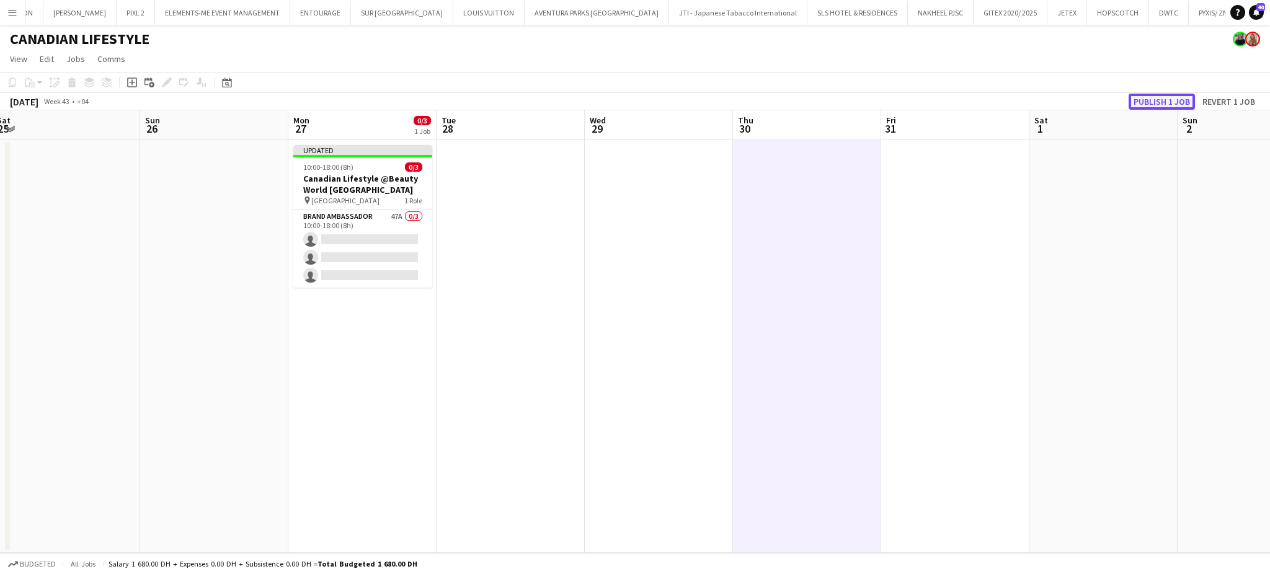
click at [1149, 99] on button "Publish 1 job" at bounding box center [1161, 102] width 66 height 16
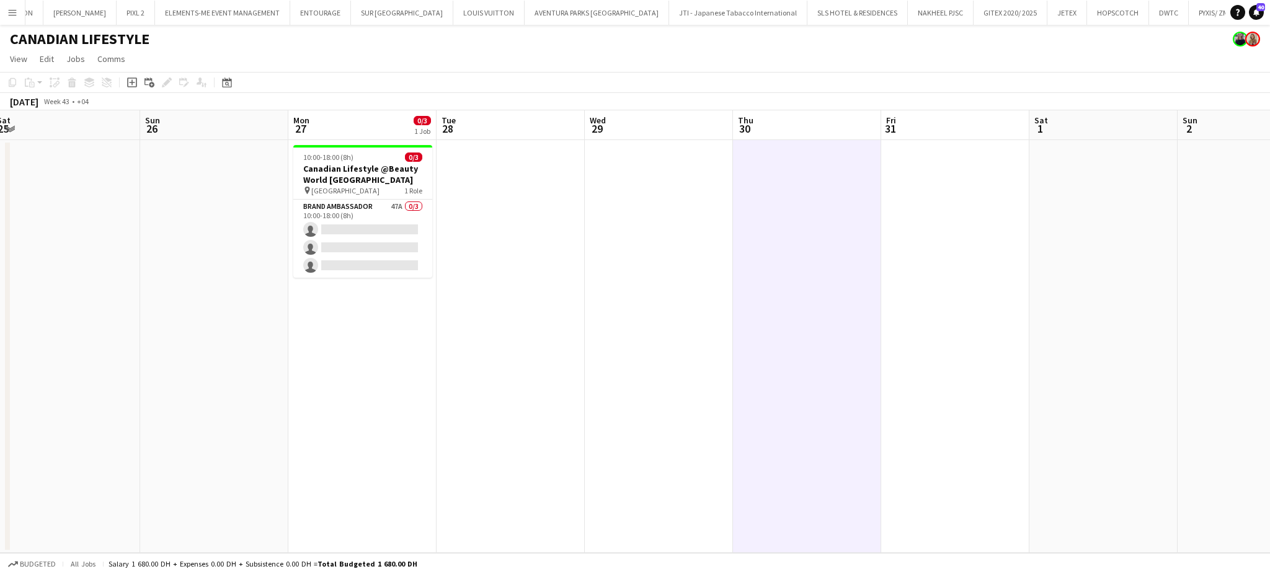
click at [642, 317] on app-date-cell at bounding box center [659, 346] width 148 height 413
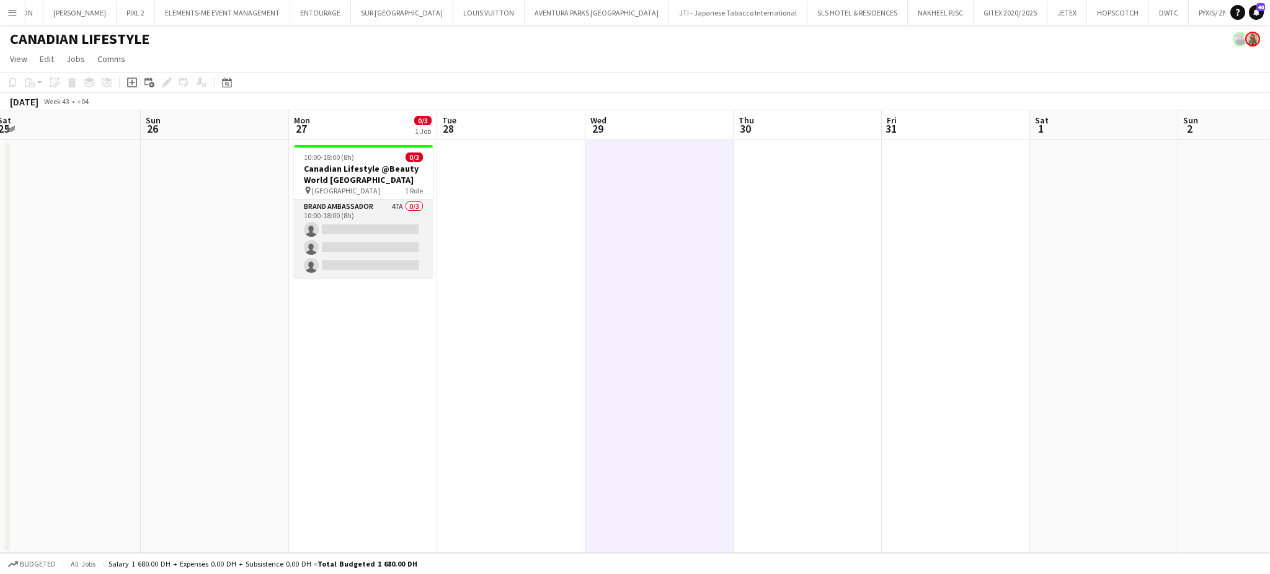
click at [371, 236] on app-card-role "Brand Ambassador 47A 0/3 10:00-18:00 (8h) single-neutral-actions single-neutral…" at bounding box center [363, 239] width 139 height 78
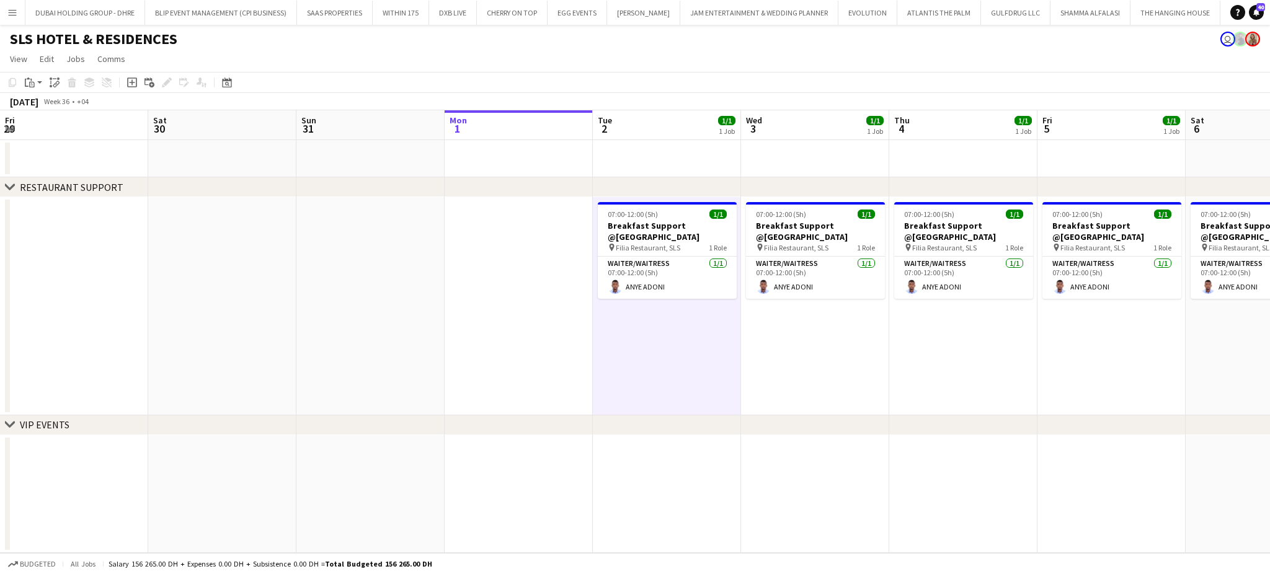
scroll to position [0, 474]
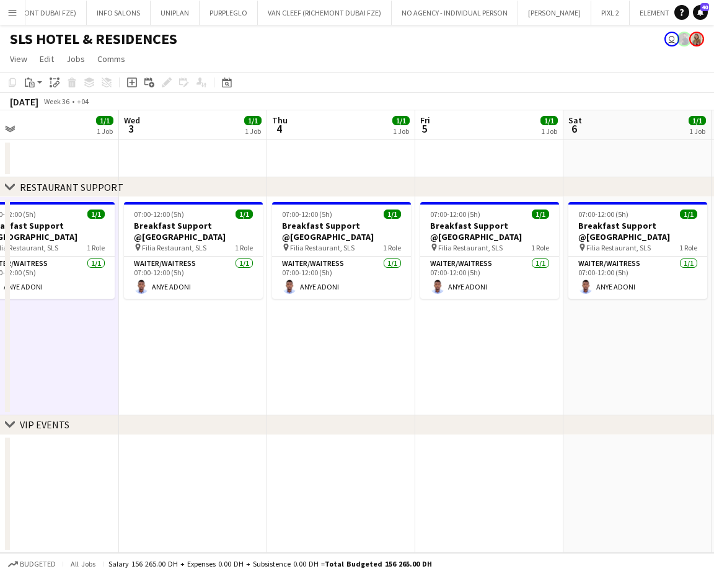
click at [12, 9] on app-icon "Menu" at bounding box center [12, 12] width 10 height 10
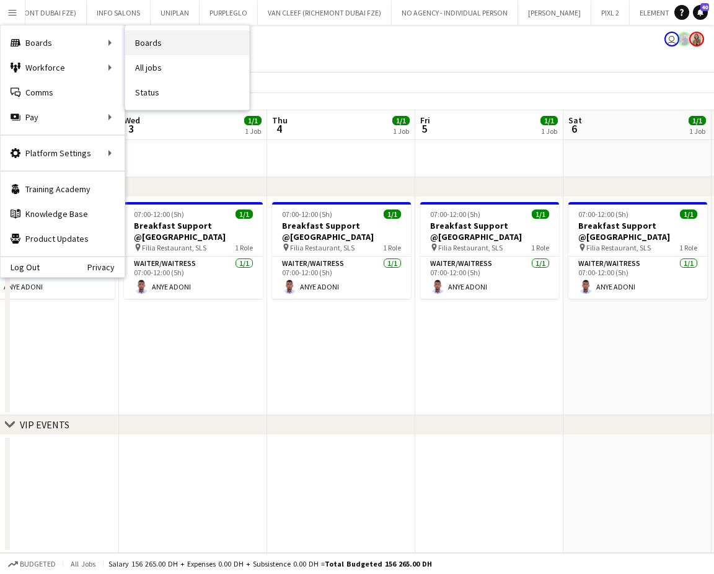
click at [143, 45] on link "Boards" at bounding box center [187, 42] width 124 height 25
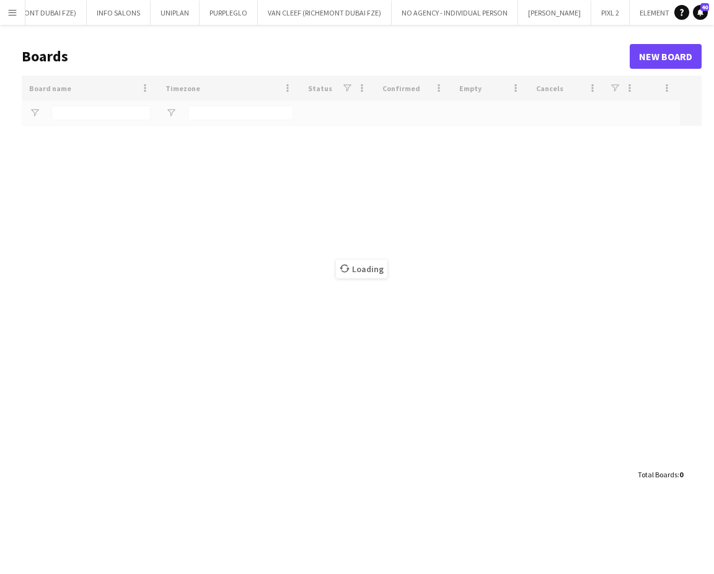
click at [94, 112] on div "Loading" at bounding box center [362, 269] width 680 height 387
type input "****"
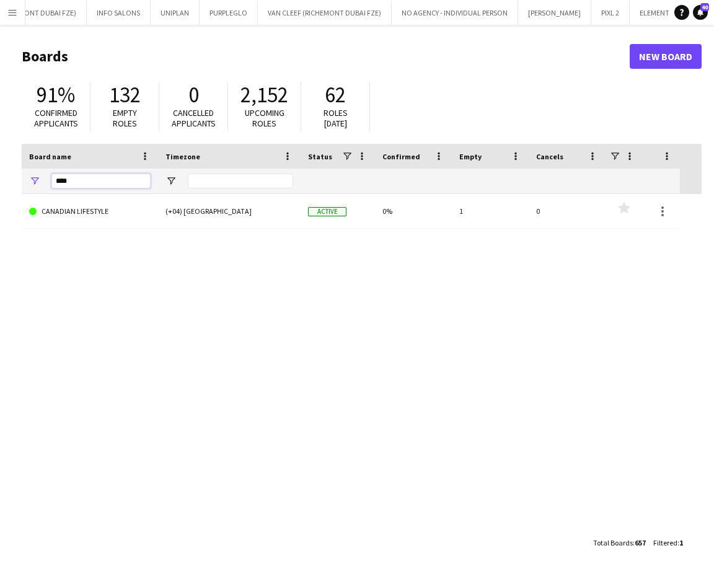
drag, startPoint x: 81, startPoint y: 185, endPoint x: 14, endPoint y: 174, distance: 67.4
click at [15, 173] on main "Boards New Board 91% Confirmed applicants 132 Empty roles 0 Cancelled applicant…" at bounding box center [357, 299] width 714 height 549
type input "*"
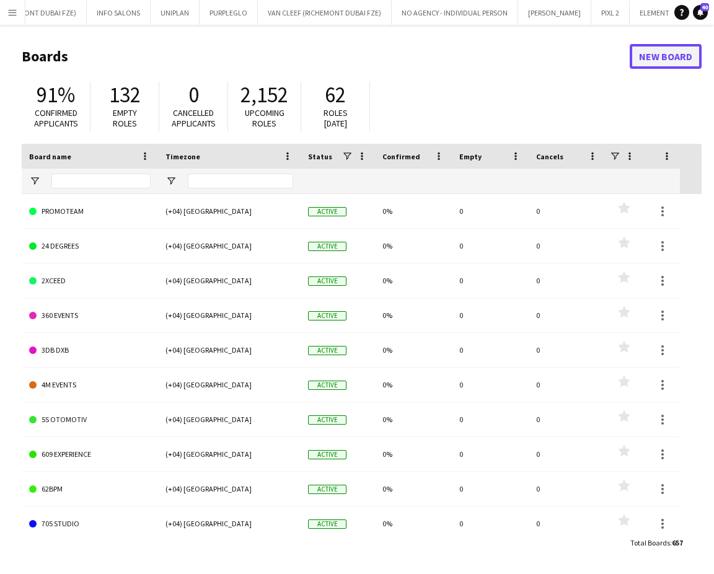
click at [666, 50] on link "New Board" at bounding box center [666, 56] width 72 height 25
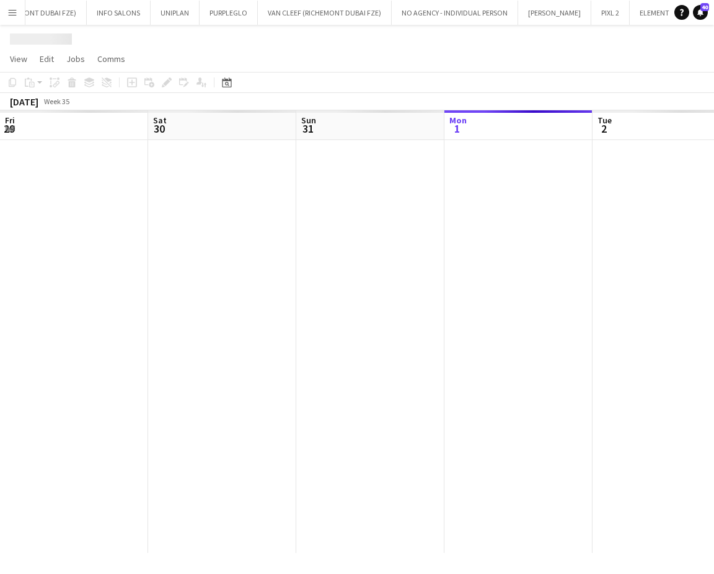
scroll to position [0, 296]
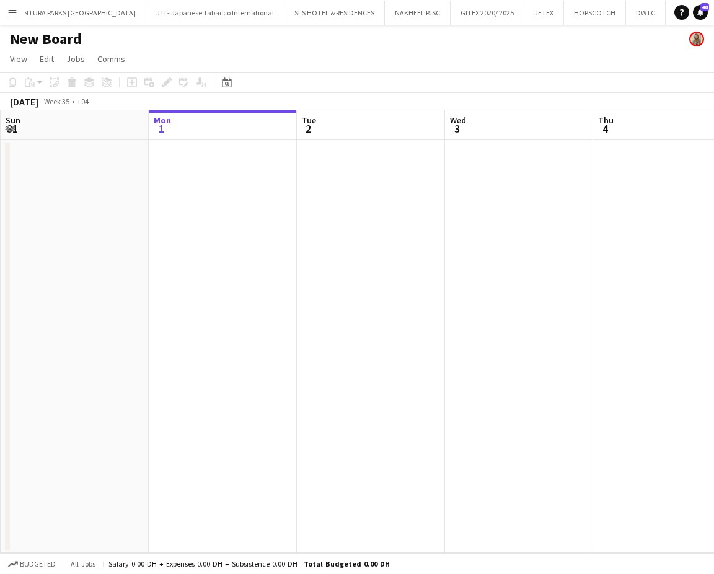
click at [72, 40] on h1 "New Board" at bounding box center [46, 39] width 72 height 19
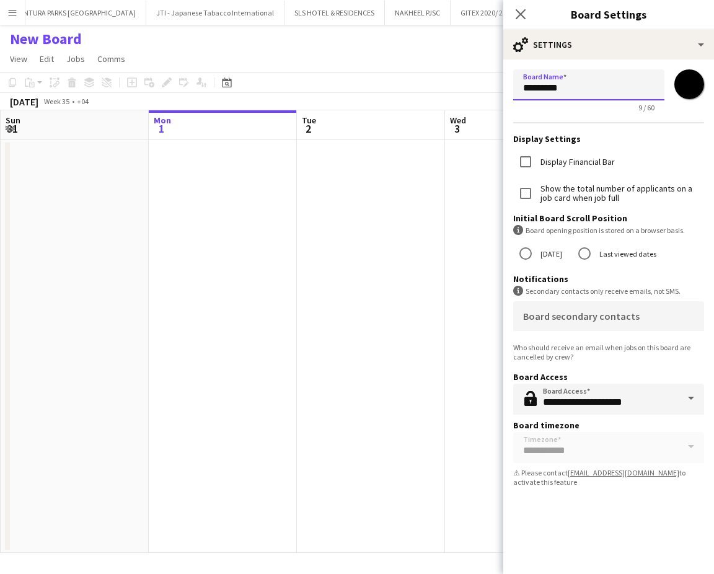
drag, startPoint x: 514, startPoint y: 86, endPoint x: 455, endPoint y: 96, distance: 59.7
click at [455, 96] on body "Menu Boards Boards Boards All jobs Status Workforce Workforce My Workforce Recr…" at bounding box center [357, 287] width 714 height 574
type input "*********"
click at [686, 76] on input "*******" at bounding box center [689, 84] width 45 height 45
type input "*******"
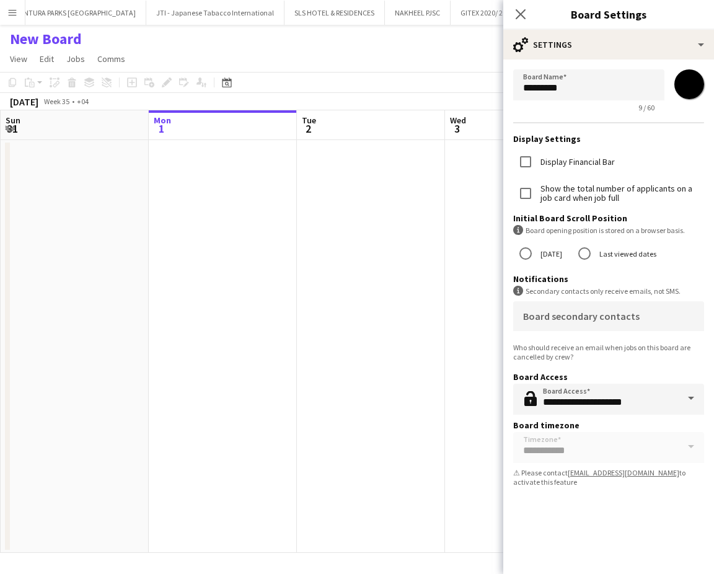
click at [624, 139] on h3 "Display Settings" at bounding box center [608, 138] width 191 height 11
click at [463, 232] on app-date-cell at bounding box center [519, 346] width 148 height 413
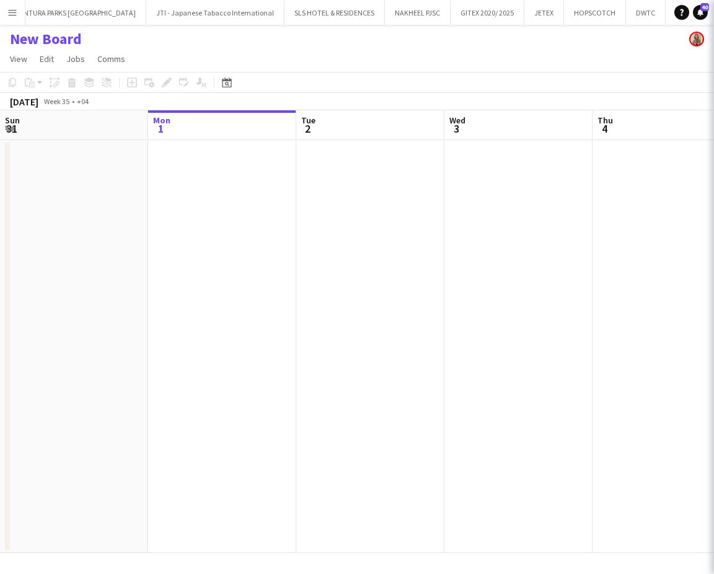
scroll to position [0, 2800]
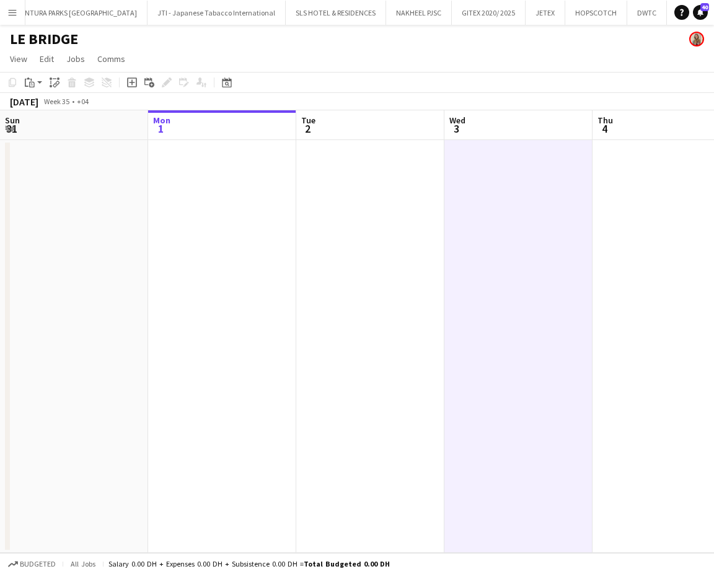
click at [435, 323] on app-date-cell at bounding box center [370, 346] width 148 height 413
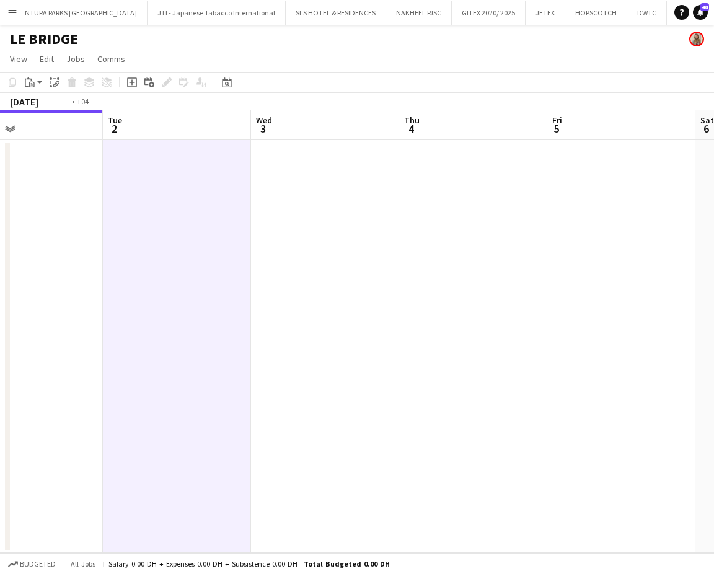
drag, startPoint x: 520, startPoint y: 306, endPoint x: 388, endPoint y: 306, distance: 131.4
click at [389, 306] on app-calendar-viewport "Fri 29 Sat 30 Sun 31 Mon 1 Tue 2 Wed 3 Thu 4 Fri 5 Sat 6 Sun 7" at bounding box center [357, 331] width 714 height 443
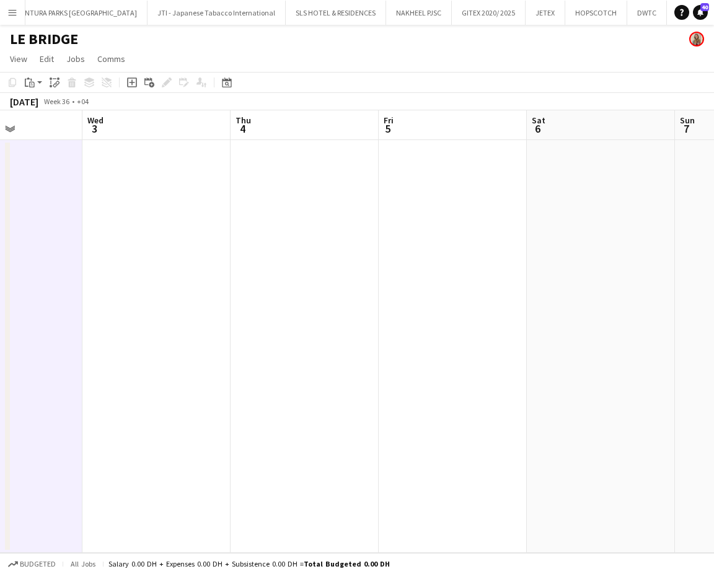
drag, startPoint x: 492, startPoint y: 285, endPoint x: 141, endPoint y: 257, distance: 352.0
click at [146, 263] on app-calendar-viewport "Sat 30 Sun 31 Mon 1 Tue 2 Wed 3 Thu 4 Fri 5 Sat 6 Sun 7 Mon 8" at bounding box center [357, 331] width 714 height 443
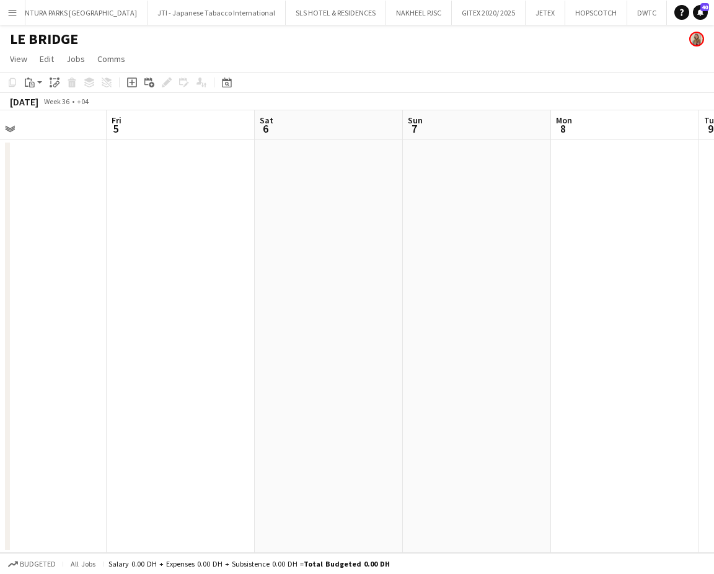
drag, startPoint x: 444, startPoint y: 316, endPoint x: 104, endPoint y: 285, distance: 341.1
click at [106, 286] on app-calendar-viewport "Mon 1 Tue 2 Wed 3 Thu 4 Fri 5 Sat 6 Sun 7 Mon 8 Tue 9 Wed 10" at bounding box center [357, 331] width 714 height 443
click at [154, 245] on app-calendar-viewport "Wed 3 Thu 4 Fri 5 Sat 6 Sun 7 Mon 8 Tue 9 Wed 10 Thu 11 Fri 12" at bounding box center [357, 331] width 714 height 443
drag, startPoint x: 345, startPoint y: 255, endPoint x: 201, endPoint y: 229, distance: 146.2
click at [162, 236] on app-calendar-viewport "Sat 6 Sun 7 Mon 8 Tue 9 Wed 10 Thu 11 Fri 12 Sat 13 Sun 14 Mon 15" at bounding box center [357, 331] width 714 height 443
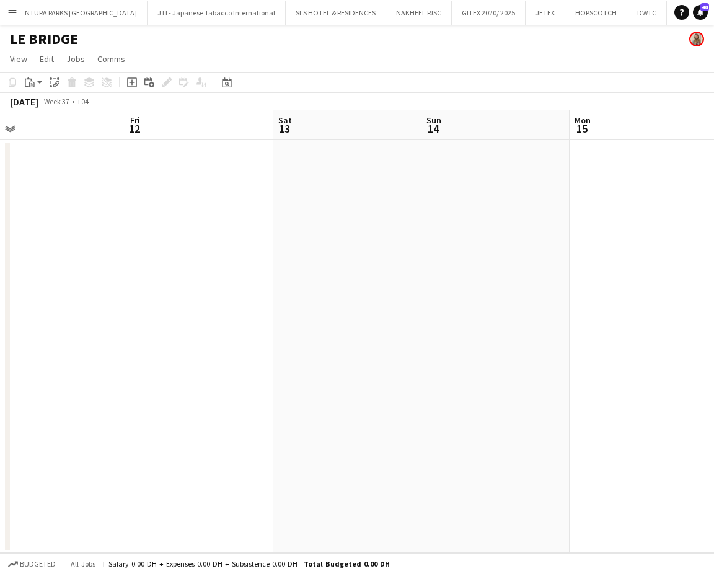
drag, startPoint x: 435, startPoint y: 273, endPoint x: 210, endPoint y: 244, distance: 227.6
click at [233, 249] on app-calendar-viewport "Mon 8 Tue 9 Wed 10 Thu 11 Fri 12 Sat 13 Sun 14 Mon 15 Tue 16 Wed 17" at bounding box center [357, 331] width 714 height 443
drag, startPoint x: 449, startPoint y: 248, endPoint x: 380, endPoint y: 237, distance: 69.6
click at [383, 245] on app-calendar-viewport "Tue 9 Wed 10 Thu 11 Fri 12 Sat 13 Sun 14 Mon 15 Tue 16 Wed 17 Thu 18" at bounding box center [357, 331] width 714 height 443
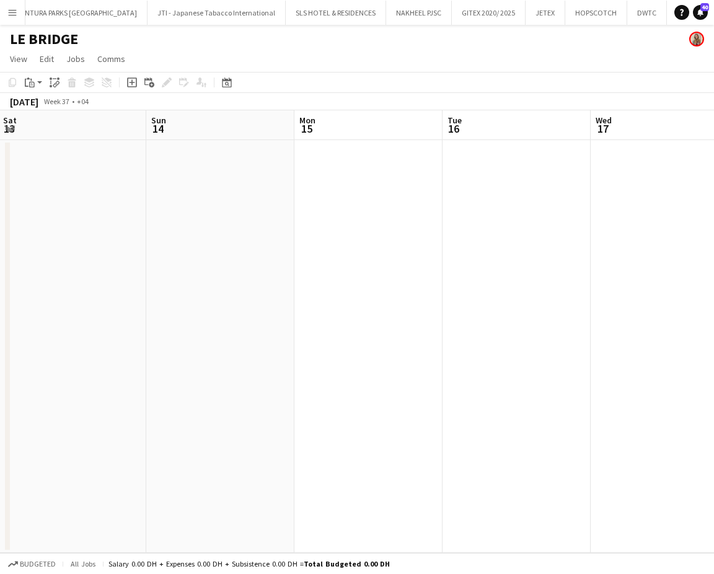
click at [384, 202] on app-date-cell at bounding box center [368, 346] width 148 height 413
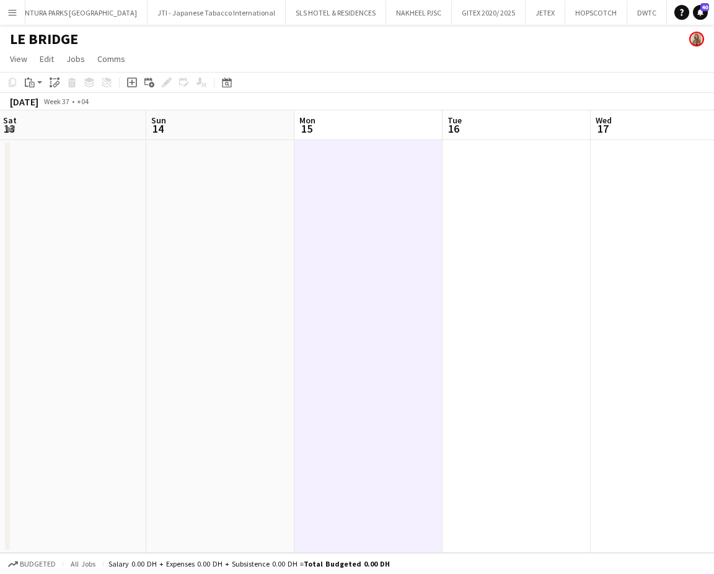
click at [130, 86] on icon at bounding box center [132, 82] width 10 height 10
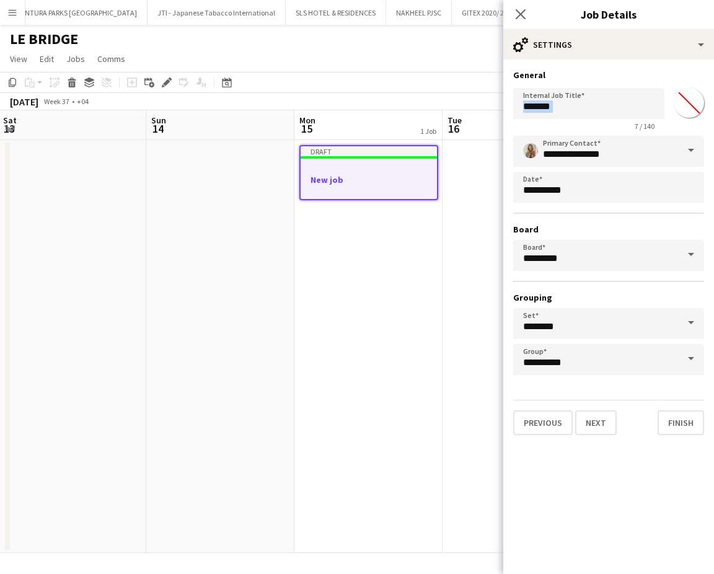
drag, startPoint x: 617, startPoint y: 122, endPoint x: 546, endPoint y: 100, distance: 75.1
click at [546, 100] on app-form-group "Internal Job Title ******* 7 / 140" at bounding box center [588, 109] width 151 height 43
drag, startPoint x: 572, startPoint y: 100, endPoint x: 509, endPoint y: 100, distance: 62.6
click at [509, 100] on form "**********" at bounding box center [608, 252] width 211 height 366
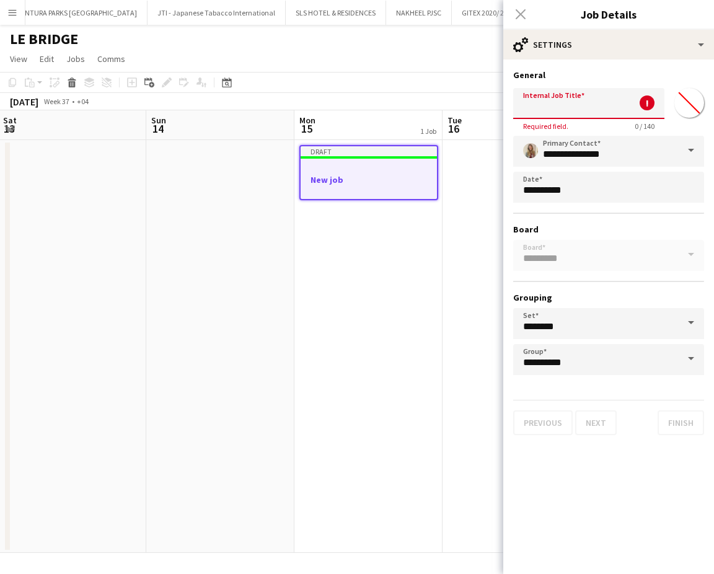
paste input "***"
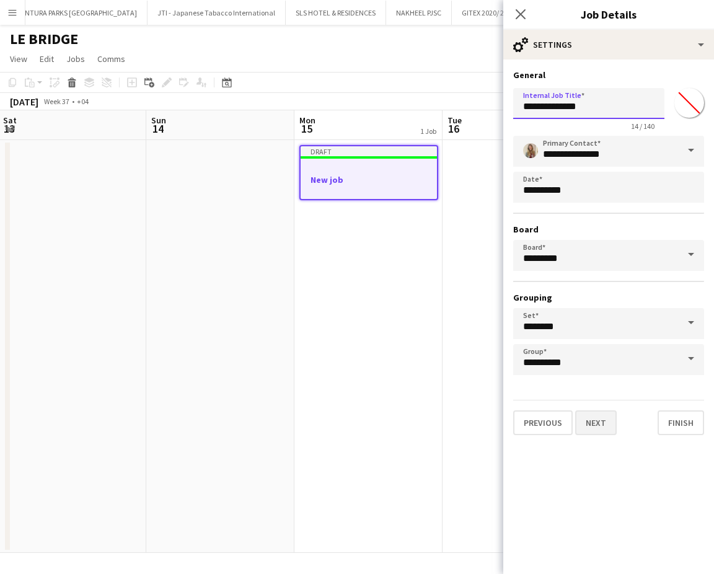
type input "**********"
click at [589, 410] on button "Next" at bounding box center [596, 422] width 42 height 25
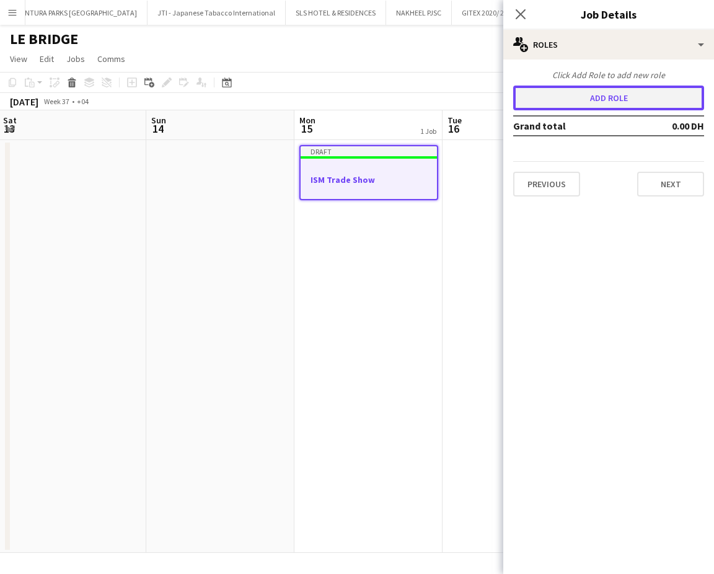
click at [570, 93] on button "Add role" at bounding box center [608, 98] width 191 height 25
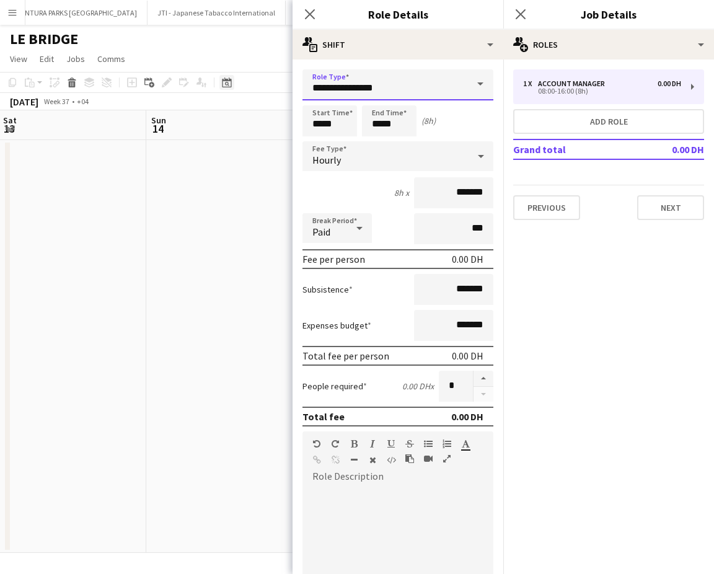
drag, startPoint x: 412, startPoint y: 88, endPoint x: 221, endPoint y: 86, distance: 191.0
click at [221, 86] on body "Menu Boards Boards Boards All jobs Status Workforce Workforce My Workforce Recr…" at bounding box center [357, 287] width 714 height 574
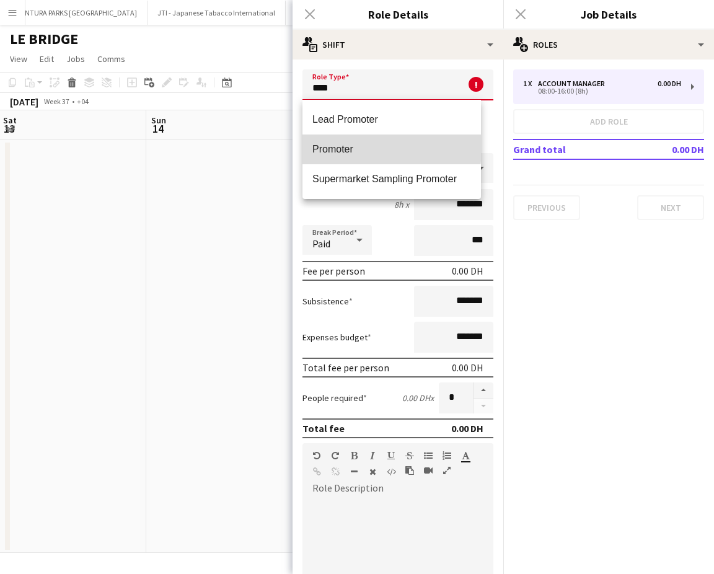
drag, startPoint x: 340, startPoint y: 148, endPoint x: 369, endPoint y: 144, distance: 30.0
click at [339, 148] on span "Promoter" at bounding box center [391, 149] width 159 height 12
type input "********"
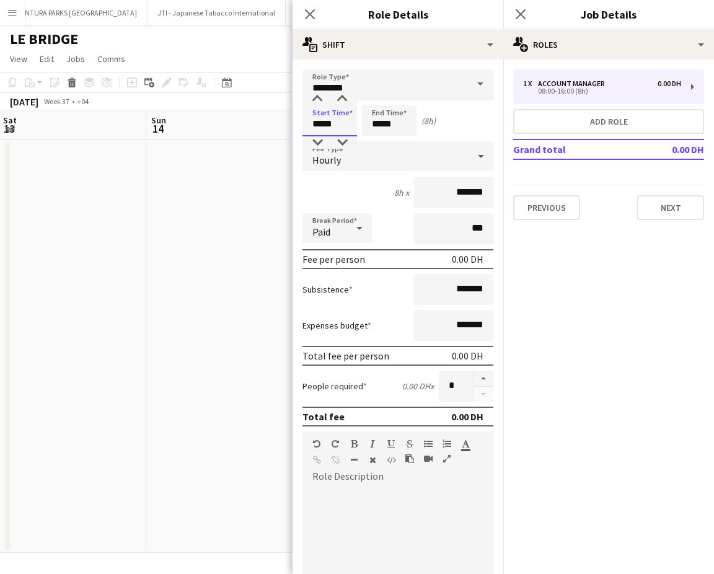
drag, startPoint x: 319, startPoint y: 122, endPoint x: 274, endPoint y: 122, distance: 44.6
click at [274, 122] on body "Menu Boards Boards Boards All jobs Status Workforce Workforce My Workforce Recr…" at bounding box center [357, 287] width 714 height 574
drag, startPoint x: 321, startPoint y: 122, endPoint x: 305, endPoint y: 123, distance: 15.5
click at [305, 123] on input "*****" at bounding box center [330, 120] width 55 height 31
click at [283, 195] on app-date-cell at bounding box center [220, 346] width 148 height 413
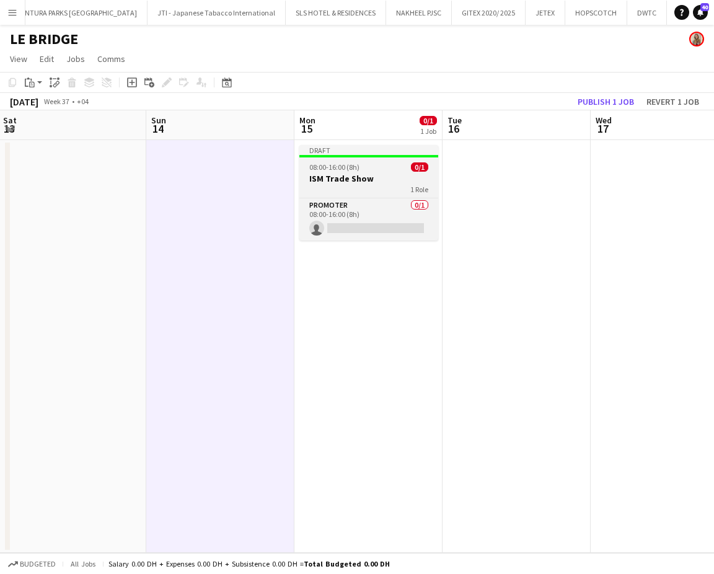
click at [384, 177] on h3 "ISM Trade Show" at bounding box center [368, 178] width 139 height 11
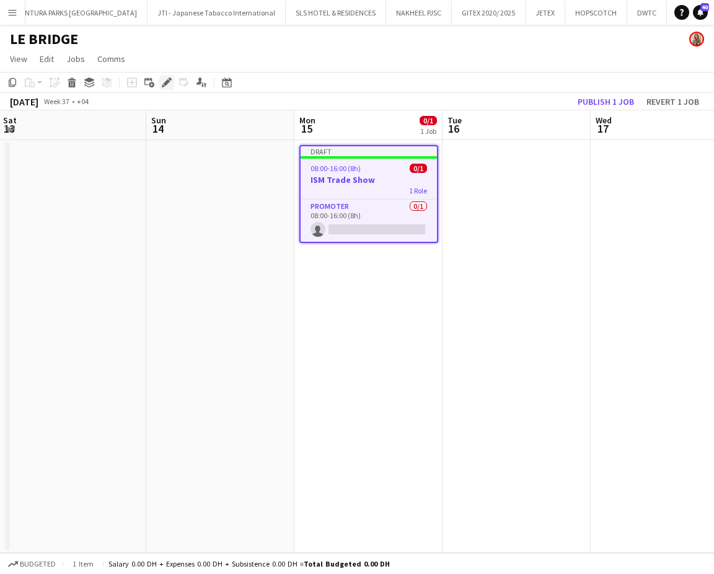
click at [160, 86] on div "Edit" at bounding box center [166, 82] width 15 height 15
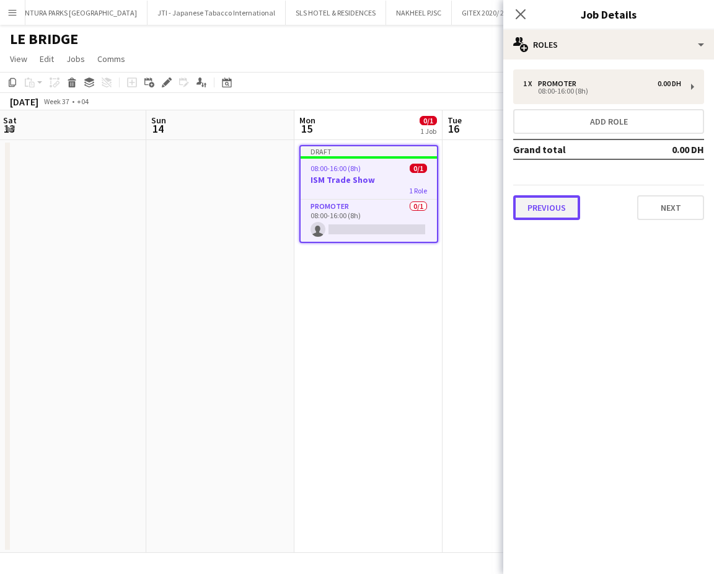
click at [565, 206] on button "Previous" at bounding box center [546, 207] width 67 height 25
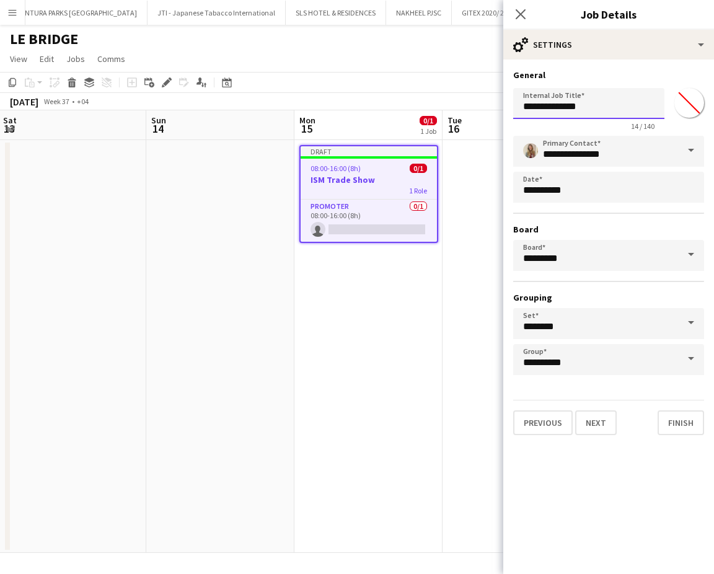
click at [605, 112] on input "**********" at bounding box center [588, 103] width 151 height 31
type input "**********"
click at [468, 348] on app-date-cell at bounding box center [517, 346] width 148 height 413
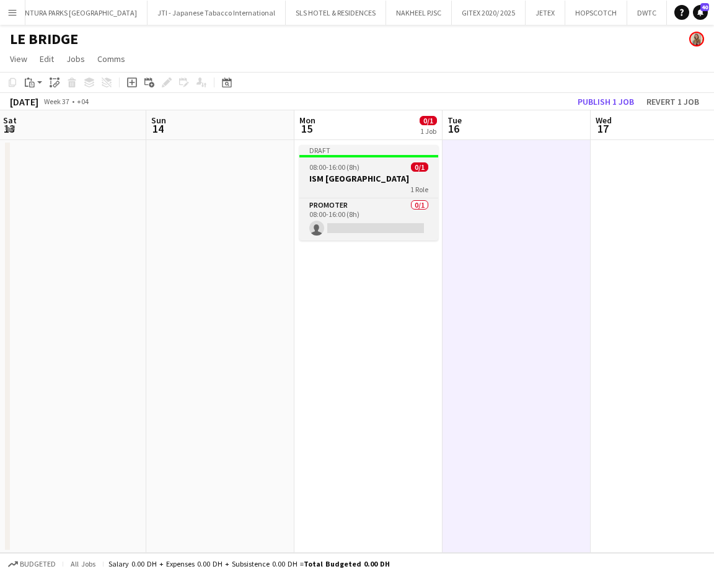
click at [374, 166] on div "08:00-16:00 (8h) 0/1" at bounding box center [368, 166] width 139 height 9
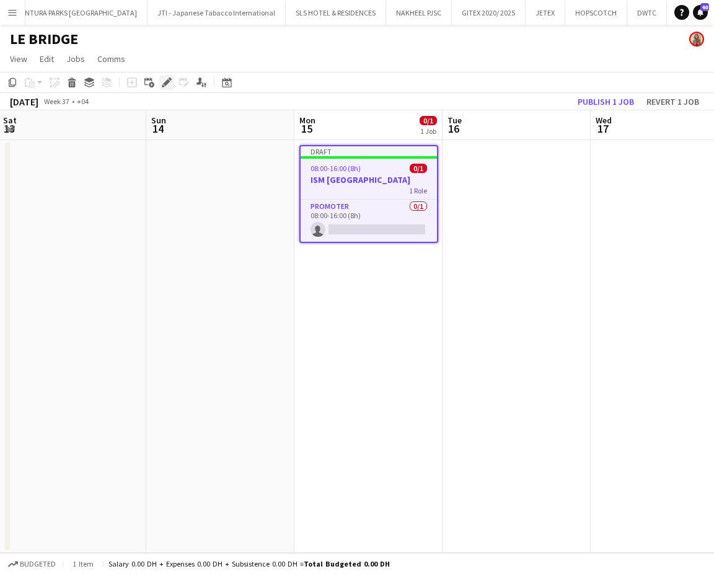
click at [160, 84] on div "Edit" at bounding box center [166, 82] width 15 height 15
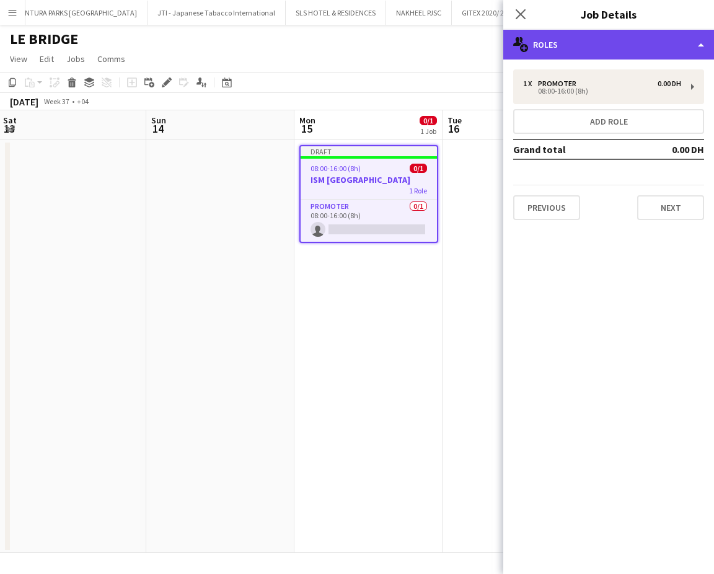
click at [675, 40] on div "multiple-users-add Roles" at bounding box center [608, 45] width 211 height 30
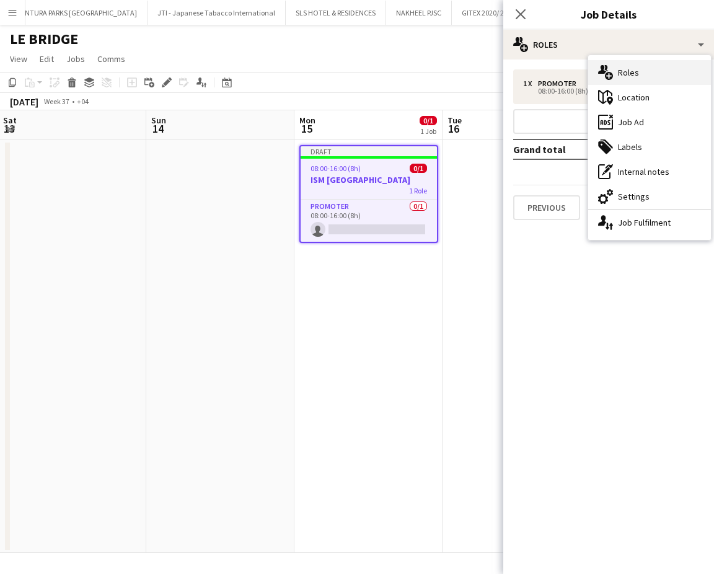
click at [635, 74] on div "multiple-users-add Roles" at bounding box center [649, 72] width 123 height 25
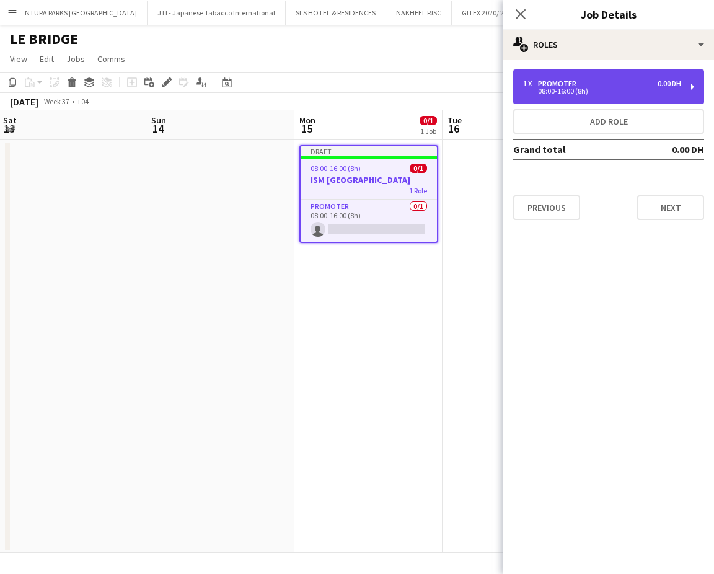
click at [583, 97] on div "1 x Promoter 0.00 DH 08:00-16:00 (8h)" at bounding box center [608, 86] width 191 height 35
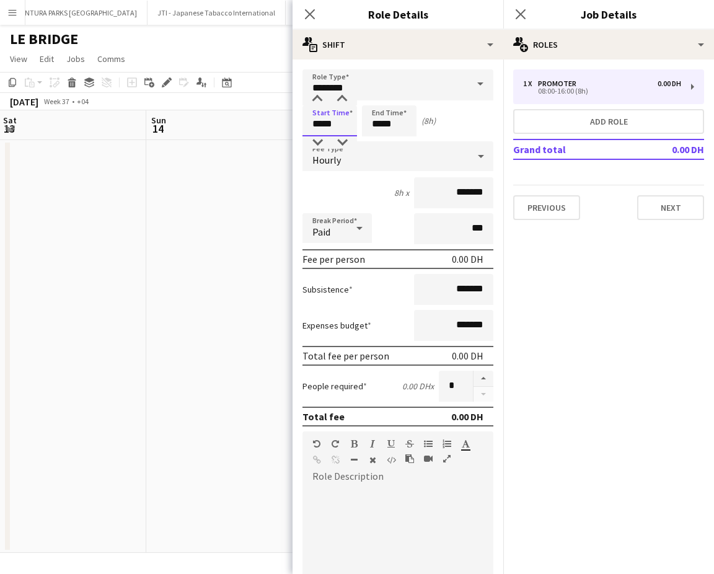
drag, startPoint x: 321, startPoint y: 120, endPoint x: 262, endPoint y: 120, distance: 59.5
click at [262, 120] on body "Menu Boards Boards Boards All jobs Status Workforce Workforce My Workforce Recr…" at bounding box center [357, 287] width 714 height 574
type input "*****"
drag, startPoint x: 385, startPoint y: 122, endPoint x: 360, endPoint y: 122, distance: 25.4
click at [360, 122] on div "Start Time ***** End Time ***** (7h)" at bounding box center [398, 120] width 191 height 31
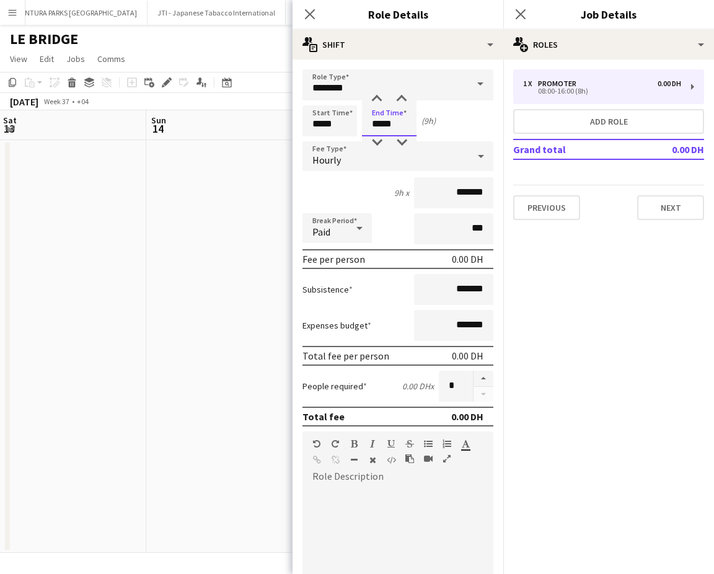
type input "*****"
click at [438, 189] on input "*******" at bounding box center [453, 192] width 79 height 31
type input "********"
click at [474, 371] on button "button" at bounding box center [484, 379] width 20 height 16
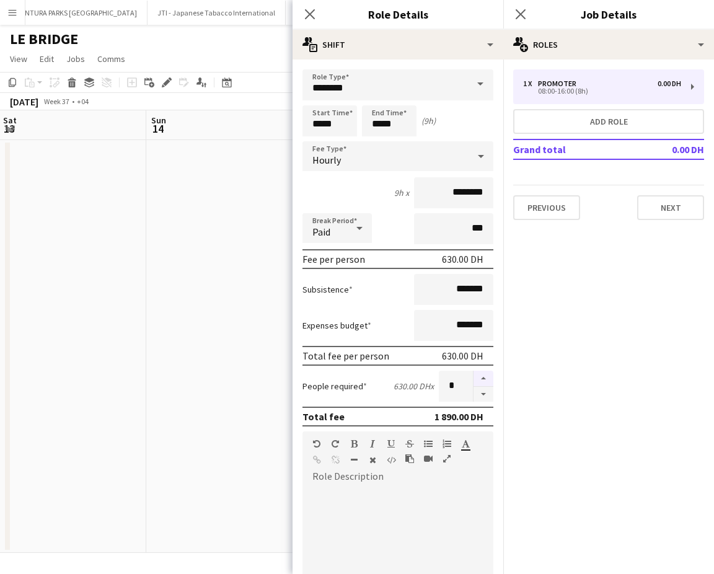
click at [474, 374] on button "button" at bounding box center [484, 379] width 20 height 16
type input "*"
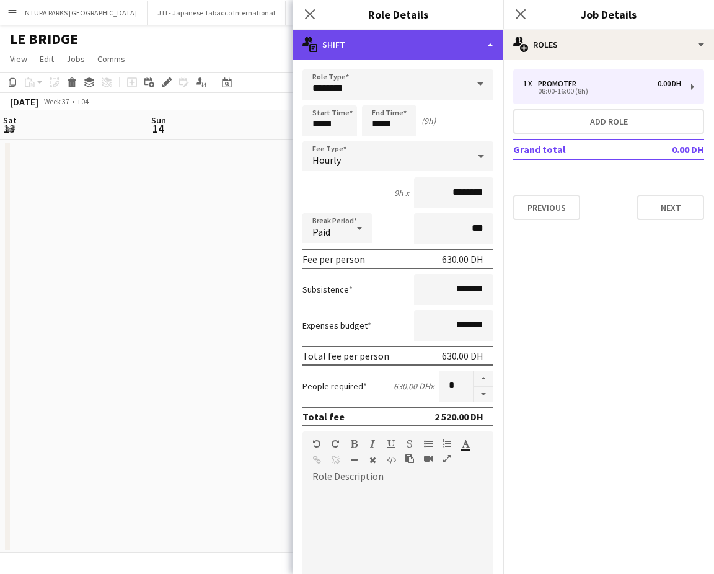
click at [472, 38] on div "multiple-actions-text Shift" at bounding box center [398, 45] width 211 height 30
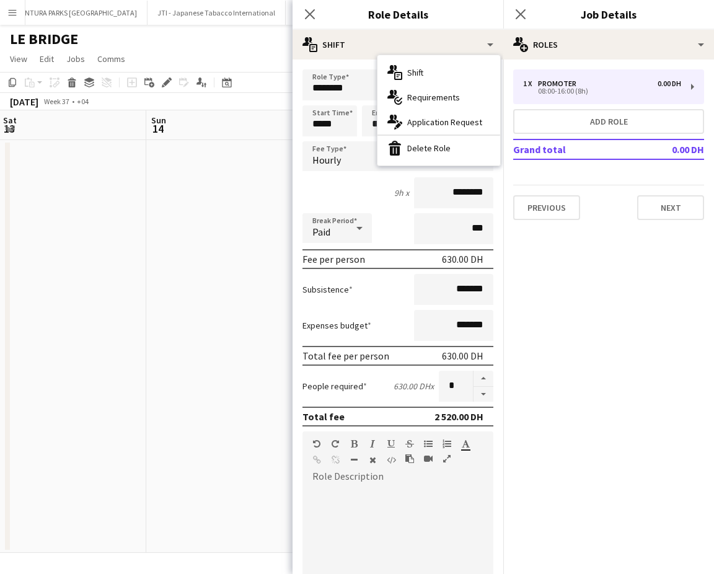
click at [427, 98] on div "multiple-actions-check-2 Requirements" at bounding box center [439, 97] width 123 height 25
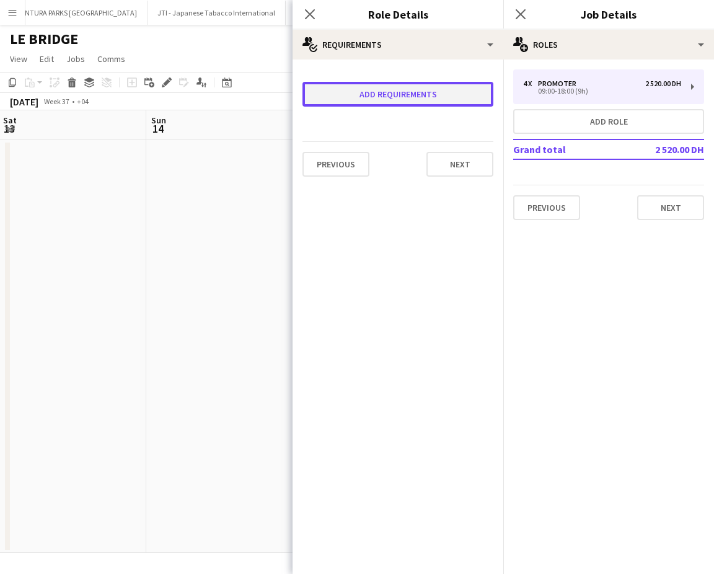
click at [417, 87] on button "Add requirements" at bounding box center [398, 94] width 191 height 25
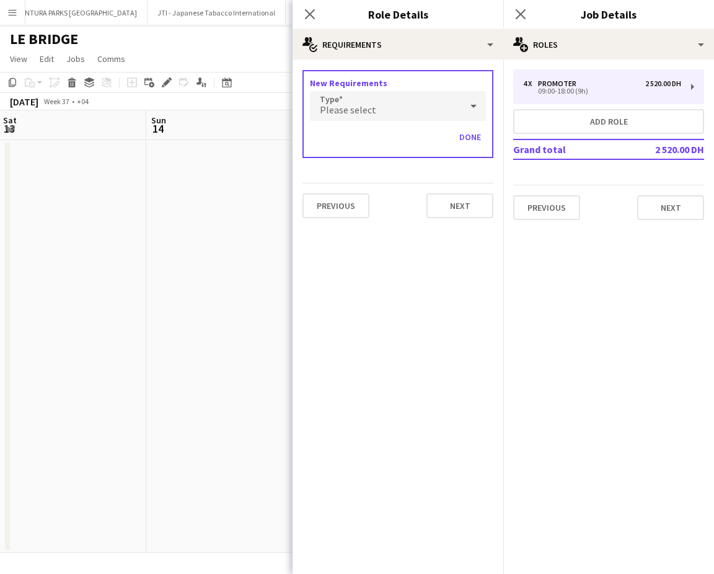
click at [367, 108] on span "Please select" at bounding box center [348, 110] width 56 height 12
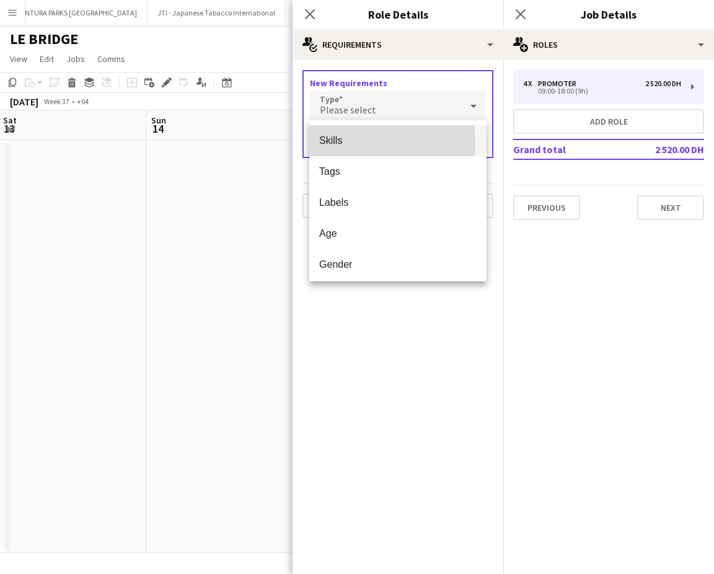
click at [349, 145] on span "Skills" at bounding box center [397, 141] width 157 height 12
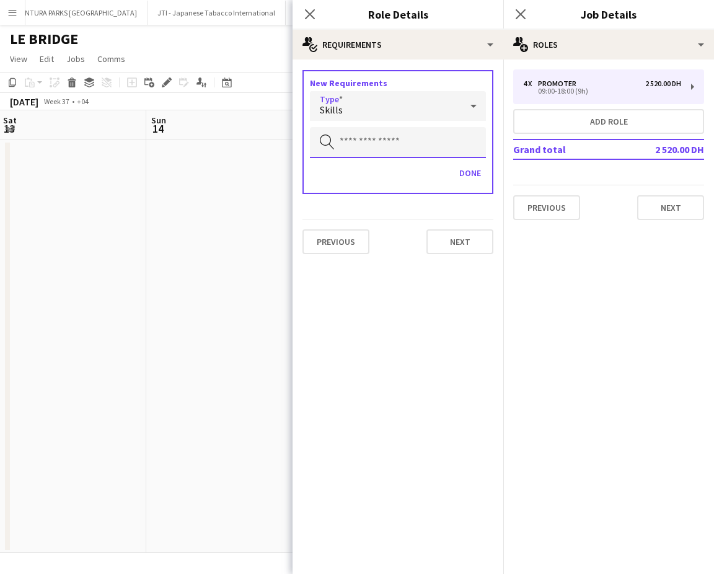
click at [355, 142] on input "text" at bounding box center [398, 142] width 176 height 31
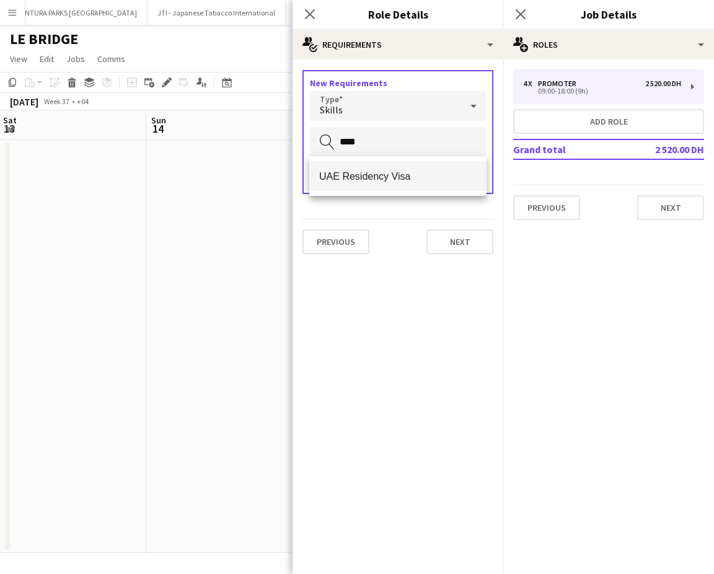
type input "****"
click at [350, 172] on span "UAE Residency Visa" at bounding box center [397, 176] width 157 height 12
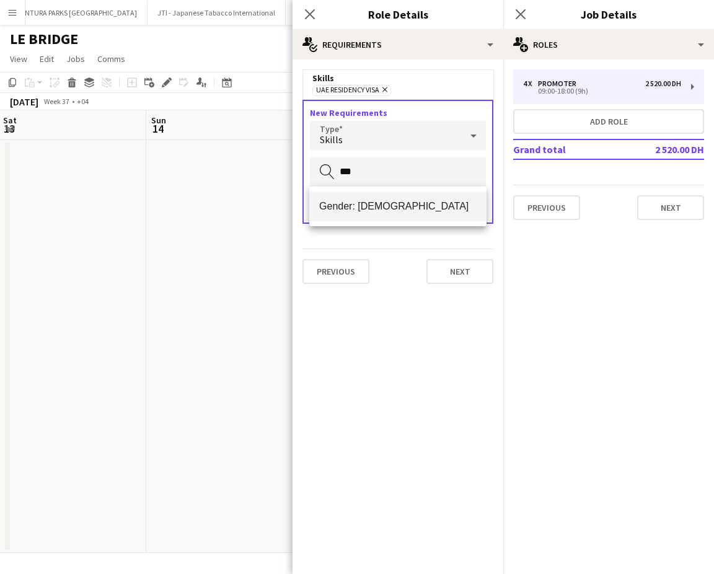
type input "***"
click at [353, 206] on span "Gender: [DEMOGRAPHIC_DATA]" at bounding box center [397, 206] width 157 height 12
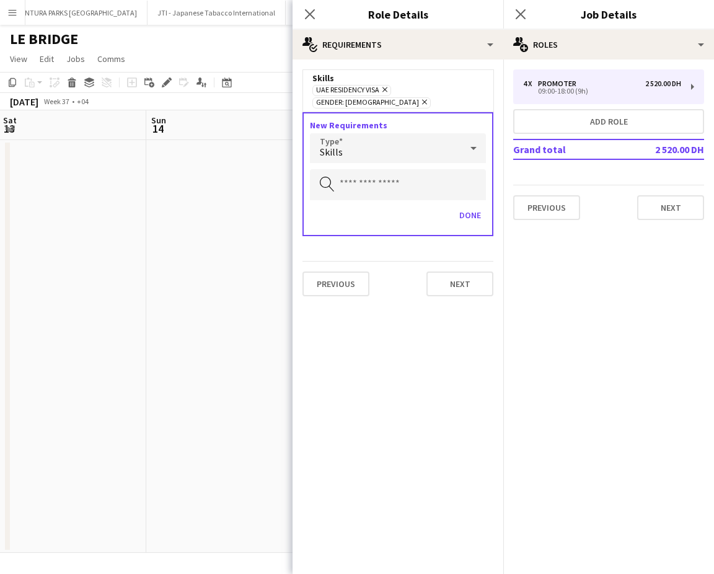
click at [353, 138] on div "Skills" at bounding box center [385, 148] width 151 height 30
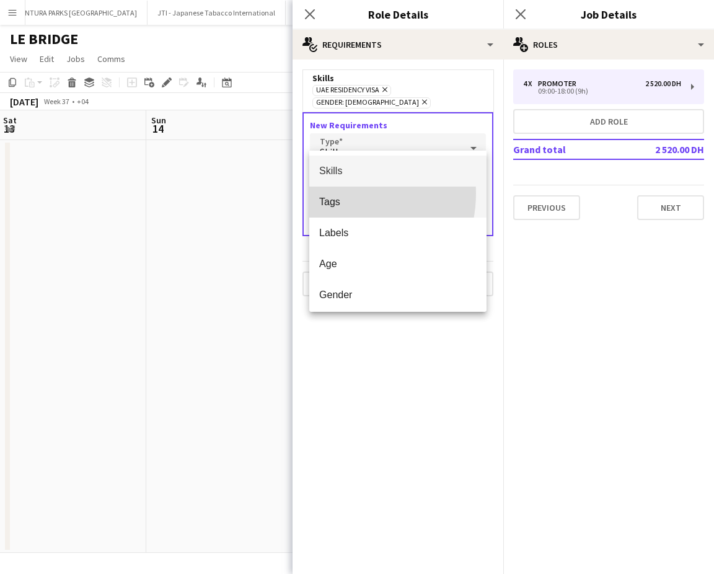
click at [338, 193] on mat-option "Tags" at bounding box center [397, 202] width 177 height 31
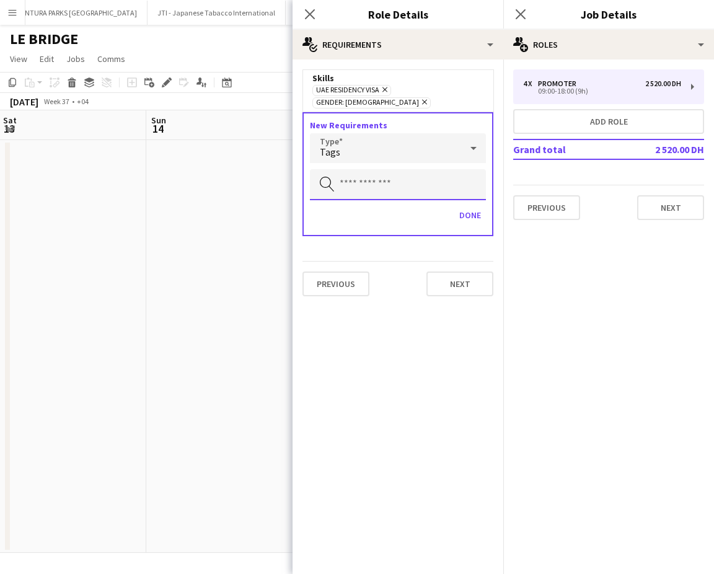
click at [354, 182] on input "text" at bounding box center [398, 184] width 176 height 31
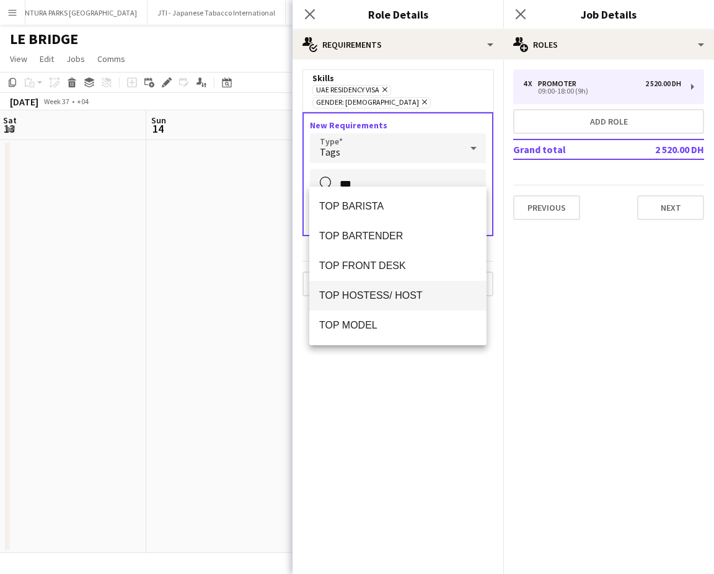
type input "***"
click at [358, 300] on span "TOP HOSTESS/ HOST" at bounding box center [397, 296] width 157 height 12
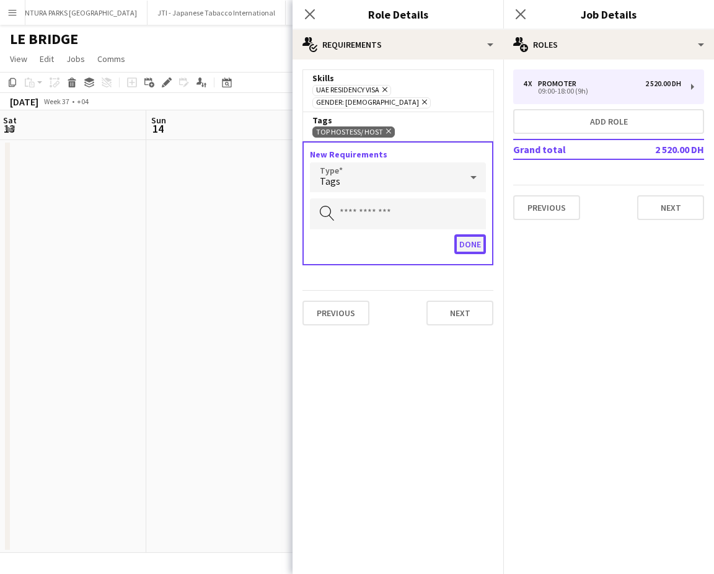
click at [467, 234] on button "Done" at bounding box center [470, 244] width 32 height 20
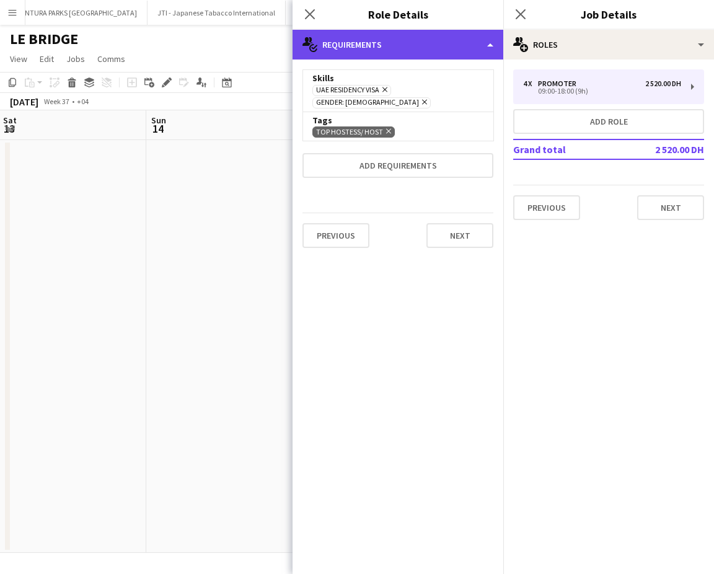
click at [484, 38] on div "multiple-actions-check-2 Requirements" at bounding box center [398, 45] width 211 height 30
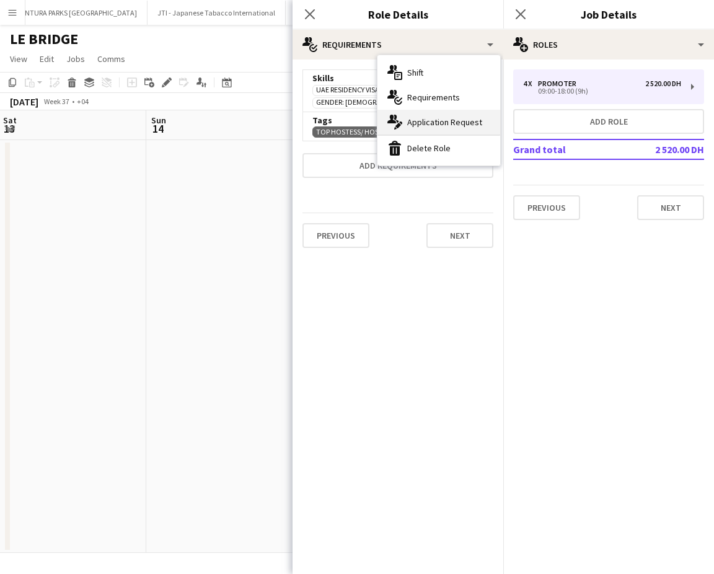
click at [440, 126] on div "multiple-actions-edit-1 Application Request" at bounding box center [439, 122] width 123 height 25
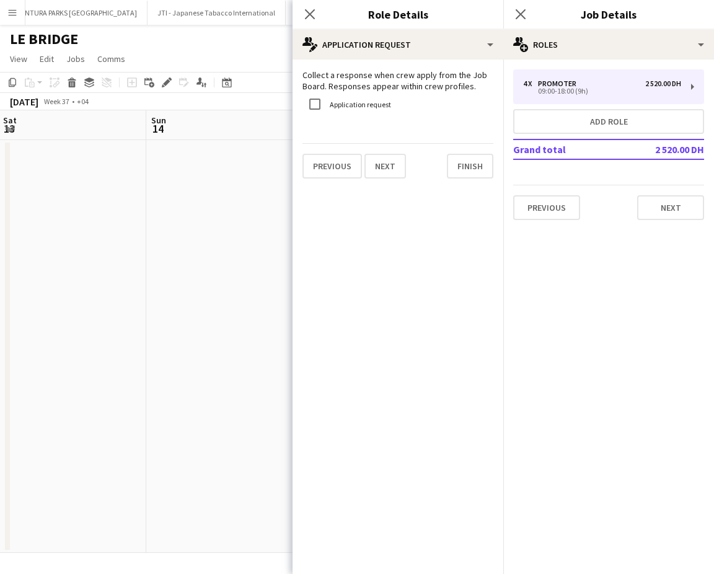
click at [332, 104] on label "Application request" at bounding box center [359, 104] width 64 height 9
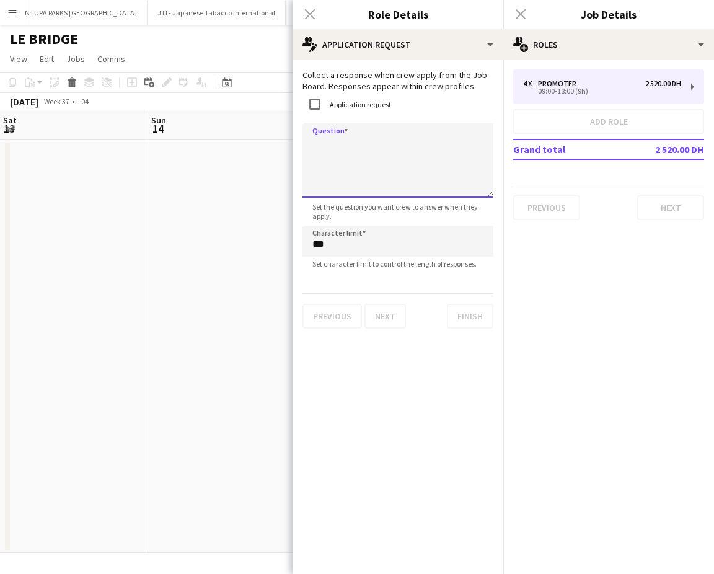
click at [340, 142] on textarea "Question" at bounding box center [398, 160] width 191 height 74
type textarea "**********"
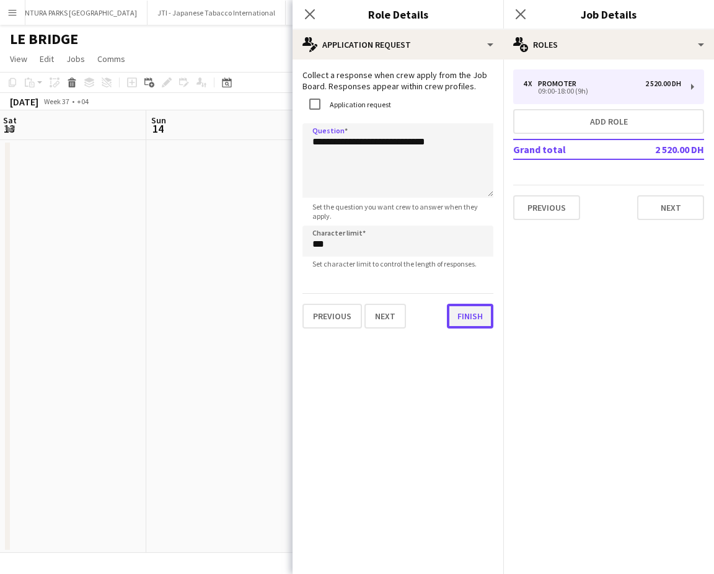
click at [476, 320] on button "Finish" at bounding box center [470, 316] width 46 height 25
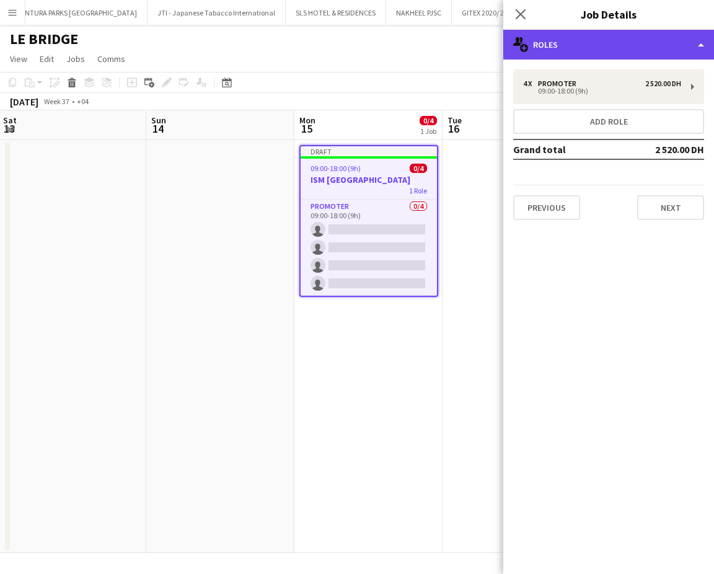
click at [662, 41] on div "multiple-users-add Roles" at bounding box center [608, 45] width 211 height 30
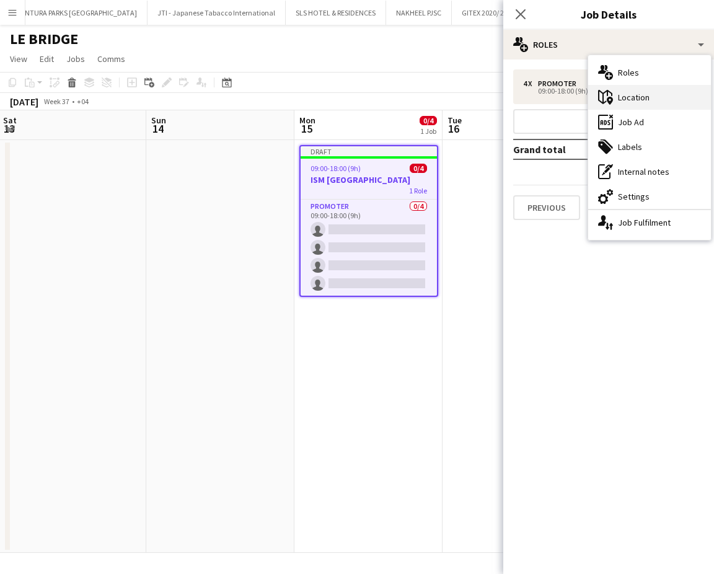
click at [645, 97] on div "maps-pin-1 Location" at bounding box center [649, 97] width 123 height 25
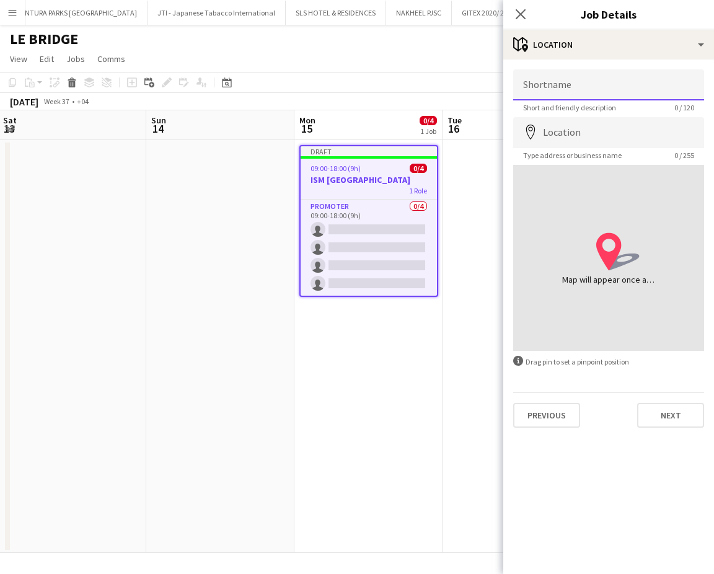
click at [627, 79] on input "Shortname" at bounding box center [608, 84] width 191 height 31
type input "****"
click at [586, 139] on input "Location" at bounding box center [608, 132] width 191 height 31
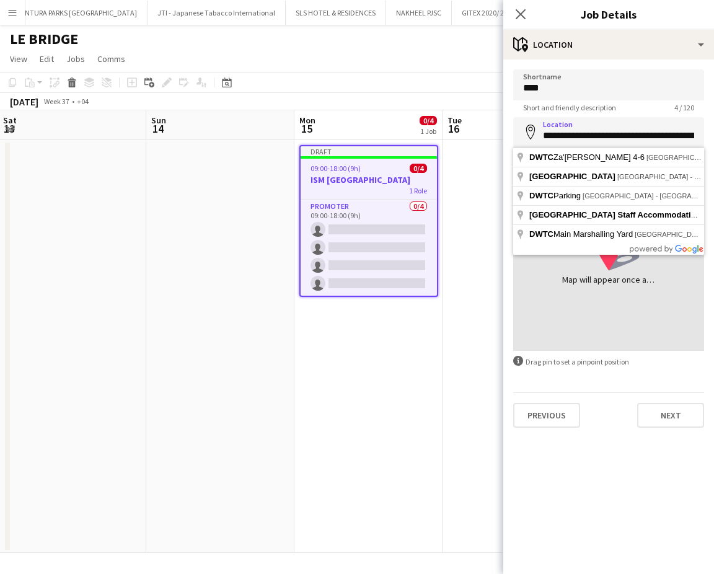
type input "**********"
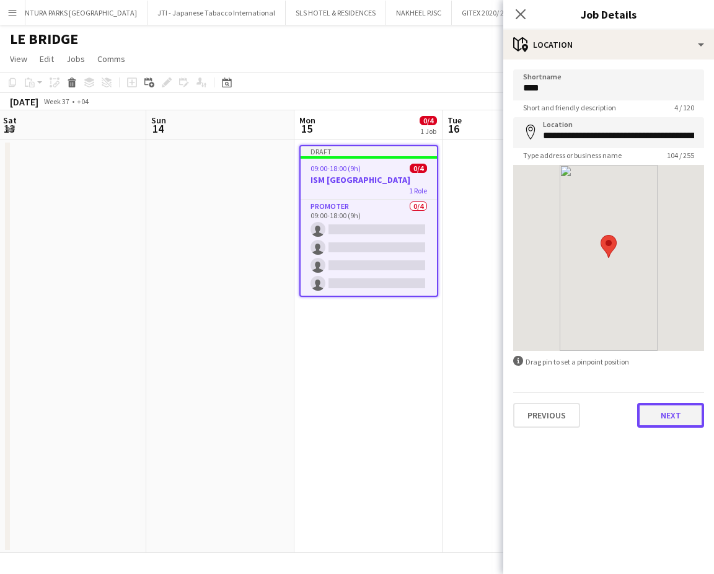
click at [659, 410] on button "Next" at bounding box center [670, 415] width 67 height 25
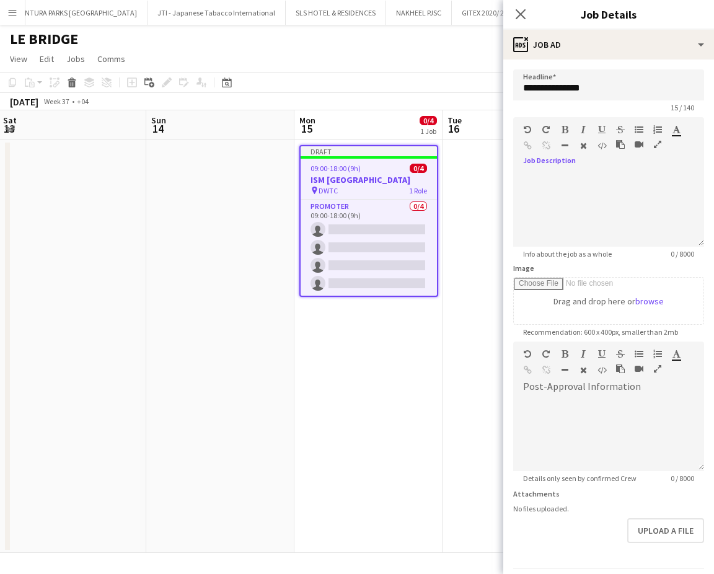
click at [655, 146] on icon "button" at bounding box center [657, 144] width 7 height 9
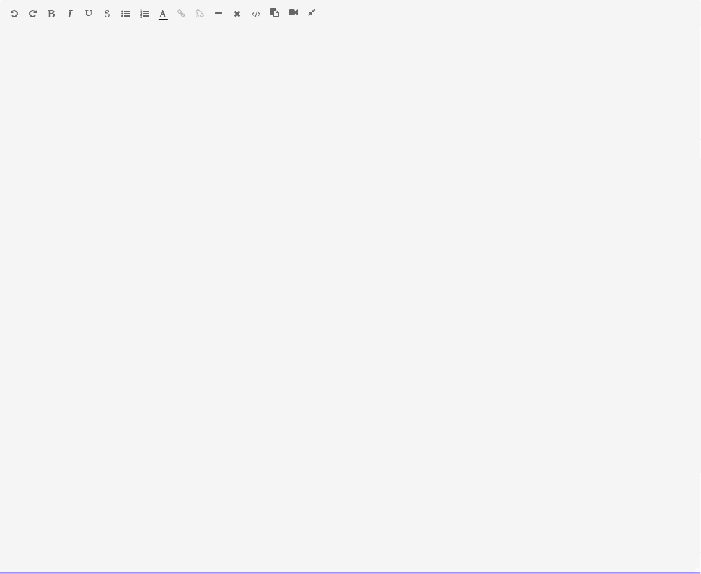
click at [252, 107] on div at bounding box center [350, 307] width 701 height 534
paste div
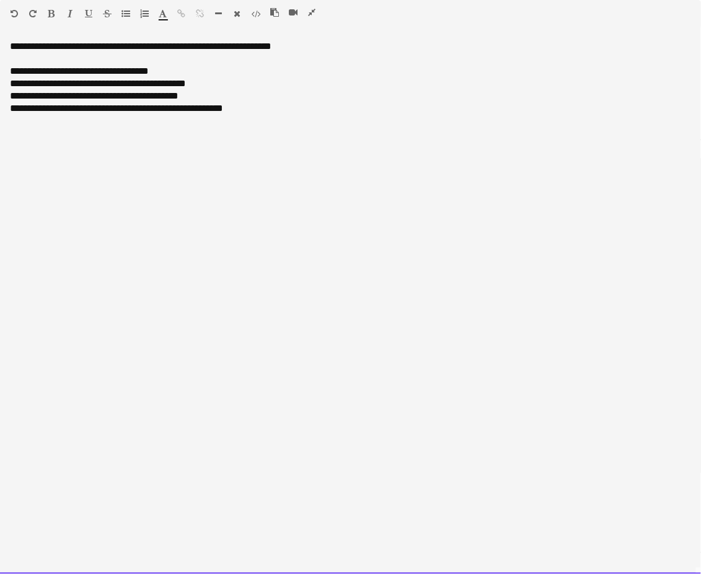
click at [133, 46] on div "**********" at bounding box center [351, 46] width 682 height 12
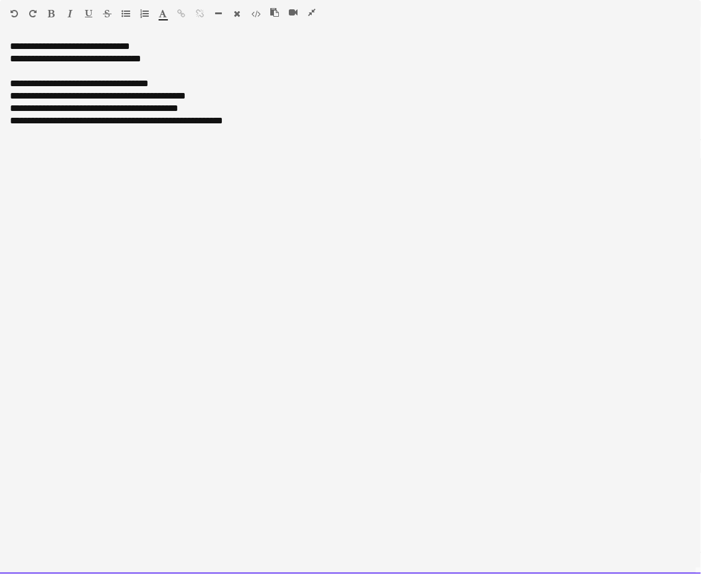
click at [112, 54] on div "**********" at bounding box center [351, 59] width 682 height 12
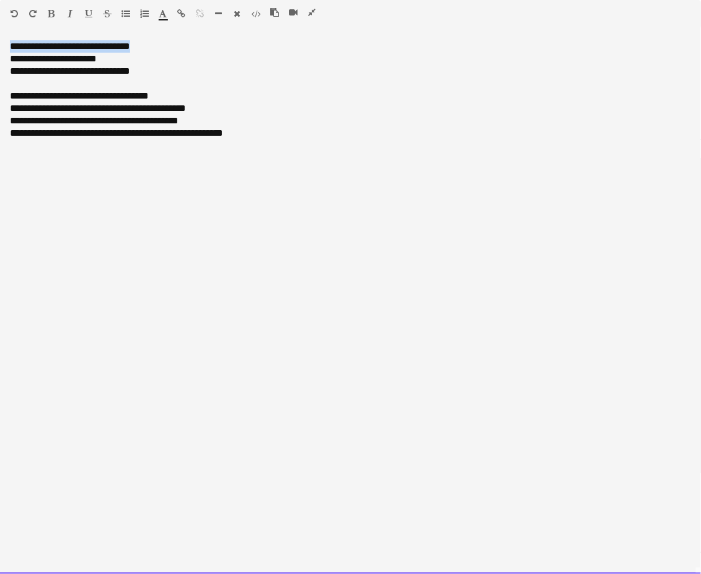
drag, startPoint x: 139, startPoint y: 47, endPoint x: 11, endPoint y: 42, distance: 127.8
click at [0, 49] on html "Menu Boards Boards Boards All jobs Status Workforce Workforce My Workforce Recr…" at bounding box center [350, 520] width 701 height 1040
click at [52, 12] on icon "button" at bounding box center [51, 13] width 7 height 9
click at [101, 100] on div "**********" at bounding box center [351, 96] width 682 height 12
click at [141, 77] on div at bounding box center [350, 83] width 681 height 12
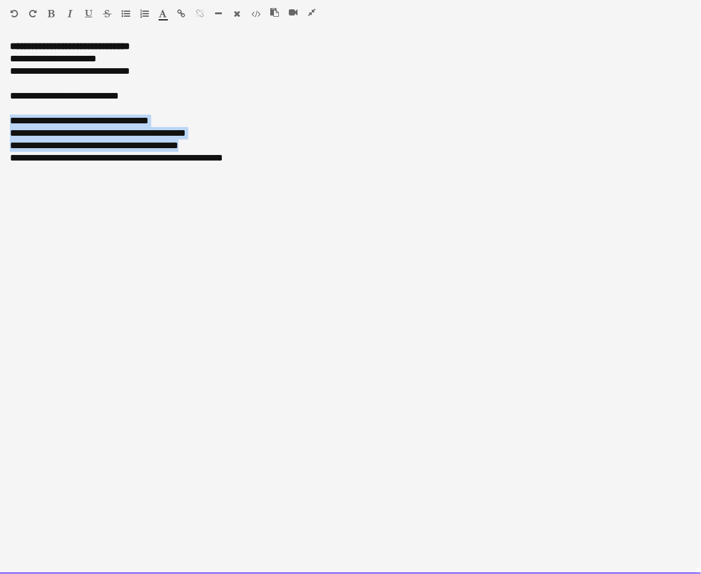
drag, startPoint x: 188, startPoint y: 143, endPoint x: -4, endPoint y: 118, distance: 194.5
click at [0, 118] on html "Menu Boards Boards Boards All jobs Status Workforce Workforce My Workforce Recr…" at bounding box center [350, 520] width 701 height 1040
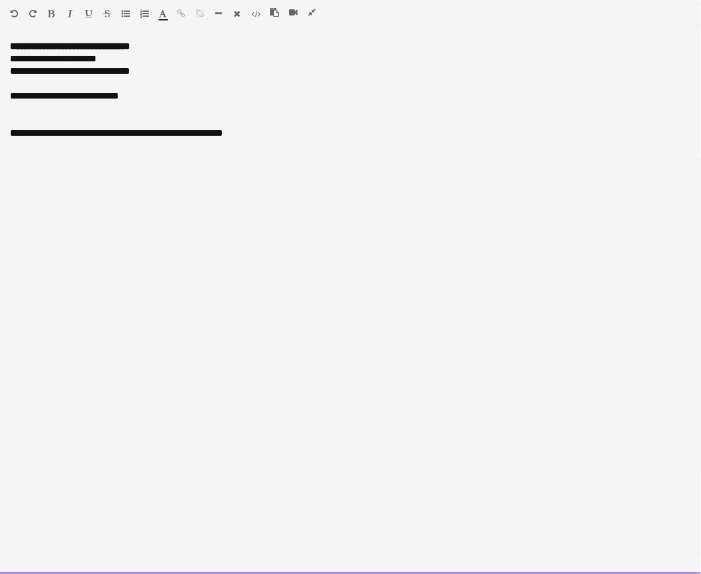
click at [109, 132] on div "**********" at bounding box center [351, 133] width 682 height 12
click at [50, 162] on div "**********" at bounding box center [351, 158] width 682 height 12
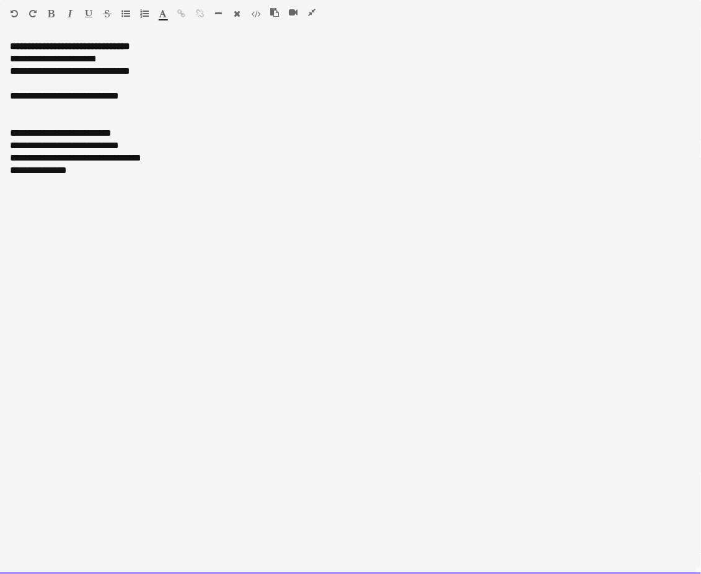
click at [41, 173] on div "**********" at bounding box center [351, 170] width 682 height 12
click at [125, 169] on div "**********" at bounding box center [351, 170] width 682 height 12
click at [38, 143] on div "**********" at bounding box center [351, 145] width 682 height 12
drag, startPoint x: 117, startPoint y: 126, endPoint x: 2, endPoint y: 136, distance: 115.7
click at [2, 136] on div "**********" at bounding box center [350, 307] width 701 height 534
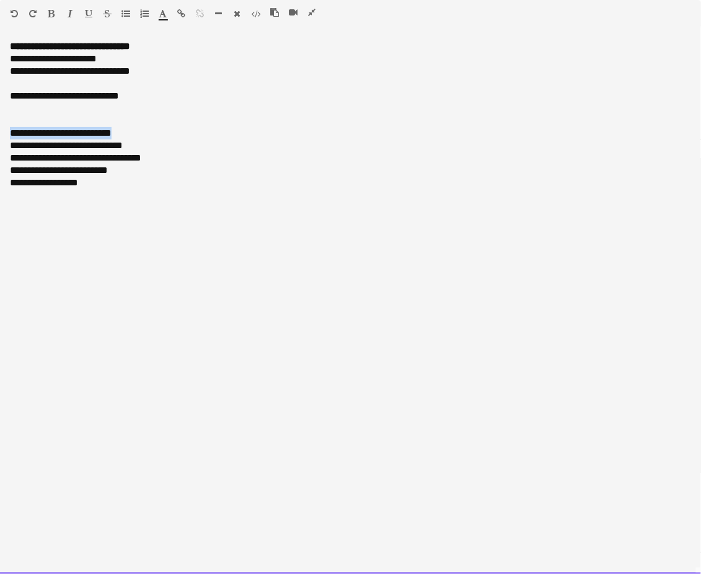
drag, startPoint x: 115, startPoint y: 130, endPoint x: -4, endPoint y: 134, distance: 119.7
click at [0, 134] on html "Menu Boards Boards Boards All jobs Status Workforce Workforce My Workforce Recr…" at bounding box center [350, 520] width 701 height 1040
click at [52, 11] on icon "button" at bounding box center [51, 13] width 7 height 9
click at [91, 106] on div at bounding box center [350, 108] width 681 height 12
click at [154, 47] on div "**********" at bounding box center [351, 46] width 682 height 12
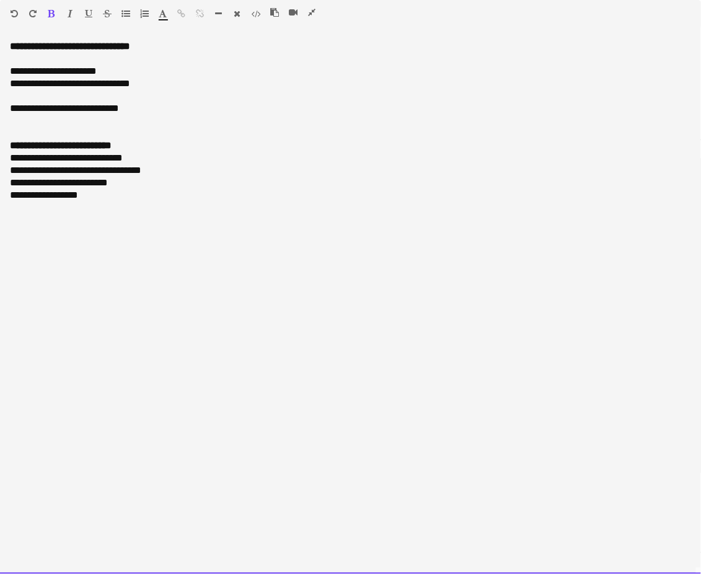
click at [125, 149] on div "**********" at bounding box center [351, 145] width 682 height 12
click at [275, 179] on div "**********" at bounding box center [351, 183] width 682 height 12
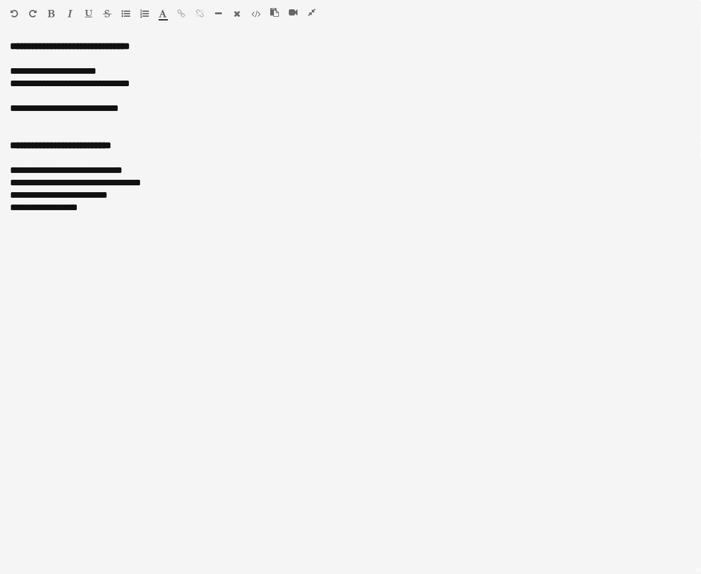
click at [311, 14] on icon "button" at bounding box center [311, 12] width 7 height 9
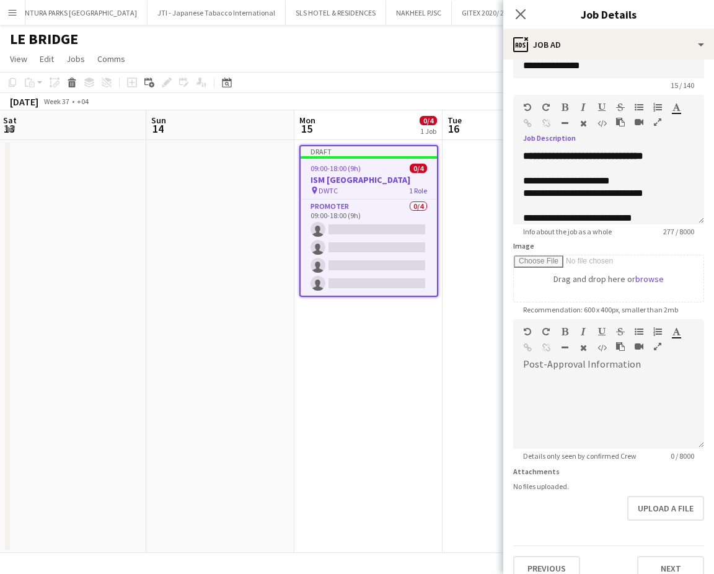
scroll to position [36, 0]
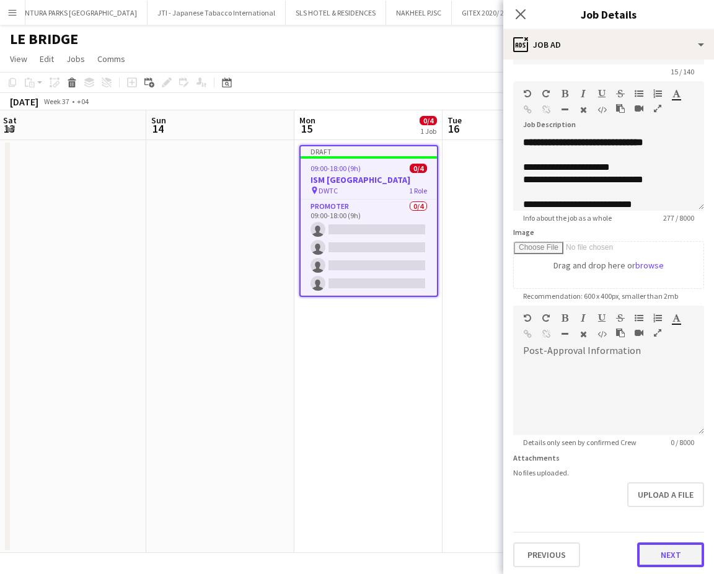
click at [662, 550] on button "Next" at bounding box center [670, 554] width 67 height 25
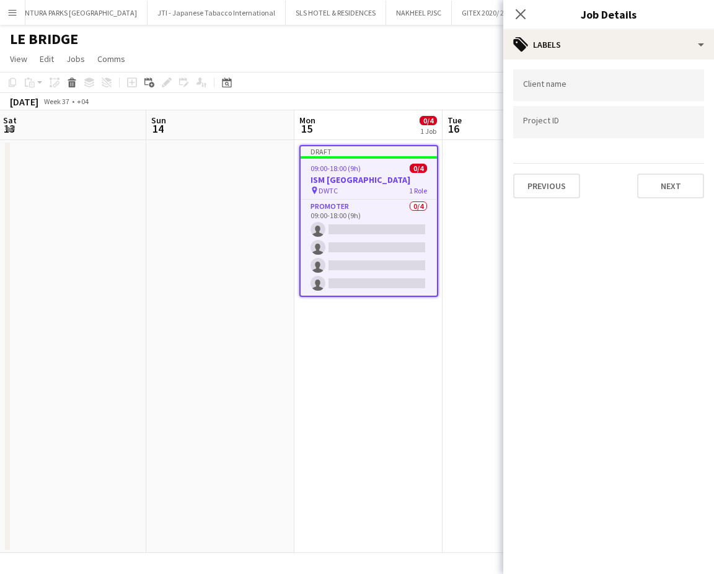
click at [597, 87] on input "Type to search client labels..." at bounding box center [608, 85] width 171 height 11
type input "*********"
click at [476, 285] on app-date-cell at bounding box center [517, 346] width 148 height 413
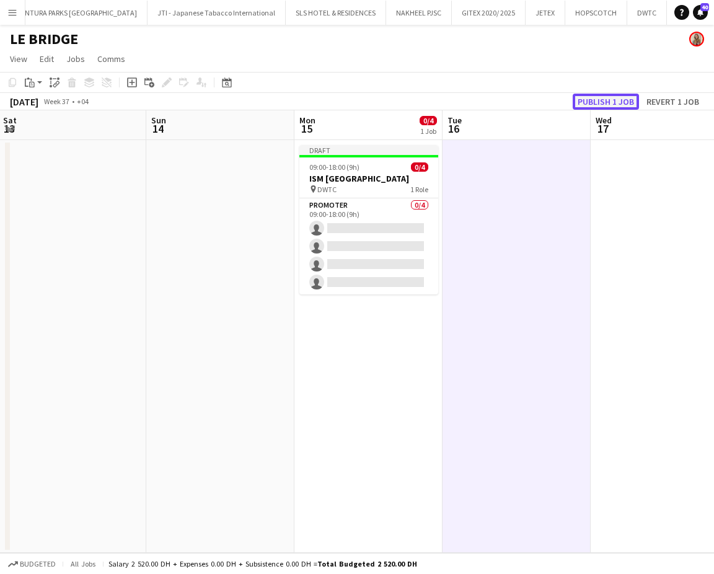
click at [583, 99] on button "Publish 1 job" at bounding box center [606, 102] width 66 height 16
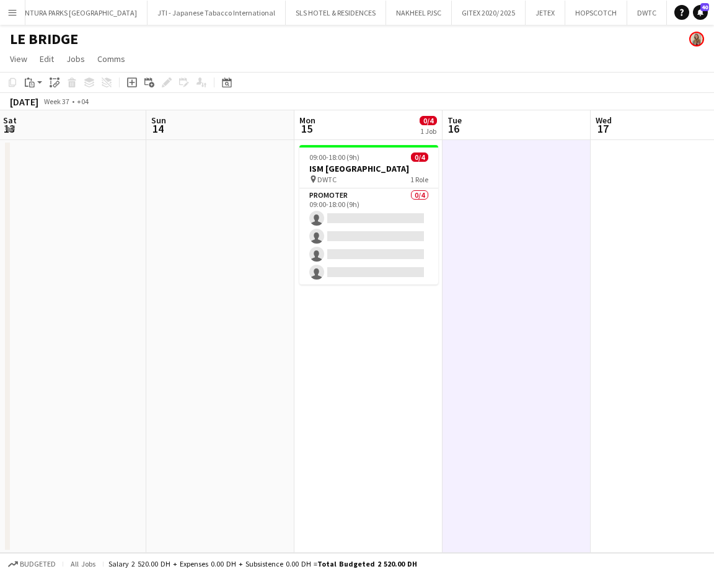
click at [507, 276] on app-date-cell at bounding box center [517, 346] width 148 height 413
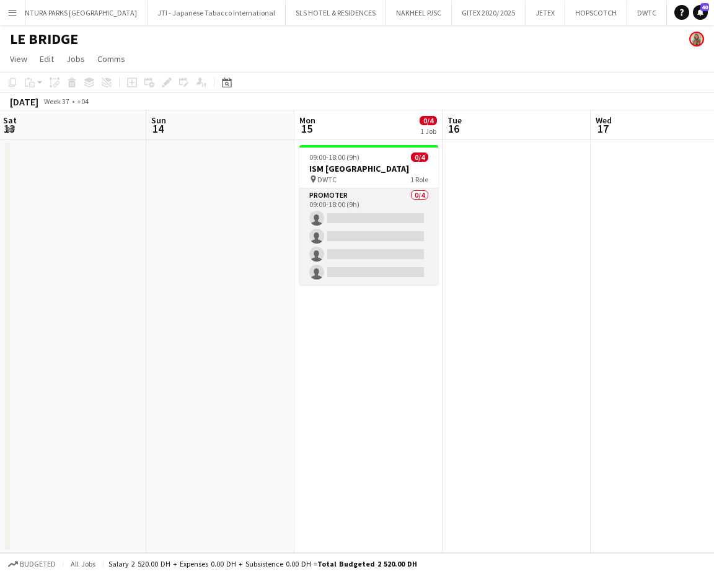
click at [367, 236] on app-card-role "Promoter 0/4 09:00-18:00 (9h) single-neutral-actions single-neutral-actions sin…" at bounding box center [368, 236] width 139 height 96
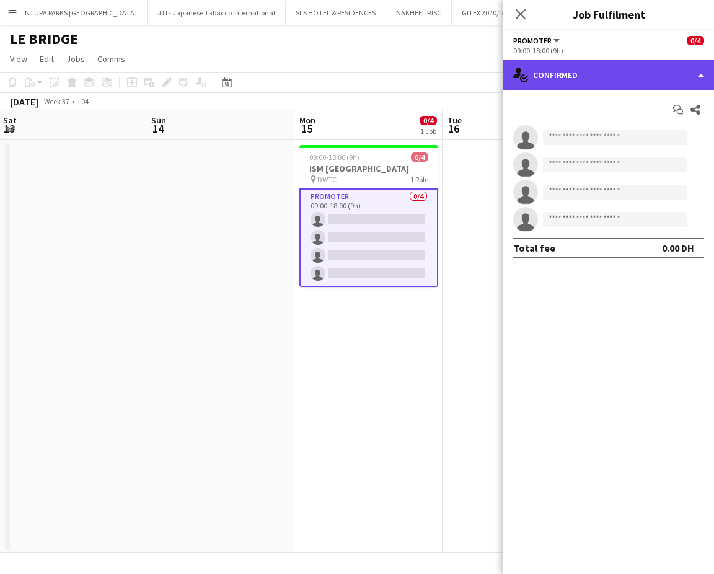
click at [670, 77] on div "single-neutral-actions-check-2 Confirmed" at bounding box center [608, 75] width 211 height 30
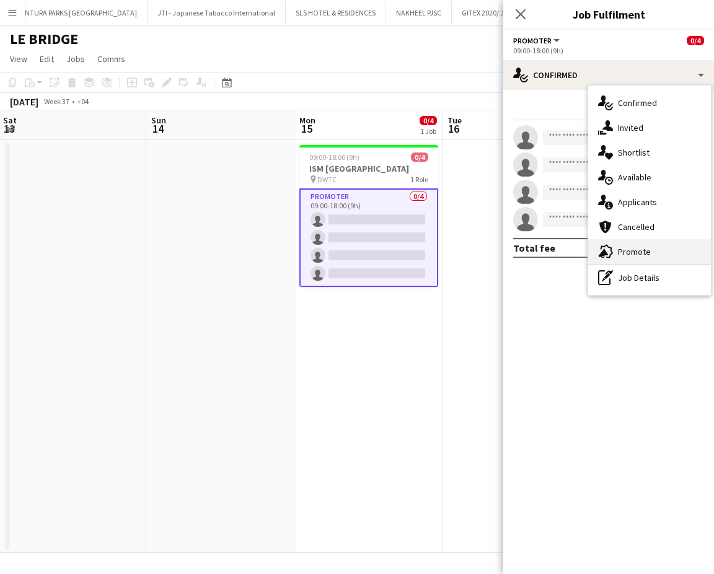
click at [657, 241] on div "advertising-megaphone Promote" at bounding box center [649, 251] width 123 height 25
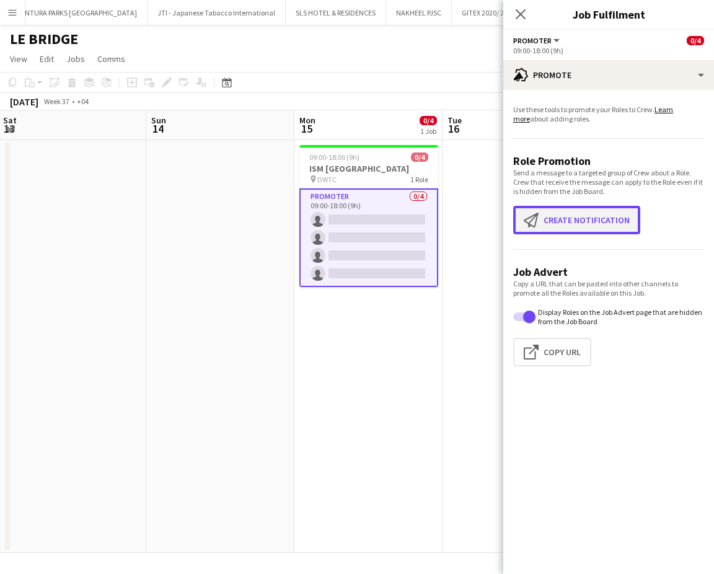
click at [595, 223] on button "Create notification Create notification" at bounding box center [576, 220] width 127 height 29
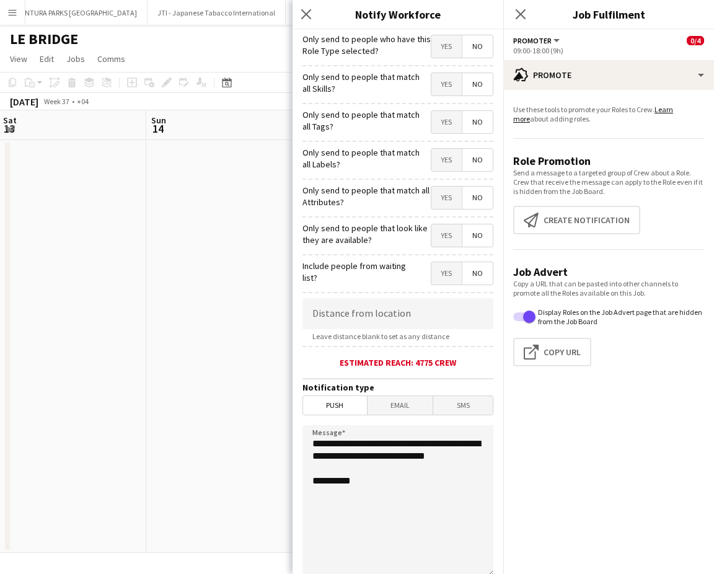
click at [437, 68] on div "Only send to people that match all Skills? Yes No" at bounding box center [398, 83] width 191 height 30
click at [438, 86] on span "Yes" at bounding box center [446, 84] width 30 height 22
click at [440, 112] on span "Yes" at bounding box center [446, 122] width 30 height 22
drag, startPoint x: 440, startPoint y: 153, endPoint x: 441, endPoint y: 188, distance: 35.4
click at [439, 153] on span "Yes" at bounding box center [446, 160] width 30 height 22
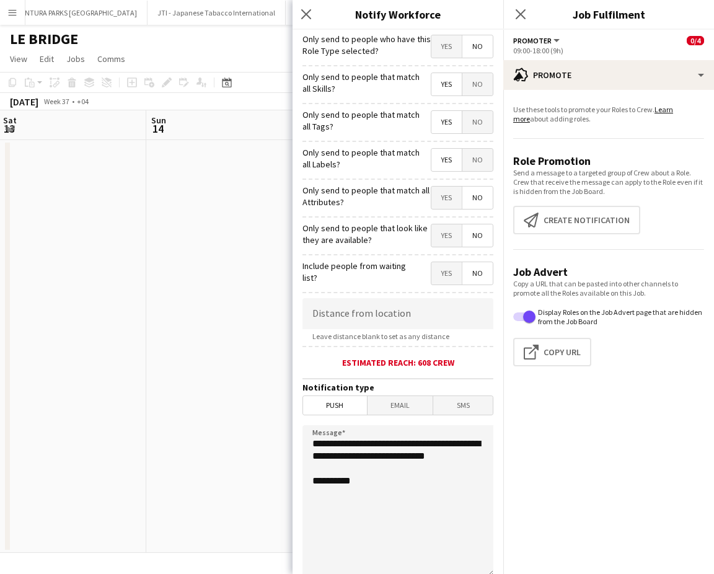
click at [433, 198] on span "Yes" at bounding box center [446, 198] width 30 height 22
click at [438, 249] on form "**********" at bounding box center [398, 356] width 211 height 653
click at [436, 232] on span "Yes" at bounding box center [446, 235] width 30 height 22
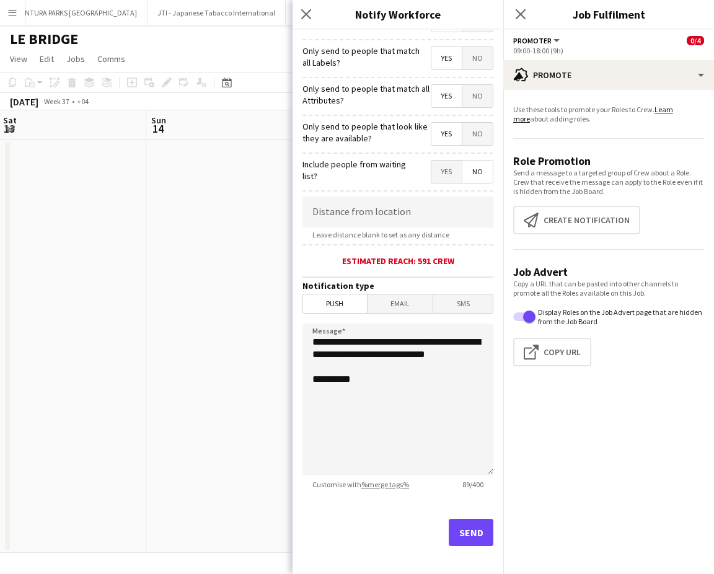
scroll to position [103, 0]
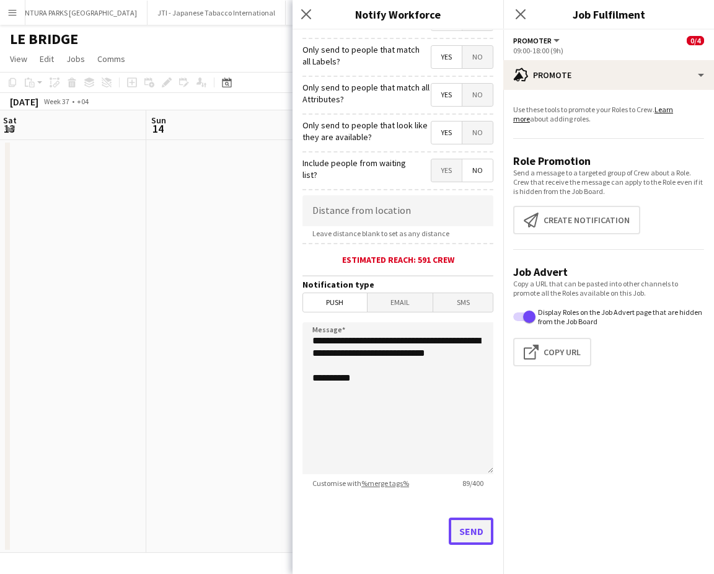
click at [467, 534] on button "Send" at bounding box center [471, 531] width 45 height 27
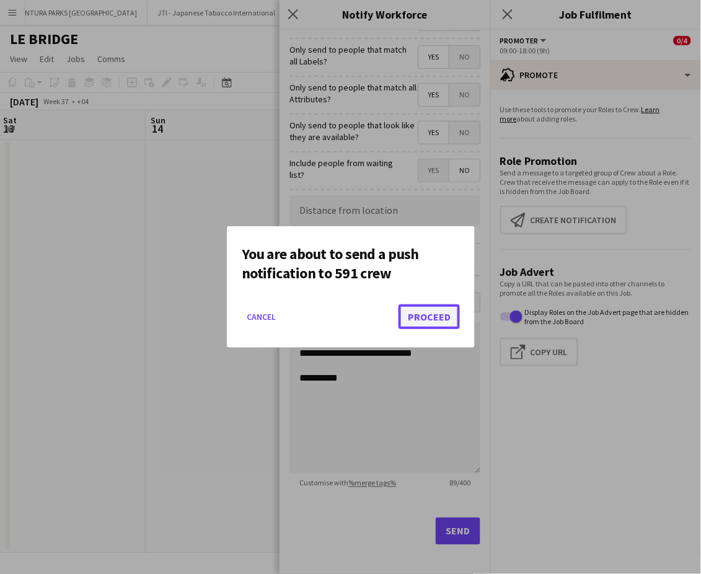
click at [428, 314] on button "Proceed" at bounding box center [429, 316] width 61 height 25
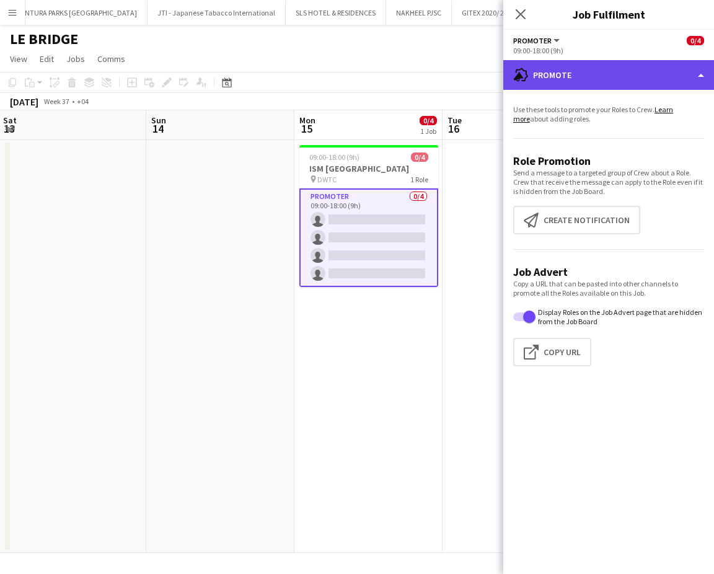
click at [645, 78] on div "advertising-megaphone Promote" at bounding box center [608, 75] width 211 height 30
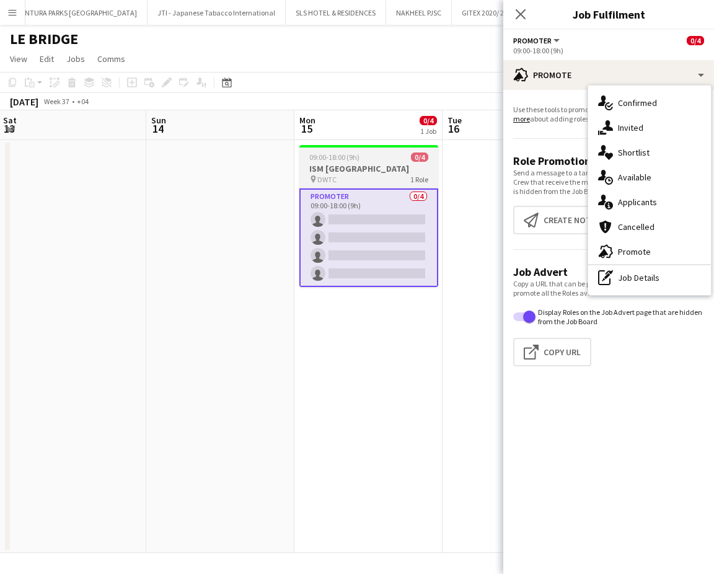
click at [399, 160] on div "09:00-18:00 (9h) 0/4" at bounding box center [368, 157] width 139 height 9
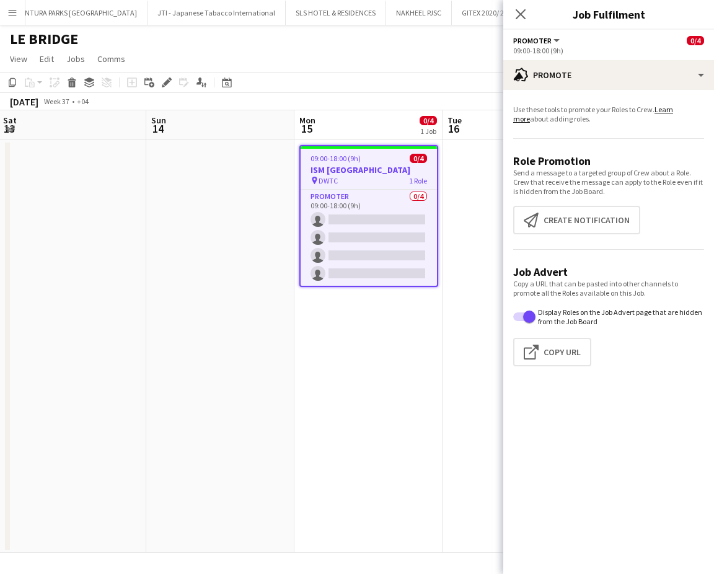
click at [458, 203] on app-date-cell at bounding box center [517, 346] width 148 height 413
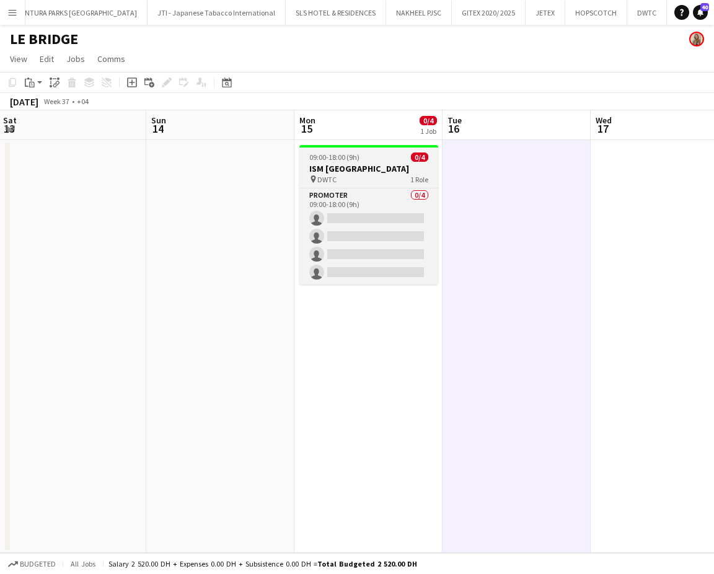
click at [377, 166] on h3 "ISM Middle East" at bounding box center [368, 168] width 139 height 11
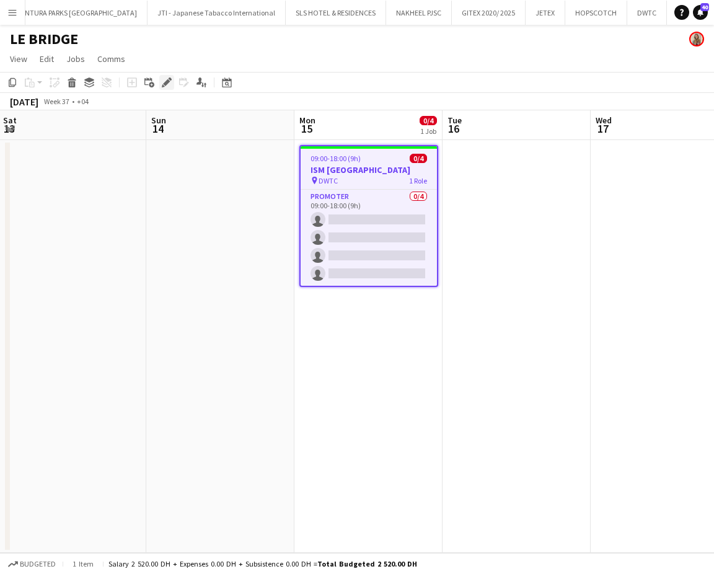
click at [162, 82] on icon "Edit" at bounding box center [167, 82] width 10 height 10
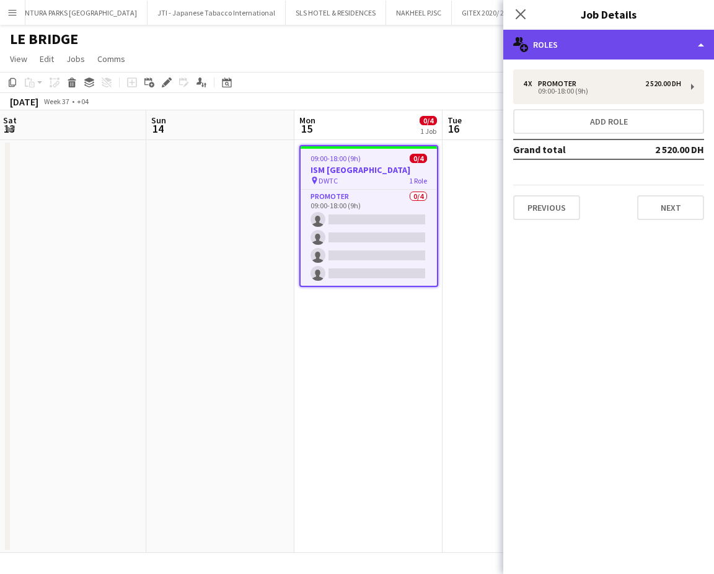
click at [667, 38] on div "multiple-users-add Roles" at bounding box center [608, 45] width 211 height 30
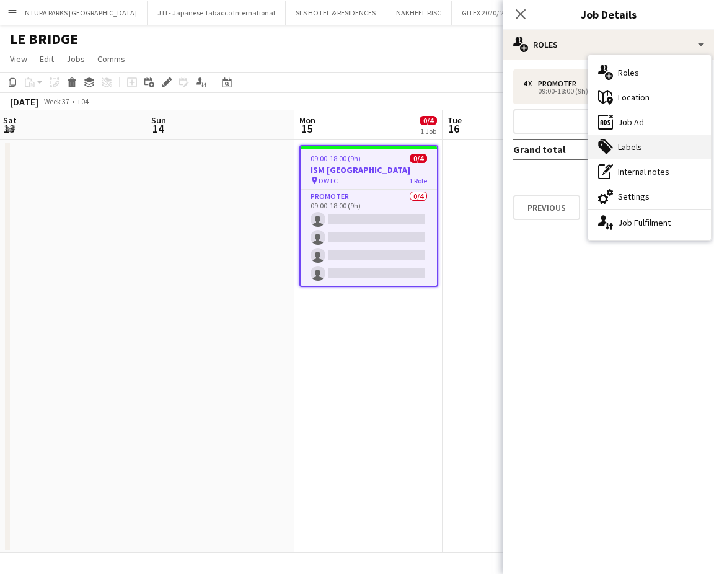
click at [635, 151] on div "tags-double Labels" at bounding box center [649, 147] width 123 height 25
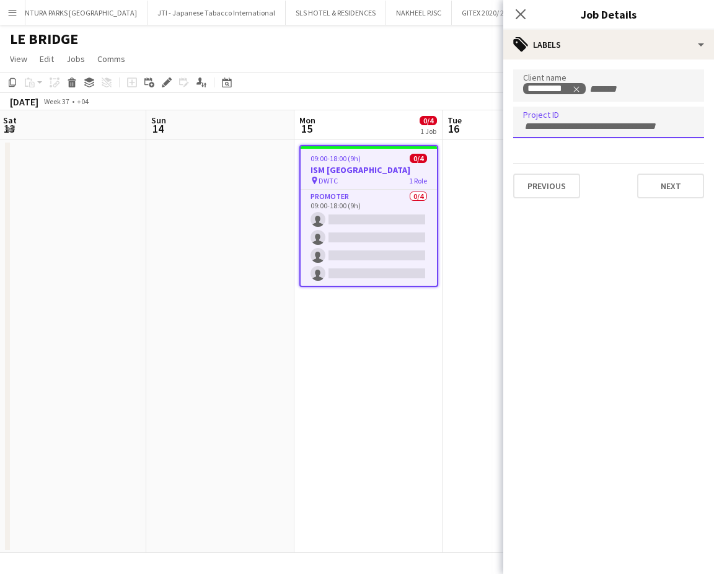
click at [618, 125] on input "Type to search project ID labels..." at bounding box center [608, 126] width 171 height 11
paste input "**********"
type input "**********"
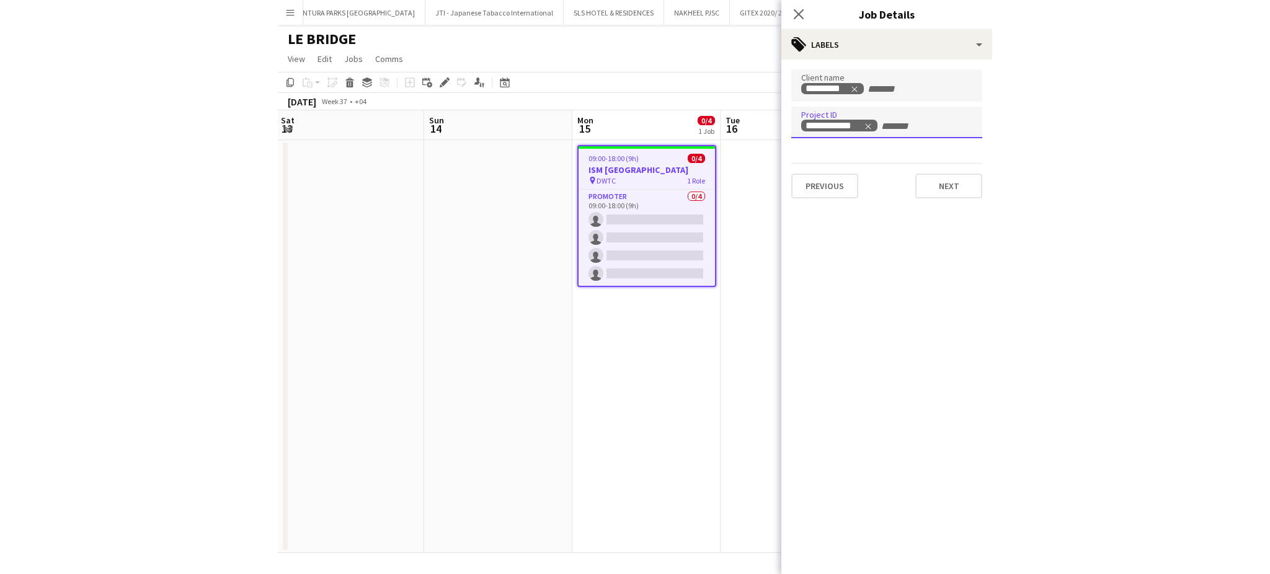
scroll to position [0, 448]
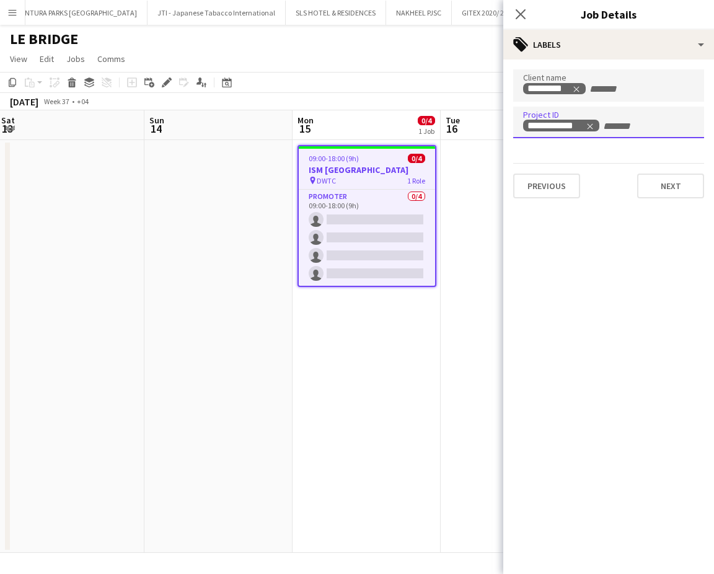
click at [210, 167] on app-date-cell at bounding box center [218, 346] width 148 height 413
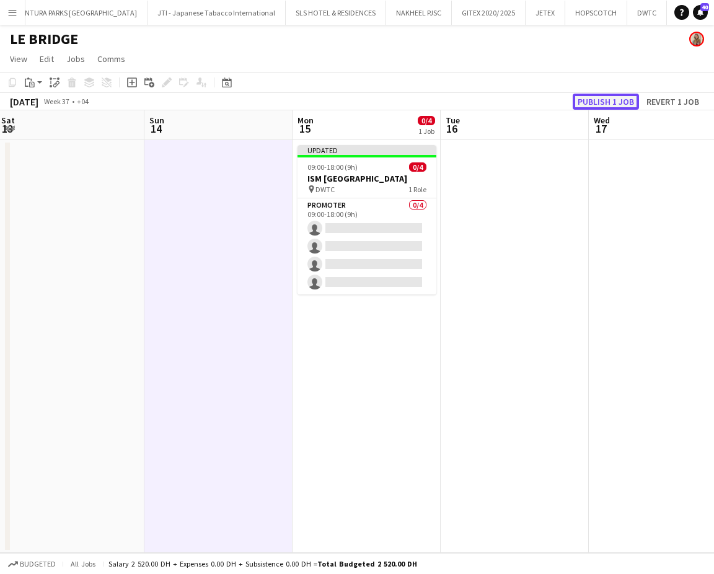
click at [599, 104] on button "Publish 1 job" at bounding box center [606, 102] width 66 height 16
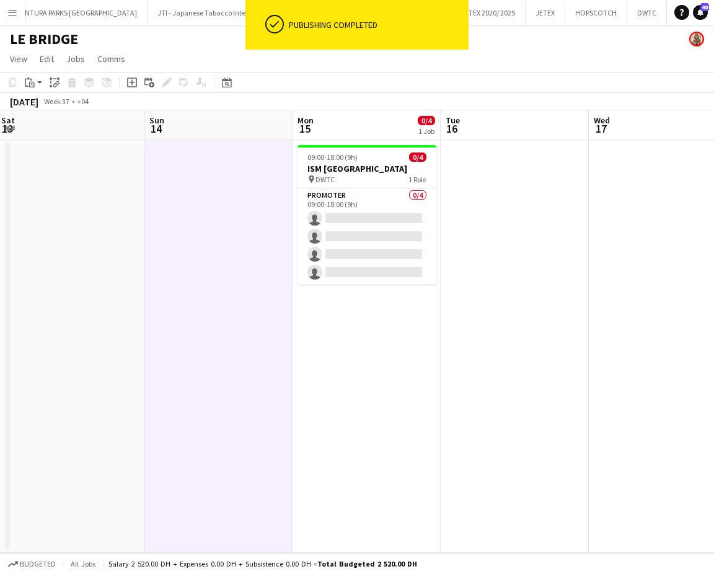
click at [500, 291] on app-date-cell at bounding box center [515, 346] width 148 height 413
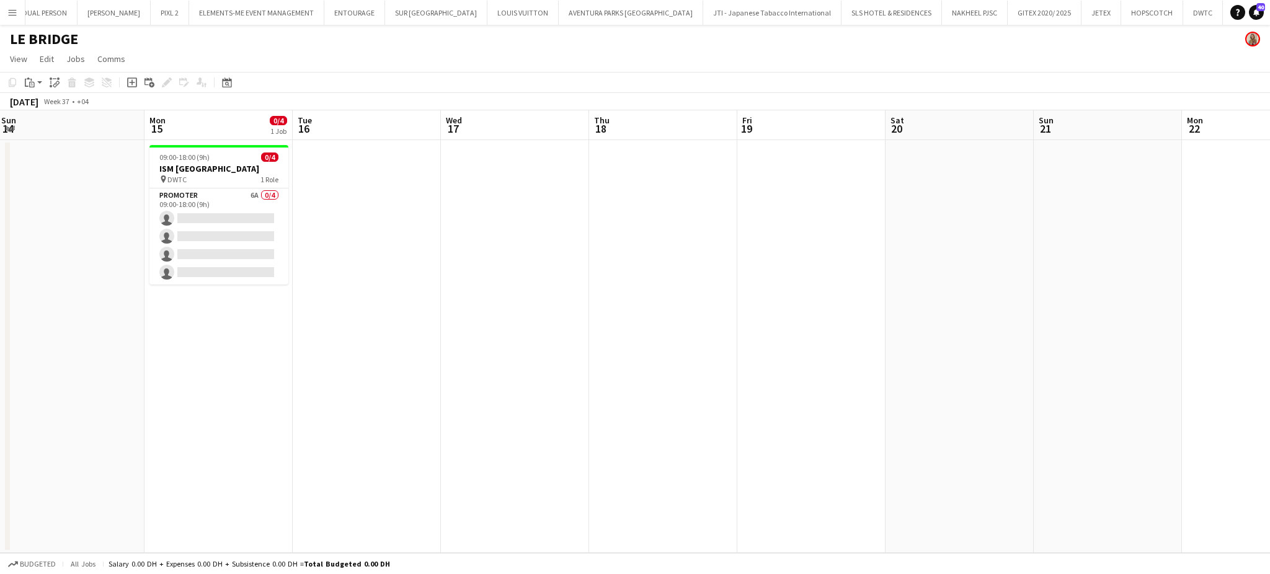
scroll to position [0, 299]
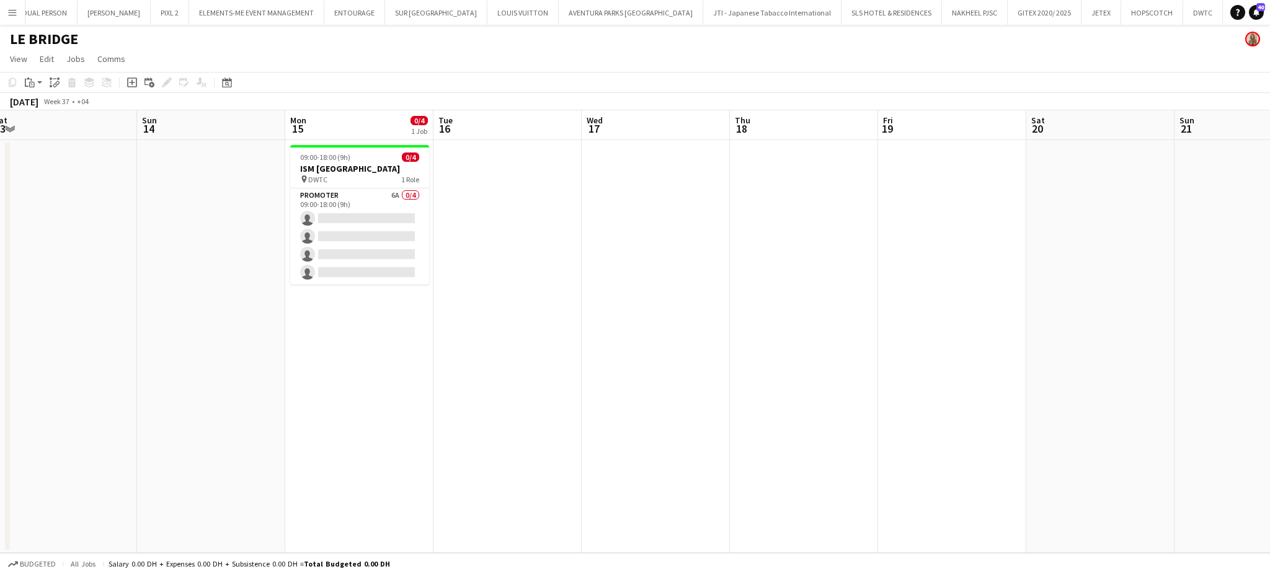
drag, startPoint x: 283, startPoint y: 216, endPoint x: 378, endPoint y: 216, distance: 94.9
click at [378, 216] on app-calendar-viewport "Thu 11 Fri 12 Sat 13 Sun 14 Mon 15 0/4 1 Job Tue 16 Wed 17 Thu 18 Fri 19 Sat 20…" at bounding box center [635, 331] width 1270 height 443
click at [378, 216] on app-card-role "Promoter 6A 0/4 09:00-18:00 (9h) single-neutral-actions single-neutral-actions …" at bounding box center [367, 236] width 139 height 96
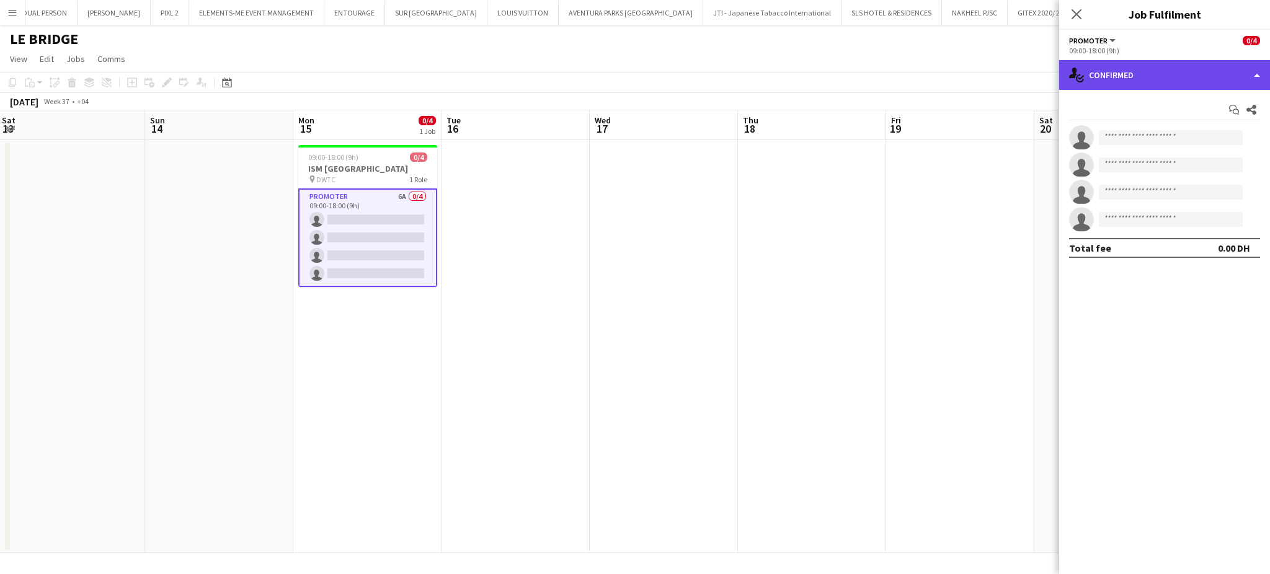
click at [1221, 77] on div "single-neutral-actions-check-2 Confirmed" at bounding box center [1164, 75] width 211 height 30
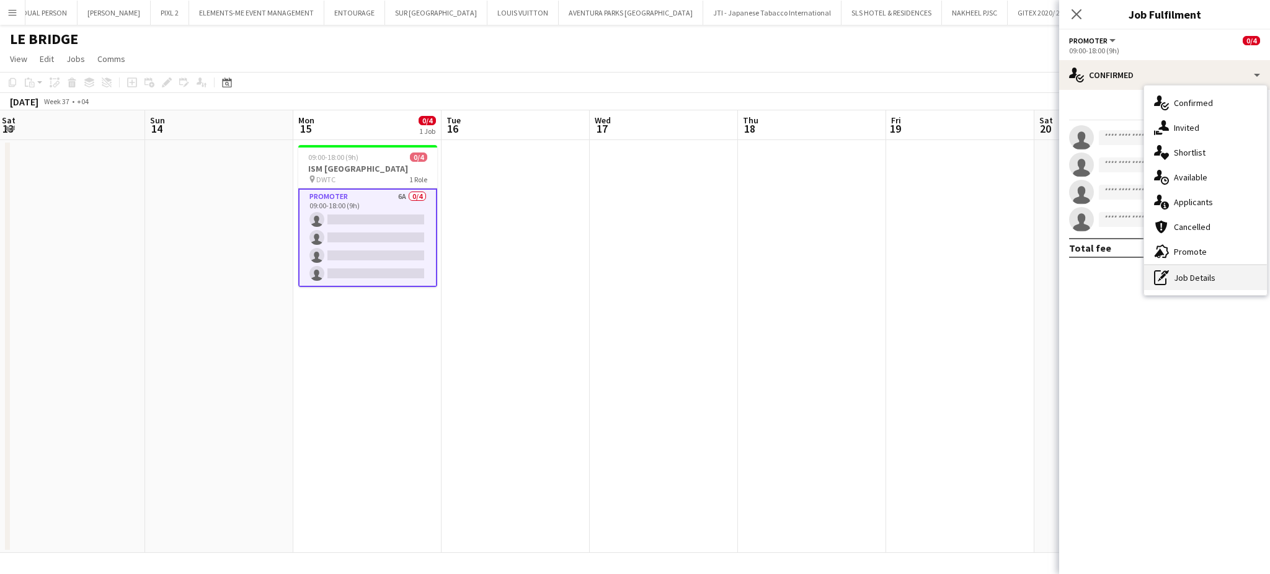
click at [1194, 278] on div "pen-write Job Details" at bounding box center [1205, 277] width 123 height 25
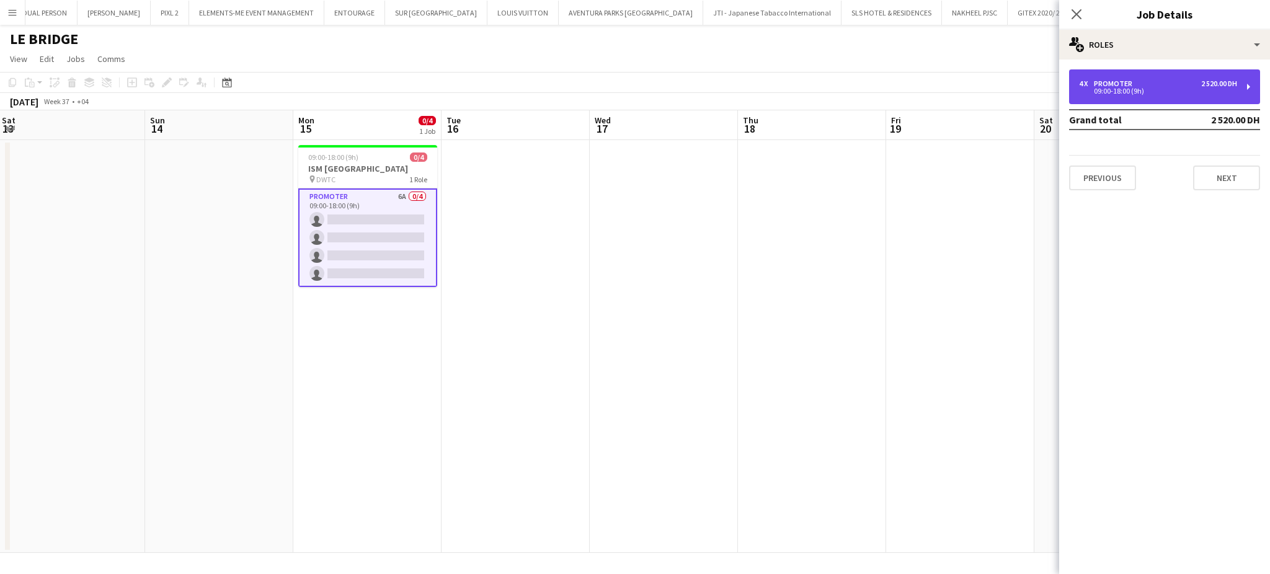
click at [1123, 88] on div "09:00-18:00 (9h)" at bounding box center [1158, 91] width 158 height 6
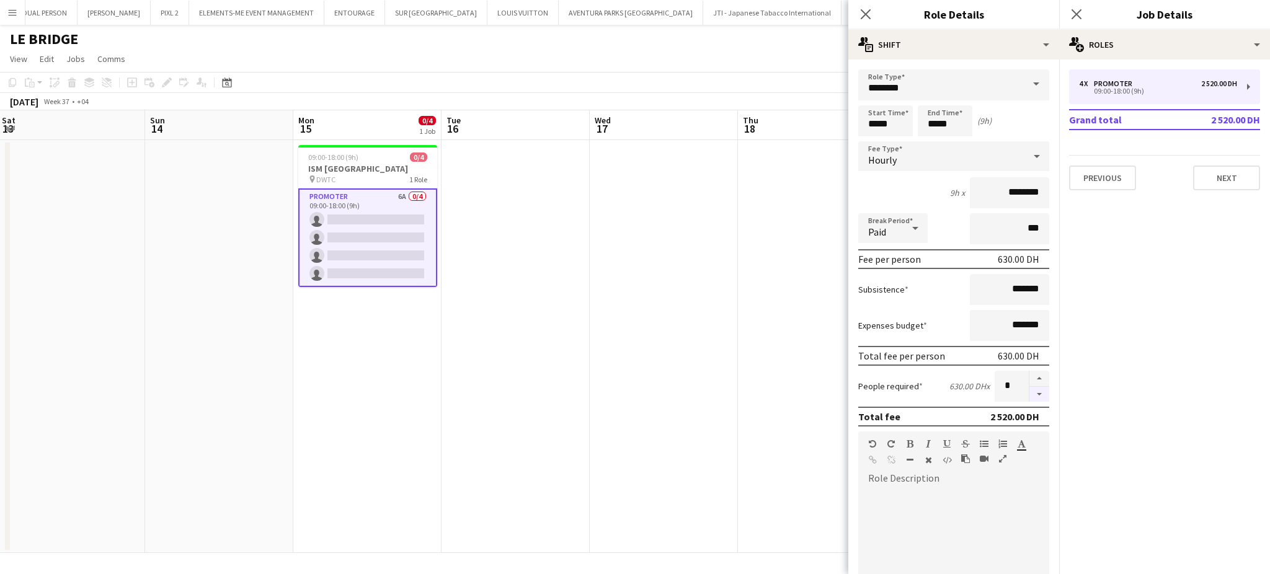
click at [1029, 389] on button "button" at bounding box center [1039, 394] width 20 height 15
type input "*"
click at [666, 313] on app-date-cell at bounding box center [664, 346] width 148 height 413
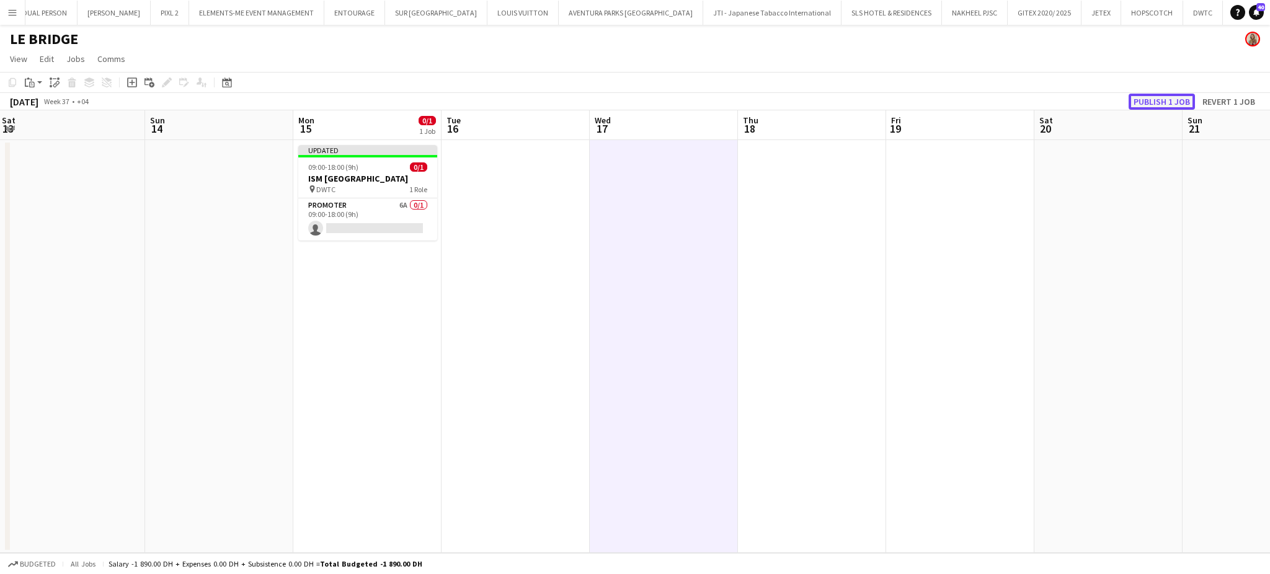
click at [1151, 95] on button "Publish 1 job" at bounding box center [1161, 102] width 66 height 16
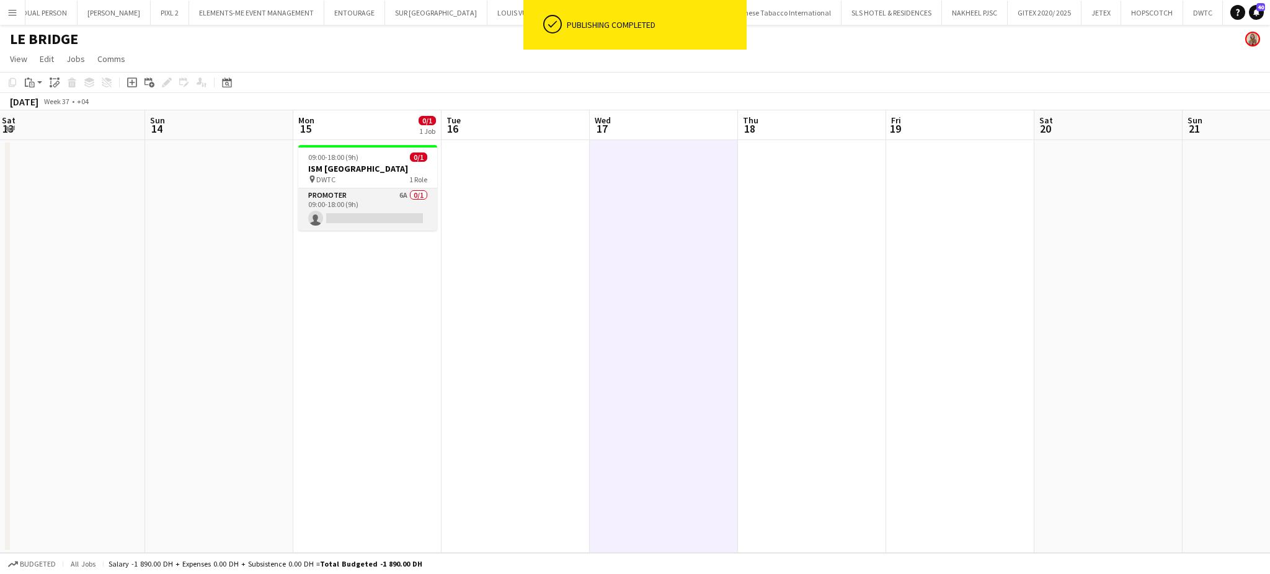
click at [355, 203] on app-card-role "Promoter 6A 0/1 09:00-18:00 (9h) single-neutral-actions" at bounding box center [367, 209] width 139 height 42
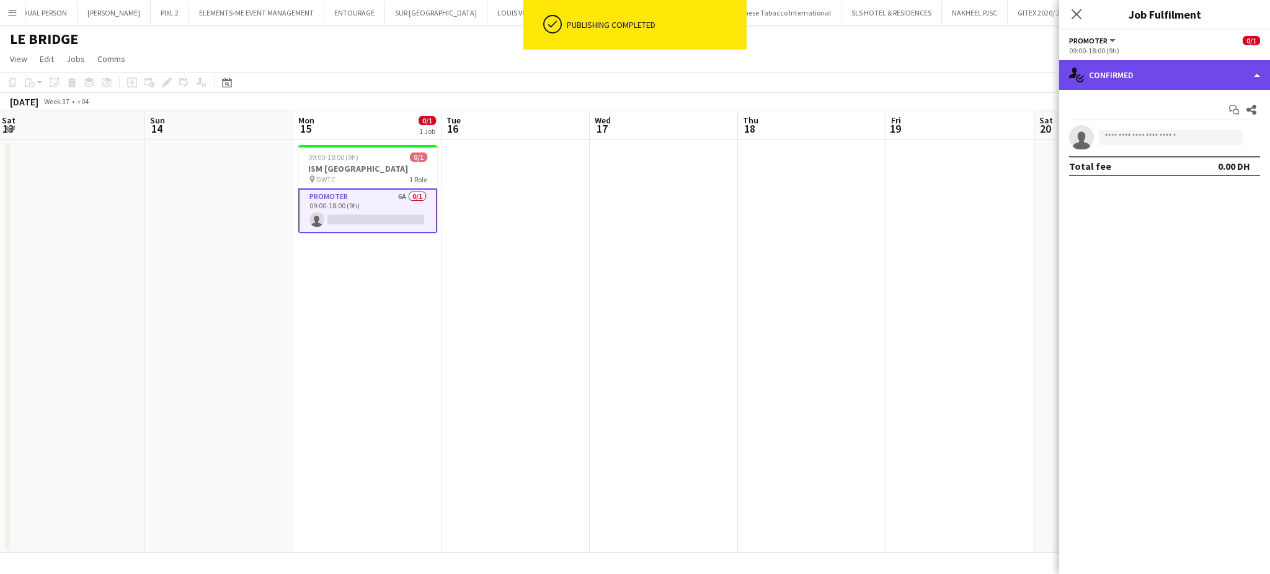
click at [1236, 74] on div "single-neutral-actions-check-2 Confirmed" at bounding box center [1164, 75] width 211 height 30
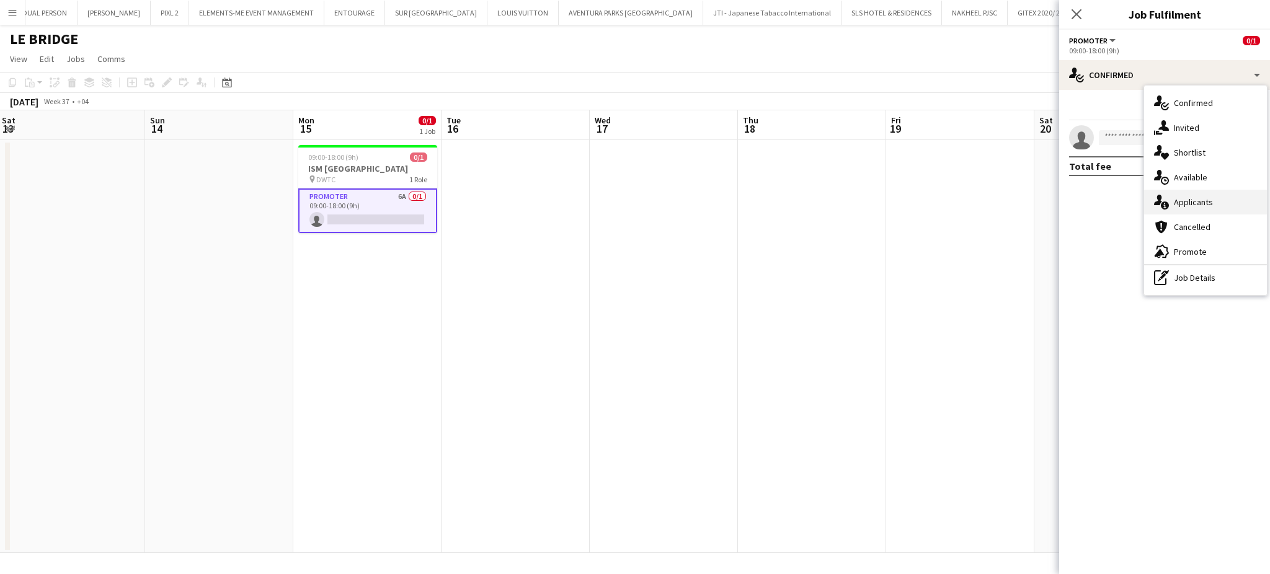
click at [1212, 200] on div "single-neutral-actions-information Applicants" at bounding box center [1205, 202] width 123 height 25
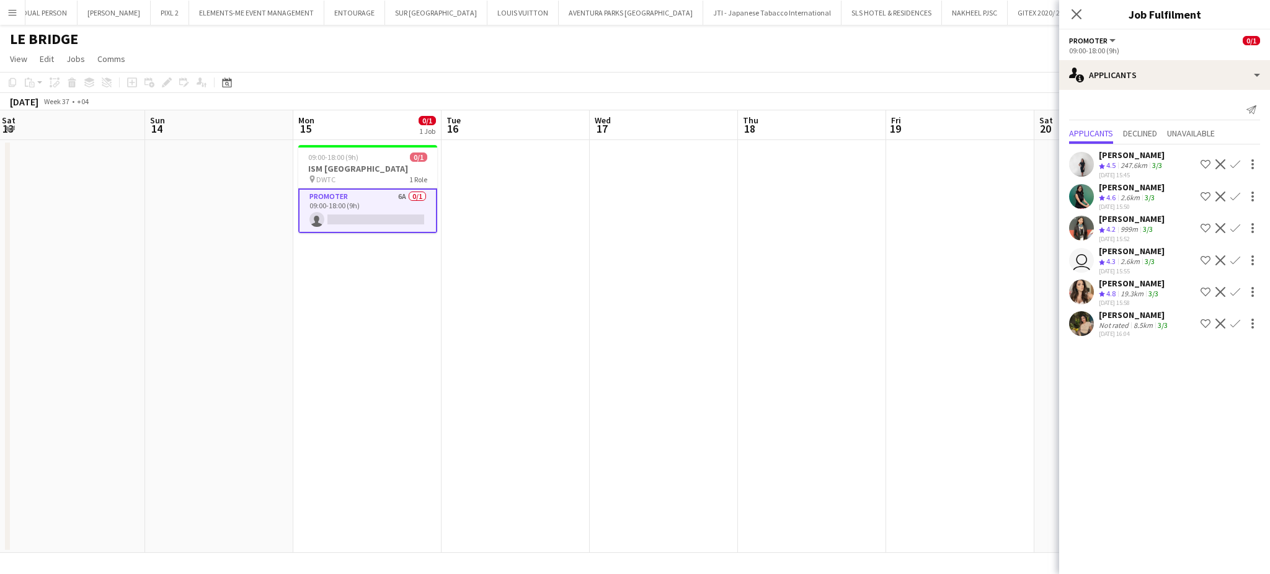
click at [1110, 149] on div "Ramila Aitova" at bounding box center [1132, 154] width 66 height 11
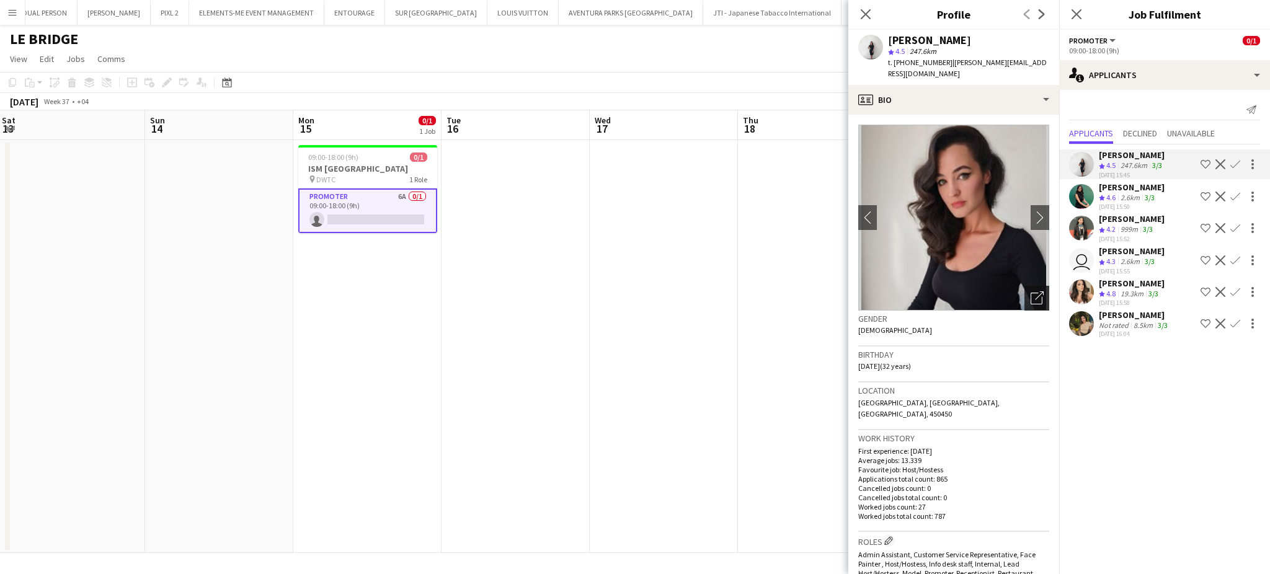
click at [1030, 291] on icon "Open photos pop-in" at bounding box center [1036, 297] width 13 height 13
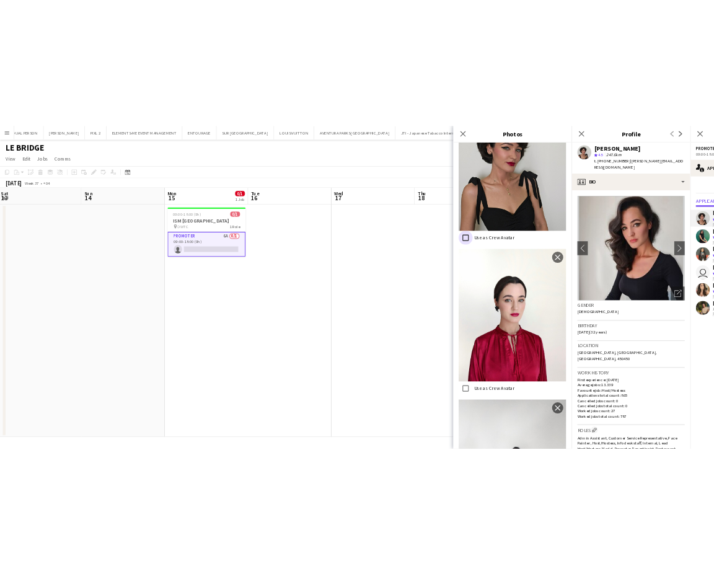
scroll to position [496, 0]
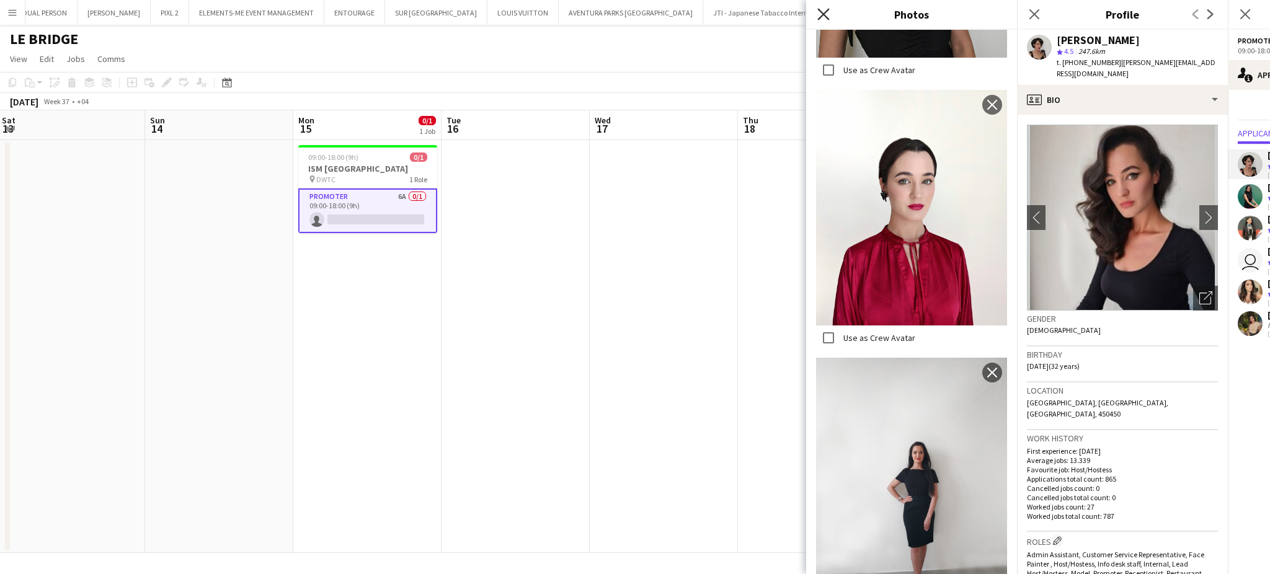
click at [828, 17] on icon "Close pop-in" at bounding box center [823, 14] width 12 height 12
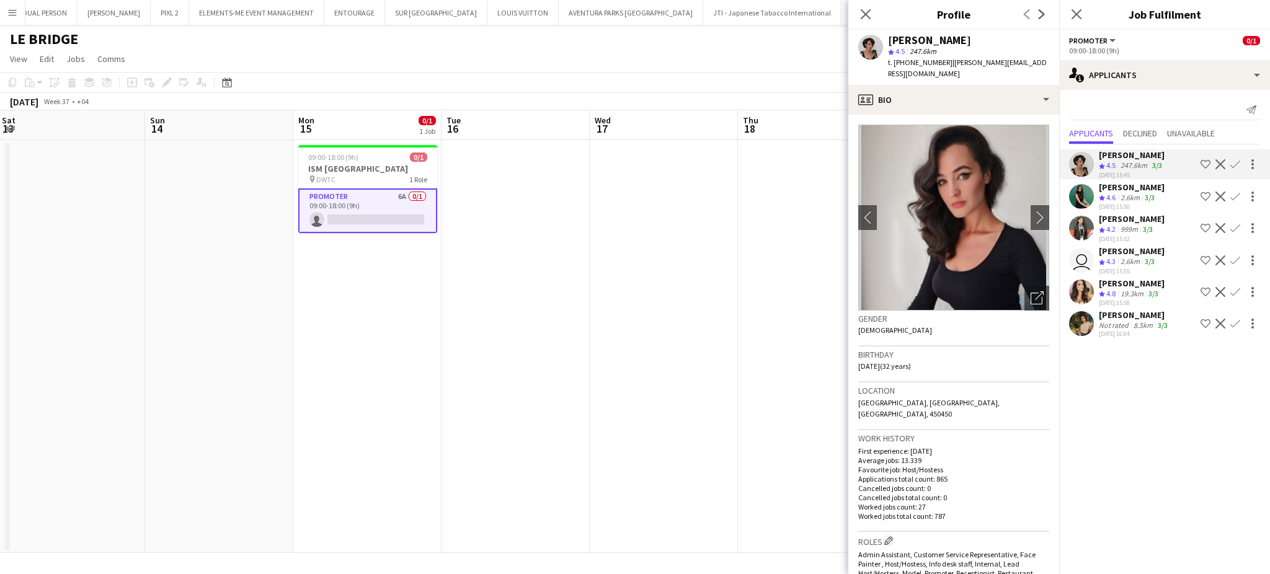
click at [1134, 192] on div "Zineb Seghier" at bounding box center [1132, 187] width 66 height 11
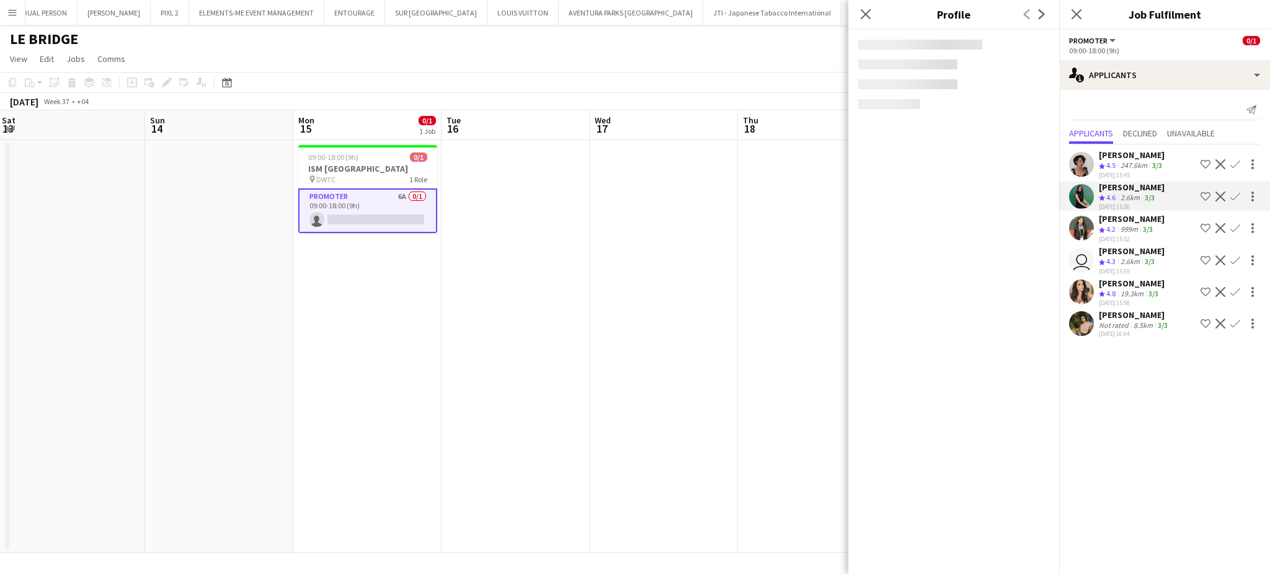
click at [1121, 227] on div "999m" at bounding box center [1129, 229] width 22 height 11
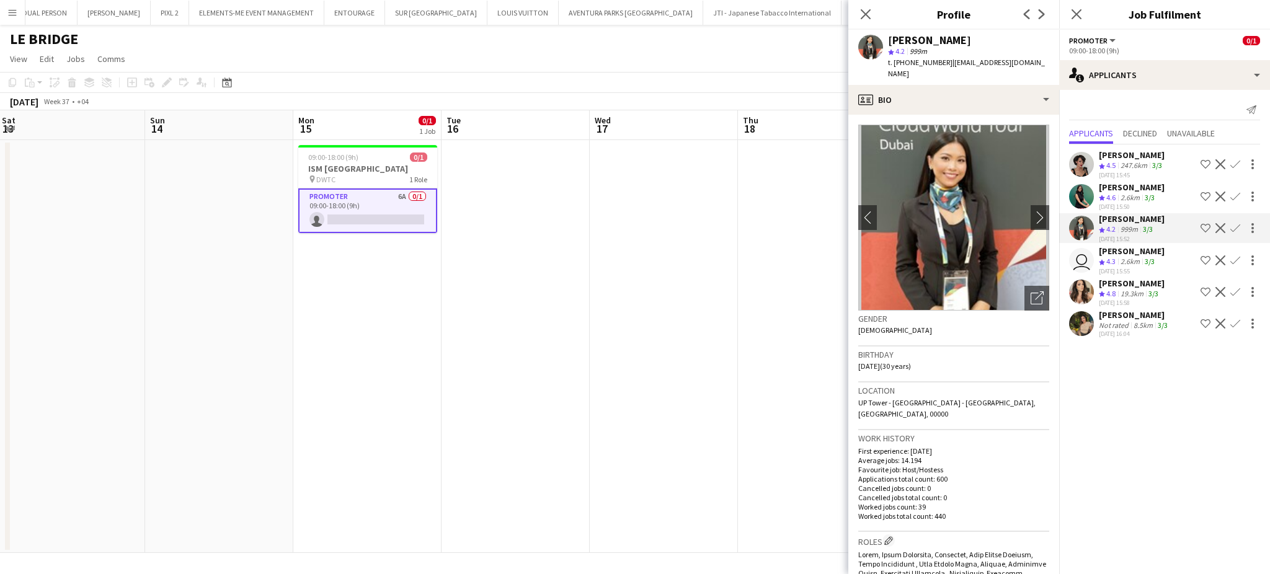
click at [1138, 263] on div "2.6km" at bounding box center [1130, 262] width 24 height 11
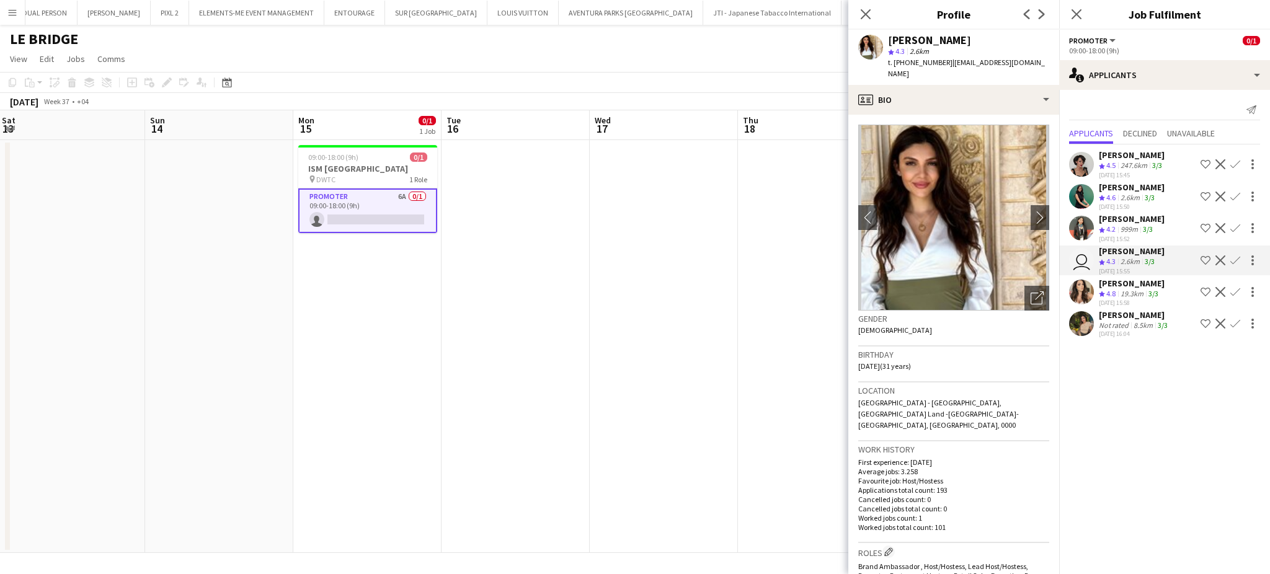
click at [1121, 291] on div "19.3km" at bounding box center [1132, 294] width 28 height 11
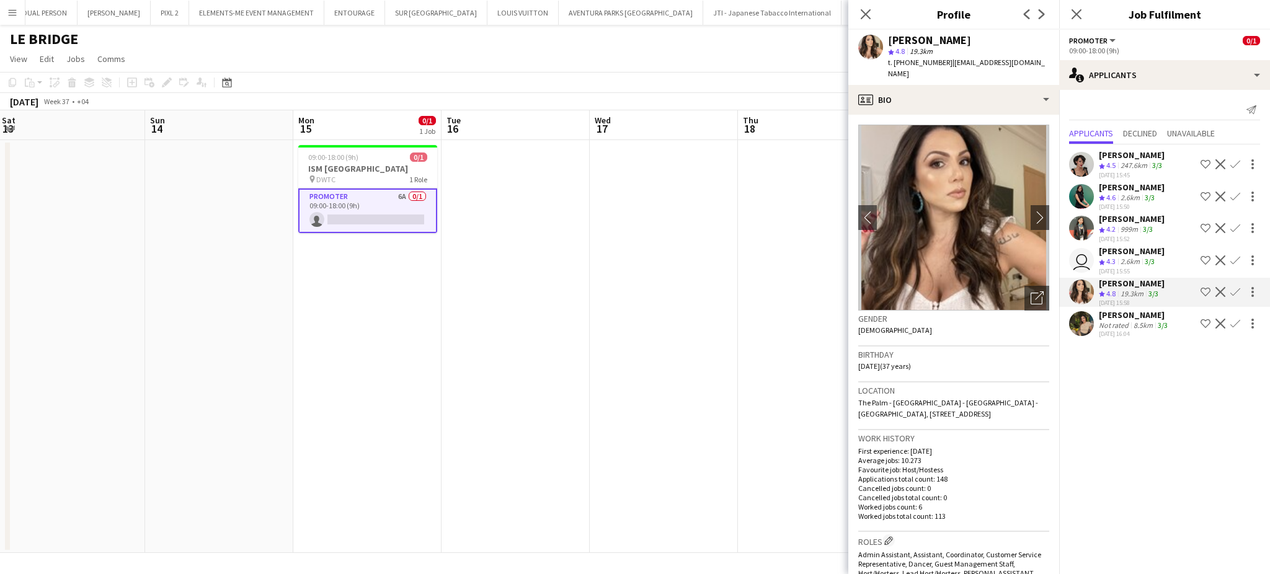
click at [1137, 327] on div "8.5km" at bounding box center [1143, 325] width 24 height 9
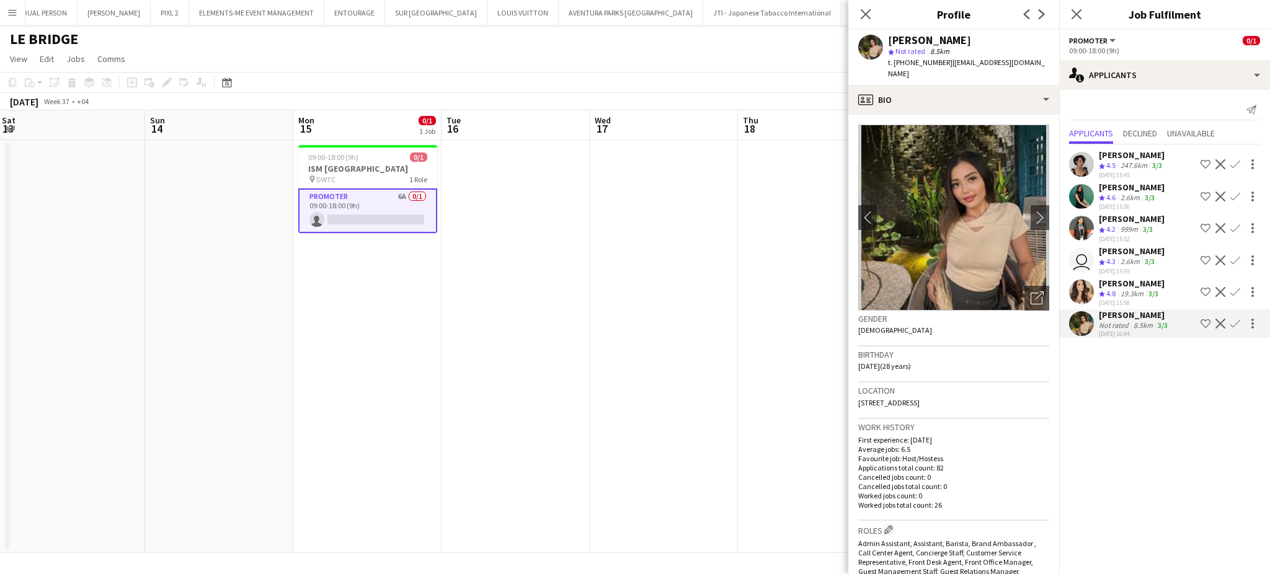
click at [1203, 162] on app-icon "Shortlist crew" at bounding box center [1205, 164] width 10 height 10
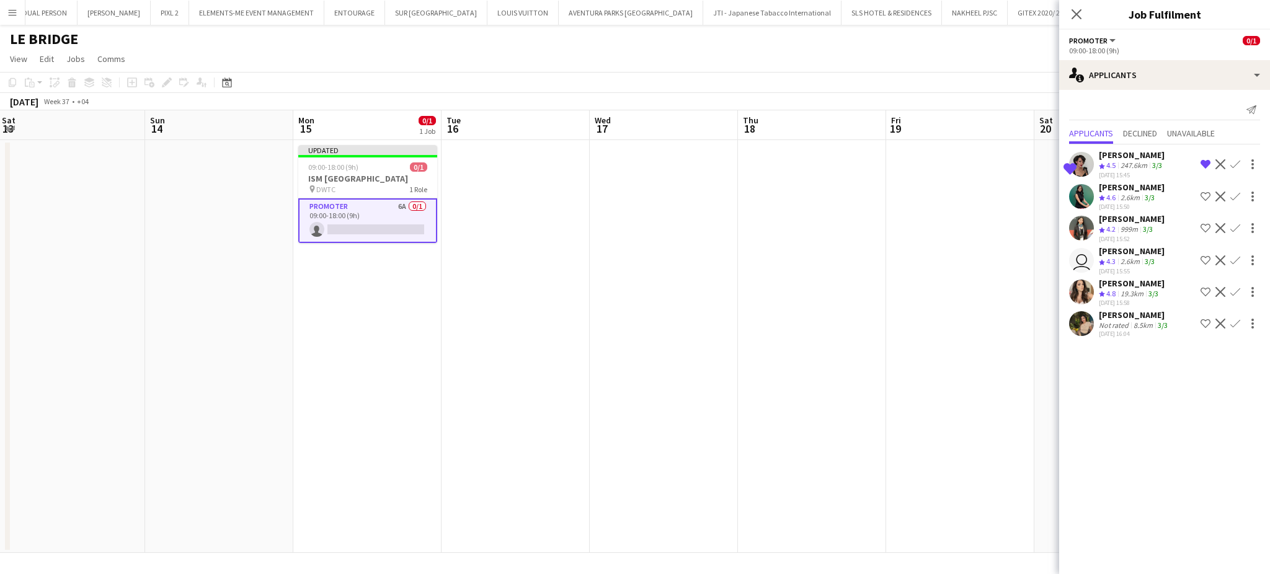
click at [1205, 196] on app-icon "Shortlist crew" at bounding box center [1205, 197] width 10 height 10
click at [1200, 290] on app-icon "Shortlist crew" at bounding box center [1205, 292] width 10 height 10
click at [1133, 321] on div "8.5km" at bounding box center [1143, 325] width 24 height 9
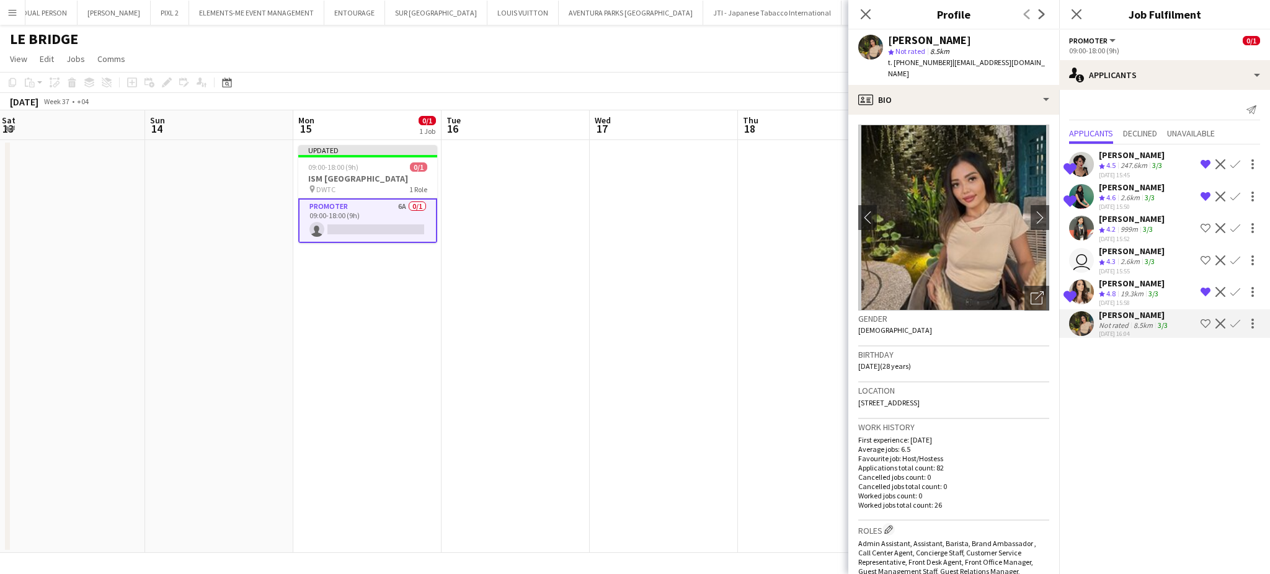
click at [1203, 319] on app-icon "Shortlist crew" at bounding box center [1205, 324] width 10 height 10
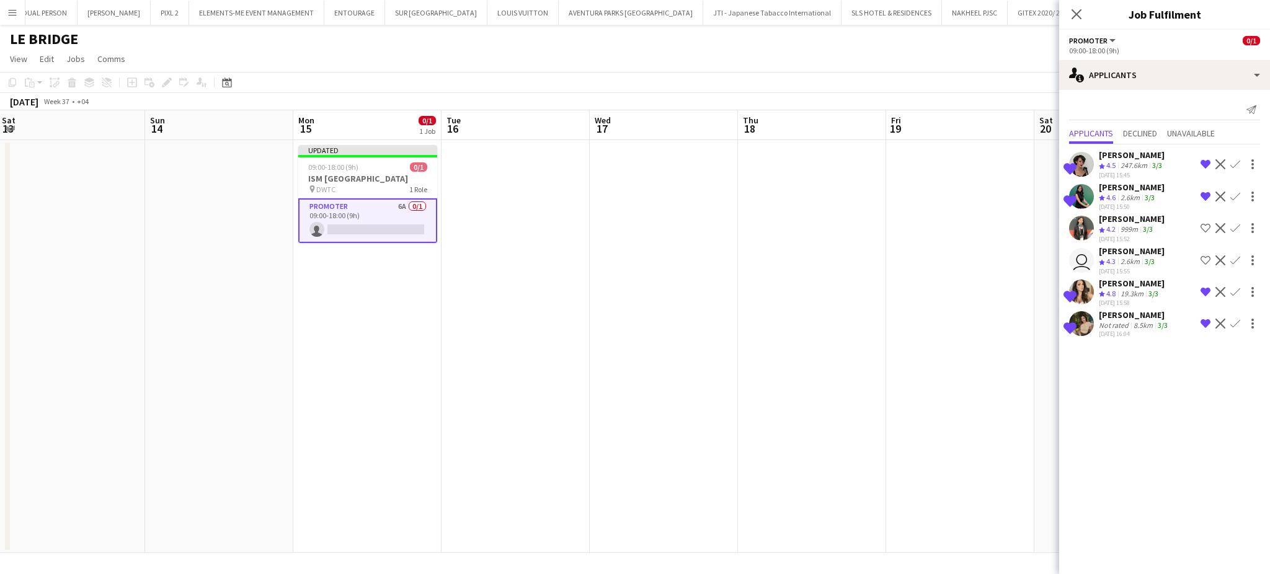
click at [921, 182] on app-date-cell at bounding box center [960, 346] width 148 height 413
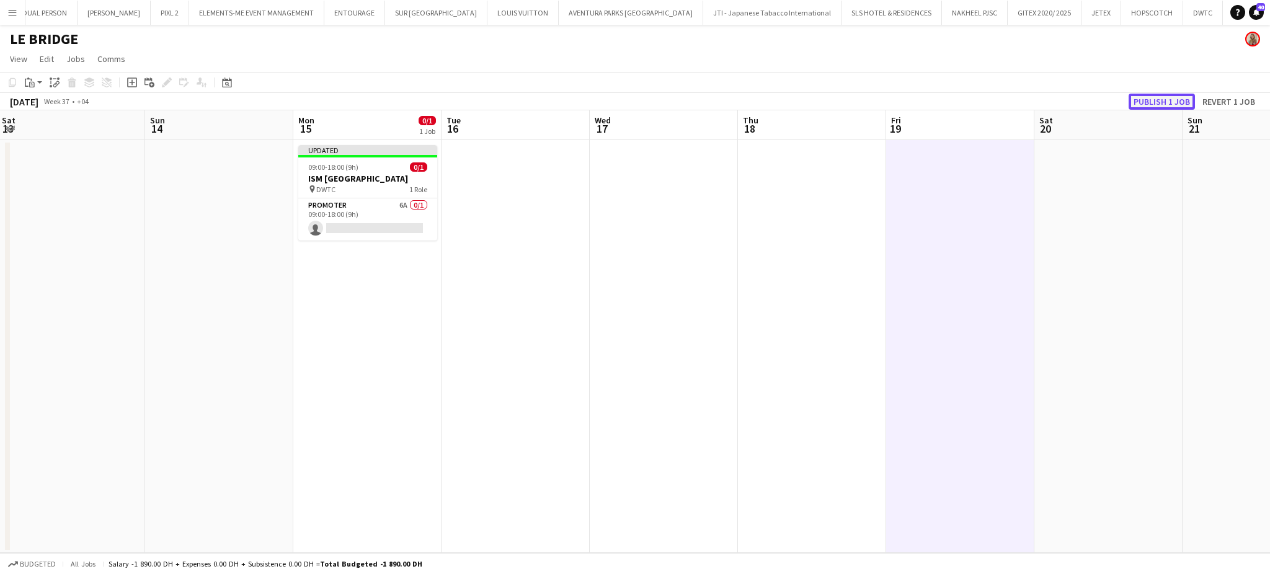
click at [1167, 99] on button "Publish 1 job" at bounding box center [1161, 102] width 66 height 16
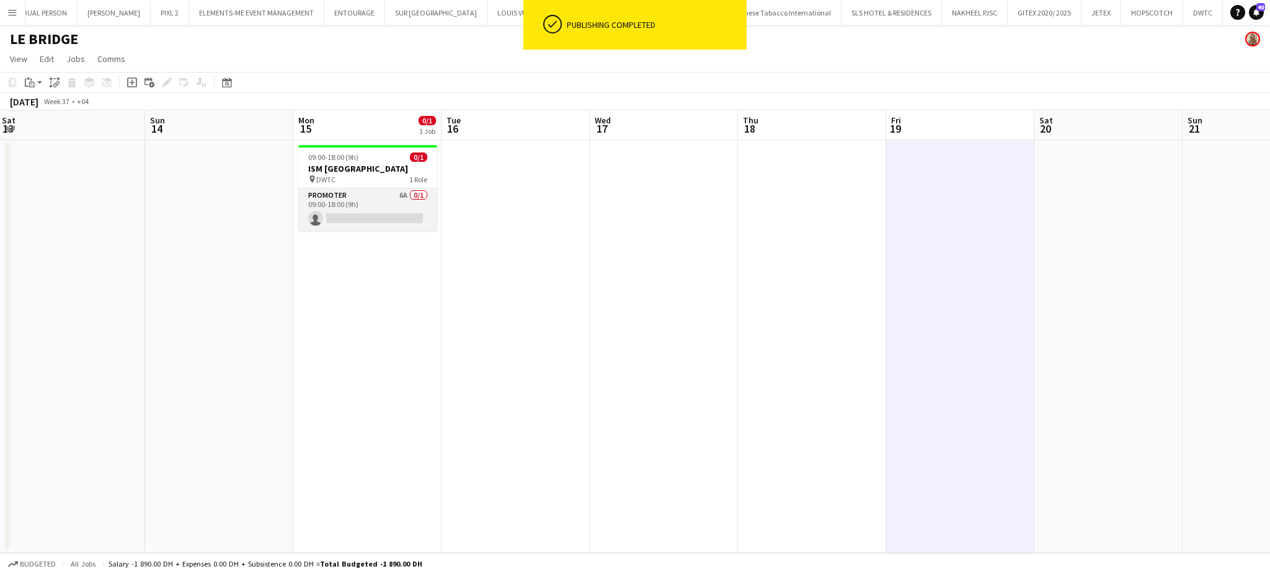
click at [372, 212] on app-card-role "Promoter 6A 0/1 09:00-18:00 (9h) single-neutral-actions" at bounding box center [367, 209] width 139 height 42
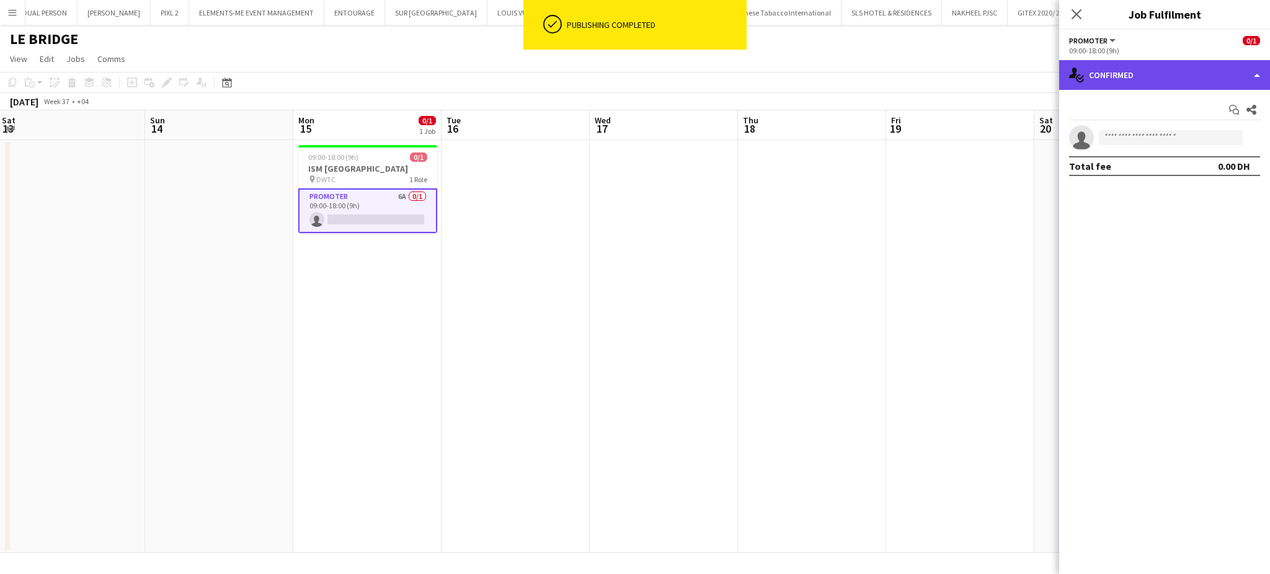
click at [1260, 70] on div "single-neutral-actions-check-2 Confirmed" at bounding box center [1164, 75] width 211 height 30
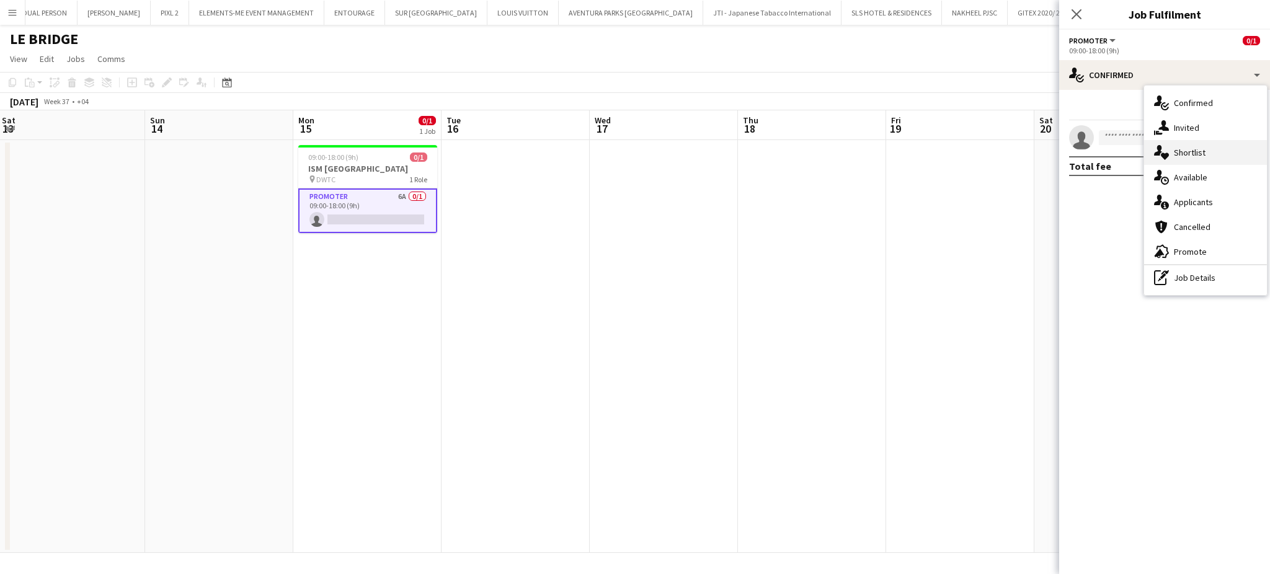
click at [1188, 150] on div "single-neutral-actions-heart Shortlist" at bounding box center [1205, 152] width 123 height 25
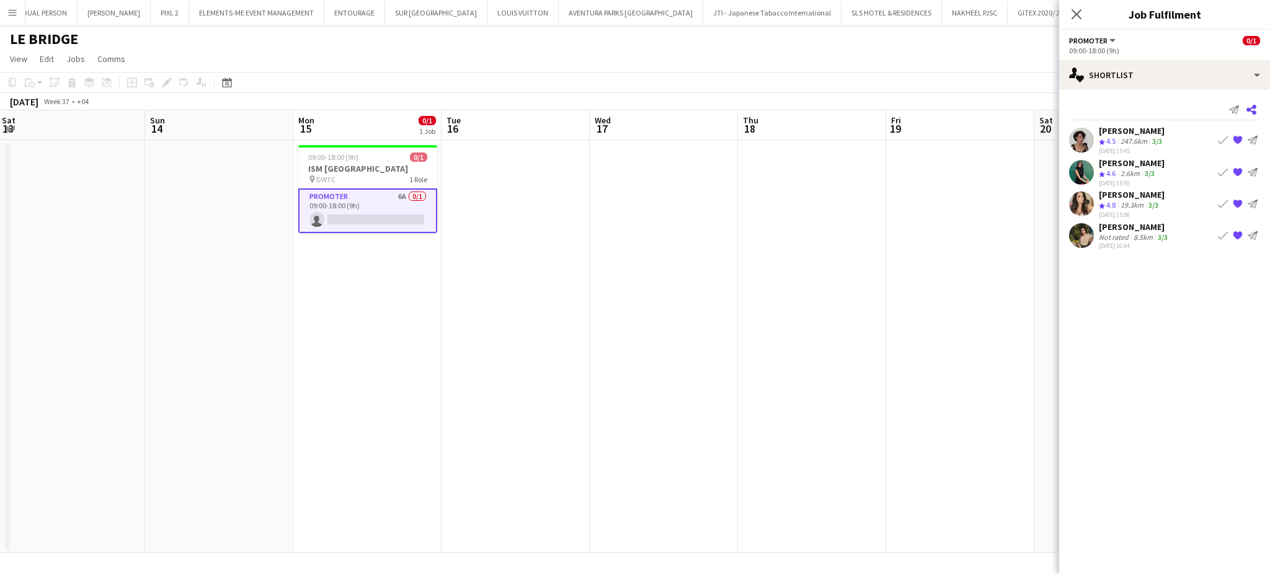
click at [1257, 110] on app-icon "Share" at bounding box center [1250, 109] width 17 height 17
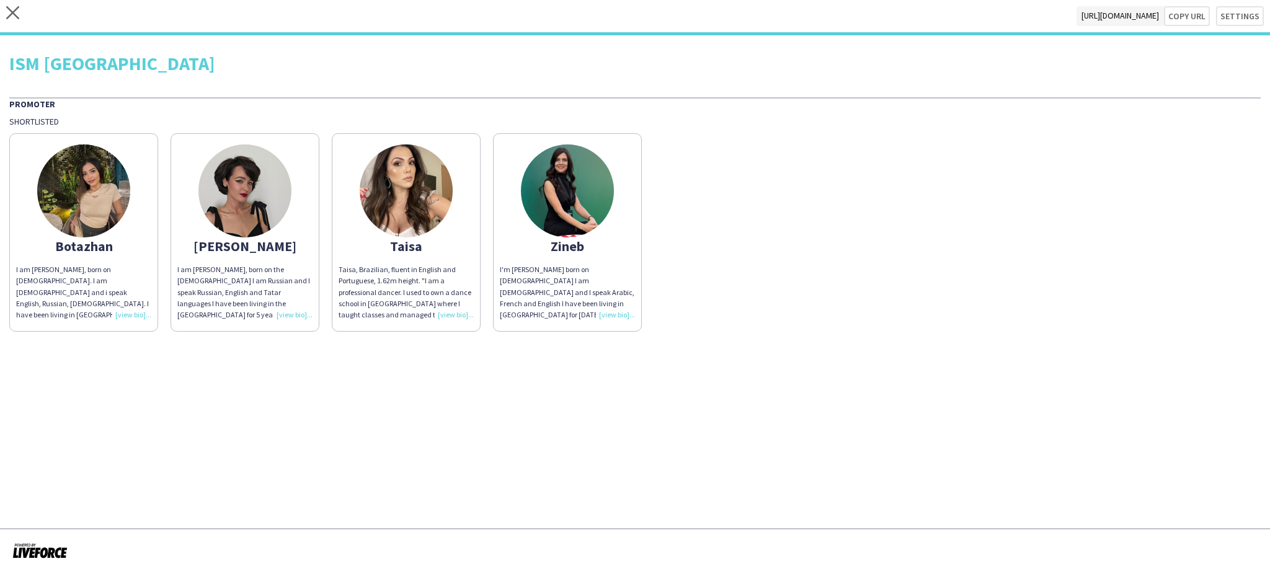
click at [68, 60] on div "ISM Middle East" at bounding box center [634, 63] width 1251 height 19
drag, startPoint x: 141, startPoint y: 64, endPoint x: 10, endPoint y: 64, distance: 131.4
click at [2, 70] on div "ISM Middle East Promoter Shortlisted Botazhan I am Botazhan Satuyeva, born on 2…" at bounding box center [635, 188] width 1270 height 306
copy div "ISM Middle East"
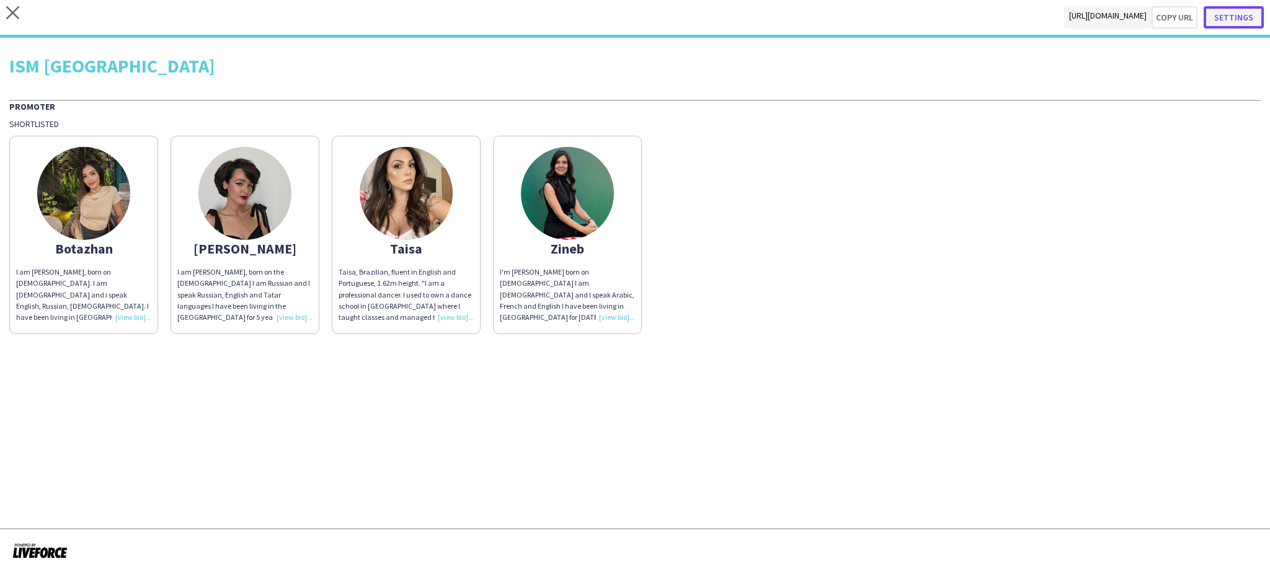
click at [1247, 10] on button "Settings" at bounding box center [1233, 17] width 60 height 22
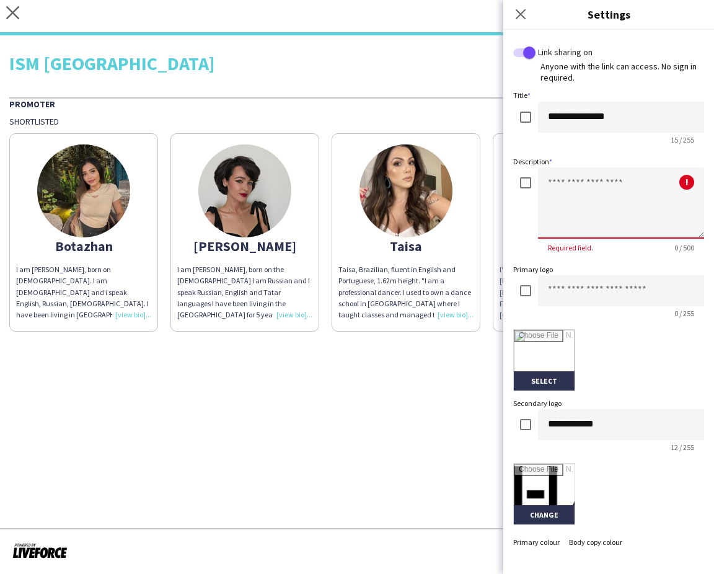
click at [602, 187] on textarea at bounding box center [621, 202] width 166 height 71
paste textarea "**********"
type textarea "**********"
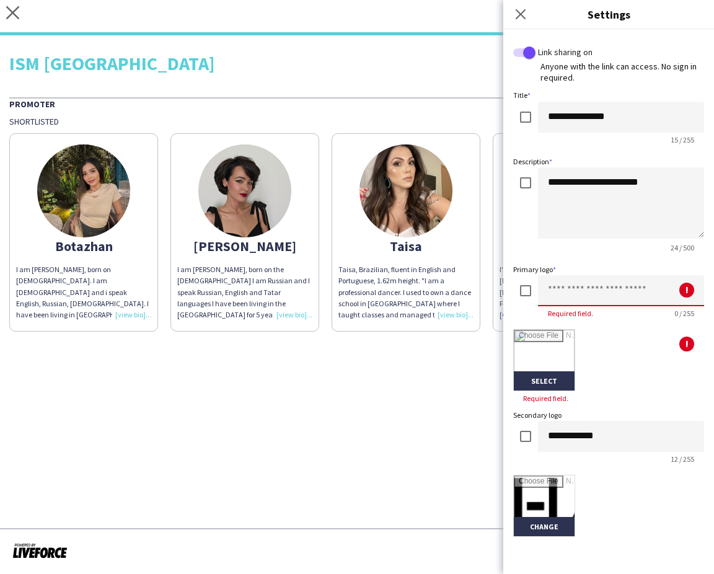
click at [591, 298] on input at bounding box center [621, 290] width 166 height 31
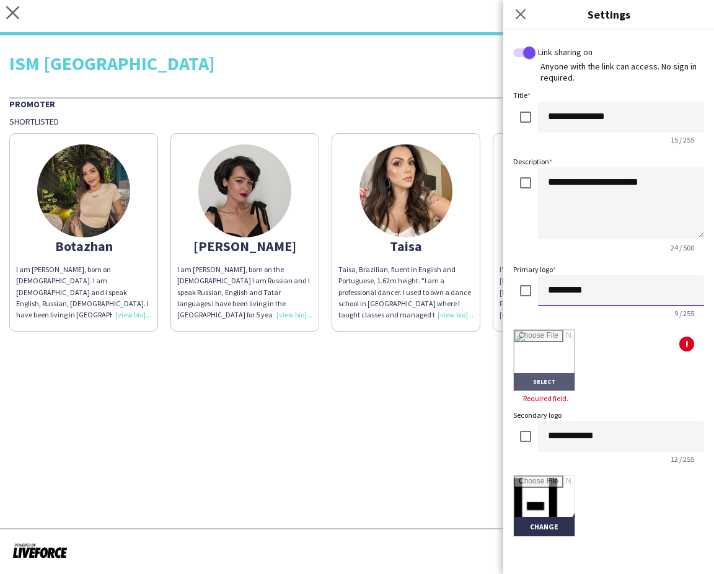
type input "*********"
click at [546, 336] on input "file" at bounding box center [544, 360] width 61 height 61
type input "**********"
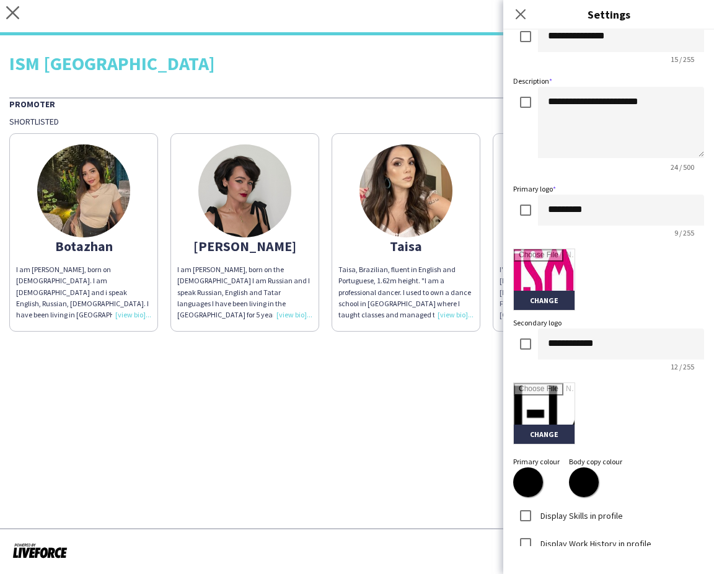
scroll to position [161, 0]
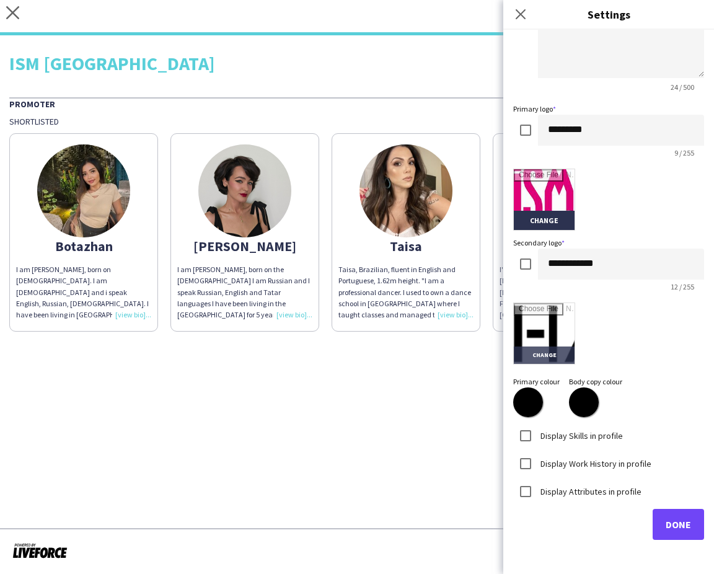
click at [552, 330] on input "file" at bounding box center [544, 333] width 61 height 61
type input "**********"
drag, startPoint x: 668, startPoint y: 516, endPoint x: 645, endPoint y: 501, distance: 27.3
click at [668, 518] on span "Done" at bounding box center [678, 524] width 25 height 12
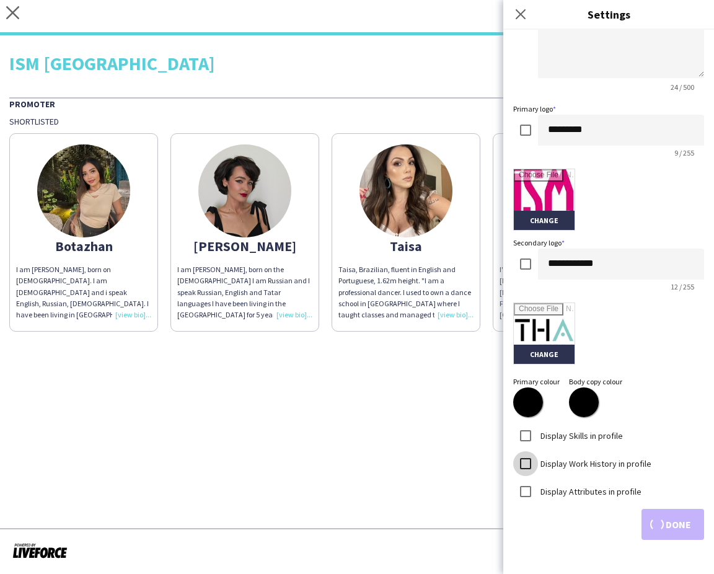
click at [523, 461] on body "close https://admin.liveforce.co/v2/s/126b6a6d-91d8-4df3-a1b2-8c7882734cf3 Copy…" at bounding box center [357, 287] width 714 height 574
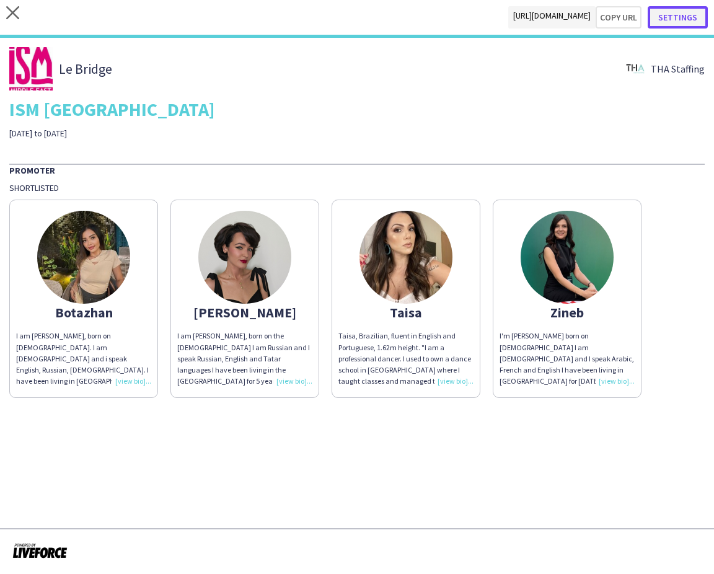
click at [679, 15] on button "Settings" at bounding box center [678, 17] width 60 height 22
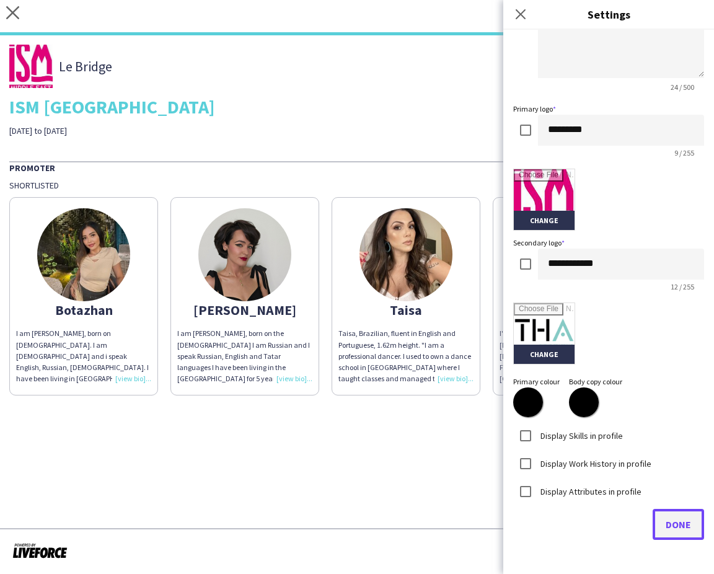
click at [678, 518] on span "Done" at bounding box center [678, 524] width 25 height 12
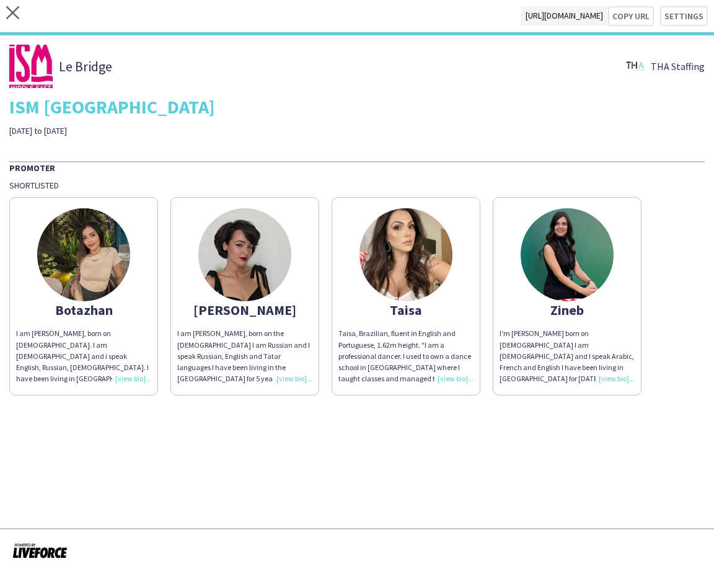
click at [554, 423] on app-share-pages "close https://admin.liveforce.co/v2/s/126b6a6d-91d8-4df3-a1b2-8c7882734cf3 Copy…" at bounding box center [357, 287] width 714 height 574
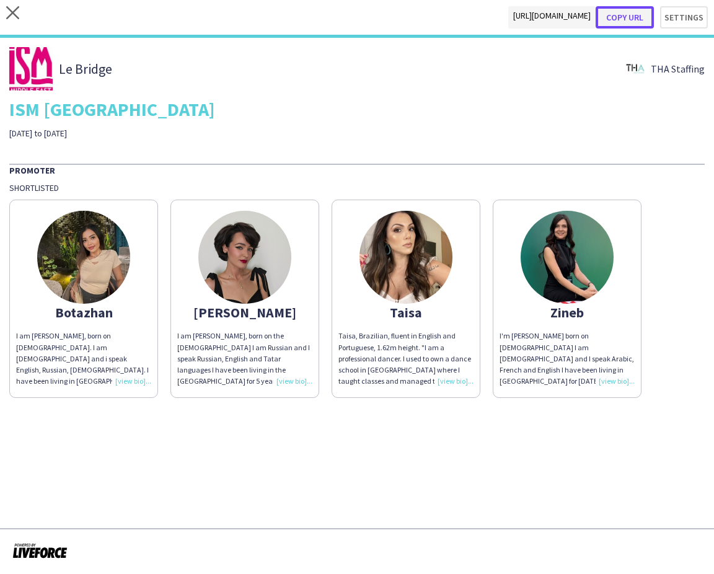
click at [632, 13] on button "Copy url" at bounding box center [625, 17] width 58 height 22
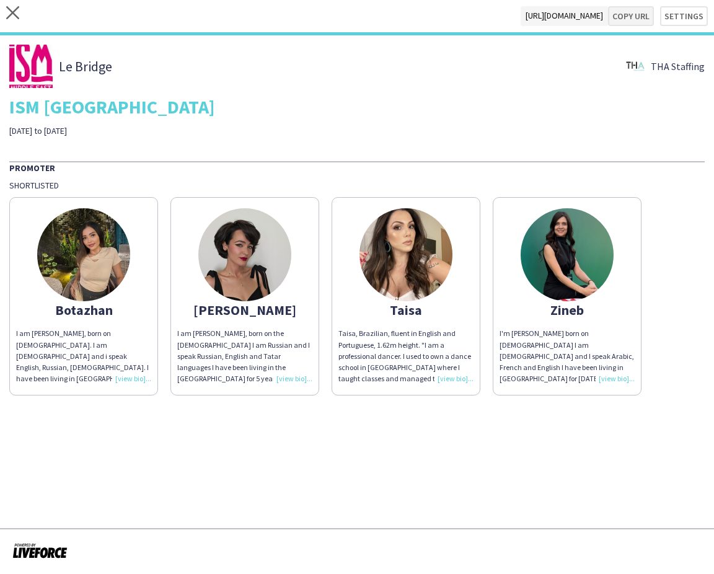
type textarea "**********"
click at [15, 19] on app-icon "close" at bounding box center [12, 16] width 13 height 20
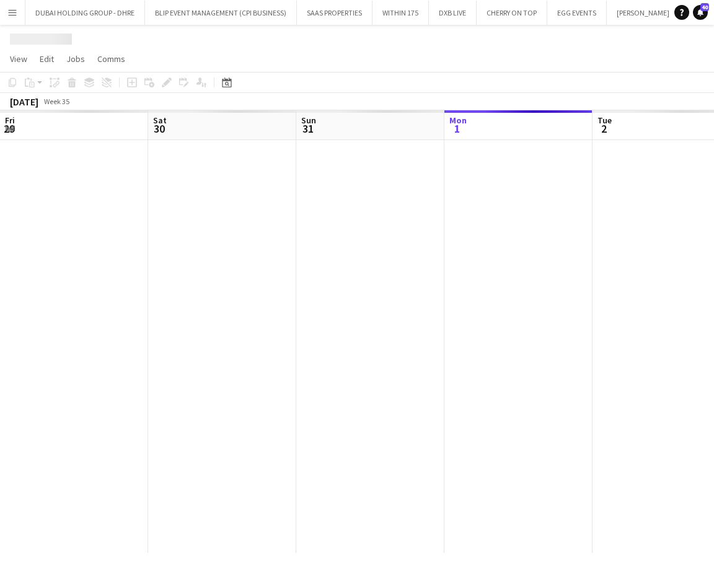
scroll to position [0, 296]
click at [111, 294] on app-calendar-viewport "Fri 29 Sat 30 Sun 31 Mon 1 Tue 2 Wed 3 Thu 4 Fri 5 Sat 6 Sun 7" at bounding box center [357, 331] width 714 height 443
click at [255, 297] on app-calendar-viewport "Sat 30 Sun 31 Mon 1 Tue 2 Wed 3 Thu 4 Fri 5 Sat 6 Sun 7 Mon 8" at bounding box center [357, 331] width 714 height 443
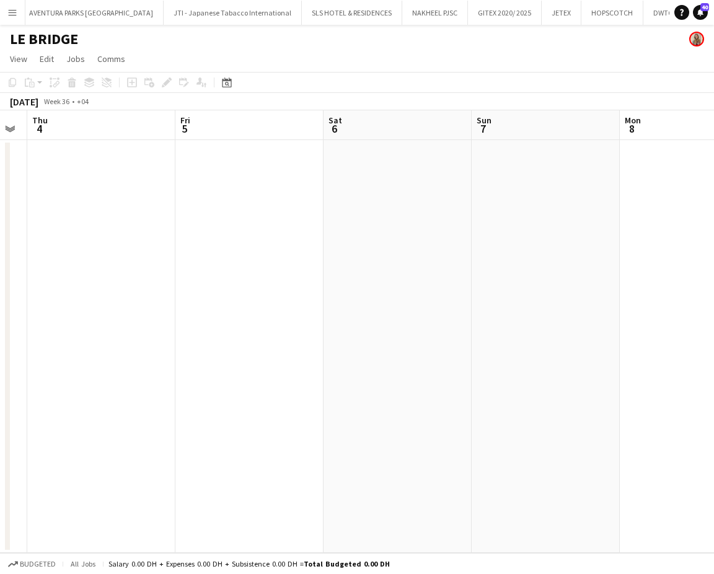
scroll to position [0, 2784]
drag, startPoint x: 582, startPoint y: 286, endPoint x: 276, endPoint y: 294, distance: 305.1
click at [276, 295] on app-calendar-viewport "Wed 3 Thu 4 Fri 5 Sat 6 Sun 7 Mon 8 Tue 9 Wed 10 Thu 11 Fri 12" at bounding box center [357, 331] width 714 height 443
drag, startPoint x: 203, startPoint y: 275, endPoint x: 241, endPoint y: 261, distance: 41.0
click at [182, 275] on app-calendar-viewport "Wed 3 Thu 4 Fri 5 Sat 6 Sun 7 Mon 8 Tue 9 Wed 10 Thu 11 Fri 12" at bounding box center [357, 331] width 714 height 443
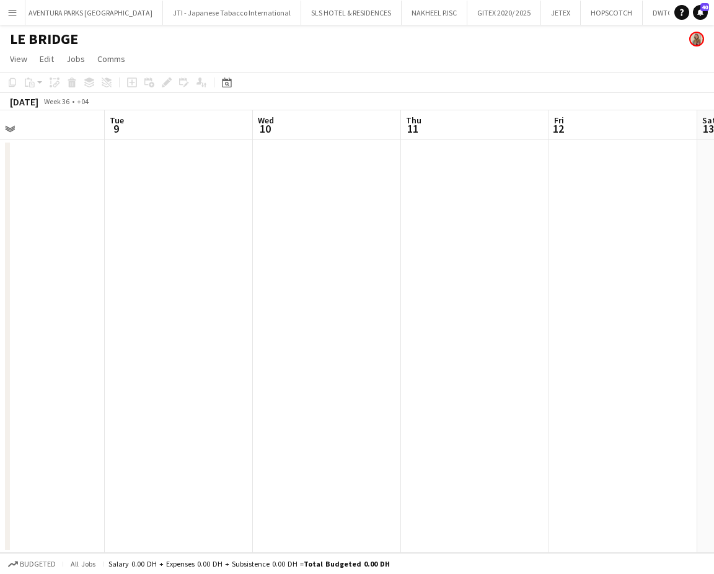
drag, startPoint x: 329, startPoint y: 267, endPoint x: 290, endPoint y: 268, distance: 39.1
click at [290, 268] on app-calendar-viewport "Fri 5 Sat 6 Sun 7 Mon 8 Tue 9 Wed 10 Thu 11 Fri 12 Sat 13 Sun 14" at bounding box center [357, 331] width 714 height 443
drag, startPoint x: 456, startPoint y: 272, endPoint x: 273, endPoint y: 286, distance: 183.5
click at [263, 294] on app-calendar-viewport "Sat 6 Sun 7 Mon 8 Tue 9 Wed 10 Thu 11 Fri 12 Sat 13 Sun 14 Mon 15 0/1 1 Job 09:…" at bounding box center [357, 331] width 714 height 443
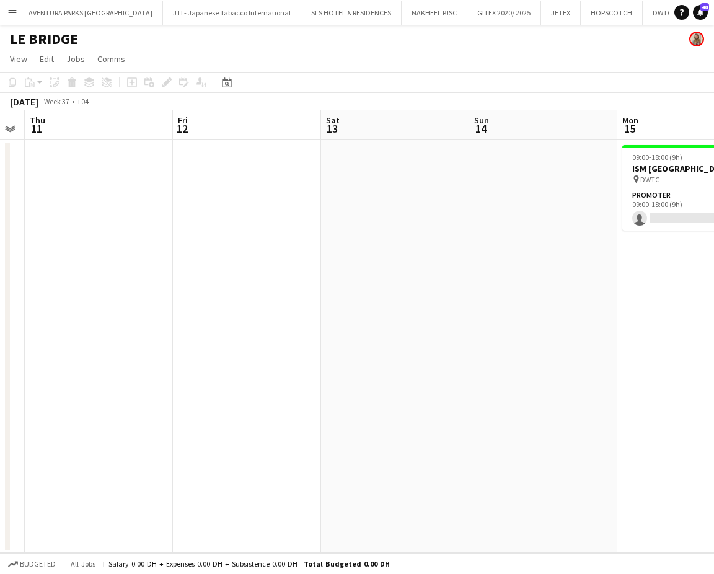
click at [309, 286] on app-calendar-viewport "Mon 8 Tue 9 Wed 10 Thu 11 Fri 12 Sat 13 Sun 14 Mon 15 0/1 1 Job Tue 16 Wed 17 0…" at bounding box center [357, 331] width 714 height 443
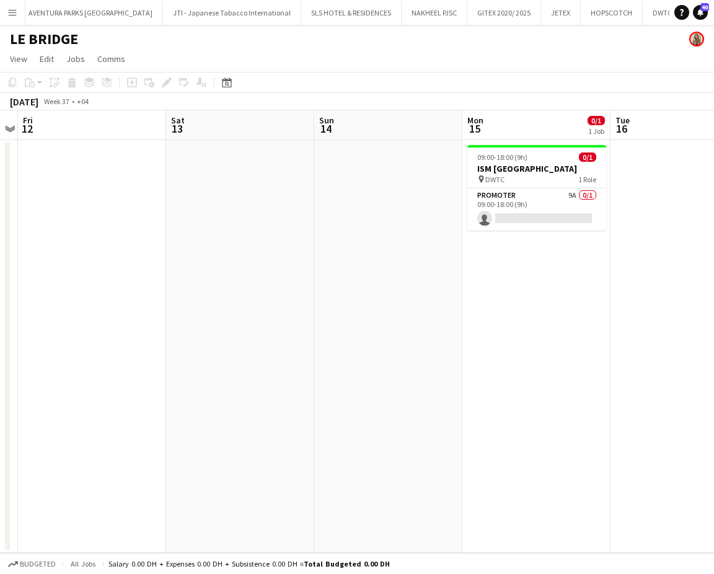
scroll to position [0, 409]
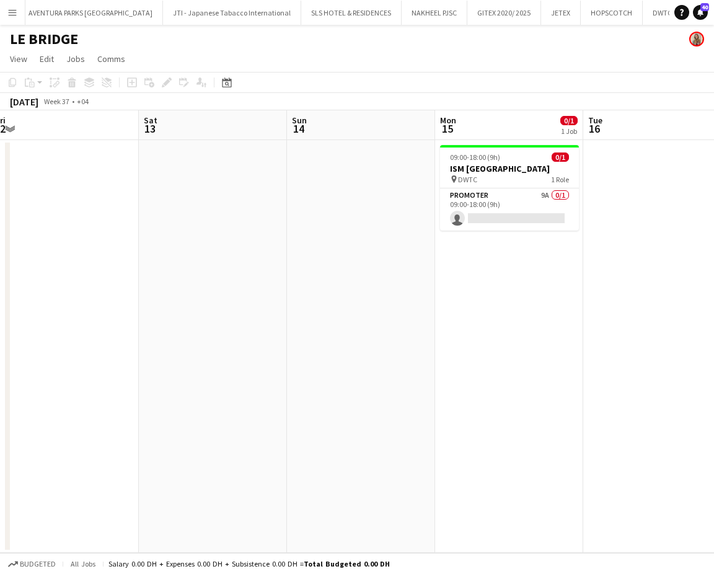
drag, startPoint x: 493, startPoint y: 300, endPoint x: 391, endPoint y: 302, distance: 102.9
click at [395, 301] on app-calendar-viewport "Tue 9 Wed 10 Thu 11 Fri 12 Sat 13 Sun 14 Mon 15 0/1 1 Job Tue 16 Wed 17 Thu 18 …" at bounding box center [357, 331] width 714 height 443
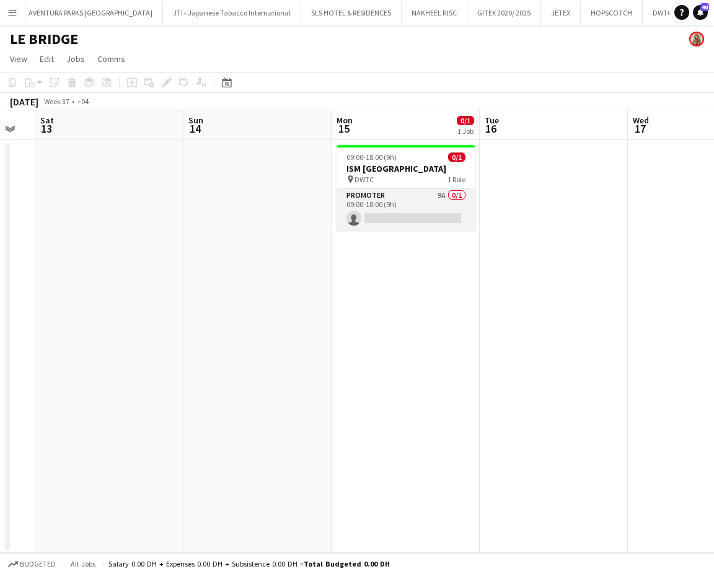
click at [427, 201] on app-card-role "Promoter 9A 0/1 09:00-18:00 (9h) single-neutral-actions" at bounding box center [406, 209] width 139 height 42
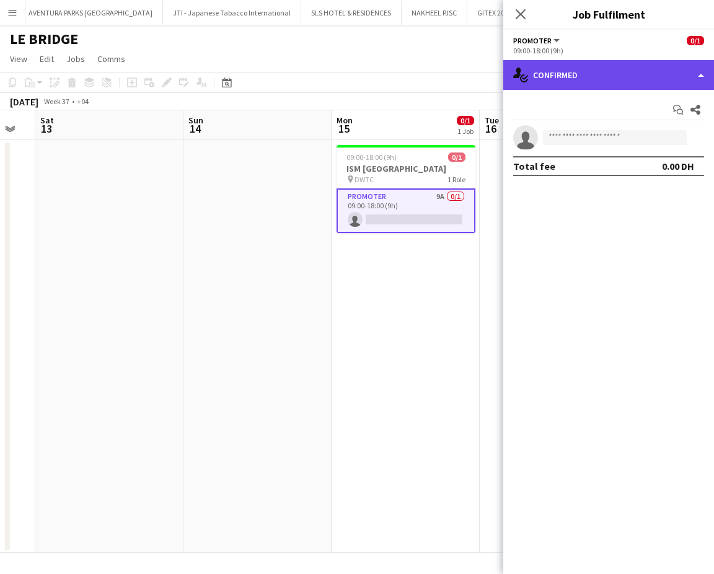
click at [701, 78] on div "single-neutral-actions-check-2 Confirmed" at bounding box center [608, 75] width 211 height 30
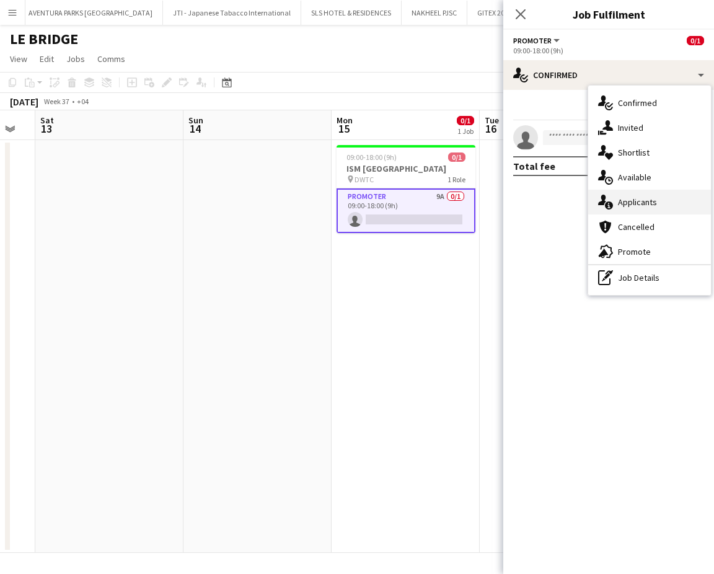
click at [656, 206] on div "single-neutral-actions-information Applicants" at bounding box center [649, 202] width 123 height 25
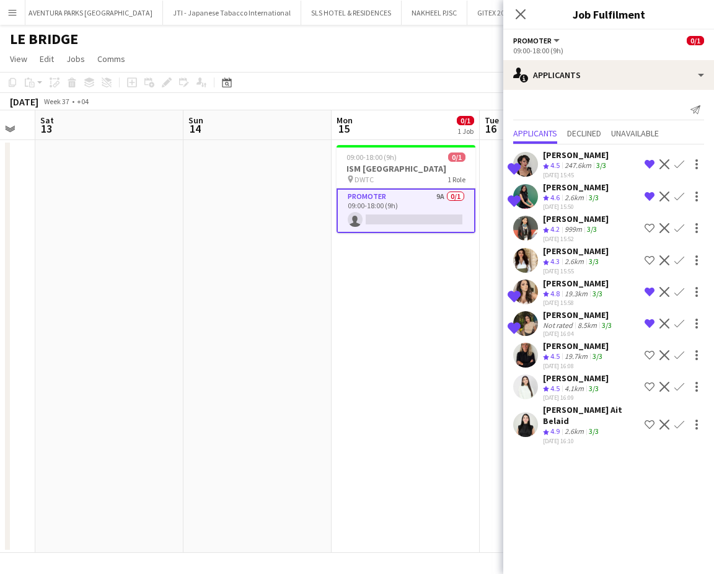
click at [565, 384] on div "4.1km" at bounding box center [574, 389] width 24 height 11
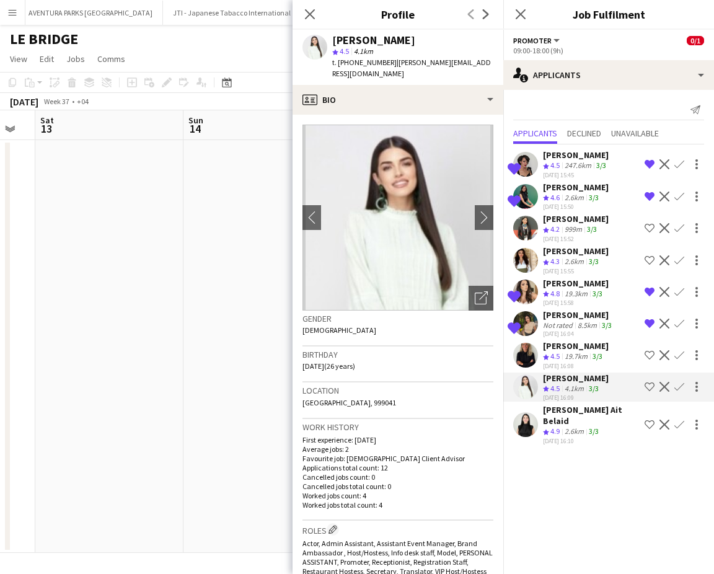
click at [650, 384] on app-icon "Shortlist crew" at bounding box center [650, 387] width 10 height 10
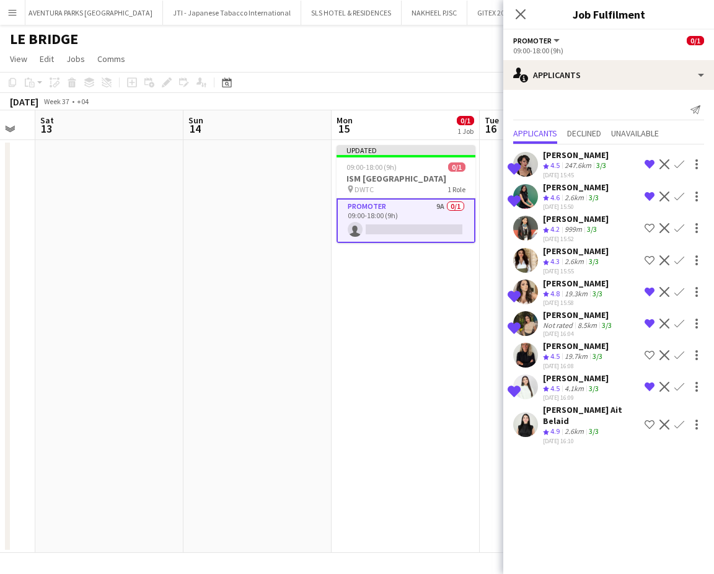
click at [646, 322] on app-icon "Remove crew from shortlist" at bounding box center [650, 324] width 10 height 10
click at [373, 353] on app-date-cell "Updated 09:00-18:00 (9h) 0/1 ISM Middle East pin DWTC 1 Role Promoter 9A 0/1 09…" at bounding box center [406, 346] width 148 height 413
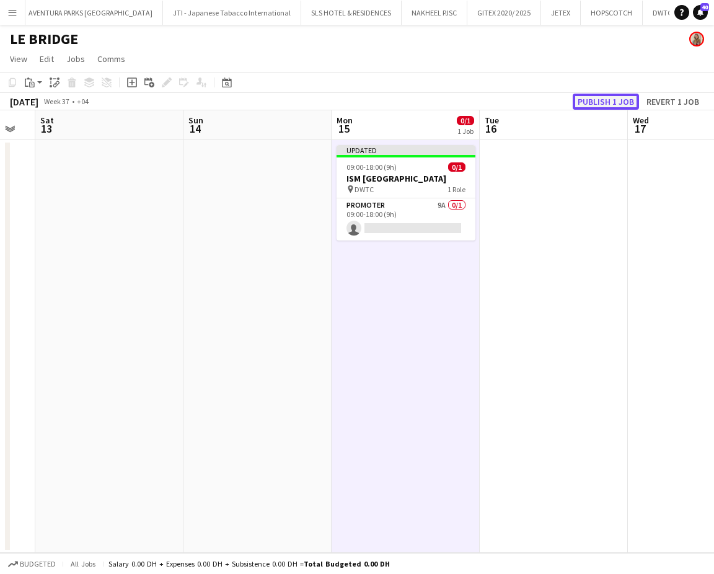
click at [608, 100] on button "Publish 1 job" at bounding box center [606, 102] width 66 height 16
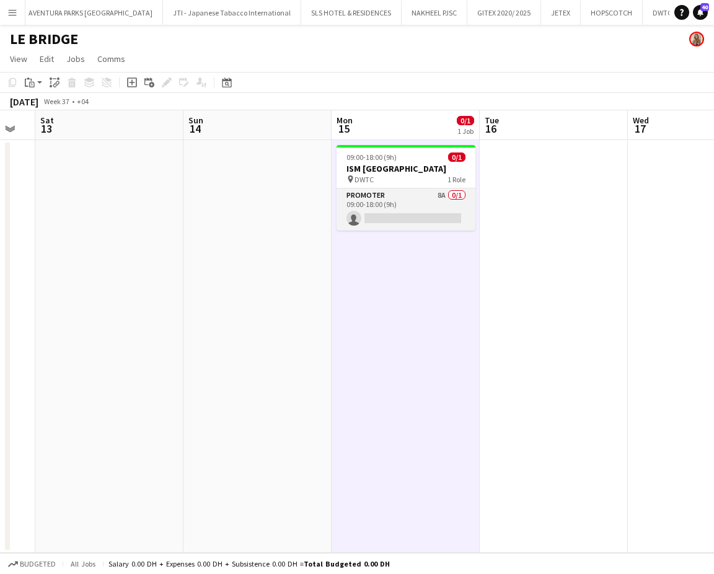
click at [375, 216] on app-card-role "Promoter 8A 0/1 09:00-18:00 (9h) single-neutral-actions" at bounding box center [406, 209] width 139 height 42
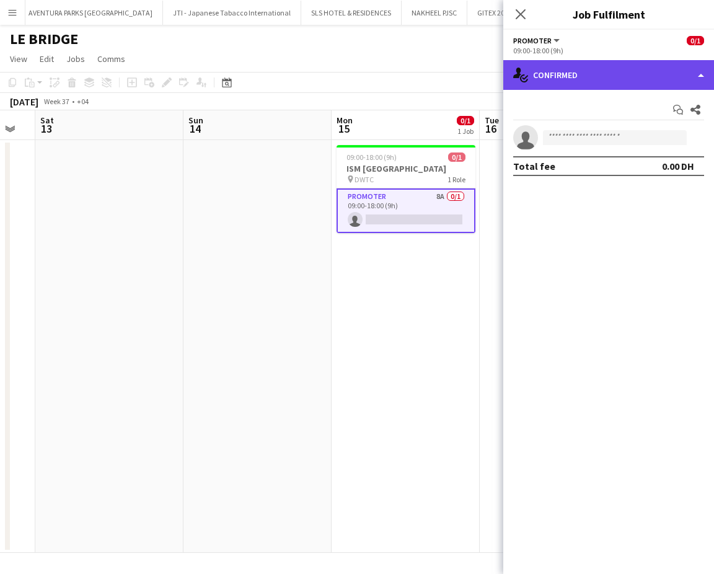
click at [689, 71] on div "single-neutral-actions-check-2 Confirmed" at bounding box center [608, 75] width 211 height 30
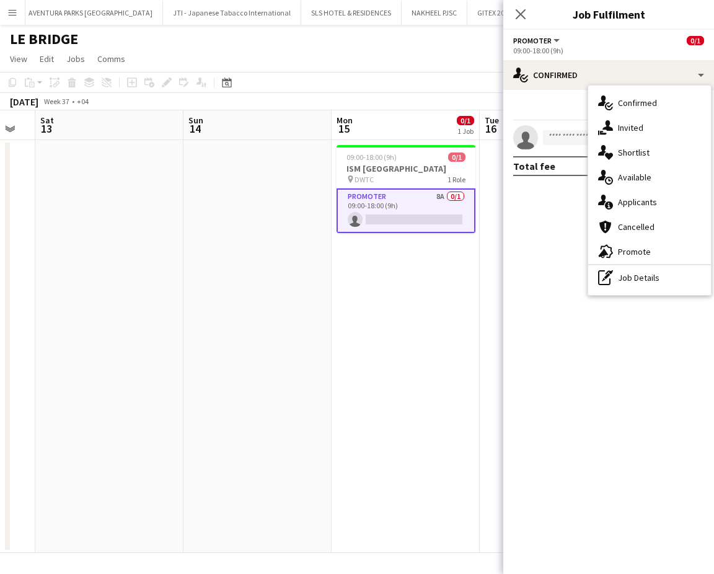
drag, startPoint x: 644, startPoint y: 197, endPoint x: 651, endPoint y: 213, distance: 17.8
click at [643, 197] on div "single-neutral-actions-information Applicants" at bounding box center [649, 202] width 123 height 25
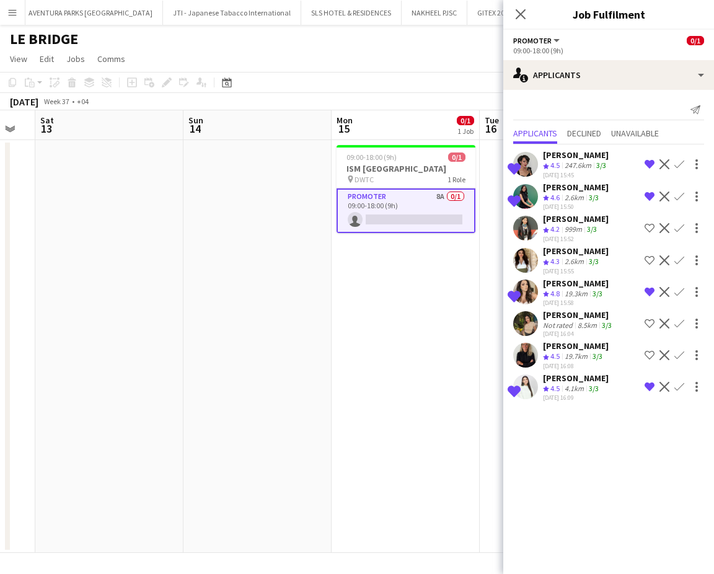
click at [413, 365] on app-date-cell "09:00-18:00 (9h) 0/1 ISM Middle East pin DWTC 1 Role Promoter 8A 0/1 09:00-18:0…" at bounding box center [406, 346] width 148 height 413
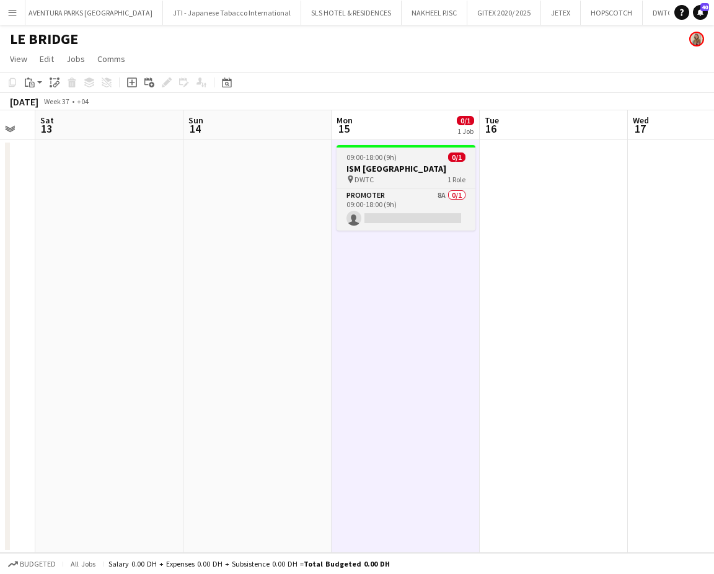
click at [431, 170] on h3 "ISM Middle East" at bounding box center [406, 168] width 139 height 11
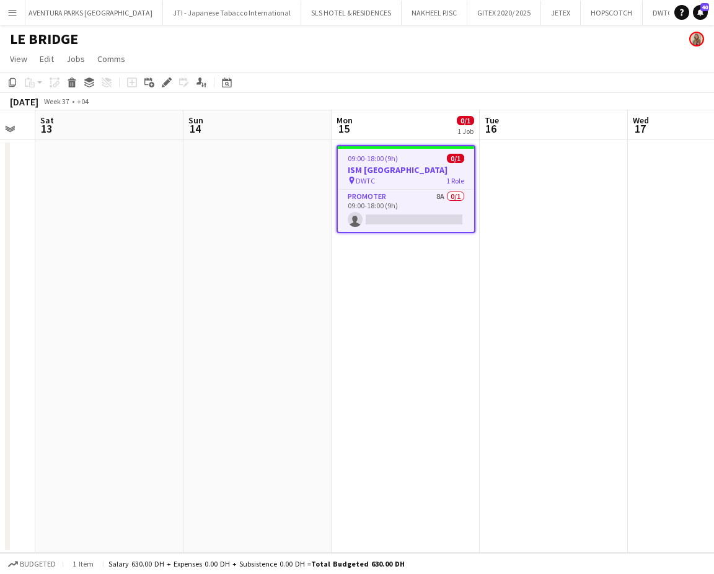
click at [369, 168] on h3 "ISM Middle East" at bounding box center [406, 169] width 136 height 11
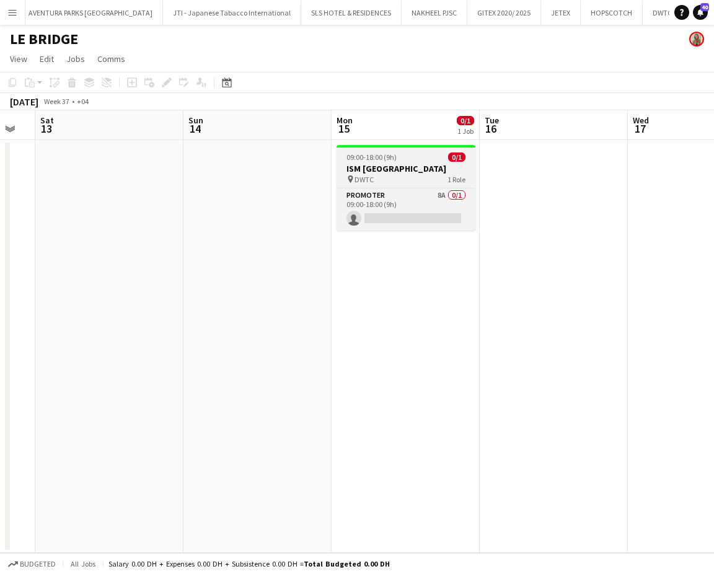
click at [387, 156] on span "09:00-18:00 (9h)" at bounding box center [372, 157] width 50 height 9
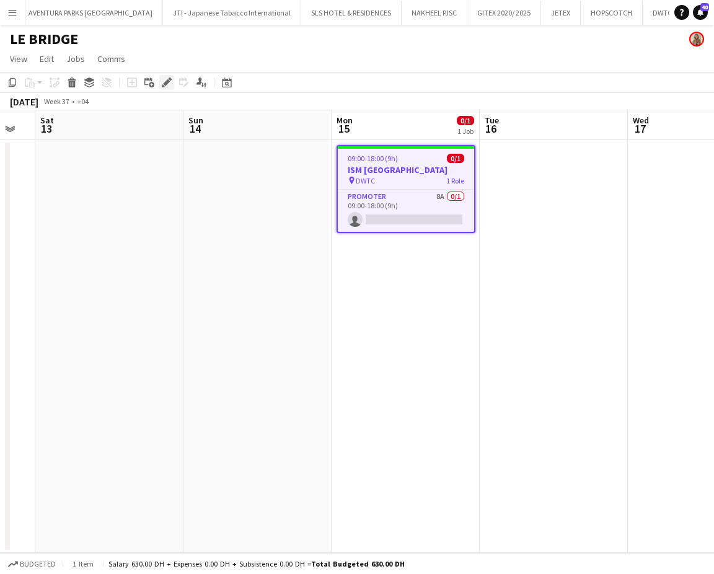
click at [166, 82] on icon at bounding box center [166, 82] width 7 height 7
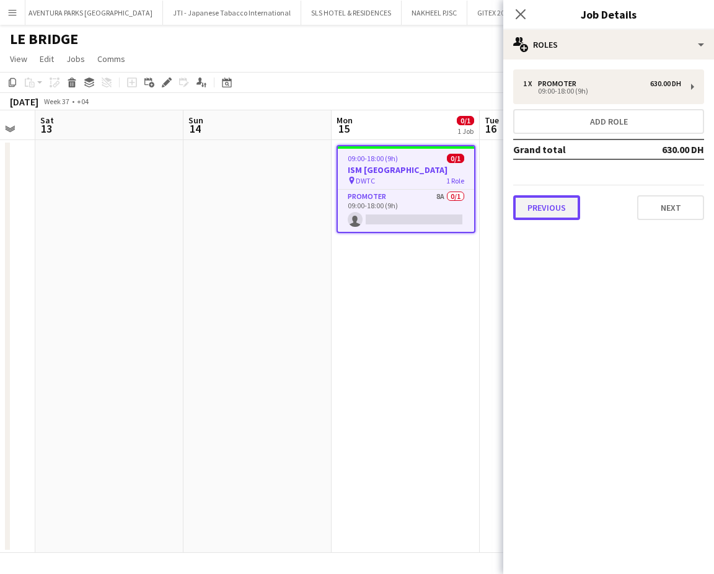
click at [560, 201] on button "Previous" at bounding box center [546, 207] width 67 height 25
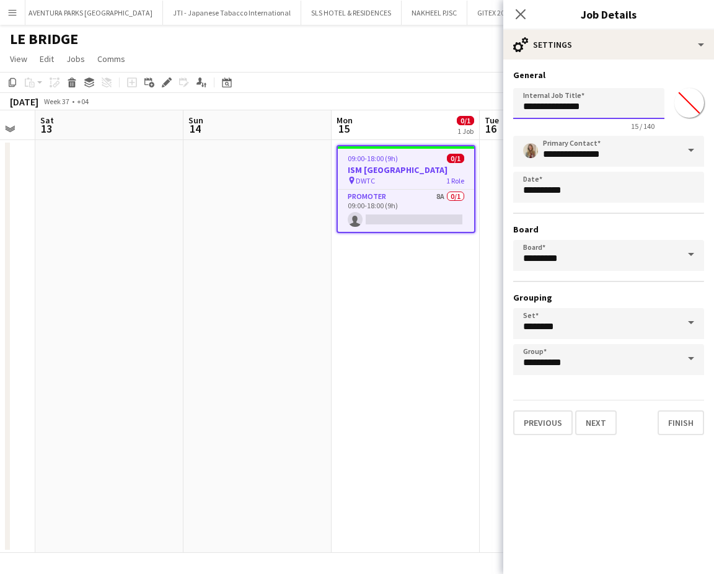
click at [523, 108] on input "**********" at bounding box center [588, 103] width 151 height 31
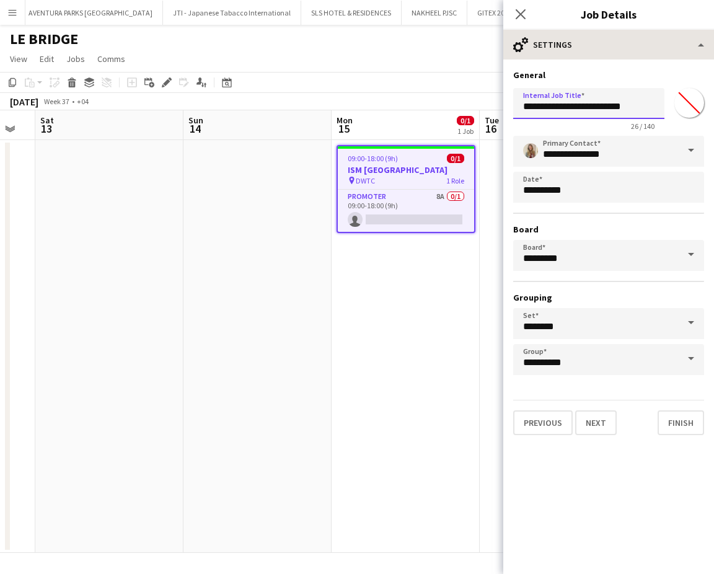
type input "**********"
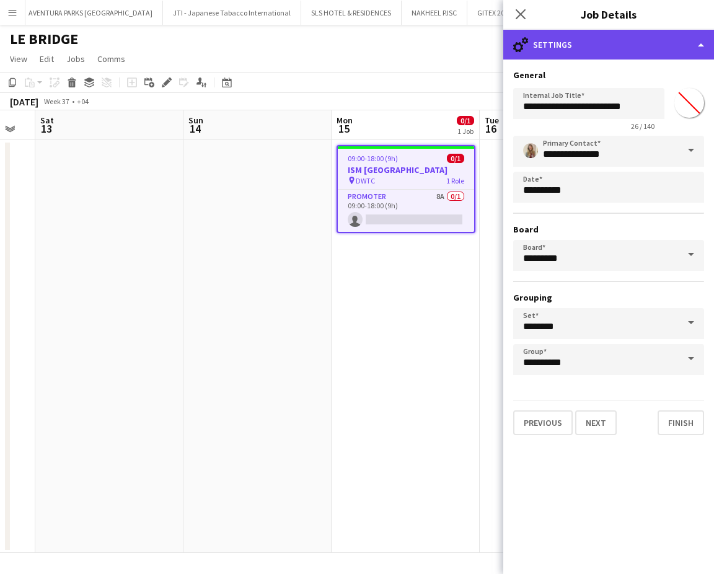
click at [663, 37] on div "cog-double-3 Settings" at bounding box center [608, 45] width 211 height 30
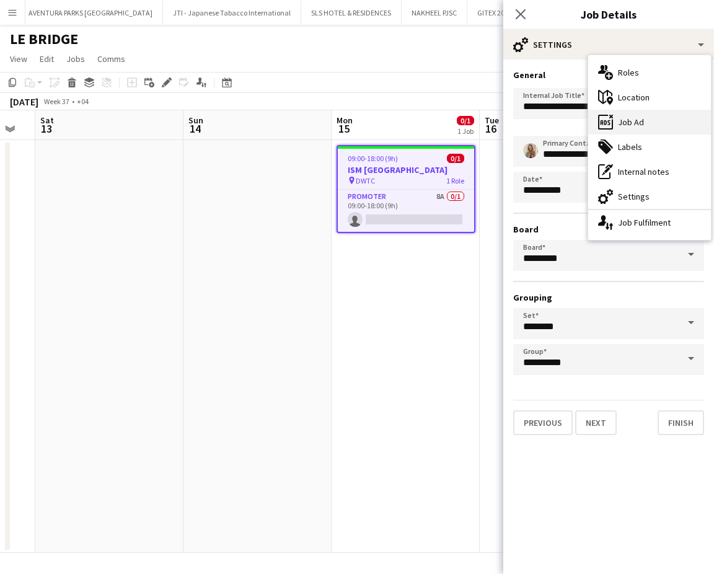
click at [653, 125] on div "ads-window Job Ad" at bounding box center [649, 122] width 123 height 25
type input "**********"
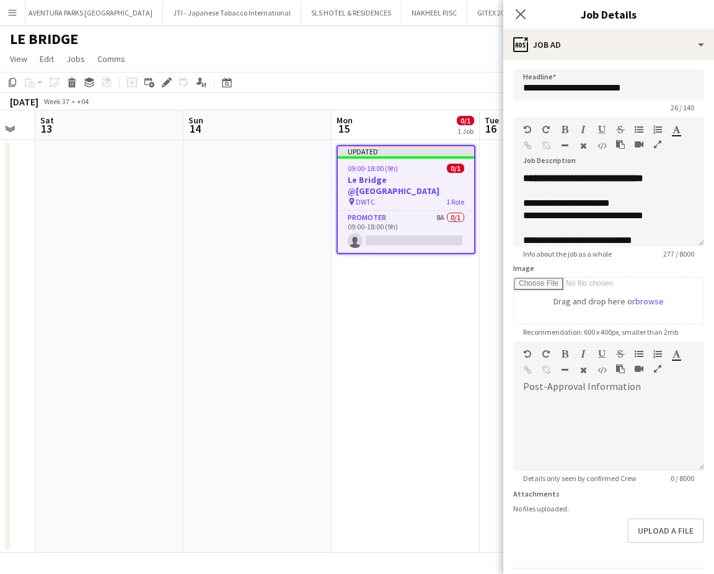
click at [660, 144] on icon "button" at bounding box center [657, 144] width 7 height 9
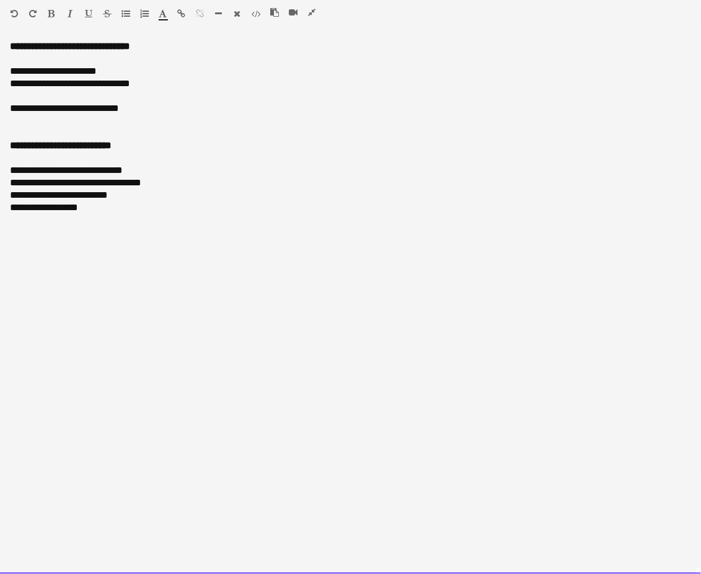
drag, startPoint x: 177, startPoint y: 180, endPoint x: 3, endPoint y: 183, distance: 174.2
click at [5, 183] on div "**********" at bounding box center [350, 307] width 701 height 534
click at [50, 11] on icon "button" at bounding box center [51, 13] width 7 height 9
click at [188, 175] on div "**********" at bounding box center [351, 170] width 682 height 12
click at [192, 191] on div "**********" at bounding box center [351, 195] width 682 height 12
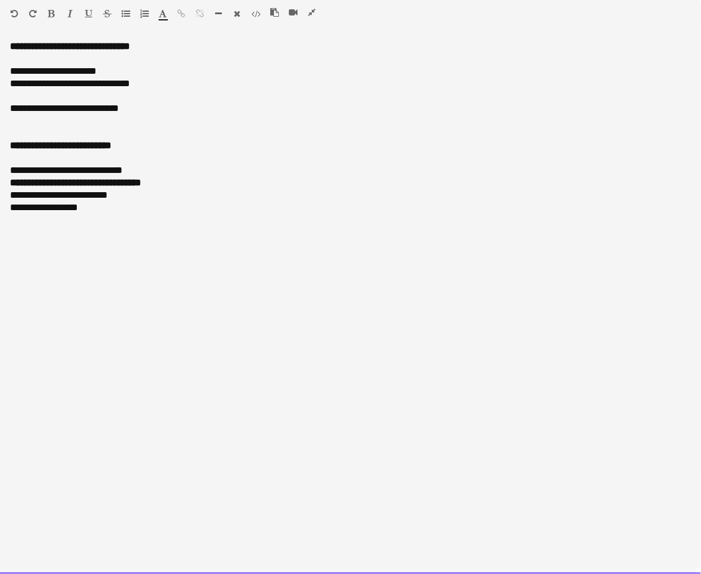
click at [193, 181] on div "**********" at bounding box center [351, 183] width 682 height 12
click at [316, 10] on div at bounding box center [298, 14] width 56 height 15
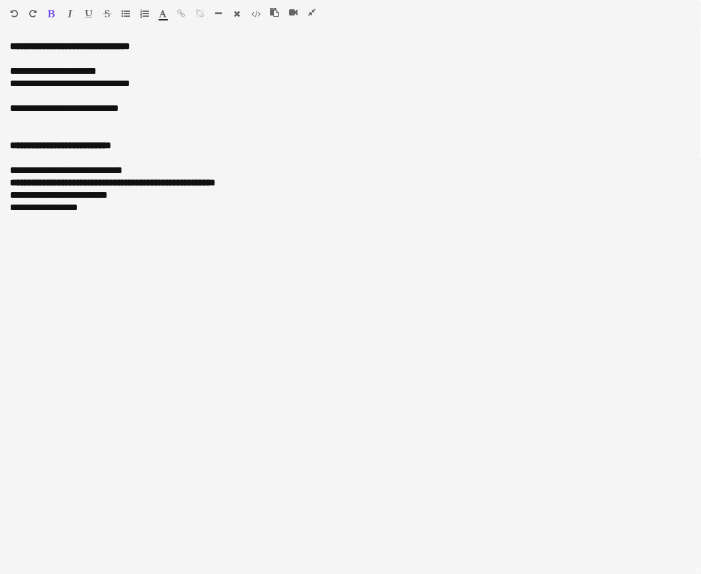
click at [309, 9] on icon "button" at bounding box center [311, 12] width 7 height 9
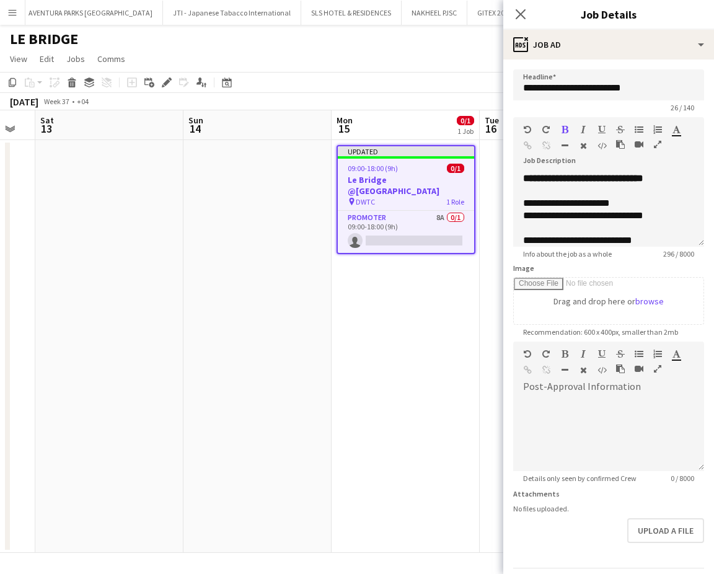
click at [309, 348] on app-date-cell at bounding box center [258, 346] width 148 height 413
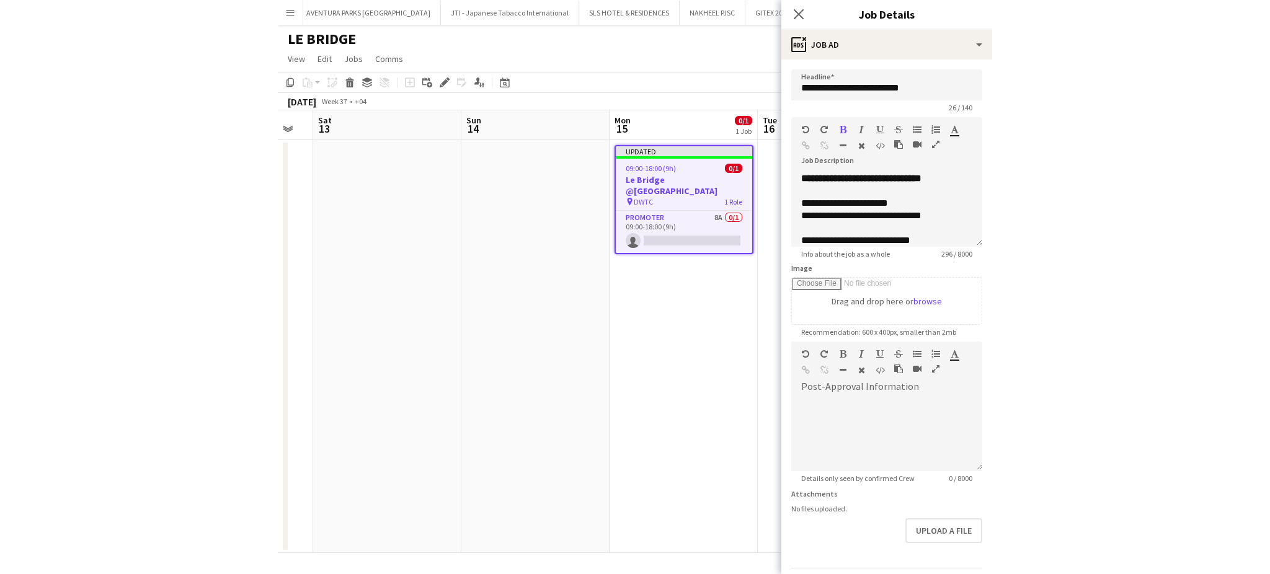
scroll to position [0, 410]
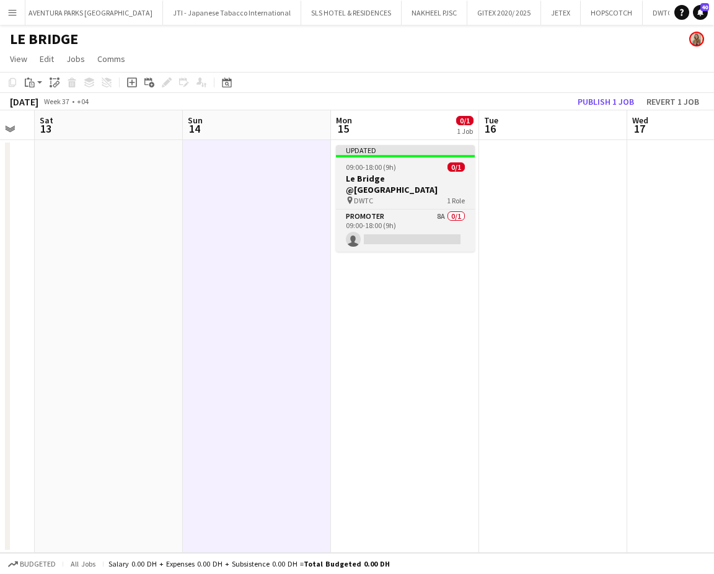
click at [391, 169] on span "09:00-18:00 (9h)" at bounding box center [371, 166] width 50 height 9
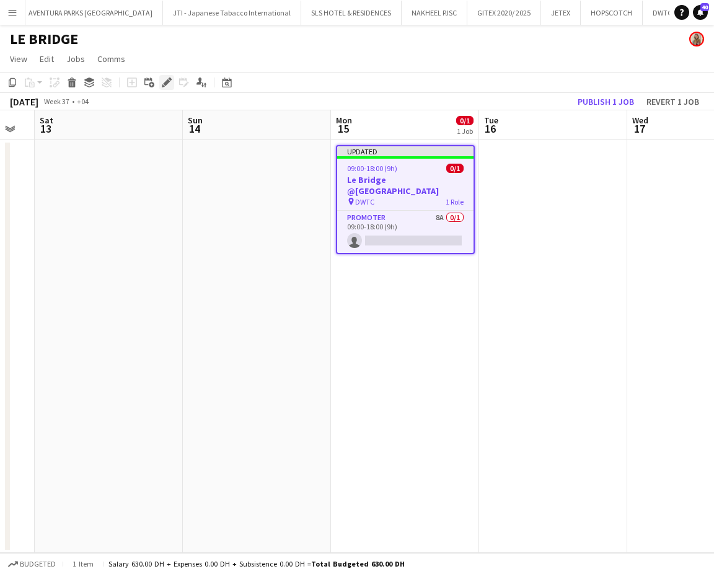
click at [163, 77] on icon "Edit" at bounding box center [167, 82] width 10 height 10
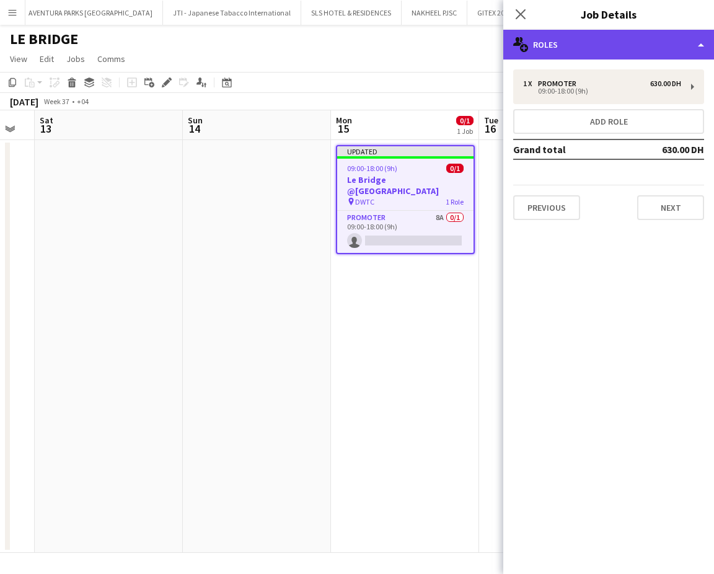
click at [673, 37] on div "multiple-users-add Roles" at bounding box center [608, 45] width 211 height 30
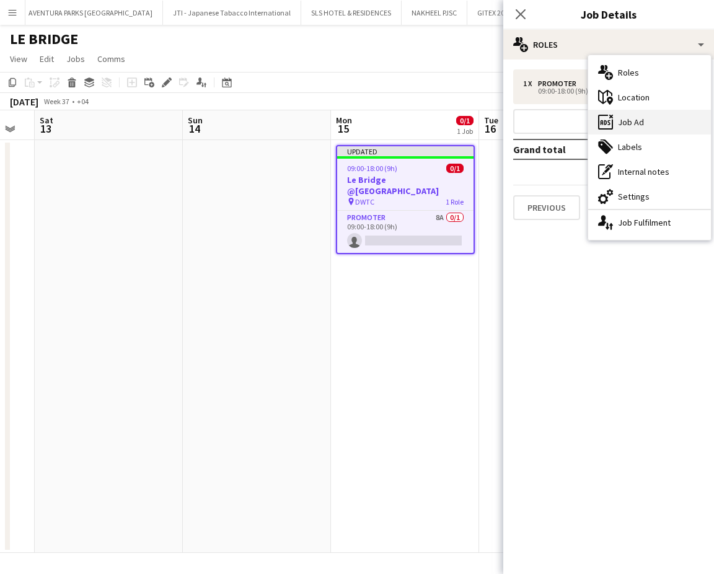
click at [636, 127] on div "ads-window Job Ad" at bounding box center [649, 122] width 123 height 25
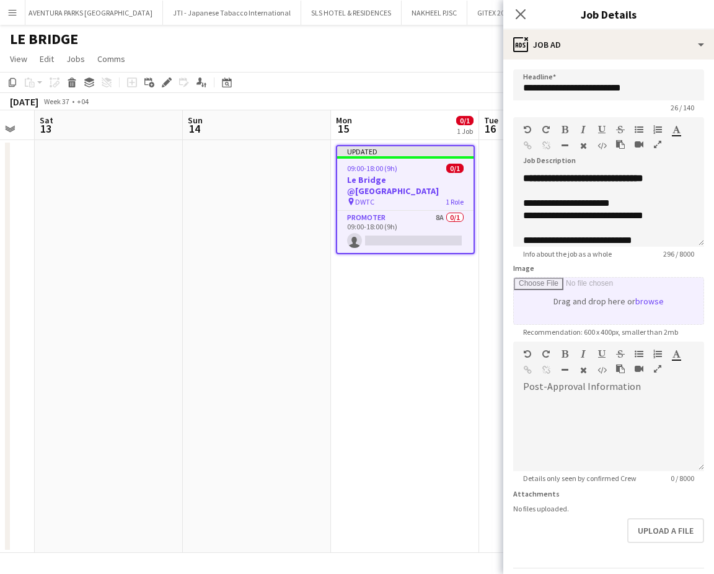
click at [593, 312] on input "Image" at bounding box center [609, 301] width 190 height 46
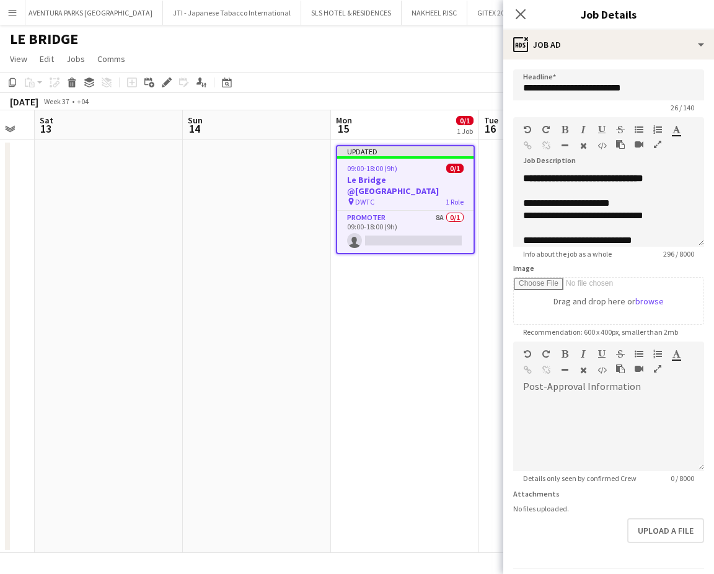
type input "**********"
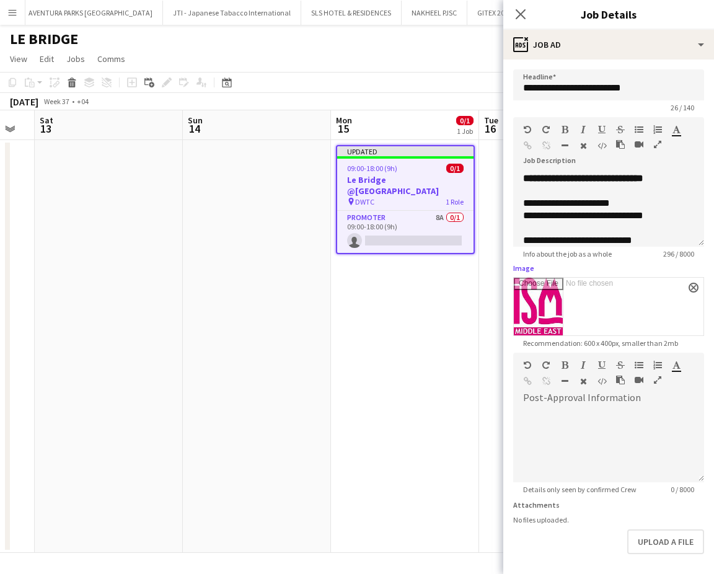
click at [471, 348] on app-date-cell "Updated 09:00-18:00 (9h) 0/1 Le Bridge @ISM Middle East pin DWTC 1 Role Promote…" at bounding box center [405, 346] width 148 height 413
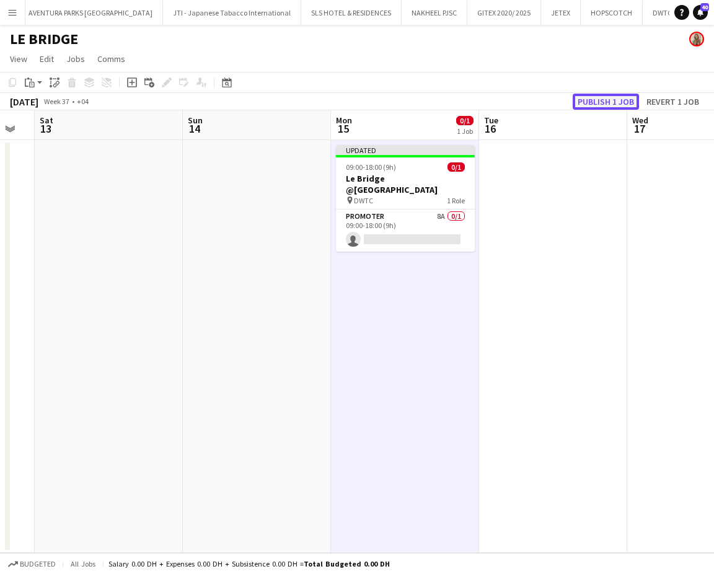
click at [591, 104] on button "Publish 1 job" at bounding box center [606, 102] width 66 height 16
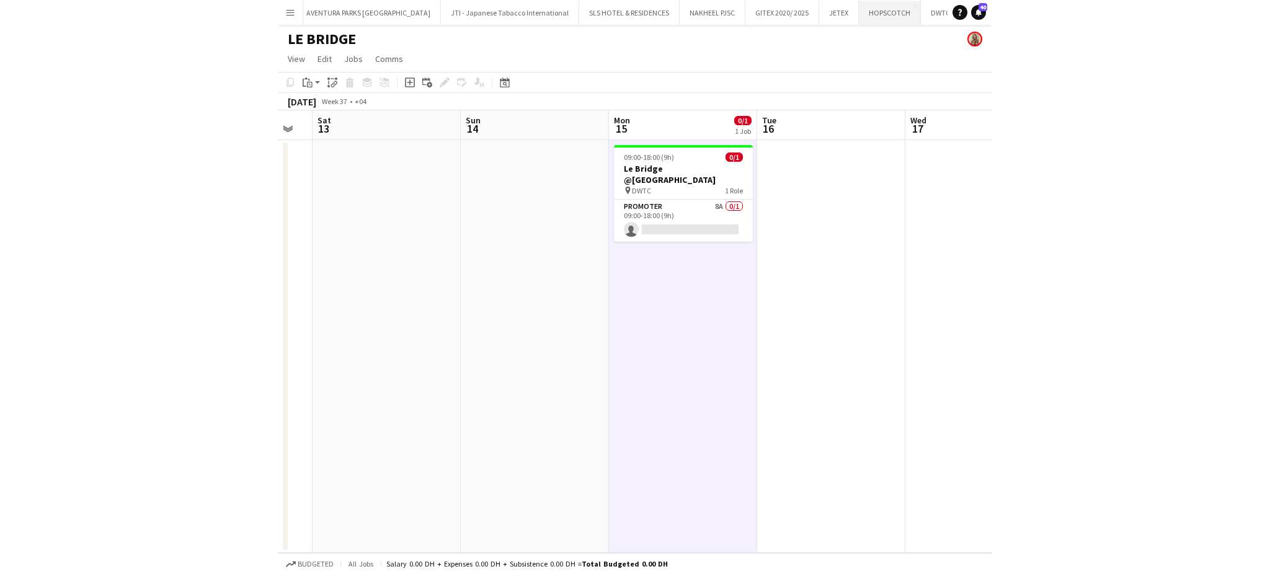
scroll to position [0, 2244]
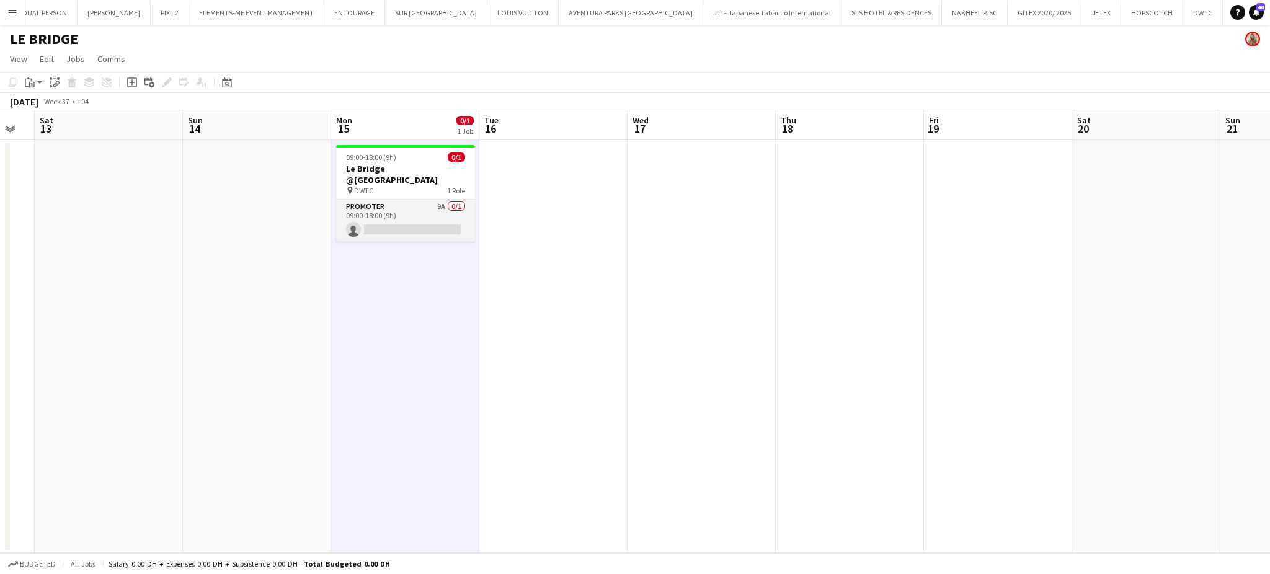
click at [390, 208] on app-card-role "Promoter 9A 0/1 09:00-18:00 (9h) single-neutral-actions" at bounding box center [405, 221] width 139 height 42
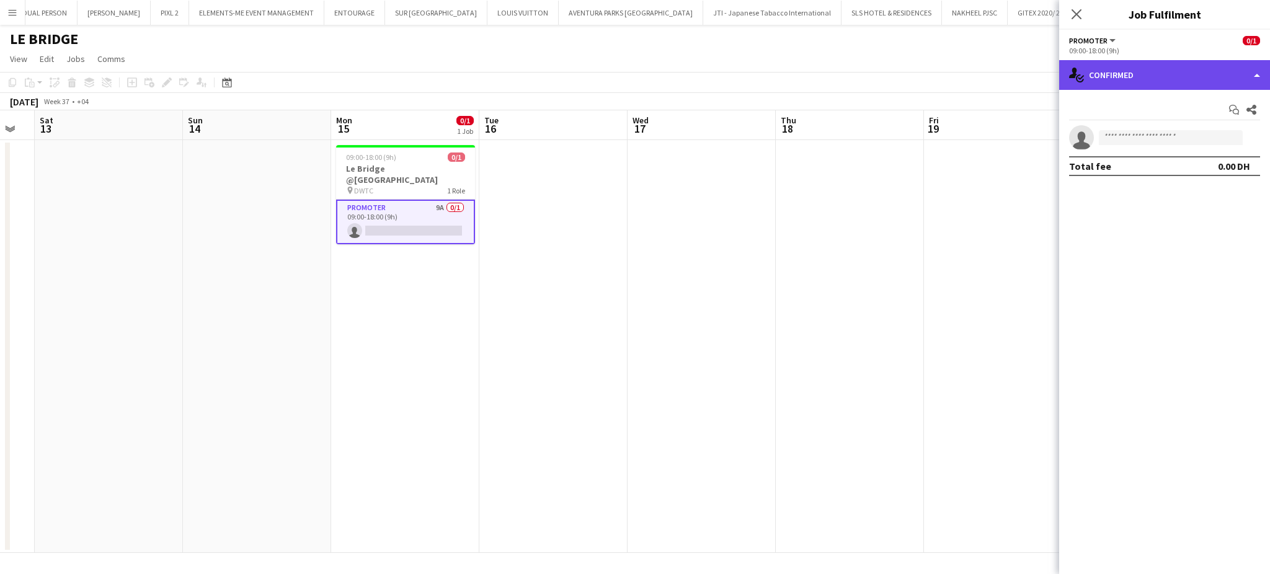
click at [1250, 63] on div "single-neutral-actions-check-2 Confirmed" at bounding box center [1164, 75] width 211 height 30
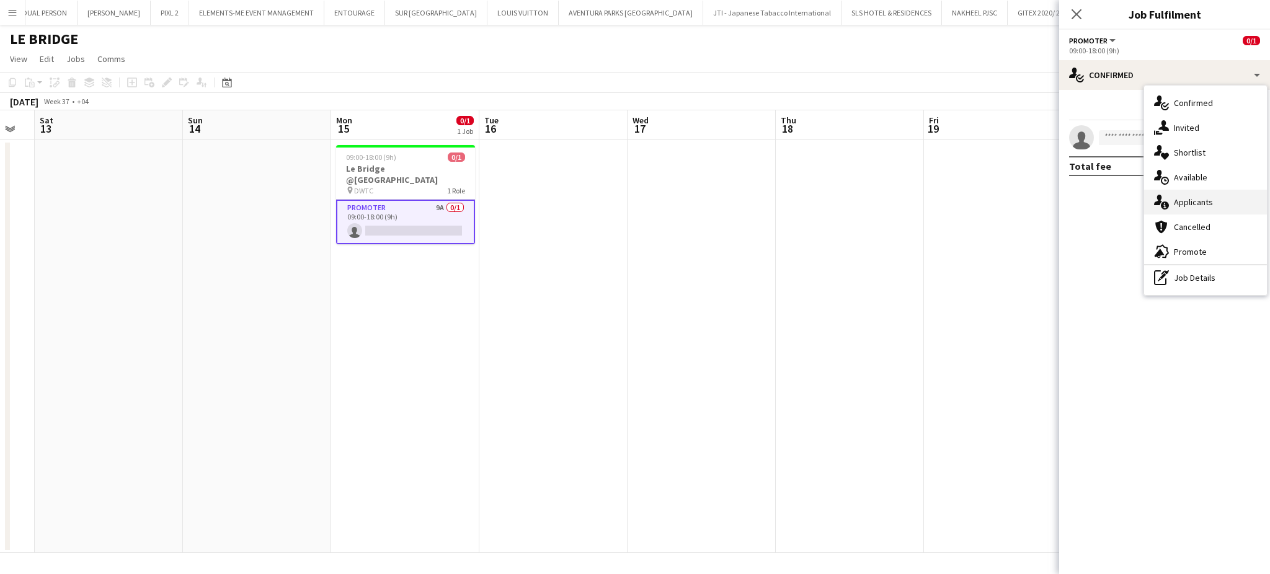
click at [1189, 209] on div "single-neutral-actions-information Applicants" at bounding box center [1205, 202] width 123 height 25
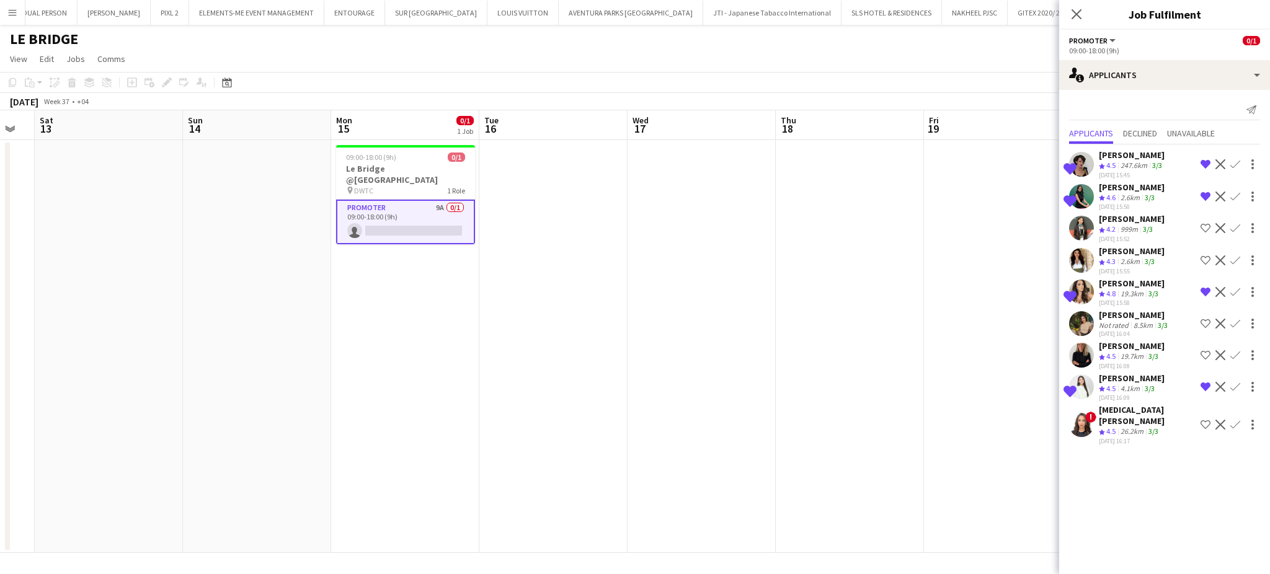
click at [812, 243] on app-date-cell at bounding box center [850, 346] width 148 height 413
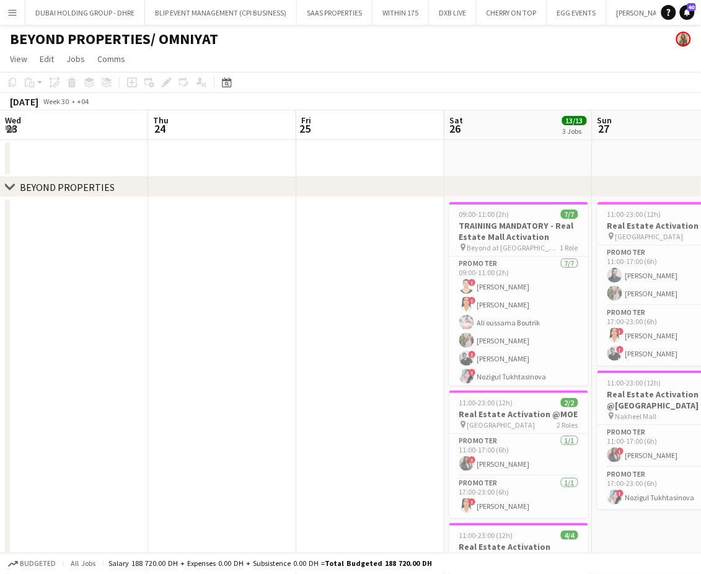
scroll to position [0, 448]
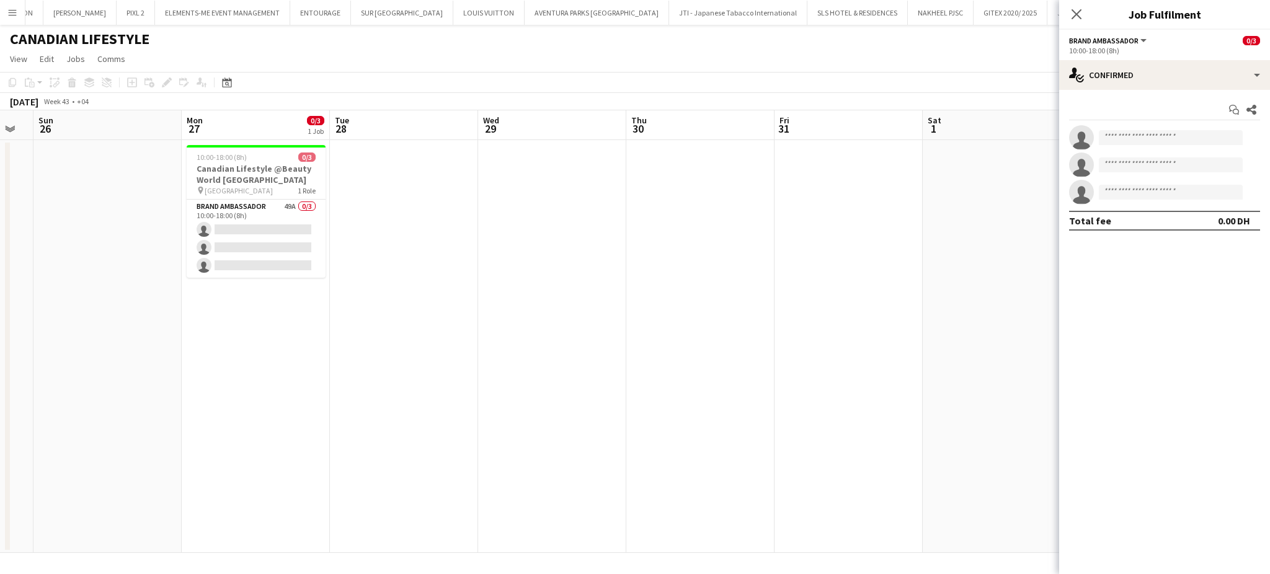
drag, startPoint x: 647, startPoint y: 368, endPoint x: 671, endPoint y: 368, distance: 23.6
click at [670, 368] on app-calendar-viewport "Thu 23 Fri 24 Sat 25 Sun 26 Mon 27 0/3 1 Job Tue 28 Wed 29 Thu 30 Fri 31 Sat 1 …" at bounding box center [635, 331] width 1270 height 443
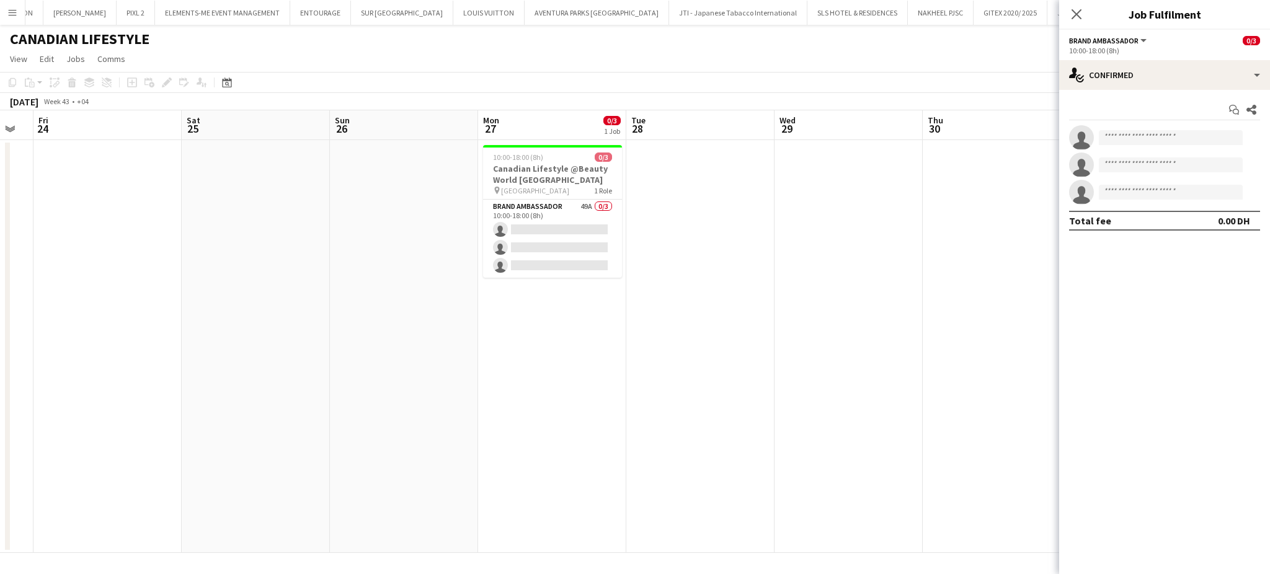
scroll to position [0, 285]
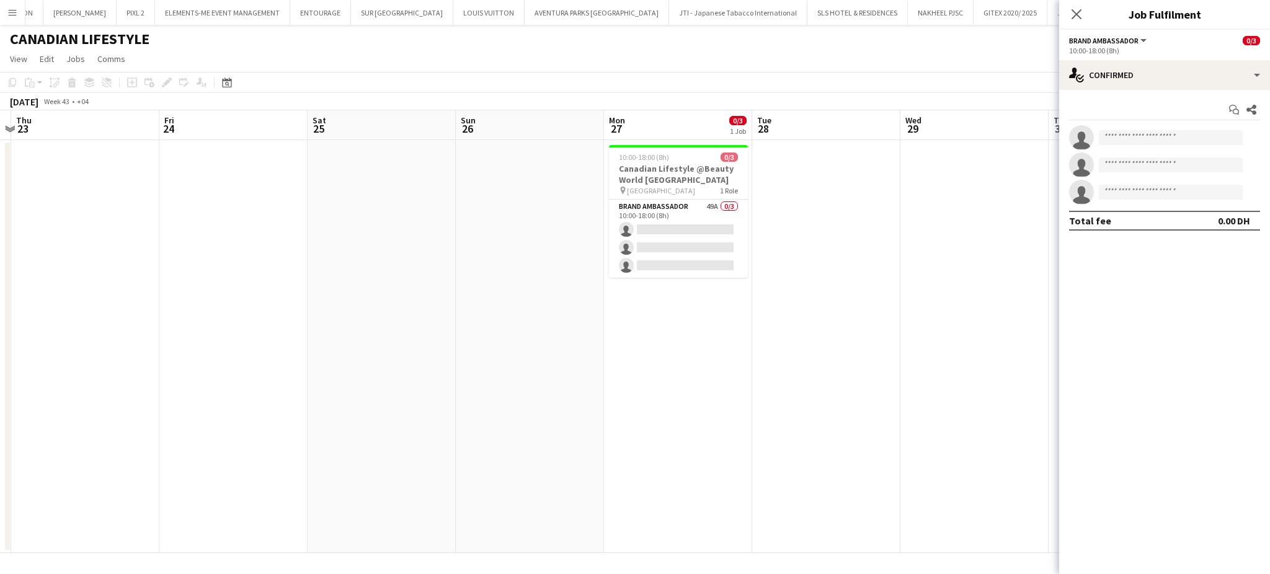
click at [15, 11] on app-icon "Menu" at bounding box center [12, 12] width 10 height 10
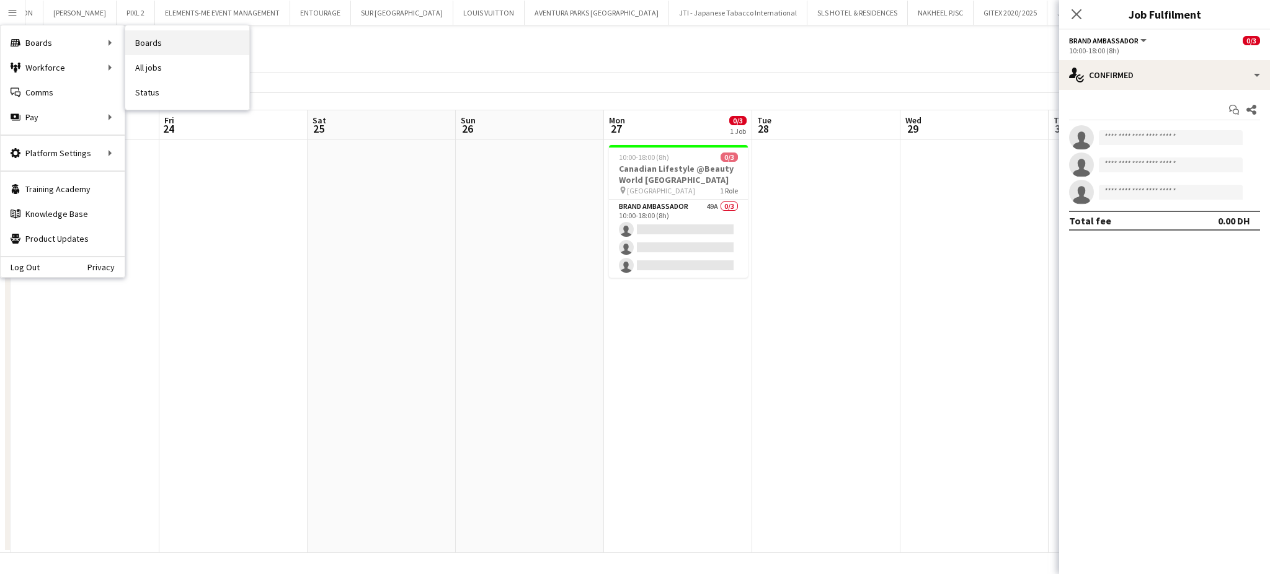
click at [154, 41] on link "Boards" at bounding box center [187, 42] width 124 height 25
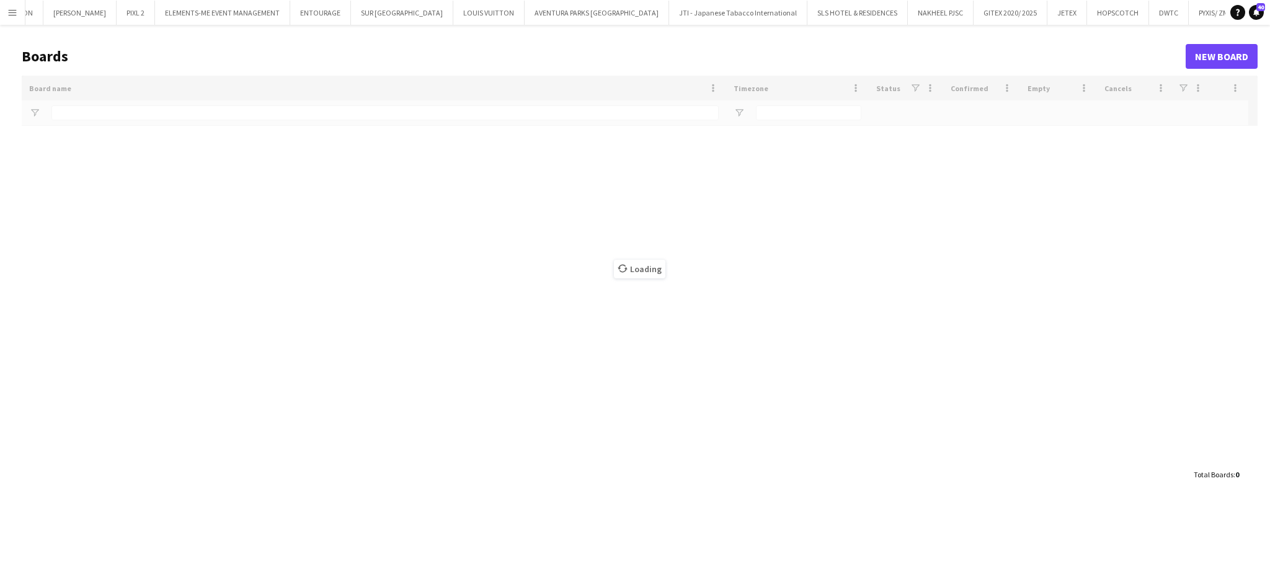
scroll to position [0, 2276]
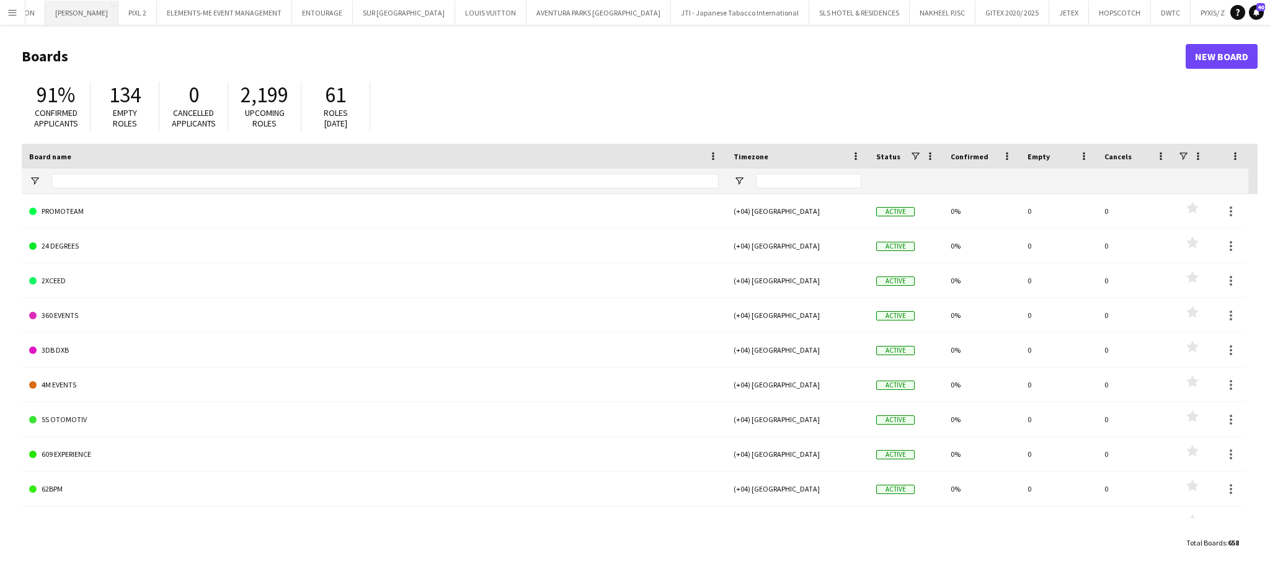
click at [45, 14] on button "[PERSON_NAME] Close" at bounding box center [81, 13] width 73 height 24
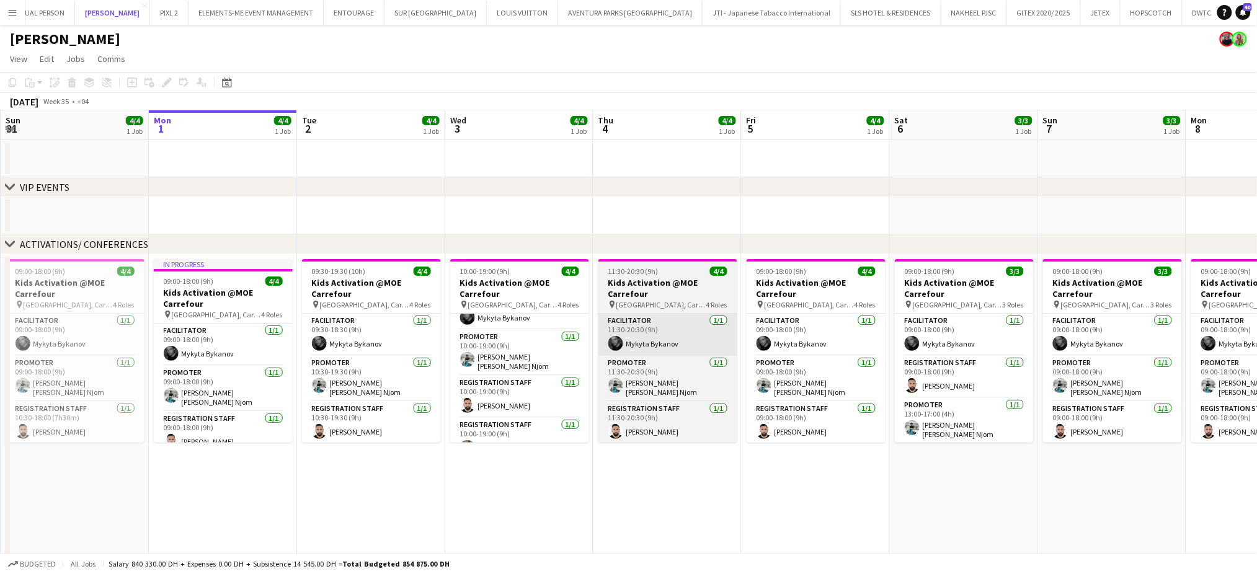
scroll to position [40, 0]
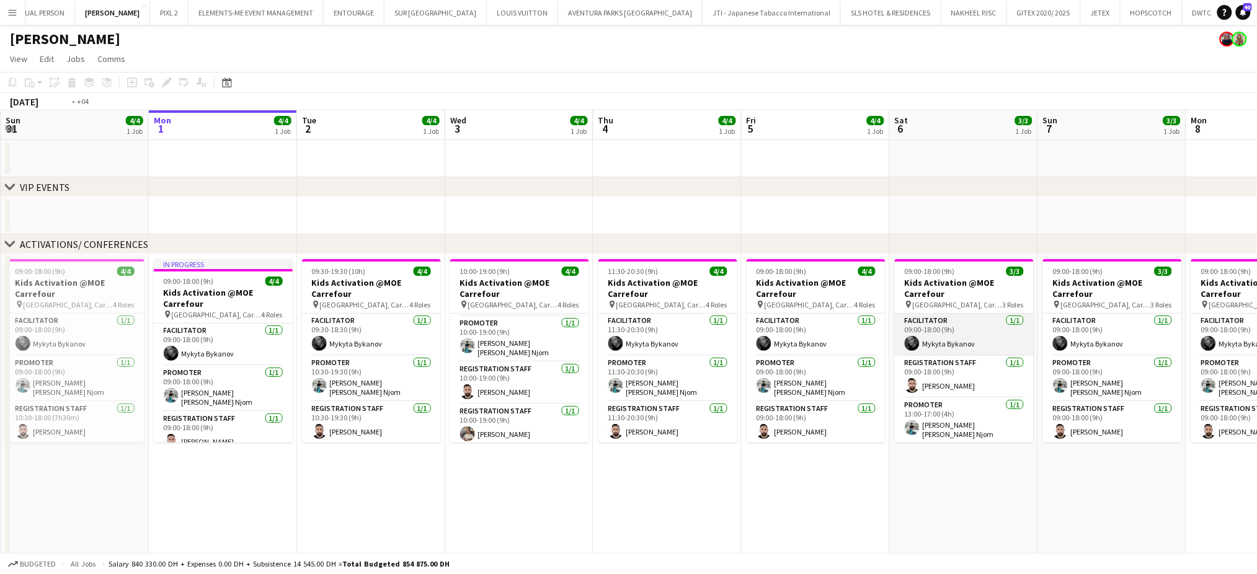
drag, startPoint x: 865, startPoint y: 358, endPoint x: 408, endPoint y: 348, distance: 457.6
click at [387, 358] on app-calendar-viewport "Fri 29 8/8 2 Jobs Sat 30 4/4 1 Job Sun 31 4/4 1 Job Mon 1 4/4 1 Job Tue 2 4/4 1…" at bounding box center [628, 468] width 1257 height 717
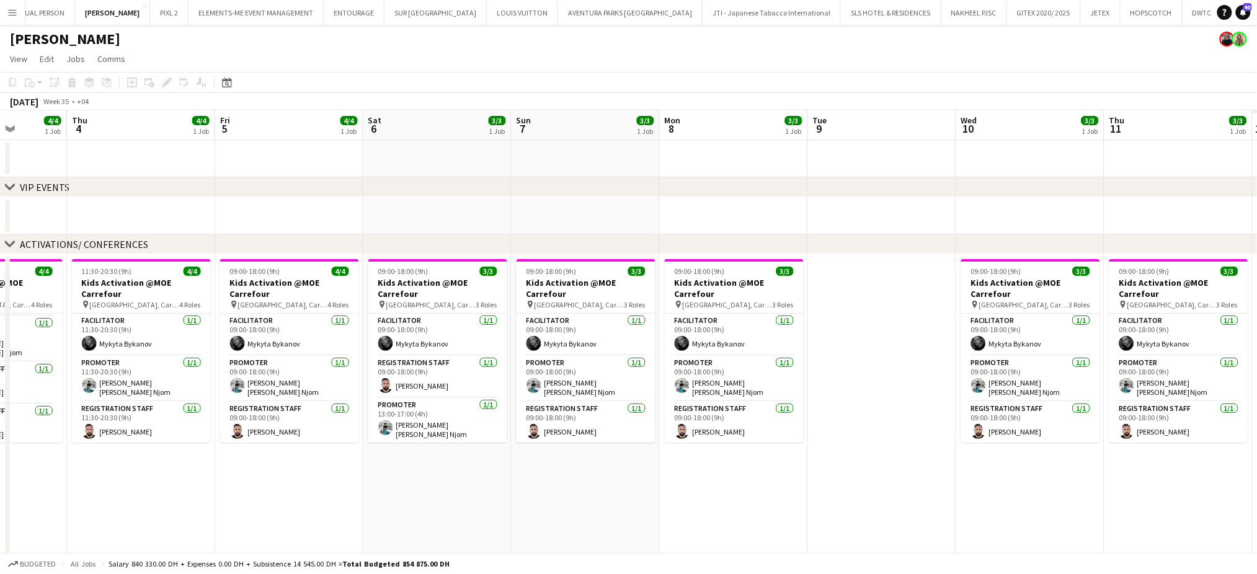
drag, startPoint x: 875, startPoint y: 358, endPoint x: 564, endPoint y: 350, distance: 311.3
click at [567, 350] on app-calendar-viewport "Sun 31 4/4 1 Job Mon 1 4/4 1 Job Tue 2 4/4 1 Job Wed 3 4/4 1 Job Thu 4 4/4 1 Jo…" at bounding box center [628, 468] width 1257 height 717
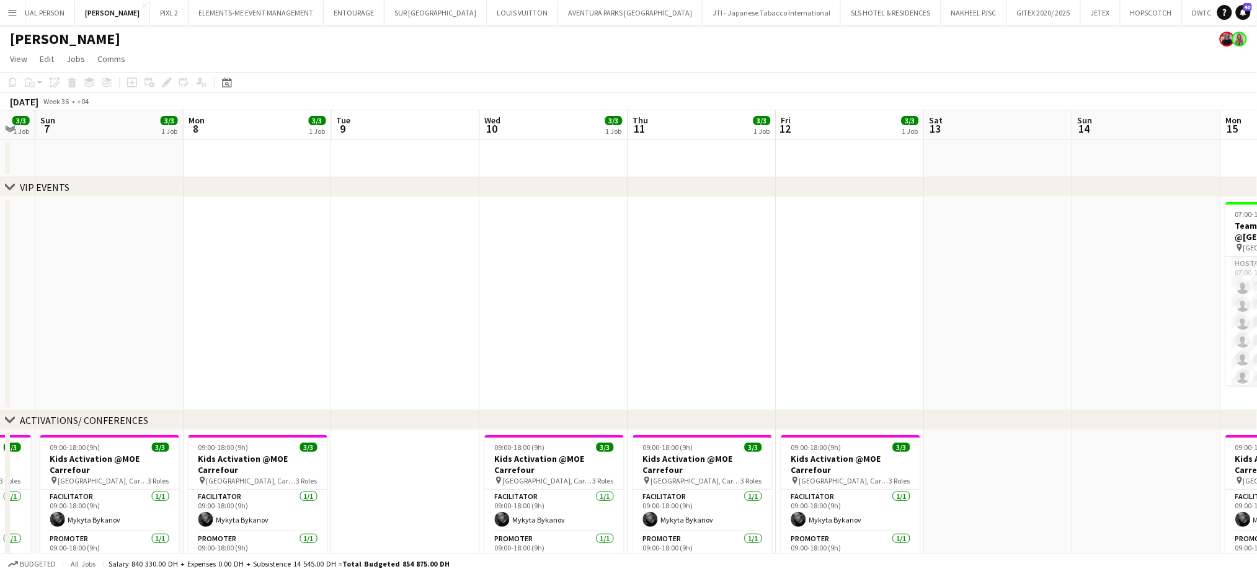
drag, startPoint x: 848, startPoint y: 370, endPoint x: 651, endPoint y: 368, distance: 197.2
click at [648, 371] on app-calendar-viewport "Wed 3 4/4 1 Job Thu 4 4/4 1 Job Fri 5 4/4 1 Job Sat 6 3/3 1 Job Sun 7 3/3 1 Job…" at bounding box center [628, 556] width 1257 height 893
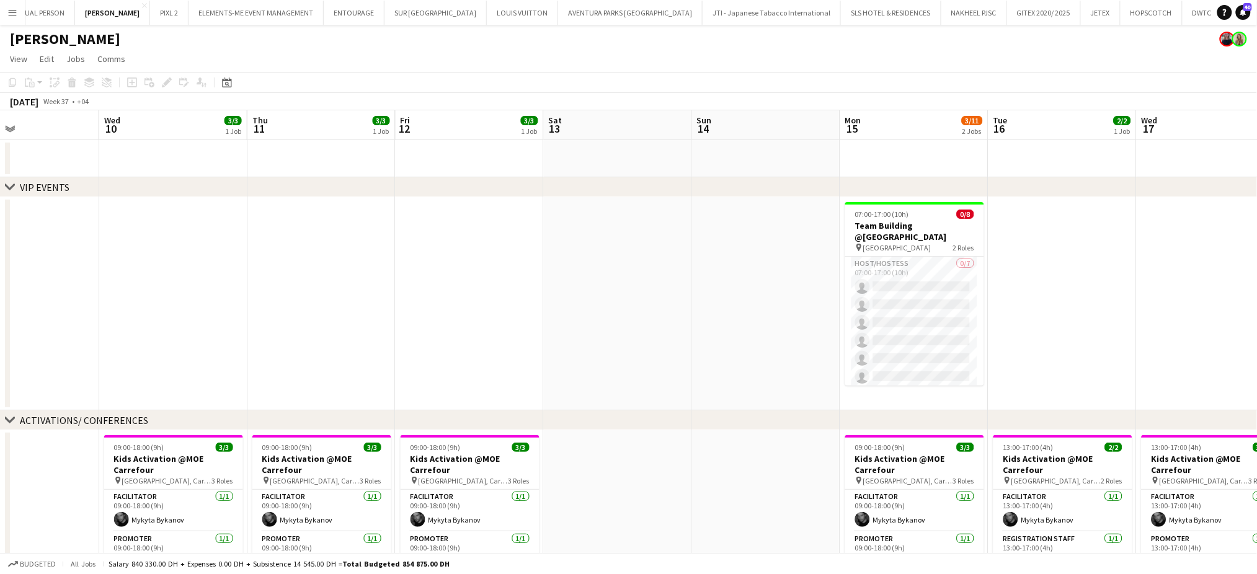
drag, startPoint x: 353, startPoint y: 328, endPoint x: 381, endPoint y: 334, distance: 28.6
click at [347, 327] on app-calendar-viewport "Sat 6 3/3 1 Job Sun 7 3/3 1 Job Mon 8 3/3 1 Job Tue 9 Wed 10 3/3 1 Job Thu 11 3…" at bounding box center [628, 556] width 1257 height 893
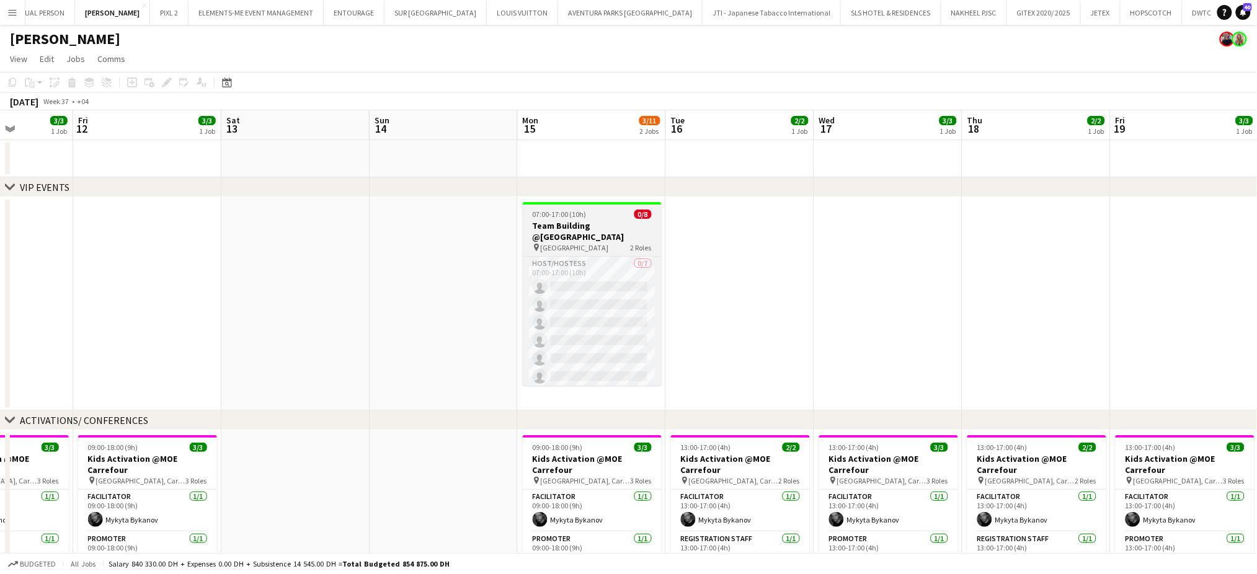
click at [583, 224] on h3 "Team Building @Dubai airport" at bounding box center [592, 231] width 139 height 22
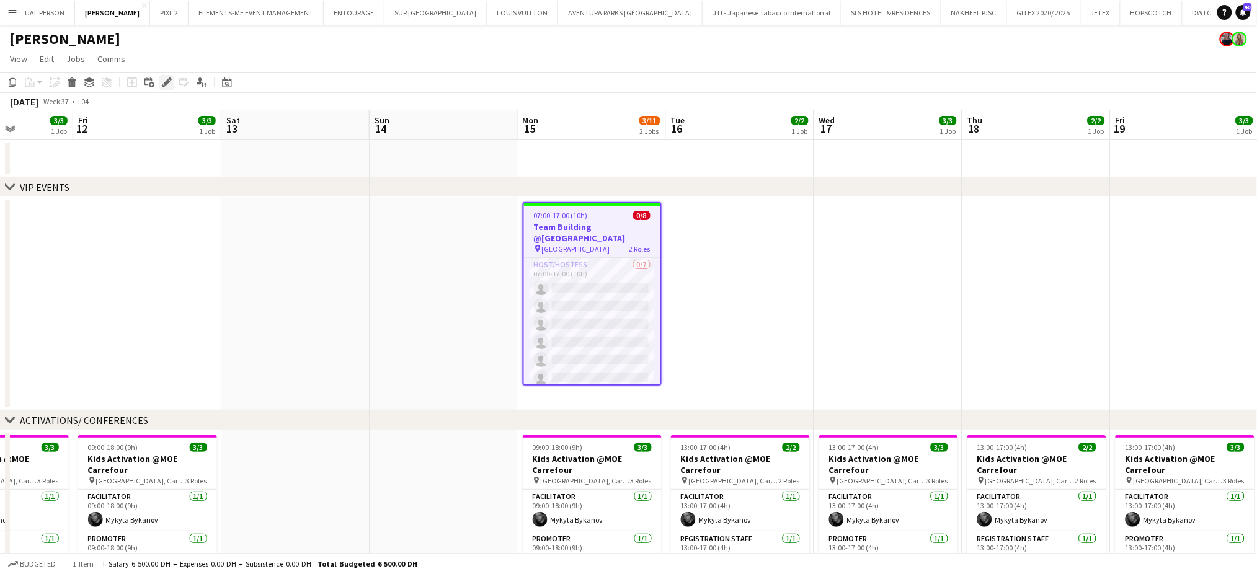
click at [169, 79] on icon at bounding box center [170, 78] width 3 height 3
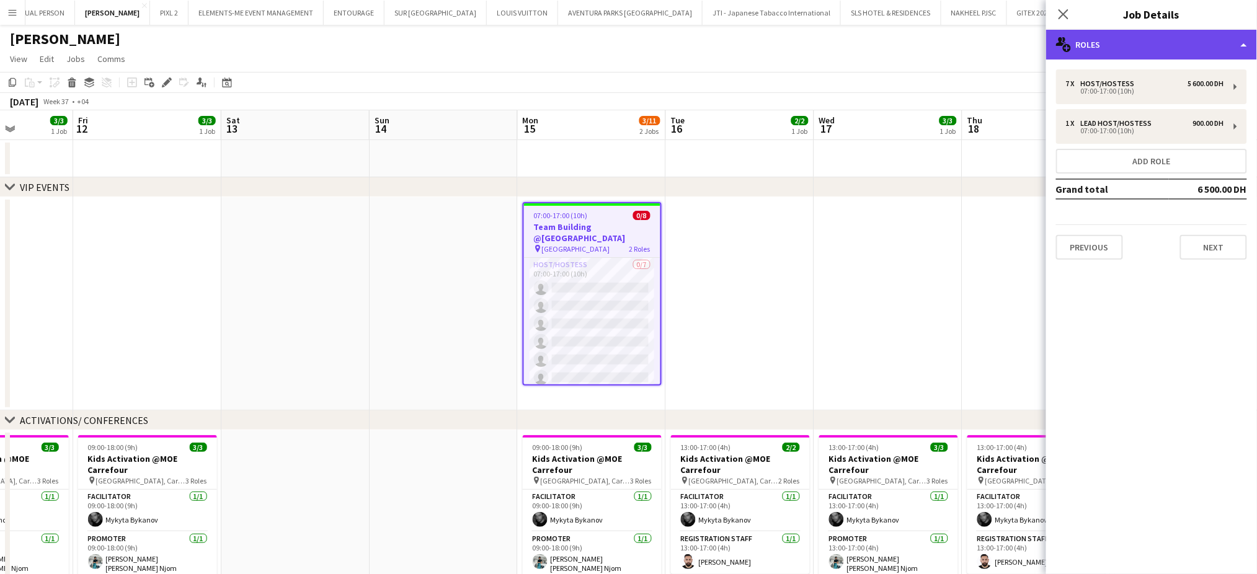
click at [1229, 38] on div "multiple-users-add Roles" at bounding box center [1151, 45] width 211 height 30
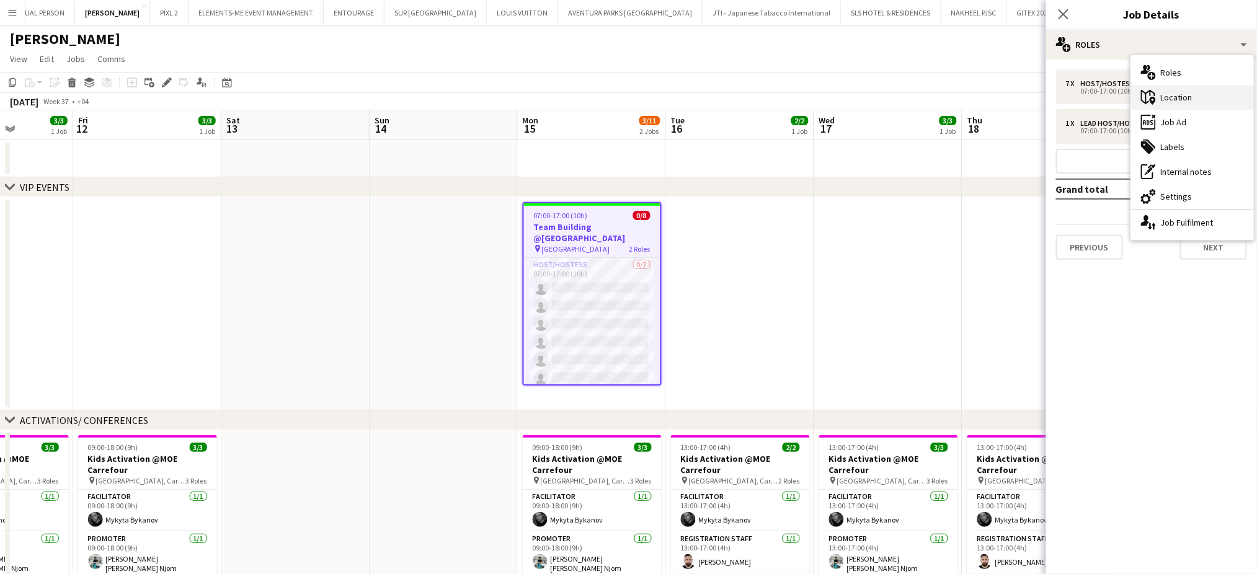
click at [1206, 95] on div "maps-pin-1 Location" at bounding box center [1192, 97] width 123 height 25
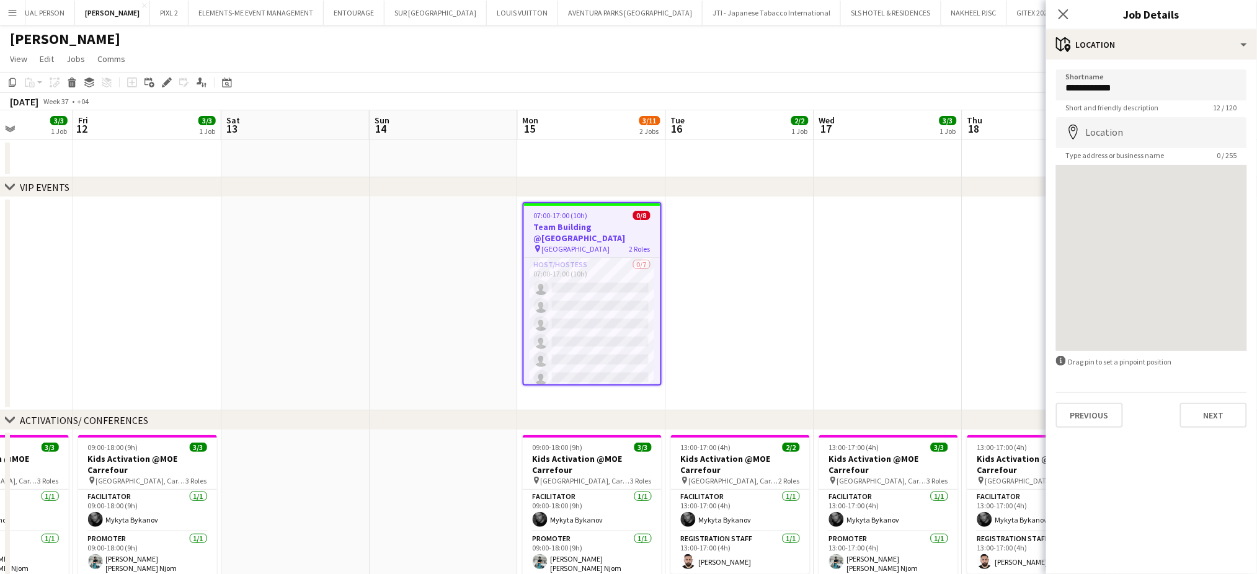
click at [636, 224] on h3 "Team Building @Dubai airport" at bounding box center [592, 232] width 136 height 22
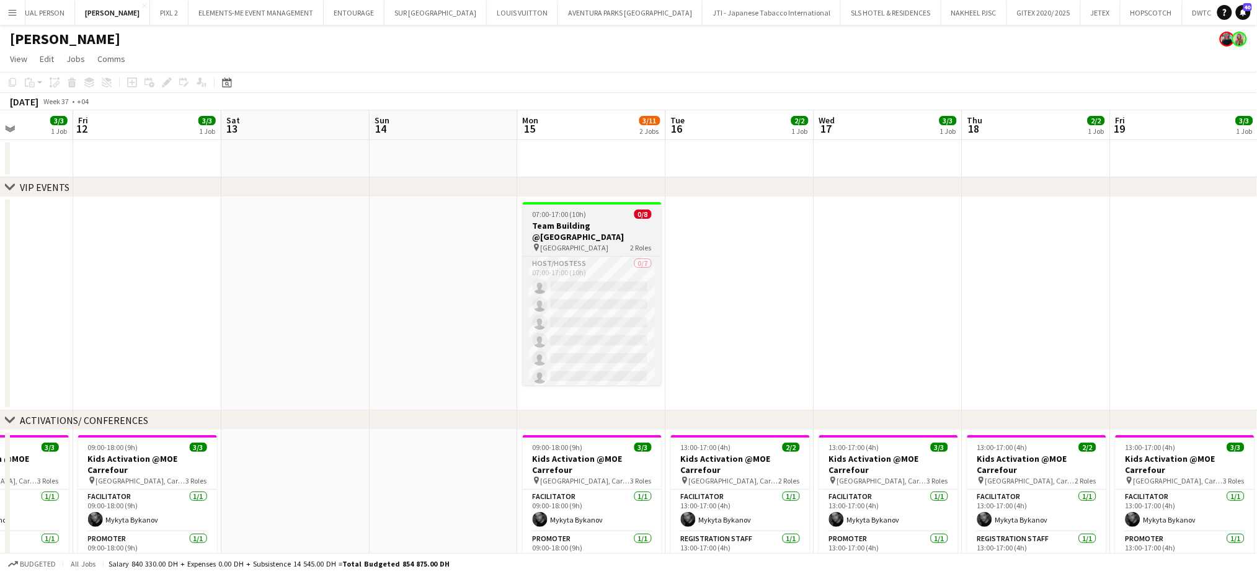
click at [543, 210] on span "07:00-17:00 (10h)" at bounding box center [560, 214] width 54 height 9
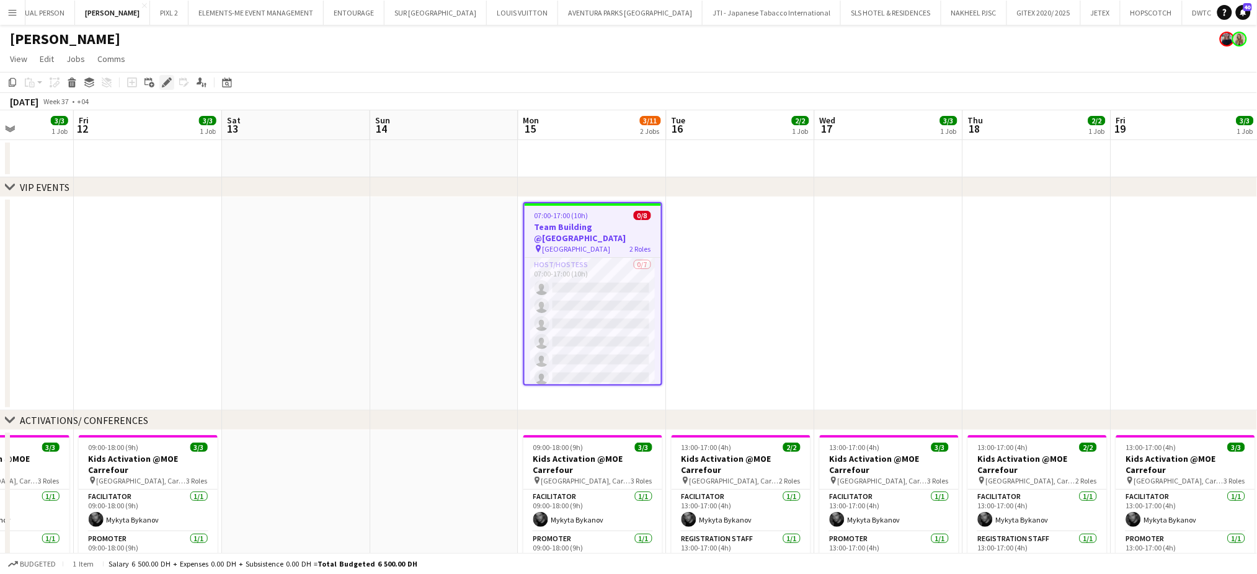
click at [165, 82] on icon at bounding box center [166, 82] width 7 height 7
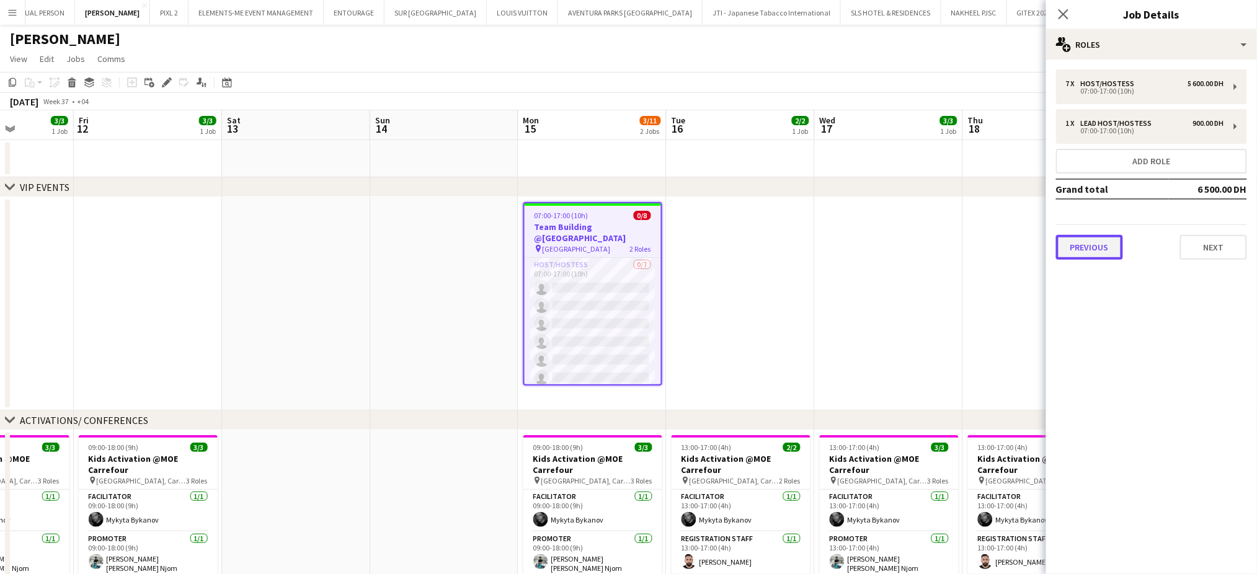
click at [1083, 243] on button "Previous" at bounding box center [1089, 247] width 67 height 25
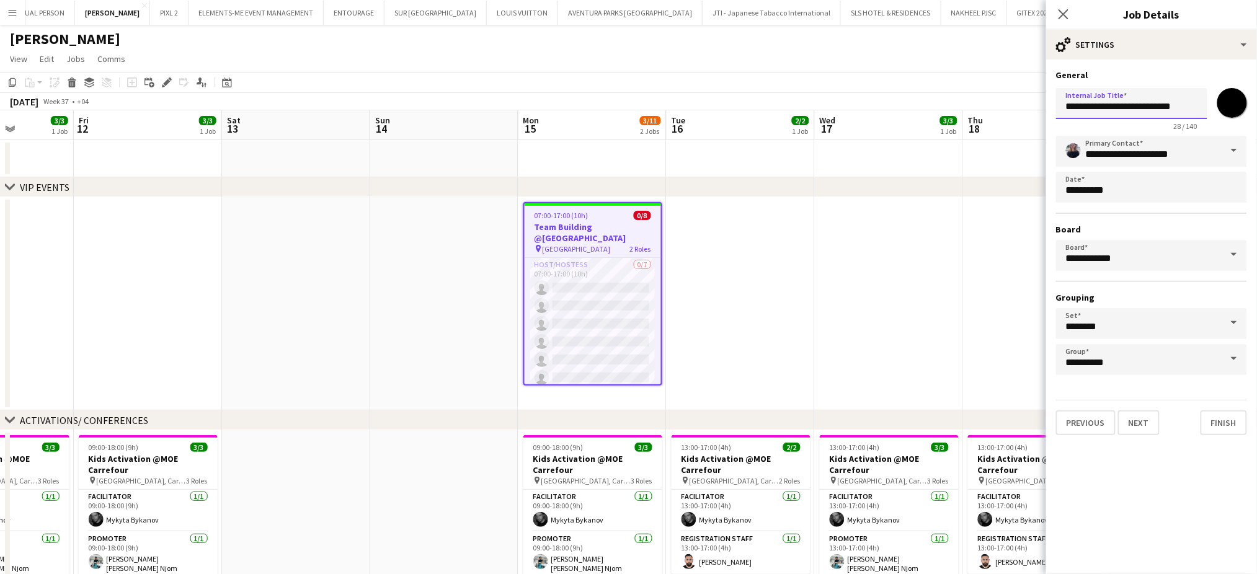
drag, startPoint x: 1141, startPoint y: 107, endPoint x: 1201, endPoint y: 105, distance: 60.1
click at [1201, 105] on input "**********" at bounding box center [1131, 103] width 151 height 31
paste input "**********"
type input "**********"
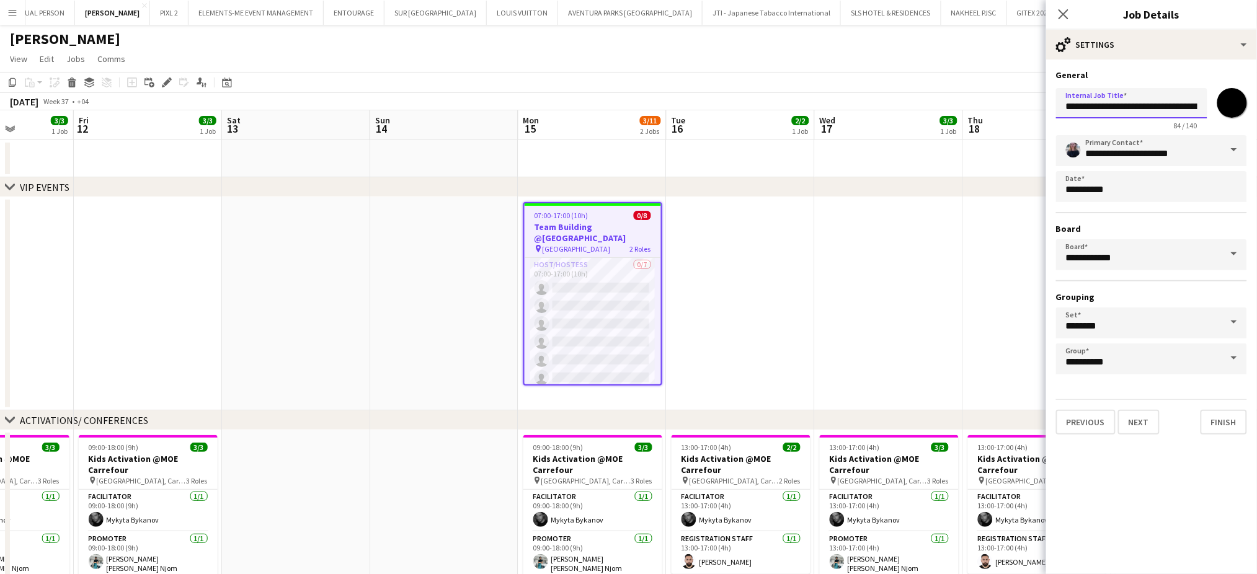
drag, startPoint x: 1175, startPoint y: 110, endPoint x: 929, endPoint y: 106, distance: 245.5
click at [930, 107] on body "Menu Boards Boards Boards All jobs Status Workforce Workforce My Workforce Recr…" at bounding box center [628, 512] width 1257 height 1024
type input "**********"
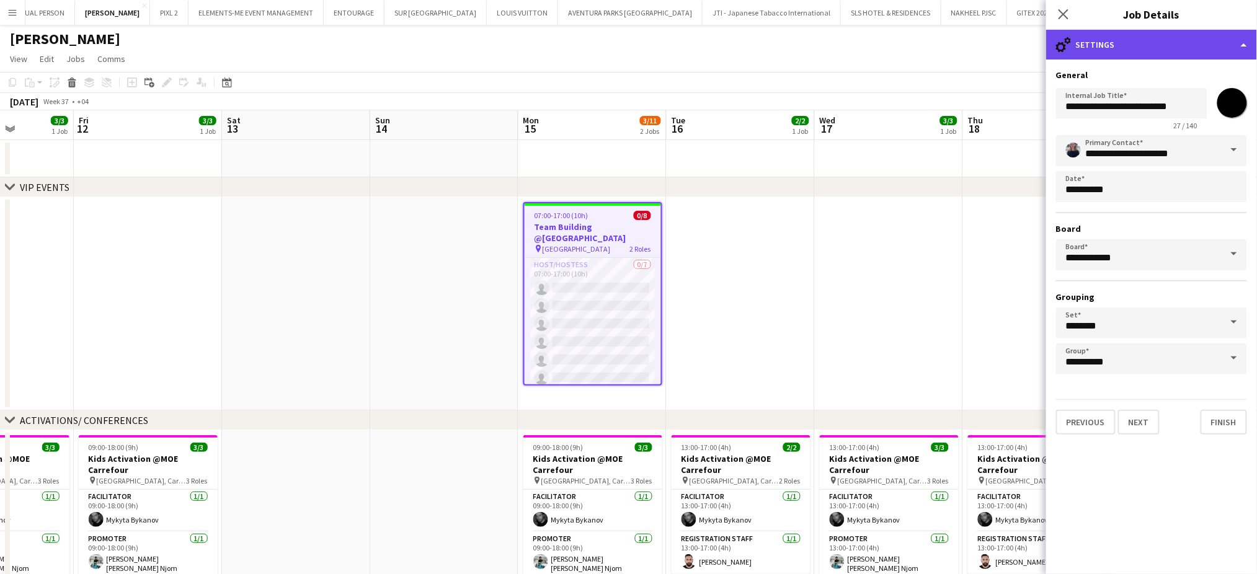
click at [1212, 41] on div "cog-double-3 Settings" at bounding box center [1151, 45] width 211 height 30
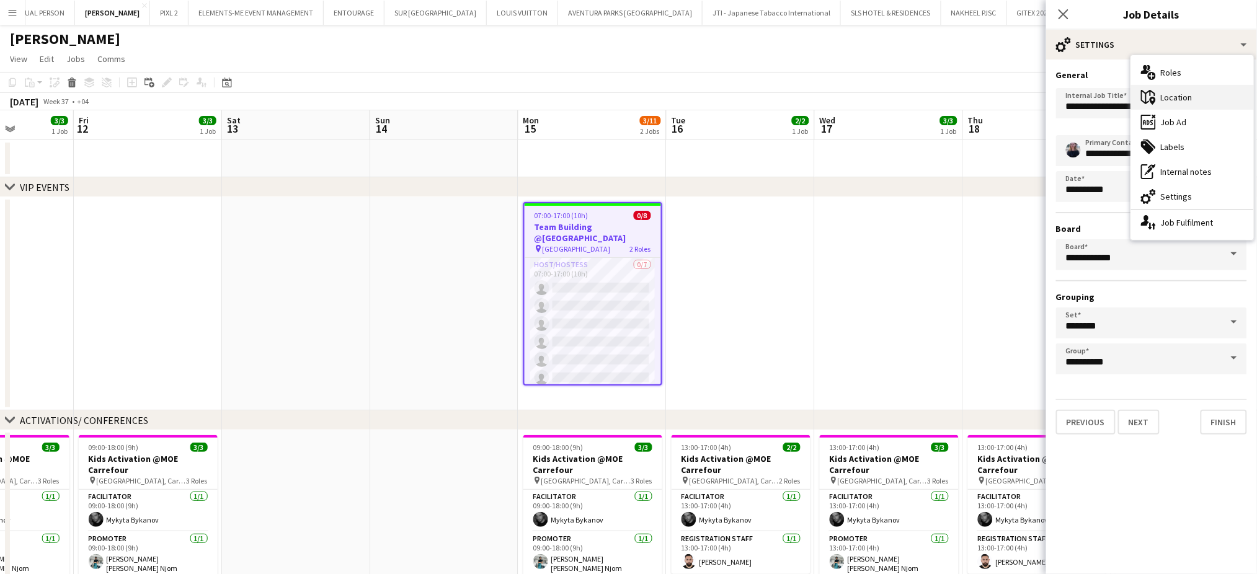
click at [1202, 93] on div "maps-pin-1 Location" at bounding box center [1192, 97] width 123 height 25
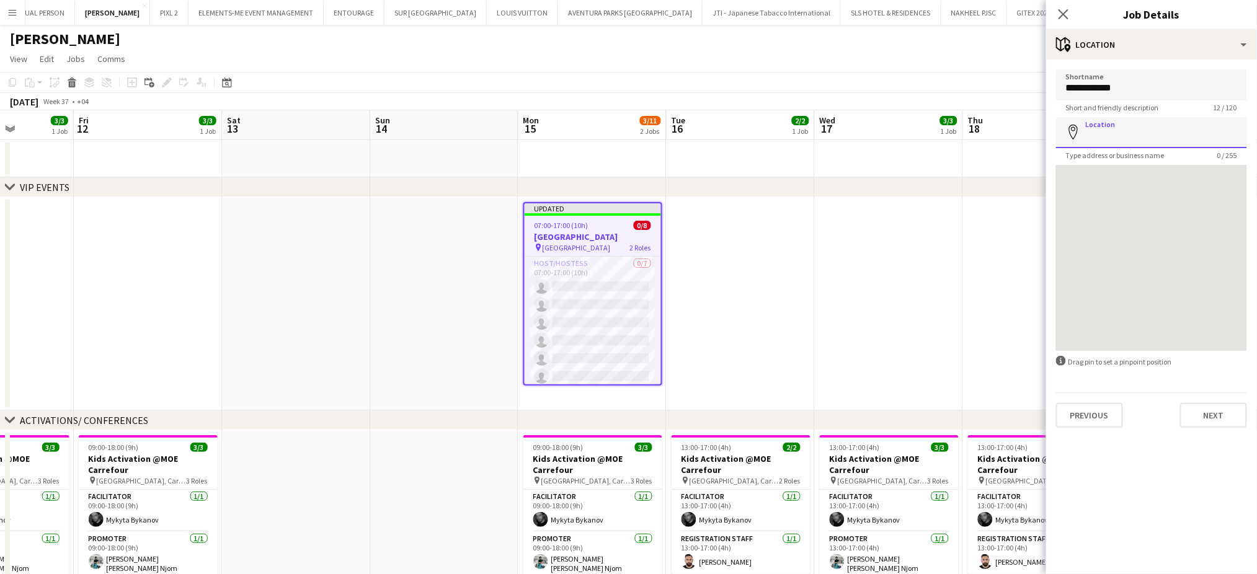
click at [1143, 138] on input "Location" at bounding box center [1151, 132] width 191 height 31
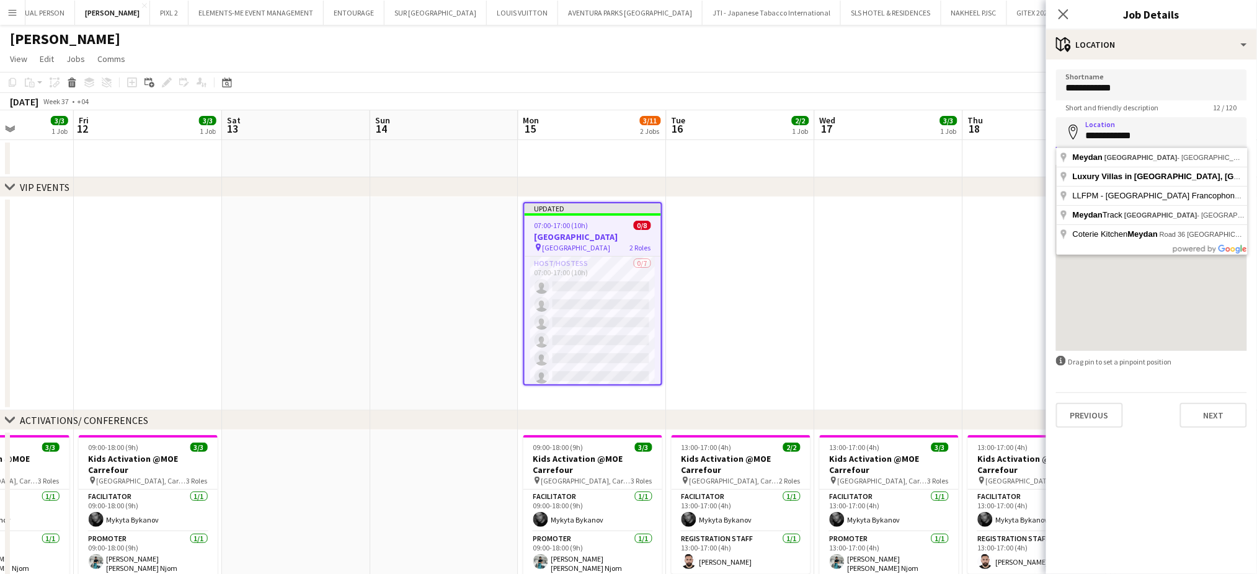
click at [1126, 138] on input "**********" at bounding box center [1151, 132] width 191 height 31
click at [1121, 132] on input "**********" at bounding box center [1151, 132] width 191 height 31
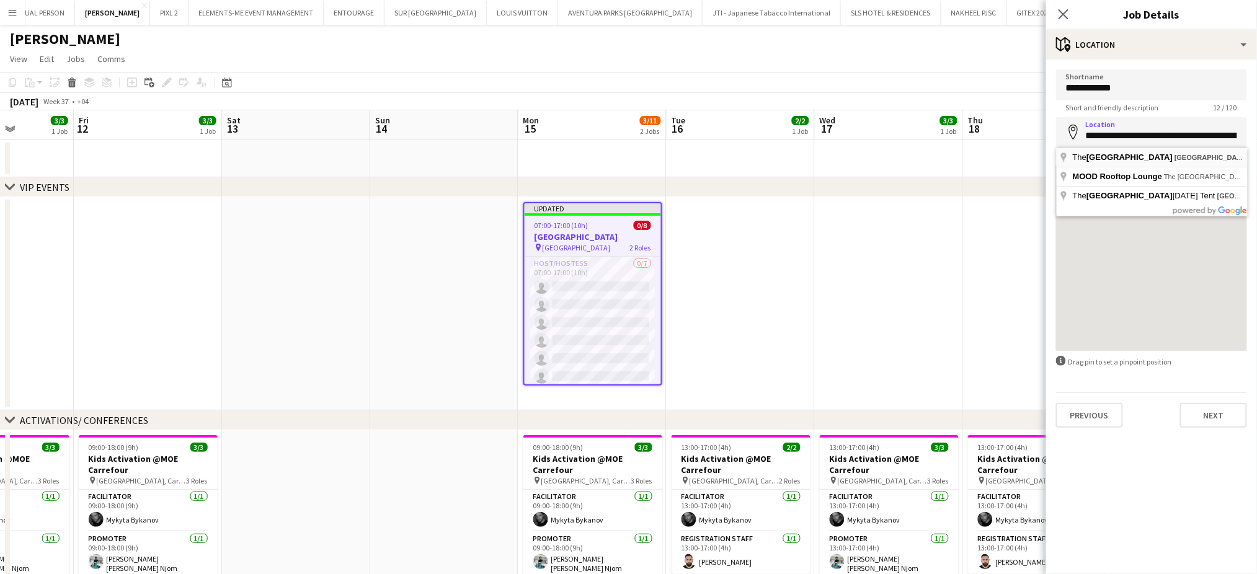
type input "**********"
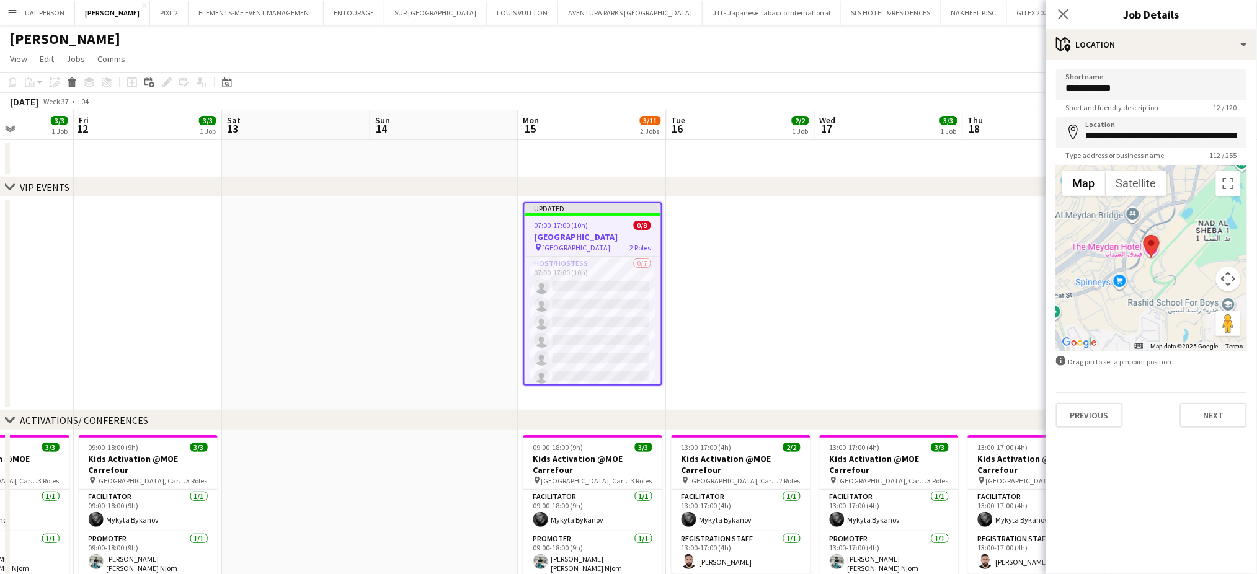
click at [1211, 254] on div at bounding box center [1151, 258] width 191 height 186
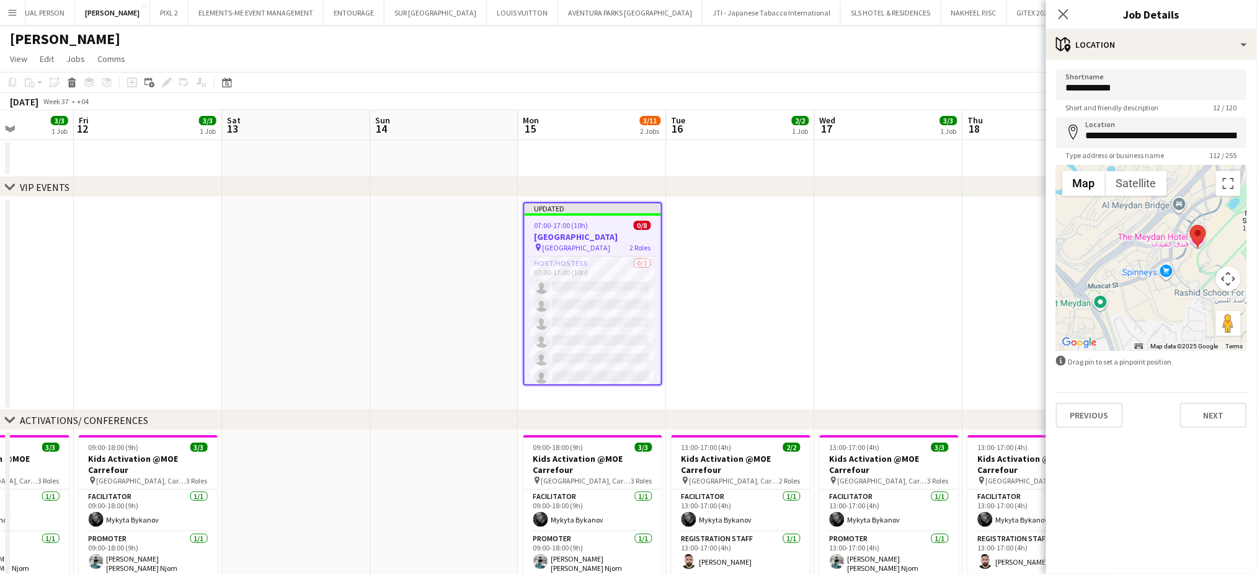
drag, startPoint x: 1146, startPoint y: 280, endPoint x: 1174, endPoint y: 265, distance: 32.2
click at [1174, 268] on div at bounding box center [1151, 258] width 191 height 186
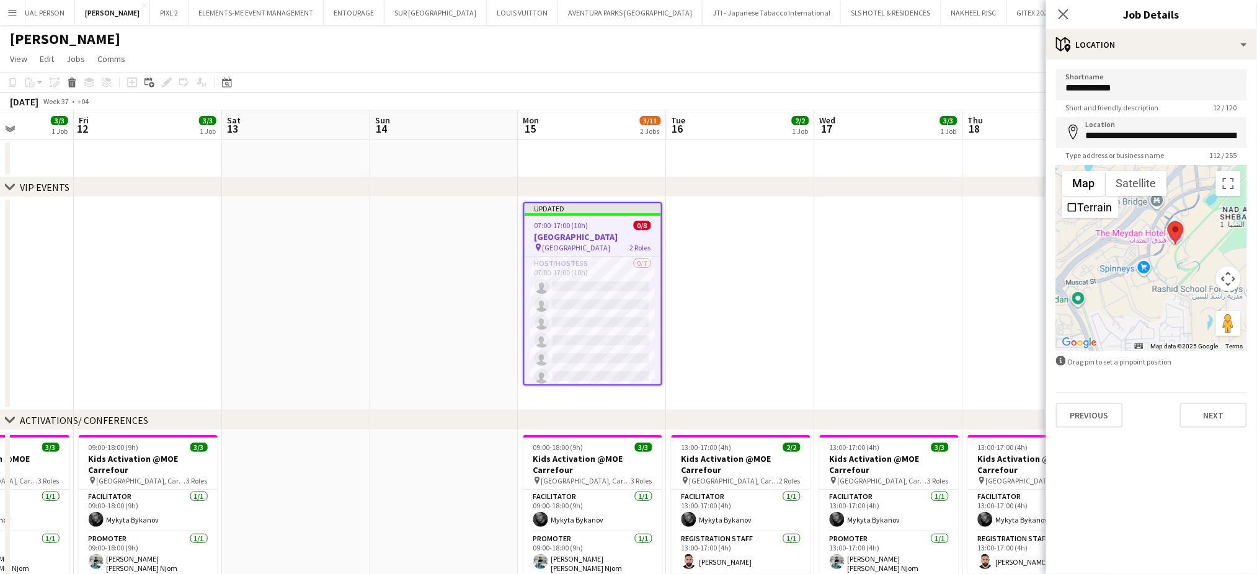
click at [890, 285] on app-date-cell at bounding box center [889, 303] width 148 height 213
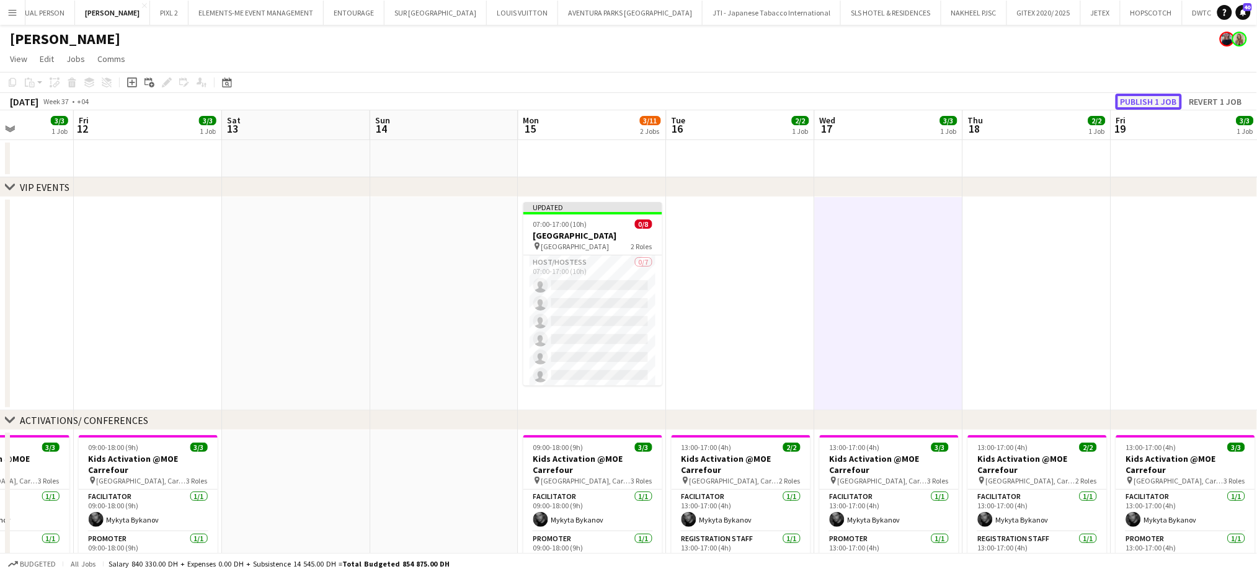
click at [1138, 94] on button "Publish 1 job" at bounding box center [1148, 102] width 66 height 16
